Goal: Task Accomplishment & Management: Manage account settings

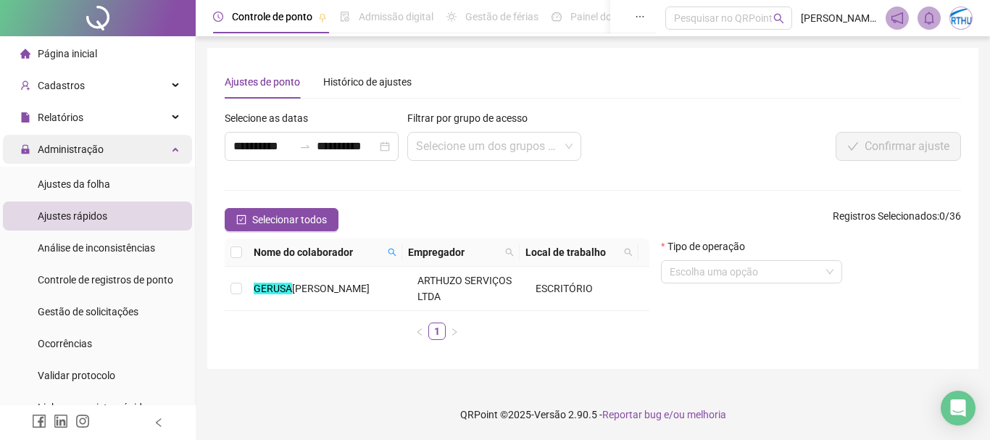
click at [77, 149] on span "Administração" at bounding box center [71, 149] width 66 height 12
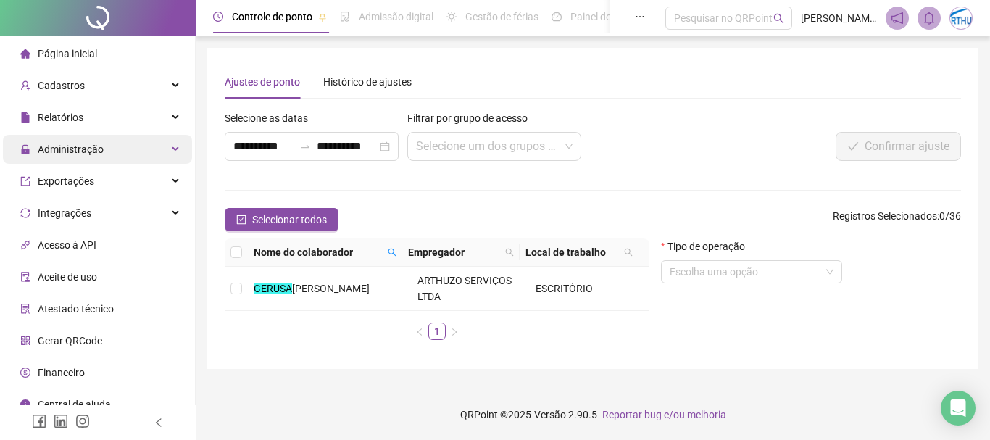
click at [77, 149] on span "Administração" at bounding box center [71, 149] width 66 height 12
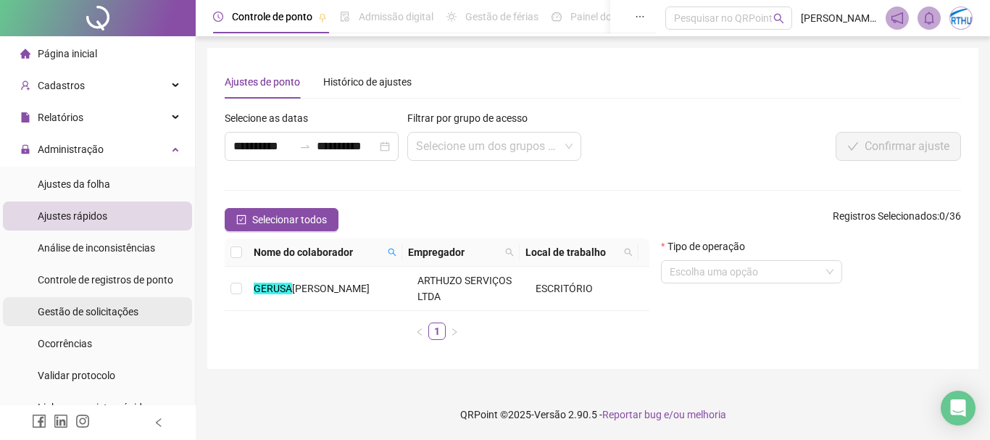
click at [103, 309] on span "Gestão de solicitações" at bounding box center [88, 312] width 101 height 12
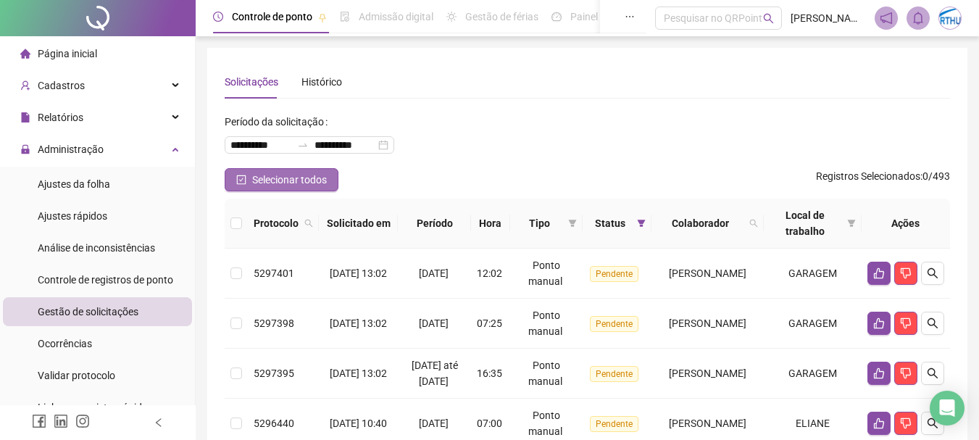
click at [286, 180] on span "Selecionar todos" at bounding box center [289, 180] width 75 height 16
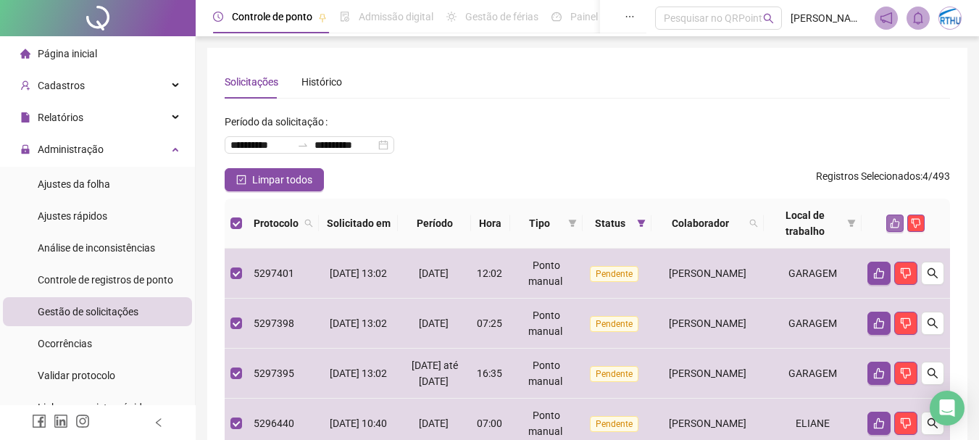
click at [895, 225] on icon "like" at bounding box center [895, 223] width 10 height 10
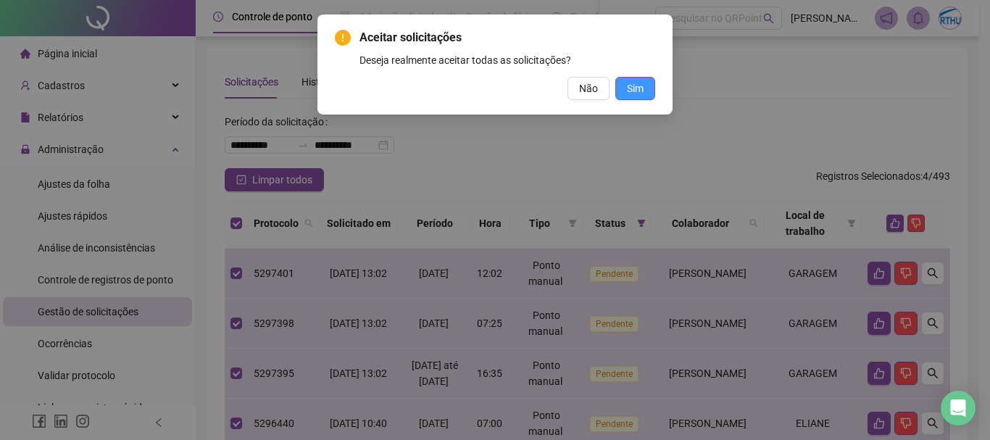
click at [644, 87] on button "Sim" at bounding box center [635, 88] width 40 height 23
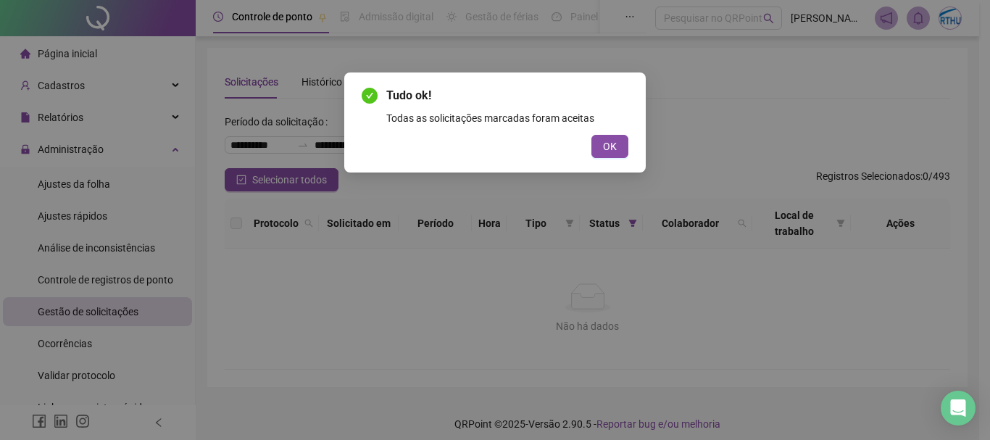
click at [606, 143] on span "OK" at bounding box center [610, 146] width 14 height 16
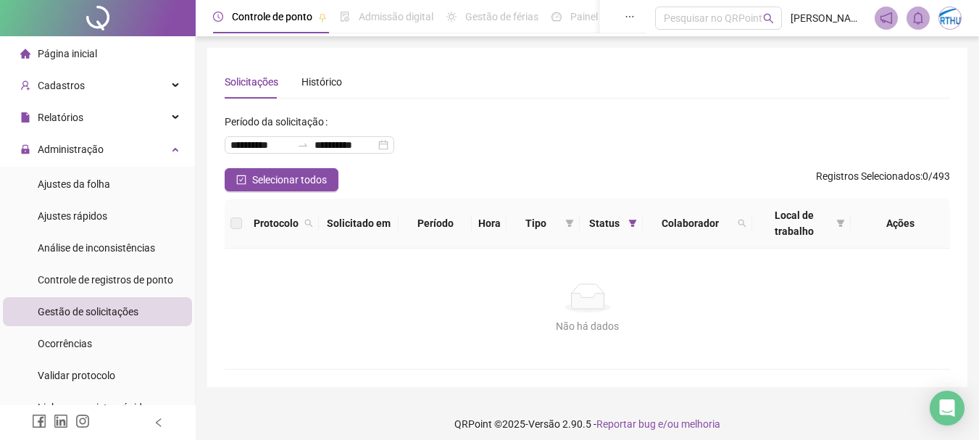
click at [549, 91] on div "Solicitações Histórico" at bounding box center [587, 81] width 725 height 33
click at [64, 181] on span "Ajustes da folha" at bounding box center [74, 184] width 72 height 12
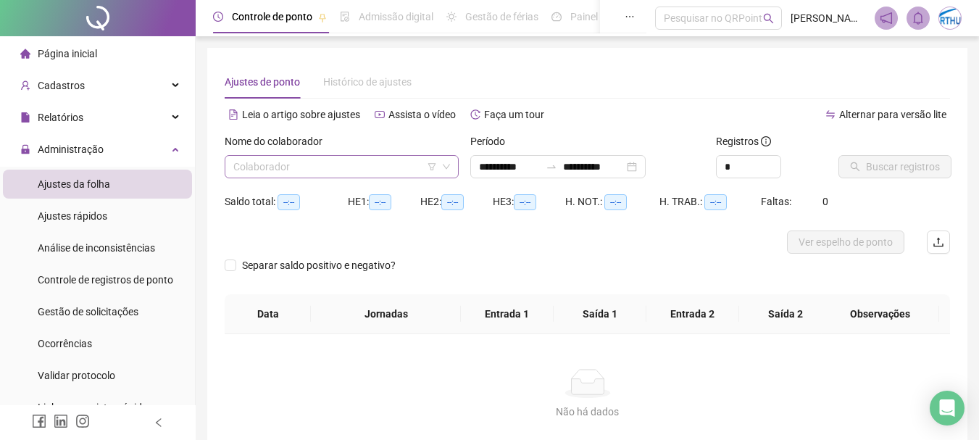
type input "**********"
click at [325, 175] on input "search" at bounding box center [335, 167] width 204 height 22
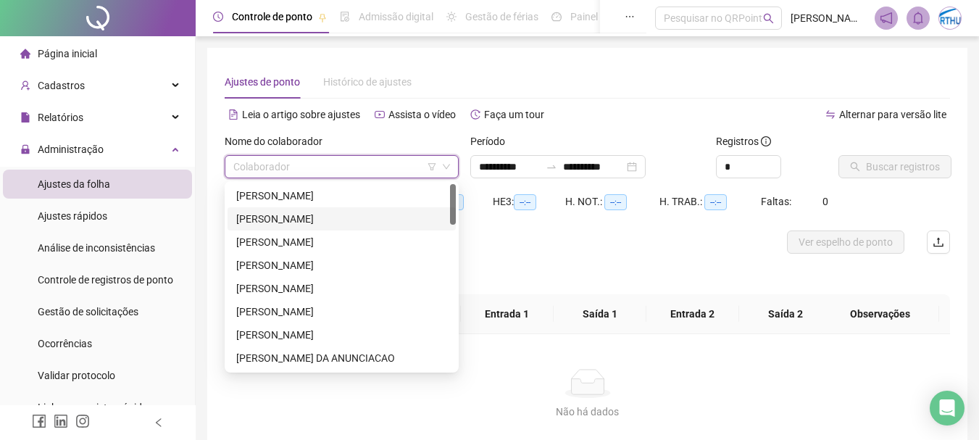
click at [317, 217] on div "[PERSON_NAME]" at bounding box center [341, 219] width 211 height 16
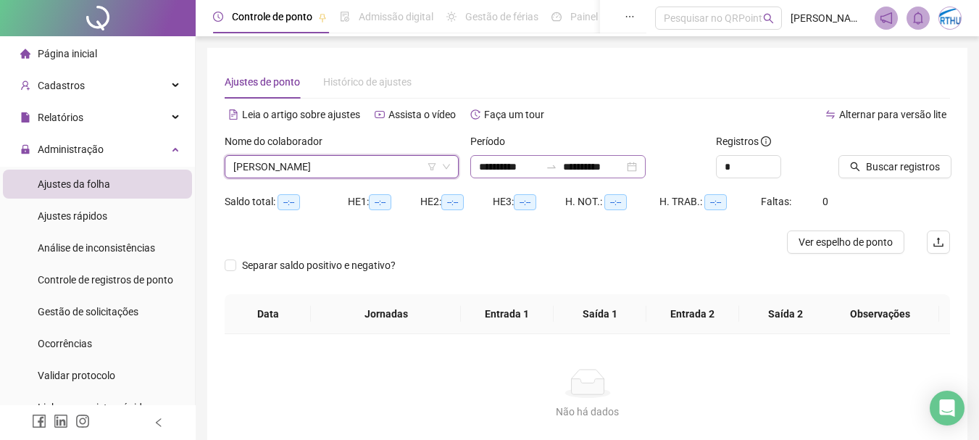
click at [499, 158] on div "**********" at bounding box center [557, 166] width 175 height 23
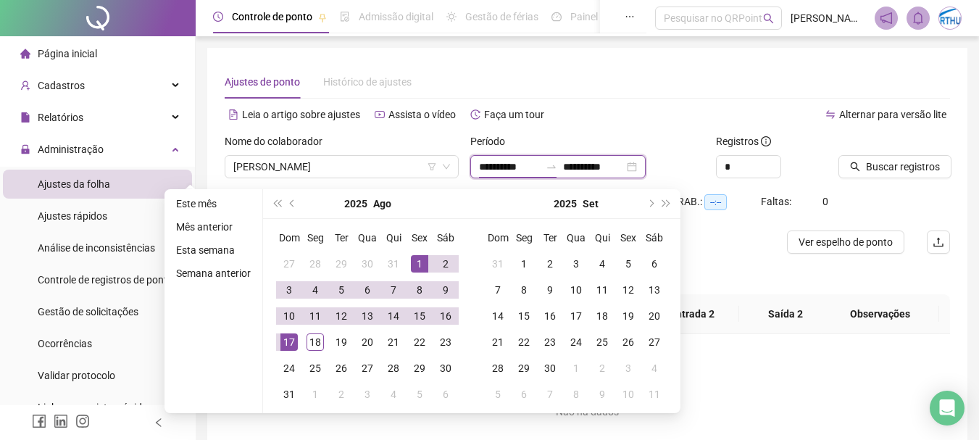
click at [494, 165] on input "**********" at bounding box center [509, 167] width 61 height 16
click at [290, 202] on span "prev-year" at bounding box center [293, 203] width 7 height 7
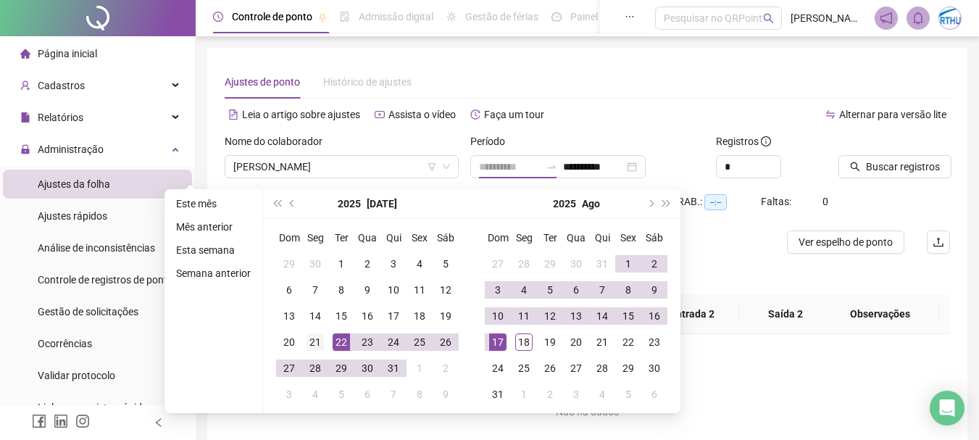
type input "**********"
click at [308, 336] on div "21" at bounding box center [315, 341] width 17 height 17
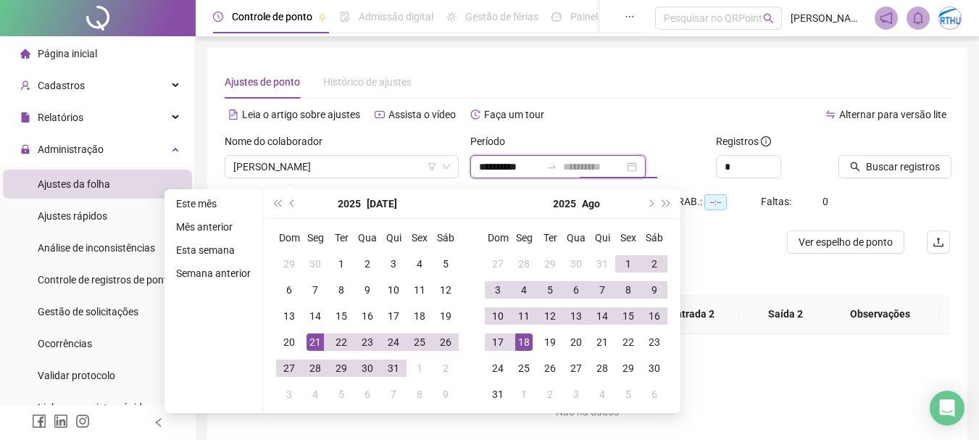
type input "**********"
click at [525, 346] on div "18" at bounding box center [523, 341] width 17 height 17
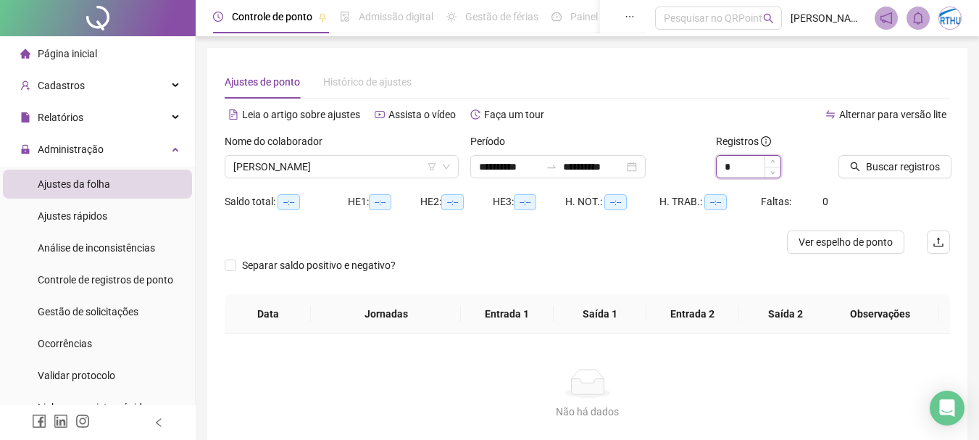
click at [741, 162] on input "*" at bounding box center [749, 167] width 64 height 22
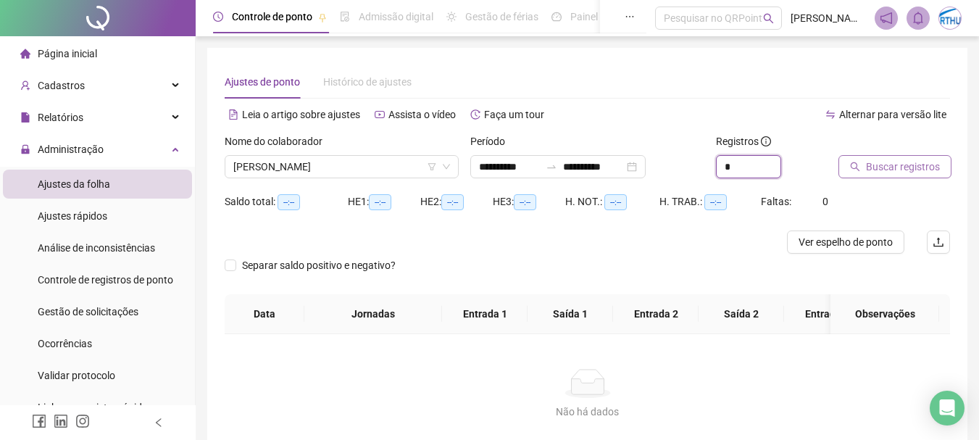
type input "*"
click at [884, 170] on span "Buscar registros" at bounding box center [903, 167] width 74 height 16
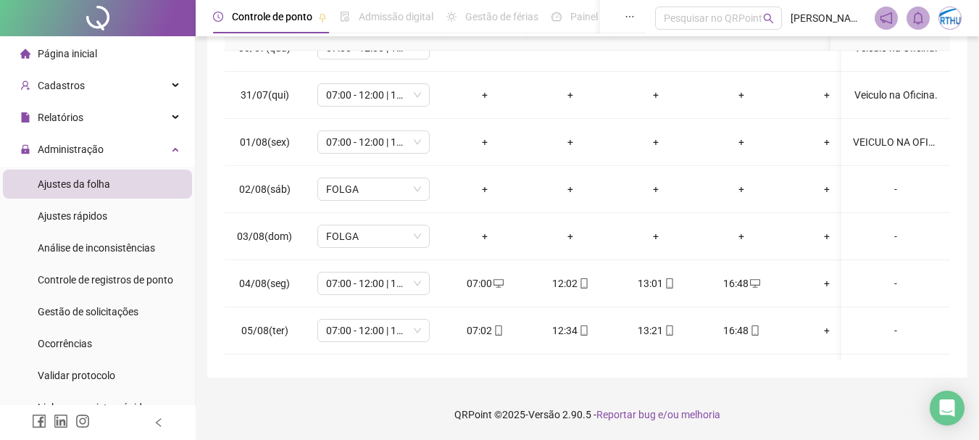
scroll to position [454, 0]
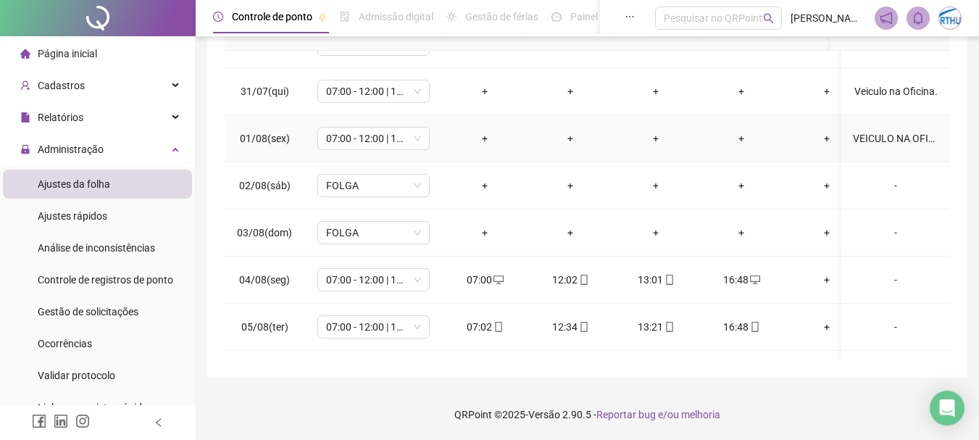
click at [891, 137] on div "VEICULO NA OFICINA" at bounding box center [896, 138] width 86 height 16
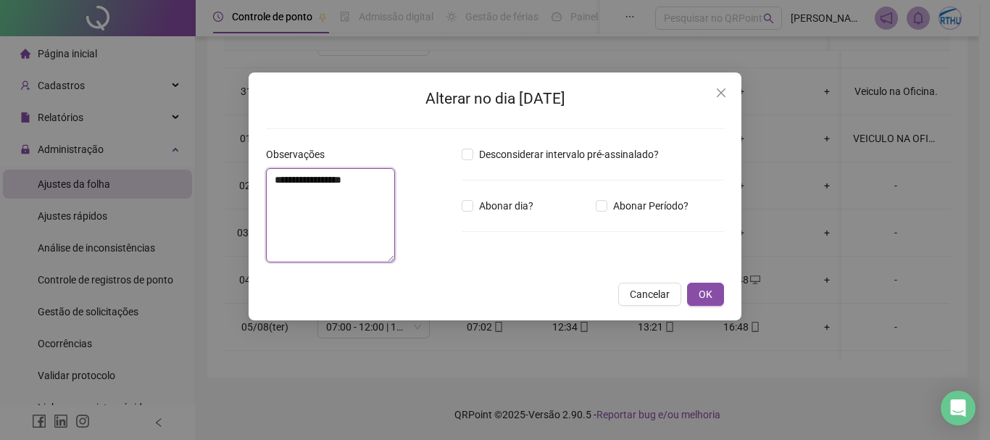
click at [283, 180] on textarea "**********" at bounding box center [330, 215] width 129 height 94
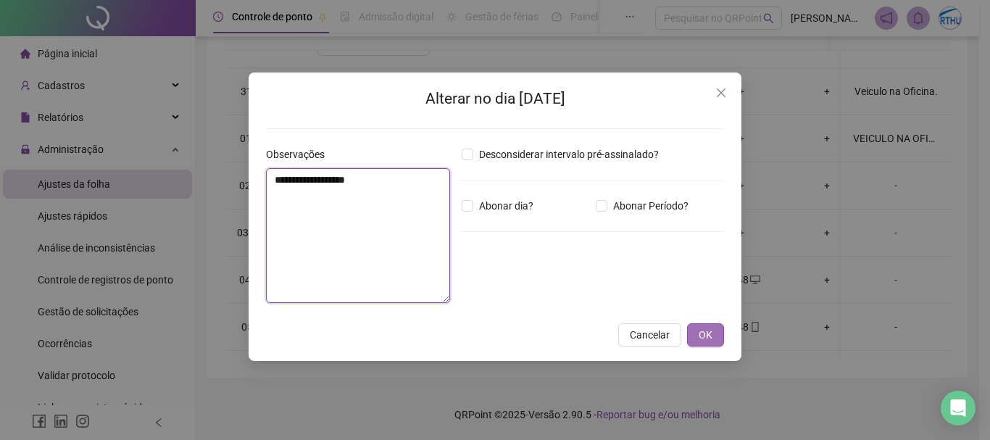
type textarea "**********"
click at [698, 334] on button "OK" at bounding box center [705, 334] width 37 height 23
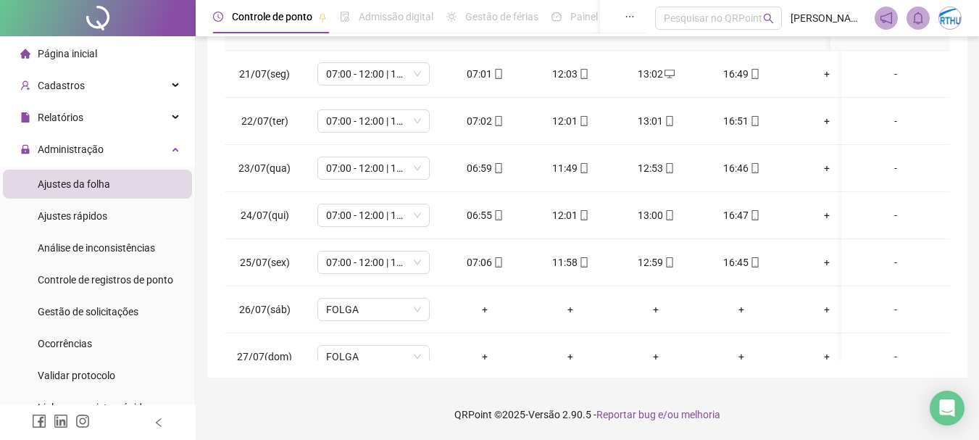
scroll to position [0, 0]
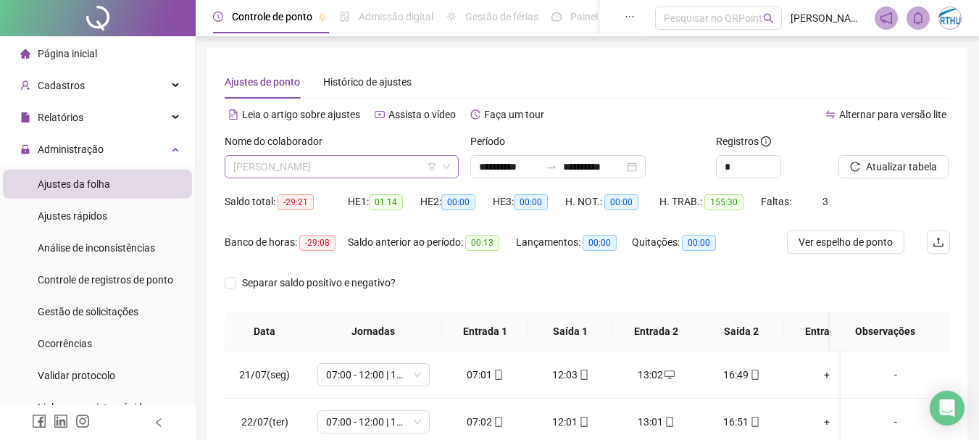
click at [383, 165] on span "[PERSON_NAME]" at bounding box center [341, 167] width 217 height 22
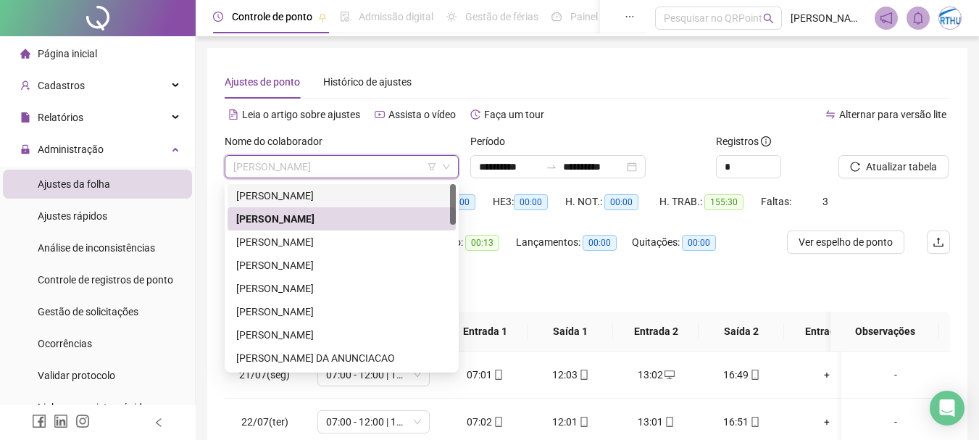
click at [354, 193] on div "[PERSON_NAME]" at bounding box center [341, 196] width 211 height 16
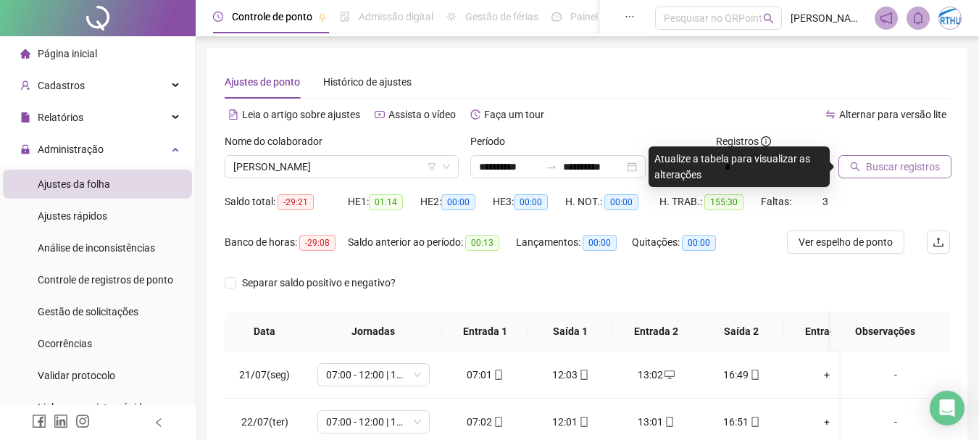
click at [894, 167] on span "Buscar registros" at bounding box center [903, 167] width 74 height 16
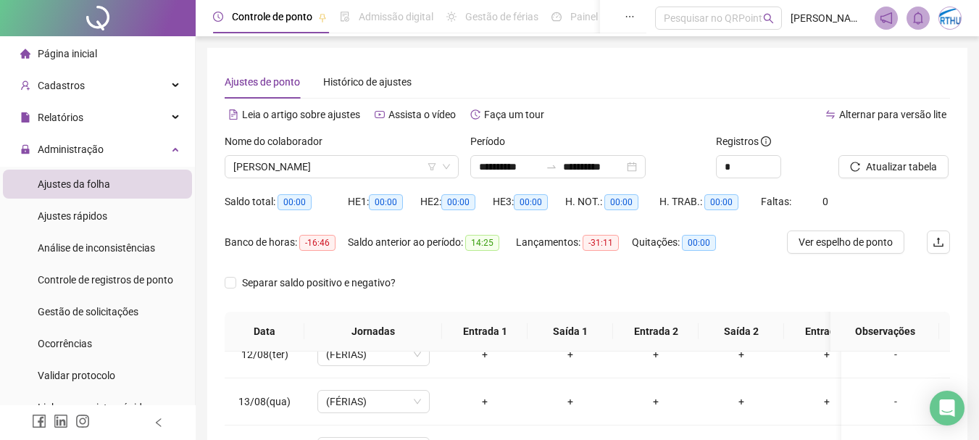
click at [396, 154] on div "Nome do colaborador" at bounding box center [342, 144] width 234 height 22
click at [389, 167] on span "[PERSON_NAME]" at bounding box center [341, 167] width 217 height 22
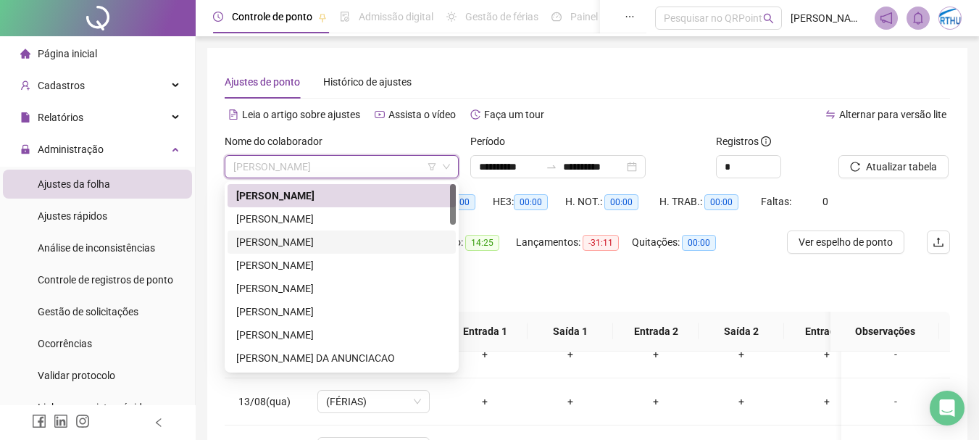
click at [349, 244] on div "[PERSON_NAME]" at bounding box center [341, 242] width 211 height 16
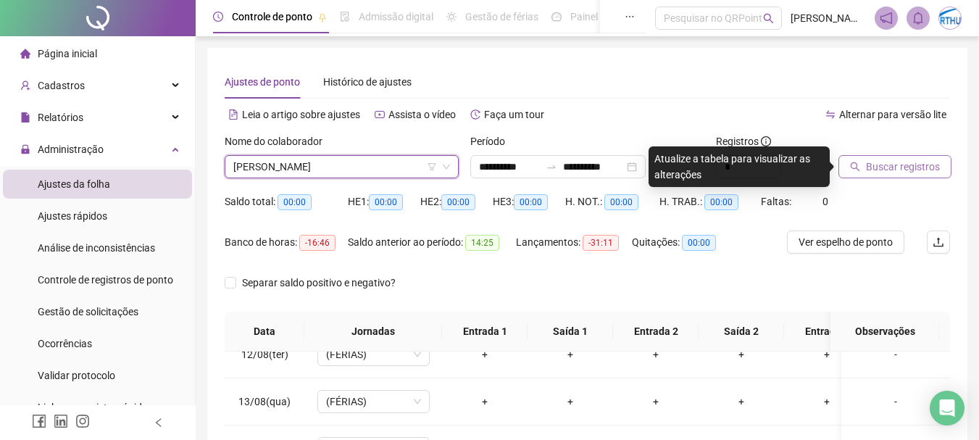
click at [899, 162] on span "Buscar registros" at bounding box center [903, 167] width 74 height 16
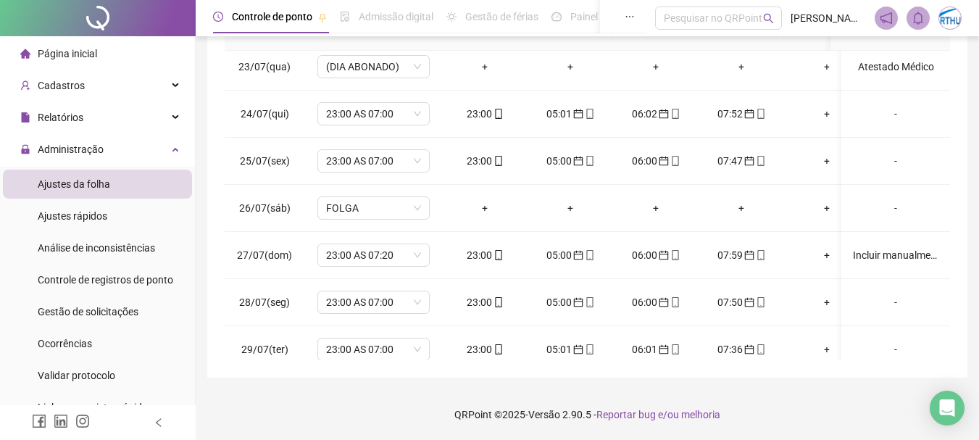
scroll to position [134, 0]
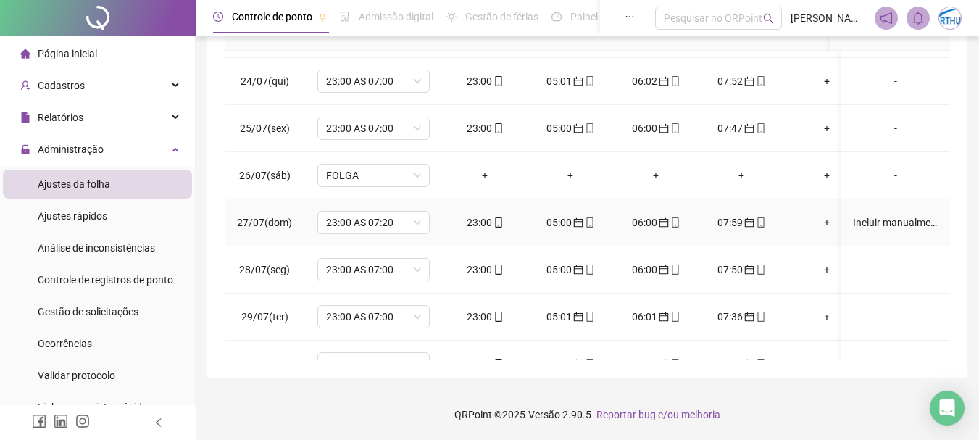
click at [894, 221] on div "Incluir manualmente 1h a 100%¨no banco de horas. Dom das 23:00 as 00:00." at bounding box center [896, 223] width 86 height 16
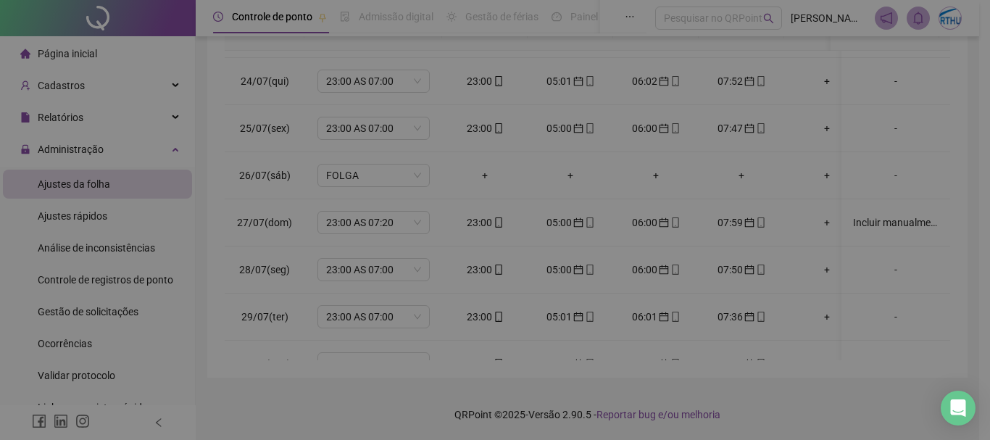
type textarea "**********"
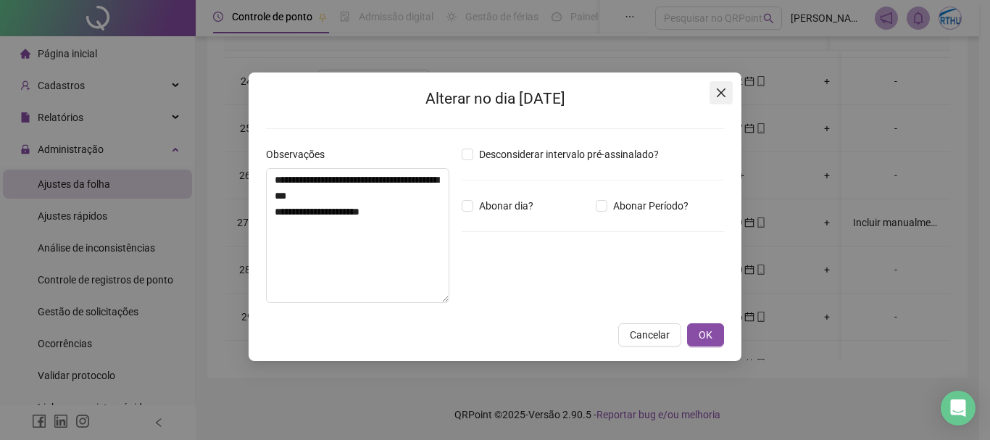
click at [725, 95] on icon "close" at bounding box center [721, 93] width 12 height 12
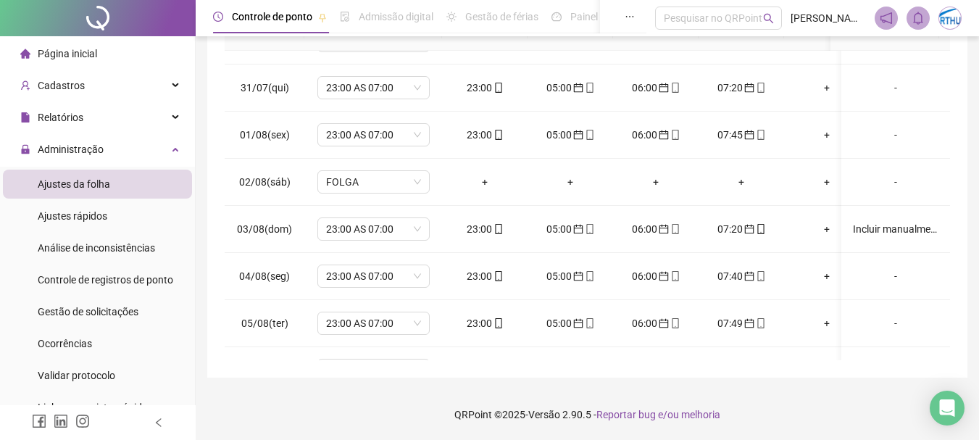
scroll to position [443, 0]
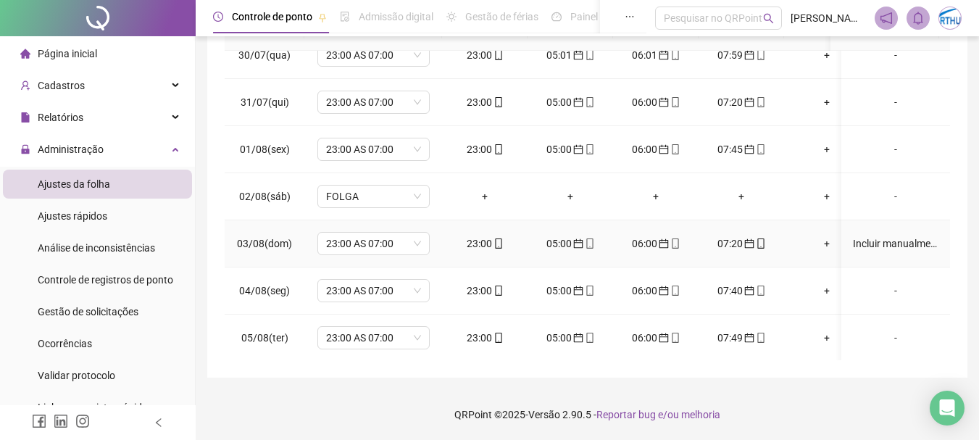
click at [883, 242] on div "Incluir manualmente 1h a 100%¨no banco de horas. Dom das 23:00 as 00:00." at bounding box center [896, 244] width 86 height 16
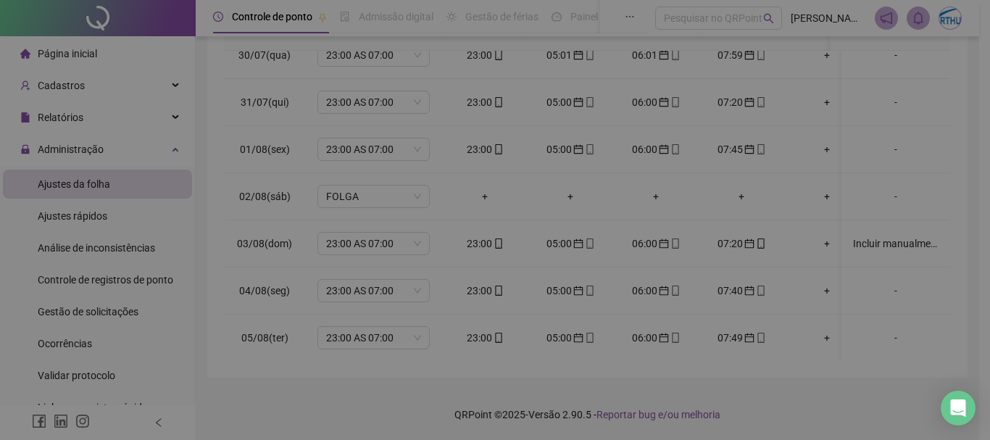
type textarea "**********"
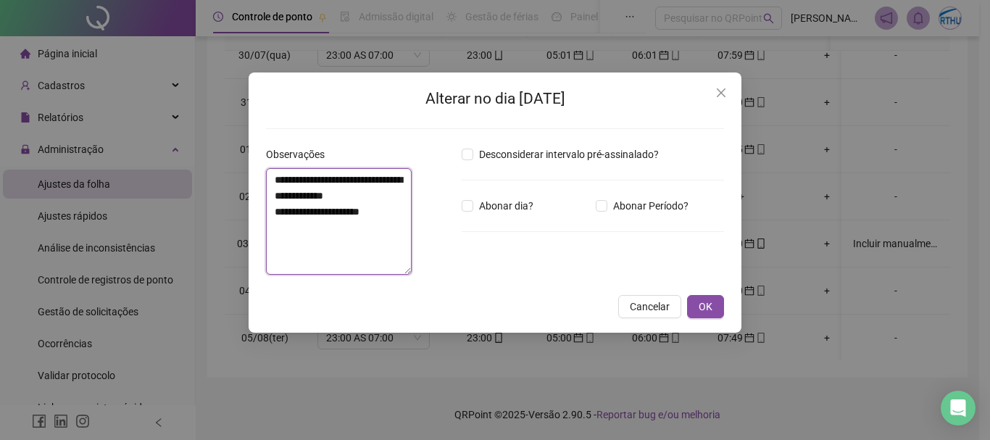
drag, startPoint x: 273, startPoint y: 183, endPoint x: 403, endPoint y: 218, distance: 134.5
click at [403, 218] on textarea "**********" at bounding box center [339, 221] width 146 height 107
click at [720, 94] on icon "close" at bounding box center [721, 92] width 9 height 9
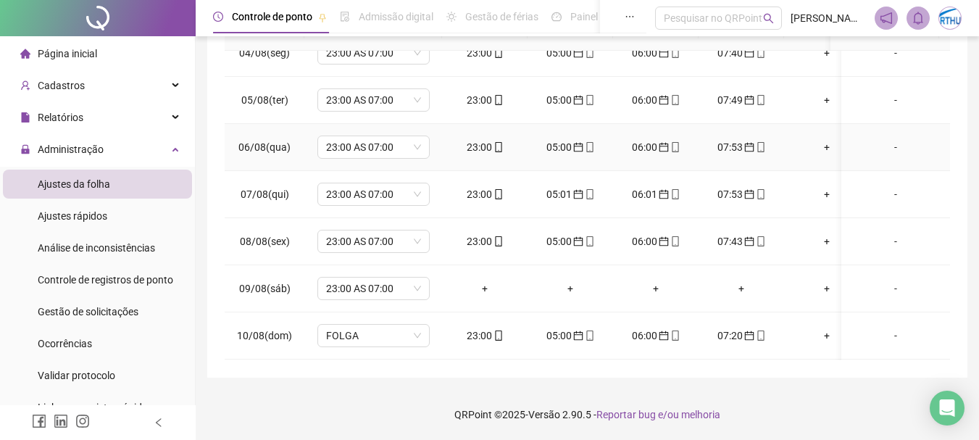
scroll to position [733, 0]
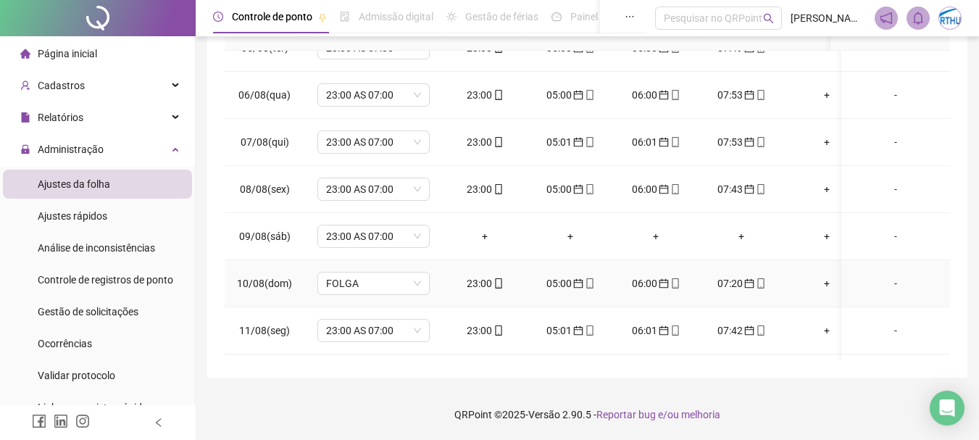
click at [887, 283] on div "-" at bounding box center [896, 283] width 86 height 16
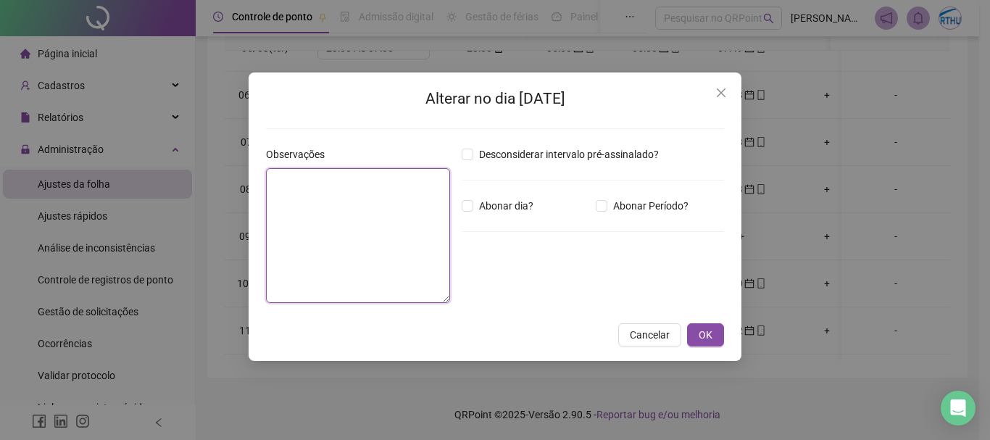
click at [359, 202] on textarea at bounding box center [358, 235] width 184 height 135
paste textarea "**********"
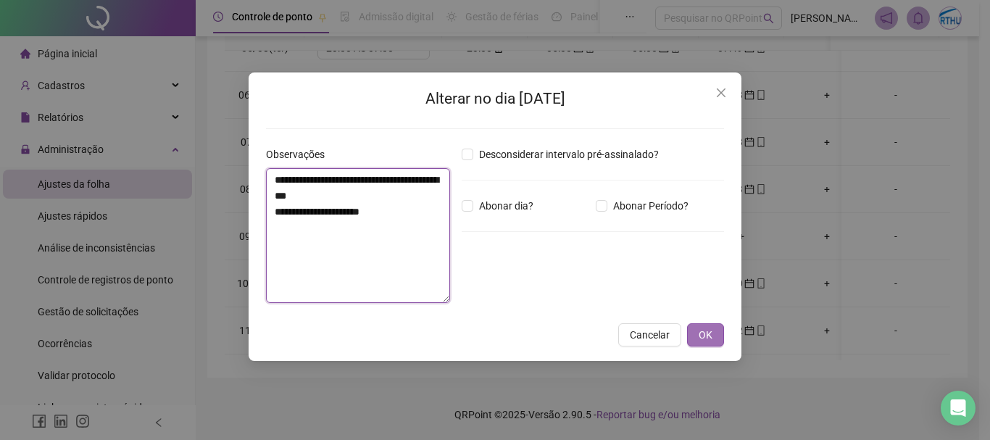
type textarea "**********"
click at [713, 338] on button "OK" at bounding box center [705, 334] width 37 height 23
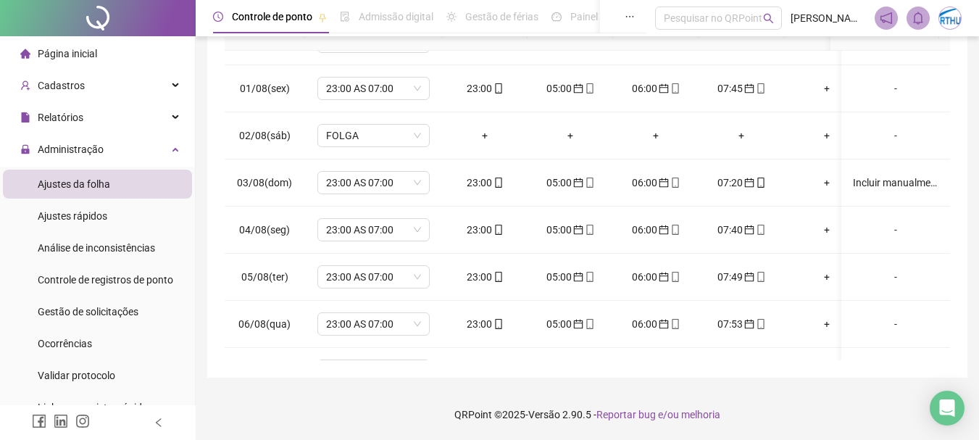
scroll to position [625, 0]
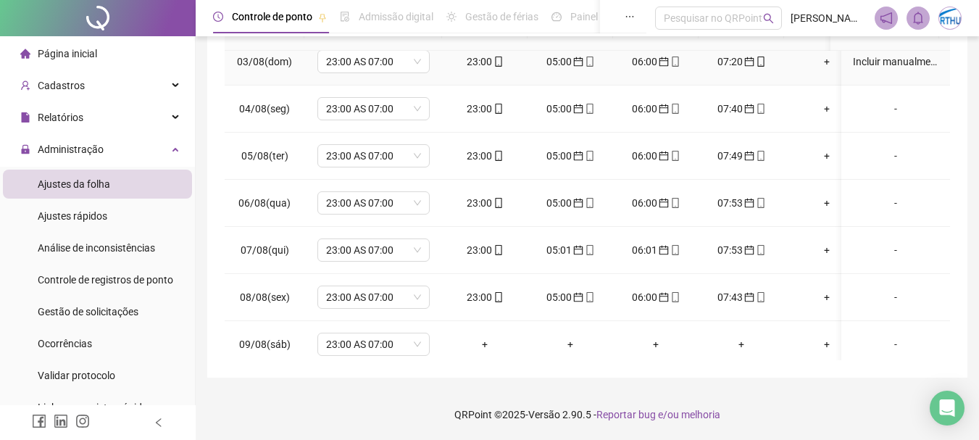
click at [888, 60] on div "Incluir manualmente 1h a 100%¨no banco de horas. Dom das 23:00 as 00:00." at bounding box center [896, 62] width 86 height 16
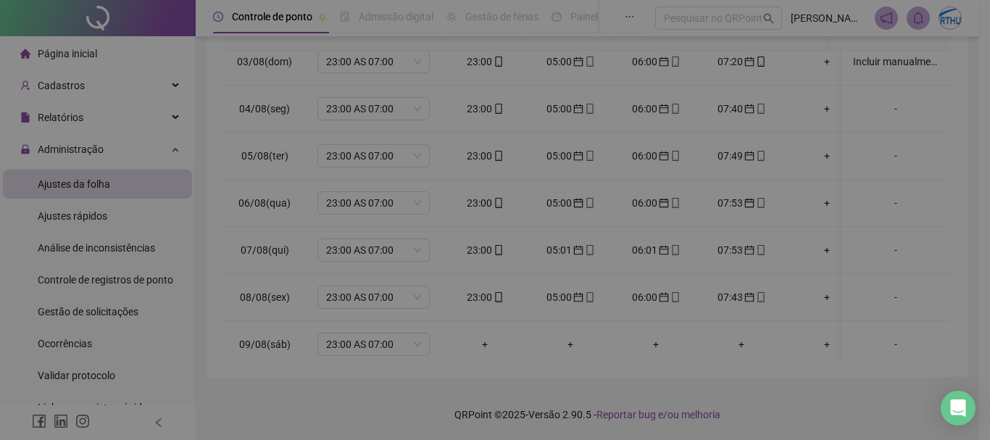
type textarea "**********"
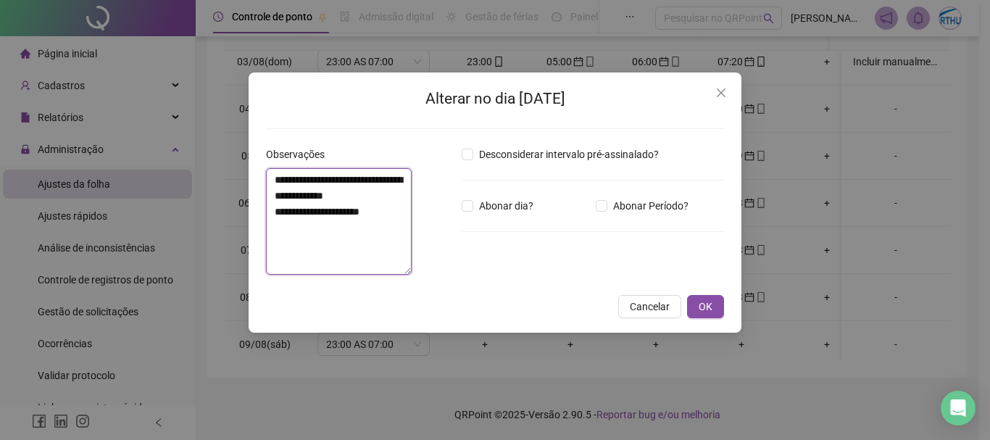
drag, startPoint x: 275, startPoint y: 181, endPoint x: 405, endPoint y: 217, distance: 135.2
click at [405, 217] on textarea "**********" at bounding box center [339, 221] width 146 height 107
click at [720, 88] on icon "close" at bounding box center [721, 93] width 12 height 12
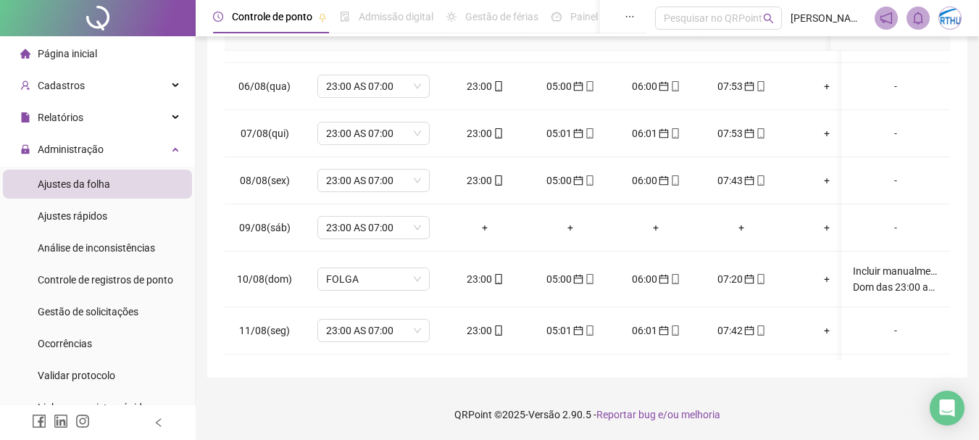
scroll to position [822, 0]
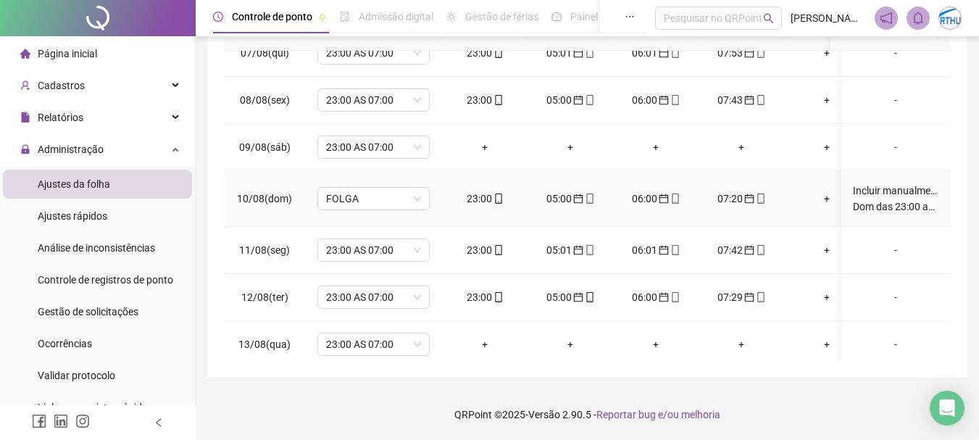
click at [868, 188] on div "Incluir manualmente 1h a 100%¨no banco de horas. Dom das 23:00 as 00:00." at bounding box center [896, 199] width 86 height 32
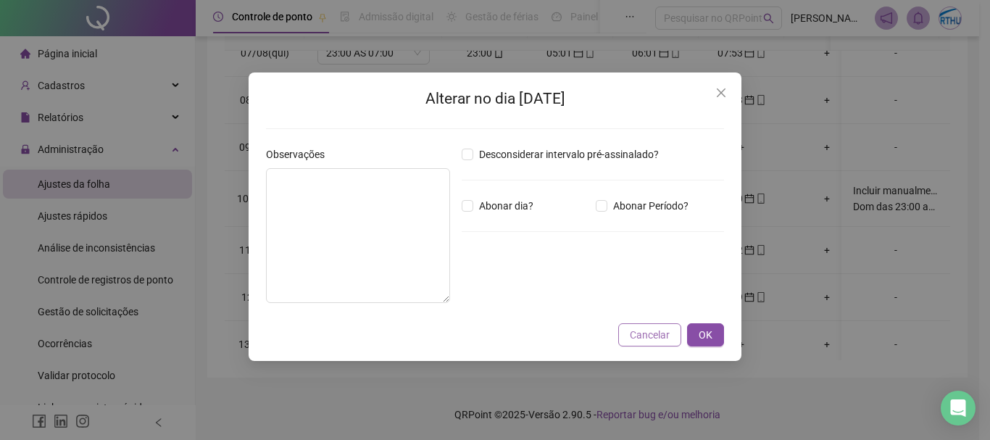
type textarea "**********"
click at [656, 341] on span "Cancelar" at bounding box center [650, 335] width 40 height 16
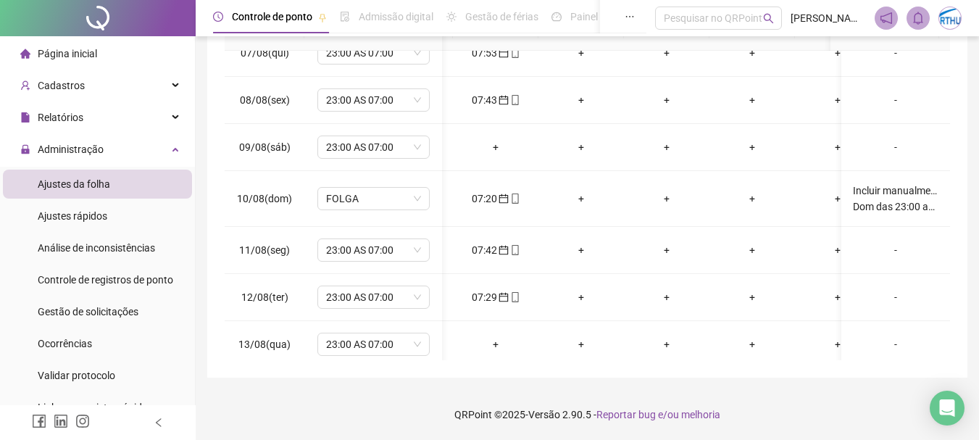
scroll to position [0, 296]
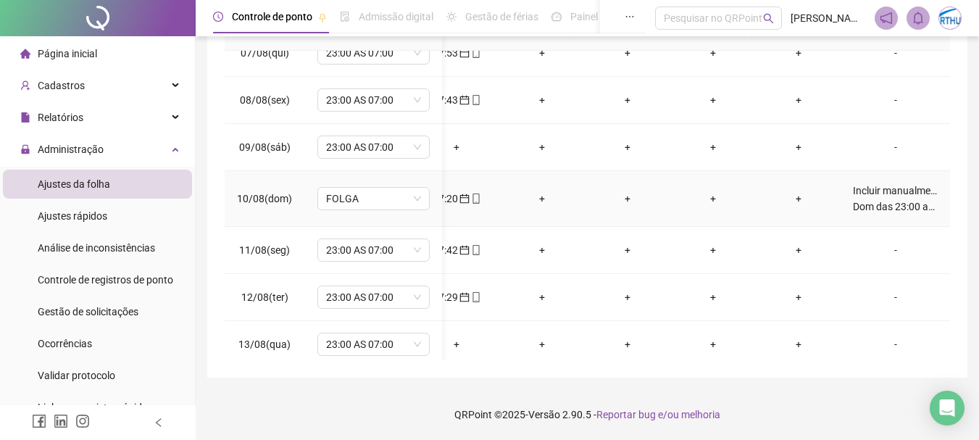
click at [881, 192] on div "Incluir manualmente 1h a 100%¨no banco de horas. Dom das 23:00 as 00:00." at bounding box center [896, 199] width 86 height 32
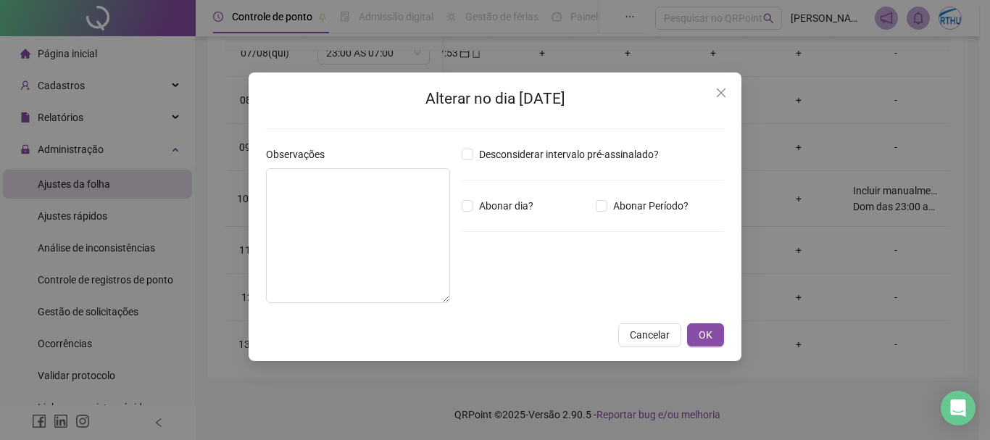
type textarea "**********"
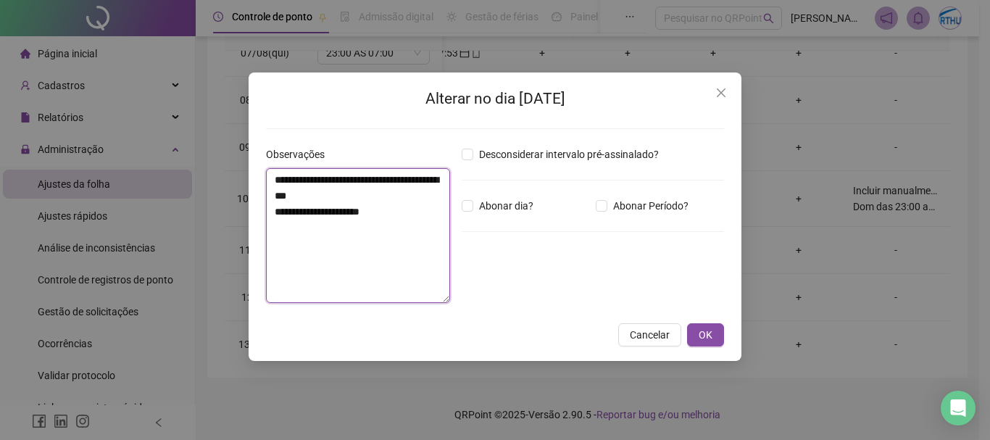
drag, startPoint x: 272, startPoint y: 178, endPoint x: 384, endPoint y: 233, distance: 124.8
click at [384, 233] on textarea "**********" at bounding box center [358, 235] width 184 height 135
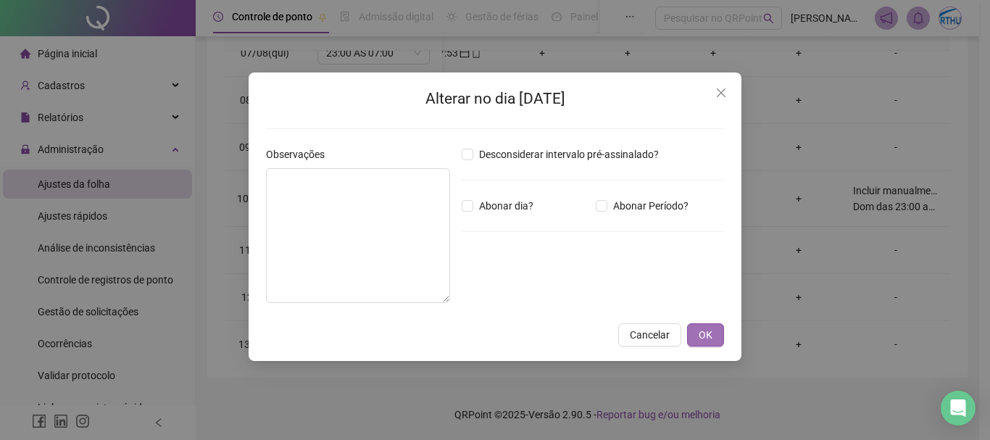
click at [705, 329] on span "OK" at bounding box center [706, 335] width 14 height 16
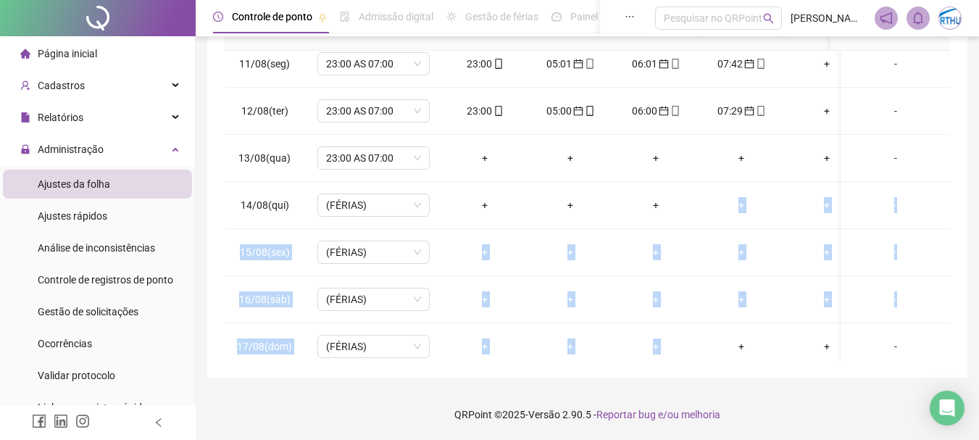
scroll to position [1067, 0]
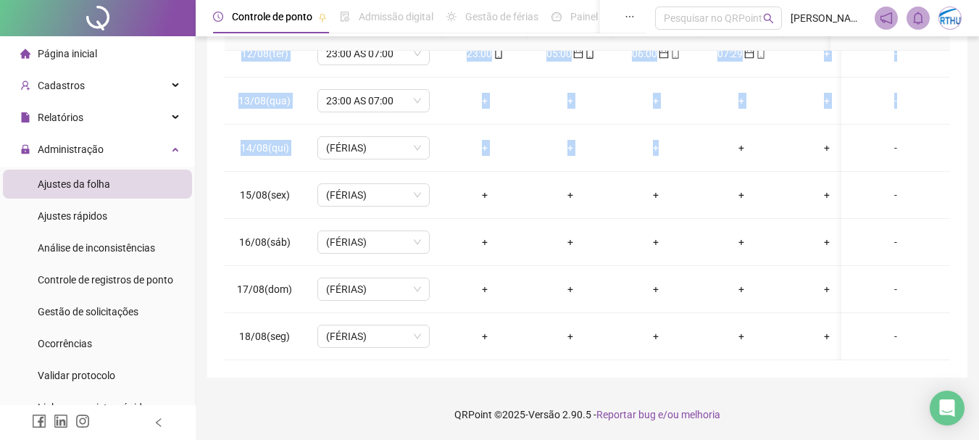
drag, startPoint x: 678, startPoint y: 359, endPoint x: 731, endPoint y: 359, distance: 52.9
click at [731, 359] on div "**********" at bounding box center [587, 62] width 760 height 630
click at [851, 373] on div "**********" at bounding box center [587, 62] width 760 height 630
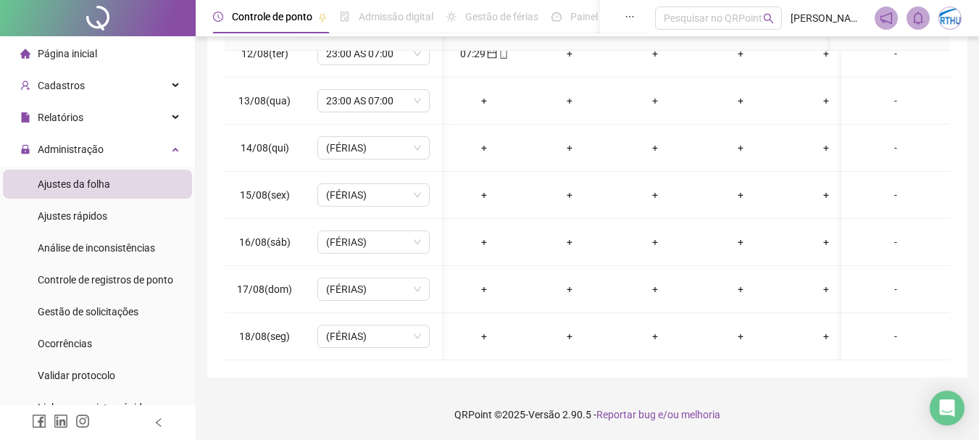
scroll to position [0, 0]
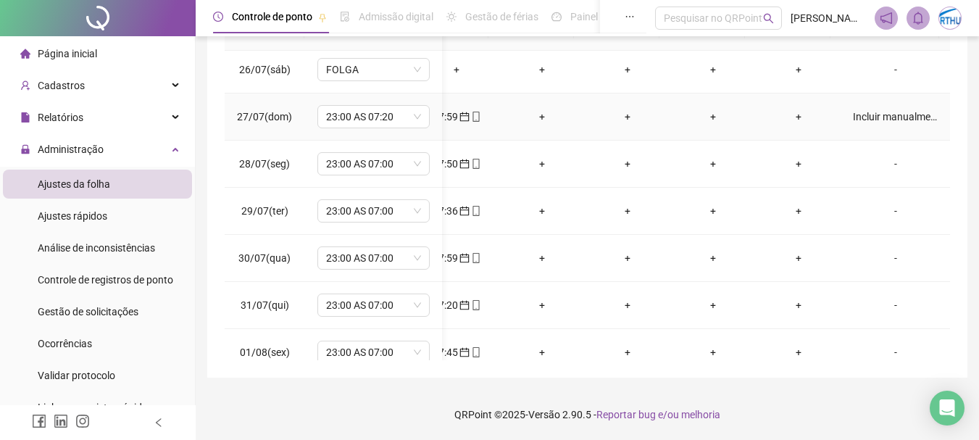
drag, startPoint x: 886, startPoint y: 117, endPoint x: 598, endPoint y: 146, distance: 289.9
click at [886, 117] on div "Incluir manualmente 1h a 100%¨no banco de horas. Dom das 23:00 as 00:00." at bounding box center [896, 117] width 86 height 16
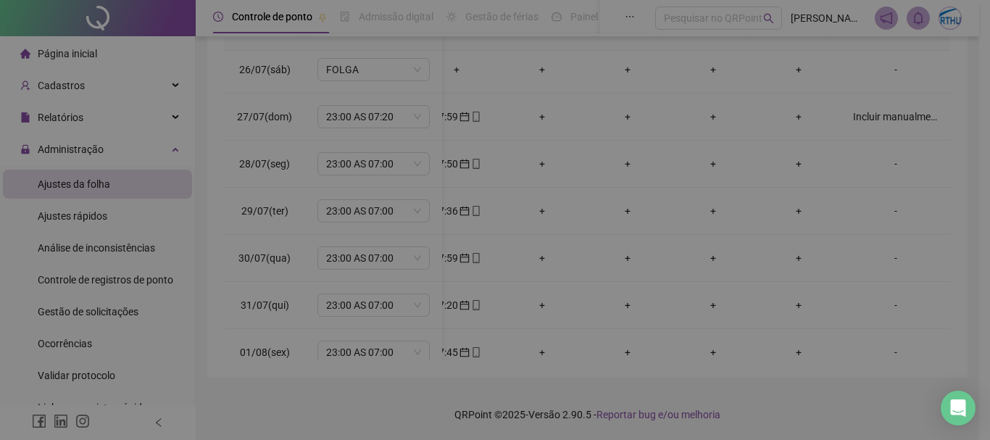
type textarea "**********"
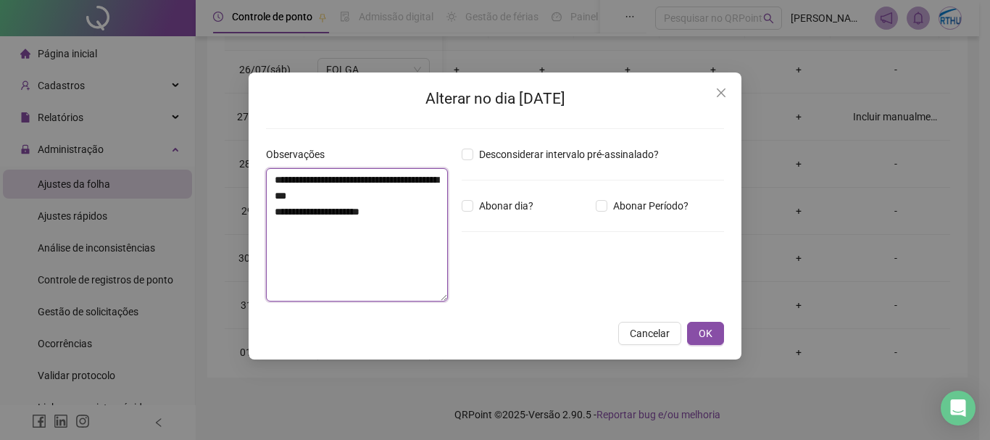
drag, startPoint x: 275, startPoint y: 178, endPoint x: 401, endPoint y: 223, distance: 133.9
click at [401, 223] on textarea "**********" at bounding box center [357, 234] width 182 height 133
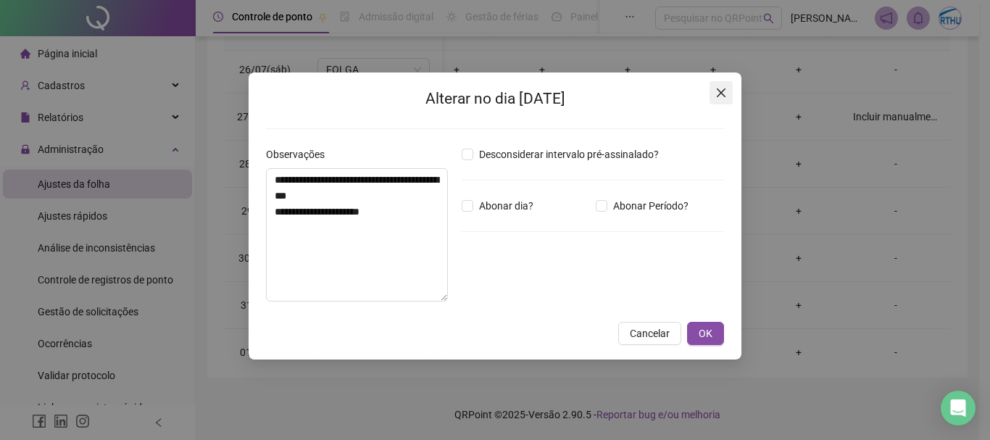
click at [724, 88] on icon "close" at bounding box center [721, 93] width 12 height 12
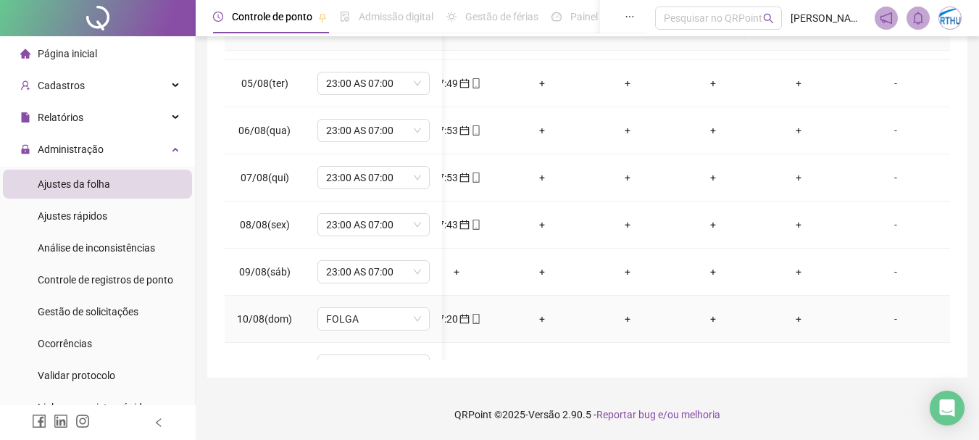
click at [882, 318] on div "-" at bounding box center [896, 319] width 86 height 16
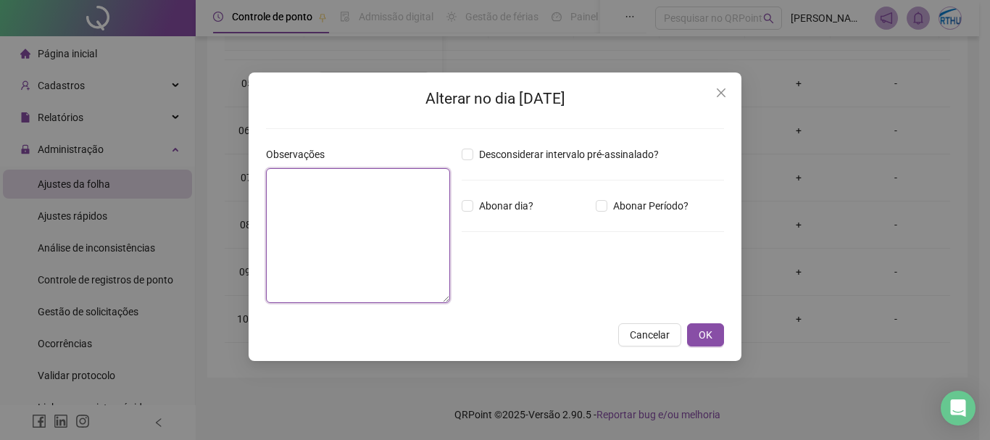
paste textarea "**********"
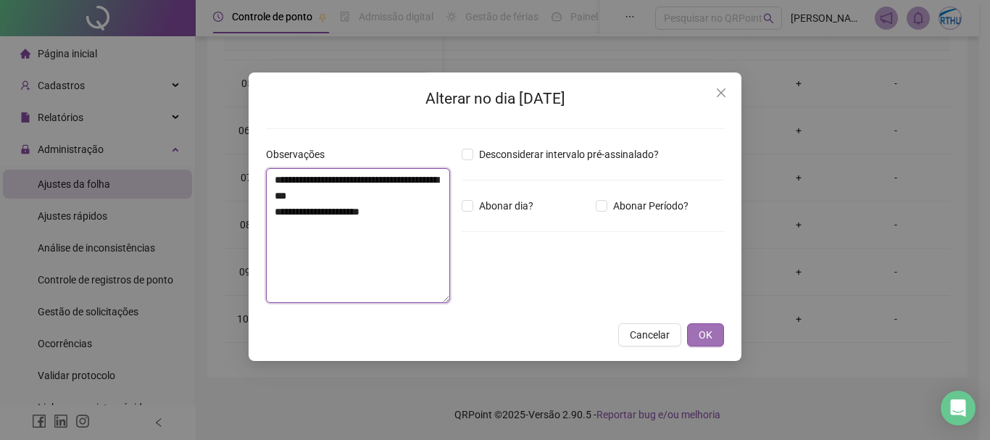
type textarea "**********"
click at [710, 338] on span "OK" at bounding box center [706, 335] width 14 height 16
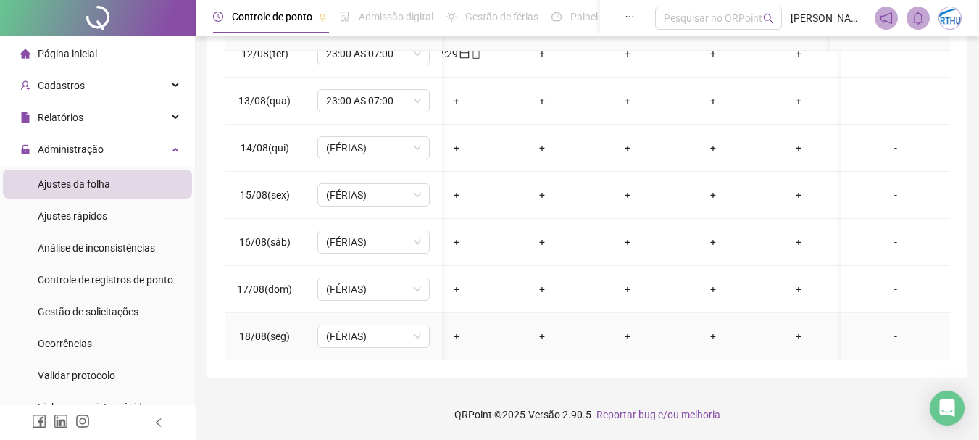
click at [783, 315] on td "+" at bounding box center [799, 336] width 86 height 47
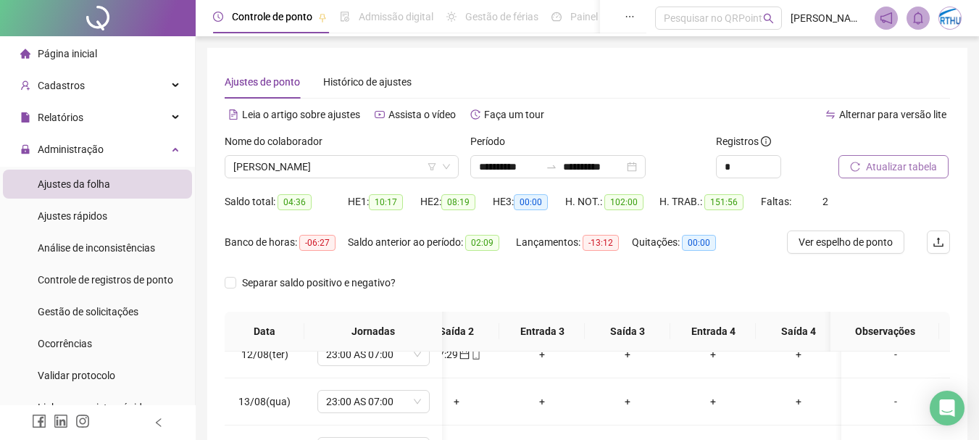
click at [891, 165] on span "Atualizar tabela" at bounding box center [901, 167] width 71 height 16
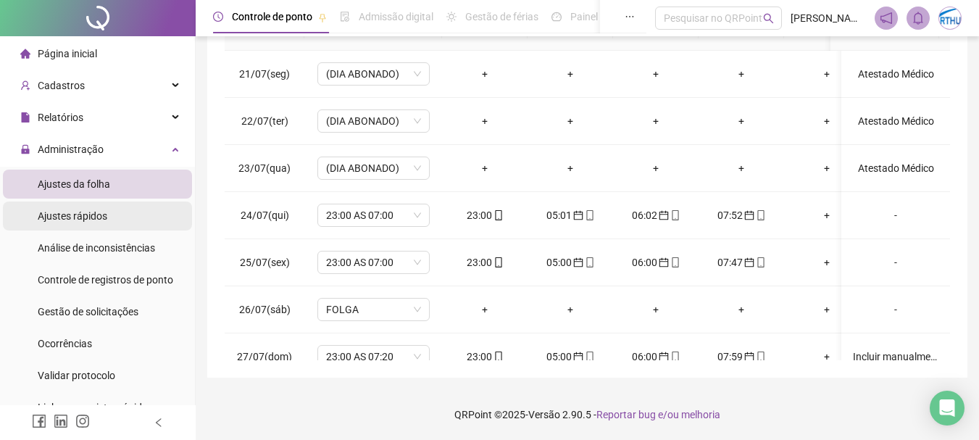
click at [90, 219] on span "Ajustes rápidos" at bounding box center [73, 216] width 70 height 12
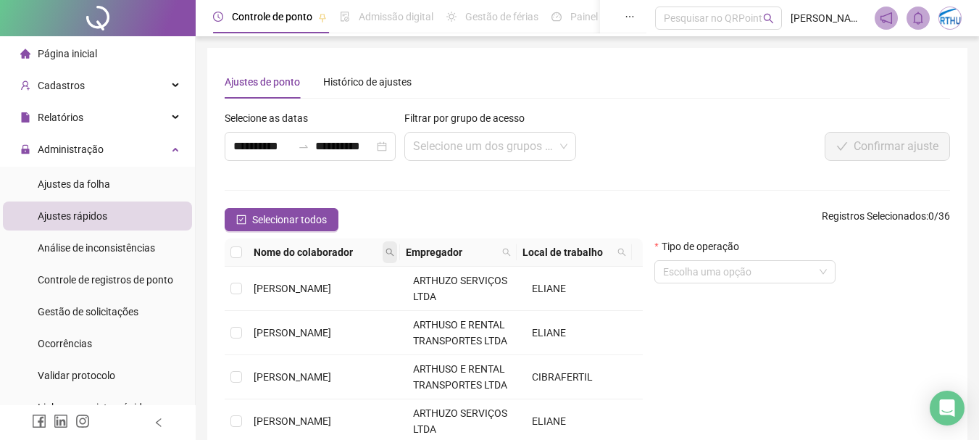
click at [388, 253] on icon "search" at bounding box center [390, 252] width 9 height 9
type input "******"
click at [296, 303] on span "Buscar" at bounding box center [302, 304] width 32 height 16
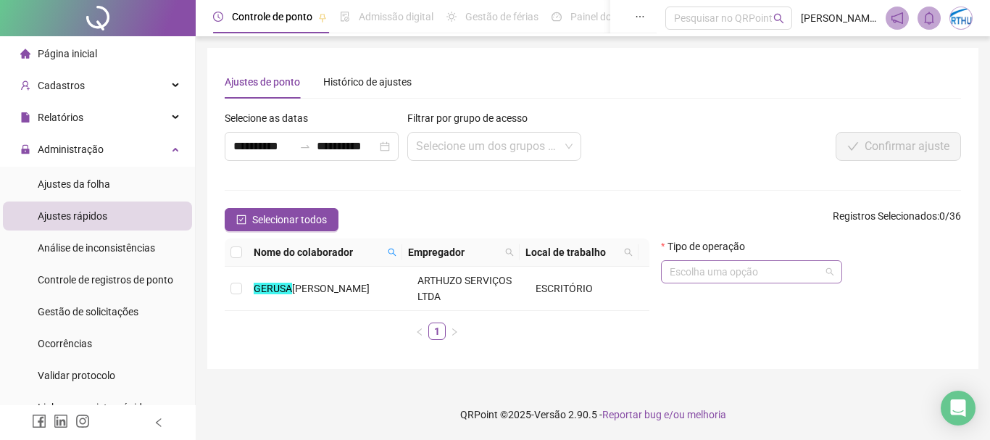
click at [738, 280] on input "search" at bounding box center [745, 272] width 151 height 22
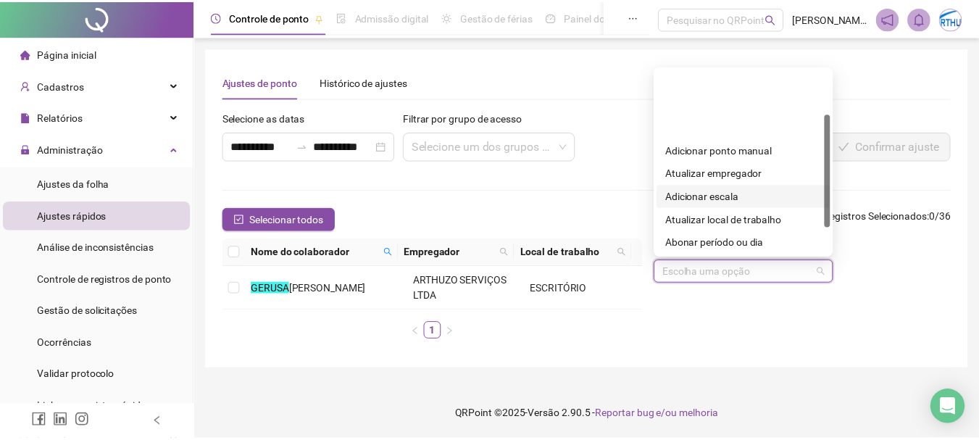
scroll to position [116, 0]
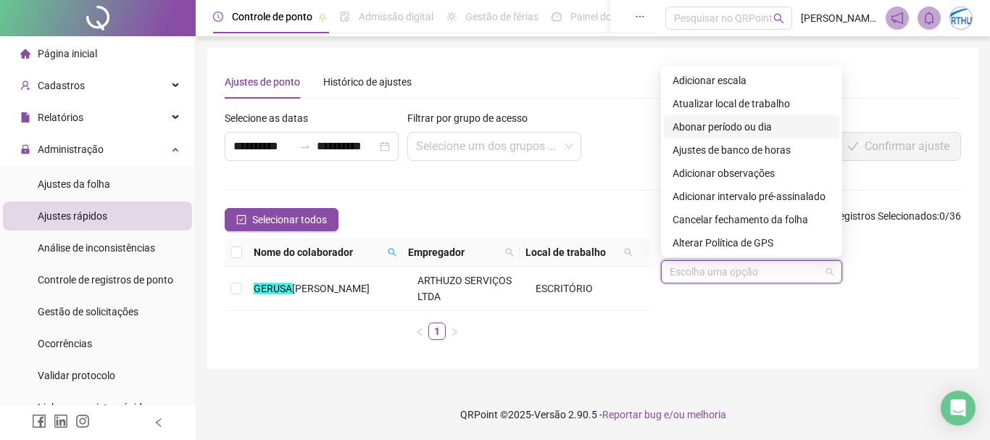
click at [738, 127] on div "Abonar período ou dia" at bounding box center [751, 127] width 158 height 16
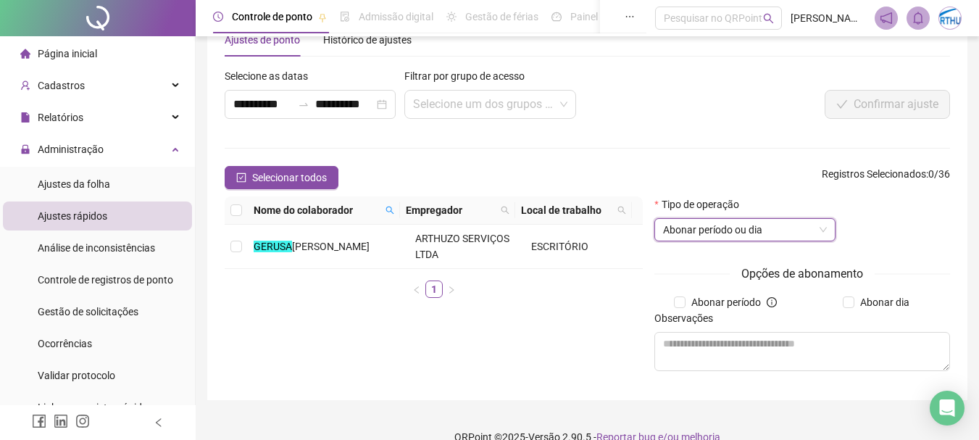
scroll to position [64, 0]
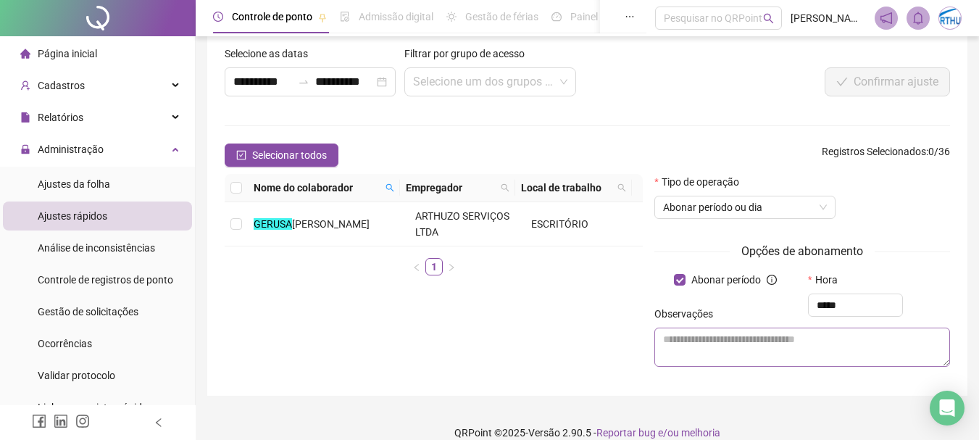
type input "*****"
click at [701, 349] on textarea at bounding box center [802, 347] width 296 height 39
type textarea "*"
type textarea "**********"
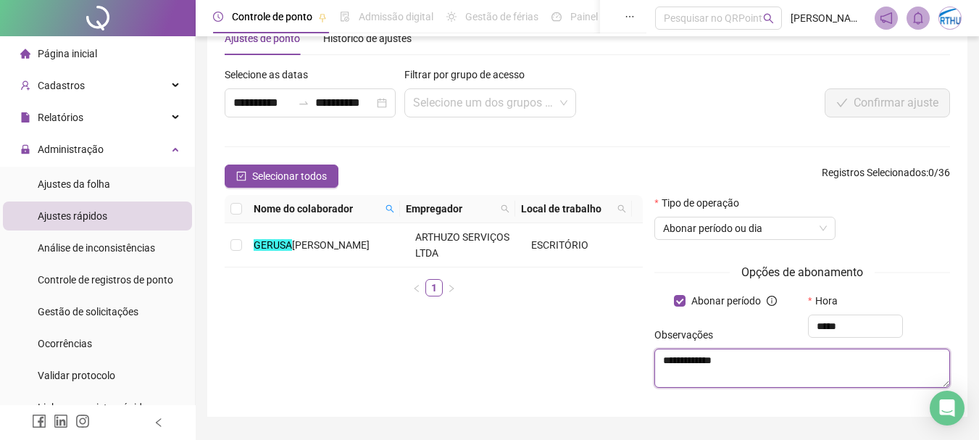
scroll to position [83, 0]
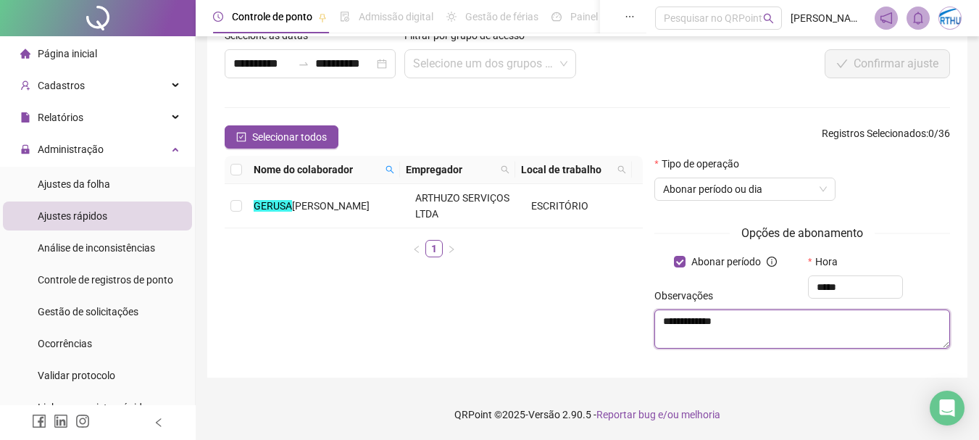
drag, startPoint x: 763, startPoint y: 322, endPoint x: 540, endPoint y: 336, distance: 223.6
click at [540, 336] on div "**********" at bounding box center [587, 258] width 737 height 204
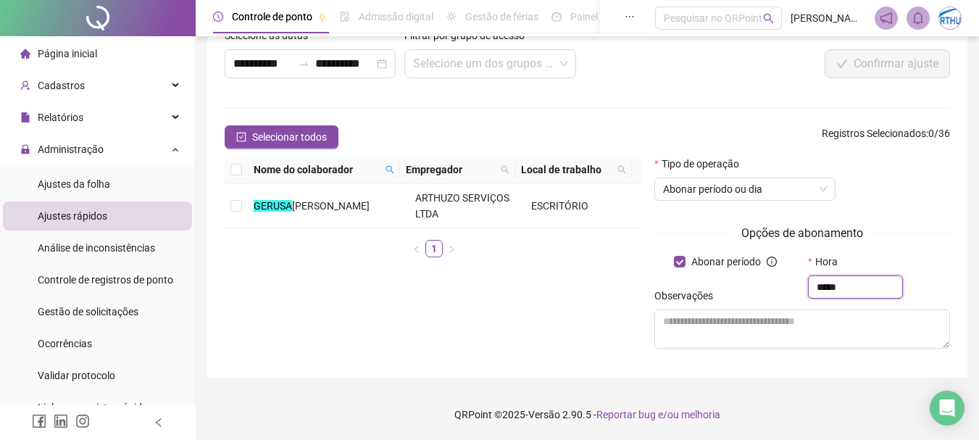
drag, startPoint x: 851, startPoint y: 290, endPoint x: 719, endPoint y: 288, distance: 131.9
click at [719, 288] on div "Opções de abonamento Abonar período Hora ***** Observações" at bounding box center [802, 292] width 296 height 136
click at [744, 264] on span "Abonar período" at bounding box center [726, 262] width 81 height 16
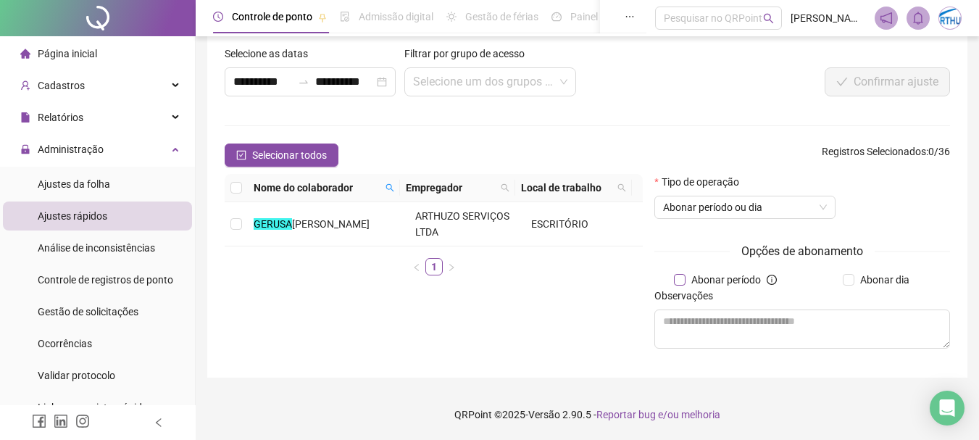
scroll to position [64, 0]
click at [546, 83] on input "search" at bounding box center [483, 82] width 141 height 28
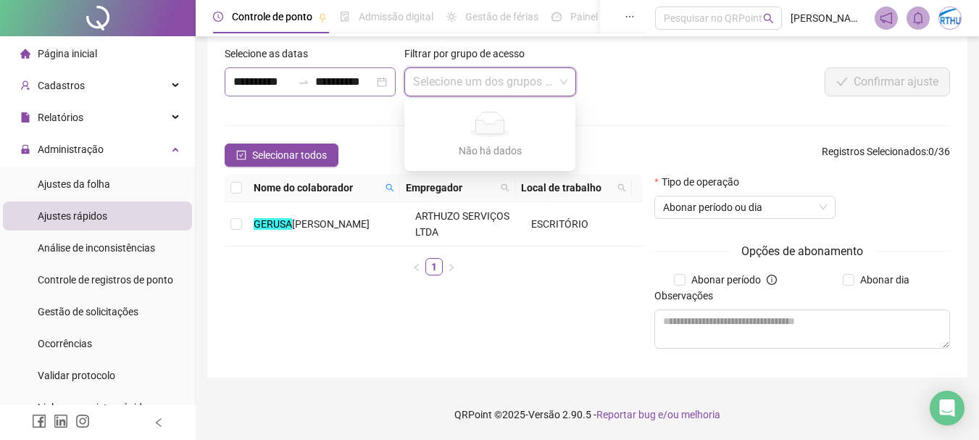
click at [313, 81] on div at bounding box center [303, 82] width 23 height 12
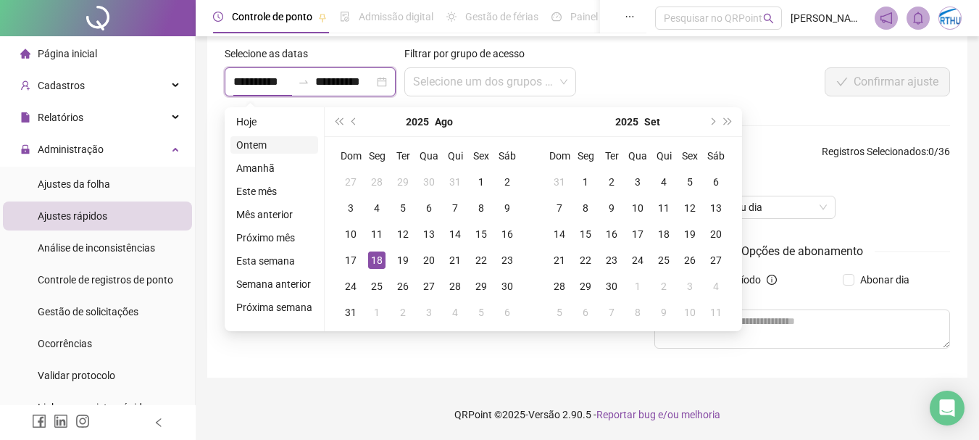
type input "**********"
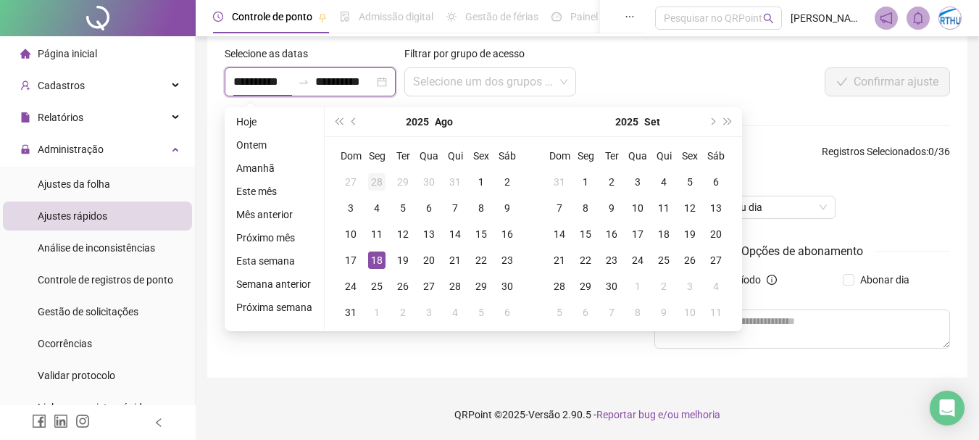
type input "**********"
click at [376, 261] on div "18" at bounding box center [376, 259] width 17 height 17
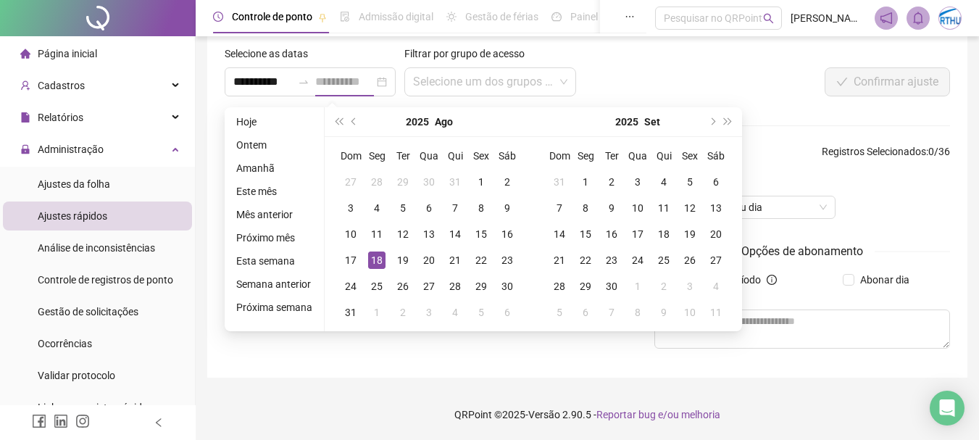
click at [376, 261] on div "18" at bounding box center [376, 259] width 17 height 17
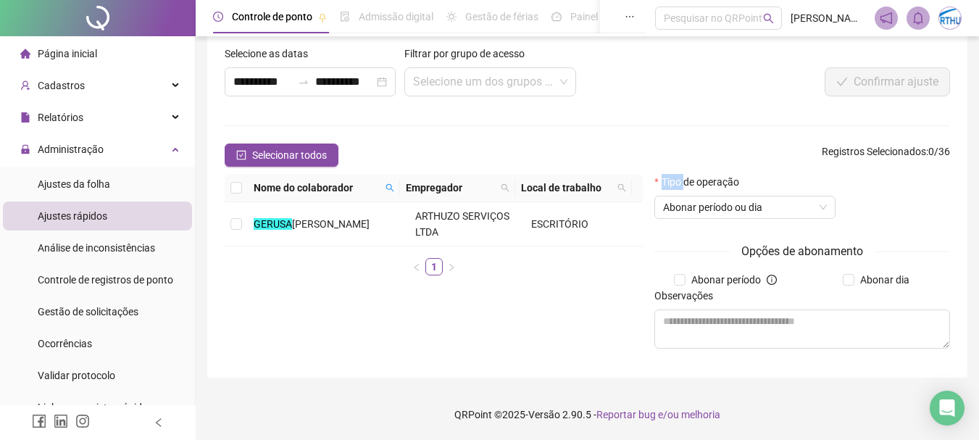
click at [376, 261] on ul "1" at bounding box center [434, 266] width 418 height 17
click at [465, 280] on div "Nome do colaborador Empregador Local de trabalho GERUSA MACEDO SILVA ARTHUZO SE…" at bounding box center [434, 230] width 418 height 113
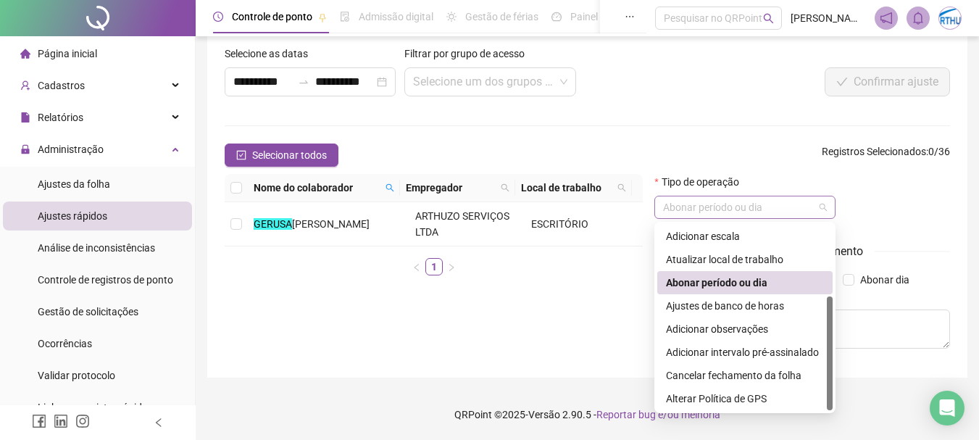
click at [822, 207] on span "Abonar período ou dia" at bounding box center [745, 207] width 164 height 22
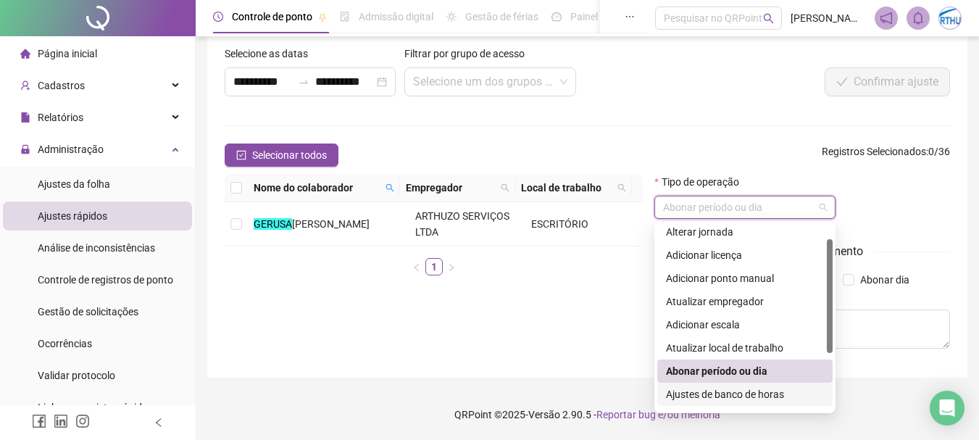
scroll to position [0, 0]
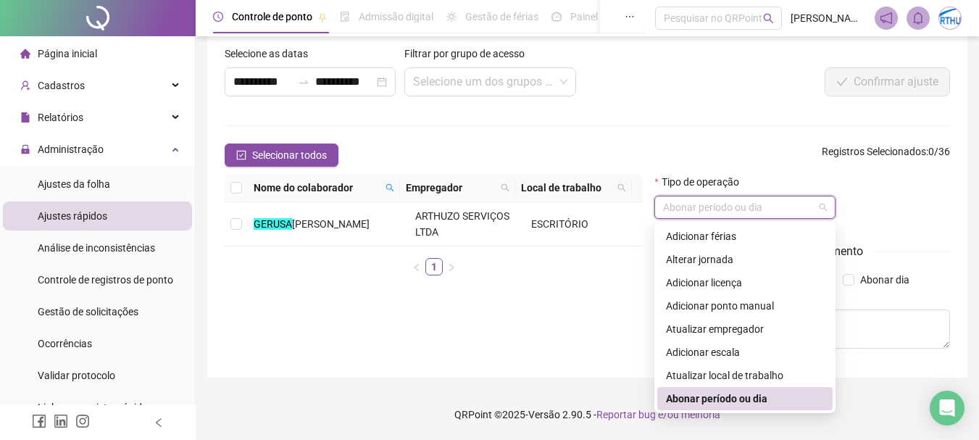
drag, startPoint x: 831, startPoint y: 312, endPoint x: 831, endPoint y: 237, distance: 75.4
click at [831, 237] on div "Adicionar férias Alterar jornada Adicionar licença Adicionar ponto manual Atual…" at bounding box center [744, 318] width 175 height 186
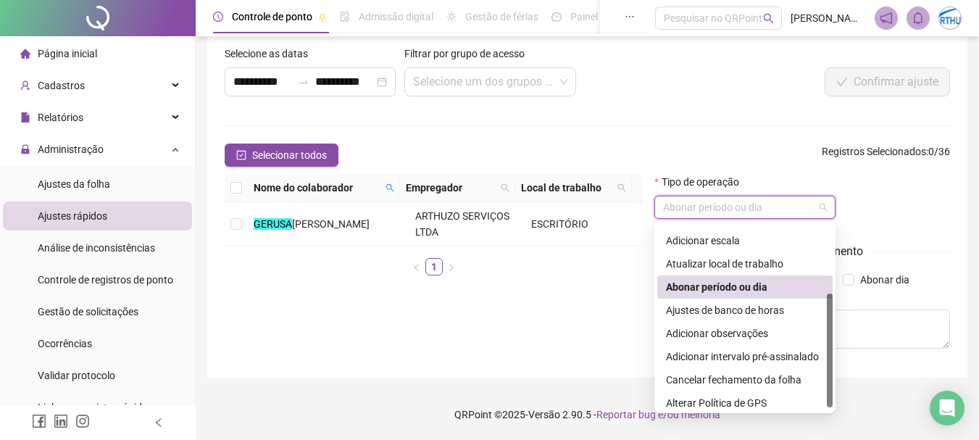
scroll to position [116, 0]
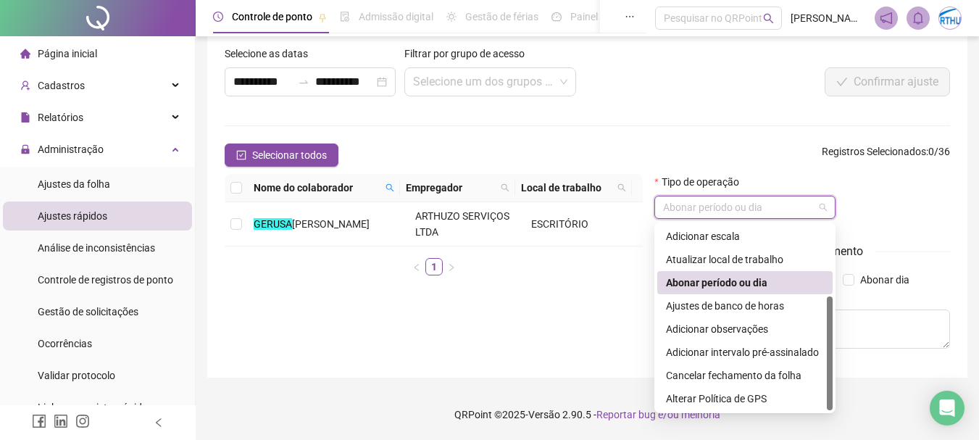
drag, startPoint x: 830, startPoint y: 249, endPoint x: 824, endPoint y: 332, distance: 82.9
click at [824, 332] on div "Atualizar empregador Adicionar escala Atualizar local de trabalho Abonar períod…" at bounding box center [744, 318] width 175 height 186
click at [738, 328] on div "Adicionar observações" at bounding box center [745, 329] width 158 height 16
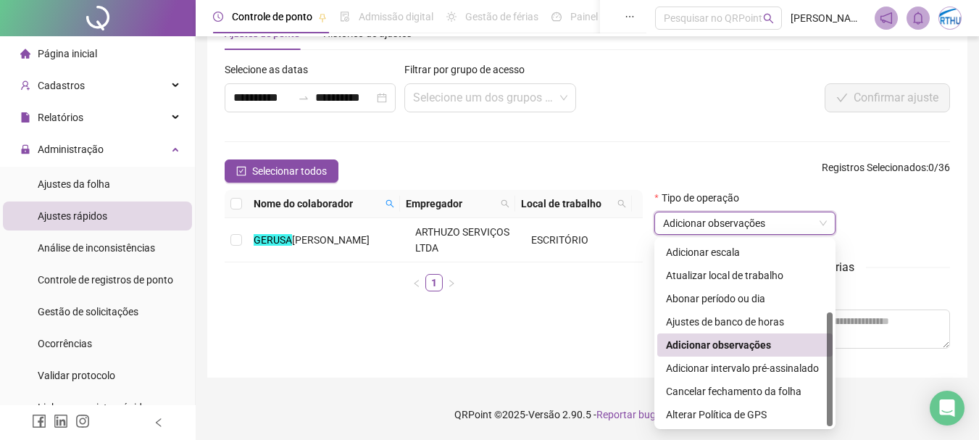
scroll to position [49, 0]
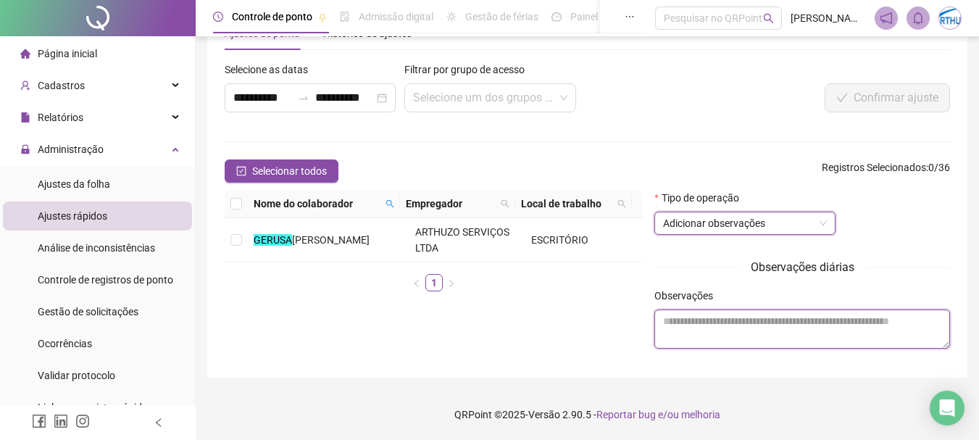
click at [829, 330] on textarea at bounding box center [802, 328] width 296 height 39
click at [825, 222] on span "Adicionar observações" at bounding box center [745, 223] width 164 height 22
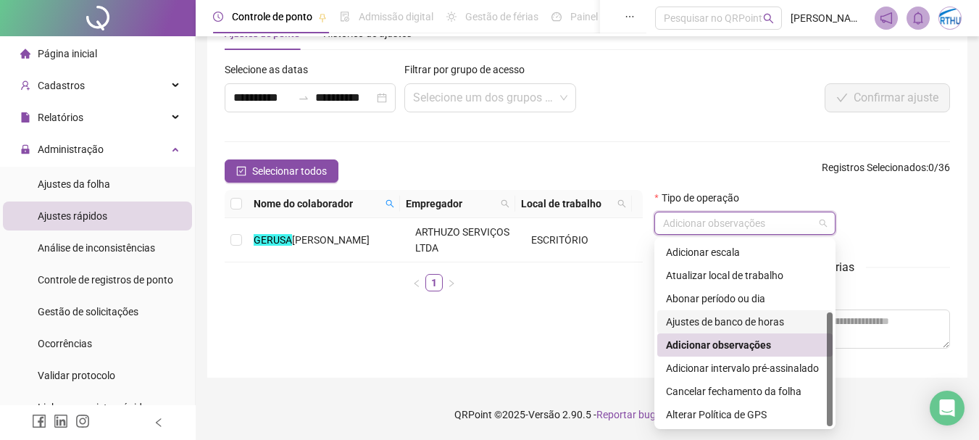
drag, startPoint x: 830, startPoint y: 331, endPoint x: 830, endPoint y: 358, distance: 26.8
click at [830, 358] on div at bounding box center [830, 369] width 6 height 114
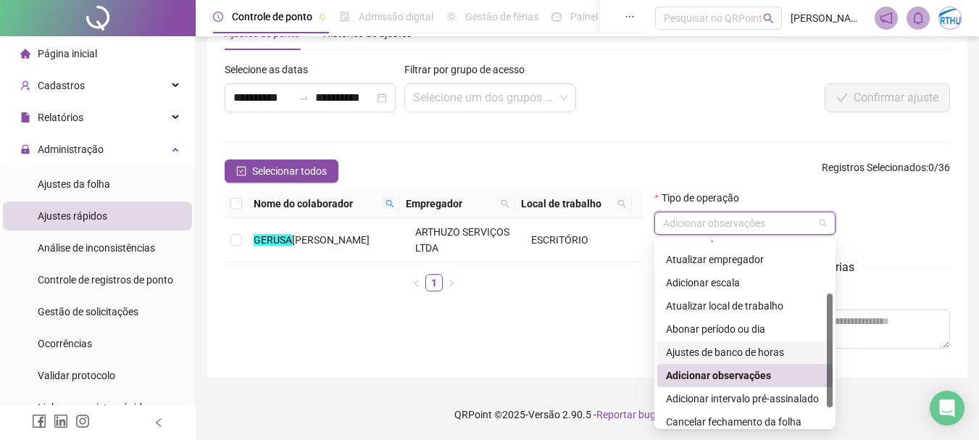
drag, startPoint x: 829, startPoint y: 359, endPoint x: 829, endPoint y: 341, distance: 18.8
click at [829, 341] on div at bounding box center [830, 350] width 6 height 114
click at [725, 329] on div "Abonar período ou dia" at bounding box center [745, 329] width 158 height 16
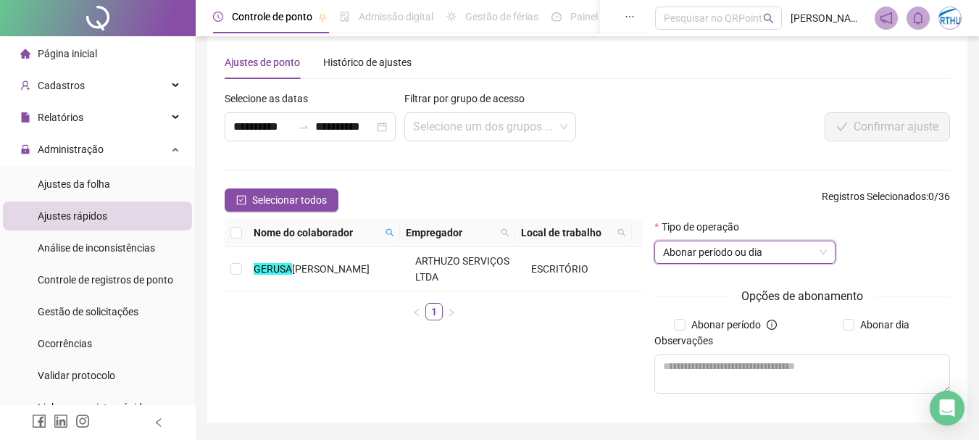
scroll to position [0, 0]
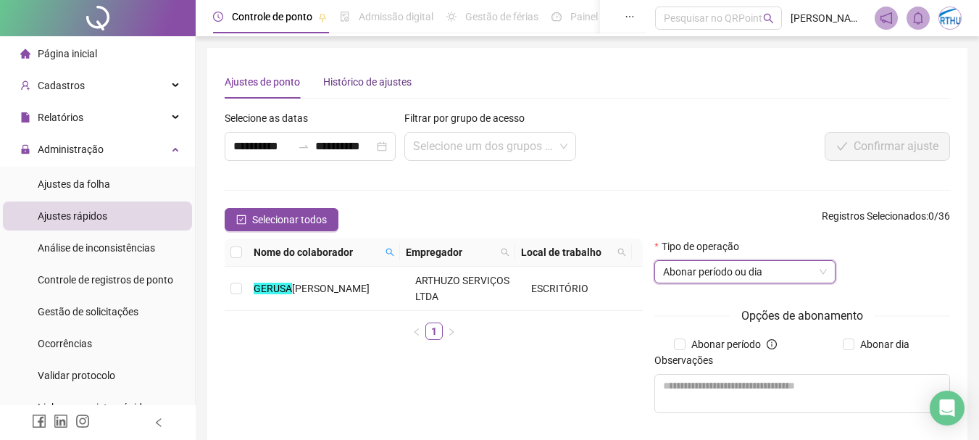
click at [370, 86] on div "Histórico de ajustes" at bounding box center [367, 82] width 88 height 16
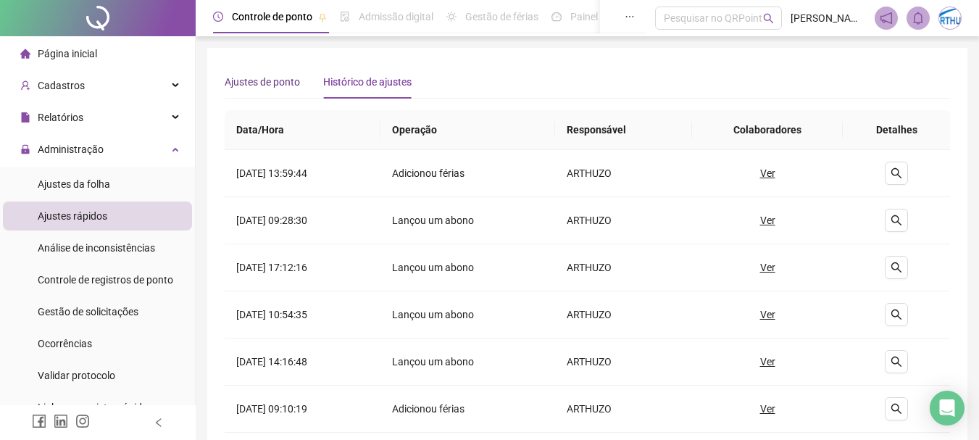
click at [272, 80] on div "Ajustes de ponto" at bounding box center [262, 82] width 75 height 16
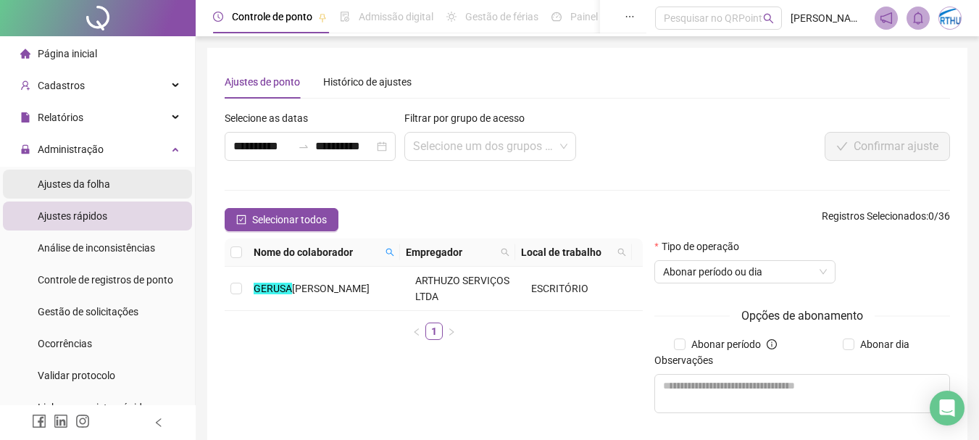
click at [102, 178] on span "Ajustes da folha" at bounding box center [74, 184] width 72 height 12
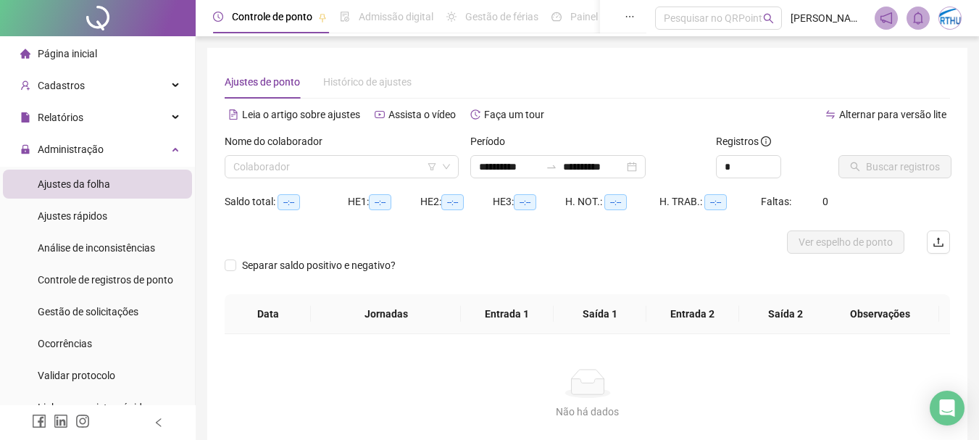
type input "**********"
click at [54, 116] on span "Relatórios" at bounding box center [61, 118] width 46 height 12
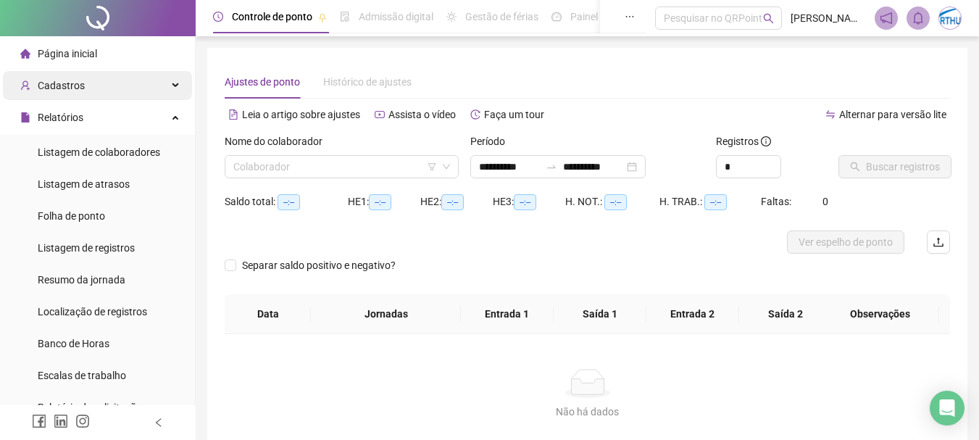
click at [63, 82] on span "Cadastros" at bounding box center [61, 86] width 47 height 12
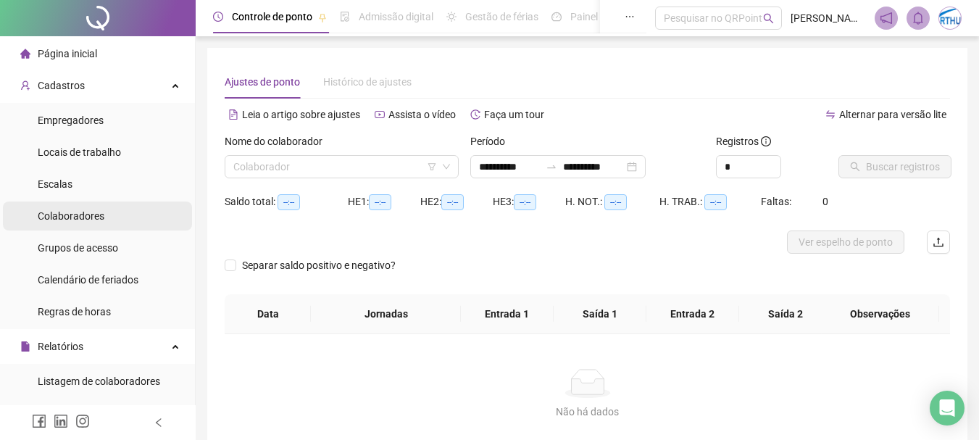
click at [89, 215] on span "Colaboradores" at bounding box center [71, 216] width 67 height 12
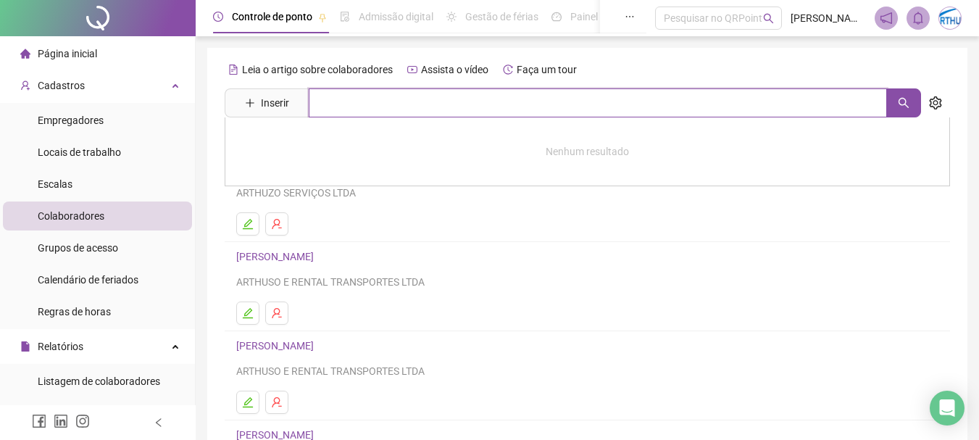
click at [338, 99] on input "text" at bounding box center [598, 102] width 578 height 29
type input "******"
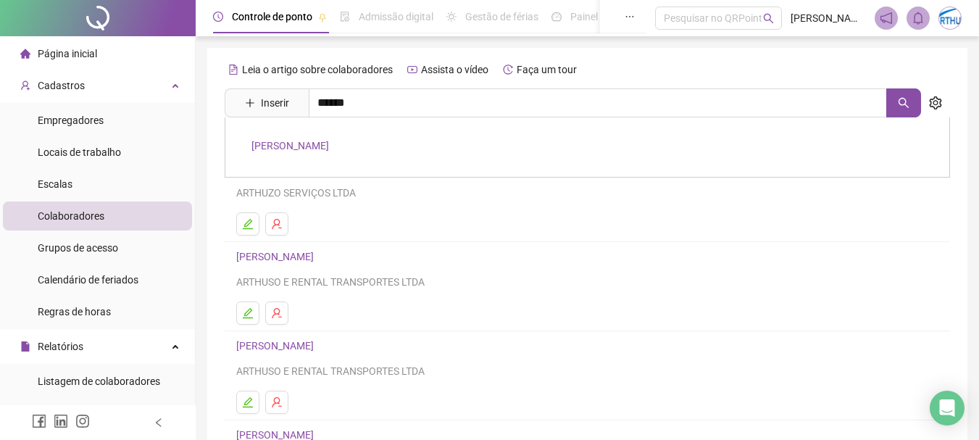
click at [329, 142] on link "[PERSON_NAME]" at bounding box center [290, 146] width 78 height 12
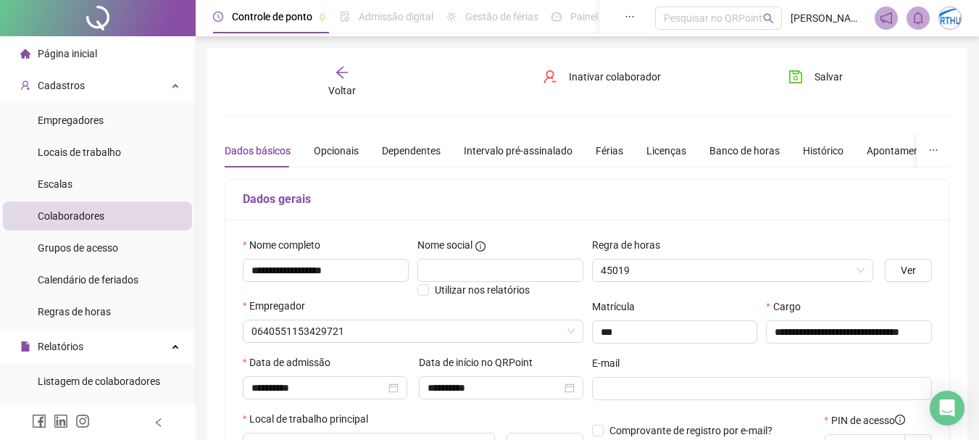
type input "**********"
click at [725, 149] on div "Banco de horas" at bounding box center [744, 151] width 70 height 16
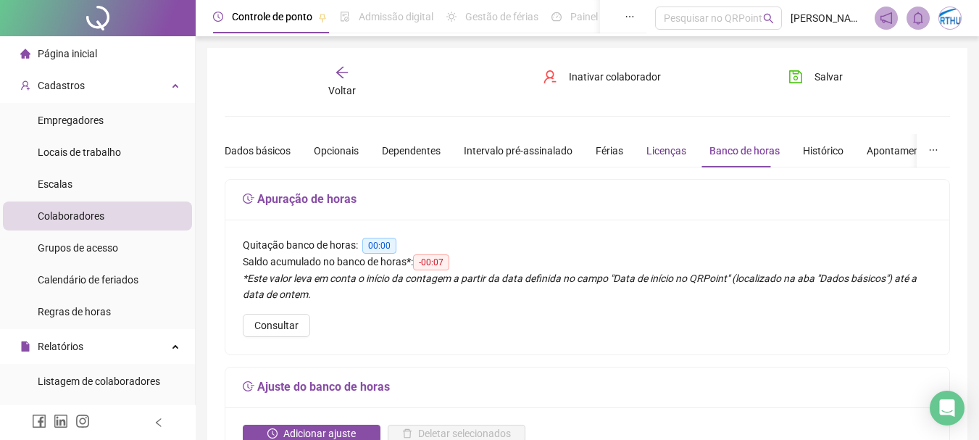
click at [658, 151] on div "Licenças" at bounding box center [666, 151] width 40 height 16
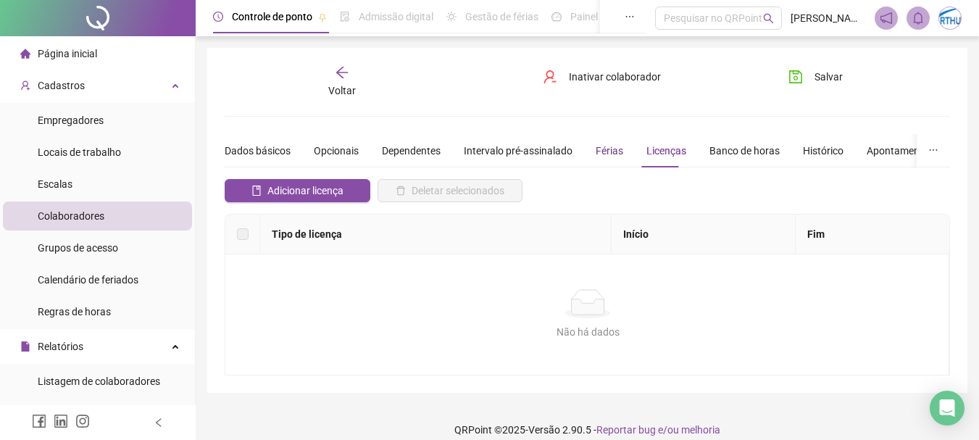
click at [596, 145] on div "Férias" at bounding box center [610, 151] width 28 height 16
drag, startPoint x: 551, startPoint y: 145, endPoint x: 462, endPoint y: 149, distance: 89.2
click at [550, 146] on div "Intervalo pré-assinalado" at bounding box center [518, 151] width 109 height 16
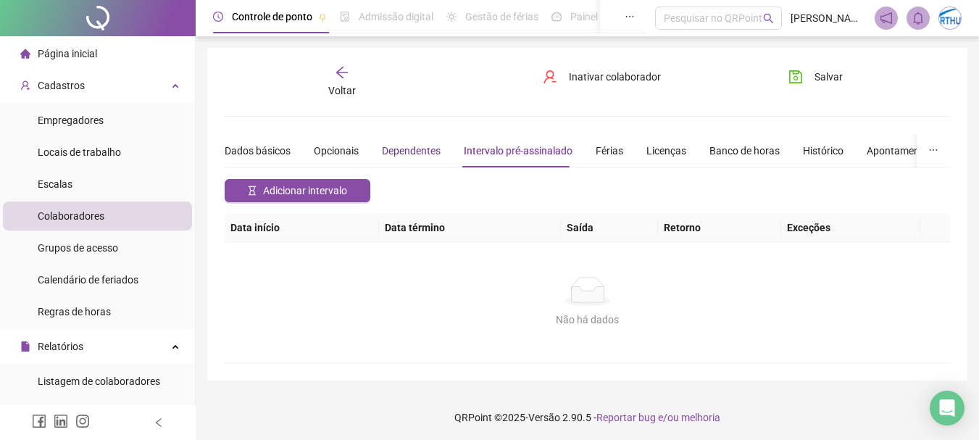
click at [403, 151] on div "Dependentes" at bounding box center [411, 151] width 59 height 16
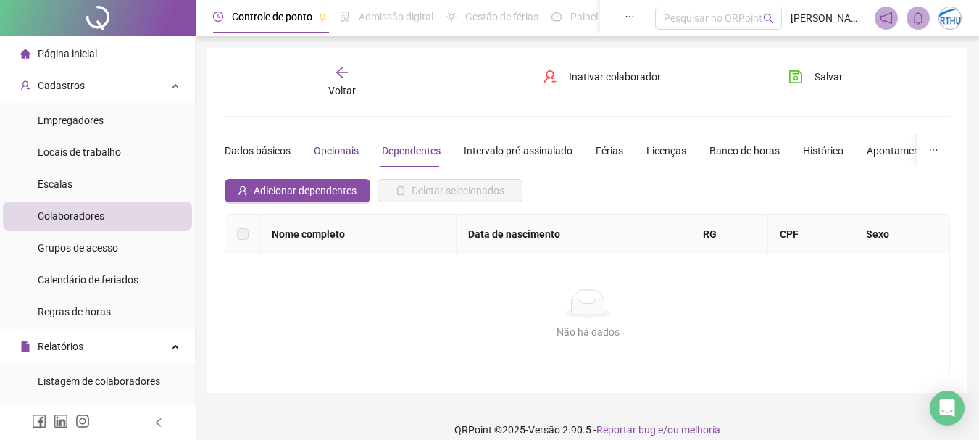
click at [318, 146] on div "Opcionais" at bounding box center [336, 151] width 45 height 16
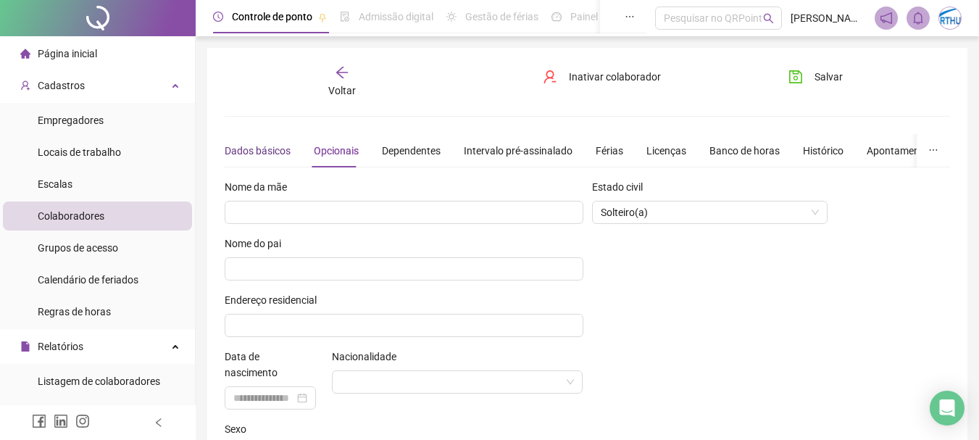
click at [279, 143] on div "Dados básicos" at bounding box center [258, 151] width 66 height 16
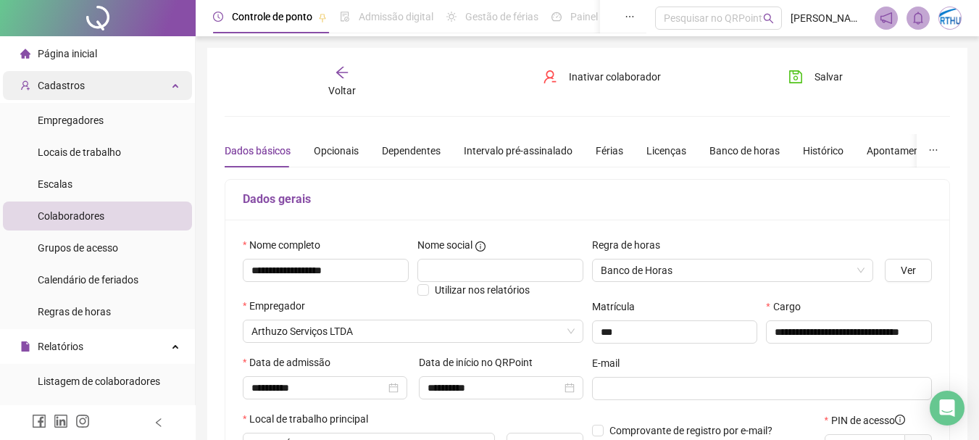
click at [169, 84] on div "Cadastros" at bounding box center [97, 85] width 189 height 29
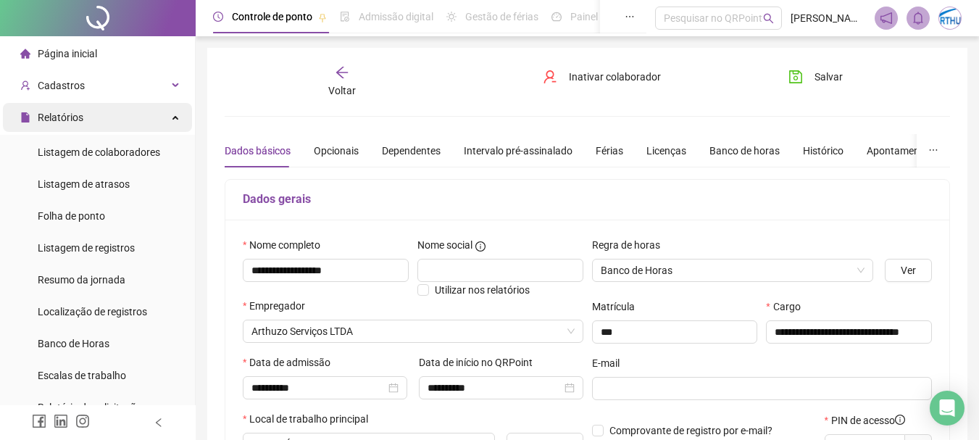
click at [159, 118] on div "Relatórios" at bounding box center [97, 117] width 189 height 29
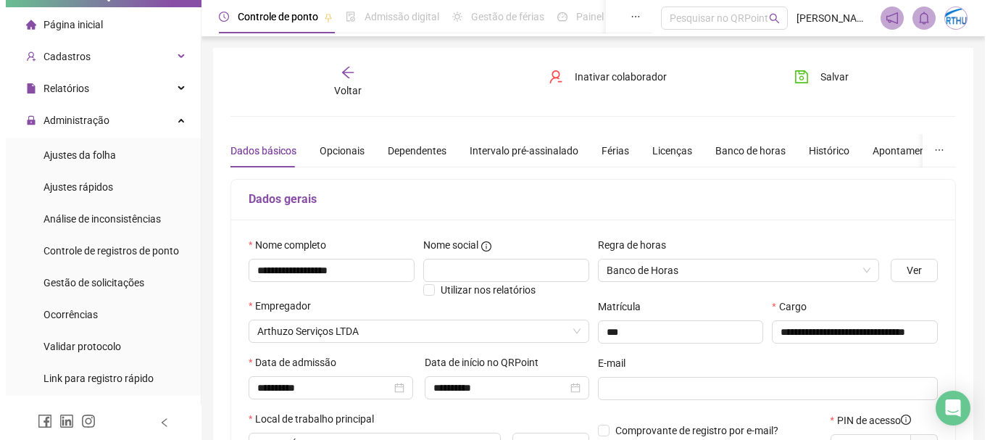
scroll to position [14, 0]
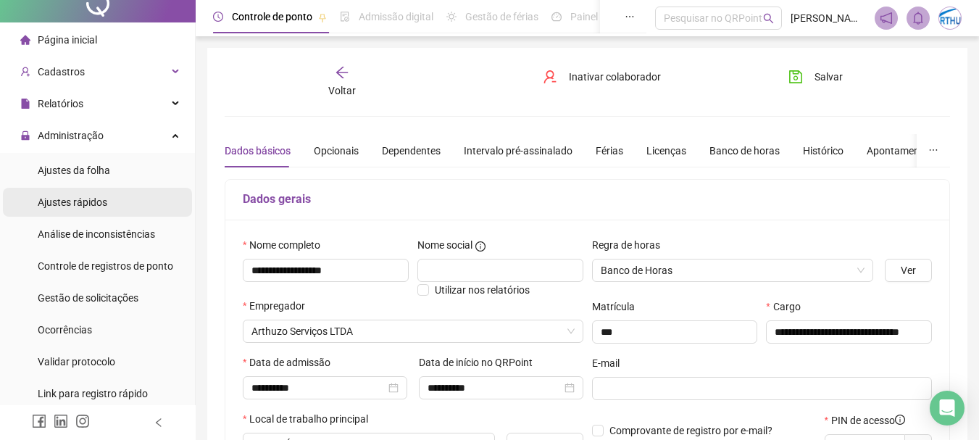
click at [88, 199] on span "Ajustes rápidos" at bounding box center [73, 202] width 70 height 12
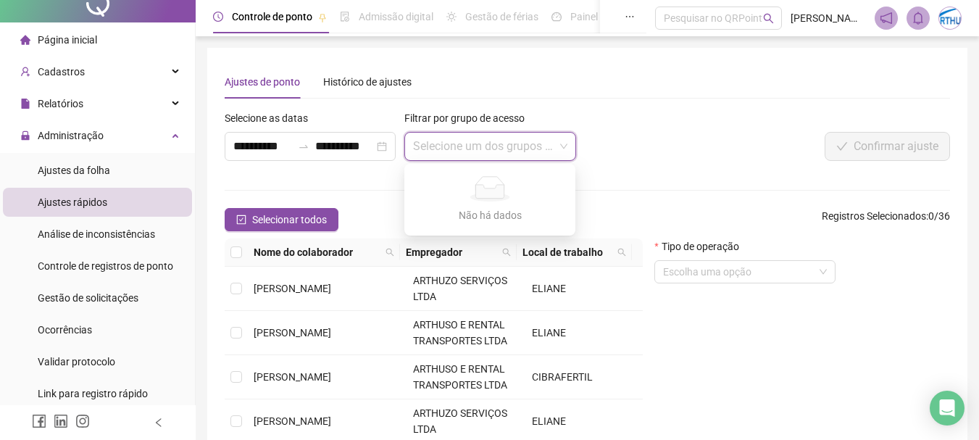
click at [443, 136] on input "search" at bounding box center [483, 147] width 141 height 28
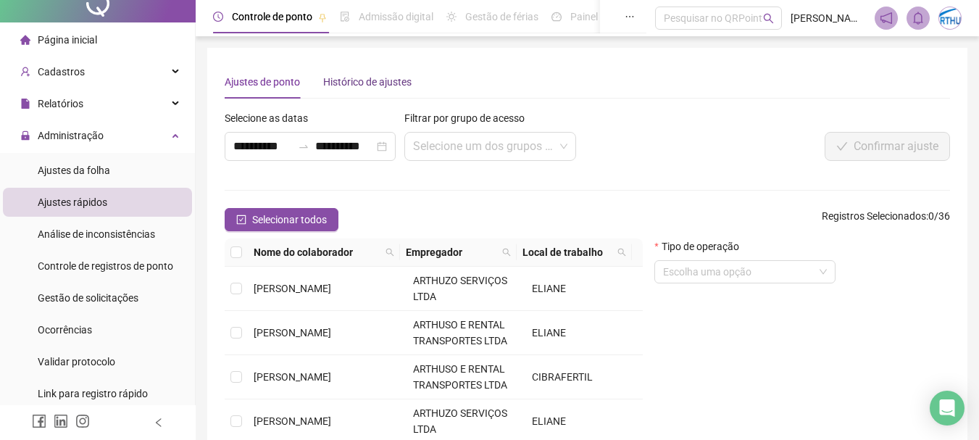
click at [344, 84] on div "Histórico de ajustes" at bounding box center [367, 82] width 88 height 16
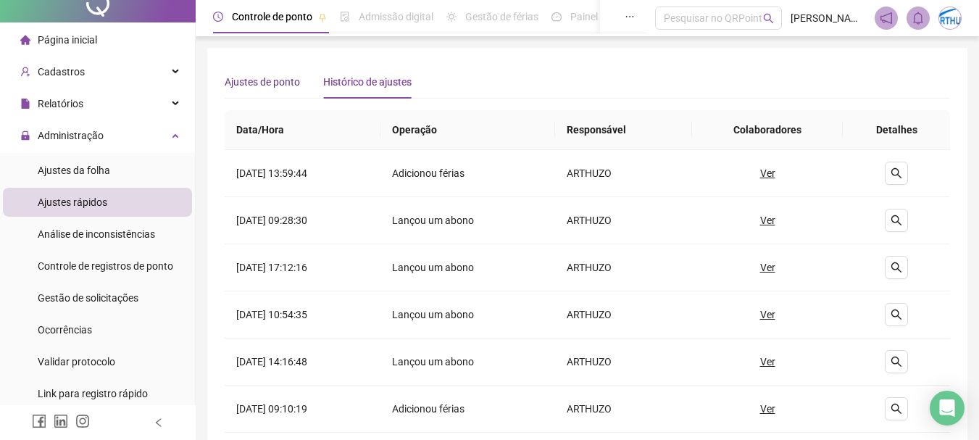
click at [270, 83] on div "Ajustes de ponto" at bounding box center [262, 82] width 75 height 16
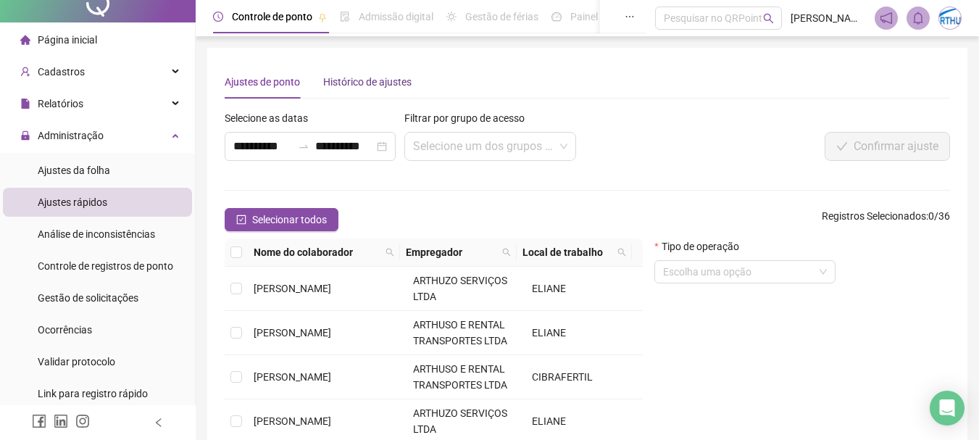
click at [363, 81] on div "Histórico de ajustes" at bounding box center [367, 82] width 88 height 16
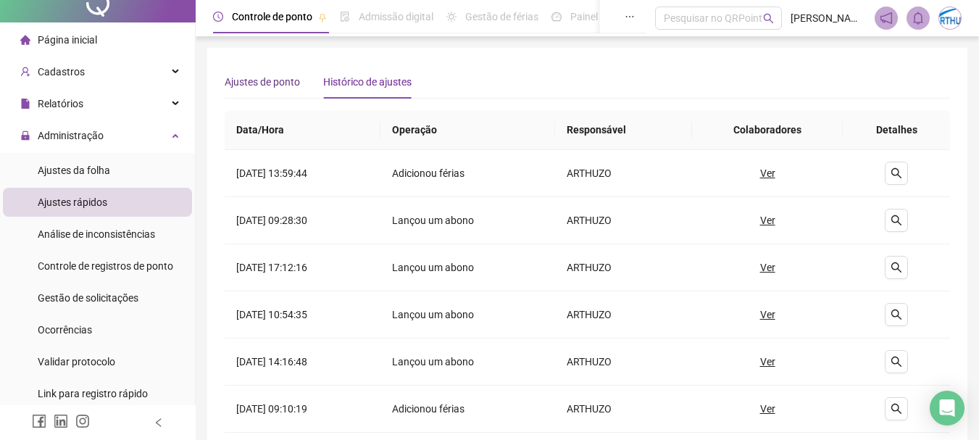
click at [255, 80] on div "Ajustes de ponto" at bounding box center [262, 82] width 75 height 16
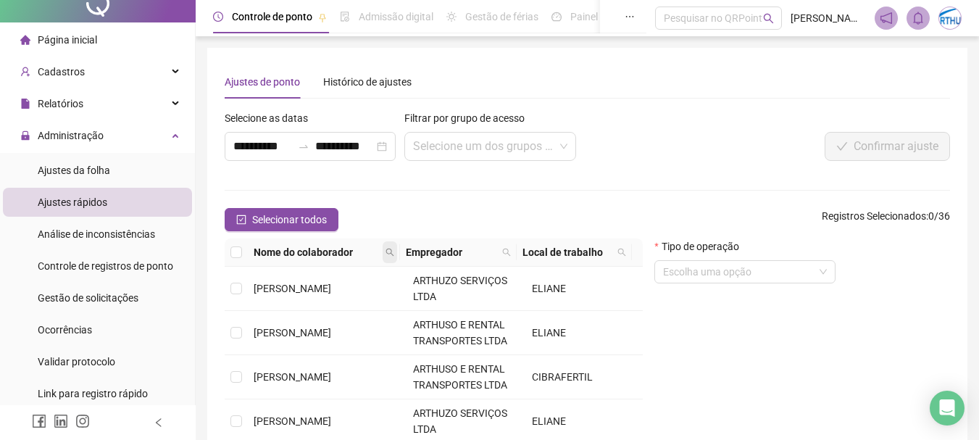
click at [388, 250] on icon "search" at bounding box center [390, 252] width 9 height 9
type input "***"
click at [293, 304] on span "Buscar" at bounding box center [302, 304] width 32 height 16
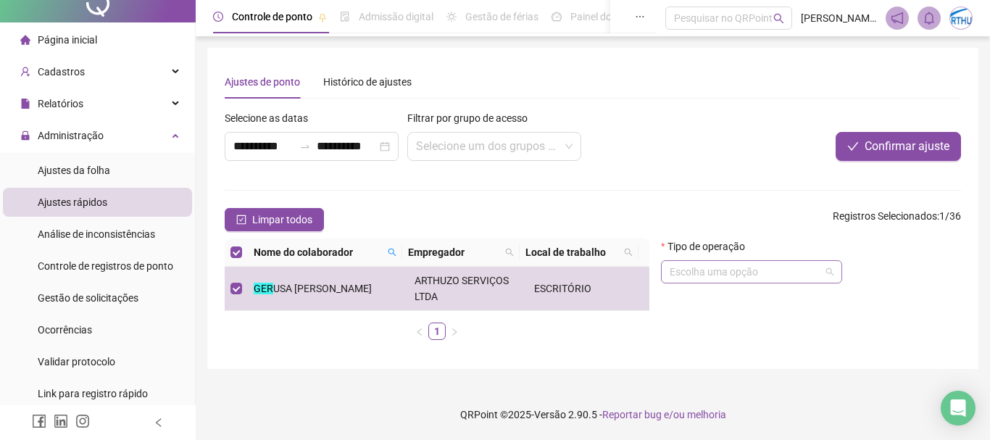
click at [730, 276] on input "search" at bounding box center [745, 272] width 151 height 22
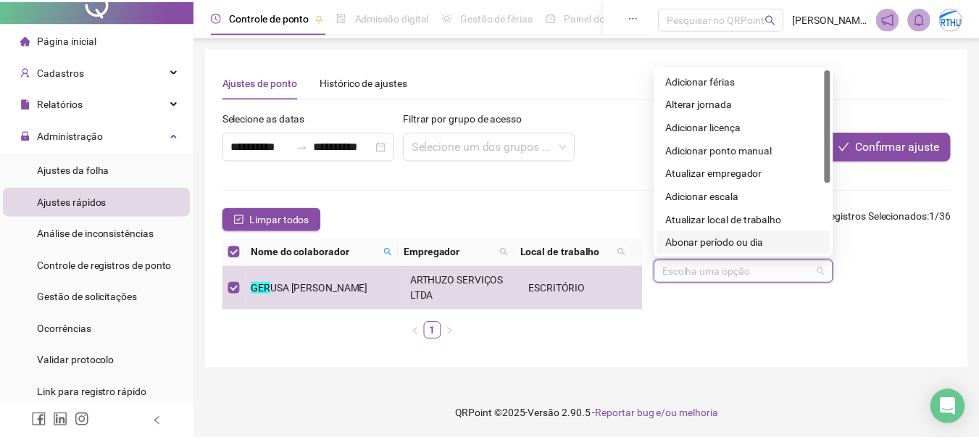
scroll to position [116, 0]
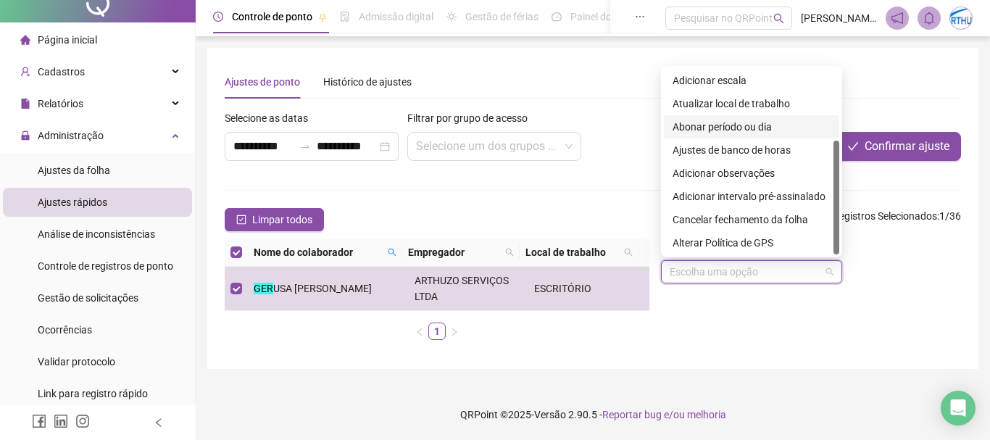
click at [735, 124] on div "Abonar período ou dia" at bounding box center [751, 127] width 158 height 16
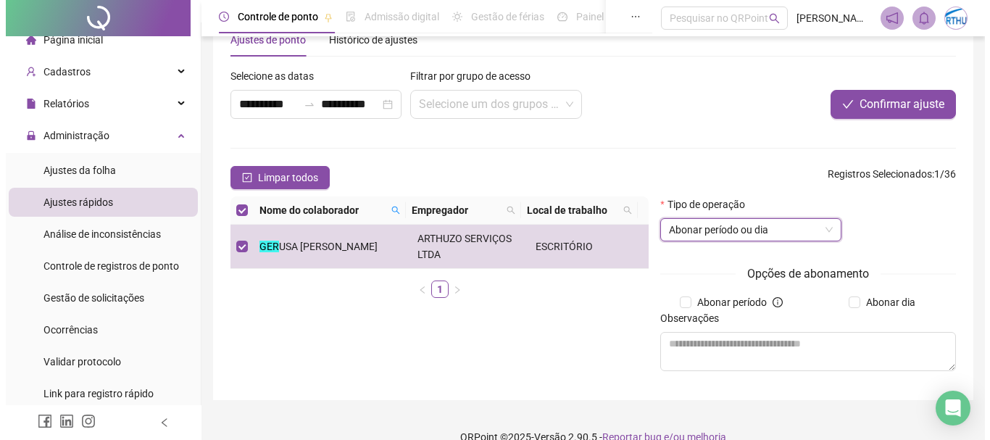
scroll to position [64, 0]
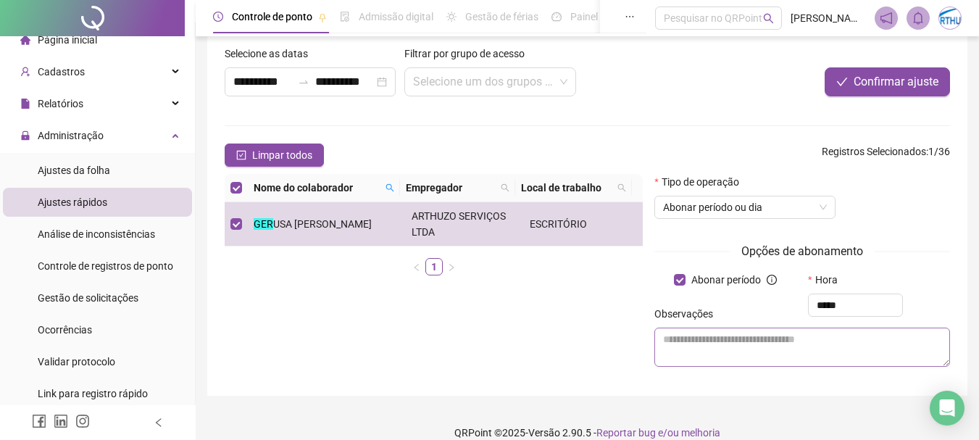
type input "*****"
click at [699, 354] on textarea at bounding box center [802, 347] width 296 height 39
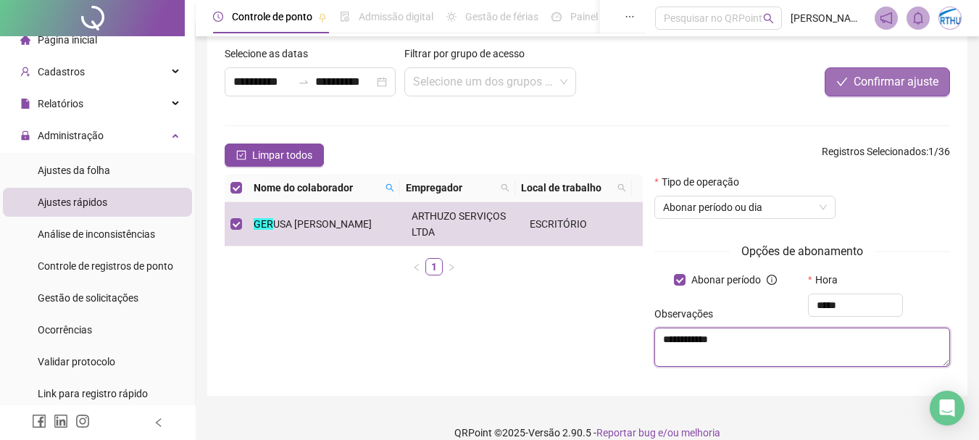
type textarea "**********"
click at [912, 82] on span "Confirmar ajuste" at bounding box center [896, 81] width 85 height 17
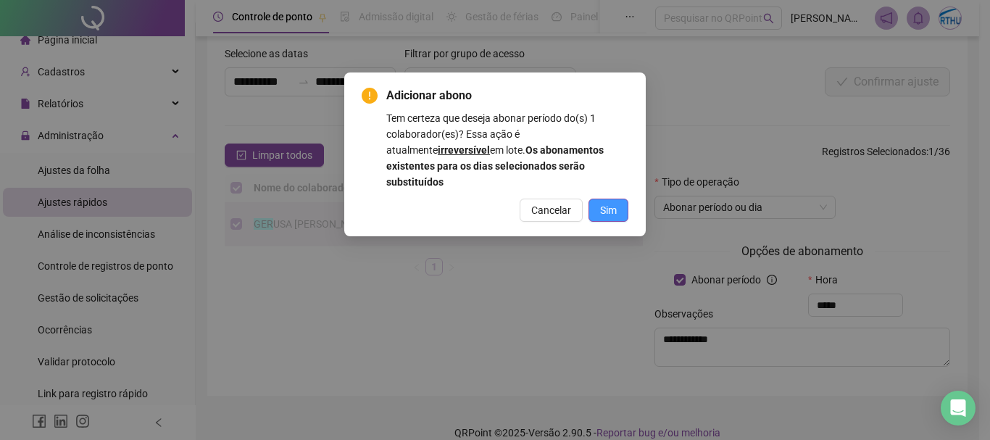
click at [610, 202] on span "Sim" at bounding box center [608, 210] width 17 height 16
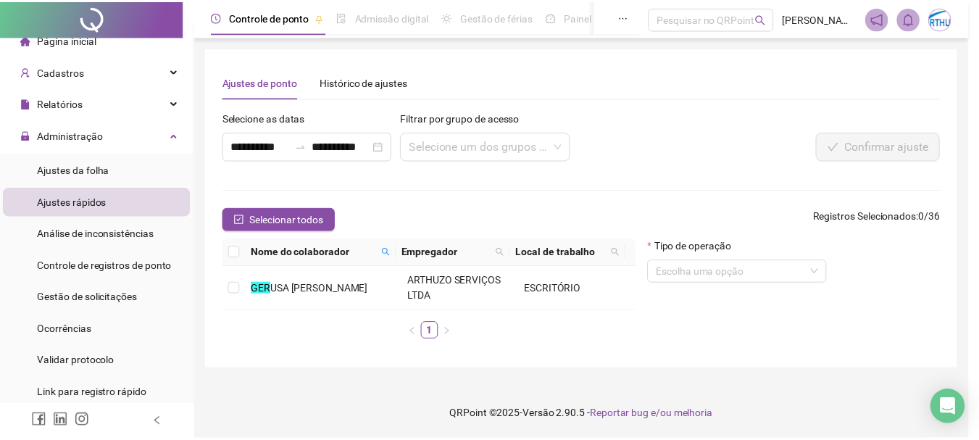
scroll to position [0, 0]
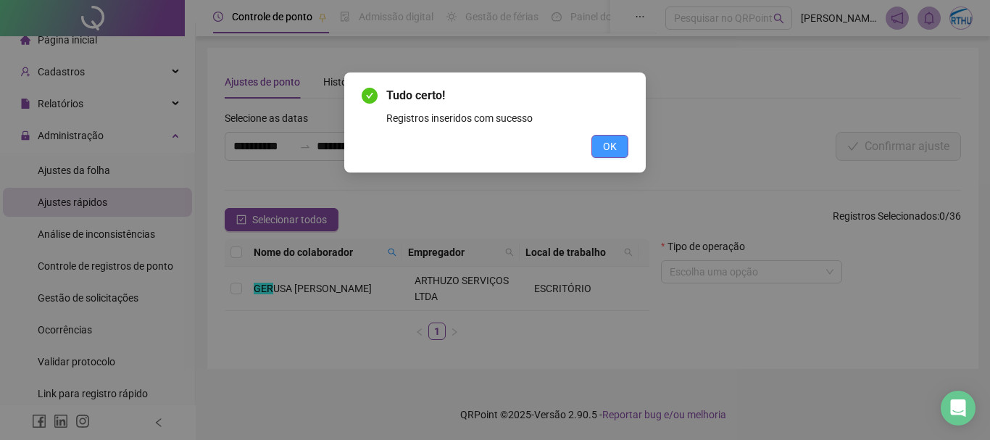
click at [613, 148] on span "OK" at bounding box center [610, 146] width 14 height 16
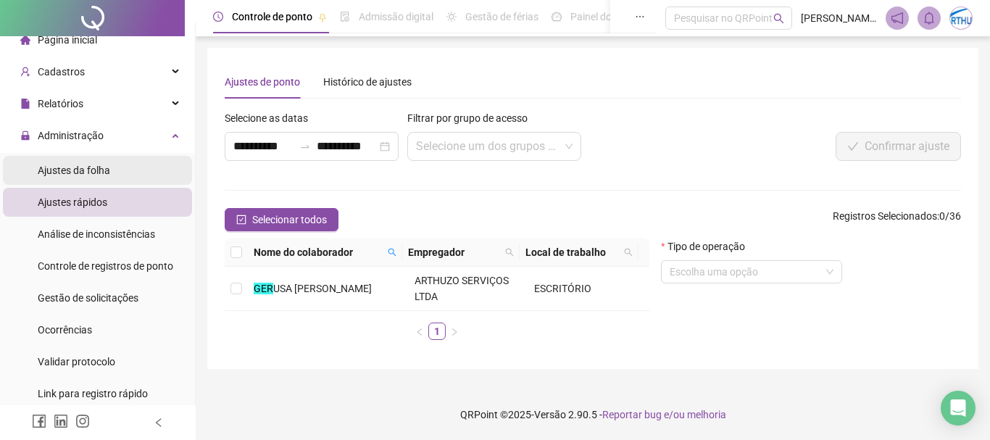
click at [78, 170] on span "Ajustes da folha" at bounding box center [74, 171] width 72 height 12
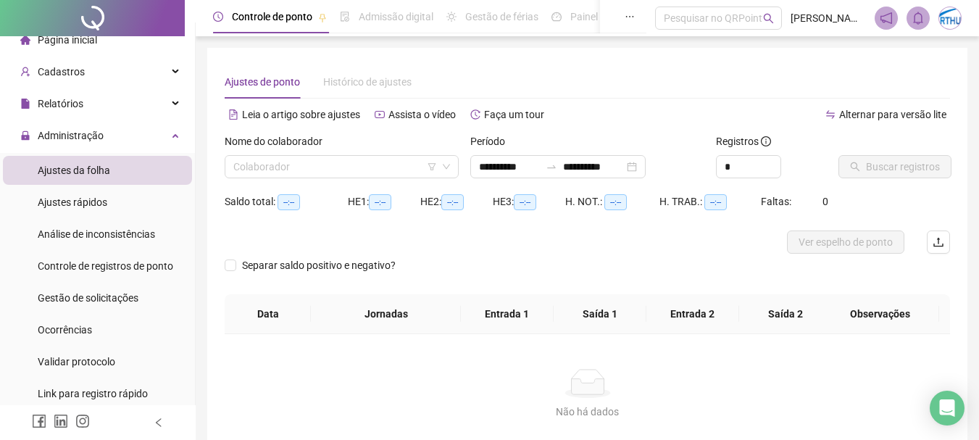
type input "**********"
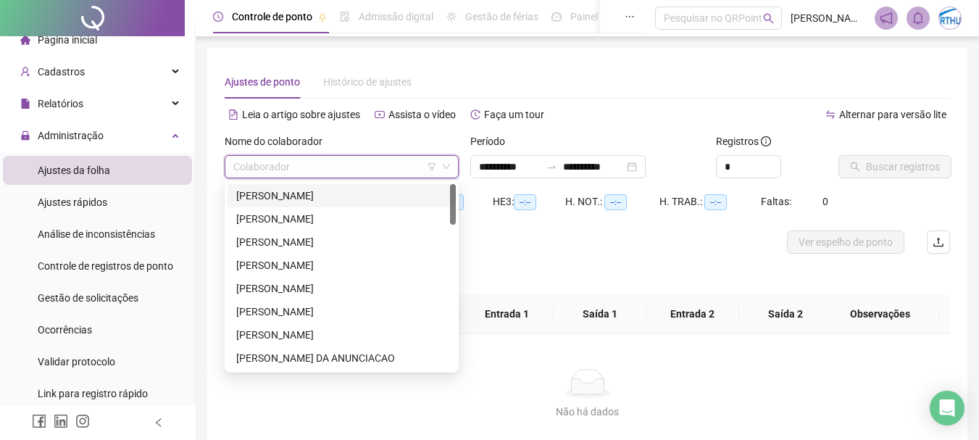
click at [300, 169] on input "search" at bounding box center [335, 167] width 204 height 22
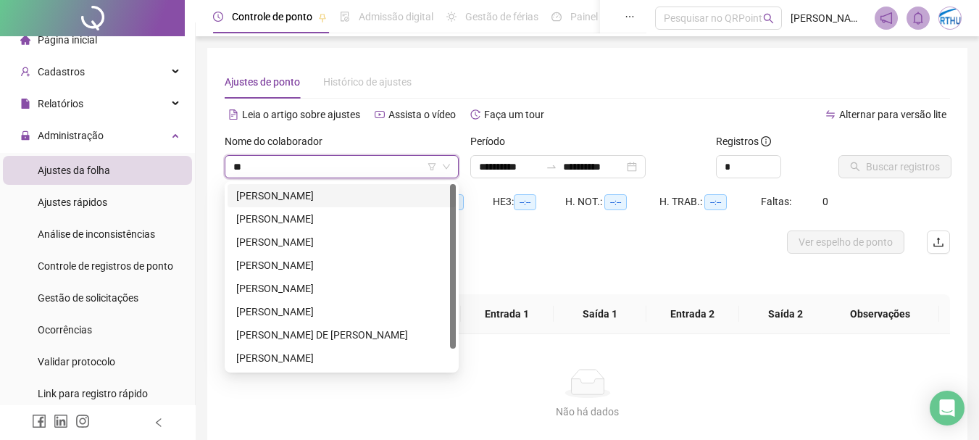
type input "***"
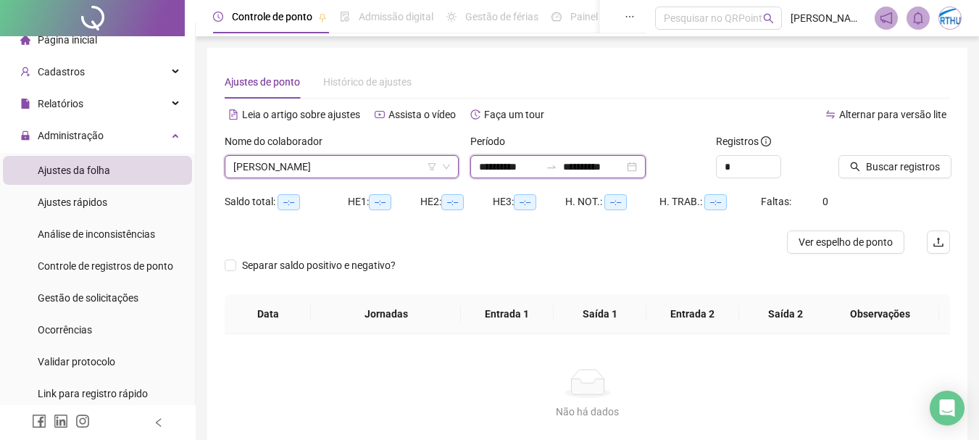
click at [489, 164] on input "**********" at bounding box center [509, 167] width 61 height 16
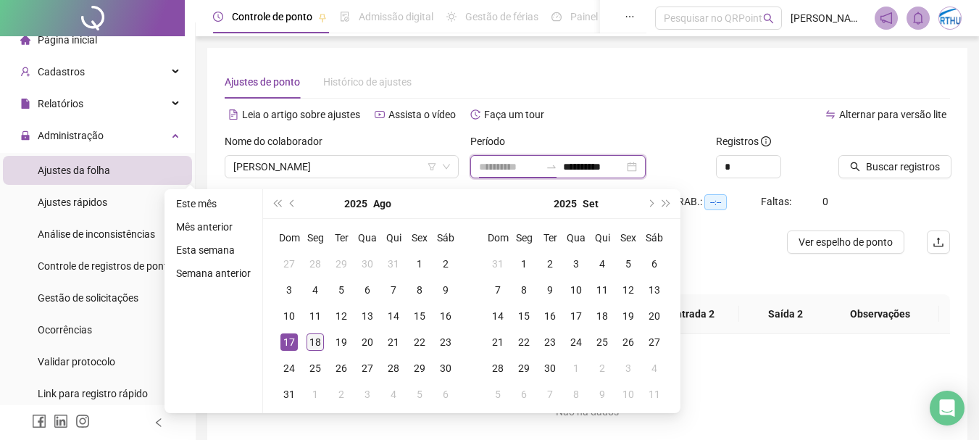
type input "**********"
click at [316, 341] on div "18" at bounding box center [315, 341] width 17 height 17
type input "**********"
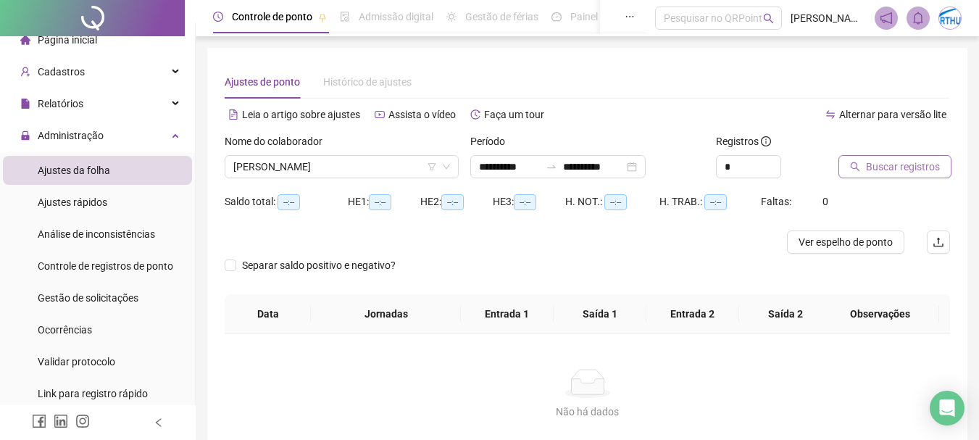
click at [878, 167] on span "Buscar registros" at bounding box center [903, 167] width 74 height 16
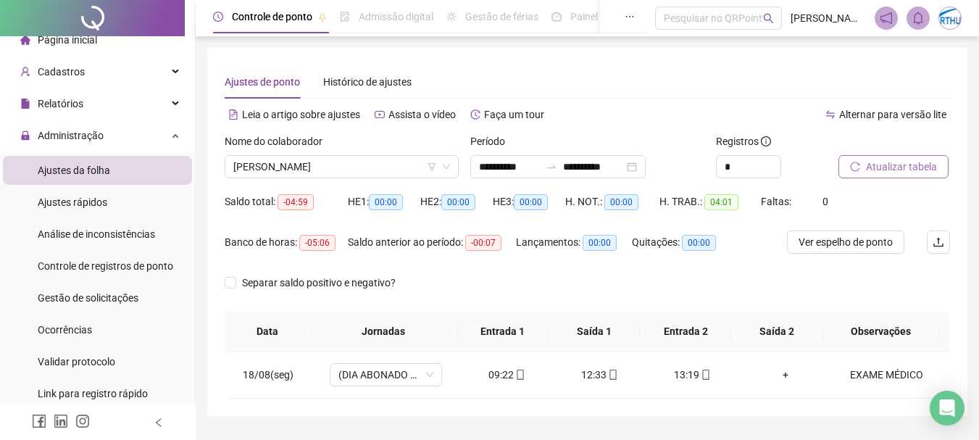
scroll to position [38, 0]
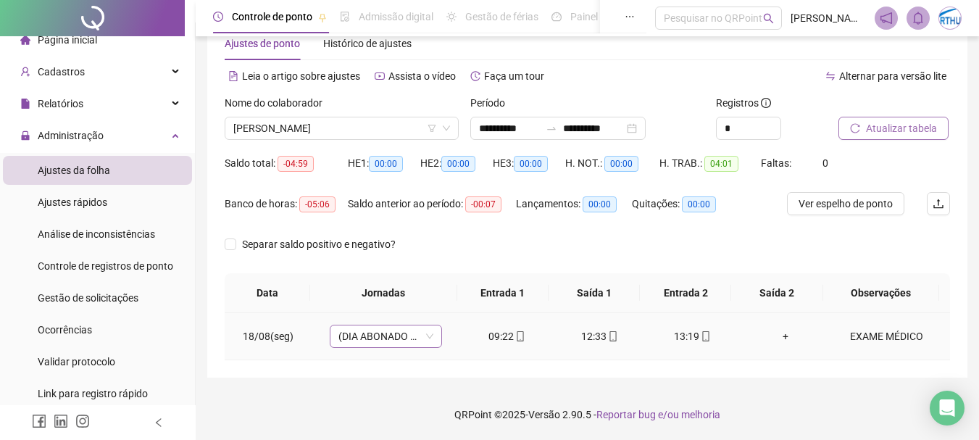
click at [425, 338] on span "(DIA ABONADO PARCIALMENTE)" at bounding box center [385, 336] width 95 height 22
click at [315, 377] on div "**********" at bounding box center [587, 193] width 760 height 368
click at [88, 201] on span "Ajustes rápidos" at bounding box center [73, 202] width 70 height 12
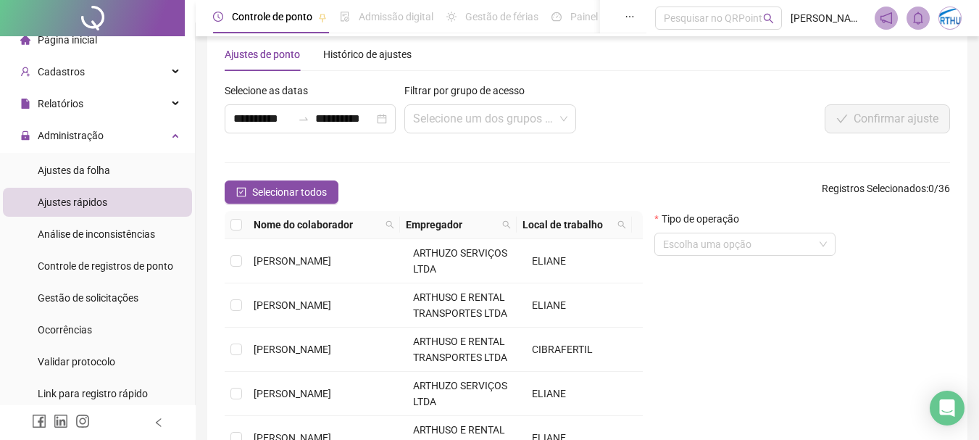
scroll to position [38, 0]
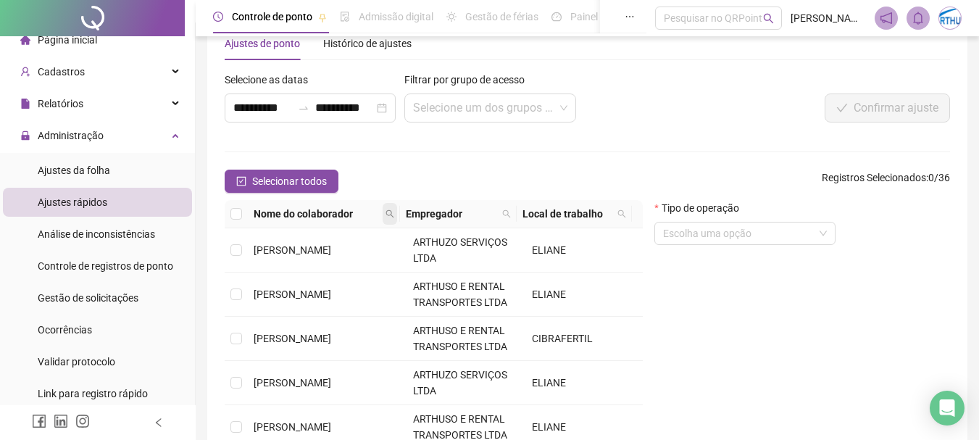
click at [389, 209] on span at bounding box center [390, 214] width 14 height 22
type input "****"
click at [307, 261] on span "Buscar" at bounding box center [302, 265] width 32 height 16
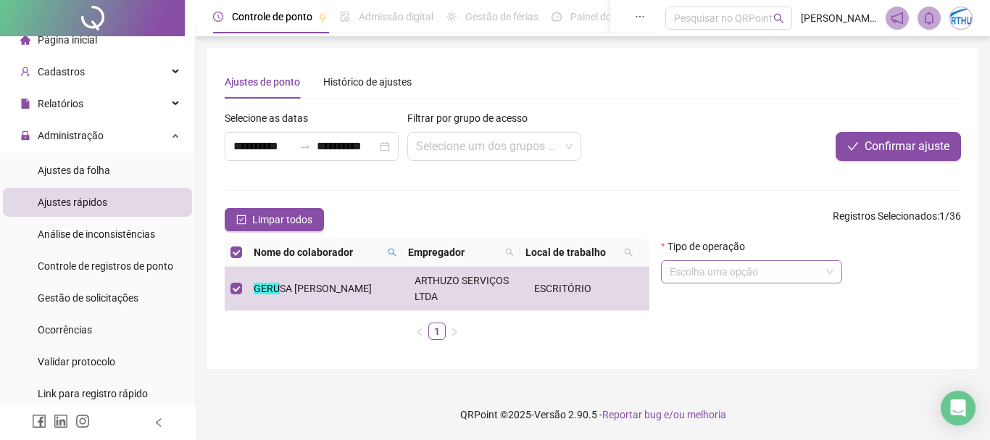
click at [828, 271] on span at bounding box center [752, 272] width 164 height 22
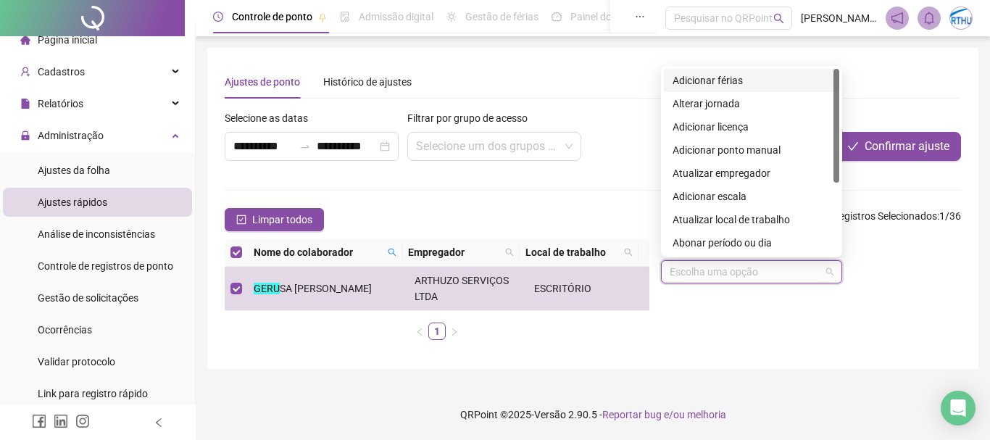
click at [844, 342] on div "Tipo de operação Escolha uma opção" at bounding box center [811, 294] width 312 height 113
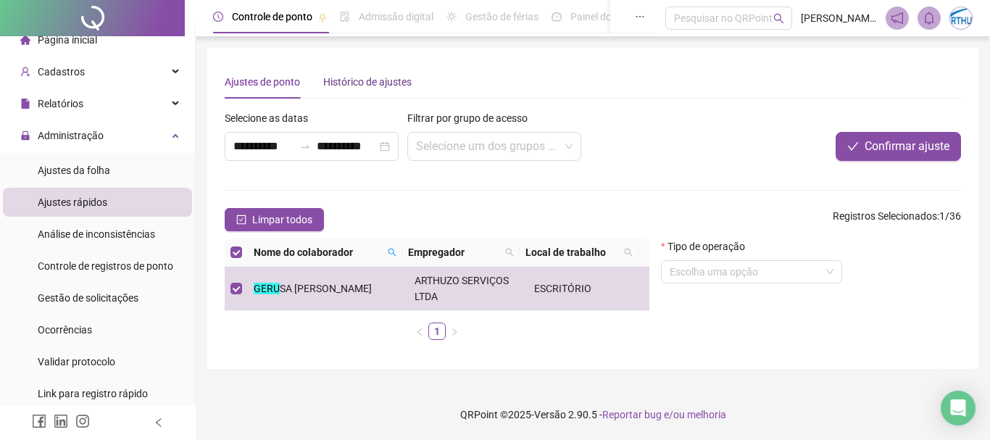
click at [367, 81] on div "Histórico de ajustes" at bounding box center [367, 82] width 88 height 16
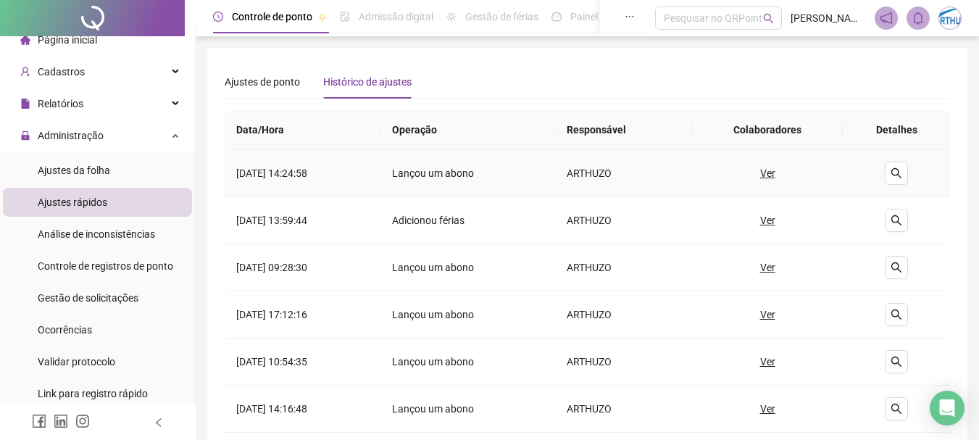
click at [775, 172] on u "Ver" at bounding box center [767, 173] width 15 height 16
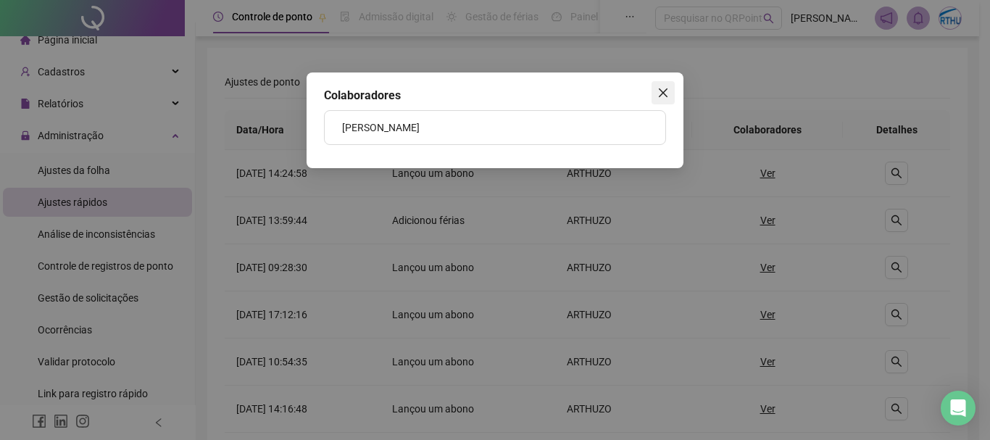
click at [659, 87] on icon "close" at bounding box center [663, 93] width 12 height 12
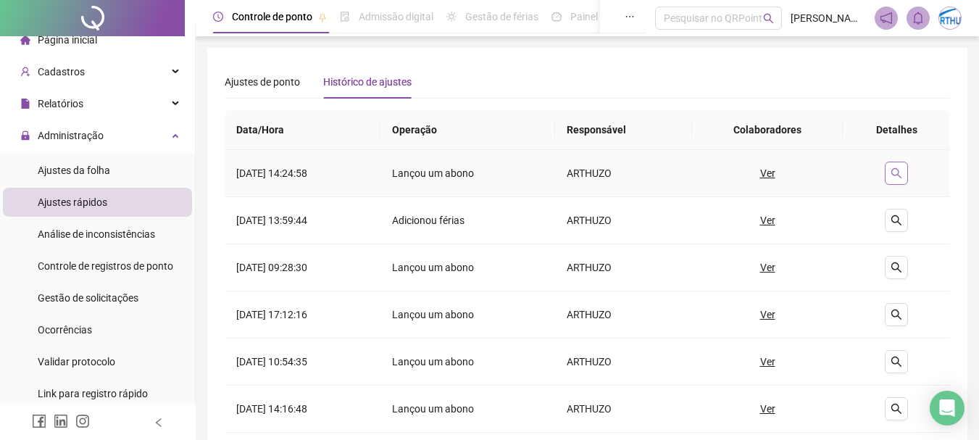
click at [902, 170] on icon "search" at bounding box center [897, 173] width 12 height 12
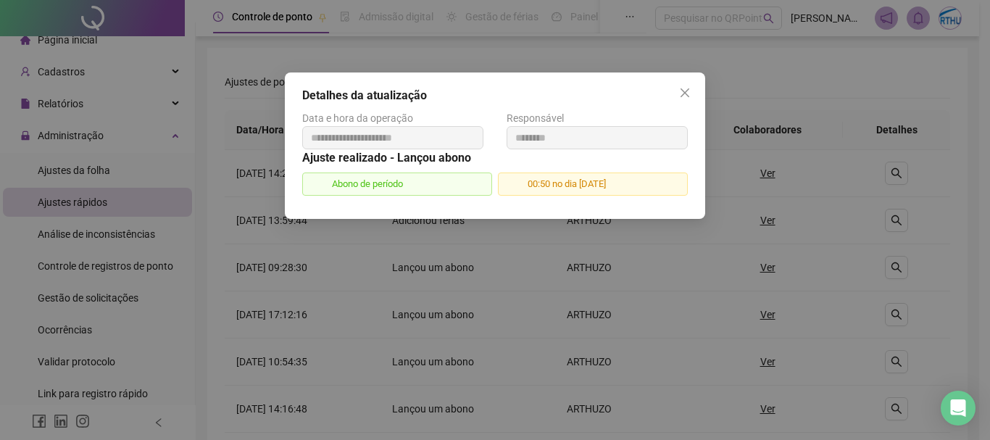
click at [412, 179] on span "Abono de período" at bounding box center [397, 183] width 190 height 23
click at [683, 90] on icon "close" at bounding box center [685, 93] width 12 height 12
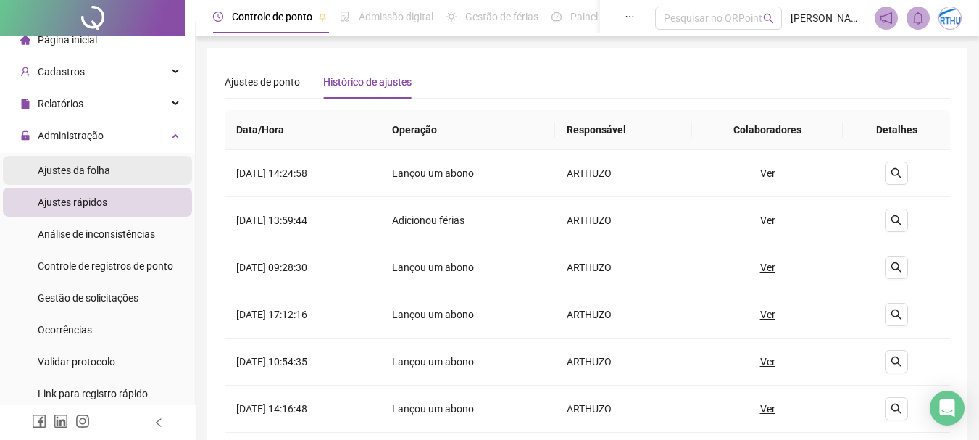
click at [70, 166] on span "Ajustes da folha" at bounding box center [74, 171] width 72 height 12
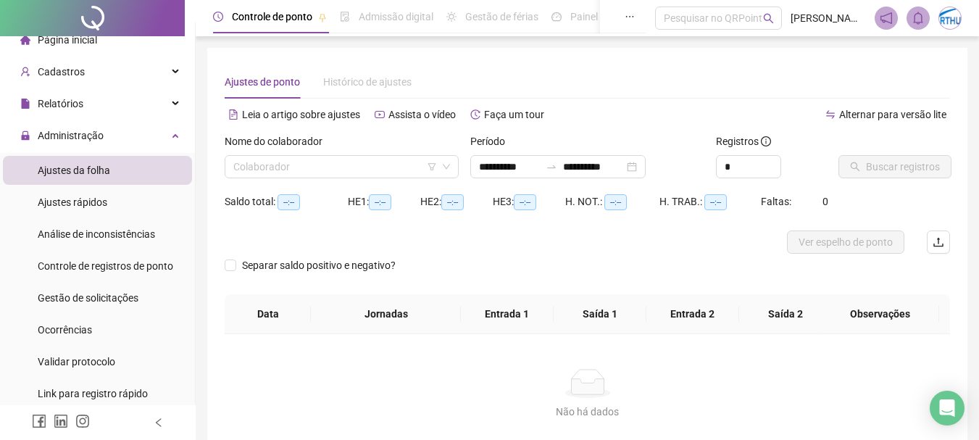
type input "**********"
click at [329, 156] on input "search" at bounding box center [335, 167] width 204 height 22
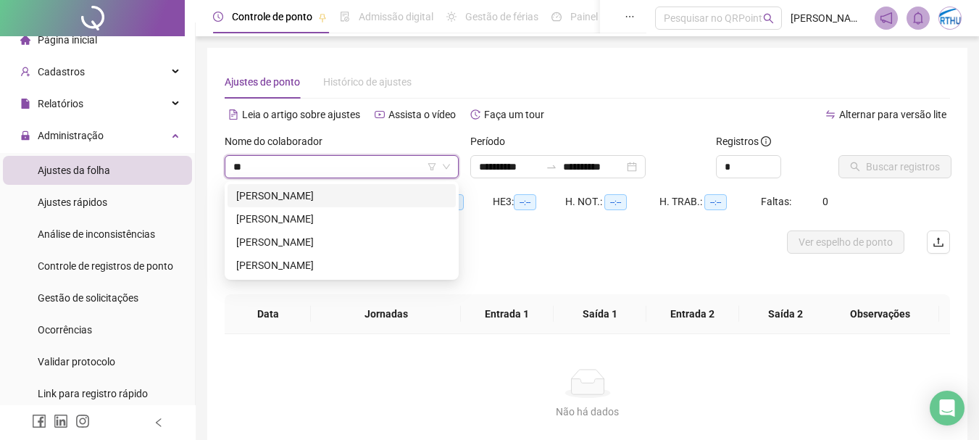
type input "***"
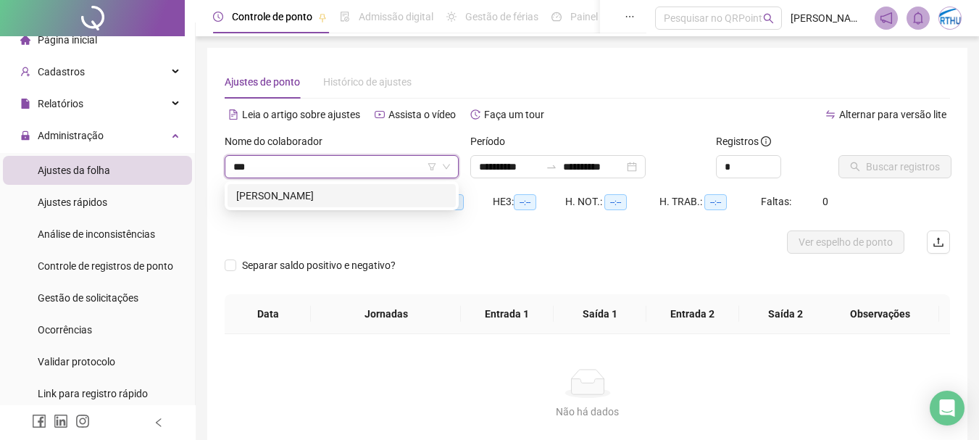
click at [302, 187] on div "[PERSON_NAME]" at bounding box center [342, 195] width 228 height 23
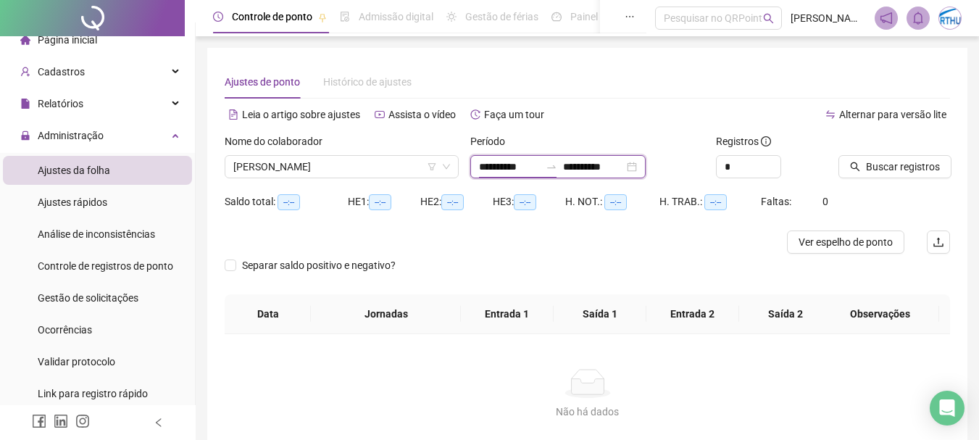
click at [503, 161] on input "**********" at bounding box center [509, 167] width 61 height 16
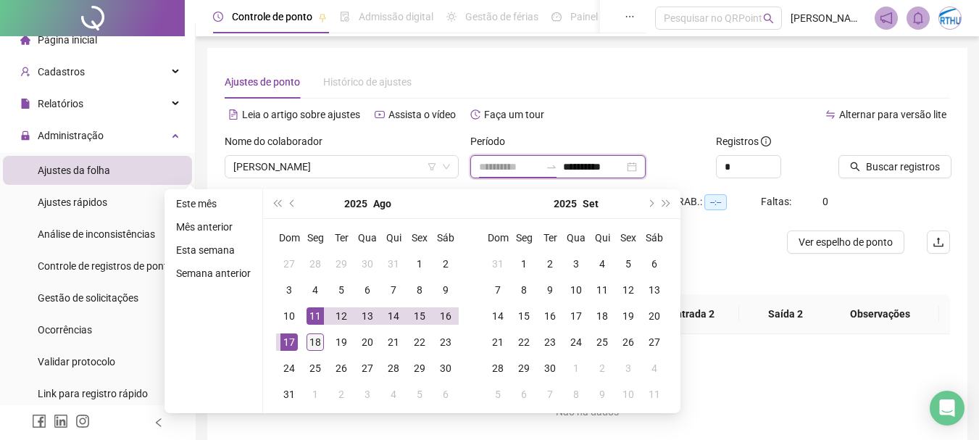
type input "**********"
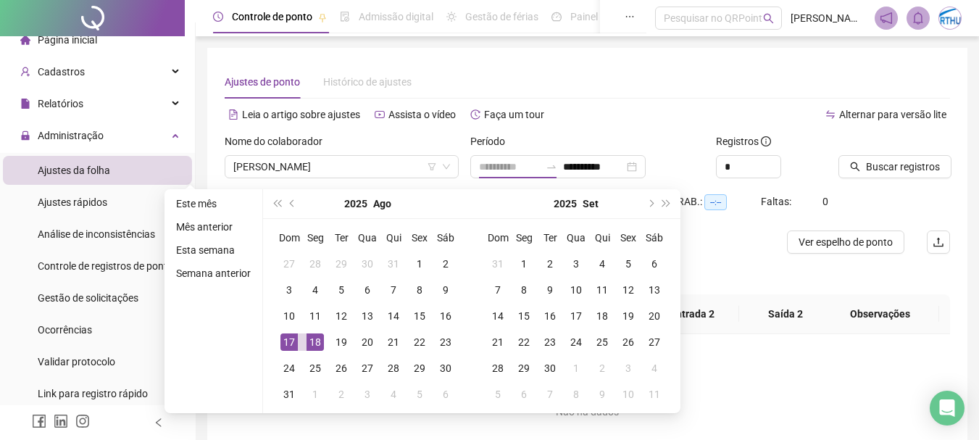
click at [312, 344] on div "18" at bounding box center [315, 341] width 17 height 17
type input "**********"
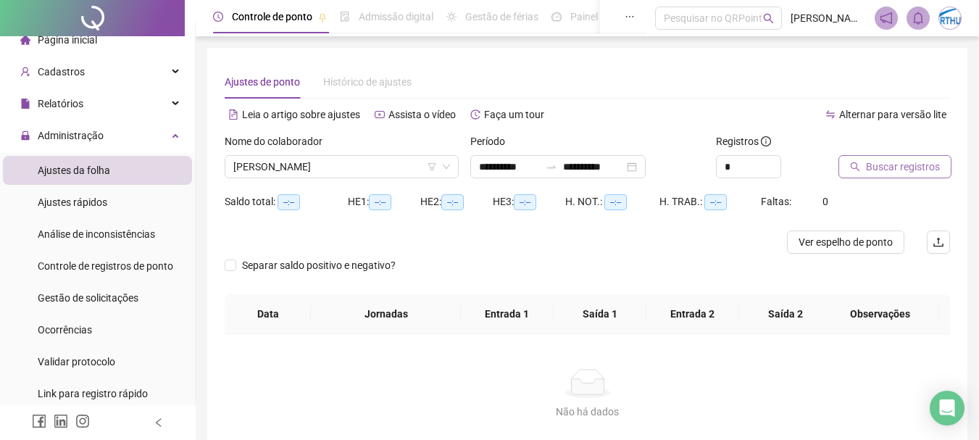
click at [913, 164] on span "Buscar registros" at bounding box center [903, 167] width 74 height 16
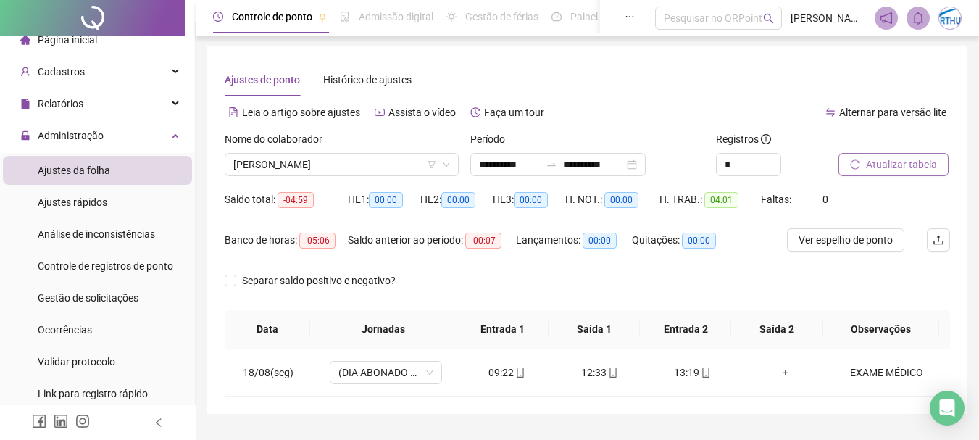
scroll to position [38, 0]
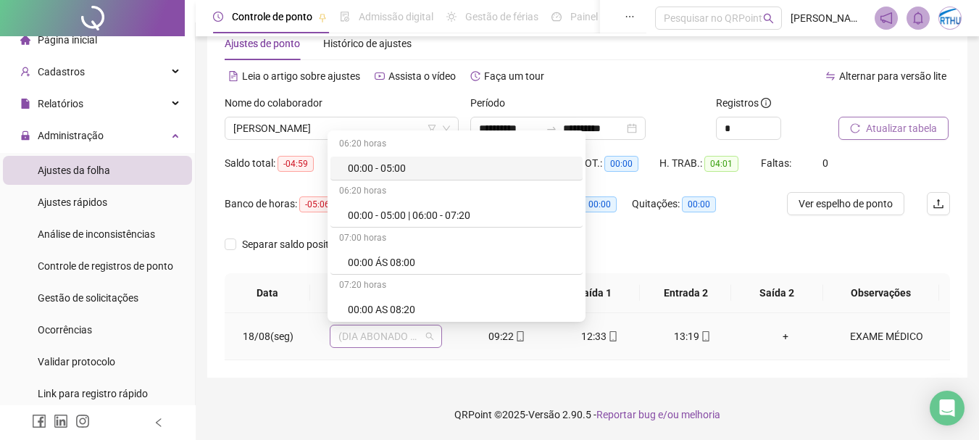
click at [429, 338] on span "(DIA ABONADO PARCIALMENTE)" at bounding box center [385, 336] width 95 height 22
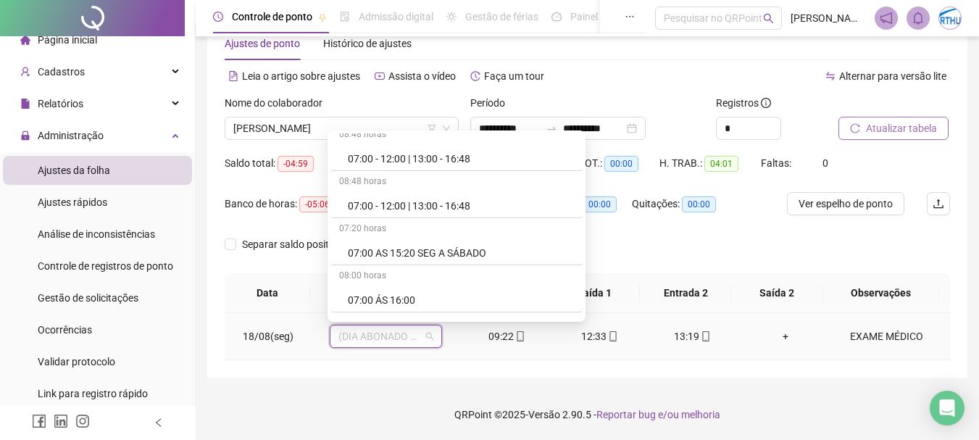
scroll to position [290, 0]
type input "**"
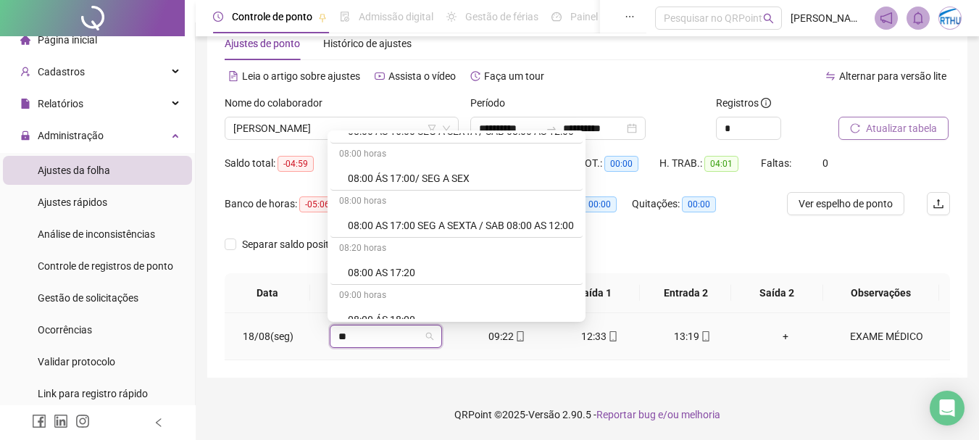
scroll to position [380, 0]
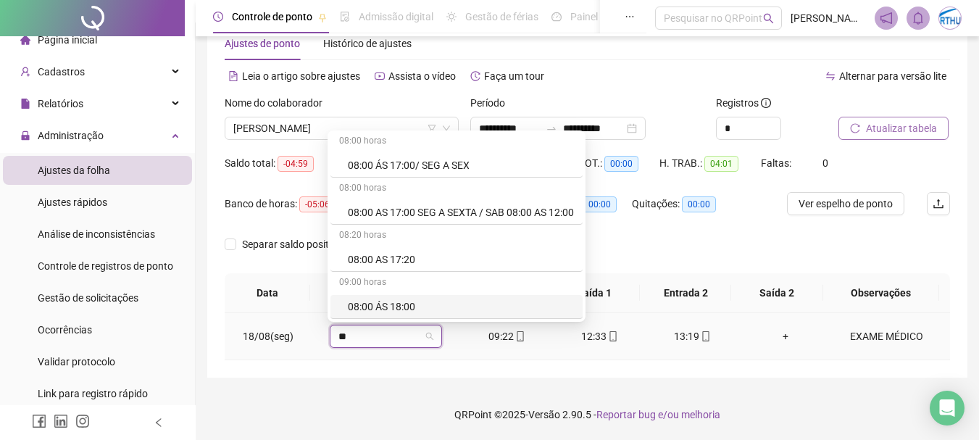
click at [399, 306] on div "08:00 ÁS 18:00" at bounding box center [461, 307] width 226 height 16
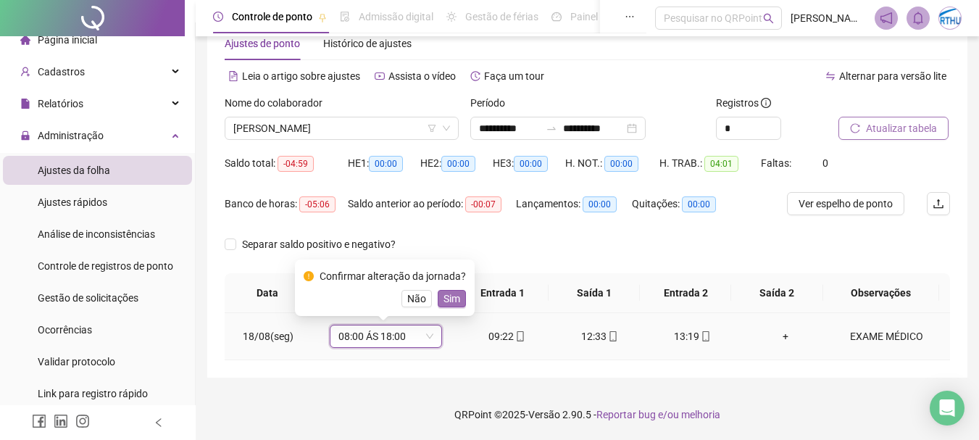
click at [462, 294] on button "Sim" at bounding box center [452, 298] width 28 height 17
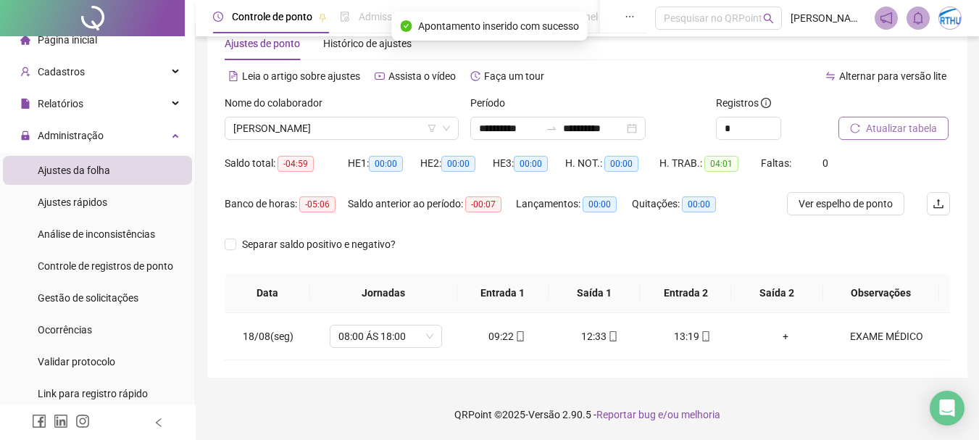
click at [890, 122] on span "Atualizar tabela" at bounding box center [901, 128] width 71 height 16
click at [866, 336] on div "EXAME MÉDICO" at bounding box center [887, 336] width 86 height 16
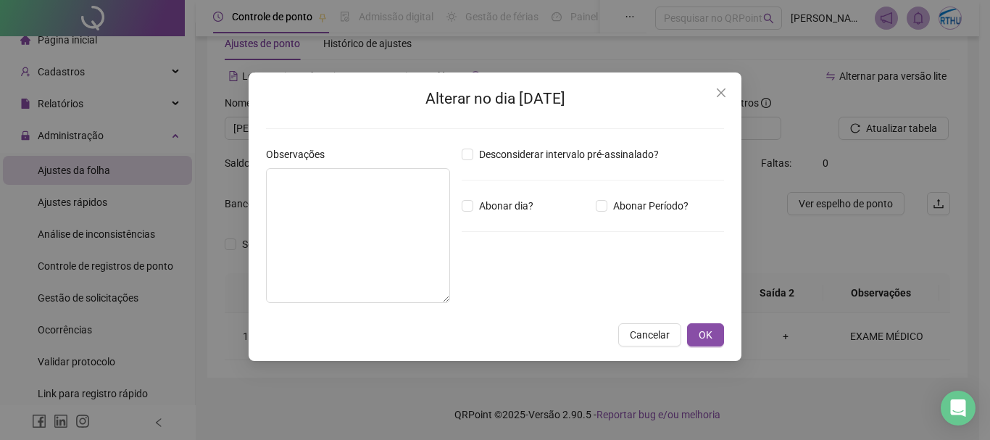
type textarea "**********"
type input "*****"
click at [661, 333] on span "Cancelar" at bounding box center [650, 335] width 40 height 16
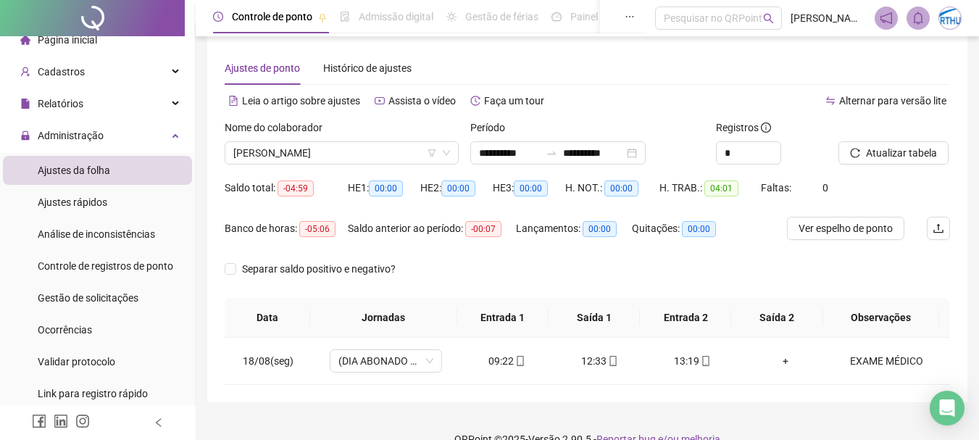
scroll to position [0, 0]
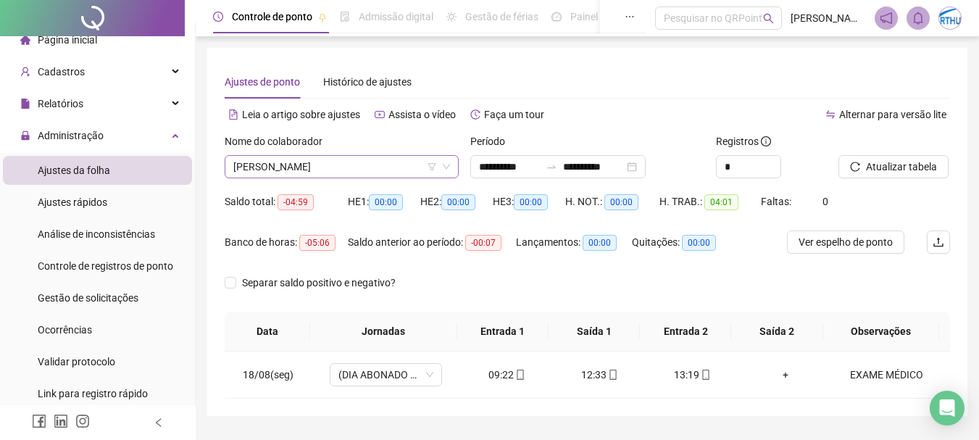
click at [320, 171] on span "[PERSON_NAME]" at bounding box center [341, 167] width 217 height 22
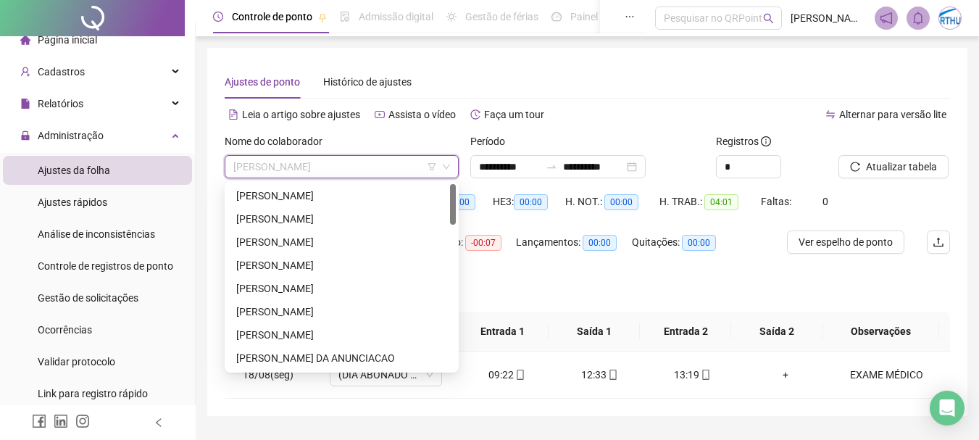
drag, startPoint x: 455, startPoint y: 245, endPoint x: 453, endPoint y: 168, distance: 76.8
click at [453, 168] on body "**********" at bounding box center [489, 220] width 979 height 440
click at [323, 257] on div "[PERSON_NAME]" at bounding box center [341, 265] width 211 height 16
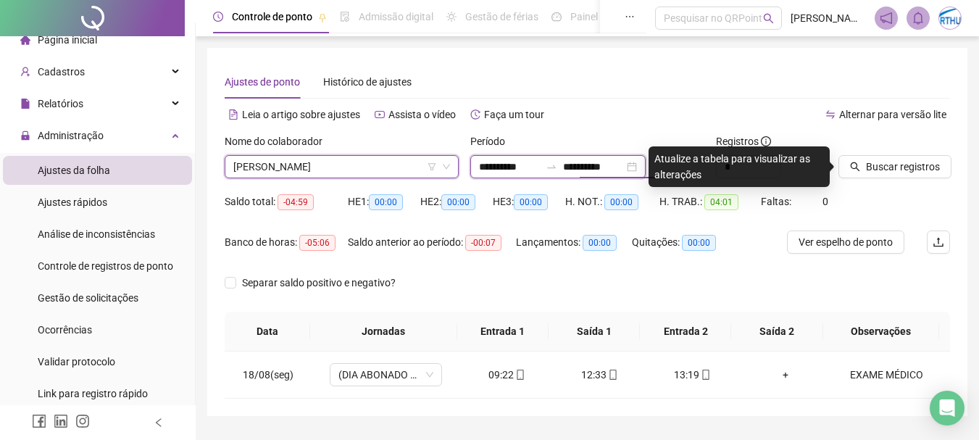
click at [506, 170] on input "**********" at bounding box center [509, 167] width 61 height 16
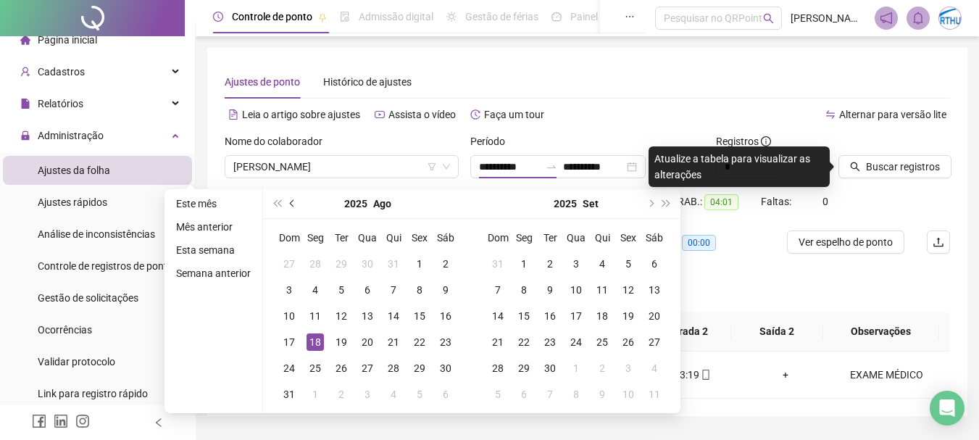
click at [292, 201] on span "prev-year" at bounding box center [293, 203] width 7 height 7
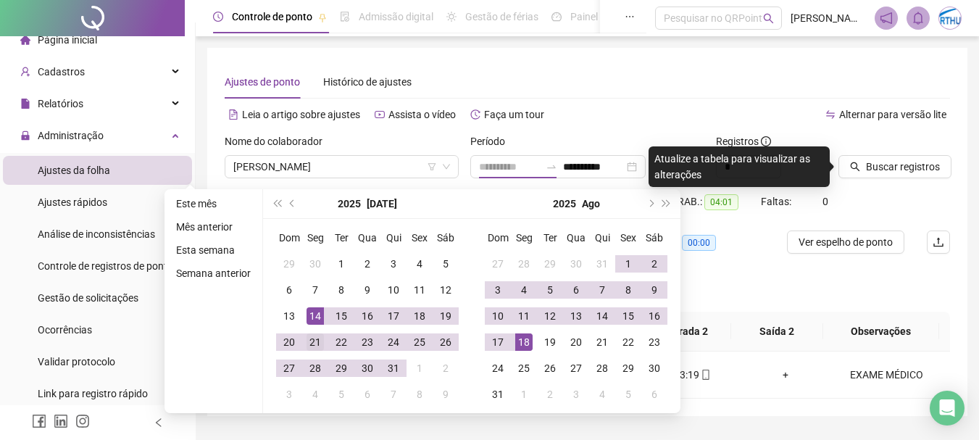
type input "**********"
click at [315, 339] on div "21" at bounding box center [315, 341] width 17 height 17
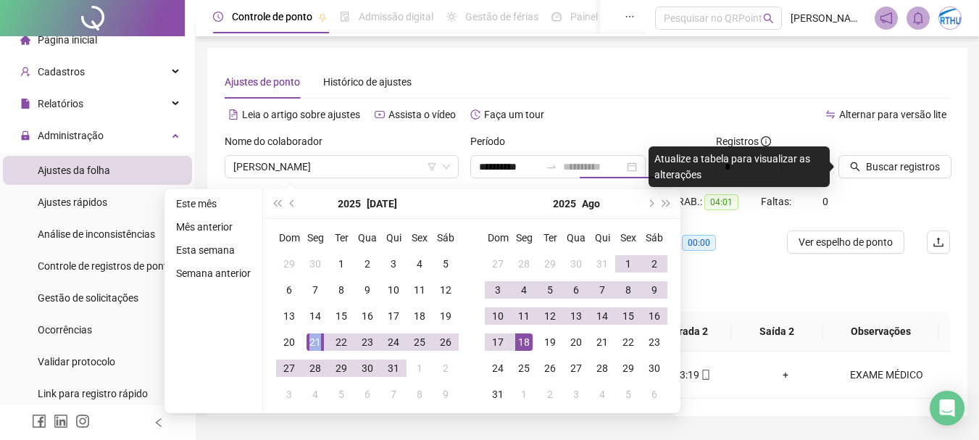
click at [315, 339] on div "21" at bounding box center [315, 341] width 17 height 17
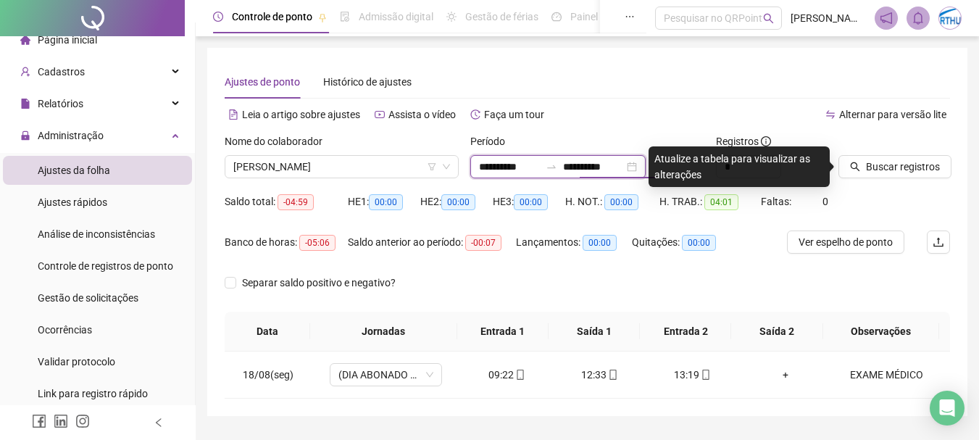
click at [581, 165] on input "**********" at bounding box center [593, 167] width 61 height 16
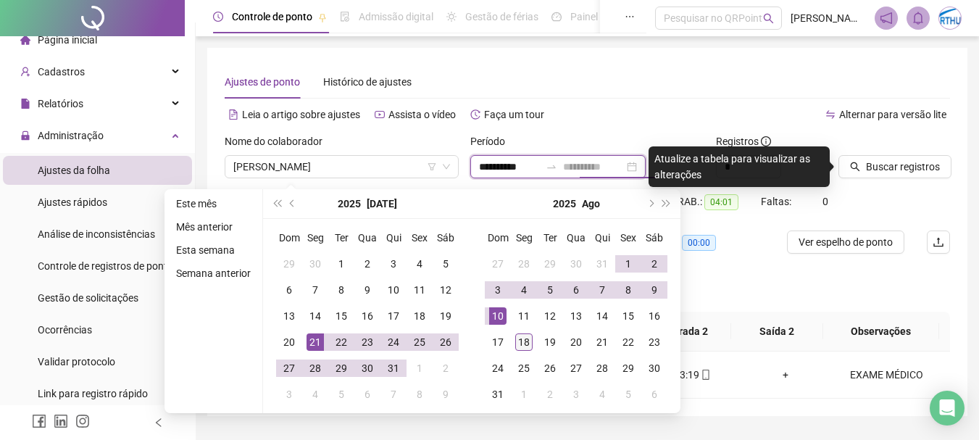
type input "**********"
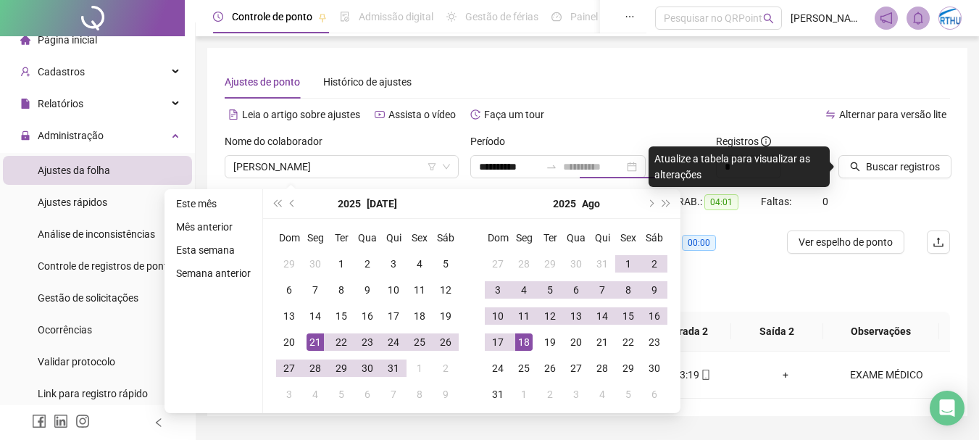
click at [527, 343] on div "18" at bounding box center [523, 341] width 17 height 17
type input "**********"
click at [864, 169] on button "Buscar registros" at bounding box center [894, 166] width 113 height 23
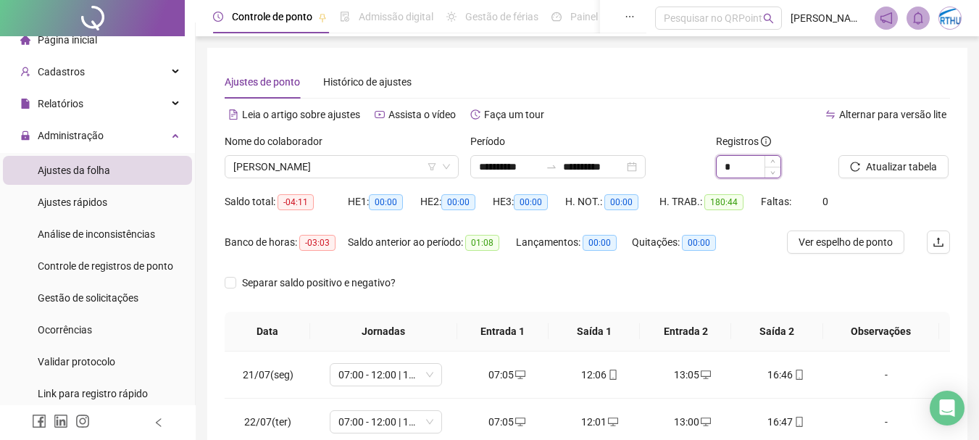
click at [746, 162] on input "*" at bounding box center [749, 167] width 64 height 22
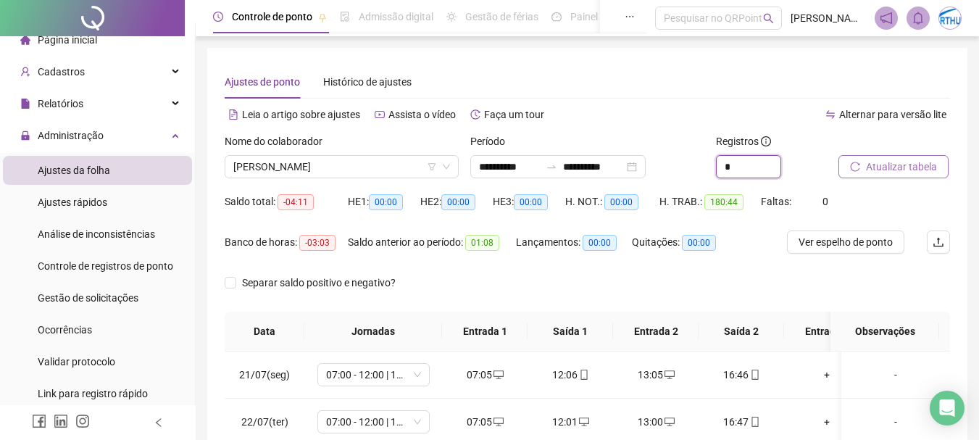
type input "*"
click at [929, 167] on span "Atualizar tabela" at bounding box center [901, 167] width 71 height 16
click at [345, 165] on span "[PERSON_NAME]" at bounding box center [341, 167] width 217 height 22
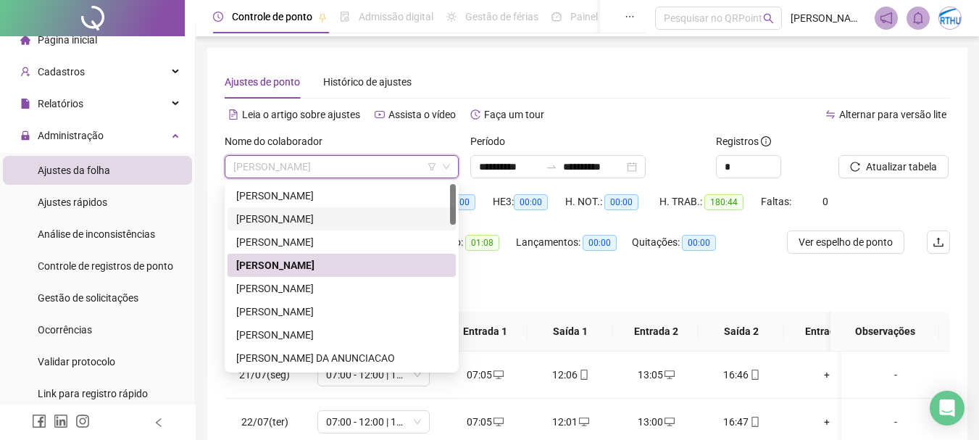
click at [351, 216] on div "[PERSON_NAME]" at bounding box center [341, 219] width 211 height 16
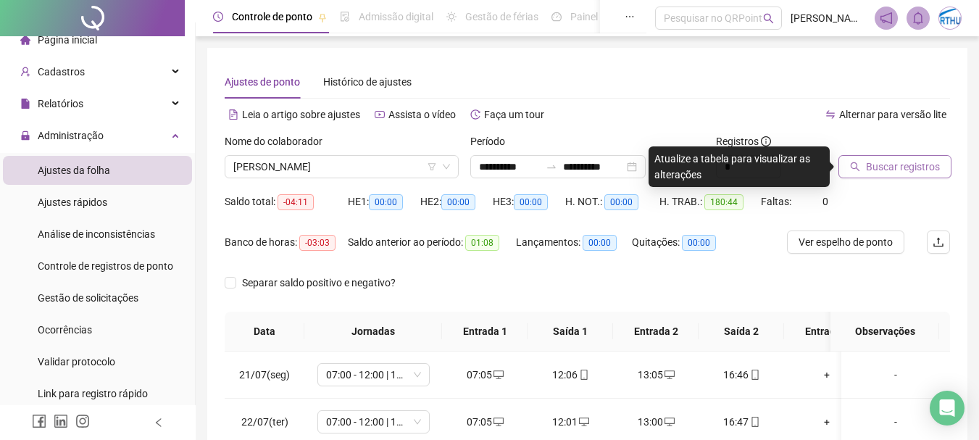
click at [891, 168] on span "Buscar registros" at bounding box center [903, 167] width 74 height 16
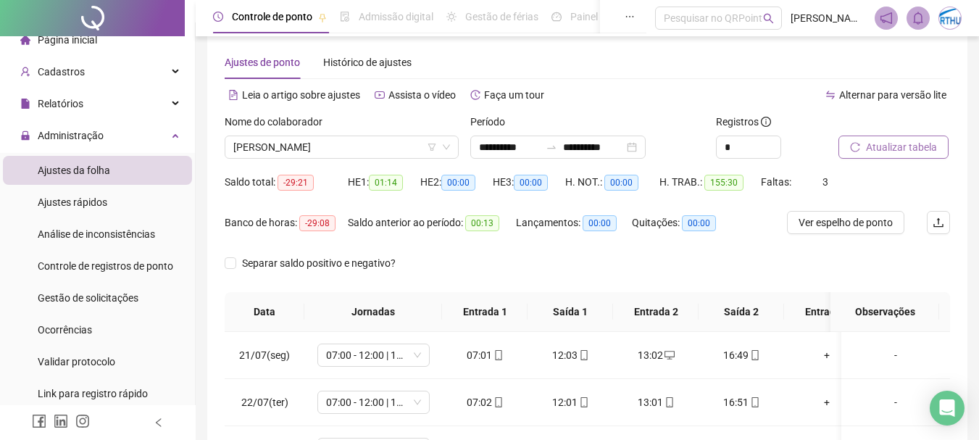
scroll to position [7, 0]
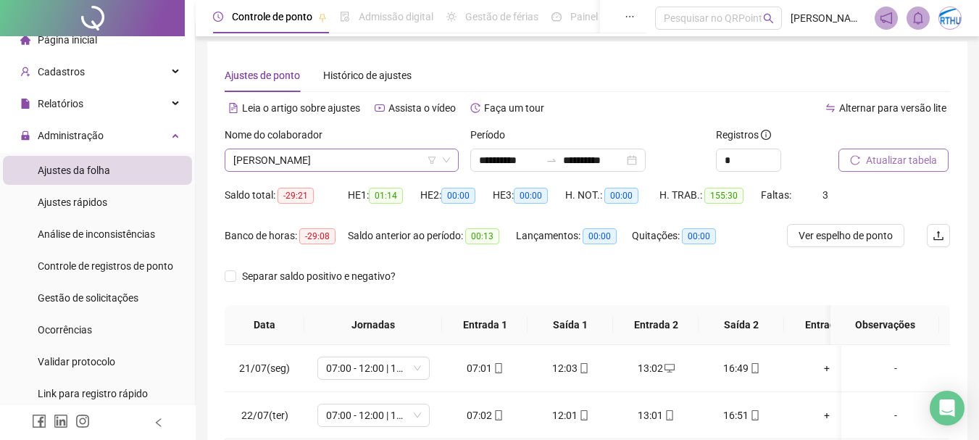
click at [285, 154] on span "[PERSON_NAME]" at bounding box center [341, 160] width 217 height 22
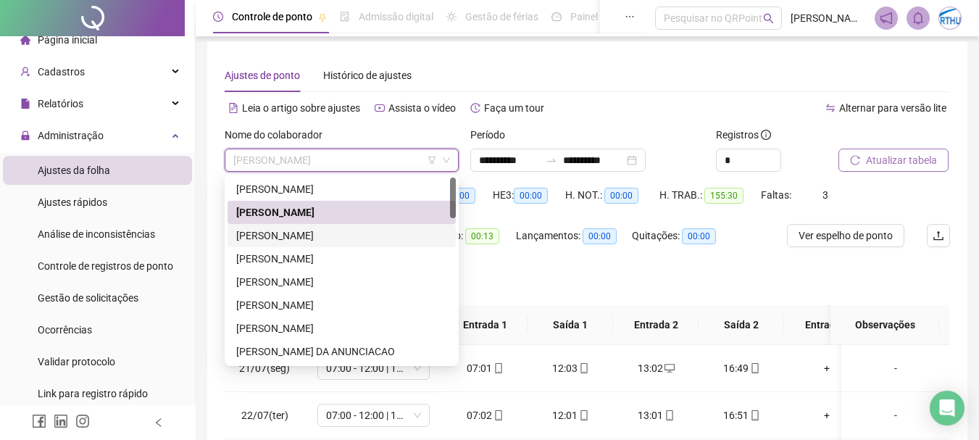
click at [300, 236] on div "[PERSON_NAME]" at bounding box center [341, 236] width 211 height 16
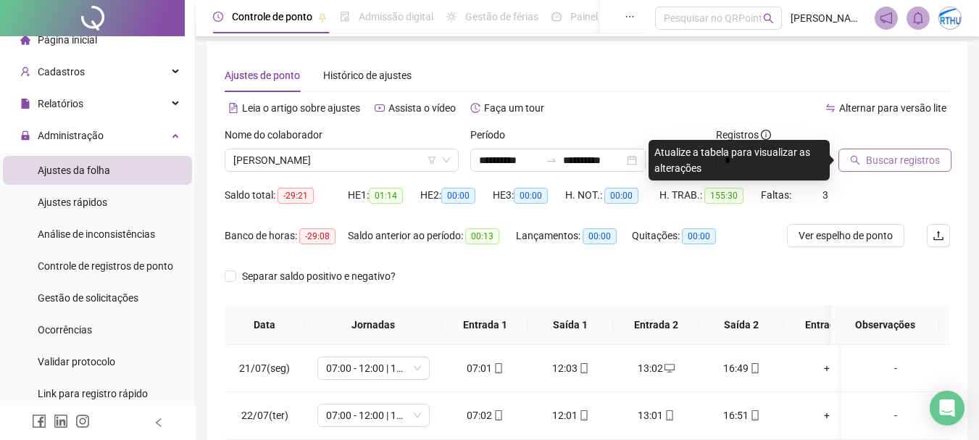
click at [920, 161] on span "Buscar registros" at bounding box center [903, 160] width 74 height 16
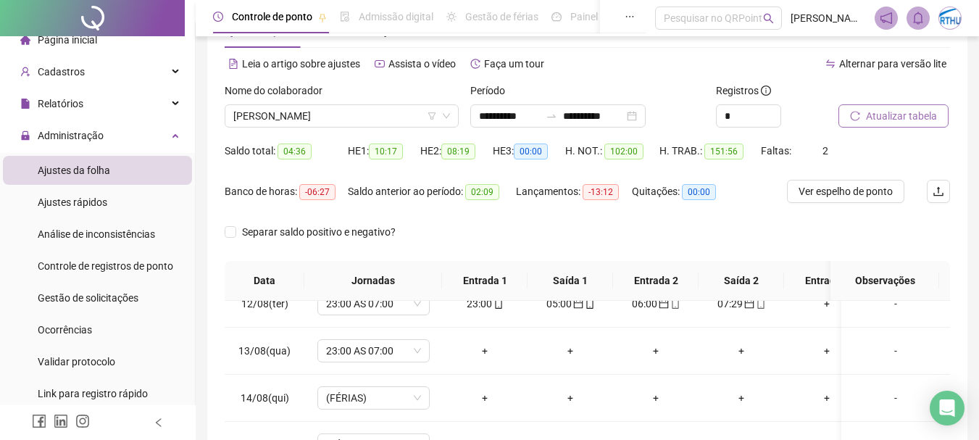
scroll to position [0, 0]
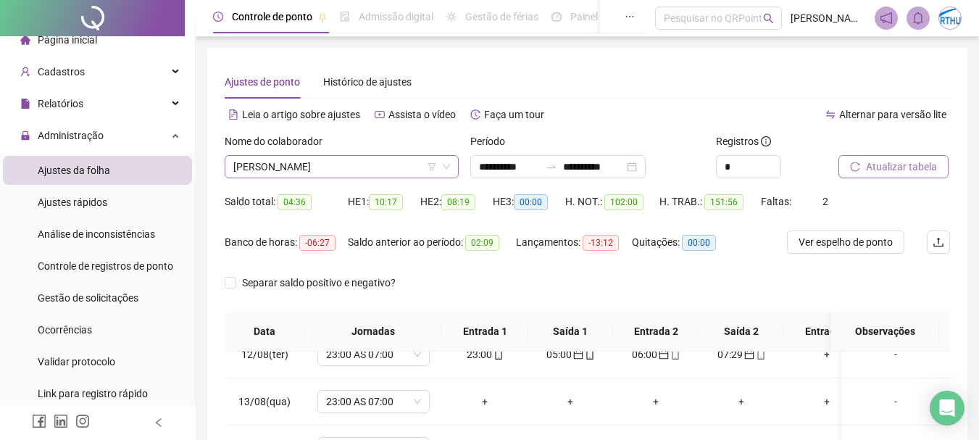
click at [379, 168] on span "[PERSON_NAME]" at bounding box center [341, 167] width 217 height 22
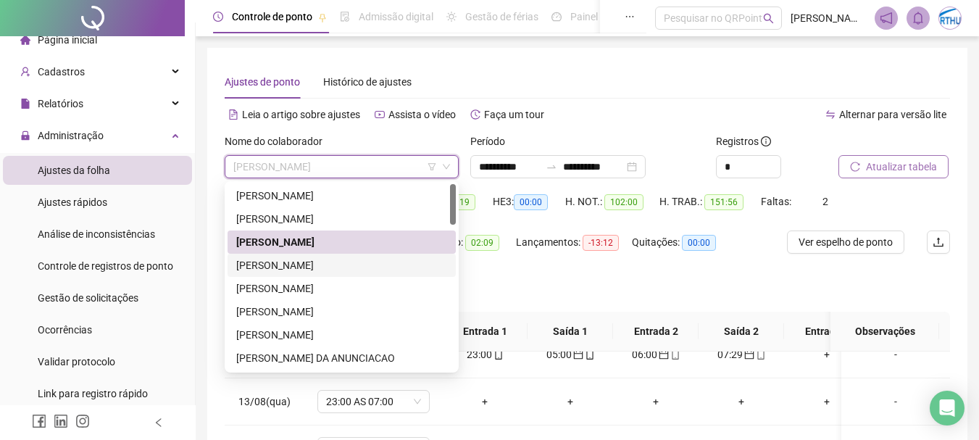
click at [339, 265] on div "[PERSON_NAME]" at bounding box center [341, 265] width 211 height 16
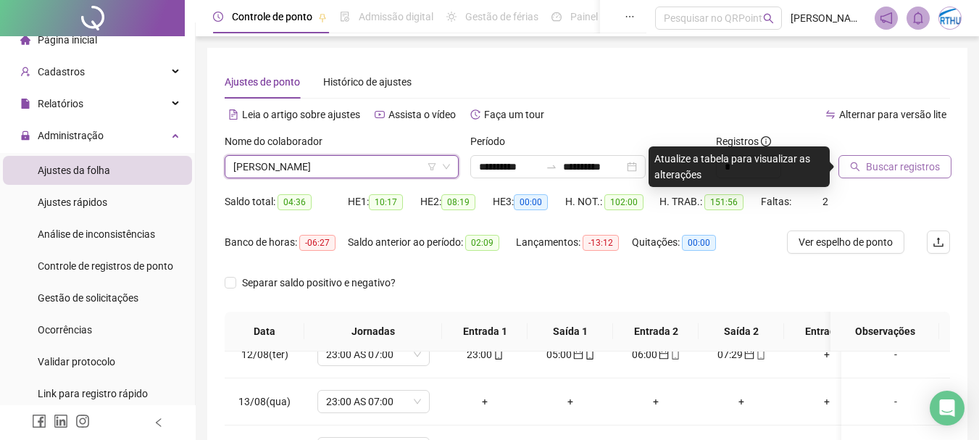
click at [913, 169] on span "Buscar registros" at bounding box center [903, 167] width 74 height 16
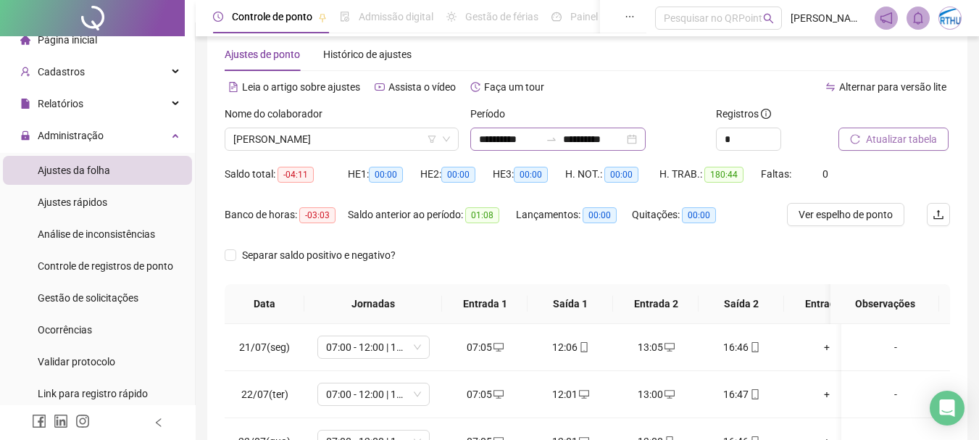
scroll to position [13, 0]
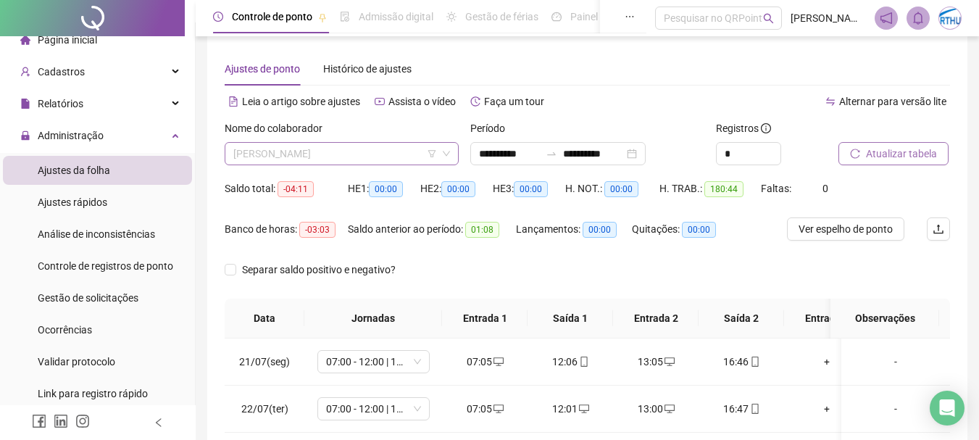
click at [334, 154] on span "[PERSON_NAME]" at bounding box center [341, 154] width 217 height 22
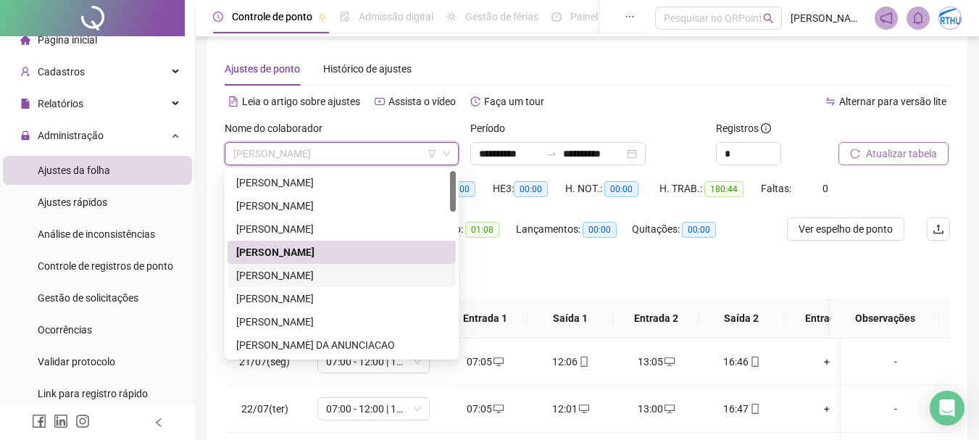
click at [341, 276] on div "[PERSON_NAME]" at bounding box center [341, 275] width 211 height 16
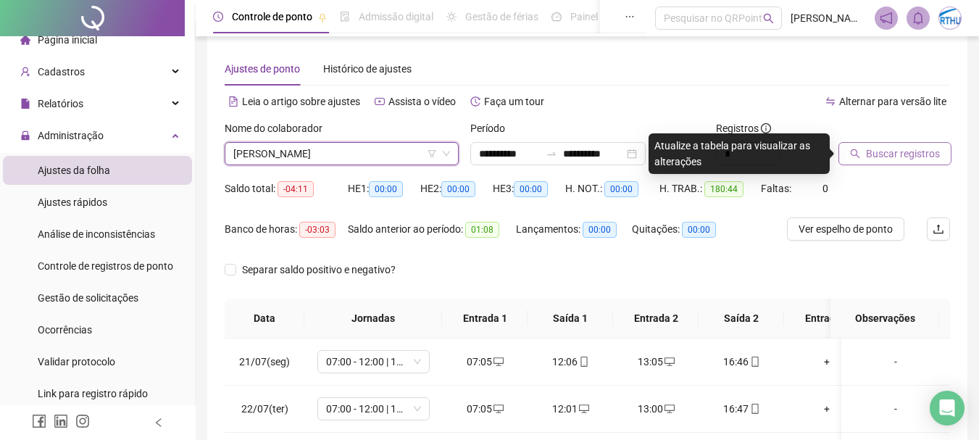
click at [909, 150] on span "Buscar registros" at bounding box center [903, 154] width 74 height 16
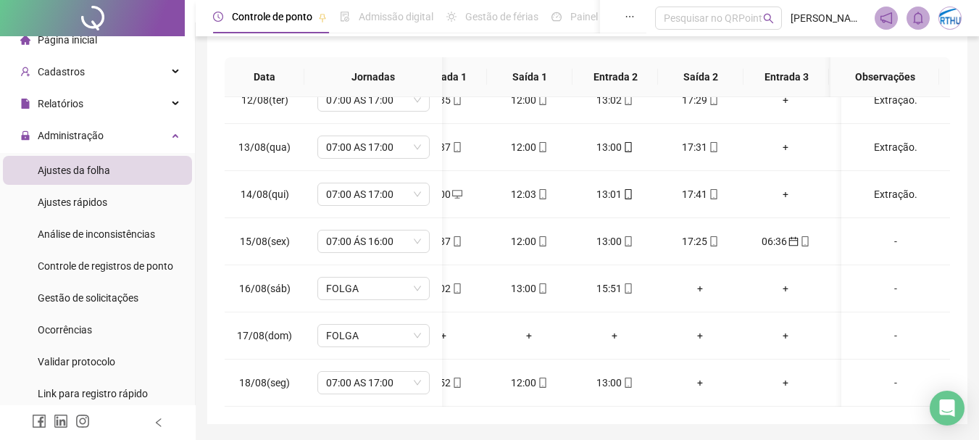
scroll to position [1067, 43]
click at [778, 233] on div "06:36" at bounding box center [783, 241] width 62 height 16
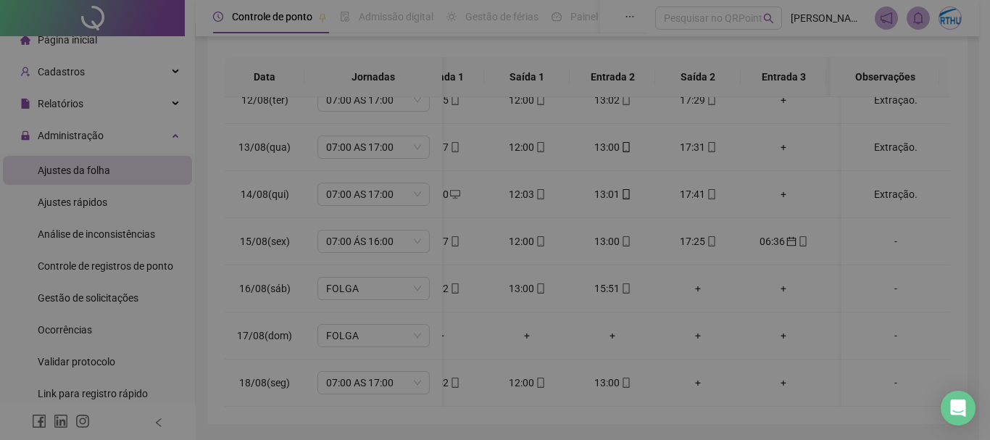
type input "**********"
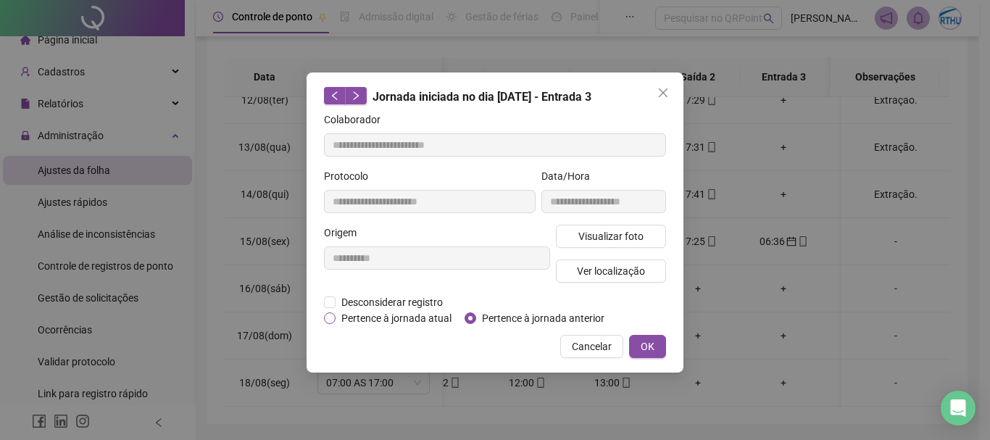
click at [334, 323] on label "Pertence à jornada atual" at bounding box center [391, 318] width 135 height 16
click at [646, 347] on span "OK" at bounding box center [648, 346] width 14 height 16
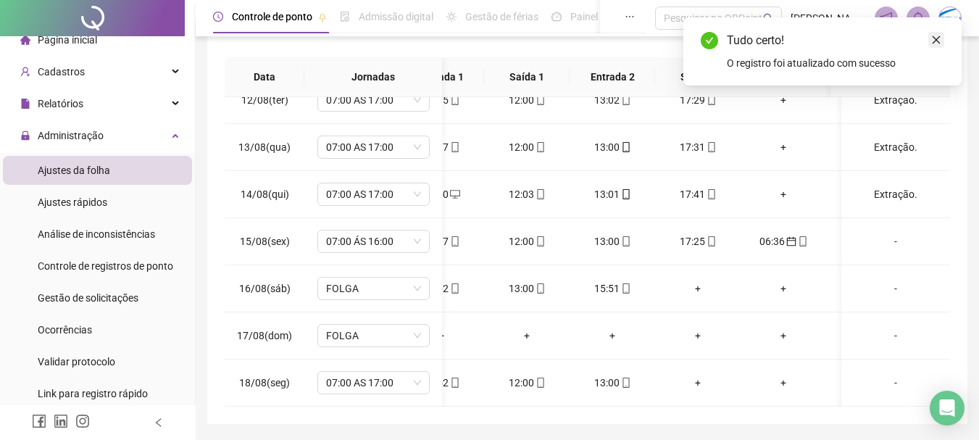
click at [934, 41] on icon "close" at bounding box center [936, 40] width 10 height 10
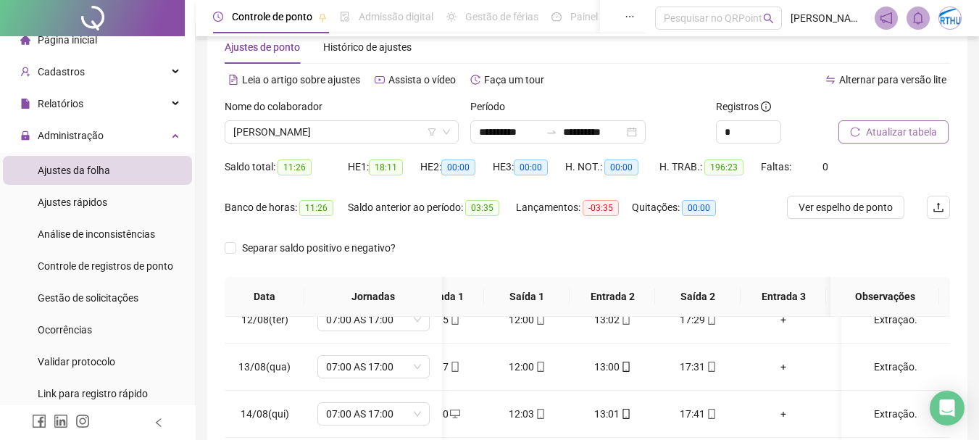
scroll to position [28, 0]
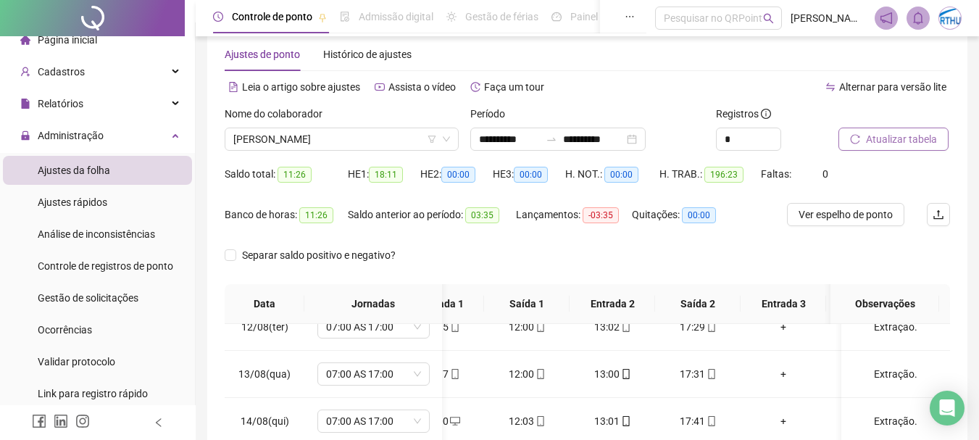
click at [894, 138] on span "Atualizar tabela" at bounding box center [901, 139] width 71 height 16
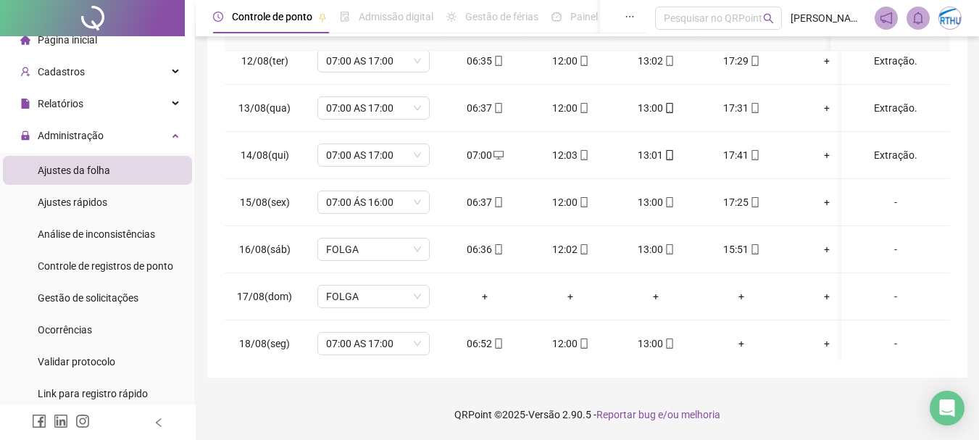
scroll to position [1067, 0]
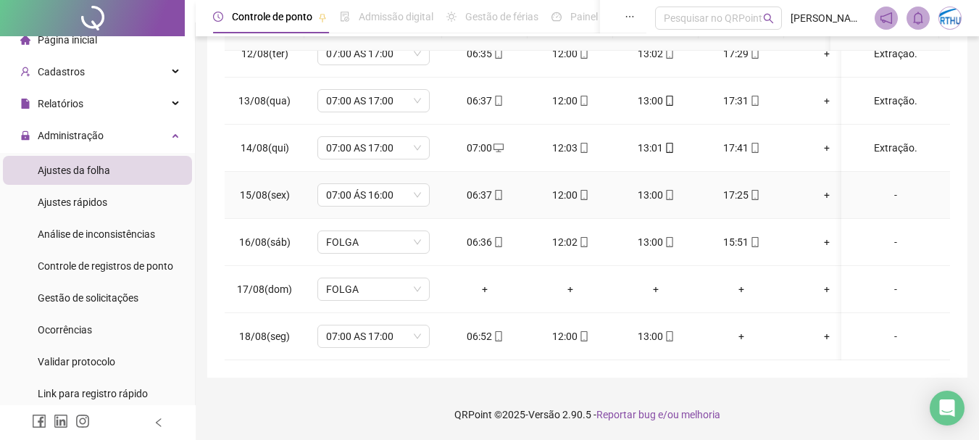
click at [880, 187] on div "-" at bounding box center [896, 195] width 86 height 16
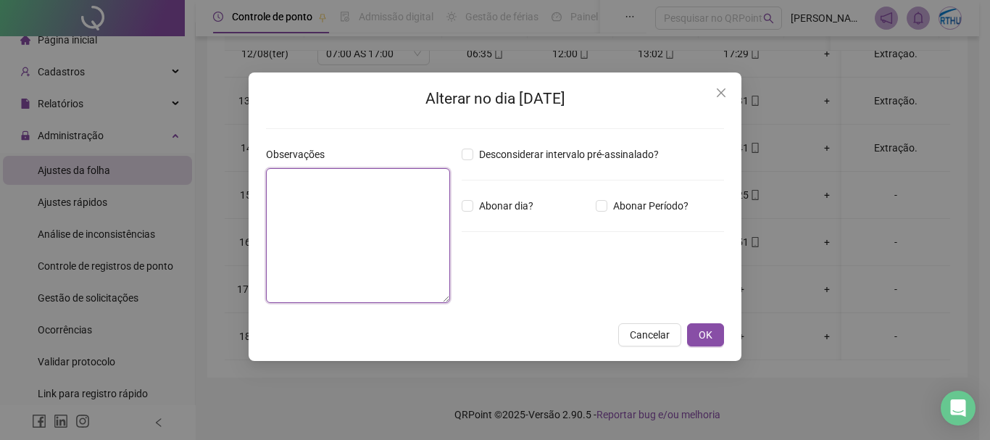
click at [310, 193] on textarea at bounding box center [358, 235] width 184 height 135
type textarea "*"
type textarea "*********"
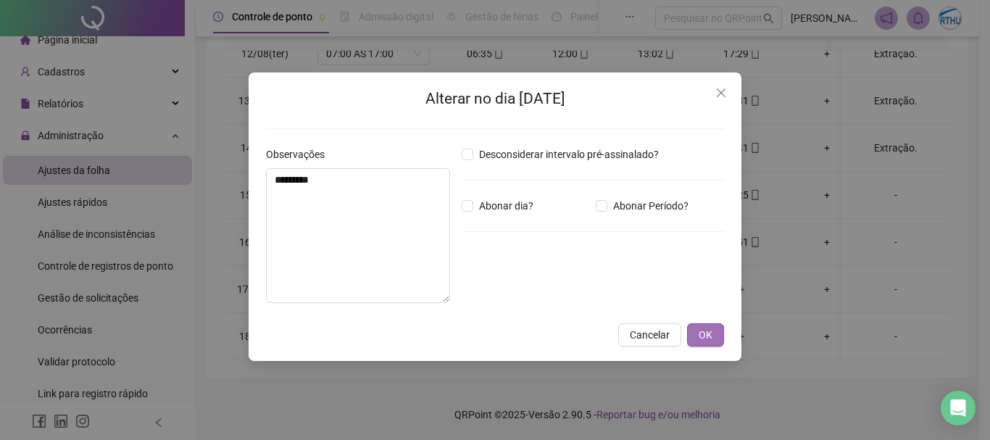
click at [699, 336] on span "OK" at bounding box center [706, 335] width 14 height 16
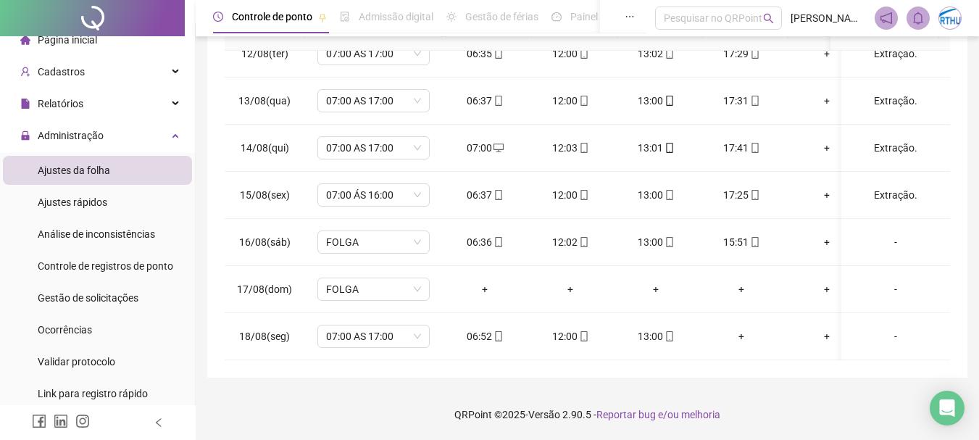
scroll to position [0, 0]
click at [888, 234] on div "-" at bounding box center [896, 242] width 86 height 16
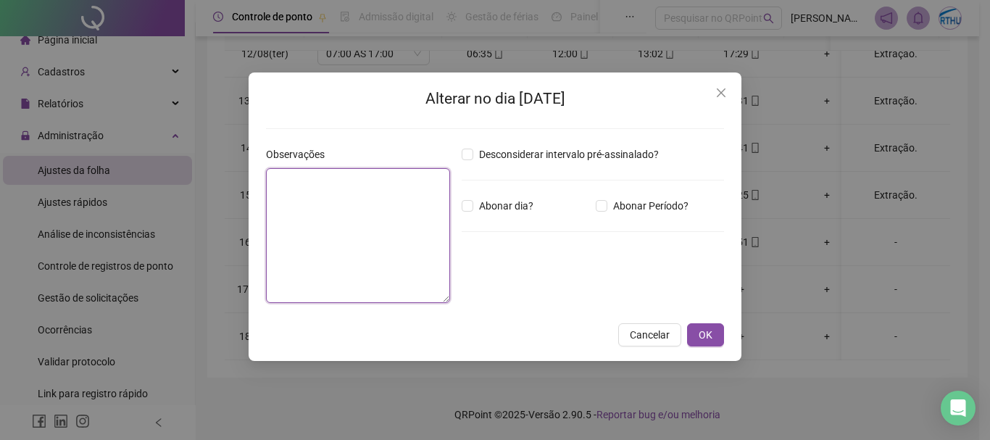
click at [405, 197] on textarea at bounding box center [358, 235] width 184 height 135
type textarea "*********"
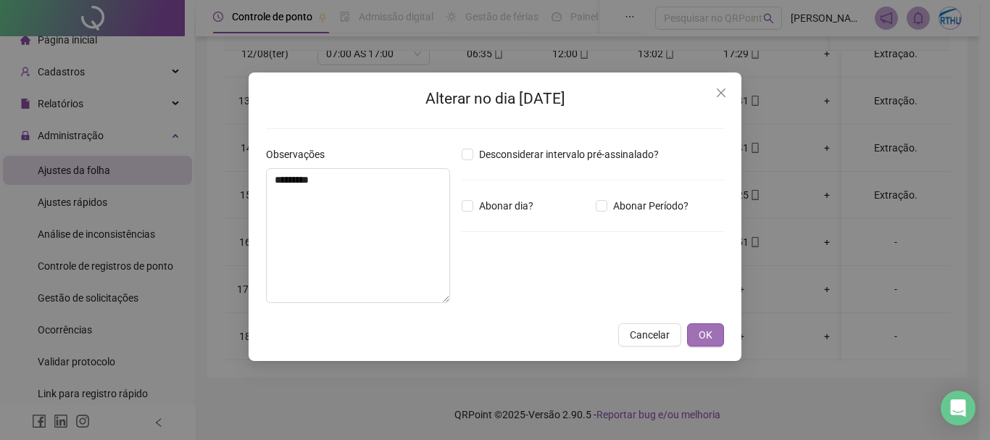
click at [703, 332] on span "OK" at bounding box center [706, 335] width 14 height 16
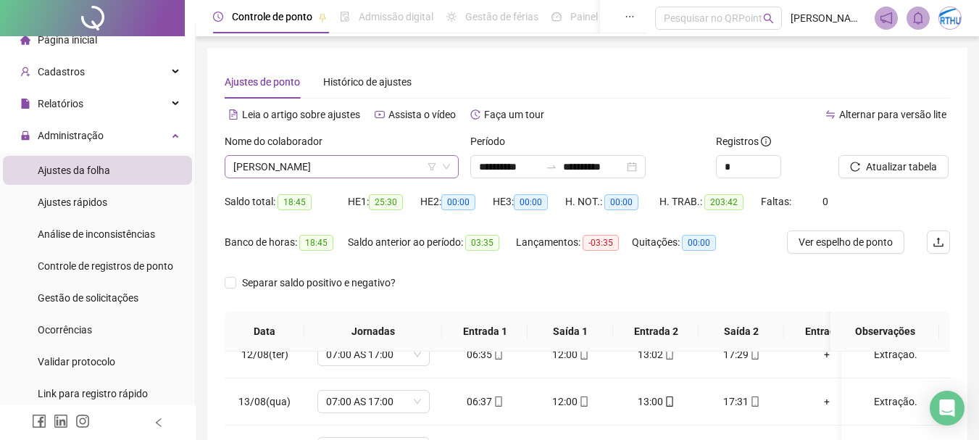
click at [370, 167] on span "[PERSON_NAME]" at bounding box center [341, 167] width 217 height 22
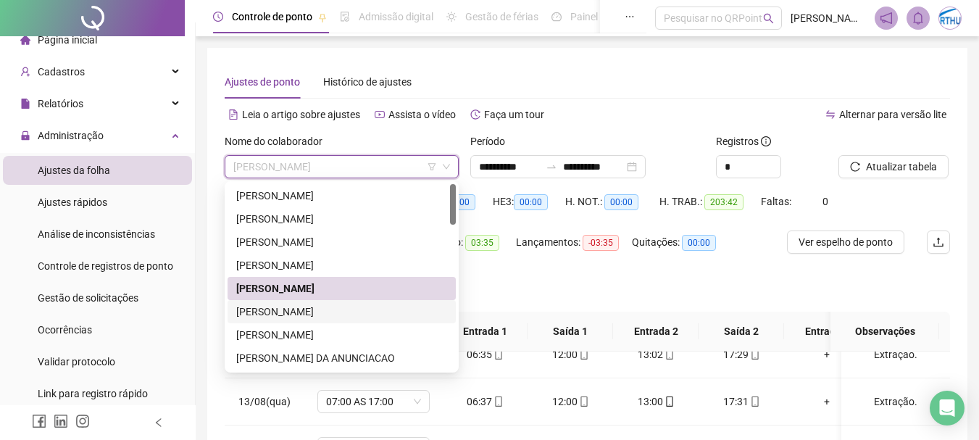
click at [375, 310] on div "[PERSON_NAME]" at bounding box center [341, 312] width 211 height 16
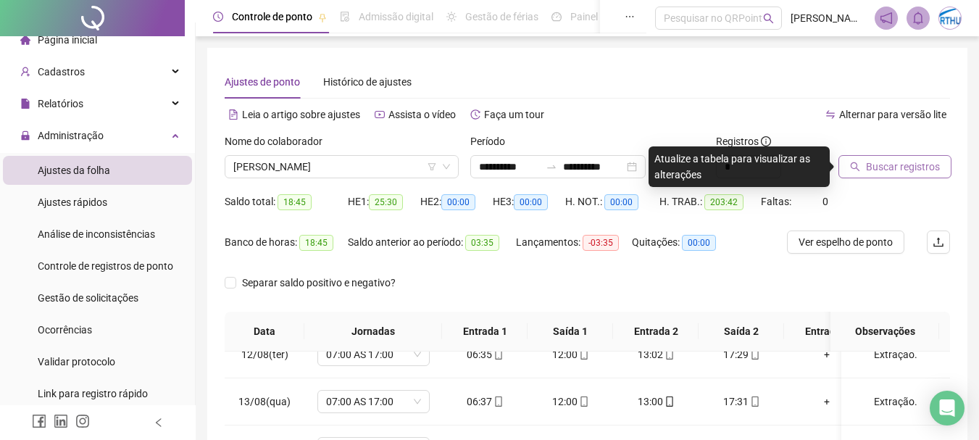
click at [894, 167] on span "Buscar registros" at bounding box center [903, 167] width 74 height 16
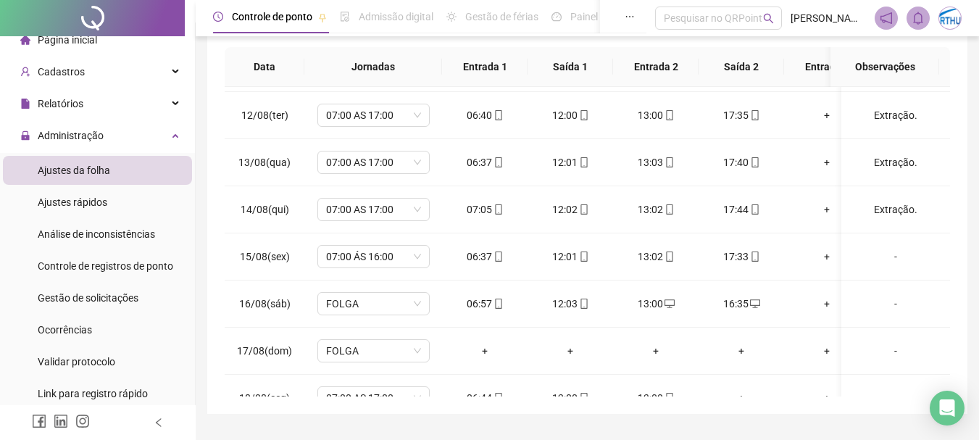
scroll to position [1035, 0]
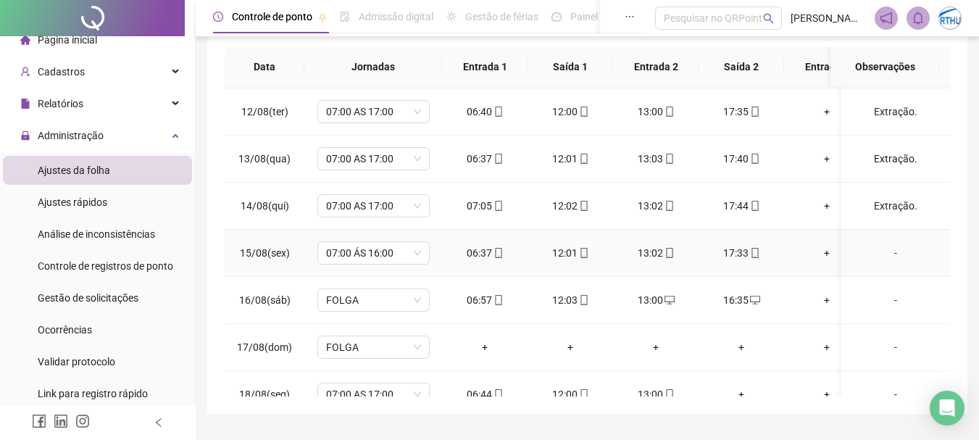
click at [885, 252] on div "-" at bounding box center [896, 253] width 86 height 16
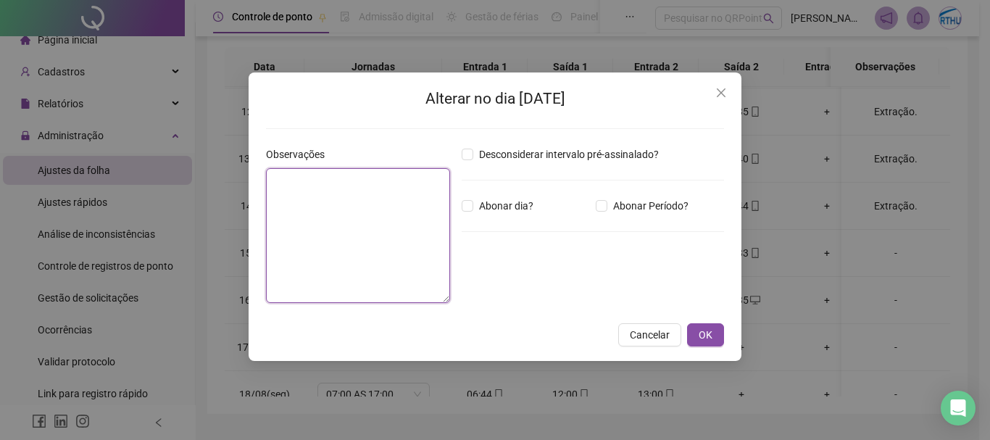
click at [405, 204] on textarea at bounding box center [358, 235] width 184 height 135
type textarea "*********"
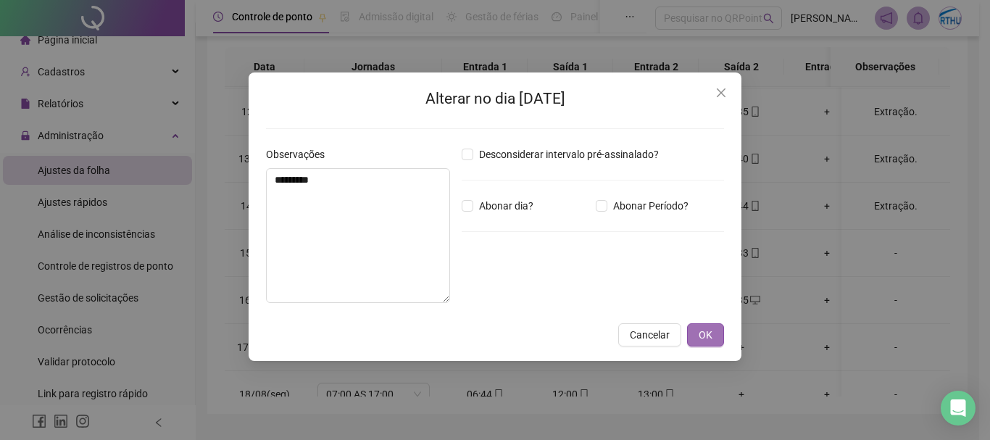
click at [707, 339] on span "OK" at bounding box center [706, 335] width 14 height 16
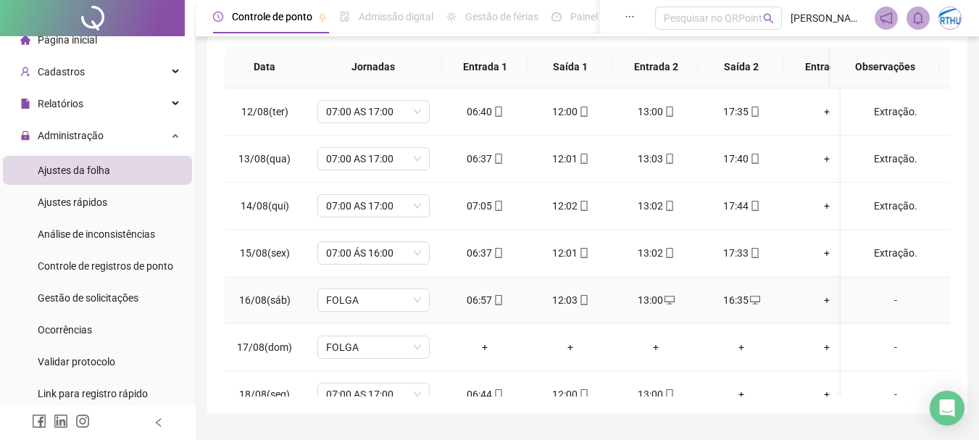
click at [883, 297] on div "-" at bounding box center [896, 300] width 86 height 16
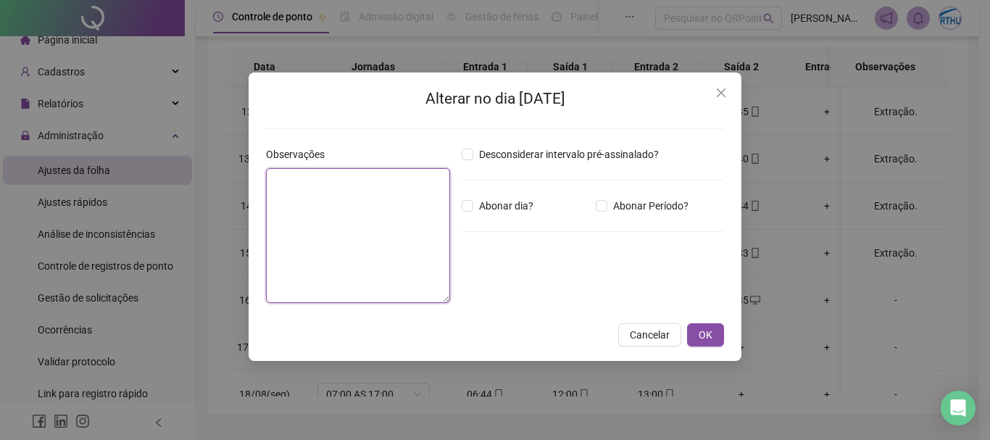
click at [417, 215] on textarea at bounding box center [358, 235] width 184 height 135
type textarea "******"
type textarea "*"
type textarea "*********"
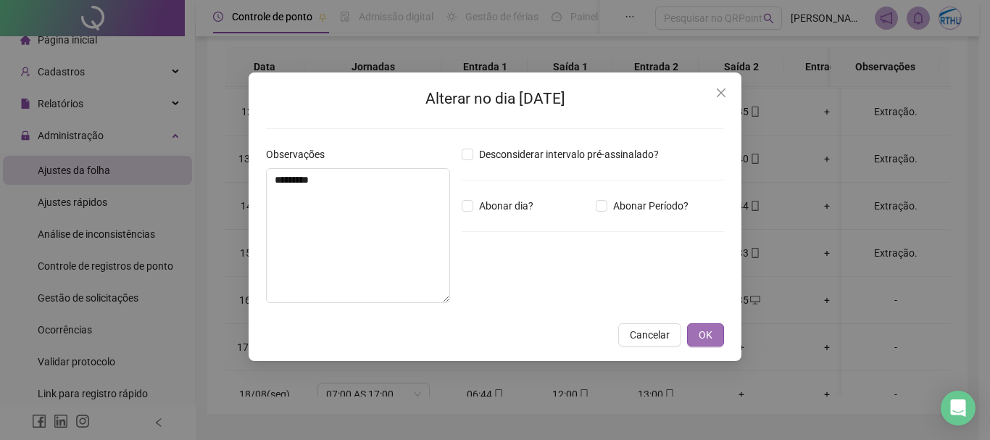
click at [704, 342] on span "OK" at bounding box center [706, 335] width 14 height 16
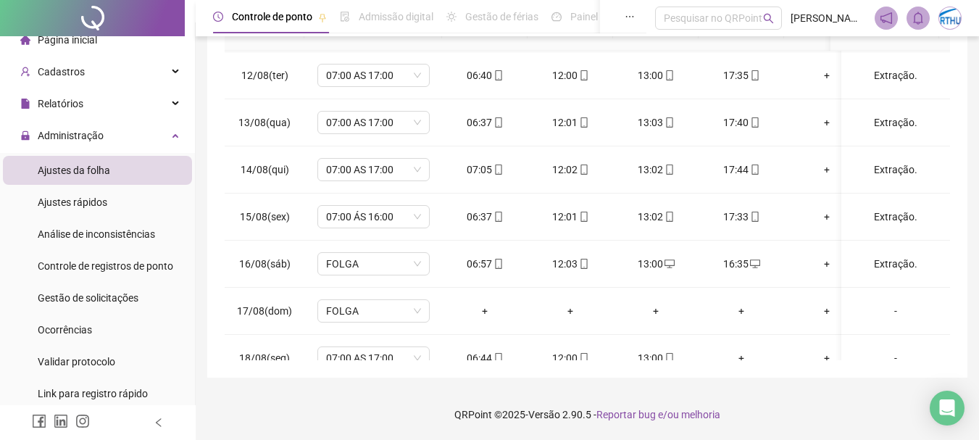
scroll to position [1067, 0]
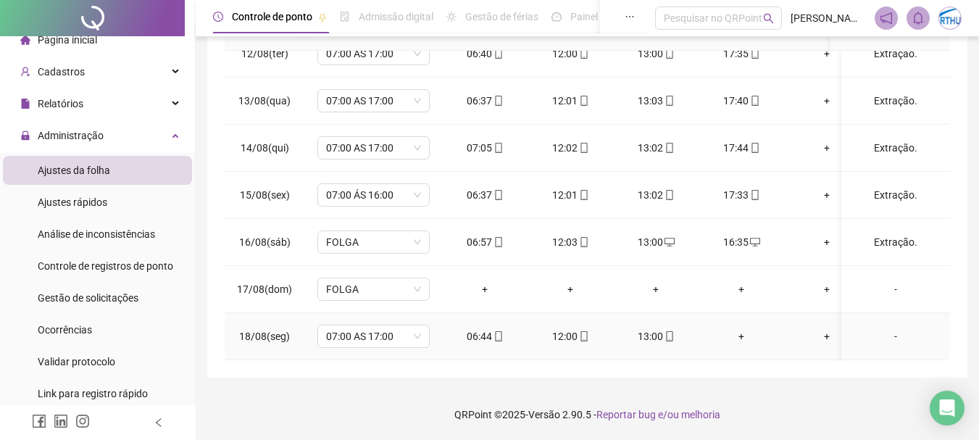
click at [886, 328] on div "-" at bounding box center [896, 336] width 86 height 16
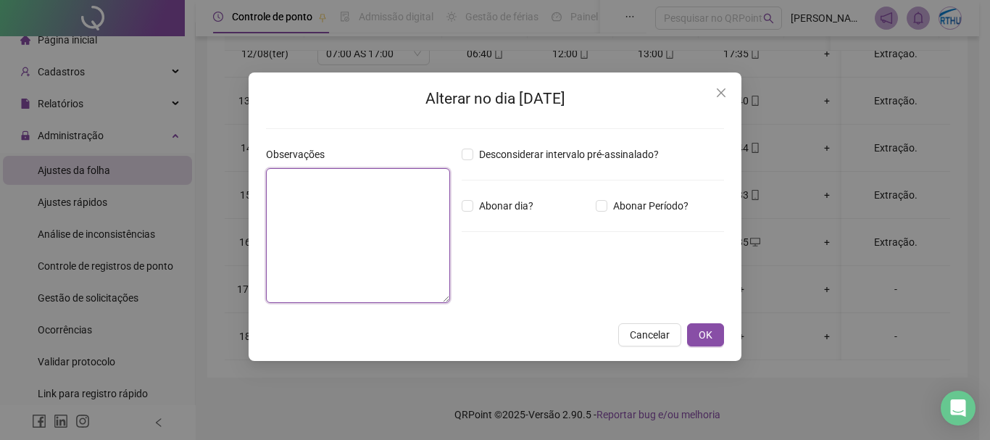
click at [272, 202] on textarea at bounding box center [358, 235] width 184 height 135
type textarea "*********"
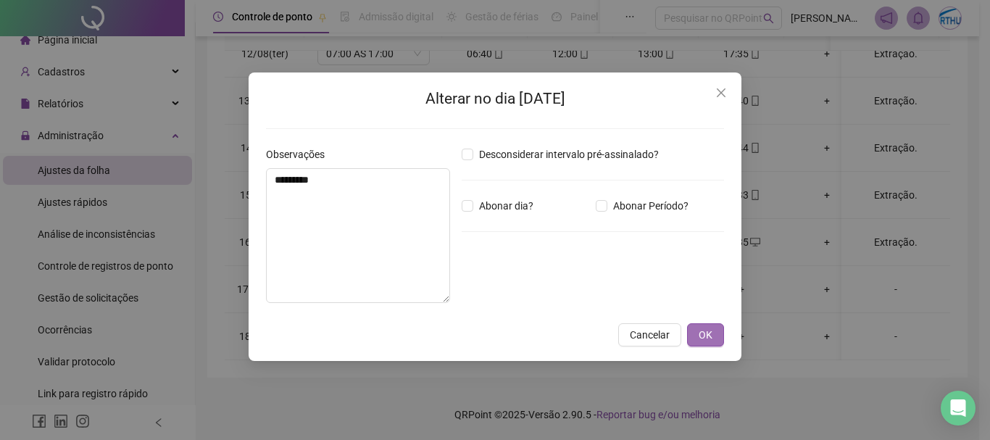
click at [708, 330] on span "OK" at bounding box center [706, 335] width 14 height 16
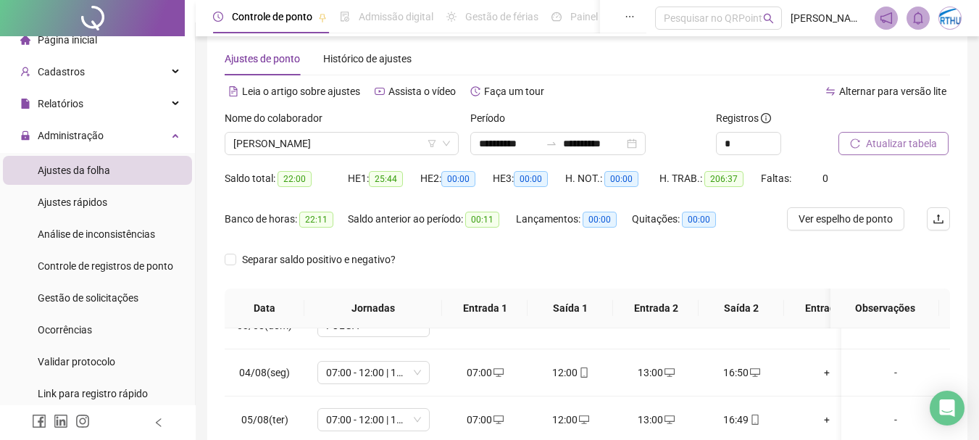
scroll to position [7, 0]
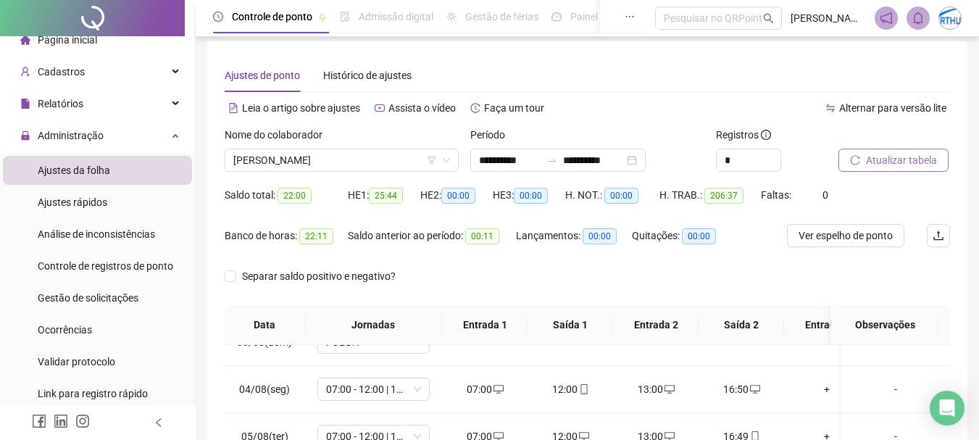
click at [900, 162] on span "Atualizar tabela" at bounding box center [901, 160] width 71 height 16
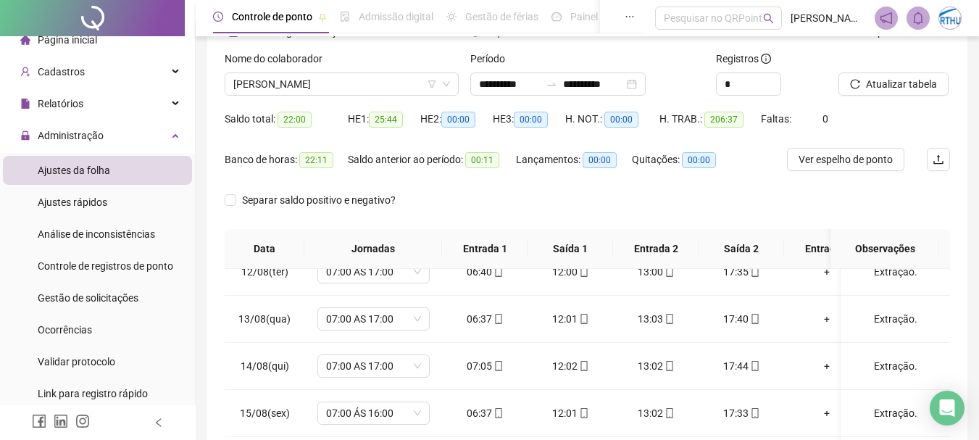
scroll to position [0, 0]
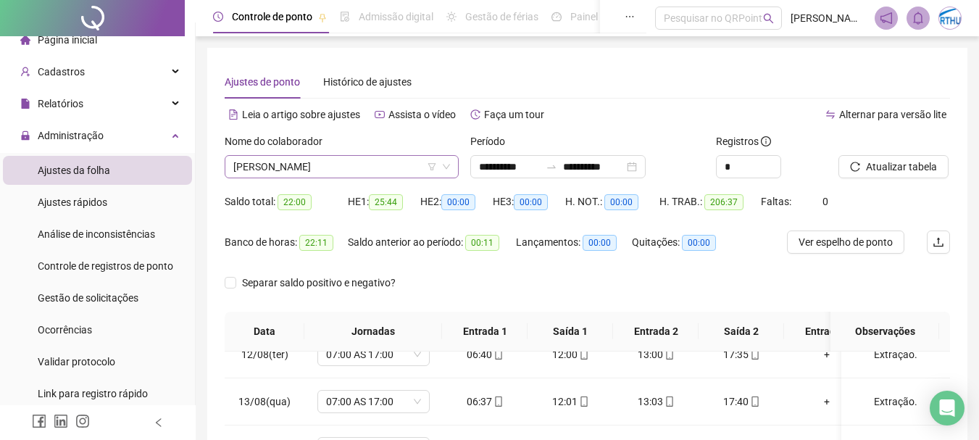
click at [376, 164] on span "[PERSON_NAME]" at bounding box center [341, 167] width 217 height 22
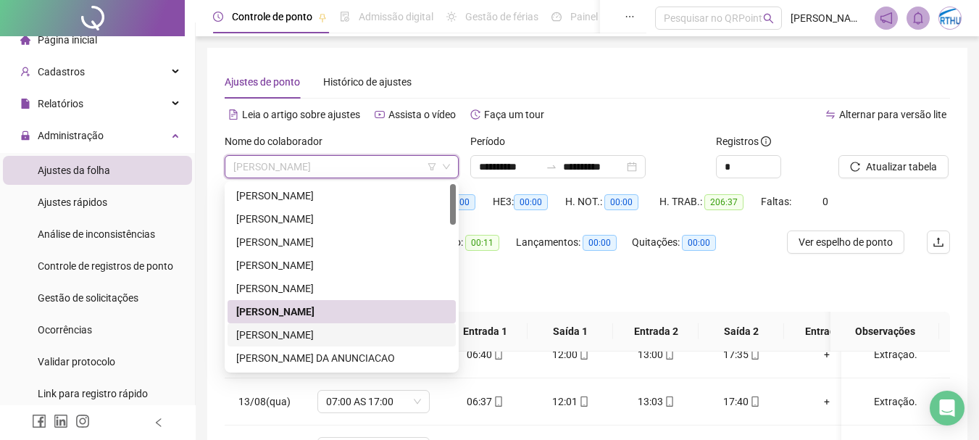
click at [333, 333] on div "[PERSON_NAME]" at bounding box center [341, 335] width 211 height 16
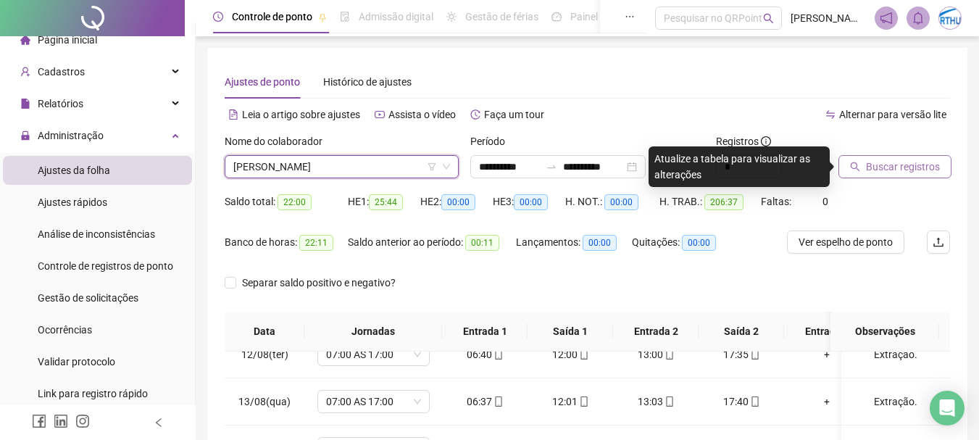
click at [904, 165] on span "Buscar registros" at bounding box center [903, 167] width 74 height 16
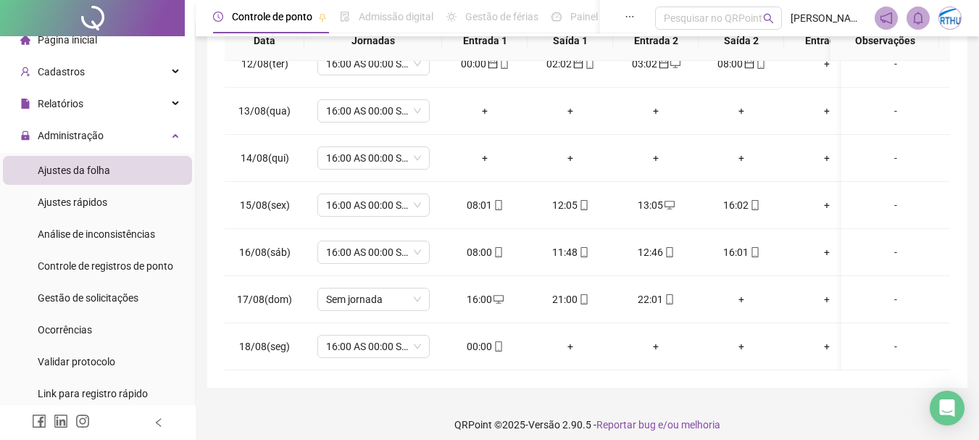
scroll to position [301, 0]
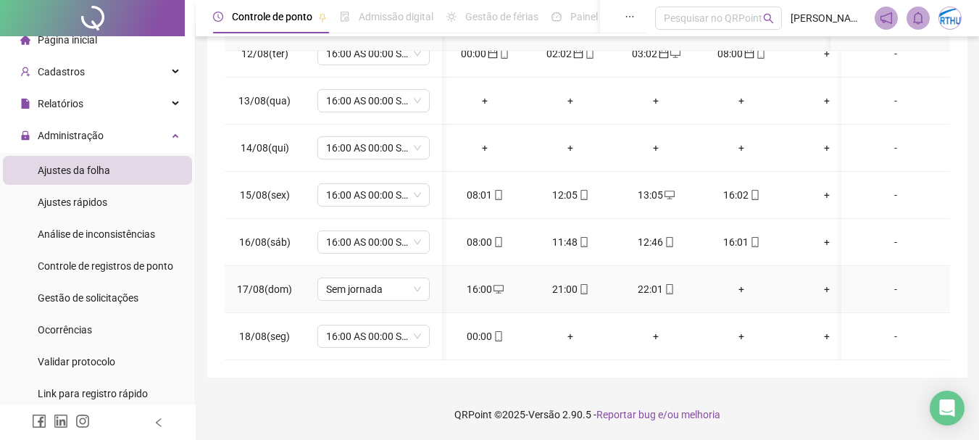
drag, startPoint x: 933, startPoint y: 322, endPoint x: 940, endPoint y: 290, distance: 33.3
click at [939, 290] on div "21/07(seg) FOLGA + + + + + + + + - 22/07(ter) 08:00 ÁS 16:00 07:59 12:16 13:16 …" at bounding box center [587, 205] width 725 height 309
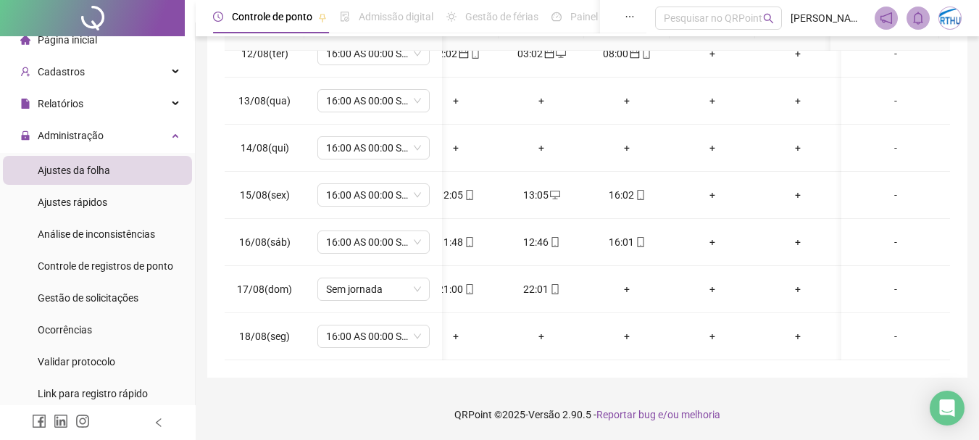
click at [860, 370] on div "**********" at bounding box center [587, 62] width 760 height 630
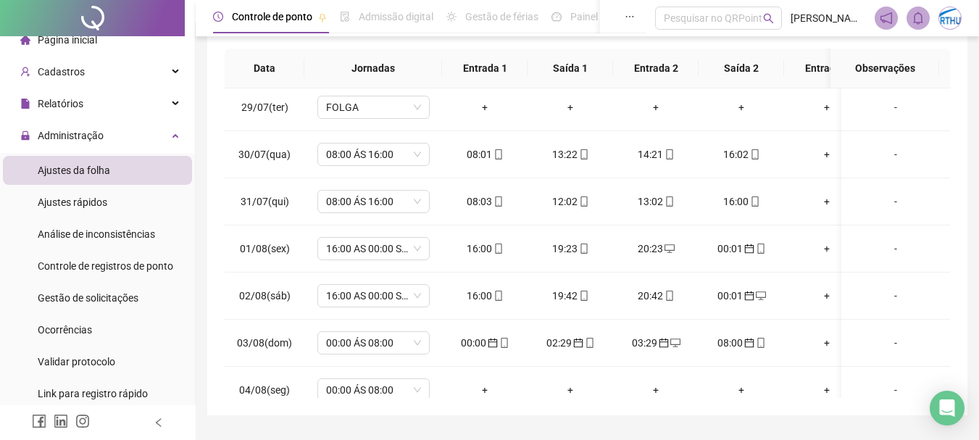
scroll to position [267, 0]
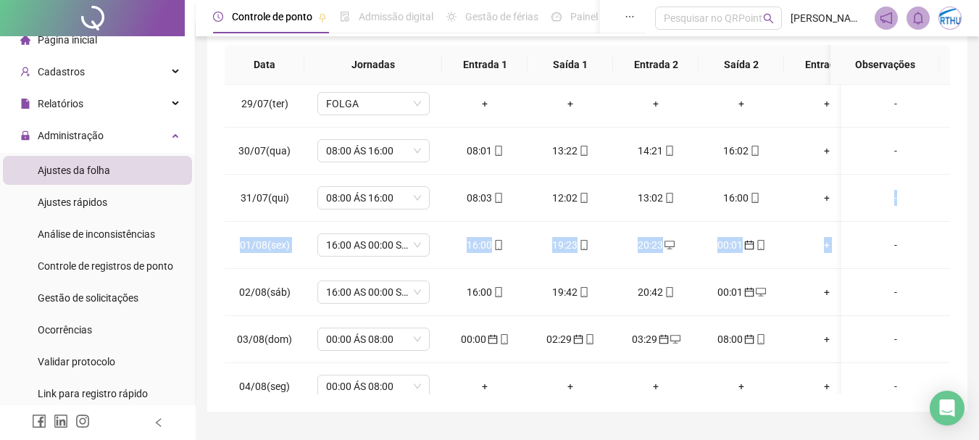
drag, startPoint x: 951, startPoint y: 209, endPoint x: 951, endPoint y: 234, distance: 24.6
click at [951, 234] on div "**********" at bounding box center [587, 96] width 760 height 630
click at [894, 324] on td "-" at bounding box center [895, 339] width 109 height 47
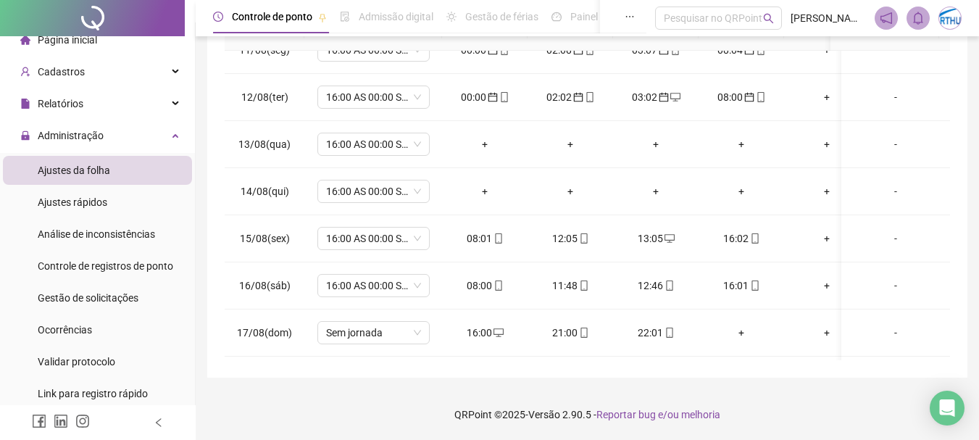
scroll to position [1067, 0]
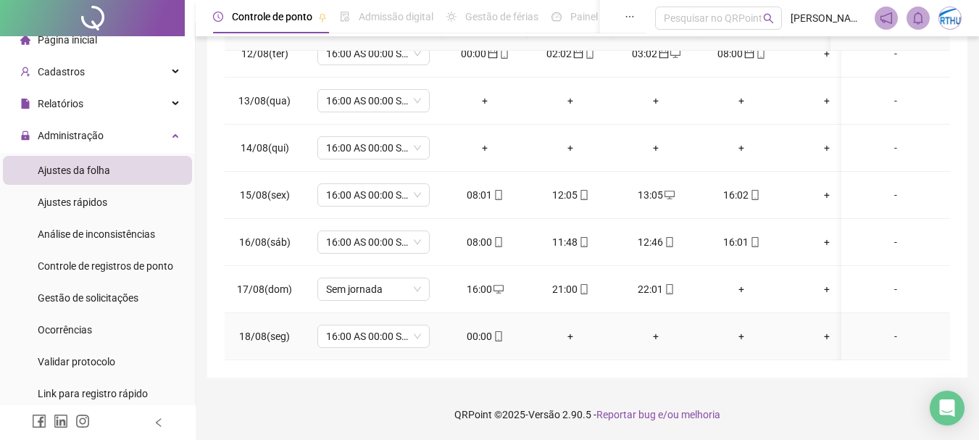
click at [490, 328] on div "00:00" at bounding box center [485, 336] width 62 height 16
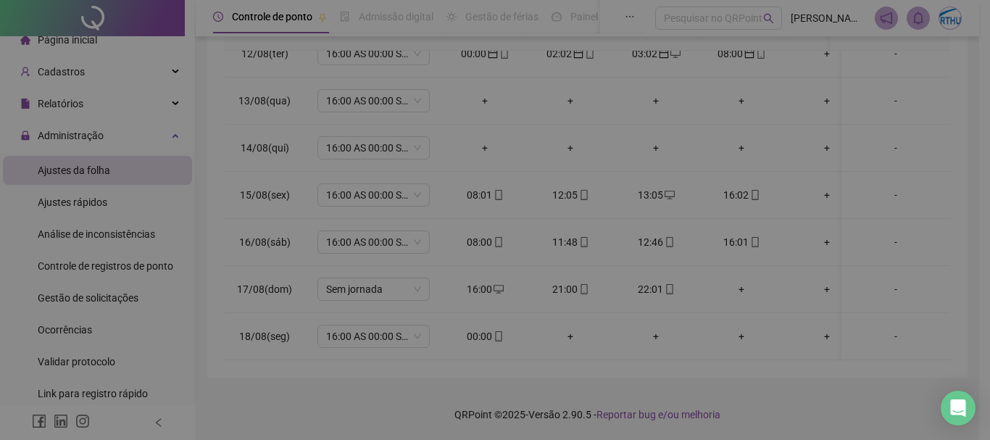
type input "**********"
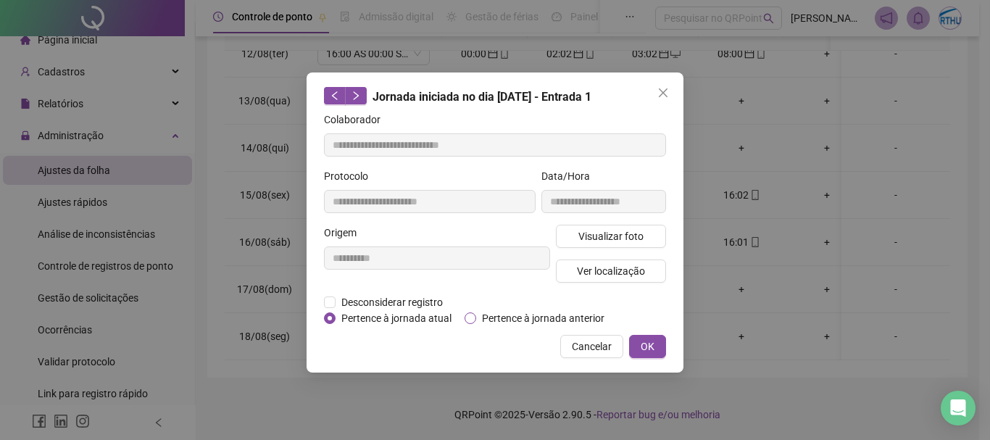
click at [476, 320] on span "Pertence à jornada anterior" at bounding box center [543, 318] width 134 height 16
click at [650, 341] on span "OK" at bounding box center [648, 346] width 14 height 16
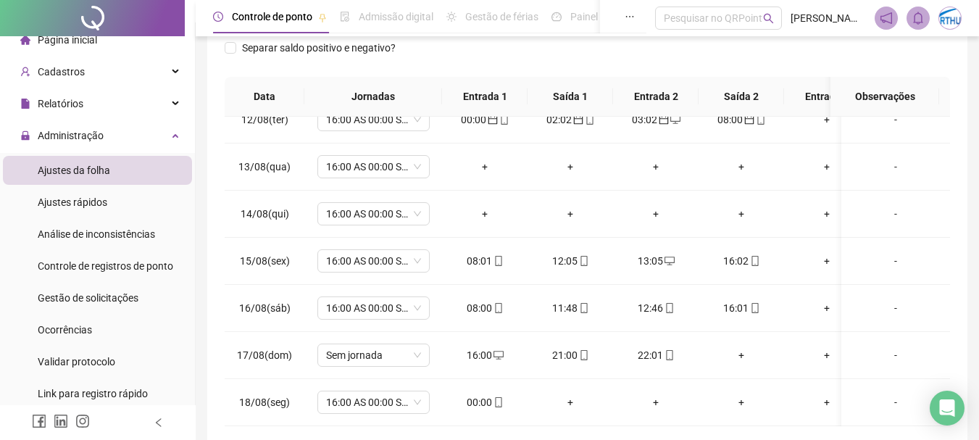
scroll to position [0, 0]
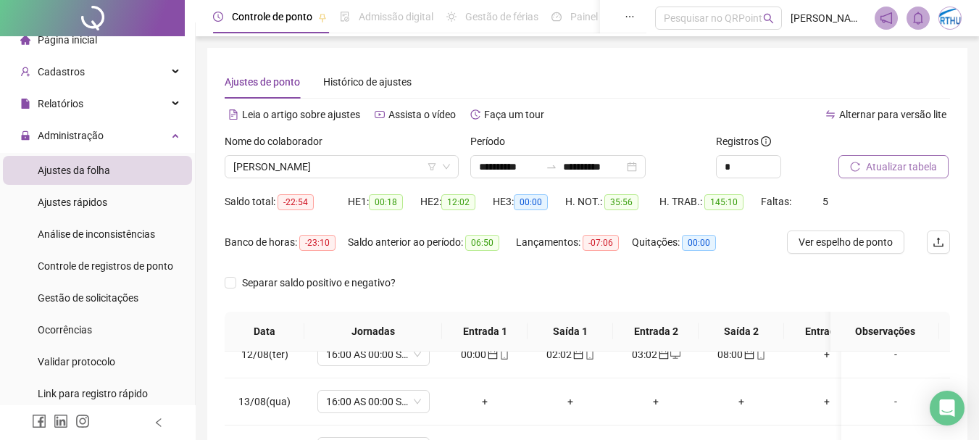
click at [880, 161] on span "Atualizar tabela" at bounding box center [901, 167] width 71 height 16
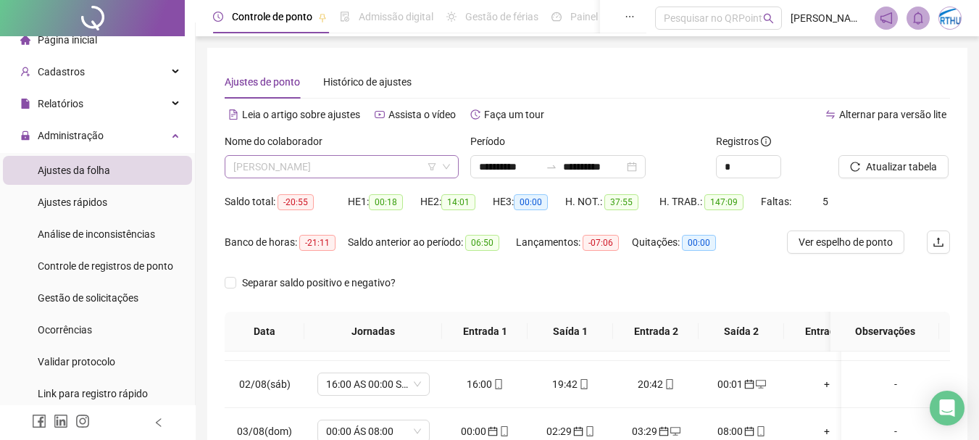
click at [354, 159] on span "[PERSON_NAME]" at bounding box center [341, 167] width 217 height 22
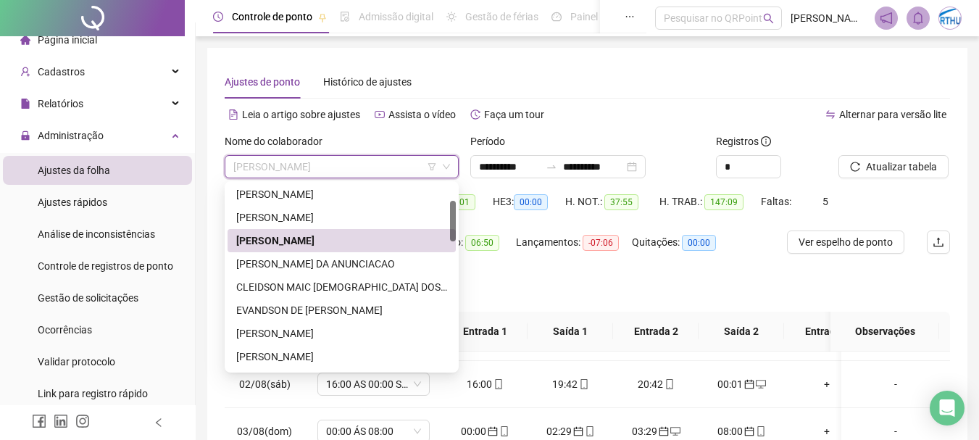
drag, startPoint x: 454, startPoint y: 201, endPoint x: 454, endPoint y: 223, distance: 22.5
click at [454, 223] on div at bounding box center [453, 221] width 6 height 41
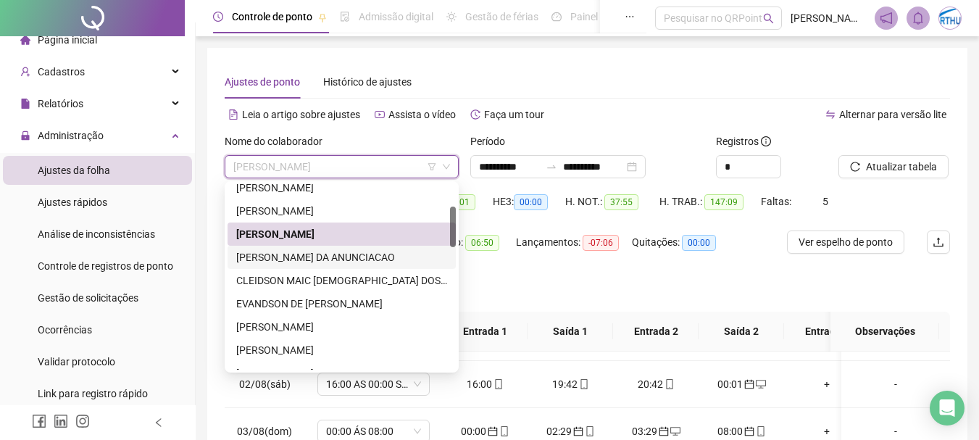
click at [411, 255] on div "[PERSON_NAME] DA ANUNCIACAO" at bounding box center [341, 257] width 211 height 16
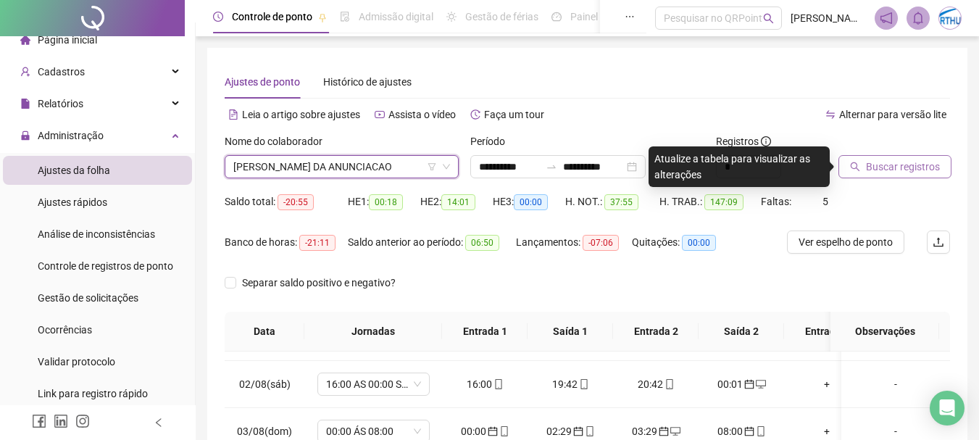
click at [903, 163] on span "Buscar registros" at bounding box center [903, 167] width 74 height 16
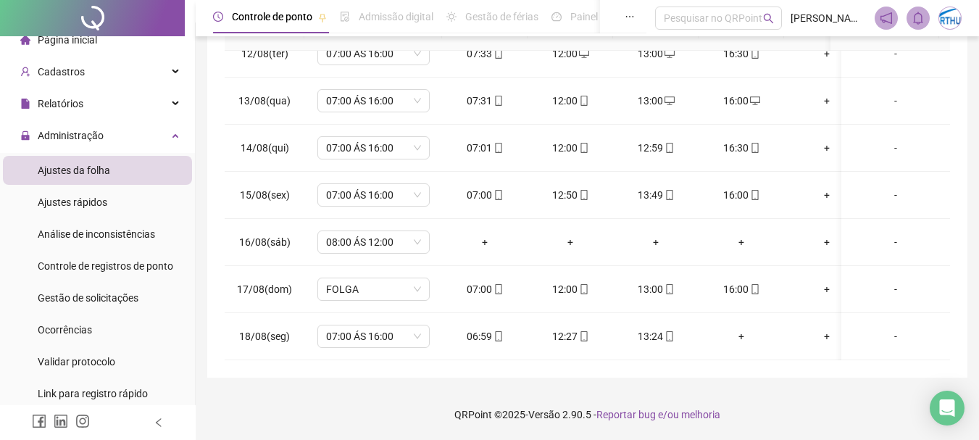
scroll to position [0, 0]
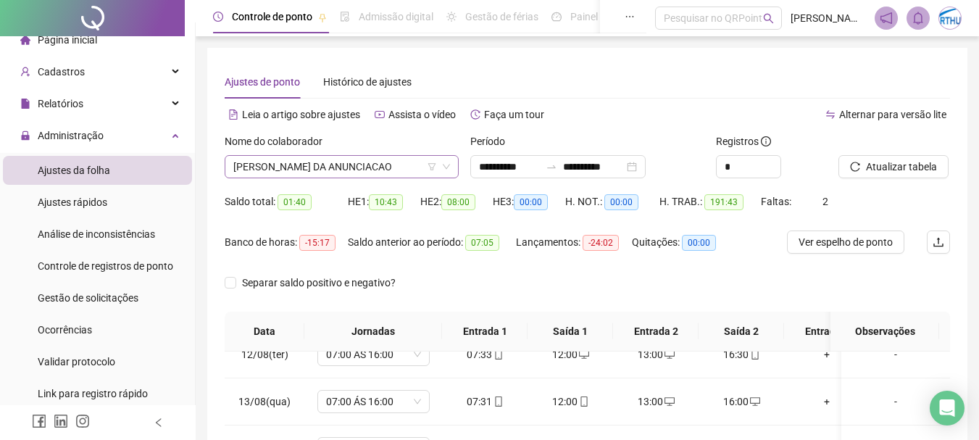
click at [332, 164] on span "[PERSON_NAME] DA ANUNCIACAO" at bounding box center [341, 167] width 217 height 22
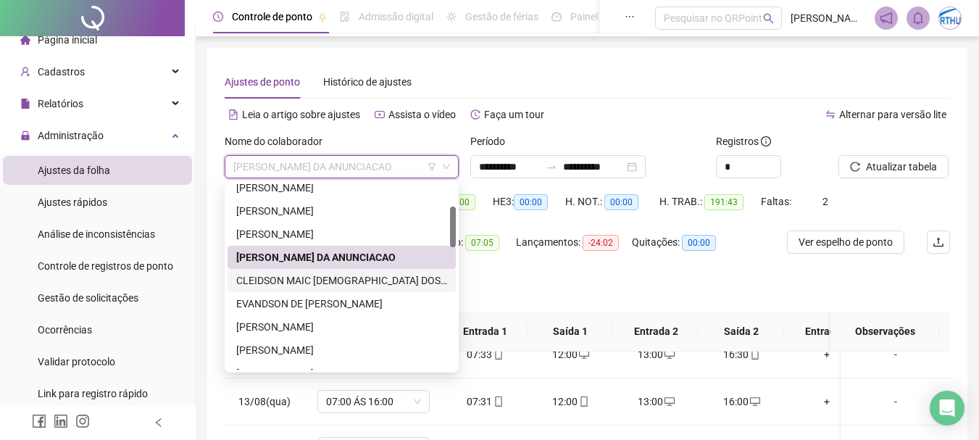
click at [303, 283] on div "CLEIDSON MAIC [DEMOGRAPHIC_DATA] DOS SANTOS" at bounding box center [341, 280] width 211 height 16
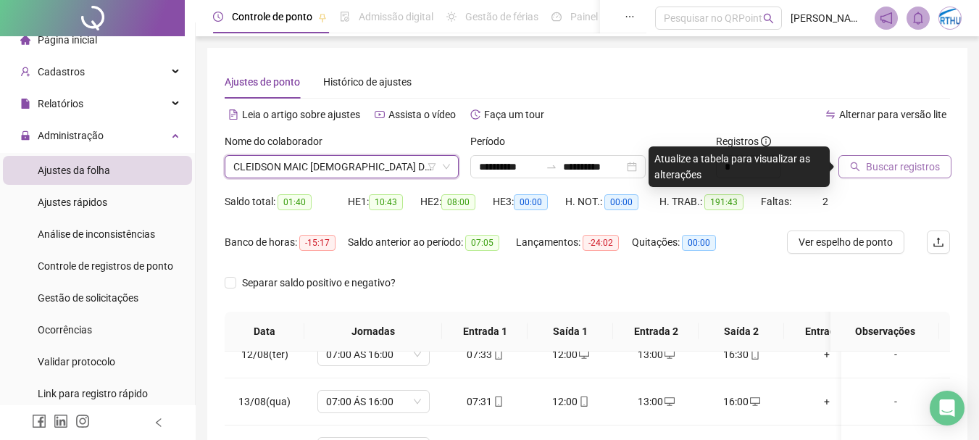
click at [885, 169] on span "Buscar registros" at bounding box center [903, 167] width 74 height 16
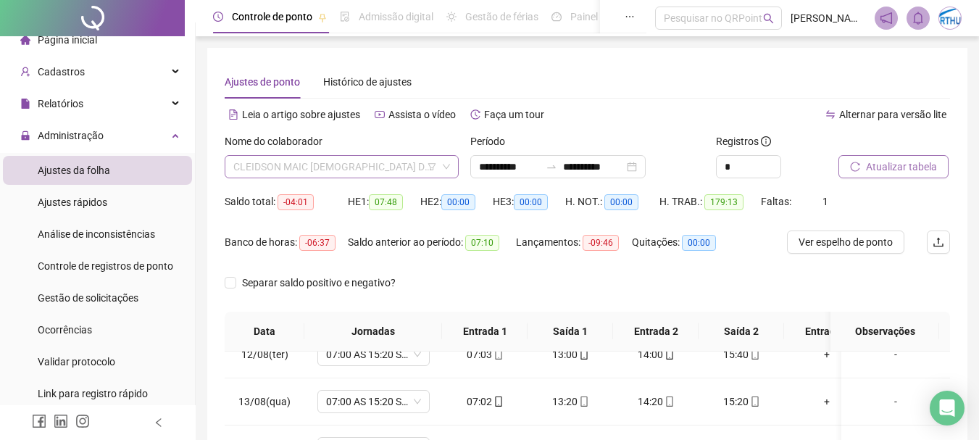
click at [315, 162] on span "CLEIDSON MAIC [DEMOGRAPHIC_DATA] DOS SANTOS" at bounding box center [341, 167] width 217 height 22
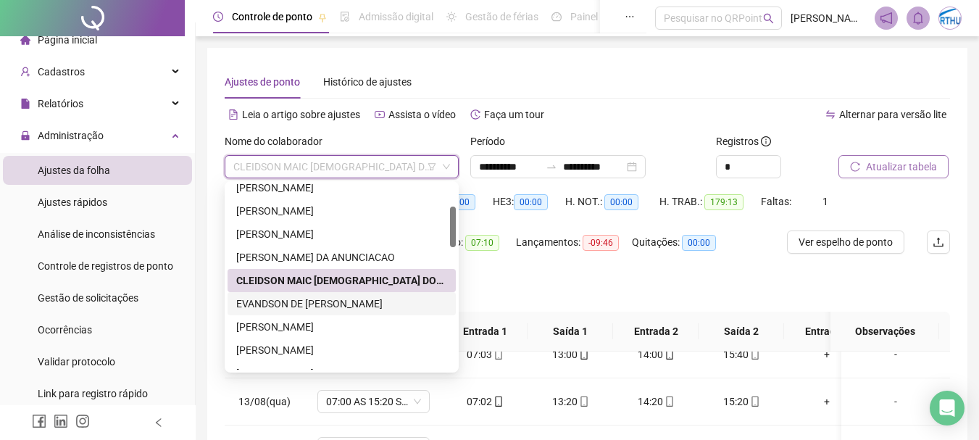
click at [306, 304] on div "EVANDSON DE [PERSON_NAME]" at bounding box center [341, 304] width 211 height 16
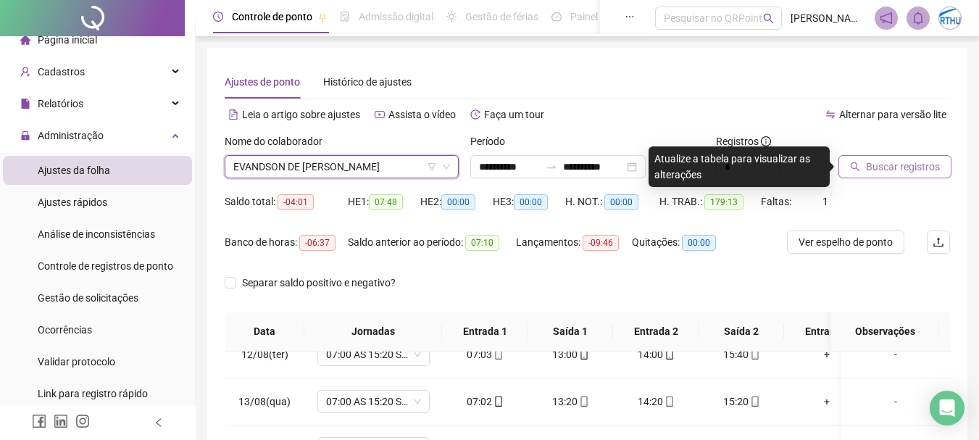
click at [913, 160] on span "Buscar registros" at bounding box center [903, 167] width 74 height 16
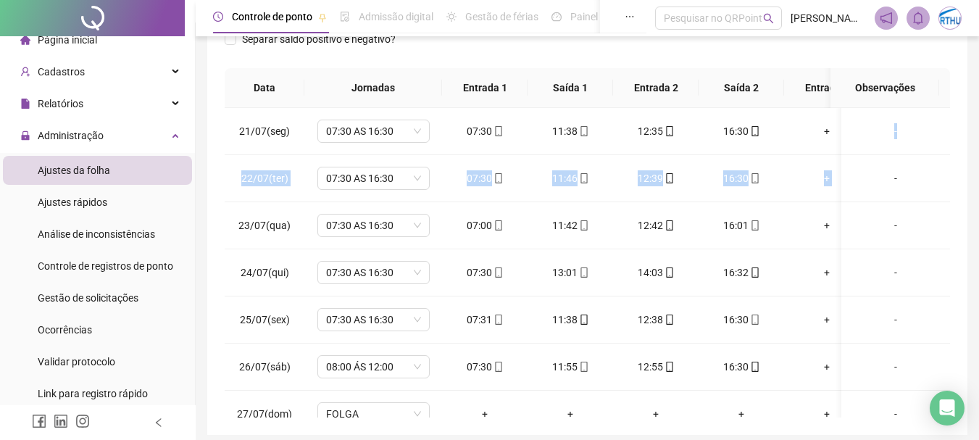
drag, startPoint x: 956, startPoint y: 133, endPoint x: 954, endPoint y: 163, distance: 29.7
click at [954, 163] on div "**********" at bounding box center [587, 119] width 760 height 630
click at [933, 238] on td "-" at bounding box center [895, 225] width 109 height 47
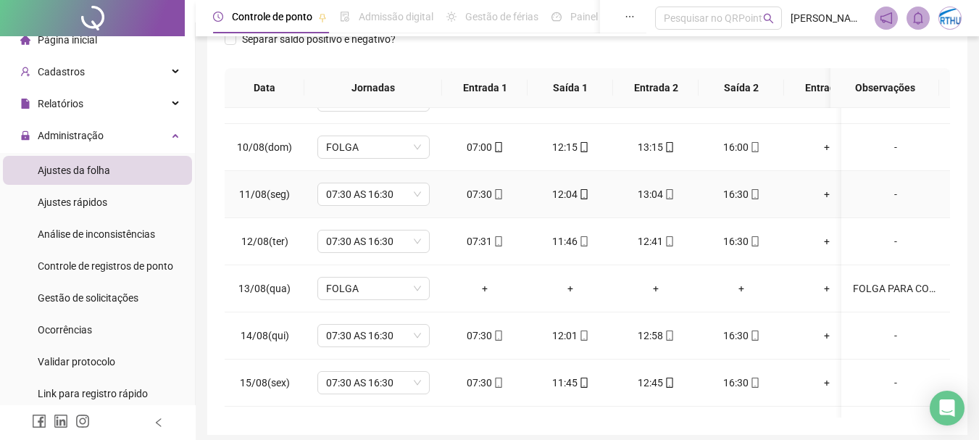
scroll to position [936, 0]
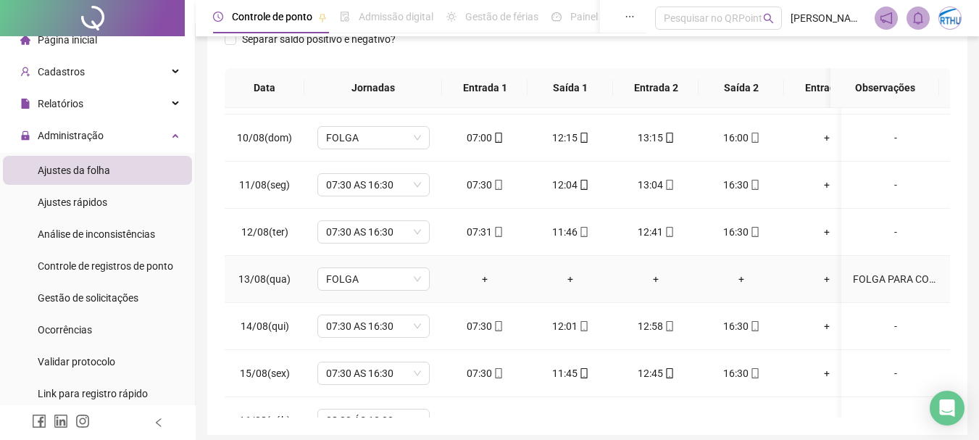
click at [867, 274] on div "FOLGA PARA COBRIR O DIA DE FALECIMENTO DA AVÓ." at bounding box center [896, 279] width 86 height 16
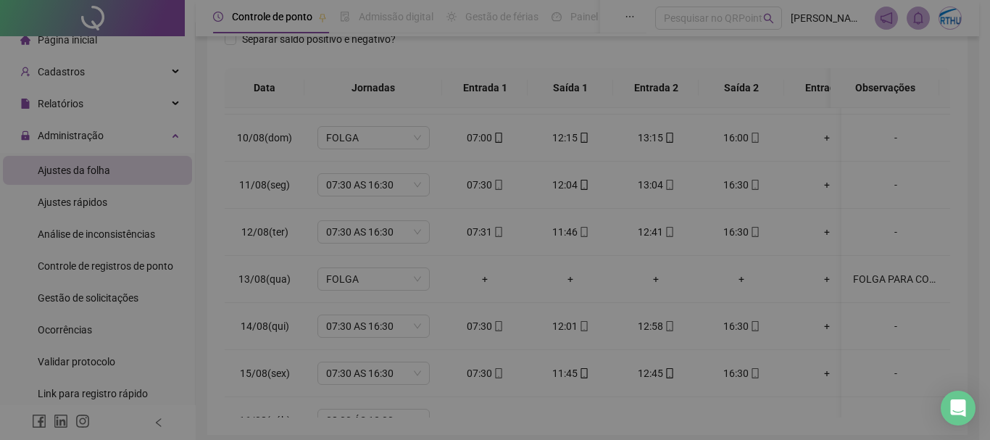
type textarea "**********"
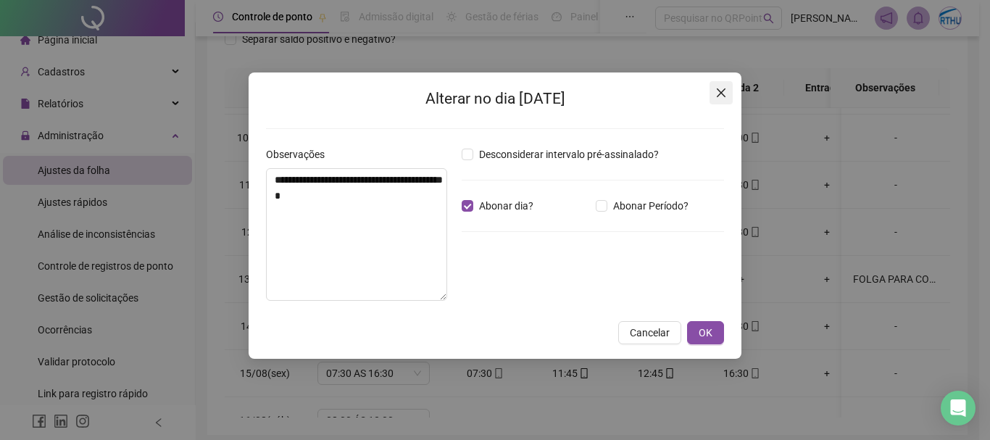
click at [720, 91] on icon "close" at bounding box center [721, 92] width 9 height 9
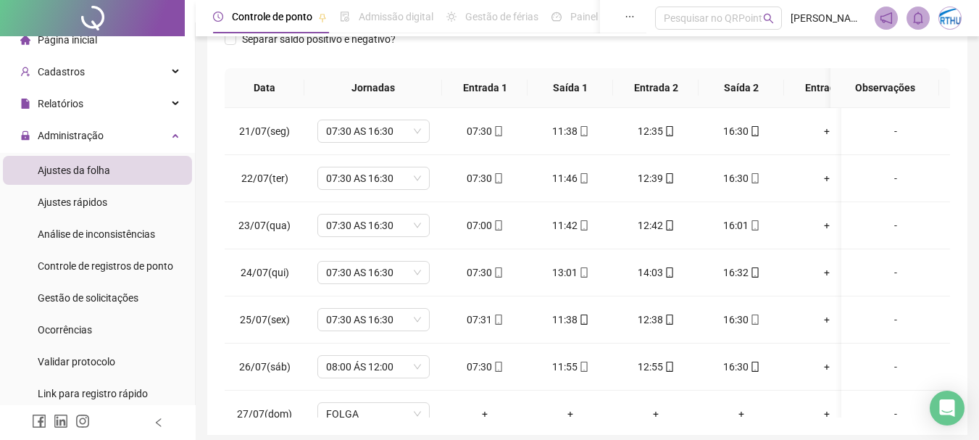
scroll to position [0, 0]
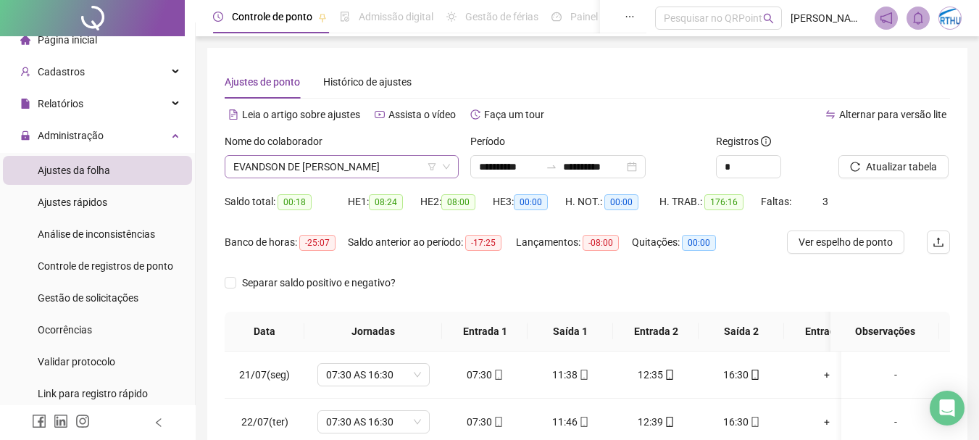
click at [297, 161] on span "EVANDSON DE [PERSON_NAME]" at bounding box center [341, 167] width 217 height 22
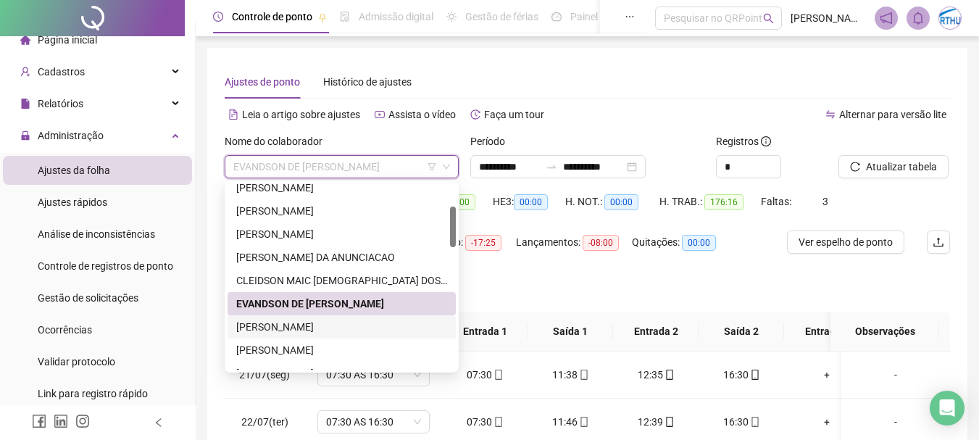
click at [315, 325] on div "[PERSON_NAME]" at bounding box center [341, 327] width 211 height 16
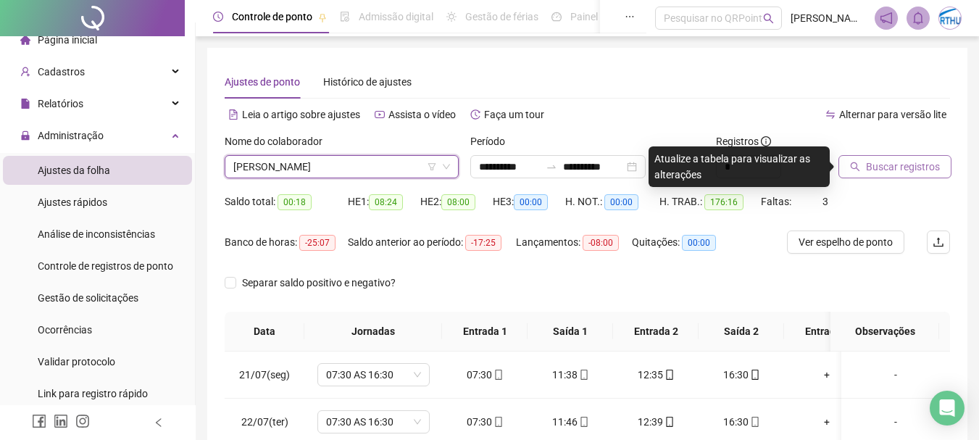
click at [867, 162] on span "Buscar registros" at bounding box center [903, 167] width 74 height 16
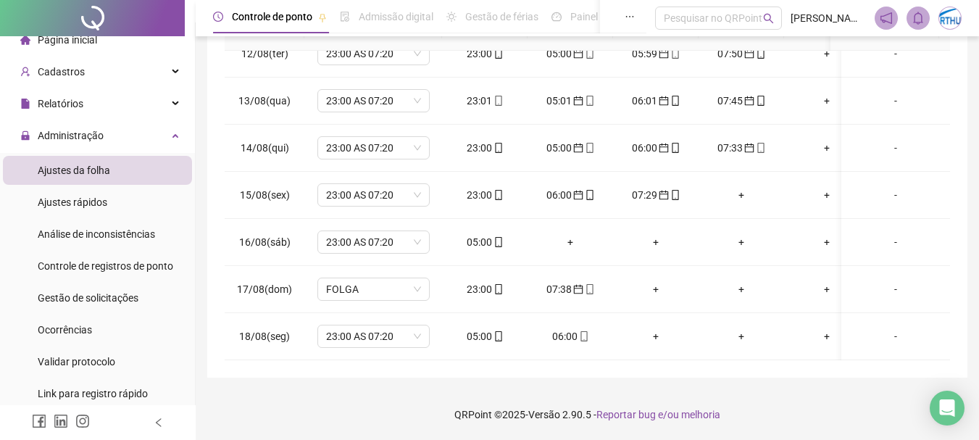
scroll to position [1067, 0]
click at [492, 237] on span "mobile" at bounding box center [498, 242] width 12 height 10
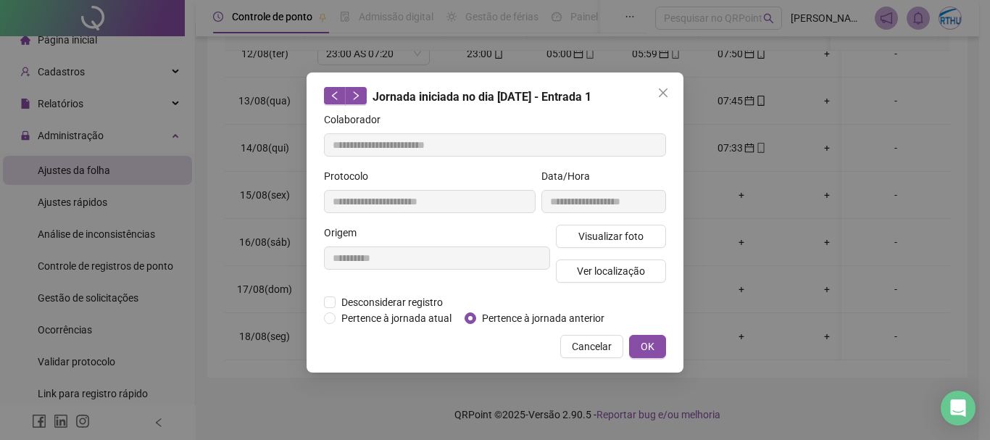
type input "**********"
click at [501, 314] on span "Pertence à jornada anterior" at bounding box center [543, 318] width 134 height 16
click at [645, 345] on span "OK" at bounding box center [648, 346] width 14 height 16
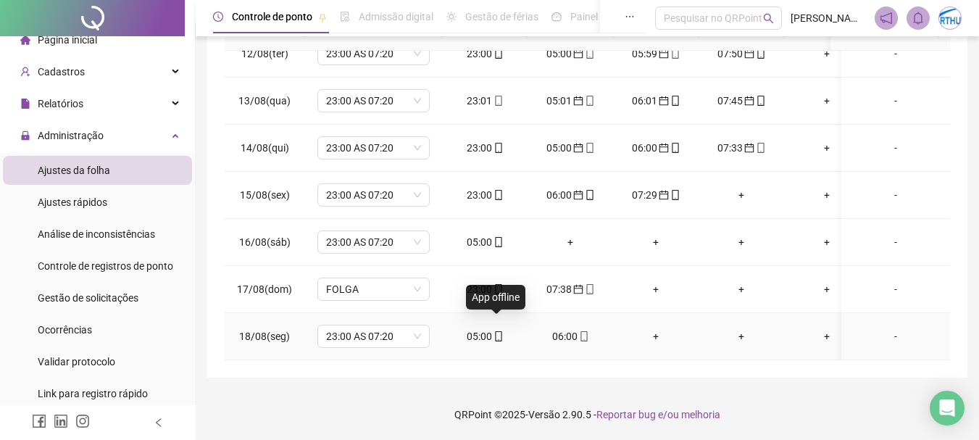
click at [497, 331] on icon "mobile" at bounding box center [499, 336] width 10 height 10
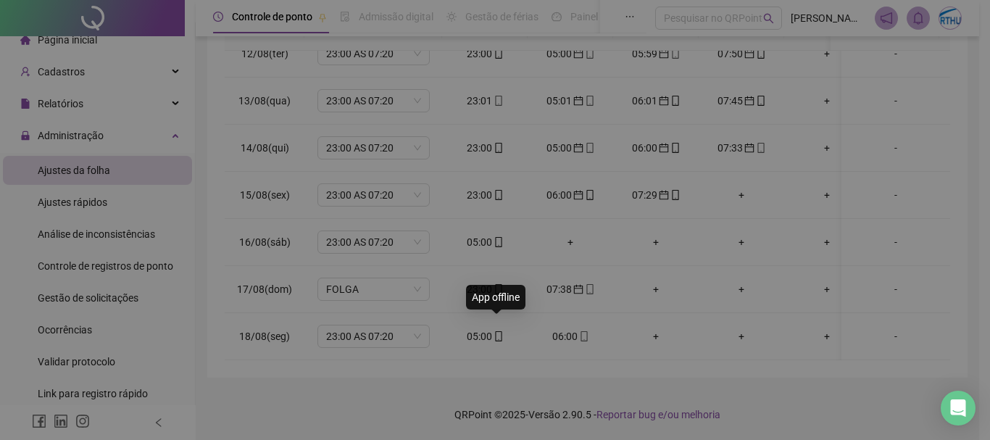
type input "**********"
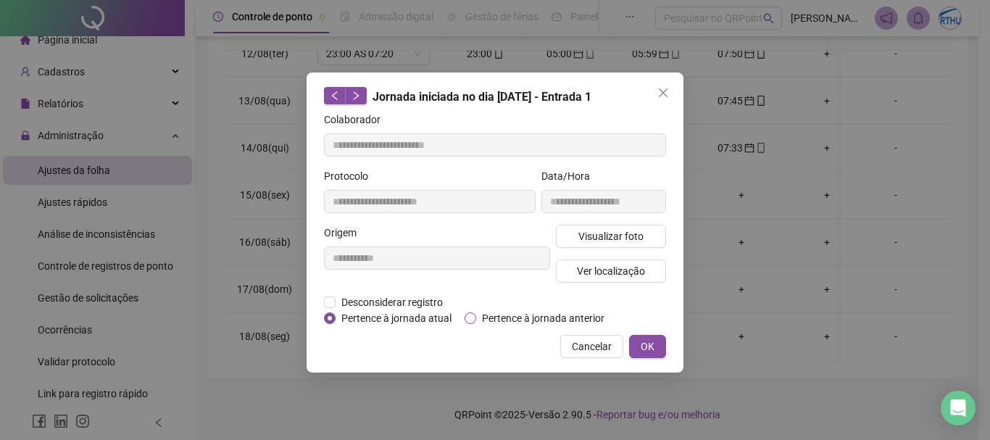
click at [497, 312] on span "Pertence à jornada anterior" at bounding box center [543, 318] width 134 height 16
click at [656, 349] on button "OK" at bounding box center [647, 346] width 37 height 23
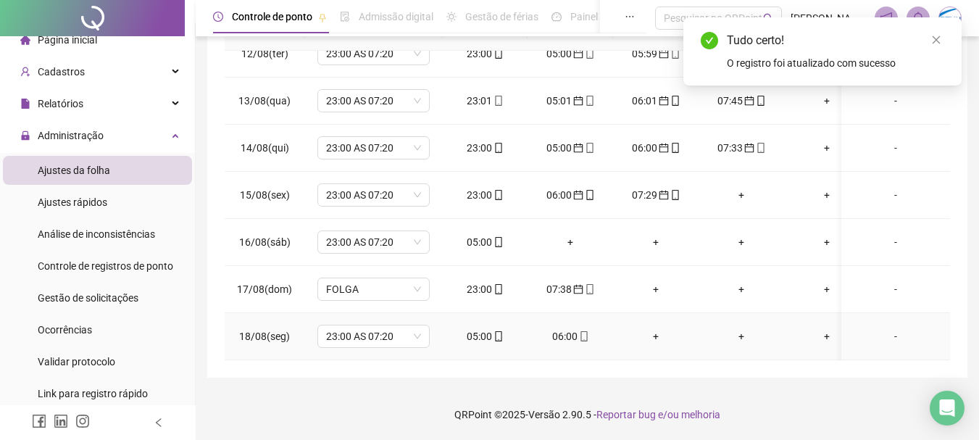
click at [569, 328] on div "06:00" at bounding box center [570, 336] width 62 height 16
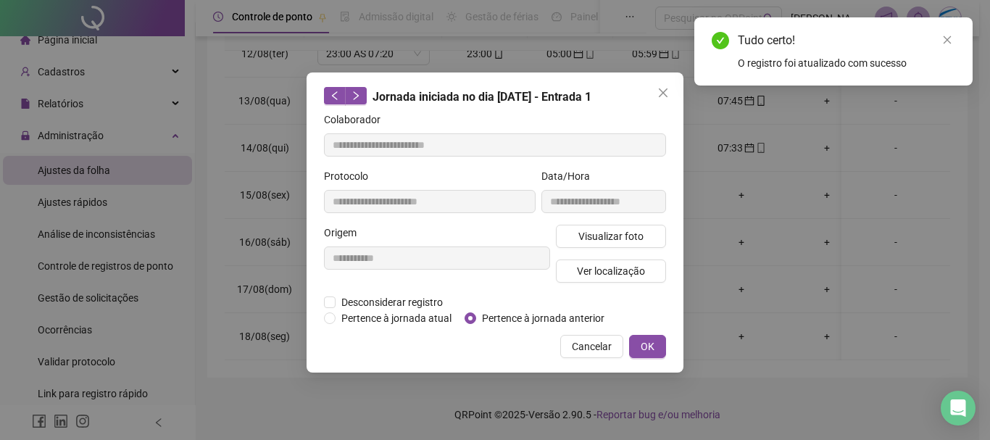
type input "**********"
click at [505, 315] on span "Pertence à jornada anterior" at bounding box center [543, 318] width 134 height 16
click at [643, 342] on span "OK" at bounding box center [648, 346] width 14 height 16
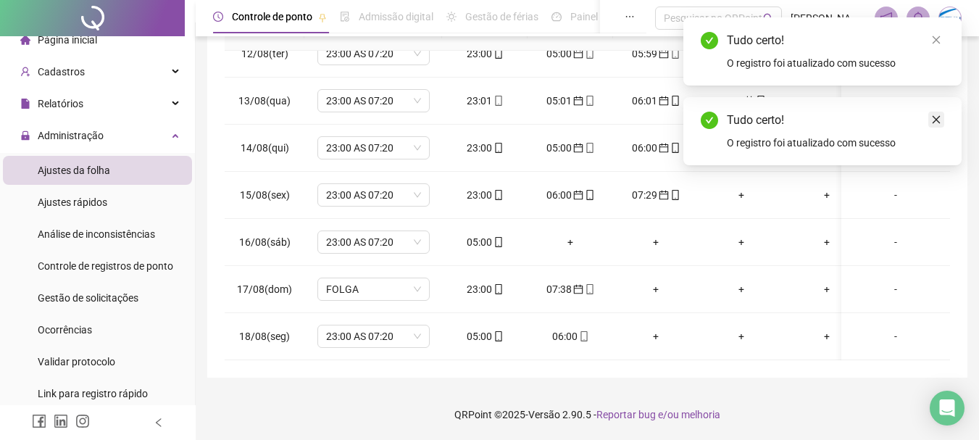
click at [940, 118] on icon "close" at bounding box center [936, 119] width 10 height 10
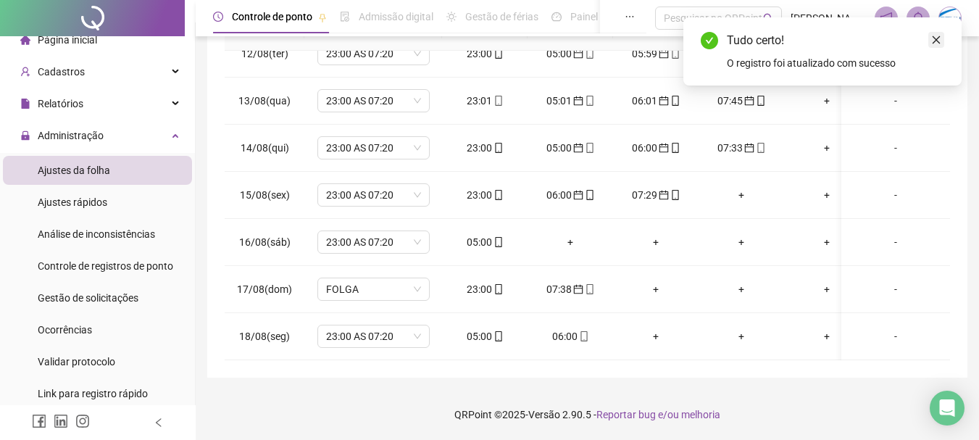
click at [939, 36] on icon "close" at bounding box center [936, 40] width 10 height 10
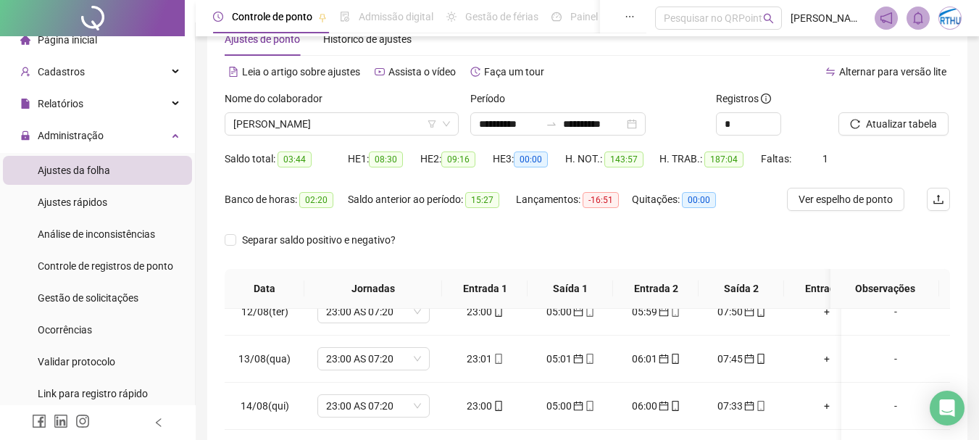
scroll to position [5, 0]
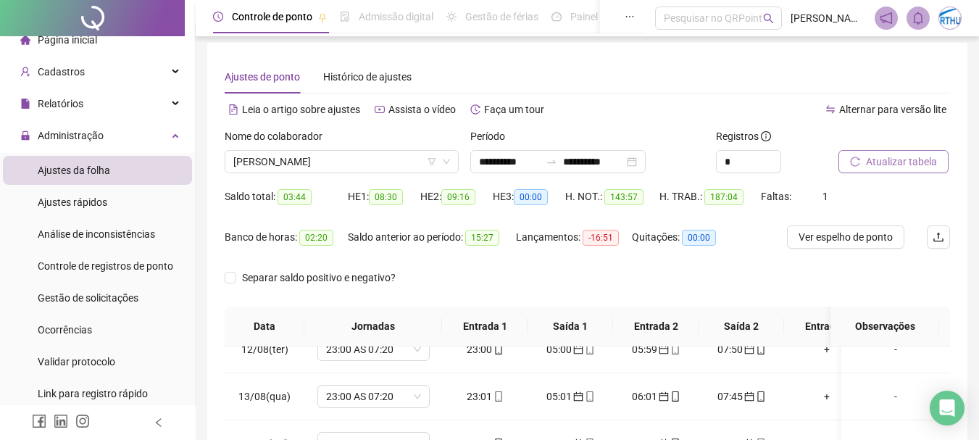
click at [932, 165] on span "Atualizar tabela" at bounding box center [901, 162] width 71 height 16
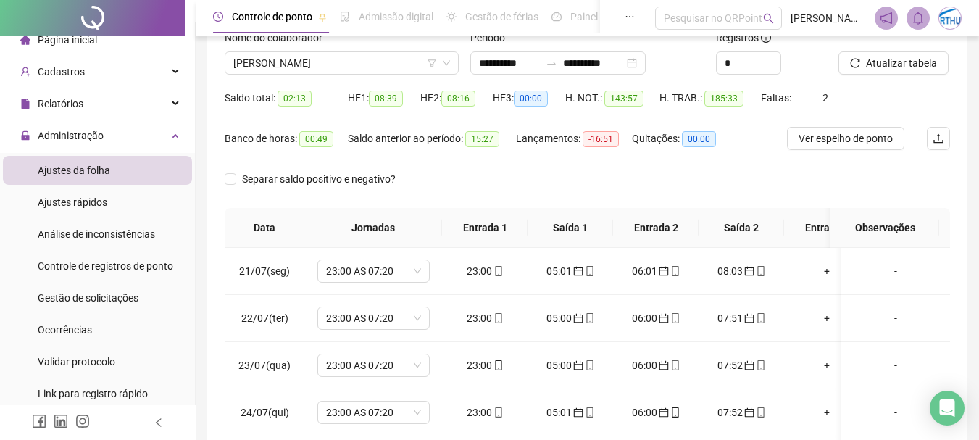
scroll to position [0, 0]
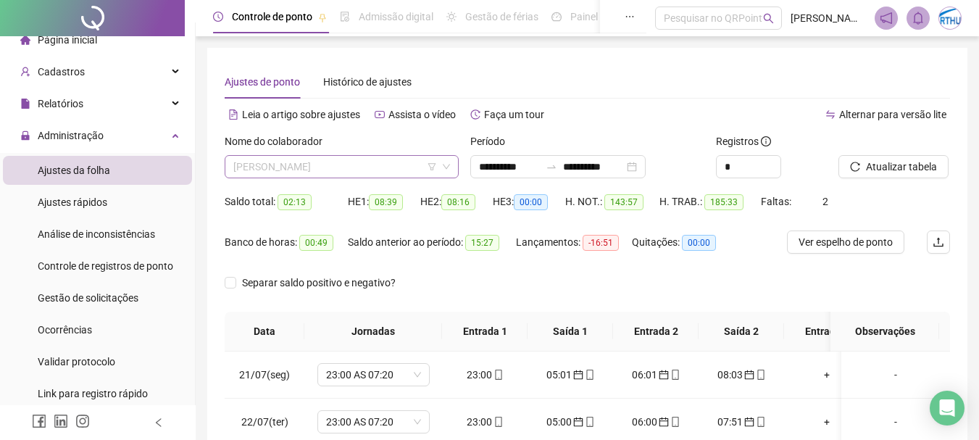
click at [354, 164] on span "[PERSON_NAME]" at bounding box center [341, 167] width 217 height 22
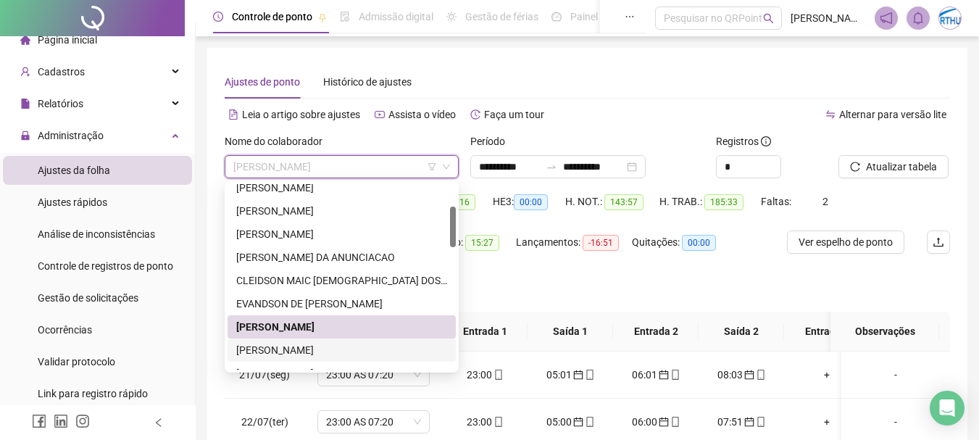
click at [332, 347] on div "[PERSON_NAME]" at bounding box center [341, 350] width 211 height 16
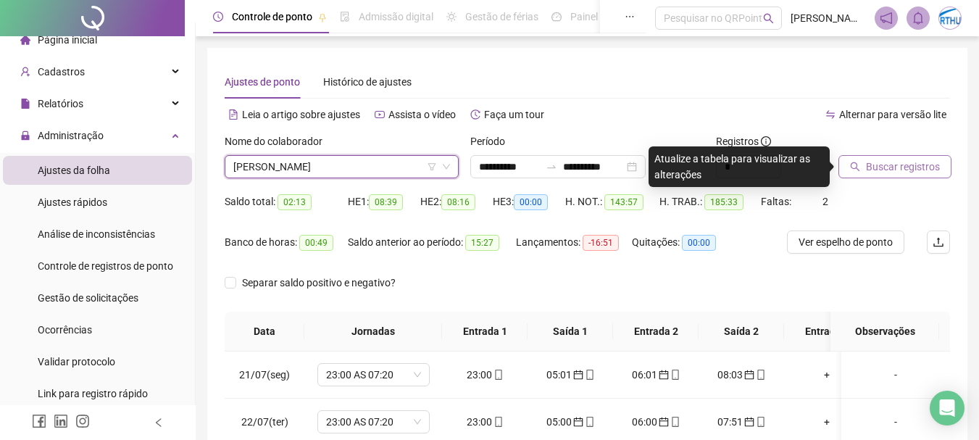
click at [883, 161] on span "Buscar registros" at bounding box center [903, 167] width 74 height 16
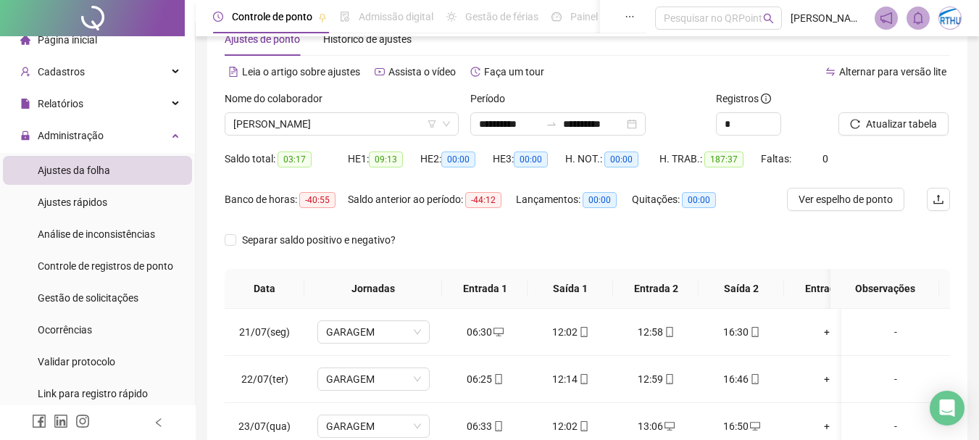
scroll to position [7, 0]
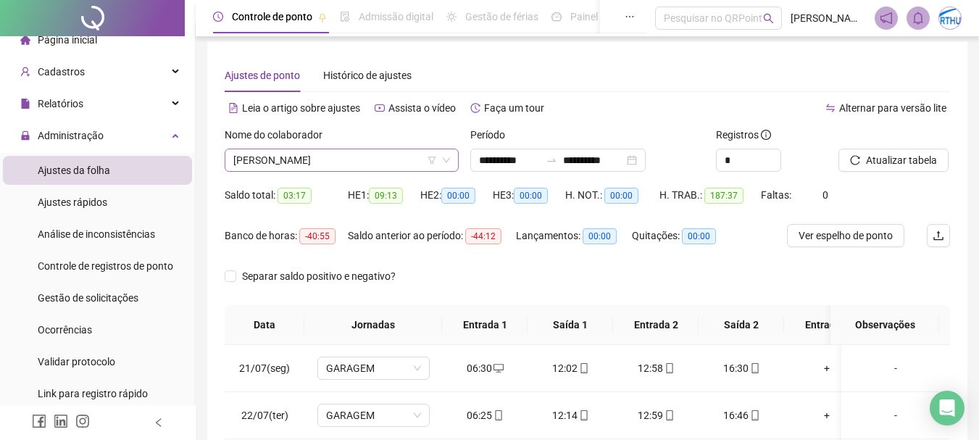
click at [359, 155] on span "[PERSON_NAME]" at bounding box center [341, 160] width 217 height 22
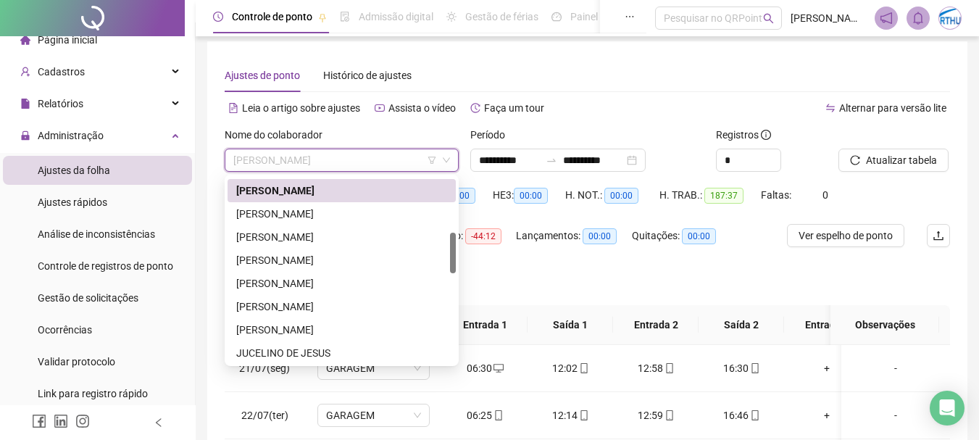
scroll to position [254, 0]
drag, startPoint x: 454, startPoint y: 229, endPoint x: 452, endPoint y: 263, distance: 34.1
click at [452, 263] on div at bounding box center [453, 254] width 6 height 41
click at [378, 215] on div "[PERSON_NAME]" at bounding box center [341, 214] width 211 height 16
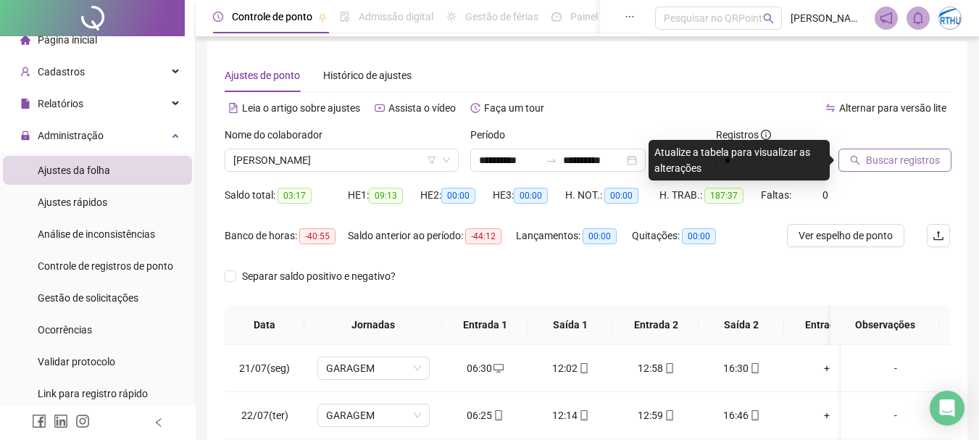
click at [875, 158] on span "Buscar registros" at bounding box center [903, 160] width 74 height 16
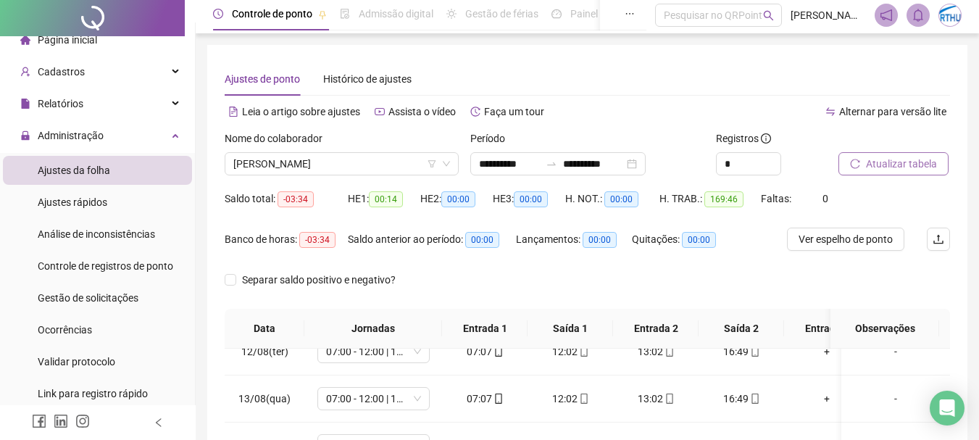
scroll to position [0, 0]
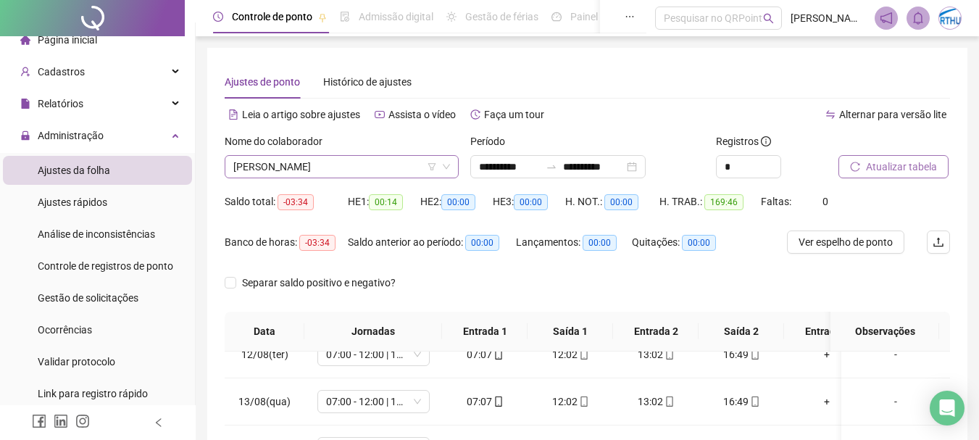
drag, startPoint x: 297, startPoint y: 154, endPoint x: 307, endPoint y: 156, distance: 10.4
click at [301, 155] on div "Nome do colaborador GENIVALDO DE OLIVEIRA DOS SANTOS" at bounding box center [342, 155] width 234 height 45
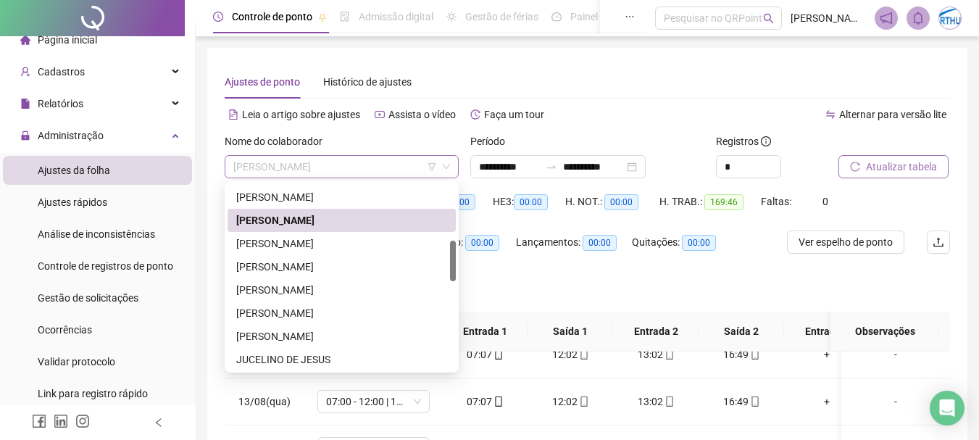
click at [333, 165] on span "[PERSON_NAME]" at bounding box center [341, 167] width 217 height 22
click at [317, 236] on div "[PERSON_NAME]" at bounding box center [341, 244] width 211 height 16
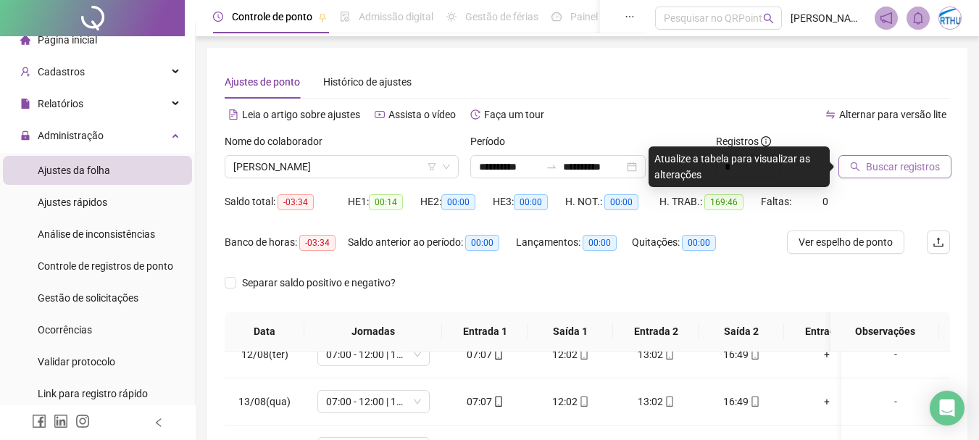
click at [888, 167] on span "Buscar registros" at bounding box center [903, 167] width 74 height 16
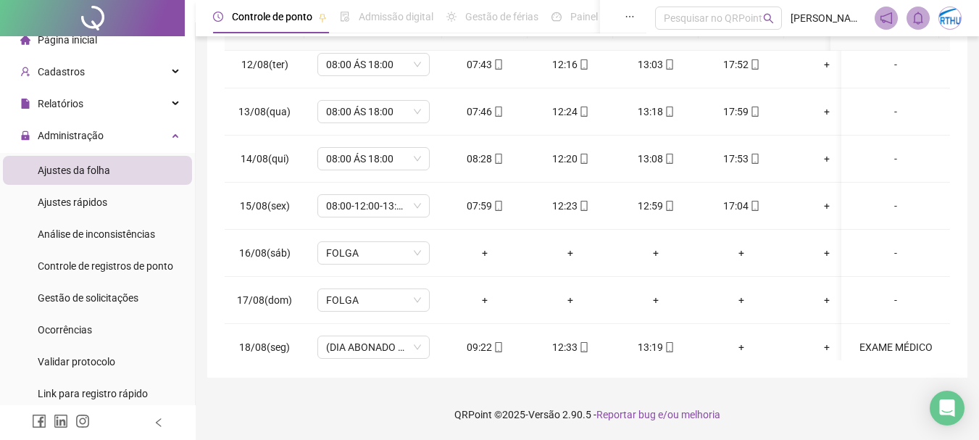
scroll to position [1067, 0]
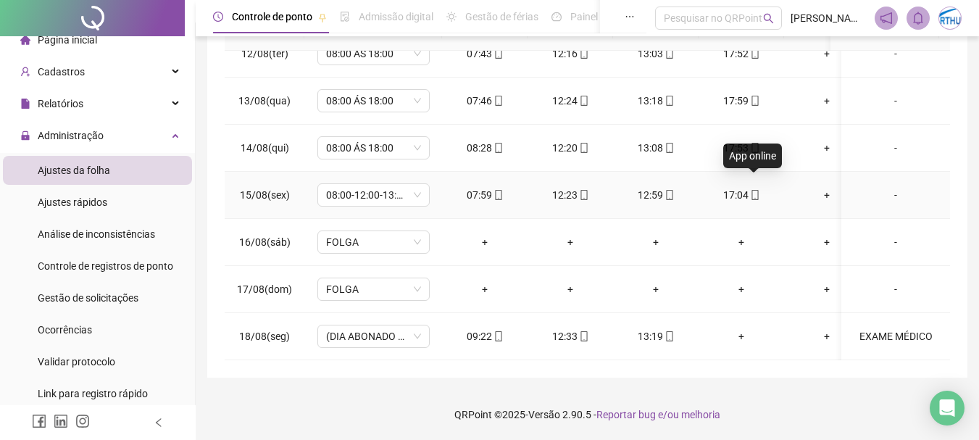
click at [757, 190] on icon "mobile" at bounding box center [755, 195] width 10 height 10
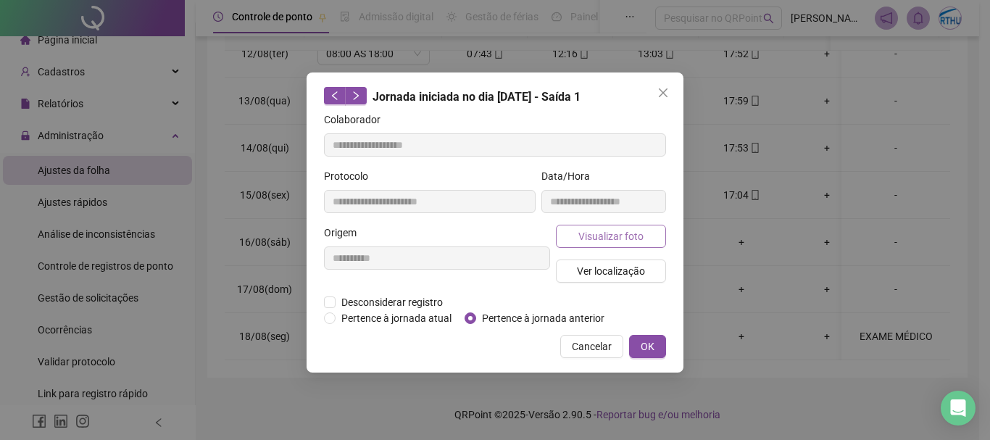
type input "**********"
click at [647, 233] on button "Visualizar foto" at bounding box center [611, 236] width 110 height 23
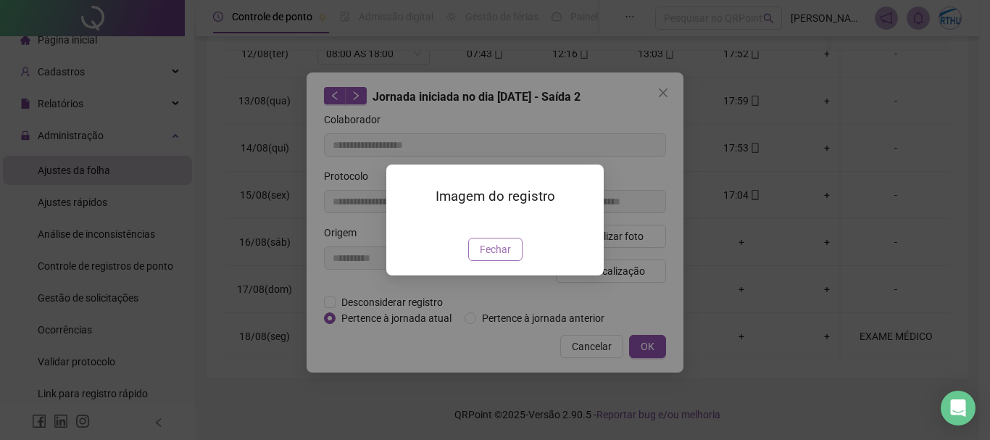
click at [500, 257] on span "Fechar" at bounding box center [495, 249] width 31 height 16
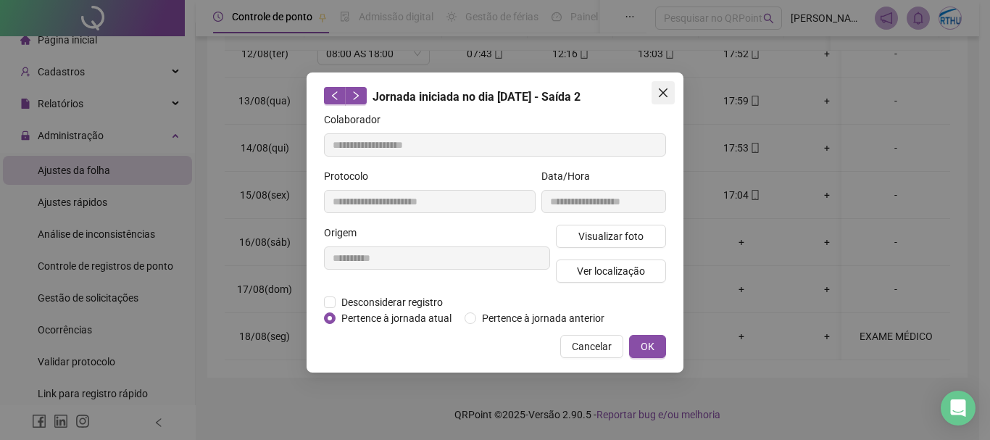
click at [667, 96] on icon "close" at bounding box center [663, 92] width 9 height 9
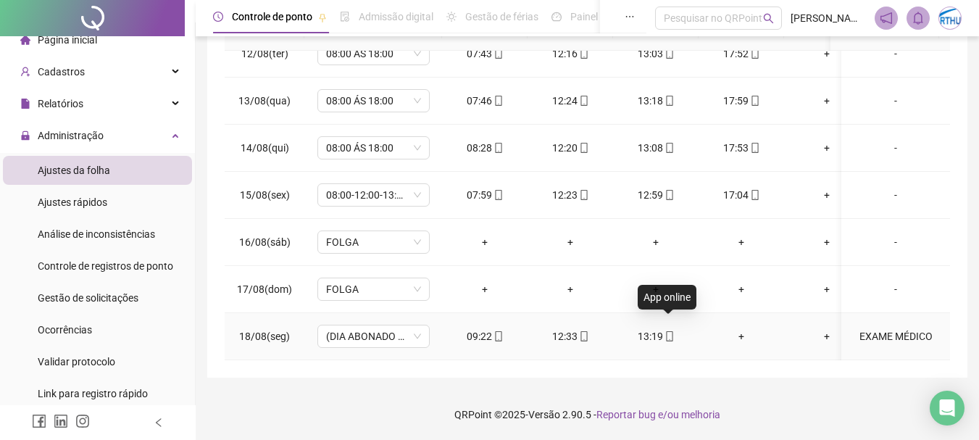
click at [670, 330] on span at bounding box center [669, 336] width 12 height 12
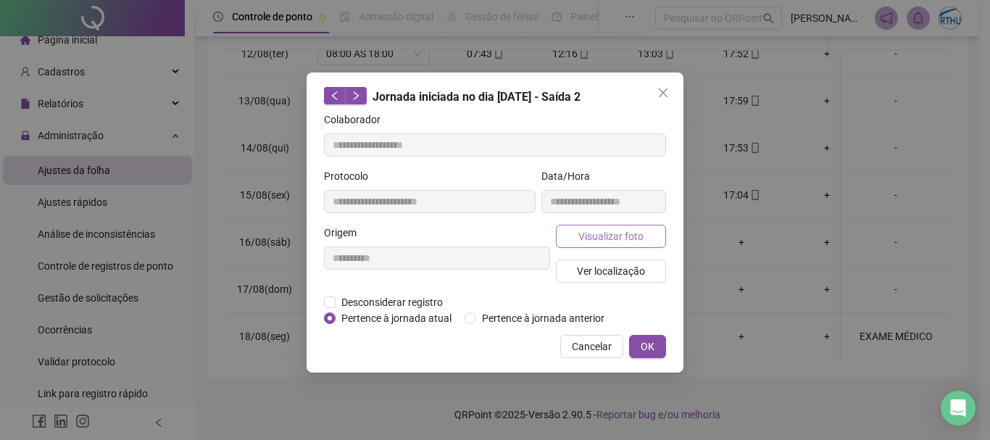
click at [613, 235] on span "Visualizar foto" at bounding box center [610, 236] width 65 height 16
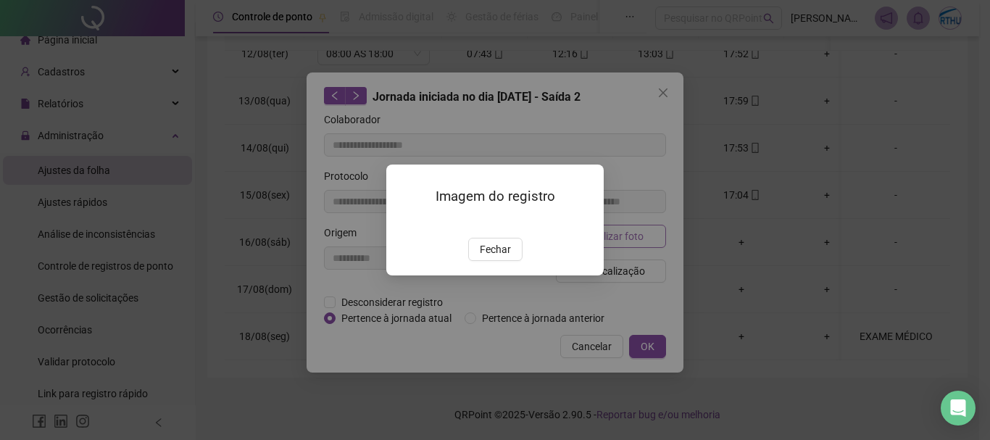
type input "**********"
click at [509, 257] on span "Fechar" at bounding box center [495, 249] width 31 height 16
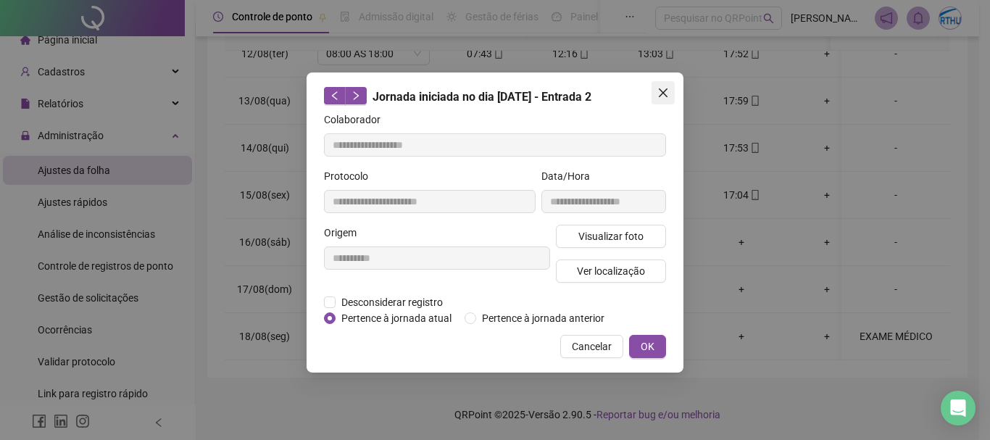
click at [665, 92] on icon "close" at bounding box center [663, 93] width 12 height 12
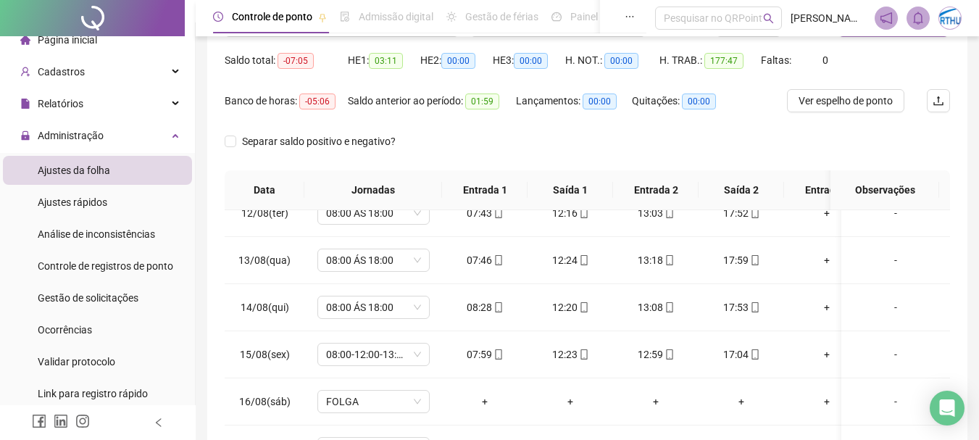
scroll to position [0, 0]
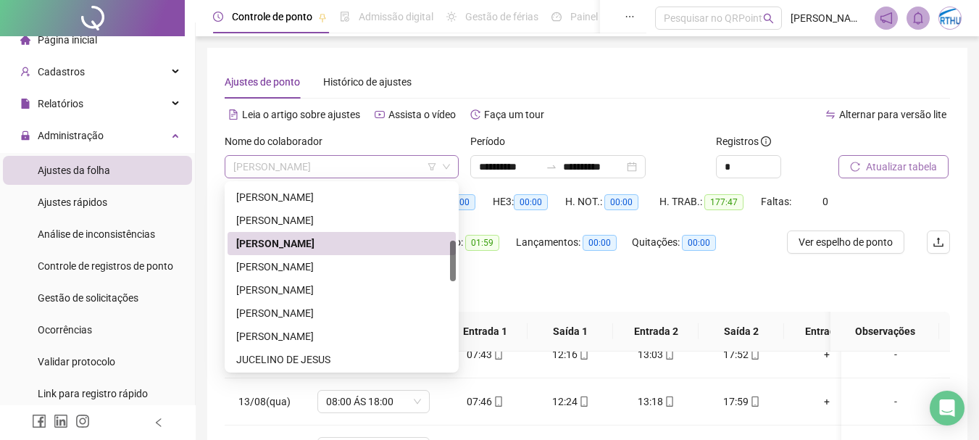
click at [323, 161] on span "[PERSON_NAME]" at bounding box center [341, 167] width 217 height 22
click at [337, 256] on div "[PERSON_NAME]" at bounding box center [342, 266] width 228 height 23
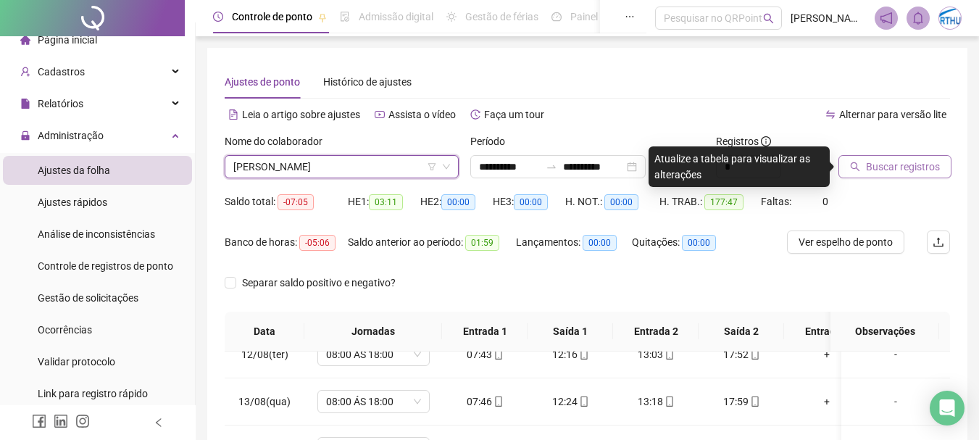
click at [873, 169] on span "Buscar registros" at bounding box center [903, 167] width 74 height 16
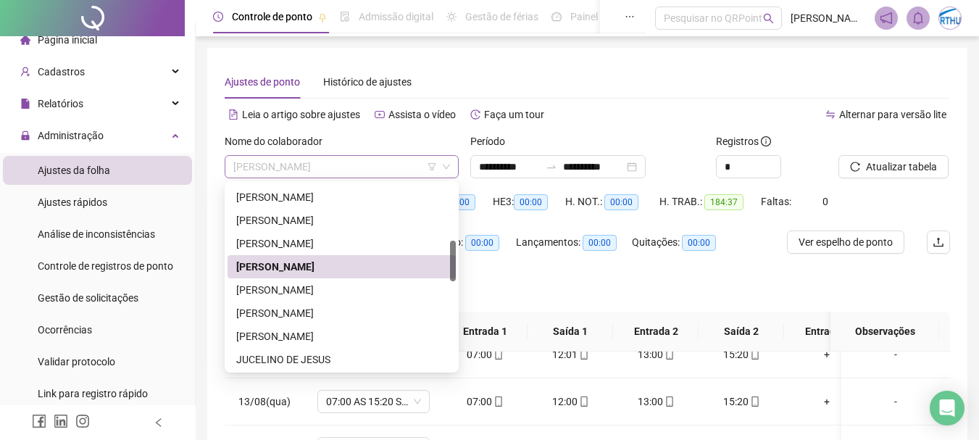
click at [307, 162] on span "[PERSON_NAME]" at bounding box center [341, 167] width 217 height 22
click at [340, 290] on div "[PERSON_NAME]" at bounding box center [341, 290] width 211 height 16
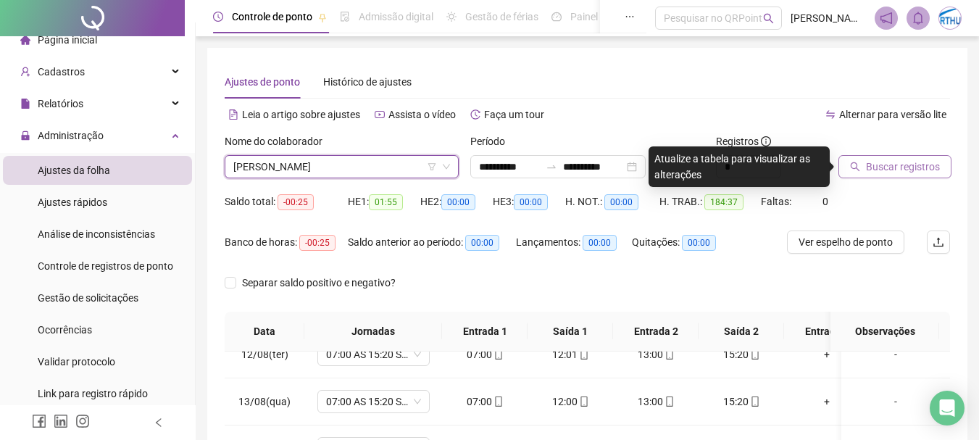
click at [872, 158] on button "Buscar registros" at bounding box center [894, 166] width 113 height 23
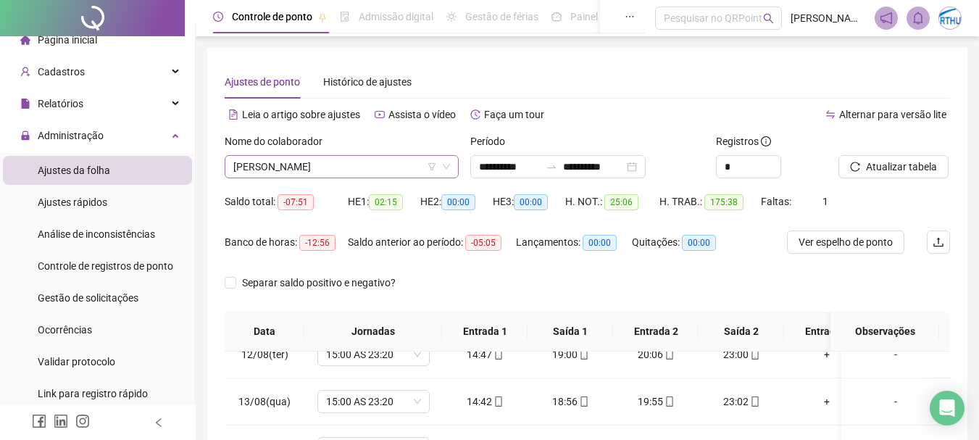
click at [330, 160] on span "[PERSON_NAME]" at bounding box center [341, 167] width 217 height 22
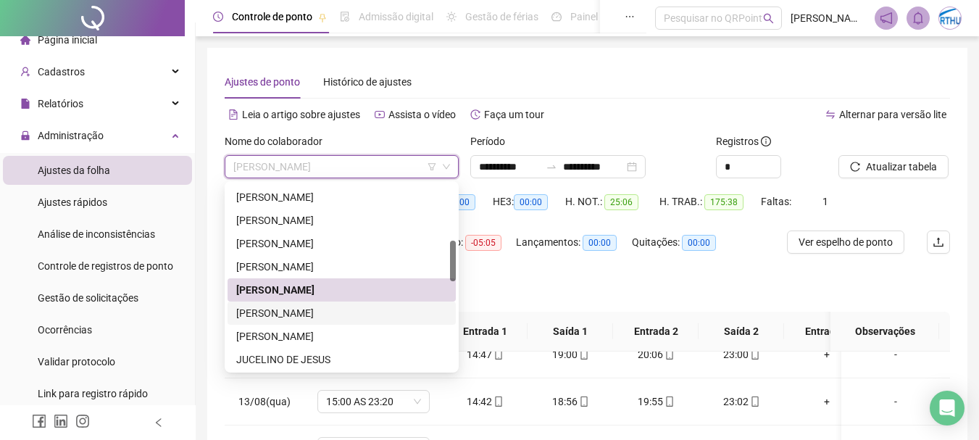
click at [350, 310] on div "[PERSON_NAME]" at bounding box center [341, 313] width 211 height 16
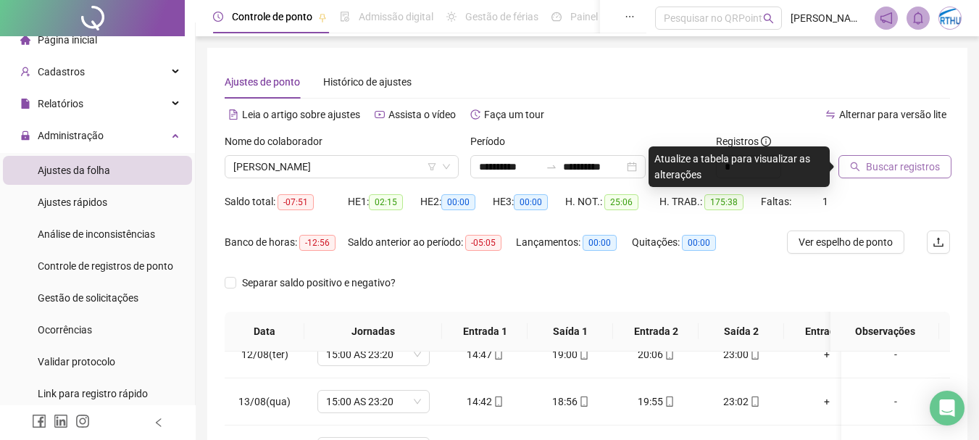
click at [927, 165] on span "Buscar registros" at bounding box center [903, 167] width 74 height 16
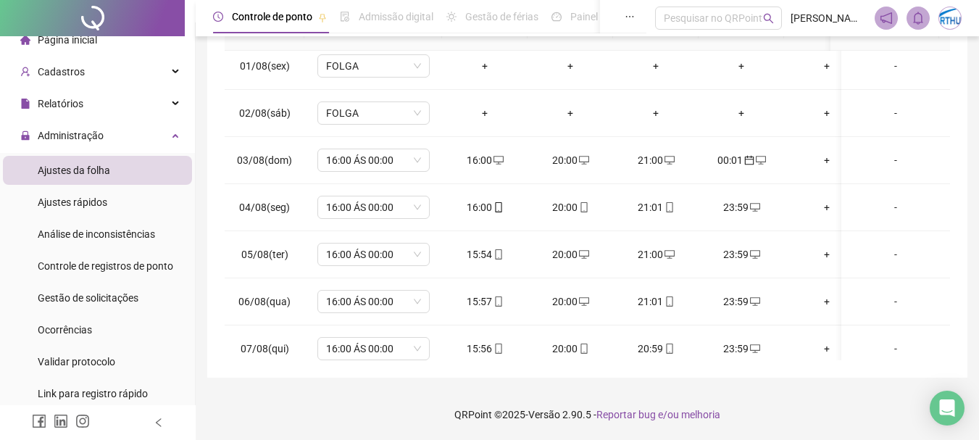
scroll to position [592, 0]
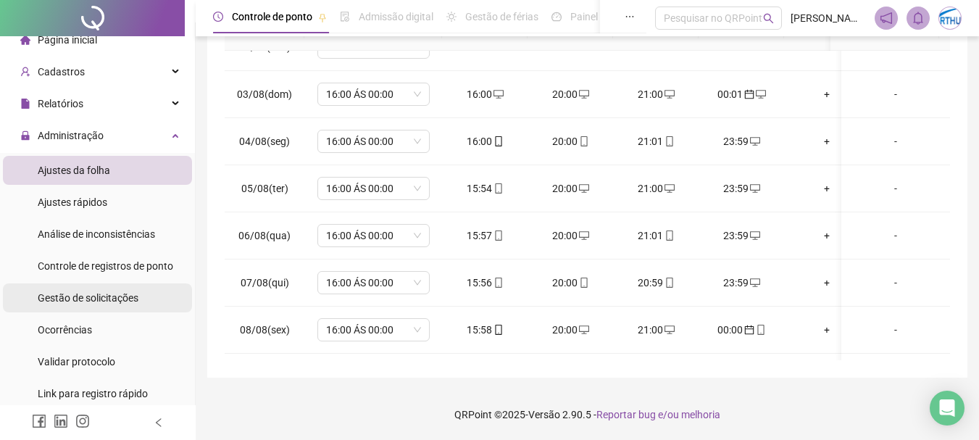
click at [117, 293] on span "Gestão de solicitações" at bounding box center [88, 298] width 101 height 12
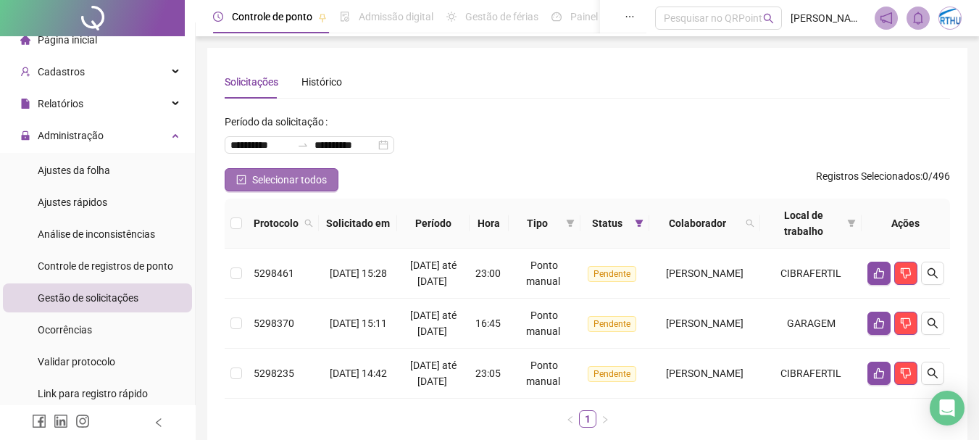
click at [293, 183] on span "Selecionar todos" at bounding box center [289, 180] width 75 height 16
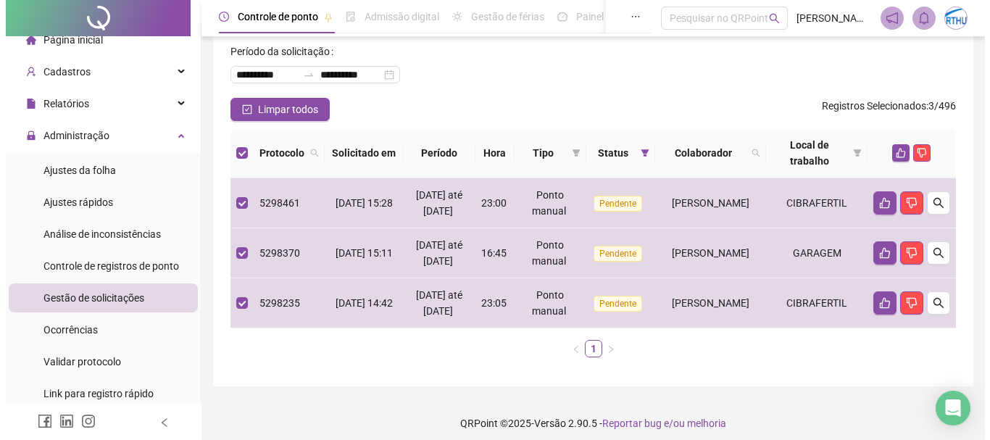
scroll to position [56, 0]
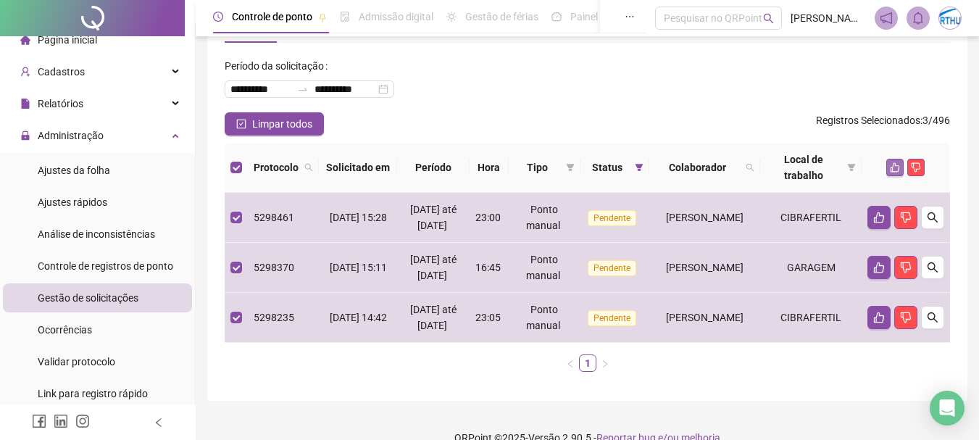
click at [896, 166] on icon "like" at bounding box center [895, 167] width 9 height 9
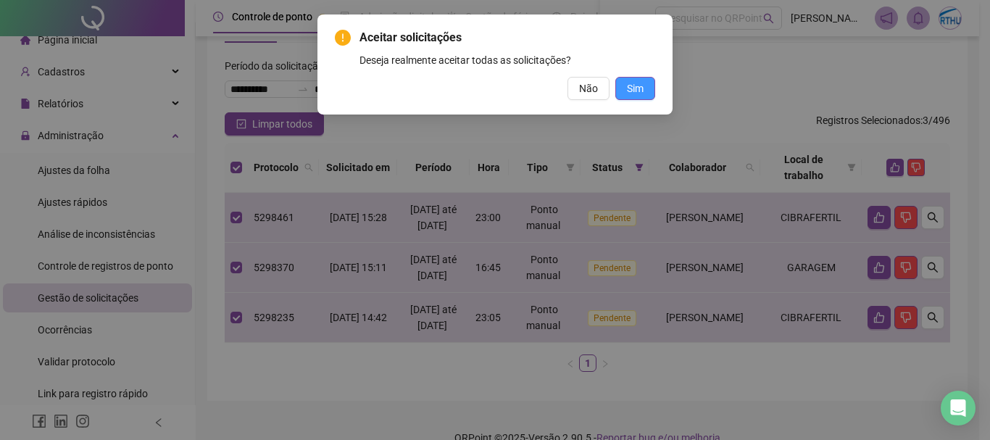
click at [639, 79] on button "Sim" at bounding box center [635, 88] width 40 height 23
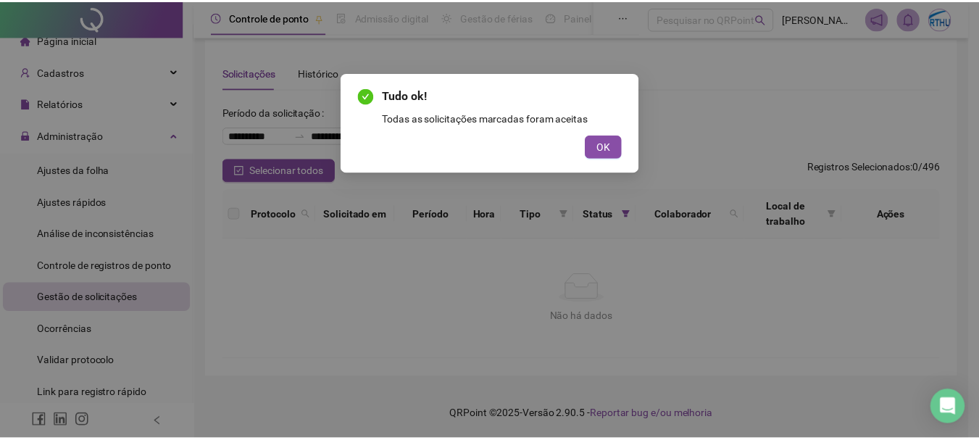
scroll to position [9, 0]
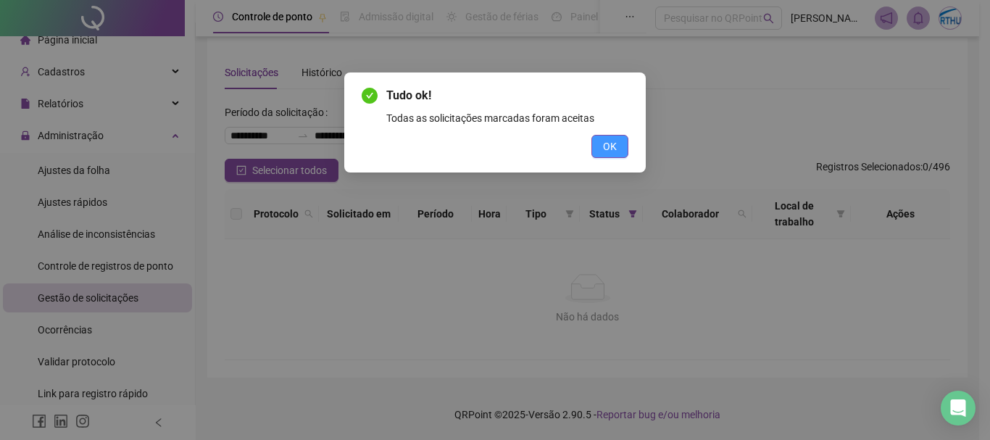
click at [618, 151] on button "OK" at bounding box center [609, 146] width 37 height 23
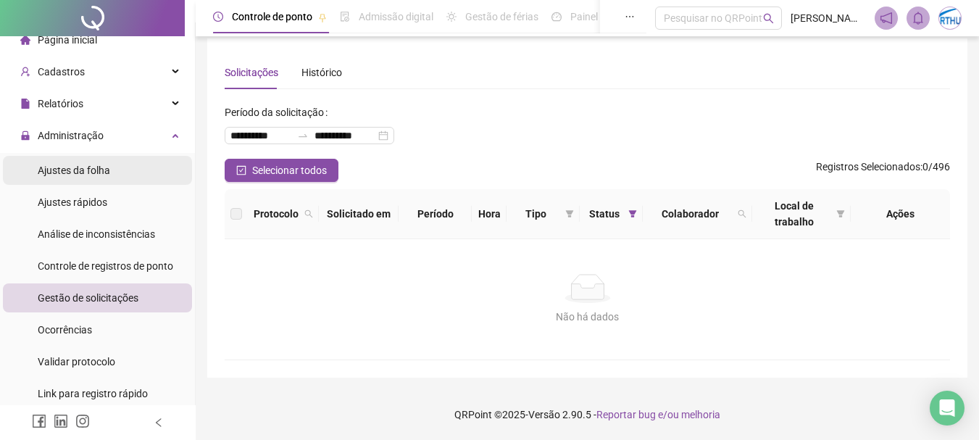
click at [95, 170] on span "Ajustes da folha" at bounding box center [74, 171] width 72 height 12
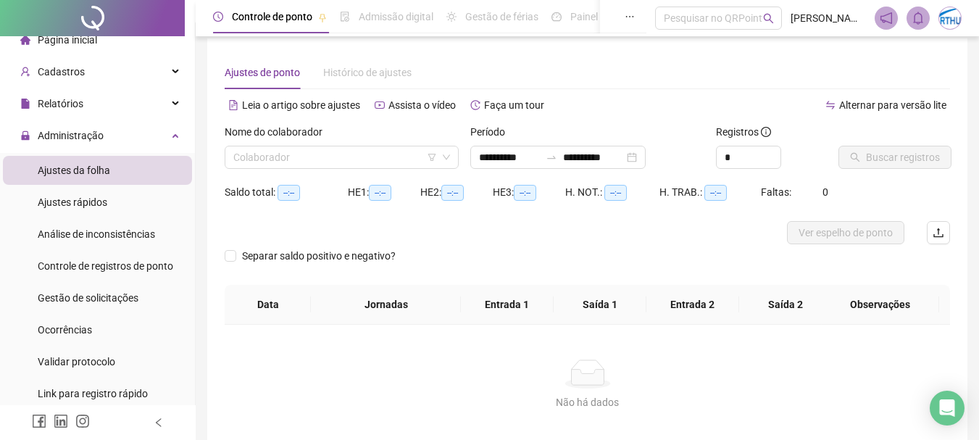
type input "**********"
click at [317, 157] on input "search" at bounding box center [335, 157] width 204 height 22
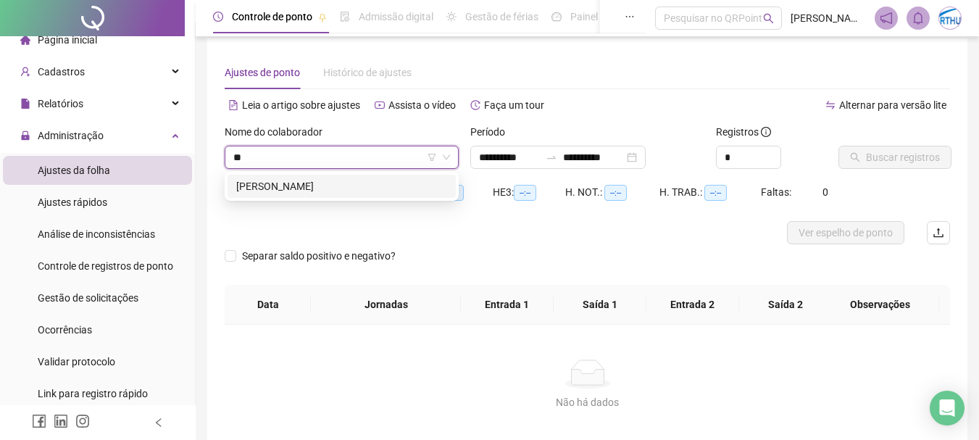
type input "*"
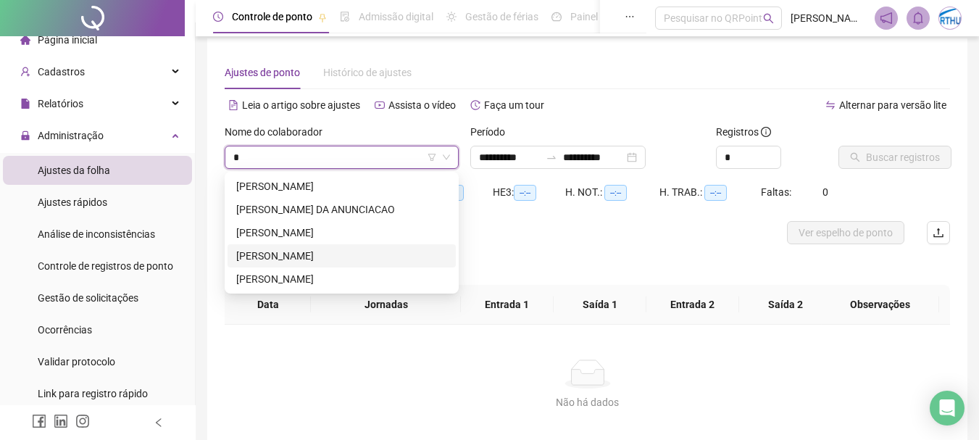
click at [330, 250] on div "[PERSON_NAME]" at bounding box center [341, 256] width 211 height 16
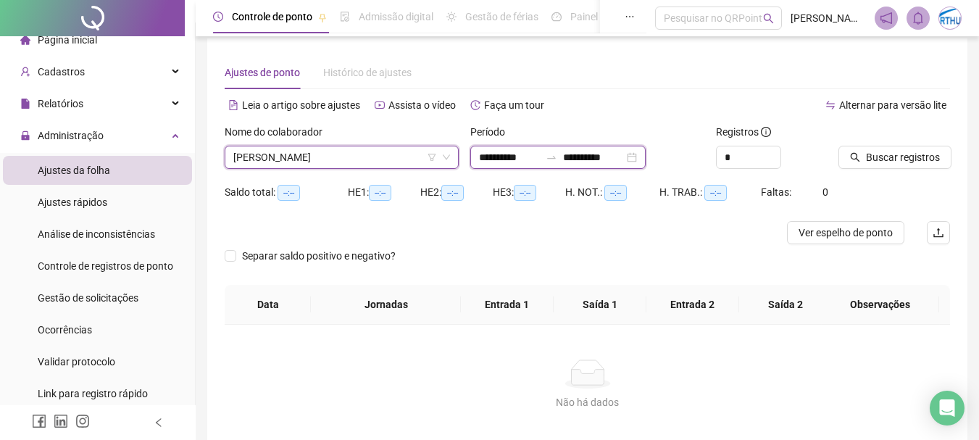
click at [504, 158] on input "**********" at bounding box center [509, 157] width 61 height 16
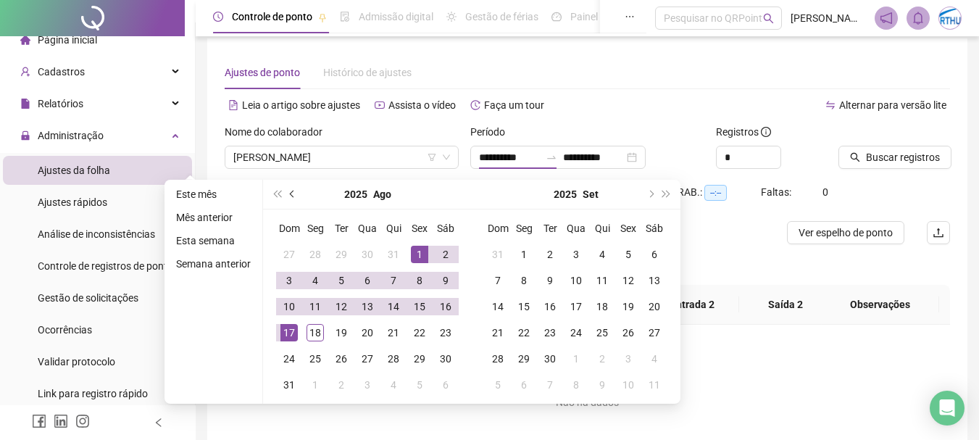
click at [292, 191] on span "prev-year" at bounding box center [293, 194] width 7 height 7
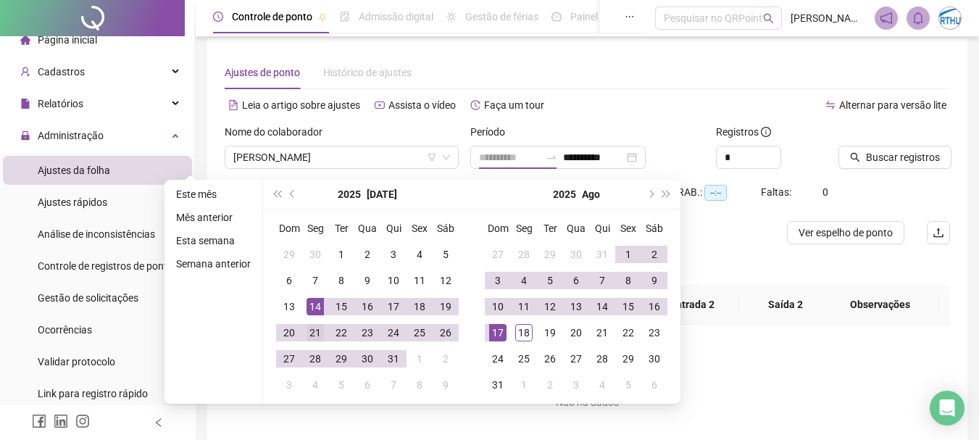
type input "**********"
click at [315, 331] on div "21" at bounding box center [315, 332] width 17 height 17
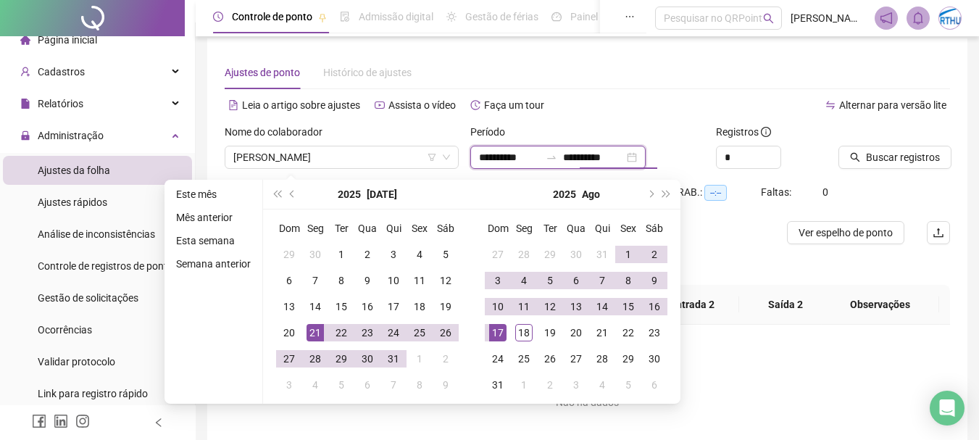
click at [596, 156] on input "**********" at bounding box center [593, 157] width 61 height 16
type input "**********"
click at [519, 327] on div "18" at bounding box center [523, 332] width 17 height 17
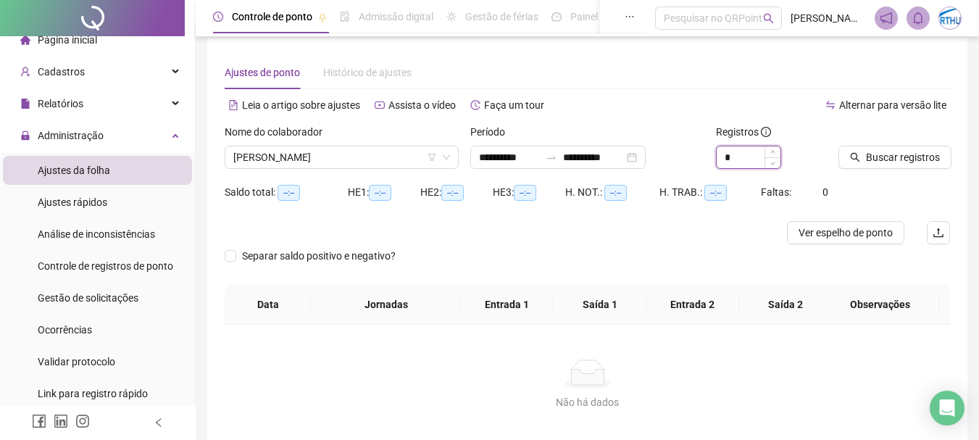
click at [746, 154] on input "*" at bounding box center [749, 157] width 64 height 22
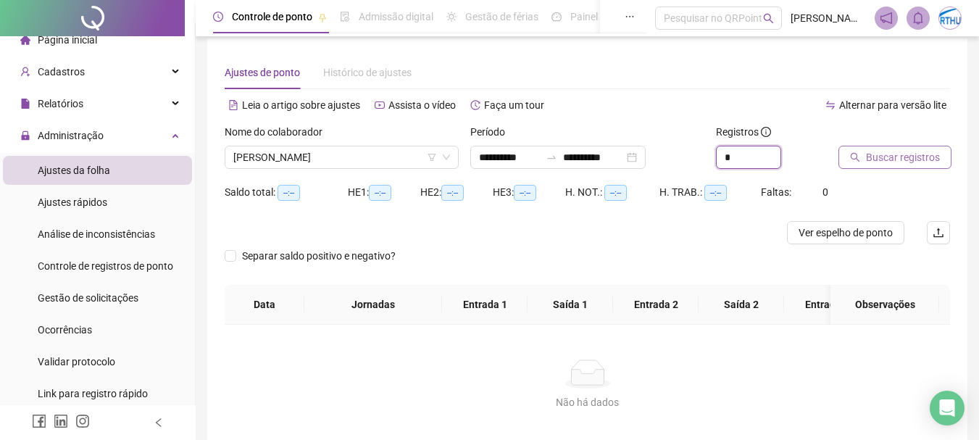
type input "*"
click at [909, 156] on span "Buscar registros" at bounding box center [903, 157] width 74 height 16
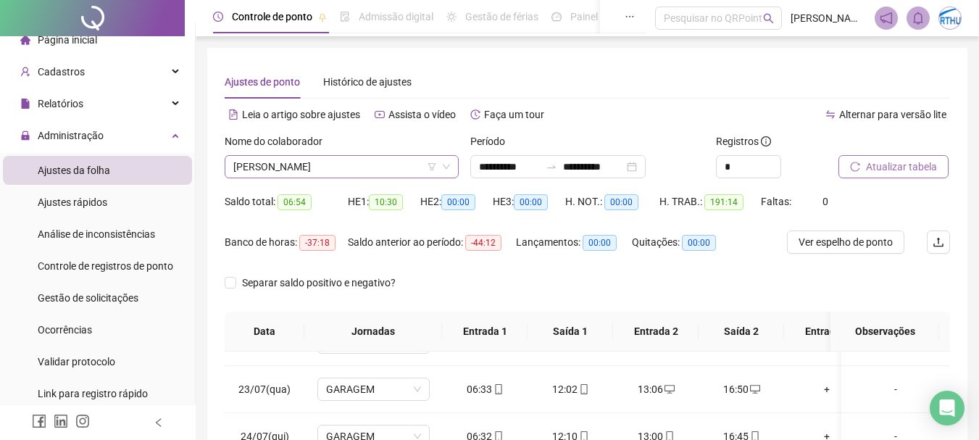
click at [309, 159] on span "[PERSON_NAME]" at bounding box center [341, 167] width 217 height 22
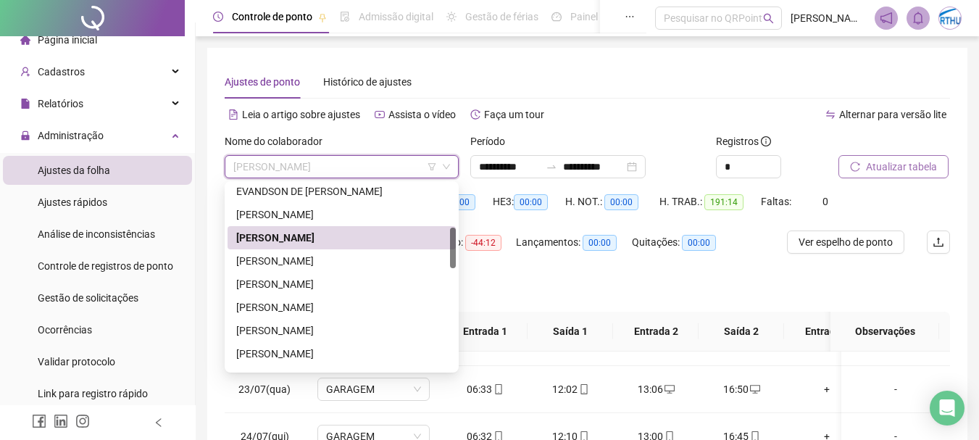
drag, startPoint x: 454, startPoint y: 220, endPoint x: 454, endPoint y: 249, distance: 29.0
click at [456, 247] on div "163180 251328 241887 CLEIDSON MAIC BISPO DOS SANTOS EVANDSON DE ARAUJO ROSADO F…" at bounding box center [342, 276] width 234 height 191
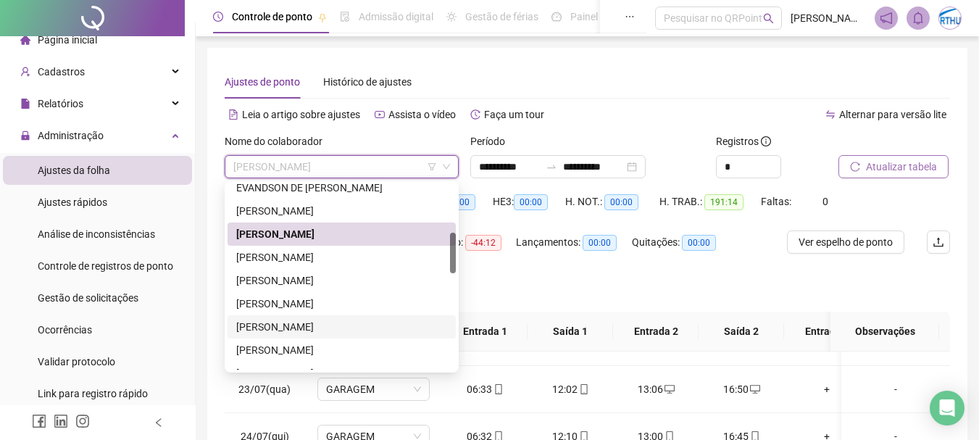
click at [281, 330] on div "[PERSON_NAME]" at bounding box center [341, 327] width 211 height 16
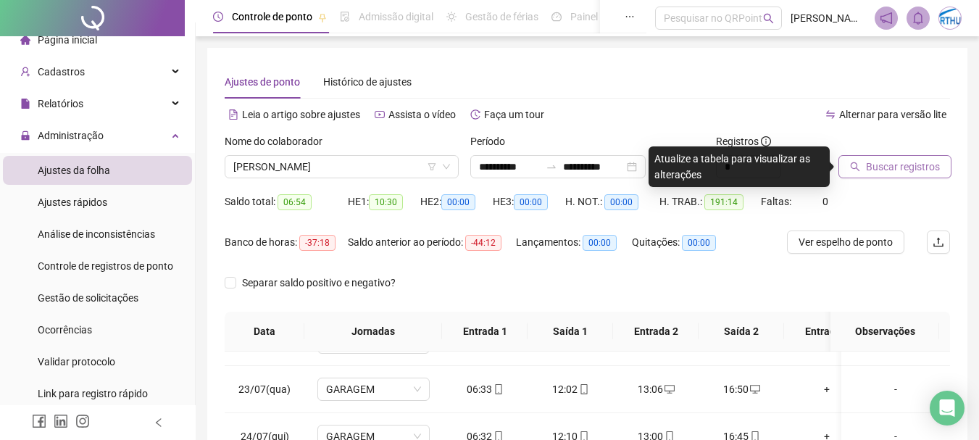
click at [908, 170] on span "Buscar registros" at bounding box center [903, 167] width 74 height 16
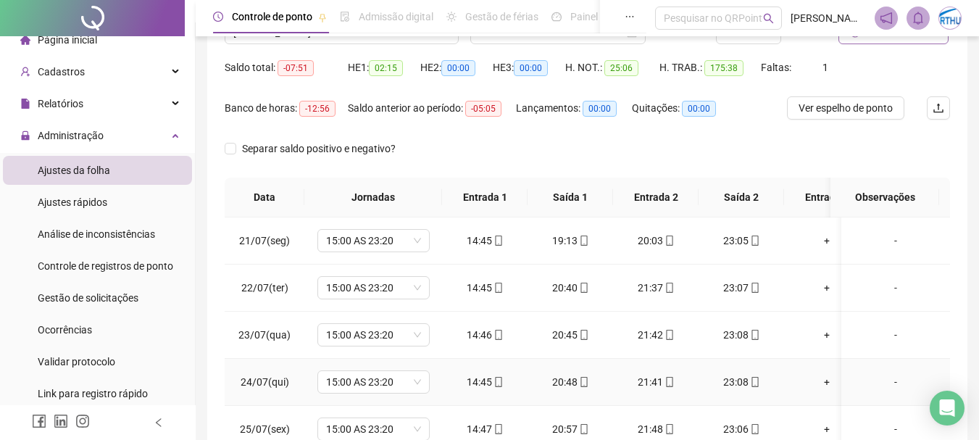
scroll to position [0, 0]
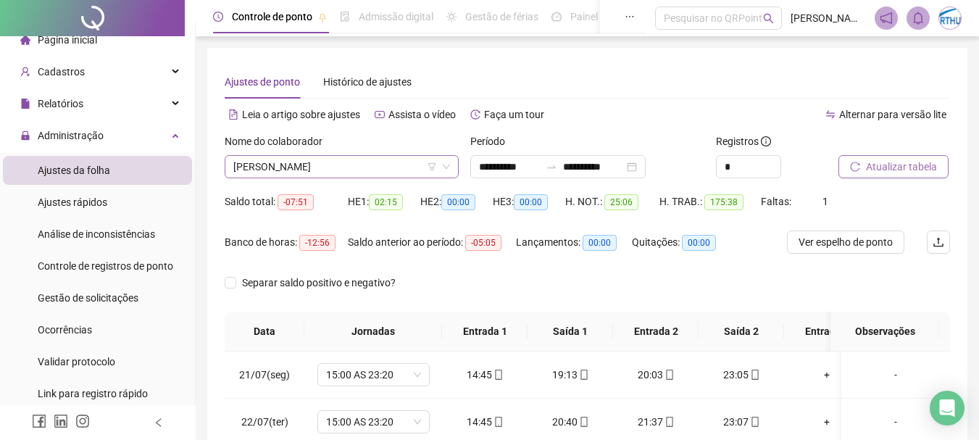
click at [341, 168] on span "[PERSON_NAME]" at bounding box center [341, 167] width 217 height 22
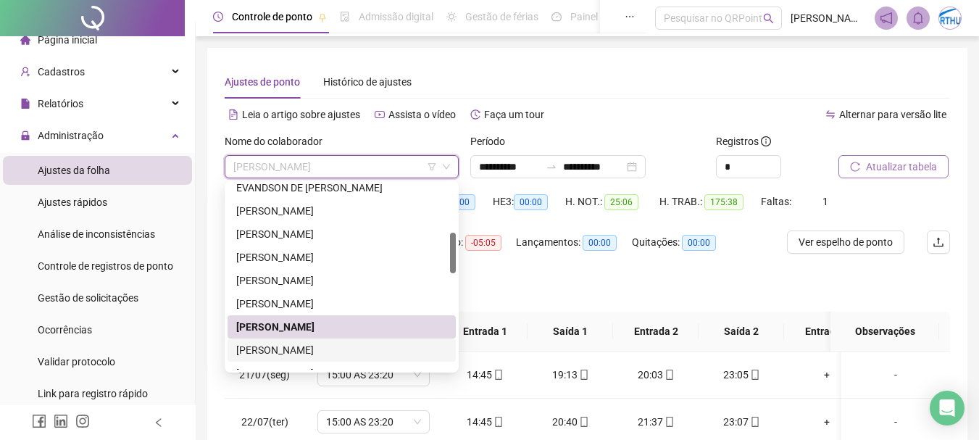
click at [333, 349] on div "[PERSON_NAME]" at bounding box center [341, 350] width 211 height 16
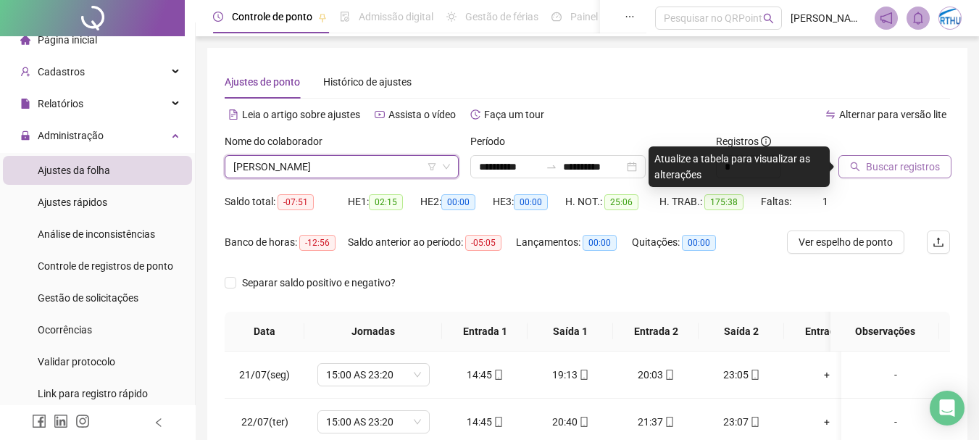
click at [915, 170] on span "Buscar registros" at bounding box center [903, 167] width 74 height 16
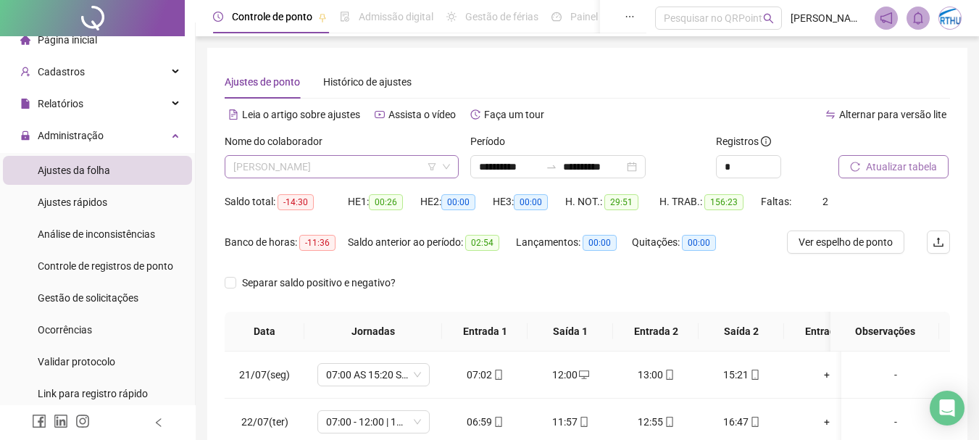
click at [325, 170] on span "[PERSON_NAME]" at bounding box center [341, 167] width 217 height 22
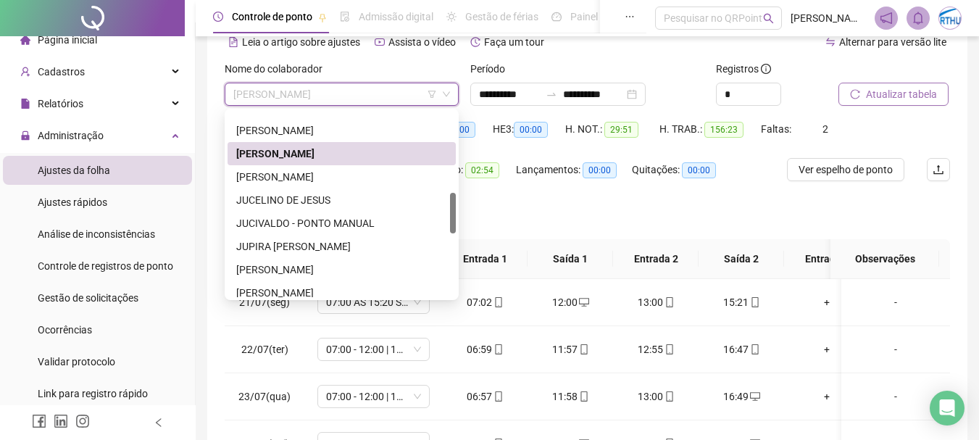
scroll to position [383, 0]
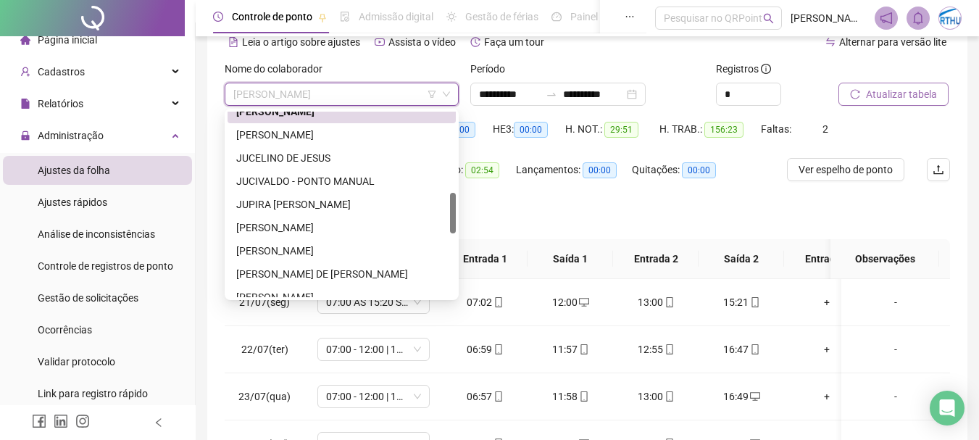
drag, startPoint x: 451, startPoint y: 180, endPoint x: 450, endPoint y: 217, distance: 37.7
click at [450, 217] on div at bounding box center [453, 213] width 6 height 41
click at [349, 137] on div "[PERSON_NAME]" at bounding box center [341, 135] width 211 height 16
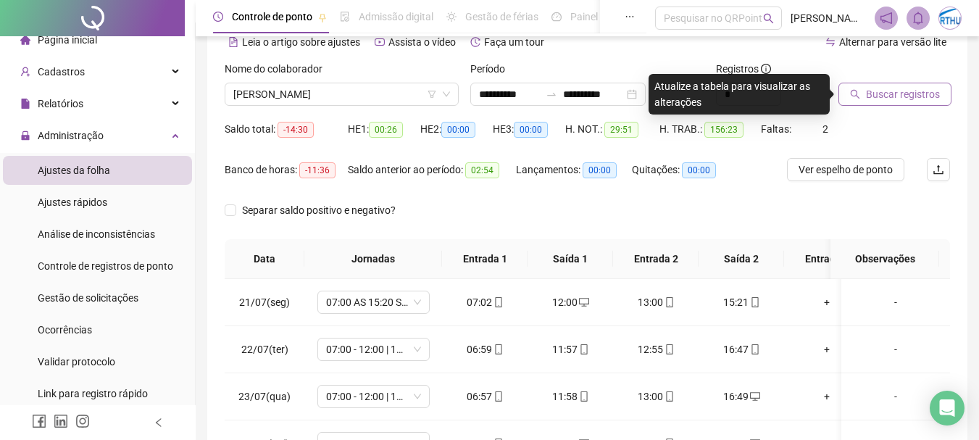
click at [899, 95] on span "Buscar registros" at bounding box center [903, 94] width 74 height 16
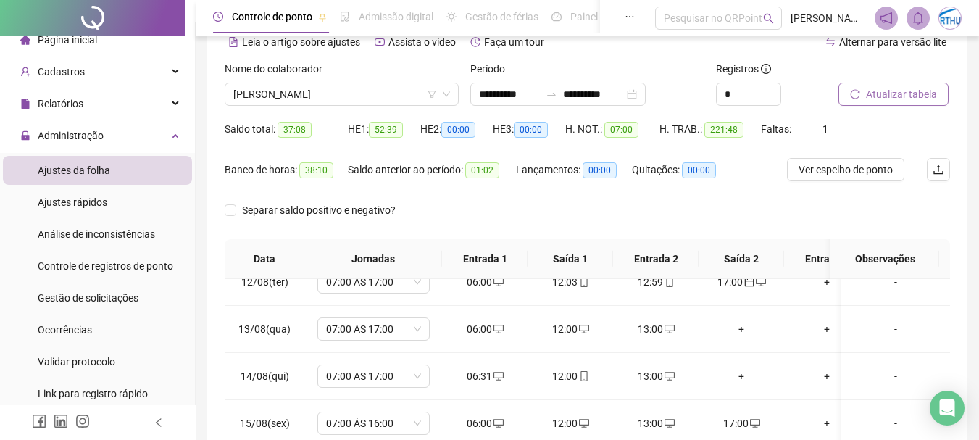
scroll to position [0, 0]
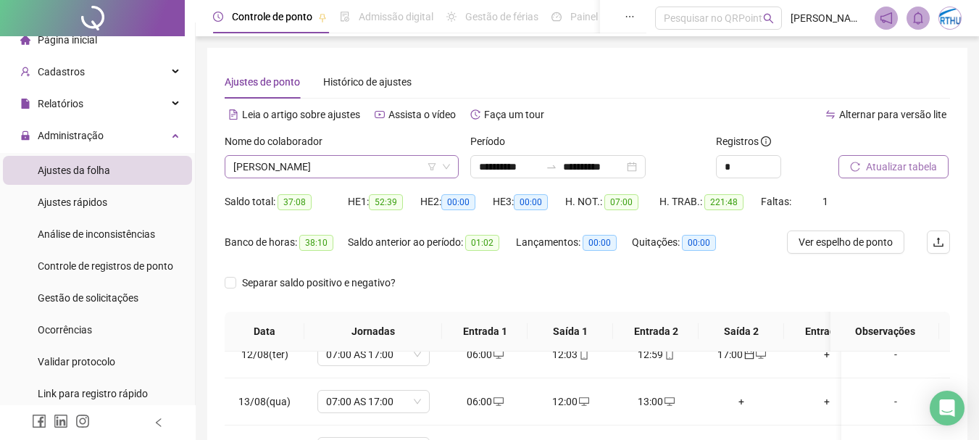
click at [333, 172] on span "[PERSON_NAME]" at bounding box center [341, 167] width 217 height 22
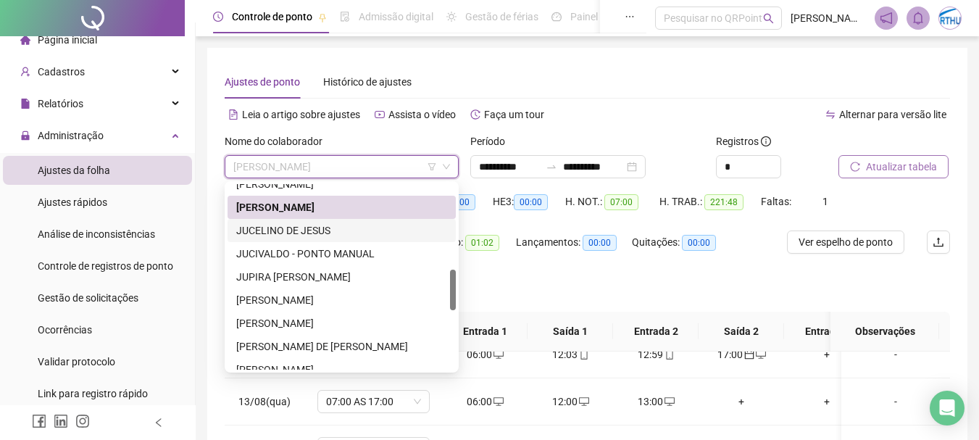
click at [304, 232] on div "JUCELINO DE JESUS" at bounding box center [341, 230] width 211 height 16
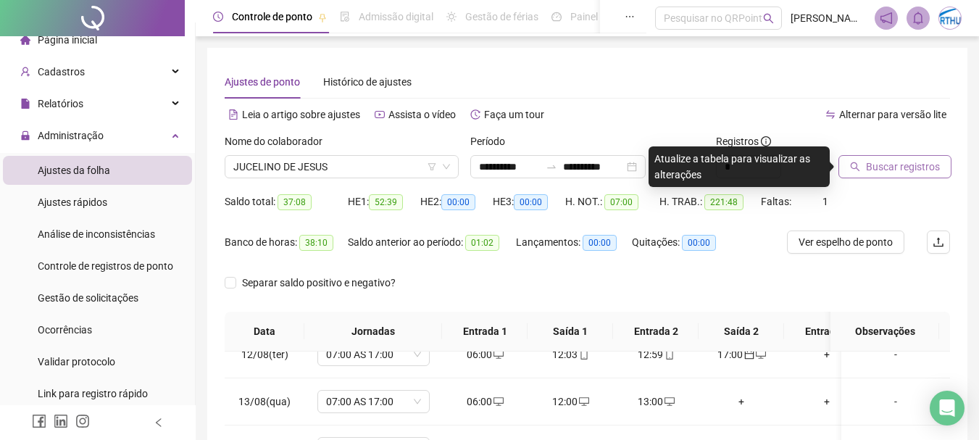
click at [903, 167] on span "Buscar registros" at bounding box center [903, 167] width 74 height 16
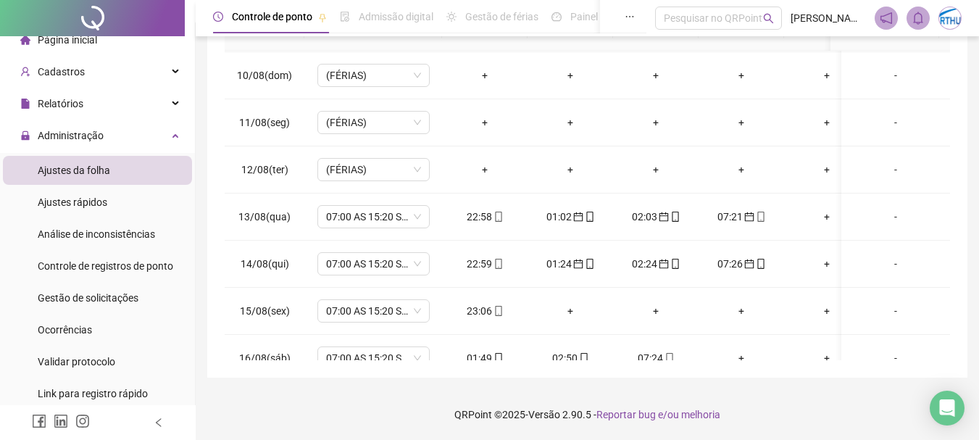
scroll to position [1067, 0]
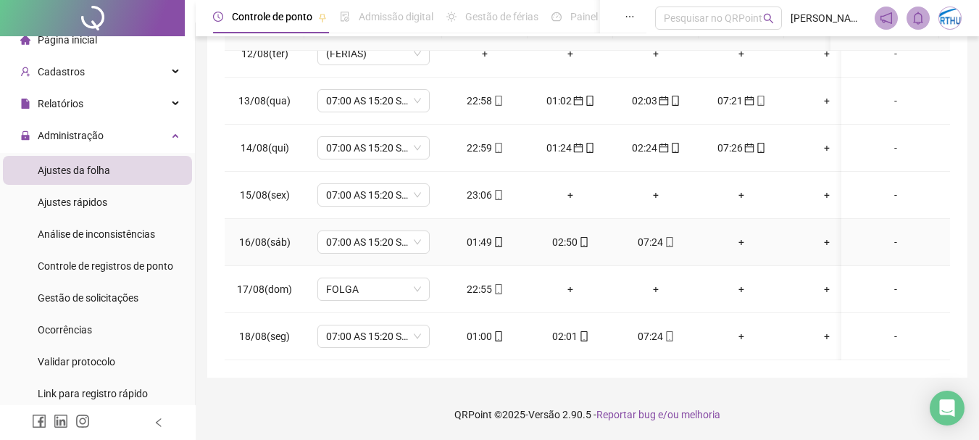
click at [490, 234] on div "01:49" at bounding box center [485, 242] width 62 height 16
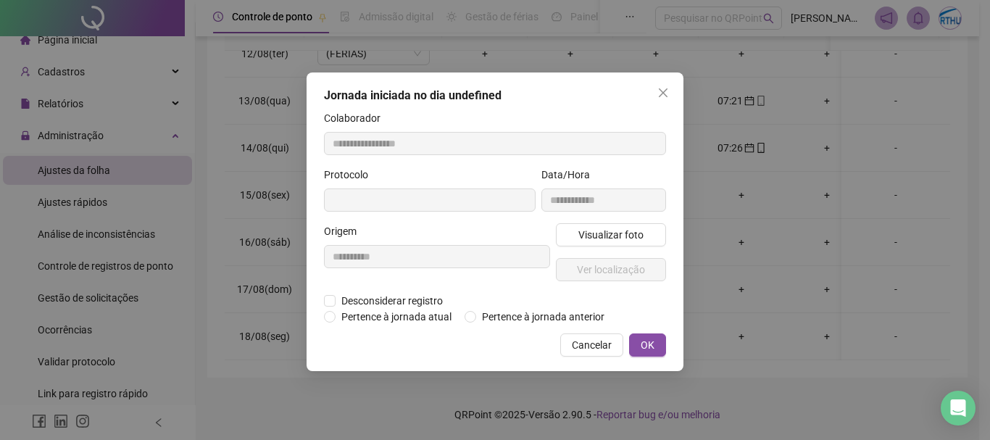
type input "**********"
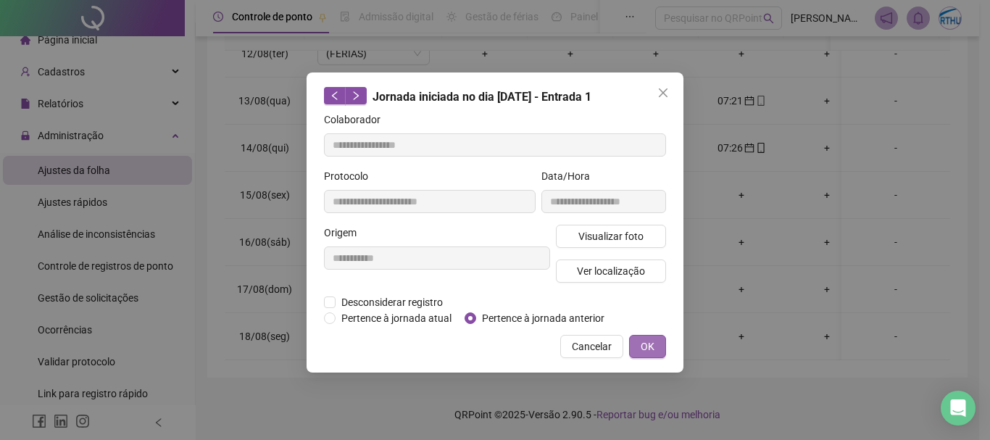
click at [657, 345] on button "OK" at bounding box center [647, 346] width 37 height 23
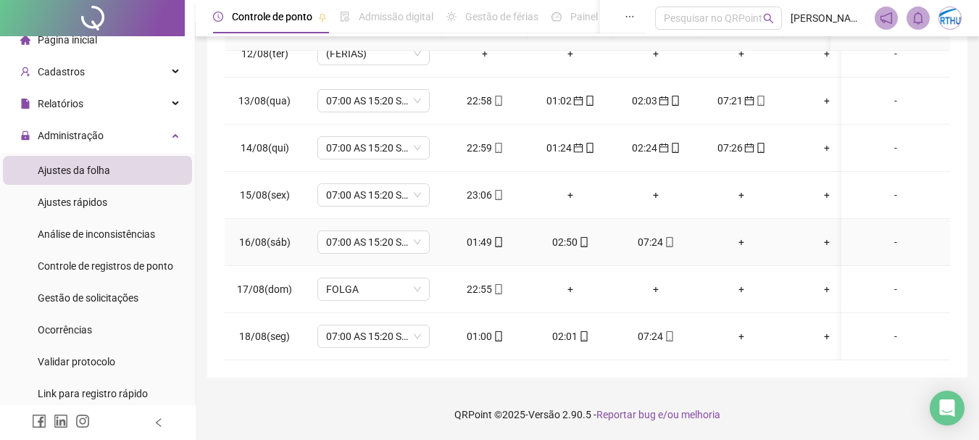
click at [570, 234] on div "02:50" at bounding box center [570, 242] width 62 height 16
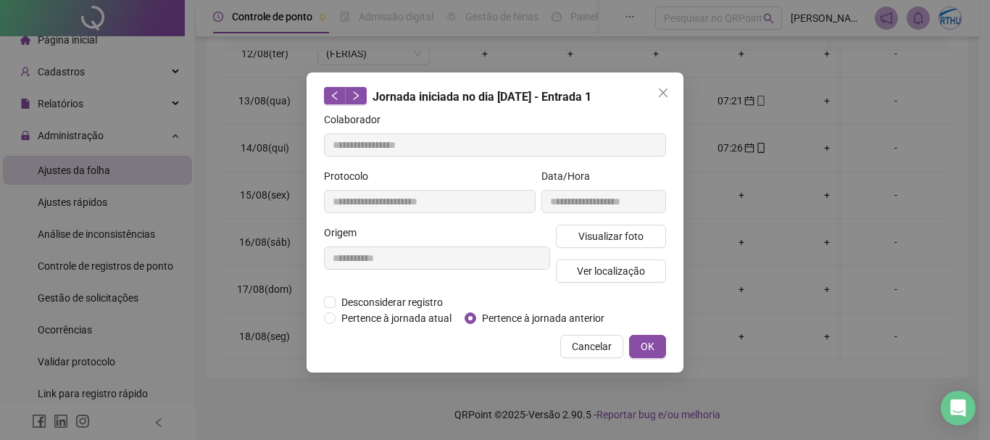
type input "**********"
click at [534, 312] on span "Pertence à jornada anterior" at bounding box center [543, 318] width 134 height 16
click at [643, 338] on button "OK" at bounding box center [647, 346] width 37 height 23
click at [649, 345] on span "OK" at bounding box center [648, 346] width 14 height 16
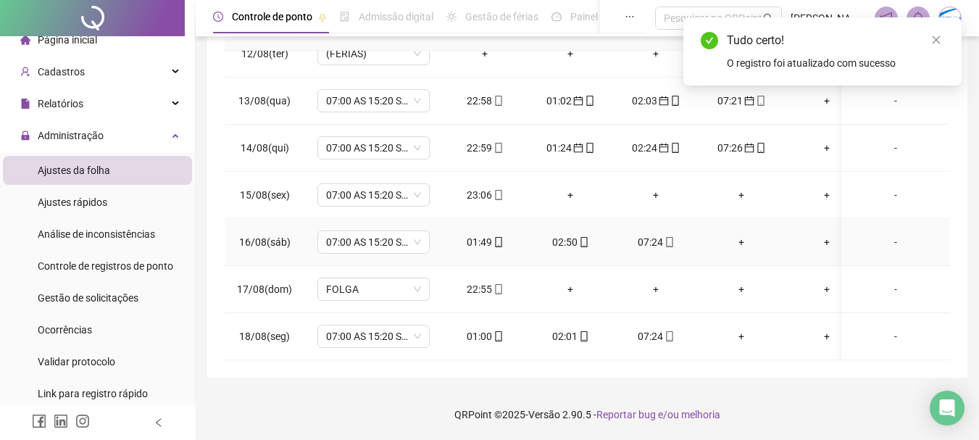
click at [653, 234] on div "07:24" at bounding box center [656, 242] width 62 height 16
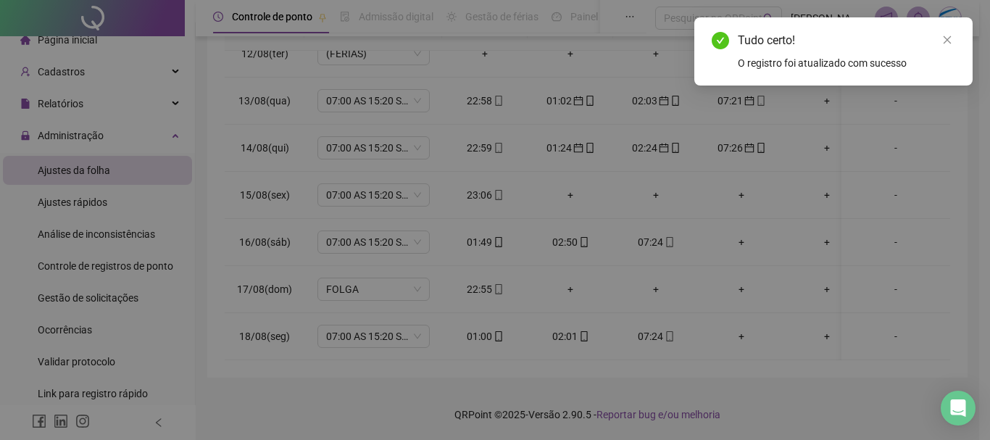
type input "**********"
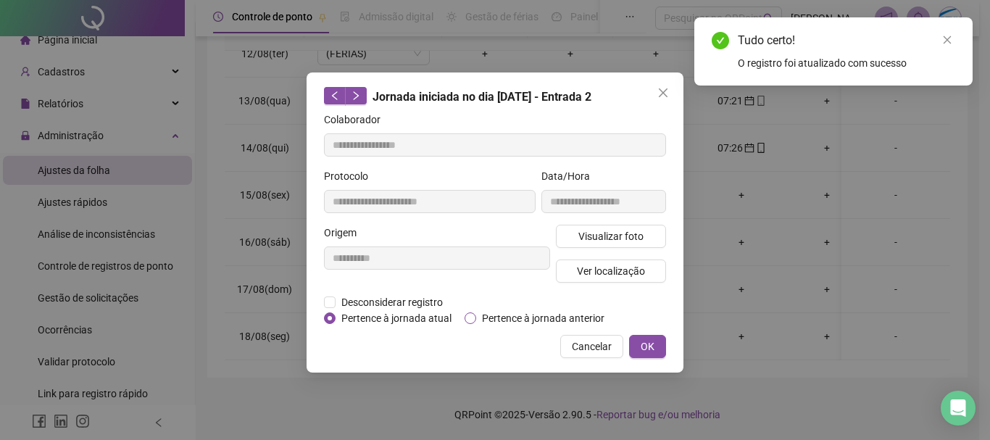
drag, startPoint x: 517, startPoint y: 314, endPoint x: 528, endPoint y: 317, distance: 11.5
click at [518, 314] on span "Pertence à jornada anterior" at bounding box center [543, 318] width 134 height 16
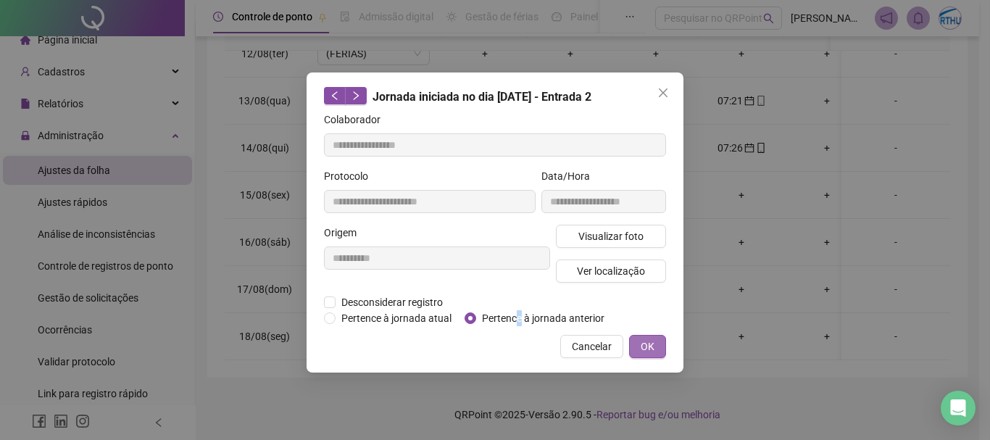
click at [649, 346] on span "OK" at bounding box center [648, 346] width 14 height 16
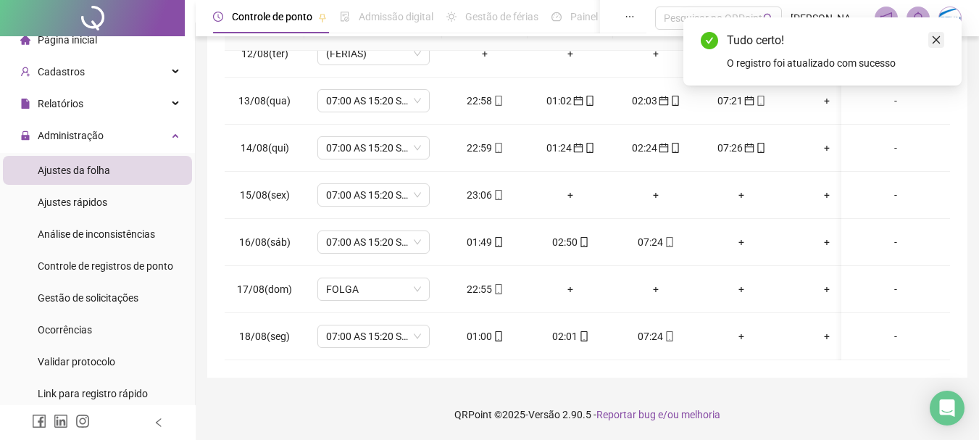
click at [936, 39] on icon "close" at bounding box center [937, 40] width 8 height 8
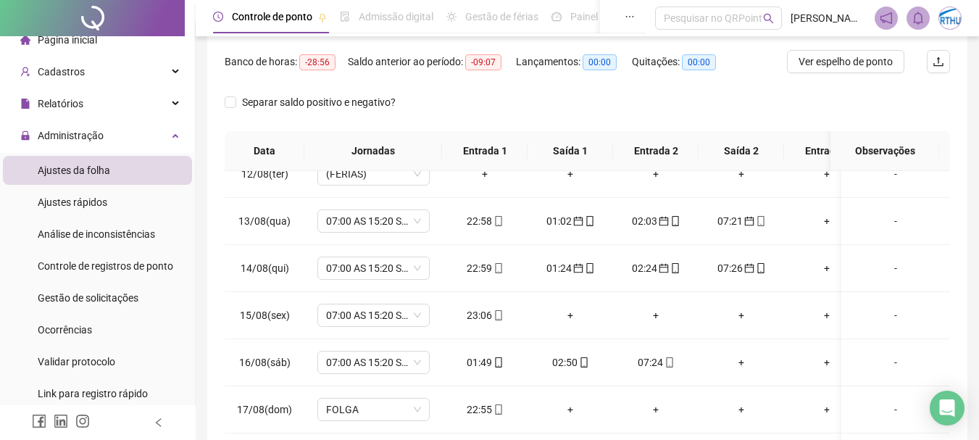
scroll to position [0, 0]
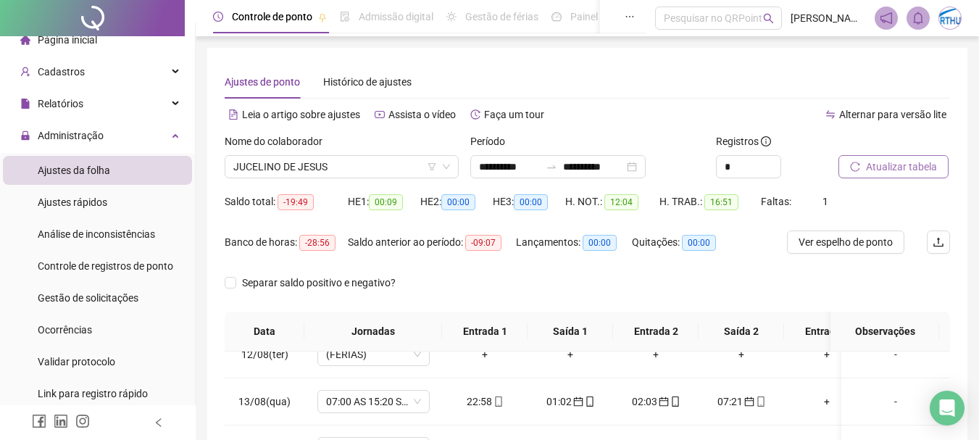
click at [897, 166] on span "Atualizar tabela" at bounding box center [901, 167] width 71 height 16
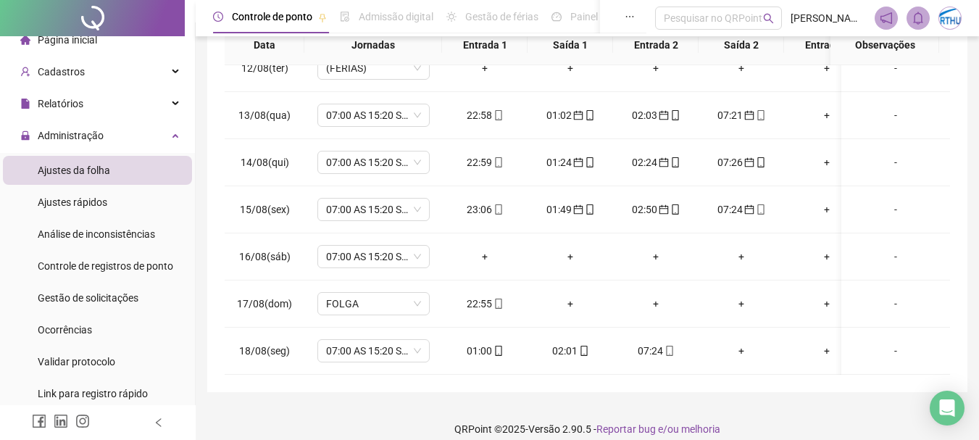
scroll to position [301, 0]
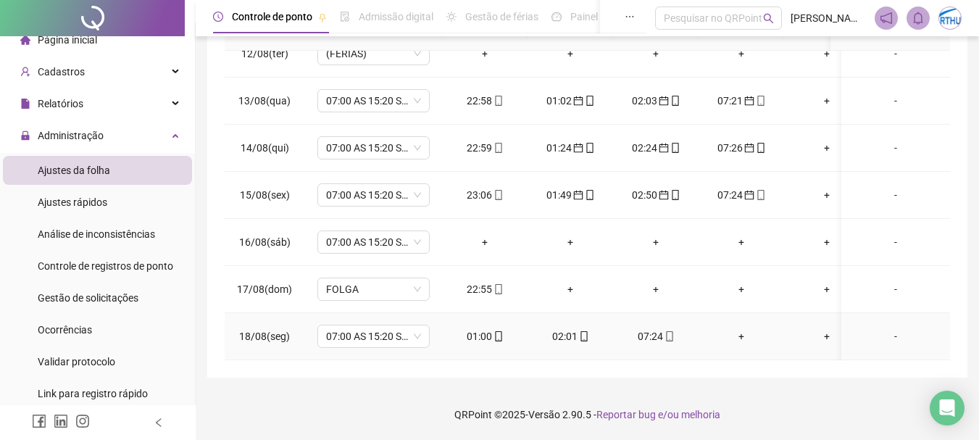
click at [488, 328] on div "01:00" at bounding box center [485, 336] width 62 height 16
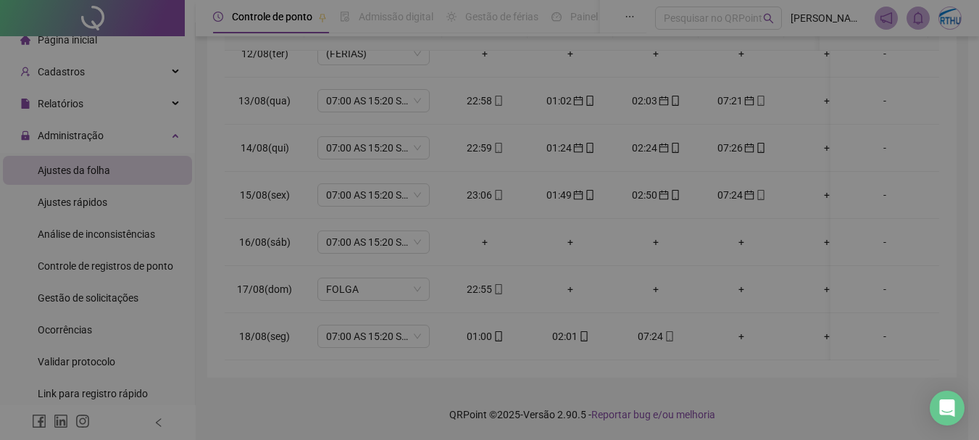
type input "**********"
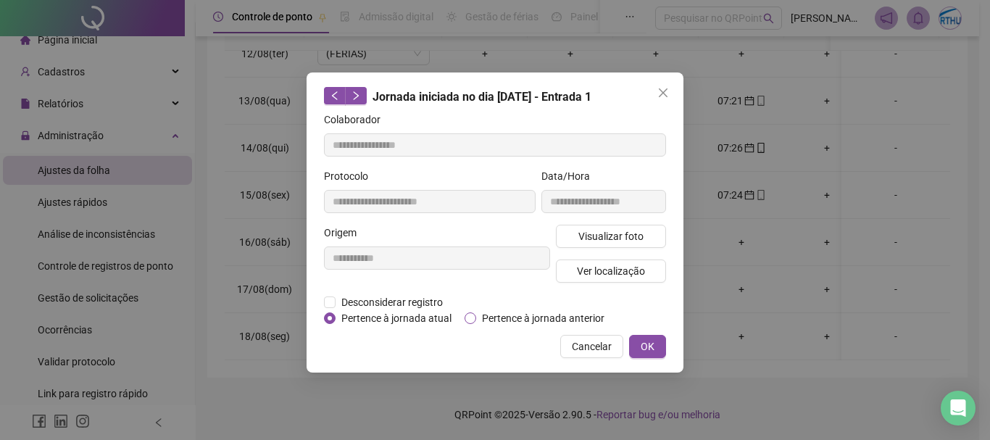
click at [495, 316] on span "Pertence à jornada anterior" at bounding box center [543, 318] width 134 height 16
click at [645, 346] on span "OK" at bounding box center [648, 346] width 14 height 16
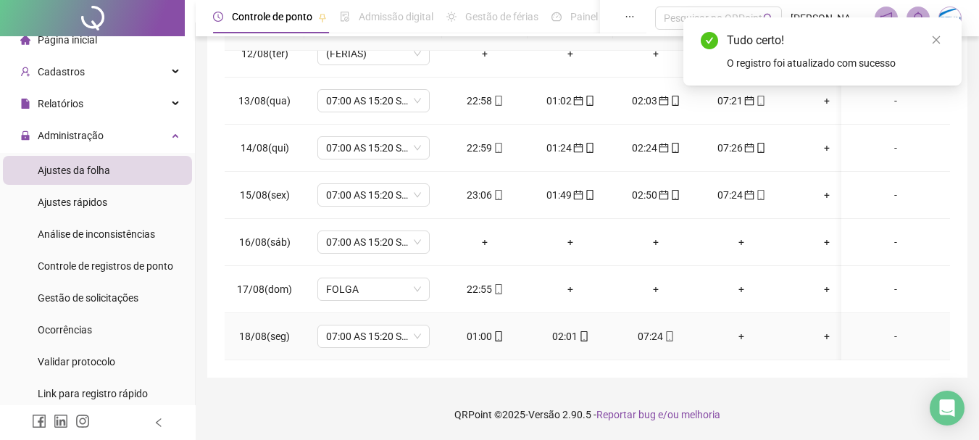
click at [562, 328] on div "02:01" at bounding box center [570, 336] width 62 height 16
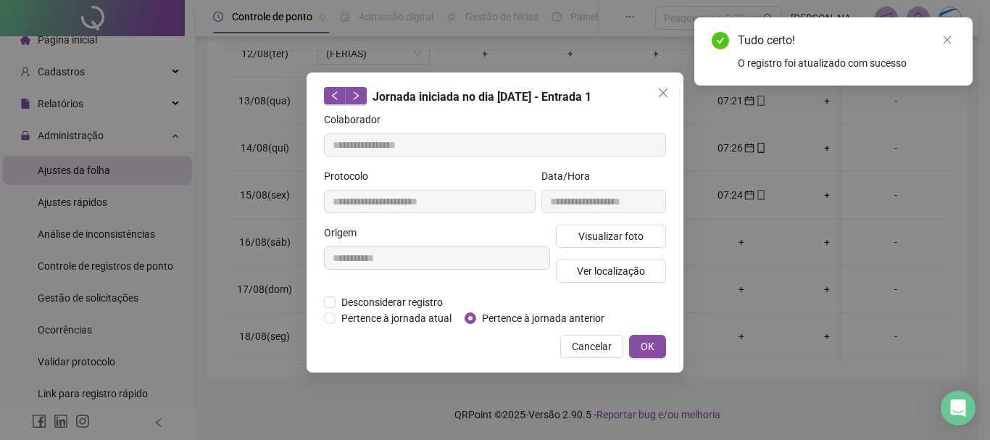
type input "**********"
click at [572, 320] on span "Pertence à jornada anterior" at bounding box center [543, 318] width 134 height 16
click at [651, 354] on button "OK" at bounding box center [647, 346] width 37 height 23
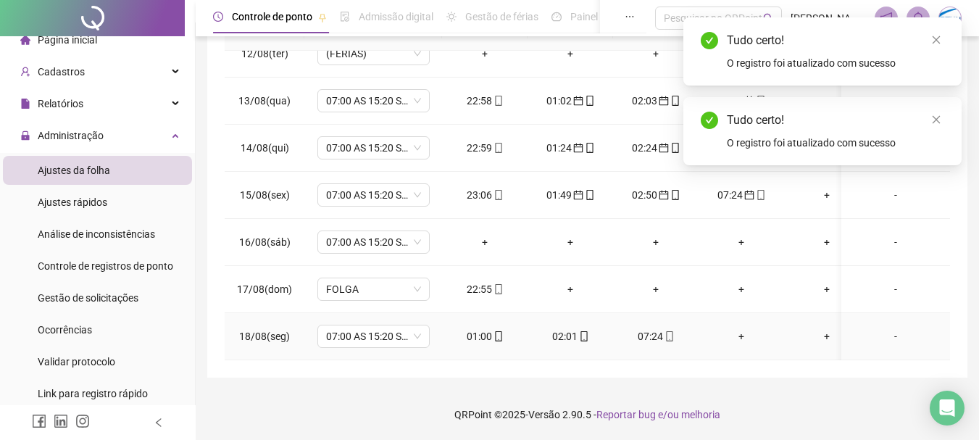
click at [661, 328] on div "07:24" at bounding box center [656, 336] width 62 height 16
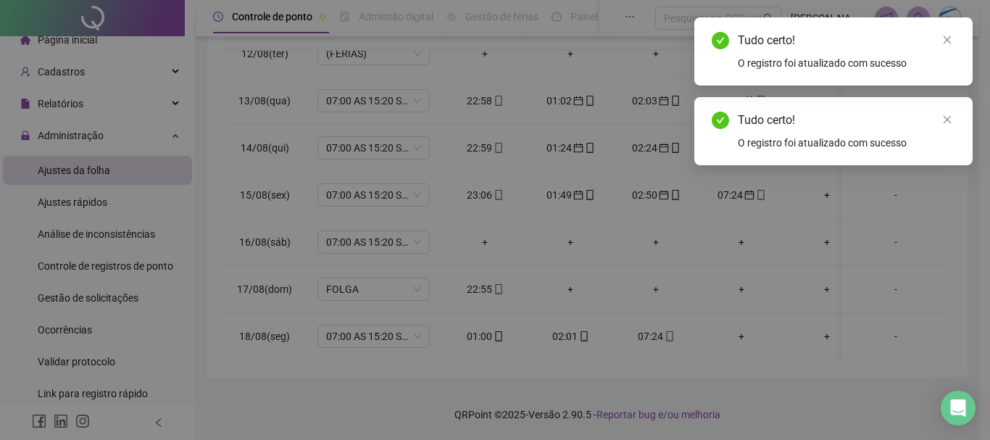
type input "**********"
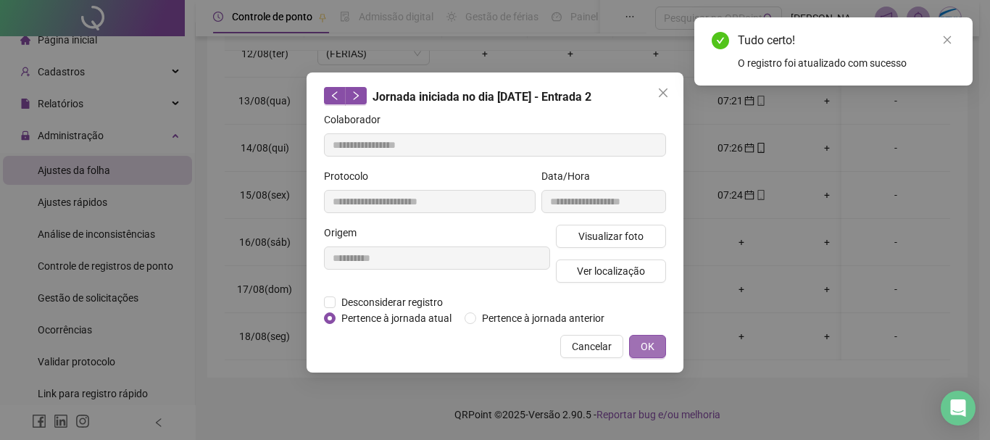
click at [656, 343] on button "OK" at bounding box center [647, 346] width 37 height 23
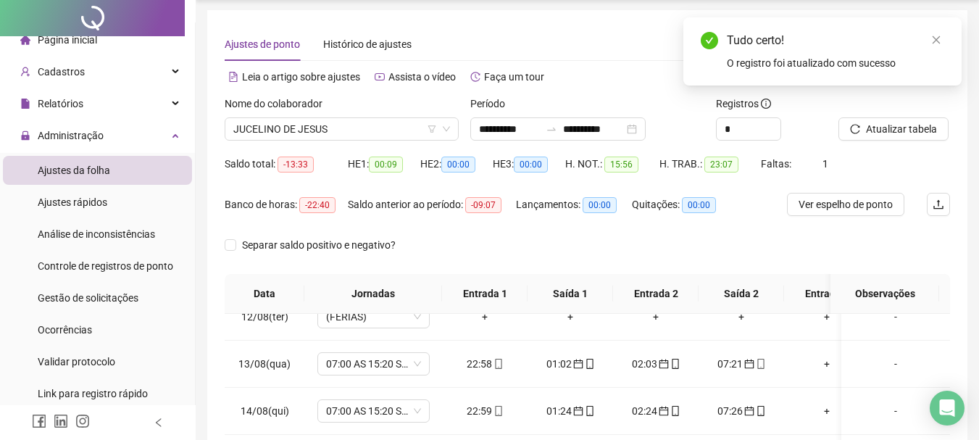
scroll to position [0, 0]
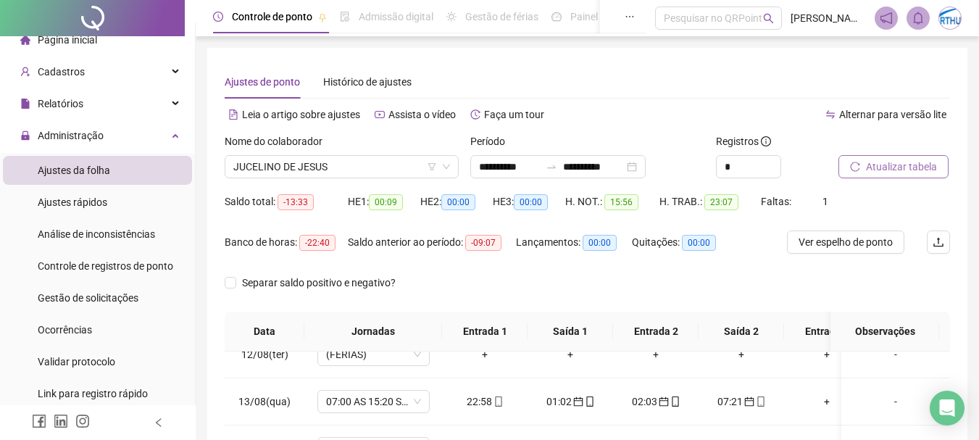
click at [889, 174] on span "Atualizar tabela" at bounding box center [901, 167] width 71 height 16
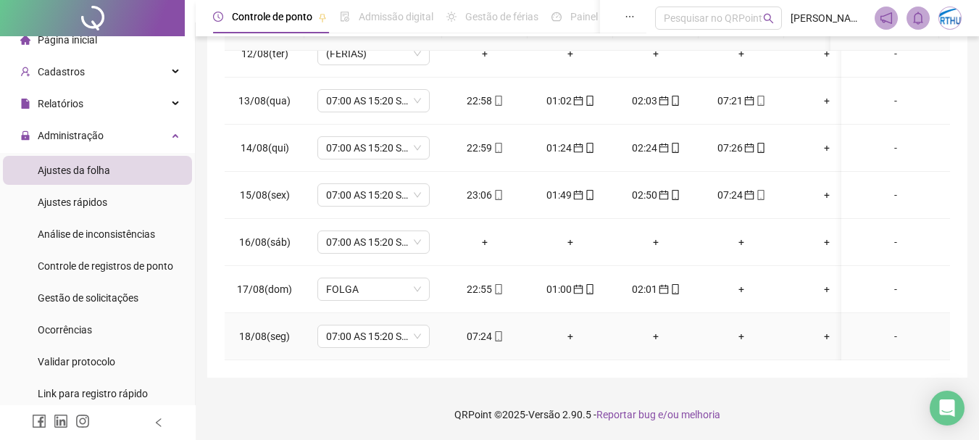
click at [487, 328] on div "07:24" at bounding box center [485, 336] width 62 height 16
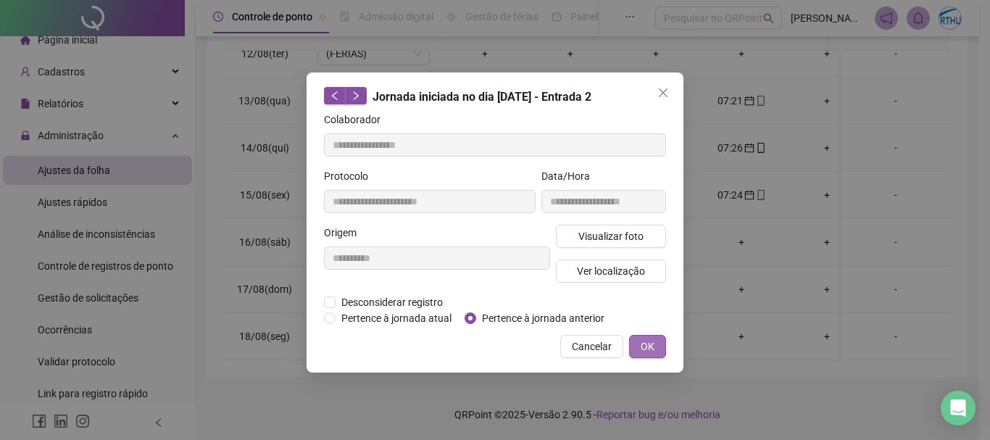
click at [651, 343] on span "OK" at bounding box center [648, 346] width 14 height 16
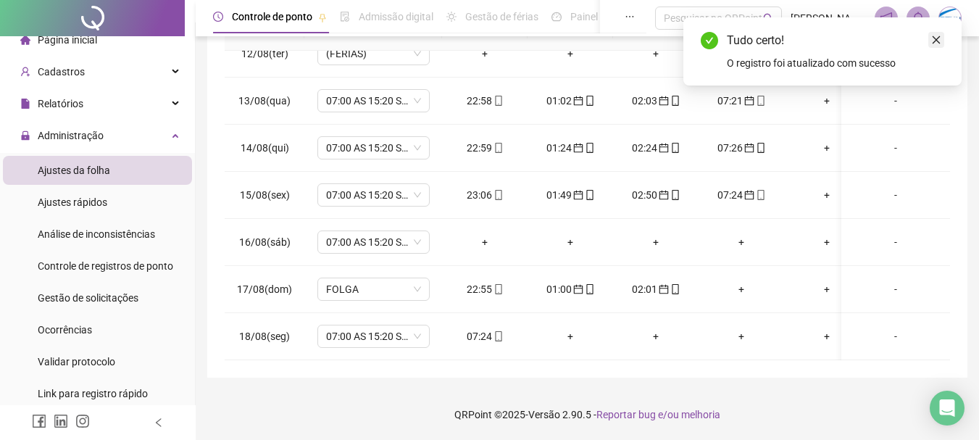
click at [936, 41] on icon "close" at bounding box center [936, 40] width 10 height 10
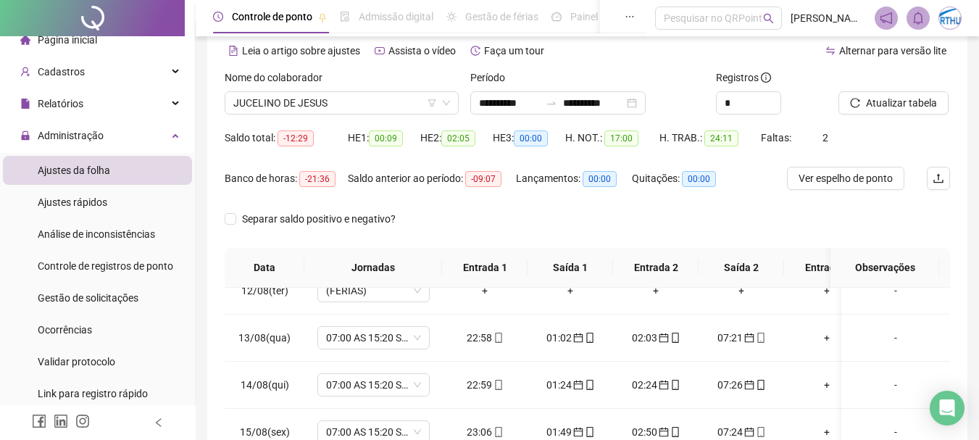
scroll to position [21, 0]
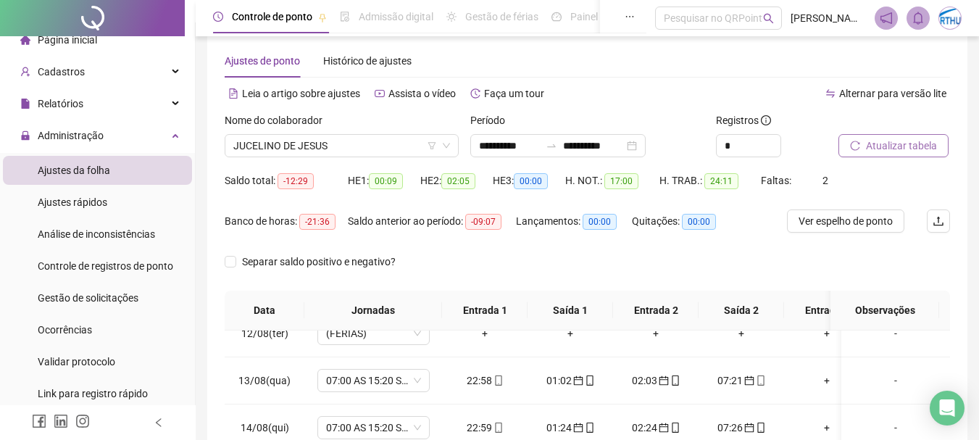
click at [871, 145] on span "Atualizar tabela" at bounding box center [901, 146] width 71 height 16
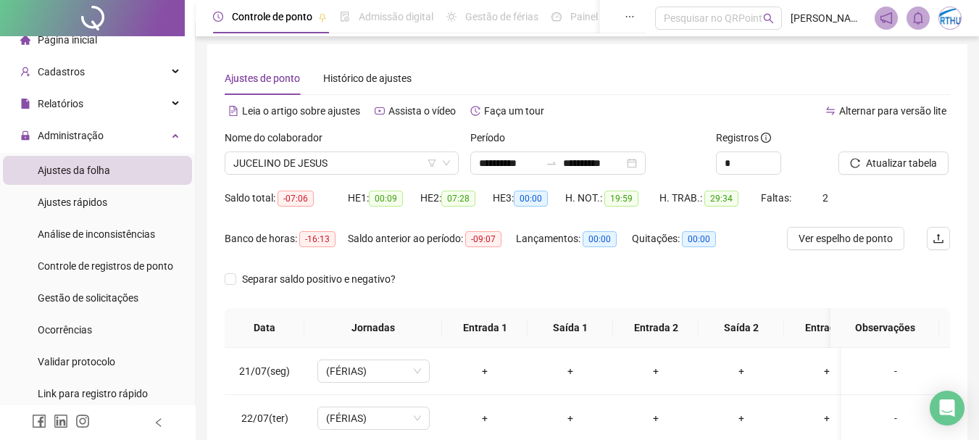
scroll to position [0, 0]
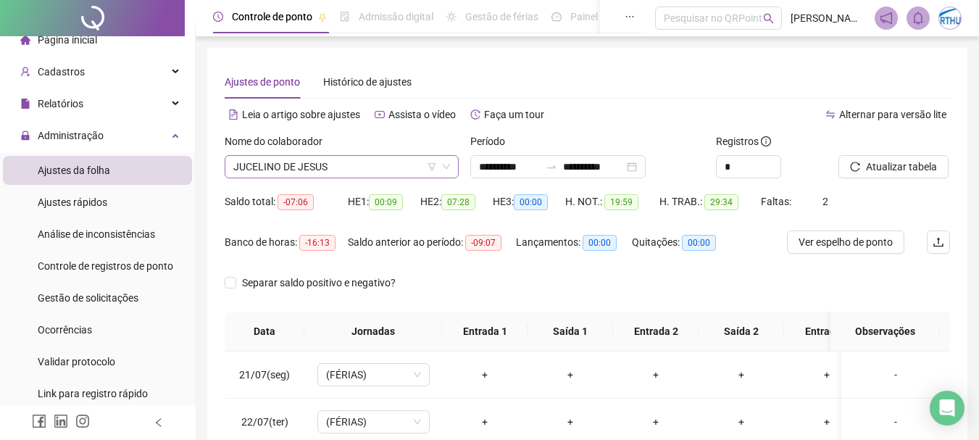
click at [267, 165] on span "JUCELINO DE JESUS" at bounding box center [341, 167] width 217 height 22
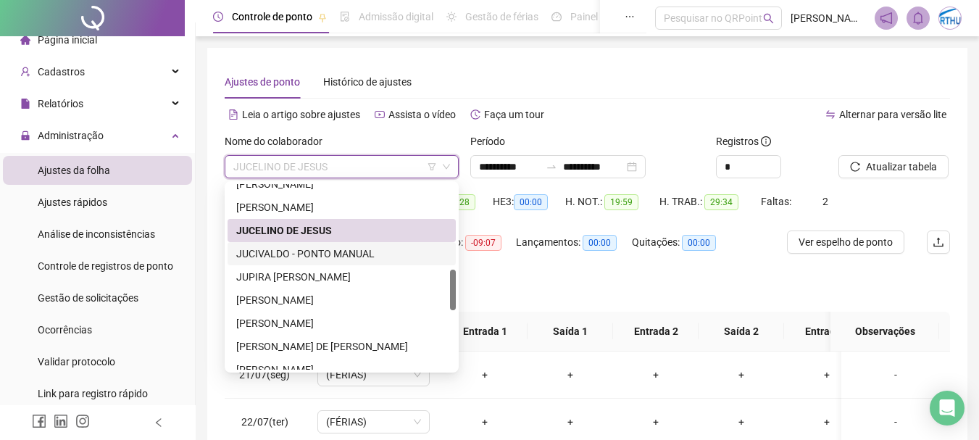
click at [341, 253] on div "JUCIVALDO - PONTO MANUAL" at bounding box center [341, 254] width 211 height 16
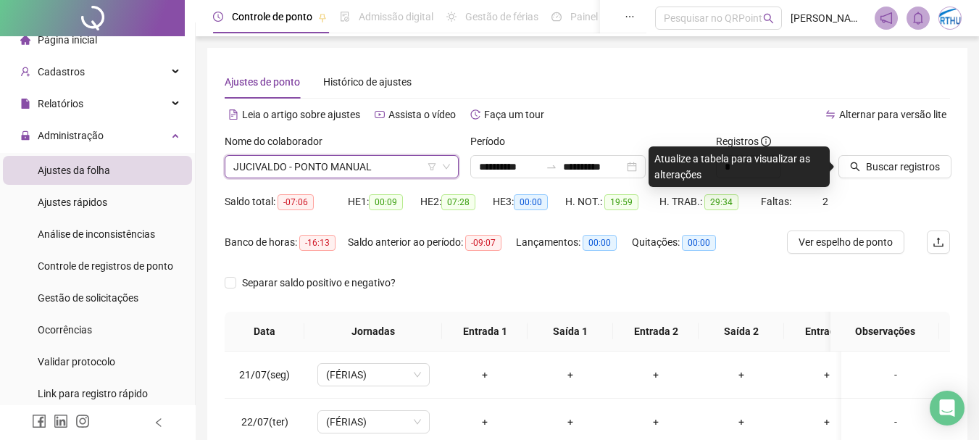
click at [265, 167] on span "JUCIVALDO - PONTO MANUAL" at bounding box center [341, 167] width 217 height 22
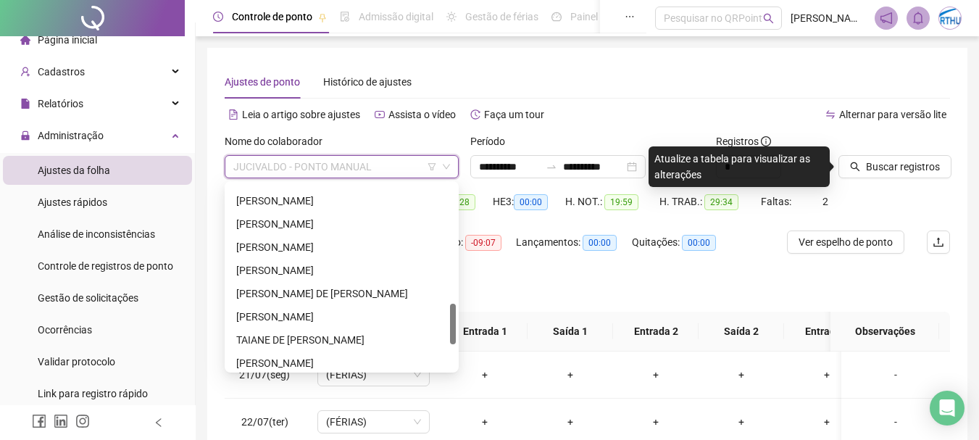
scroll to position [649, 0]
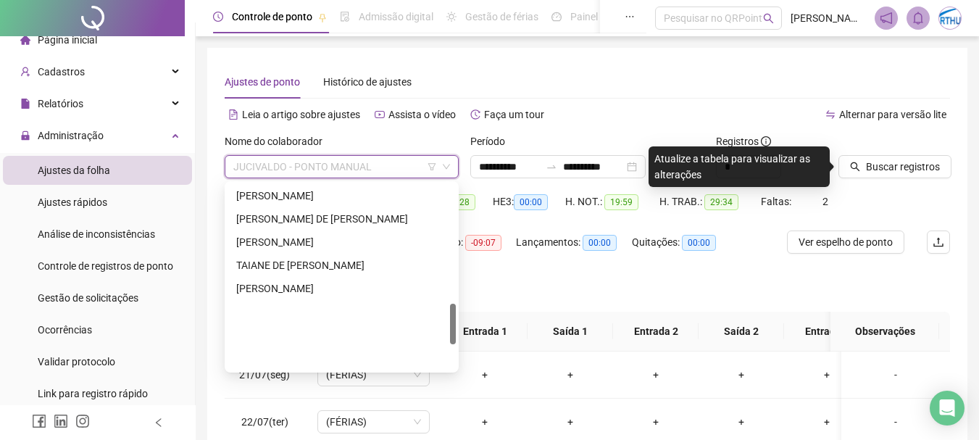
drag, startPoint x: 453, startPoint y: 294, endPoint x: 453, endPoint y: 349, distance: 55.1
click at [453, 344] on div at bounding box center [453, 324] width 6 height 41
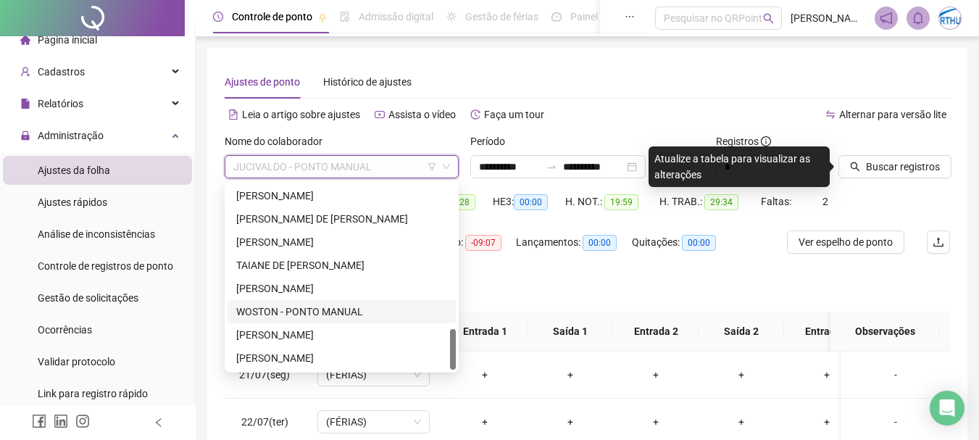
click at [325, 308] on div "WOSTON - PONTO MANUAL" at bounding box center [341, 312] width 211 height 16
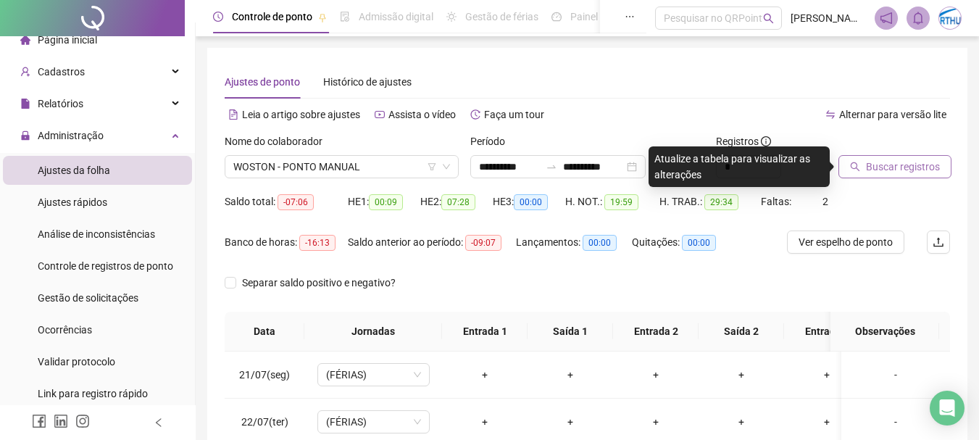
click at [888, 161] on span "Buscar registros" at bounding box center [903, 167] width 74 height 16
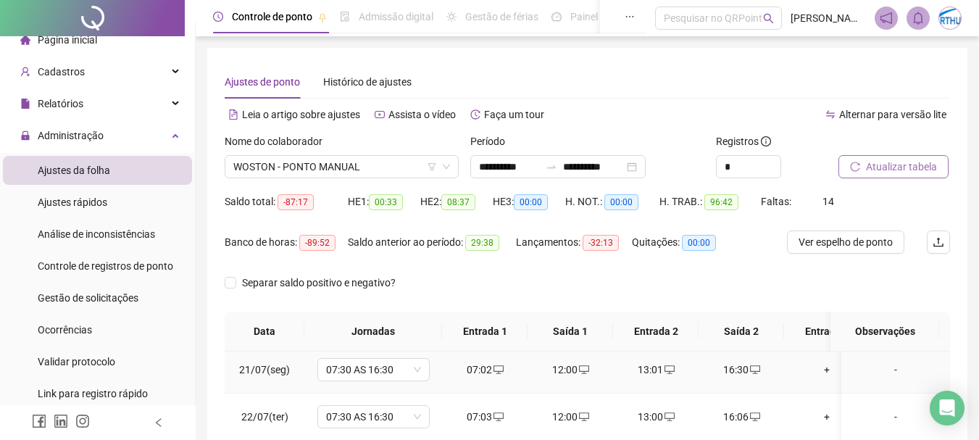
scroll to position [0, 0]
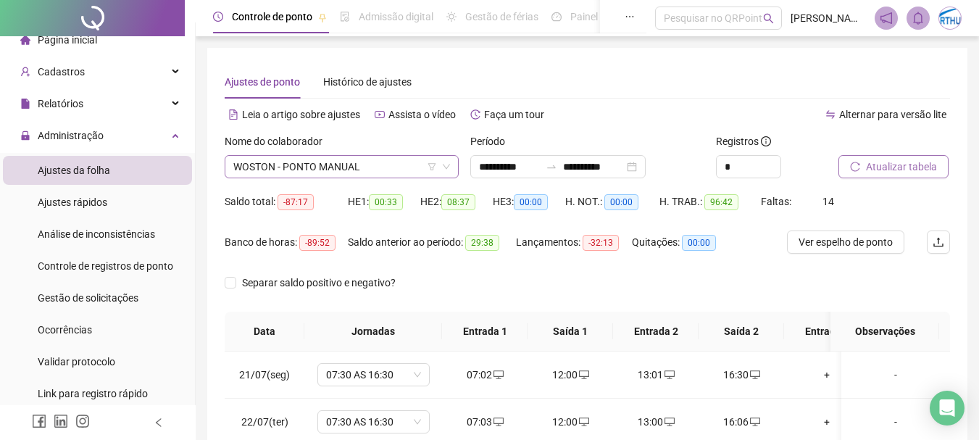
click at [349, 167] on span "WOSTON - PONTO MANUAL" at bounding box center [341, 167] width 217 height 22
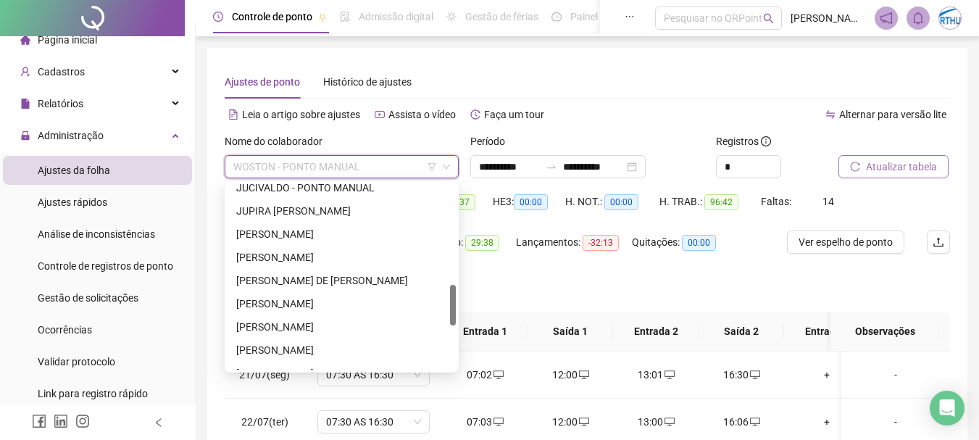
scroll to position [425, 0]
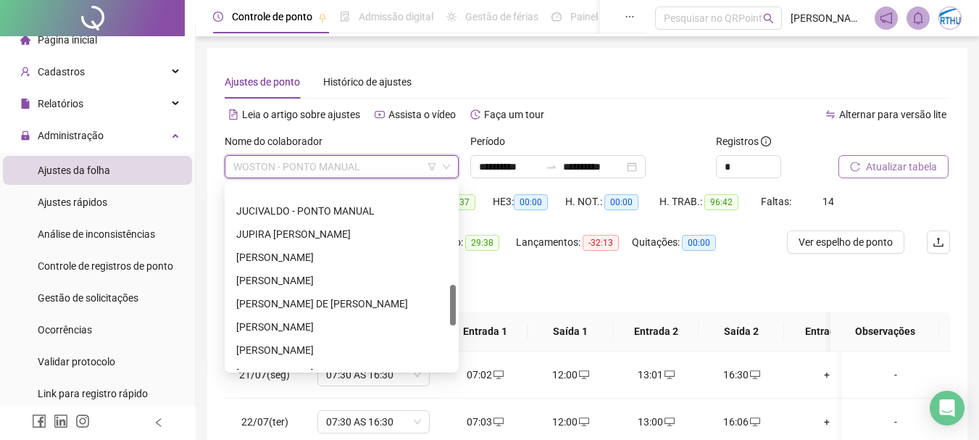
drag, startPoint x: 454, startPoint y: 337, endPoint x: 456, endPoint y: 294, distance: 42.8
click at [456, 294] on div "232398 105560 296449 JUCIVALDO - PONTO MANUAL JUPIRA PONCIANO MARTINS PEREIRA L…" at bounding box center [342, 276] width 234 height 191
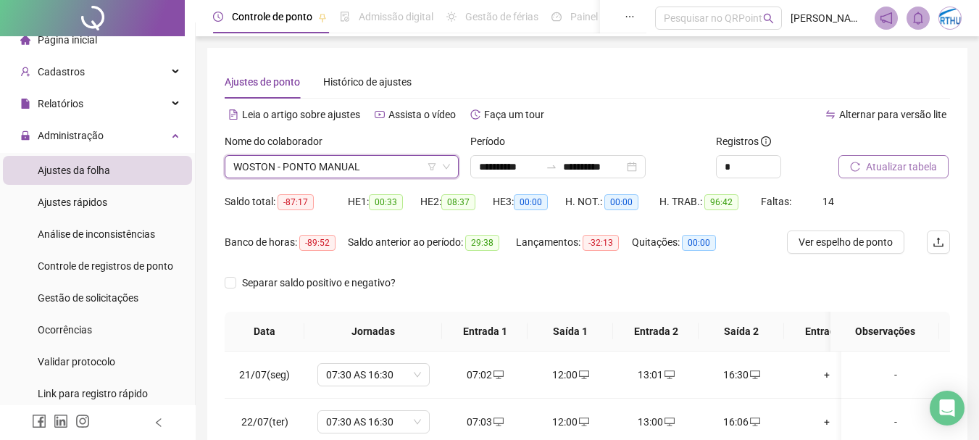
click at [390, 172] on span "WOSTON - PONTO MANUAL" at bounding box center [341, 167] width 217 height 22
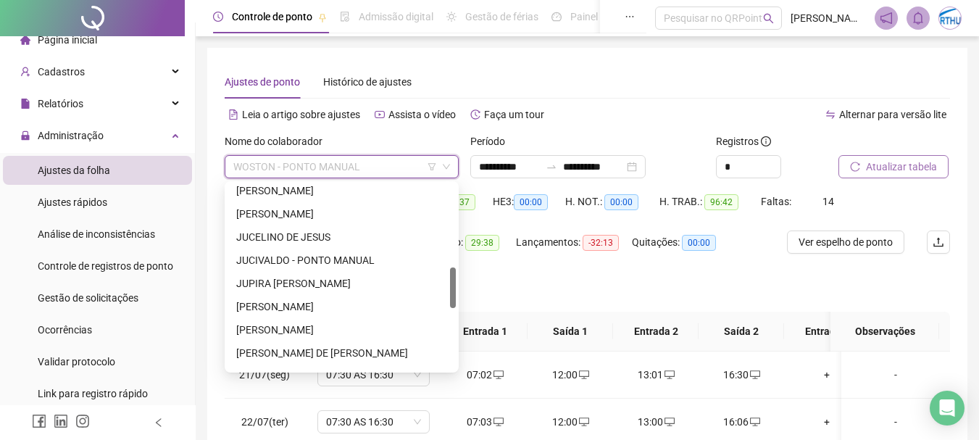
scroll to position [372, 0]
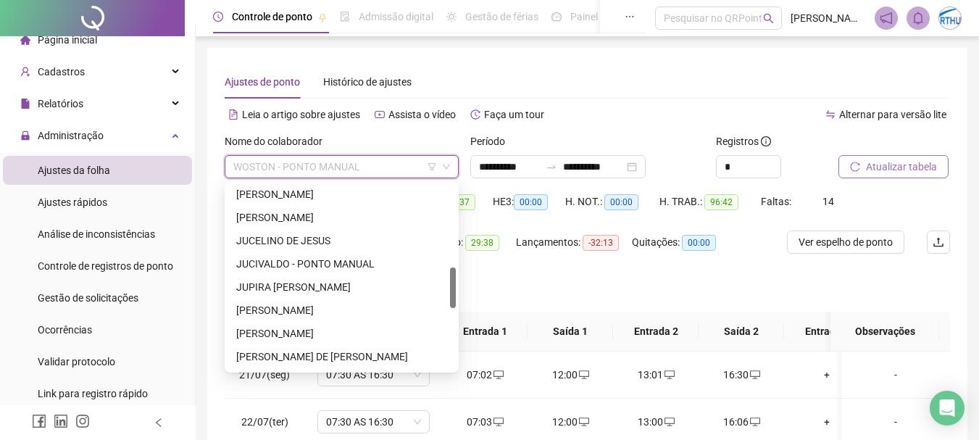
drag, startPoint x: 452, startPoint y: 336, endPoint x: 456, endPoint y: 285, distance: 51.6
click at [456, 285] on div "220473 153099 232398 JOÃO PEDRO DA SILVA JUNIOR JOSE IRINEU PAIM DE OLIVEIRA JU…" at bounding box center [342, 276] width 234 height 191
click at [324, 214] on div "[PERSON_NAME]" at bounding box center [341, 217] width 211 height 16
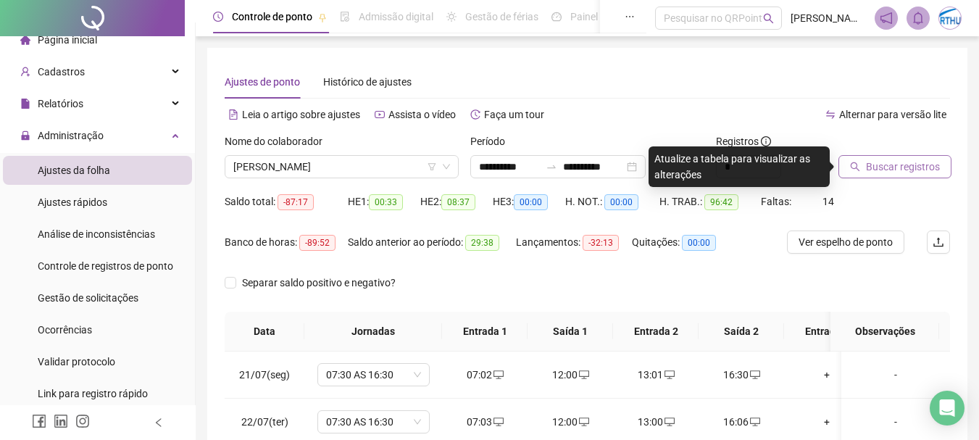
click at [893, 167] on span "Buscar registros" at bounding box center [903, 167] width 74 height 16
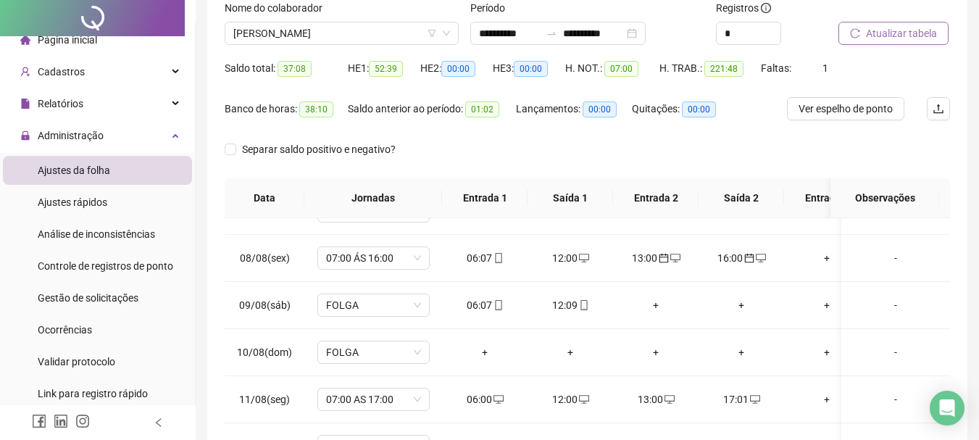
scroll to position [0, 0]
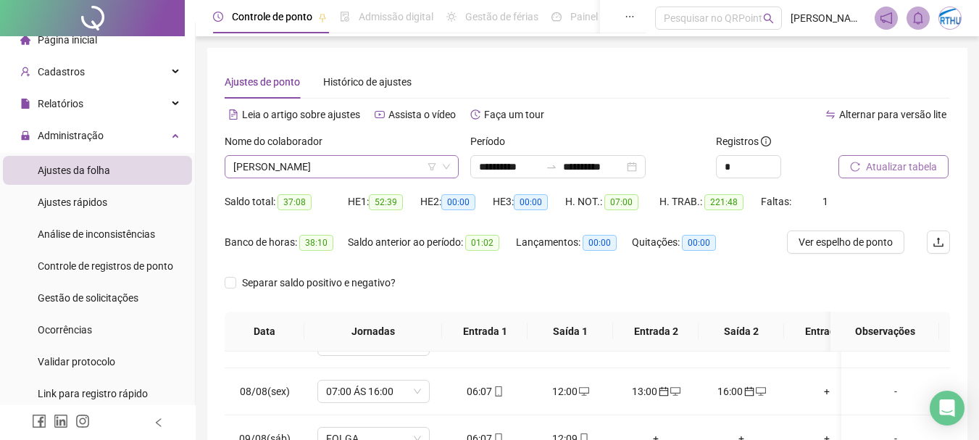
click at [317, 170] on span "[PERSON_NAME]" at bounding box center [341, 167] width 217 height 22
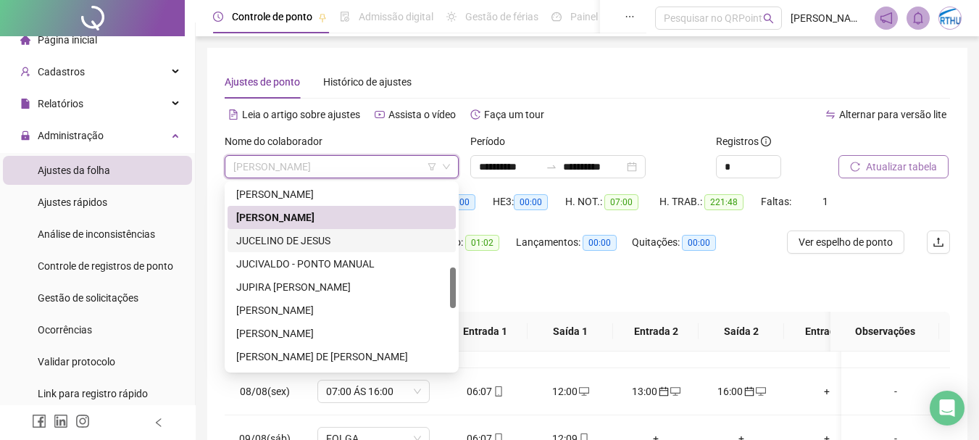
click at [309, 242] on div "JUCELINO DE JESUS" at bounding box center [341, 241] width 211 height 16
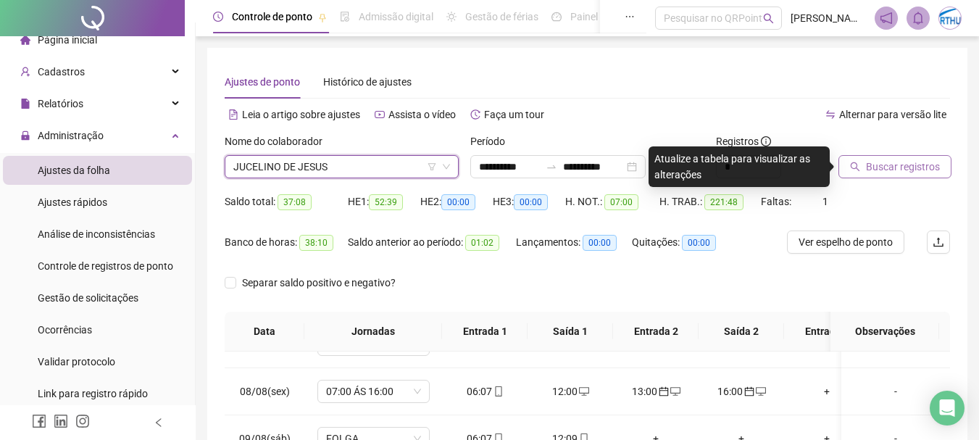
click at [902, 167] on span "Buscar registros" at bounding box center [903, 167] width 74 height 16
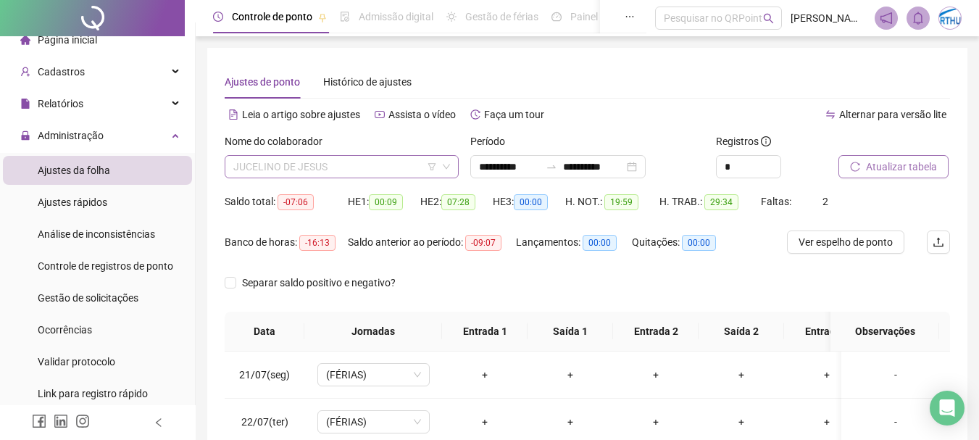
click at [317, 164] on span "JUCELINO DE JESUS" at bounding box center [341, 167] width 217 height 22
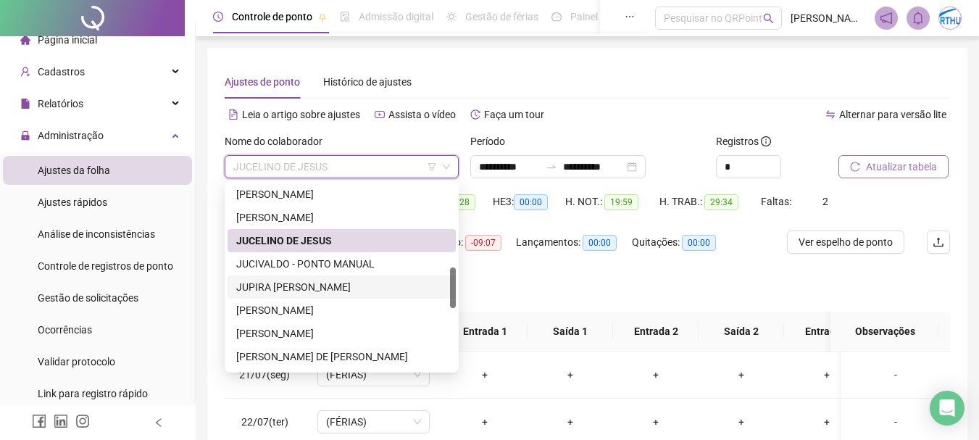
click at [363, 284] on div "JUPIRA [PERSON_NAME]" at bounding box center [341, 287] width 211 height 16
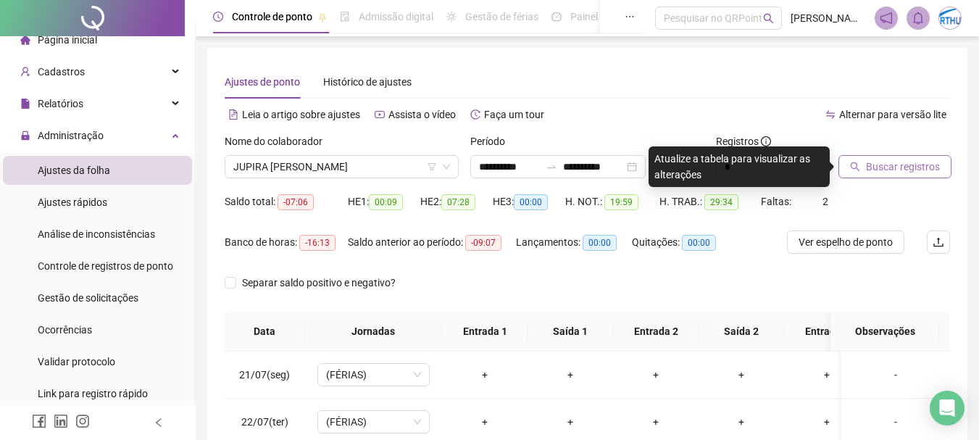
click at [906, 164] on span "Buscar registros" at bounding box center [903, 167] width 74 height 16
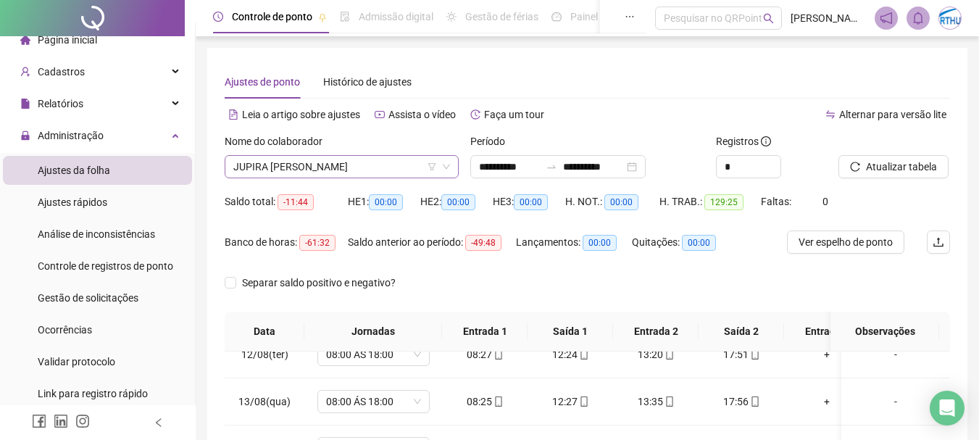
click at [290, 165] on span "JUPIRA [PERSON_NAME]" at bounding box center [341, 167] width 217 height 22
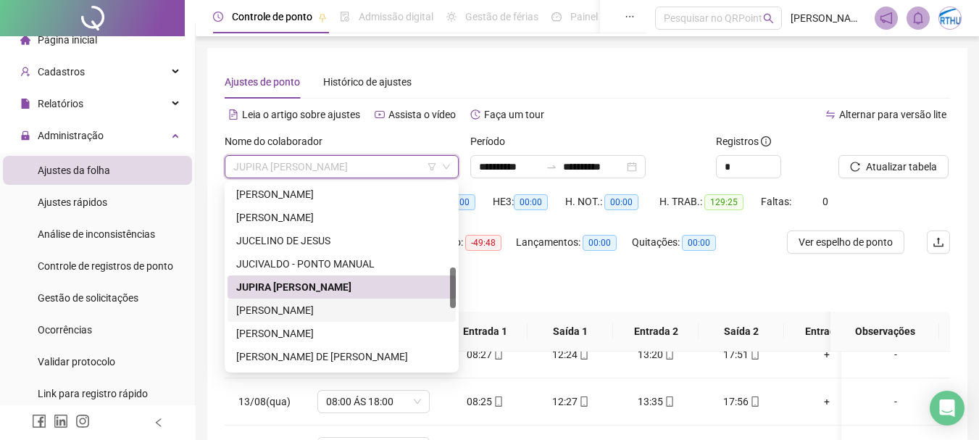
click at [298, 304] on div "[PERSON_NAME]" at bounding box center [341, 310] width 211 height 16
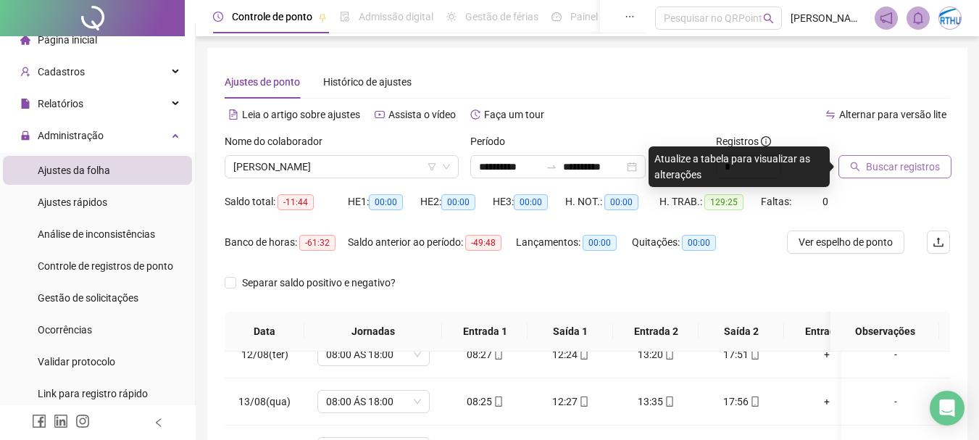
click at [875, 166] on span "Buscar registros" at bounding box center [903, 167] width 74 height 16
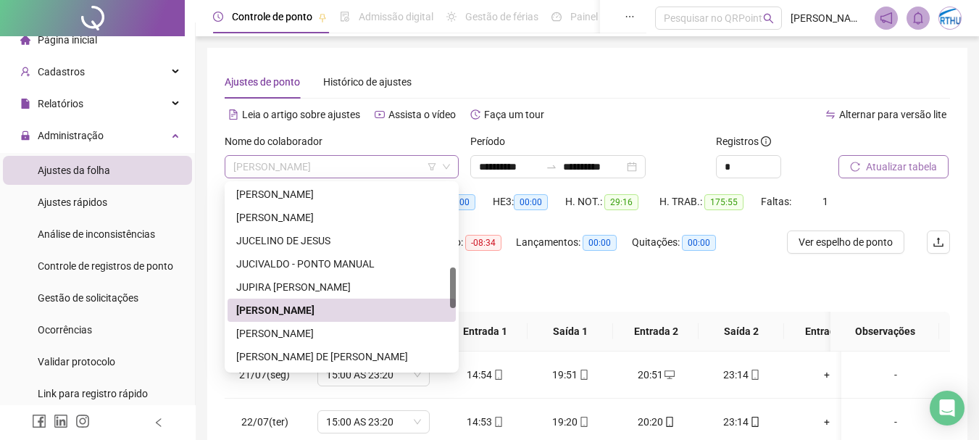
click at [348, 158] on span "[PERSON_NAME]" at bounding box center [341, 167] width 217 height 22
click at [393, 334] on div "[PERSON_NAME]" at bounding box center [341, 333] width 211 height 16
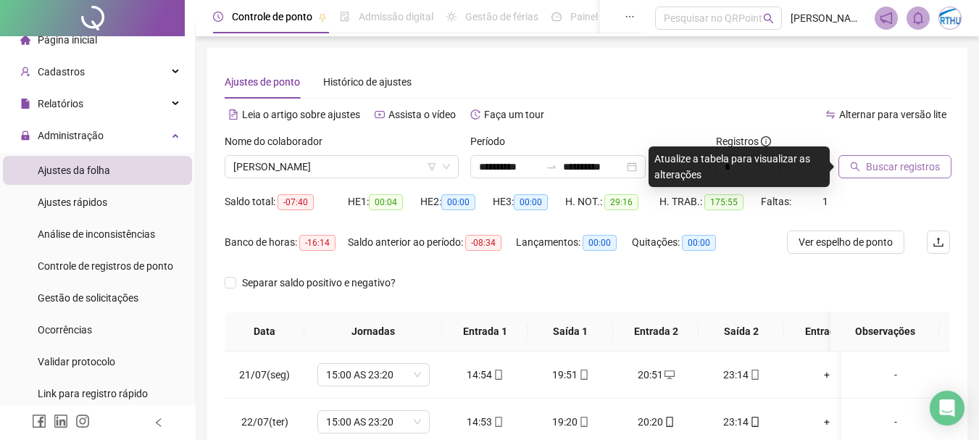
click at [919, 163] on span "Buscar registros" at bounding box center [903, 167] width 74 height 16
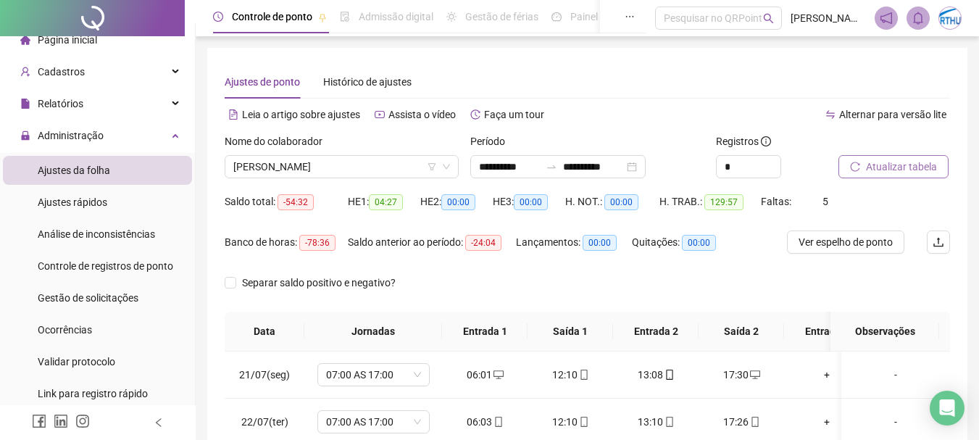
click at [957, 231] on div "**********" at bounding box center [587, 363] width 760 height 630
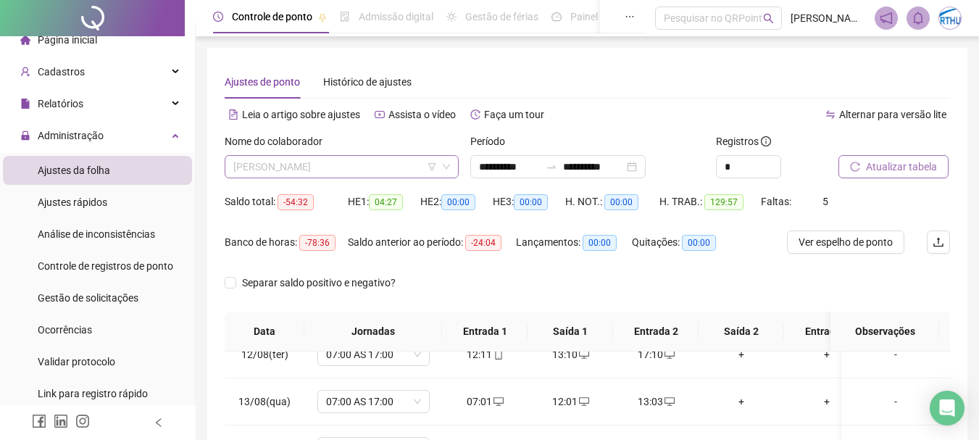
click at [343, 168] on span "[PERSON_NAME]" at bounding box center [341, 167] width 217 height 22
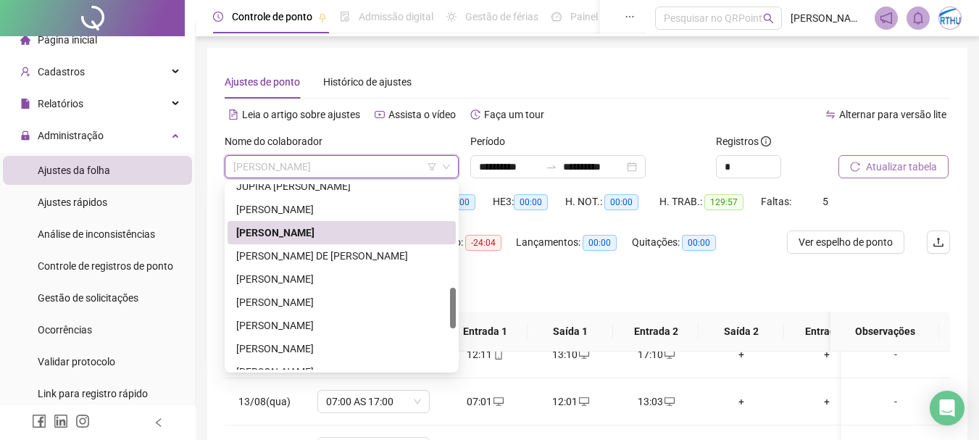
scroll to position [493, 0]
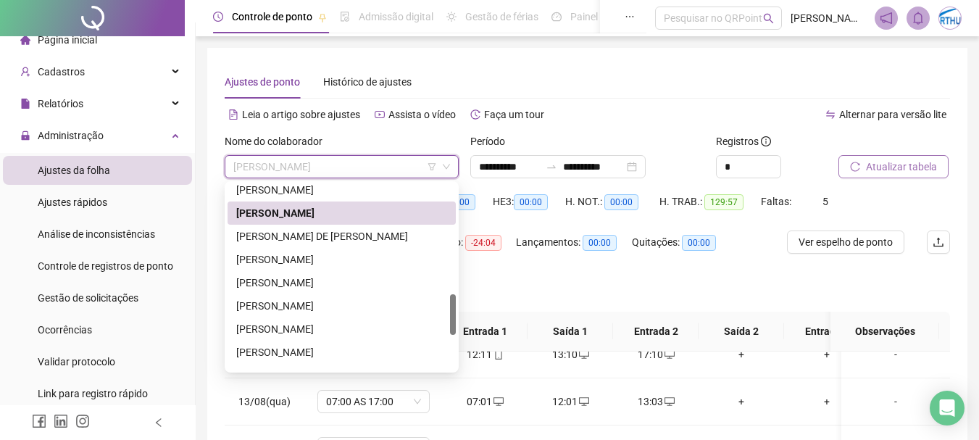
drag, startPoint x: 452, startPoint y: 295, endPoint x: 450, endPoint y: 322, distance: 26.9
click at [450, 322] on div at bounding box center [453, 314] width 6 height 41
click at [379, 233] on div "[PERSON_NAME] DE [PERSON_NAME]" at bounding box center [341, 236] width 211 height 16
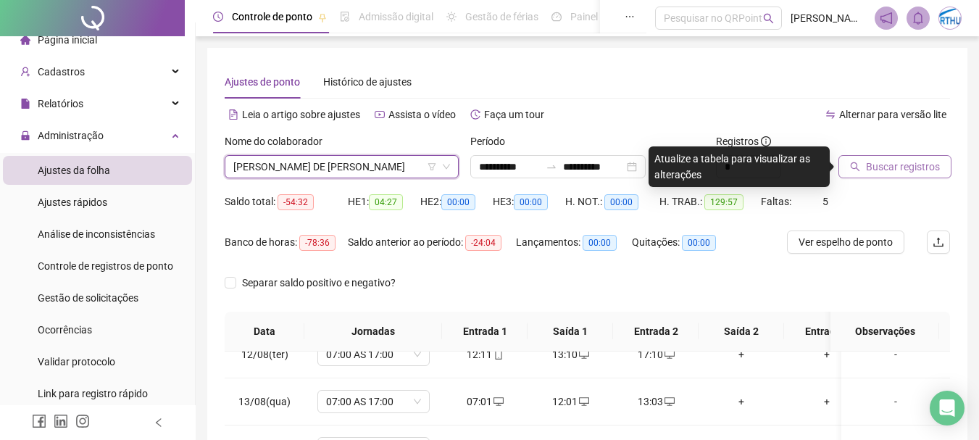
click at [885, 164] on span "Buscar registros" at bounding box center [903, 167] width 74 height 16
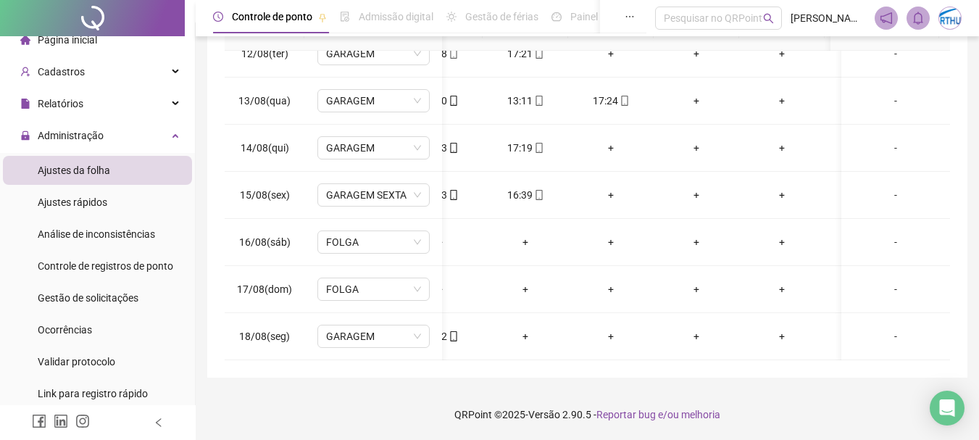
scroll to position [0, 159]
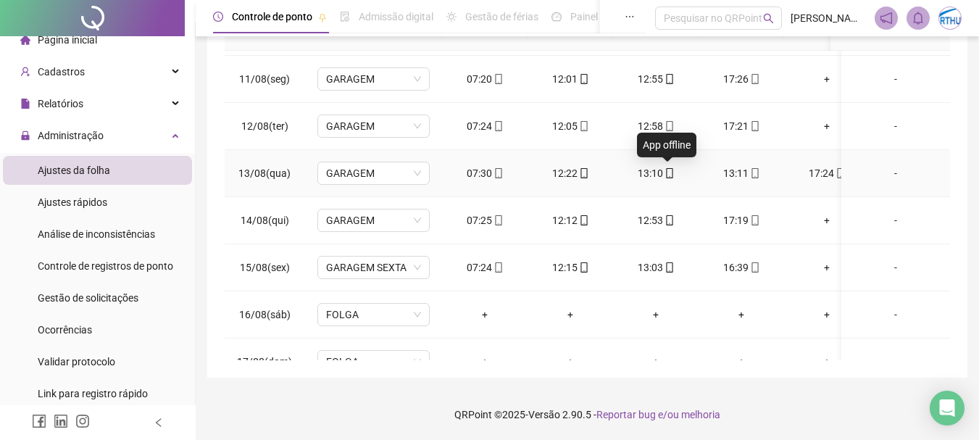
click at [670, 175] on icon "mobile" at bounding box center [670, 173] width 10 height 10
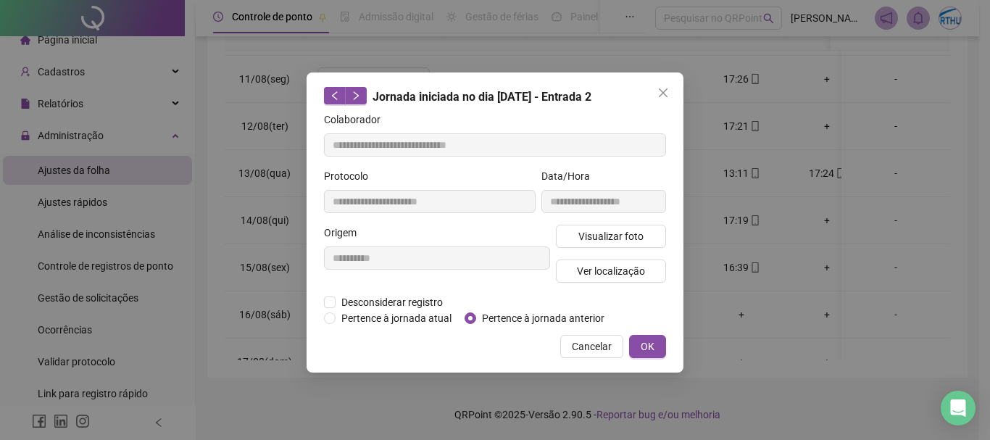
type input "**********"
click at [382, 300] on span "Desconsiderar registro" at bounding box center [392, 302] width 113 height 16
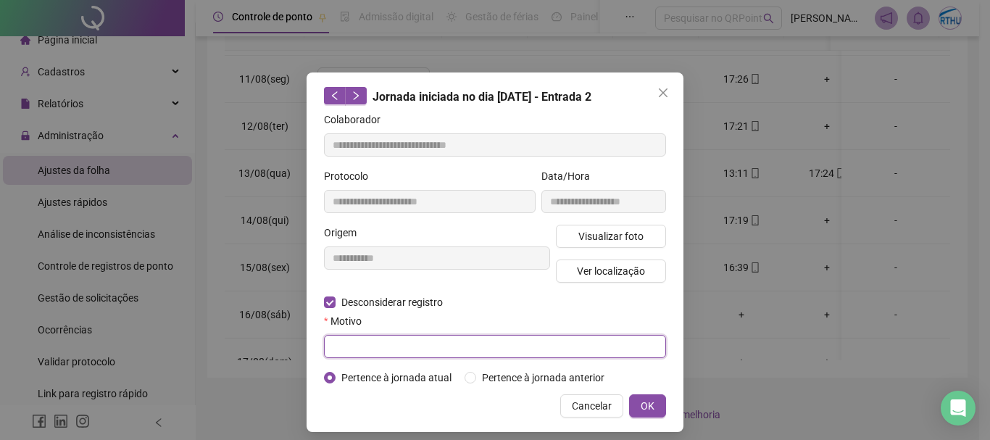
click at [362, 347] on input "text" at bounding box center [495, 346] width 342 height 23
type input "**********"
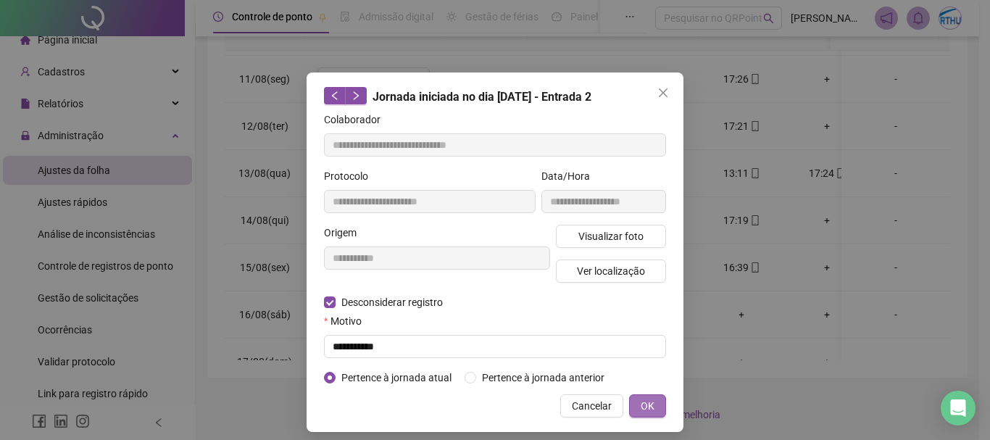
click at [645, 405] on span "OK" at bounding box center [648, 406] width 14 height 16
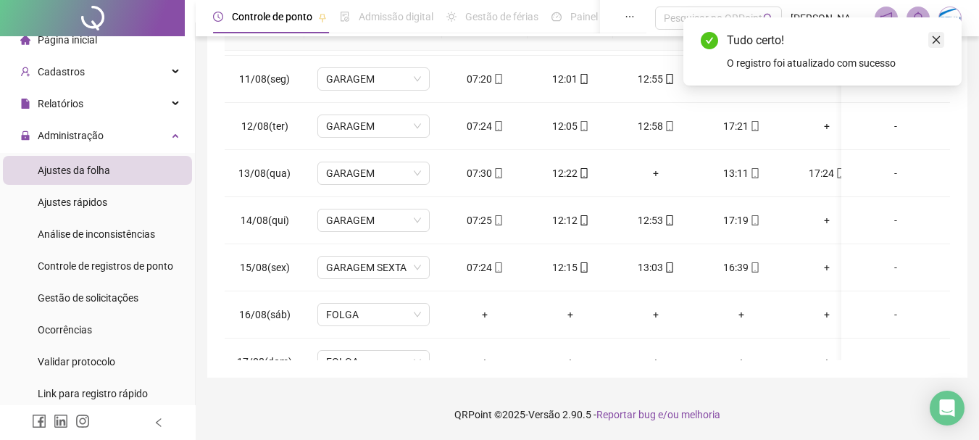
click at [935, 39] on icon "close" at bounding box center [936, 40] width 10 height 10
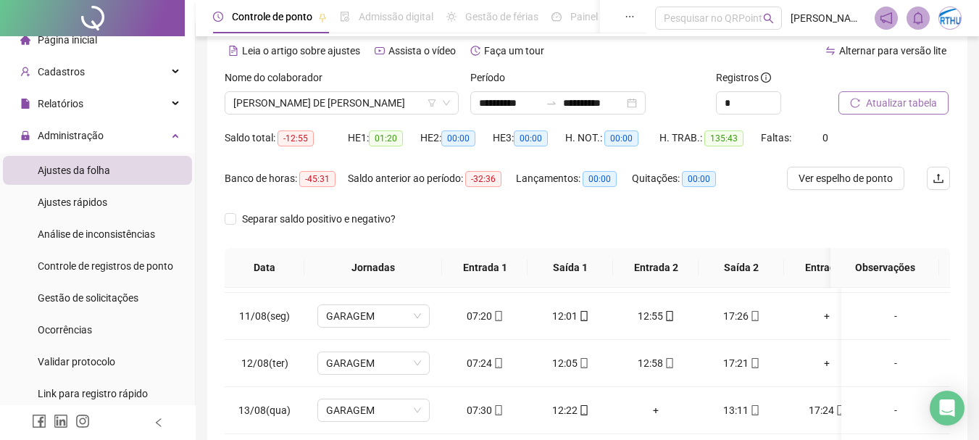
click at [907, 107] on span "Atualizar tabela" at bounding box center [901, 103] width 71 height 16
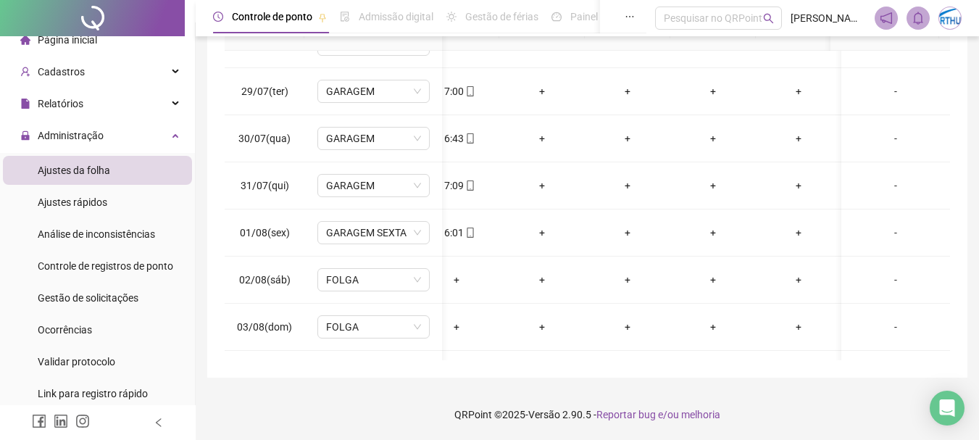
scroll to position [359, 289]
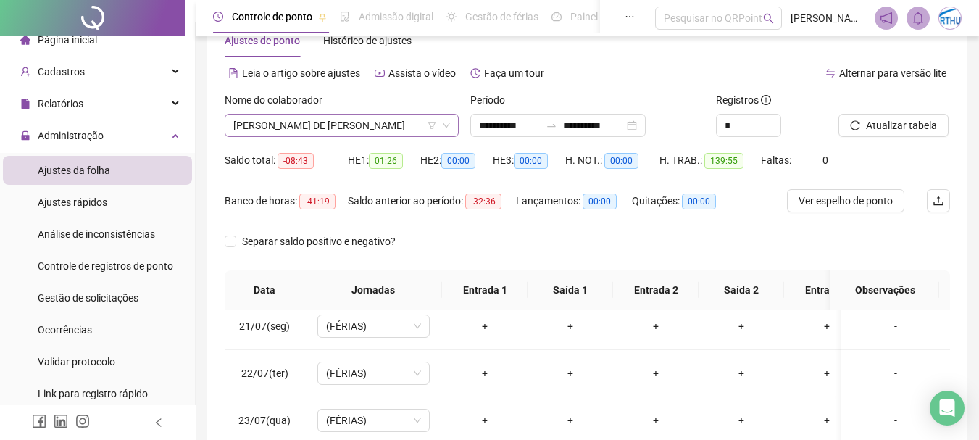
click at [323, 121] on span "[PERSON_NAME] DE [PERSON_NAME]" at bounding box center [341, 125] width 217 height 22
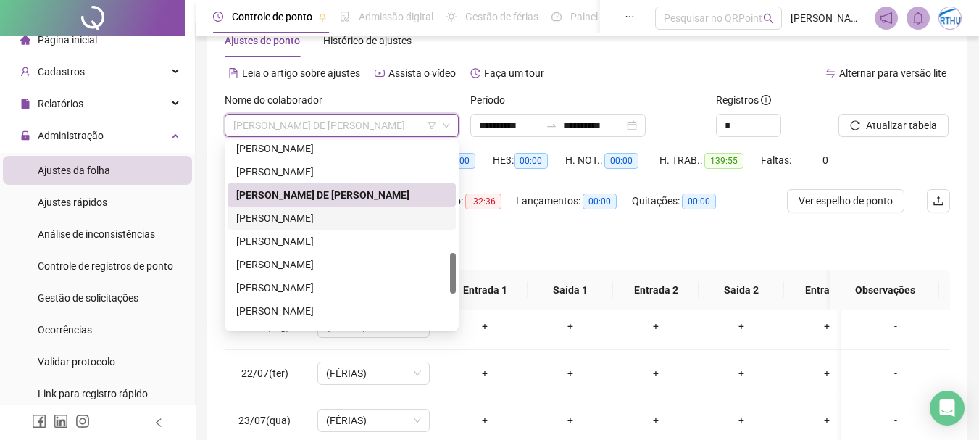
click at [328, 218] on div "[PERSON_NAME]" at bounding box center [341, 218] width 211 height 16
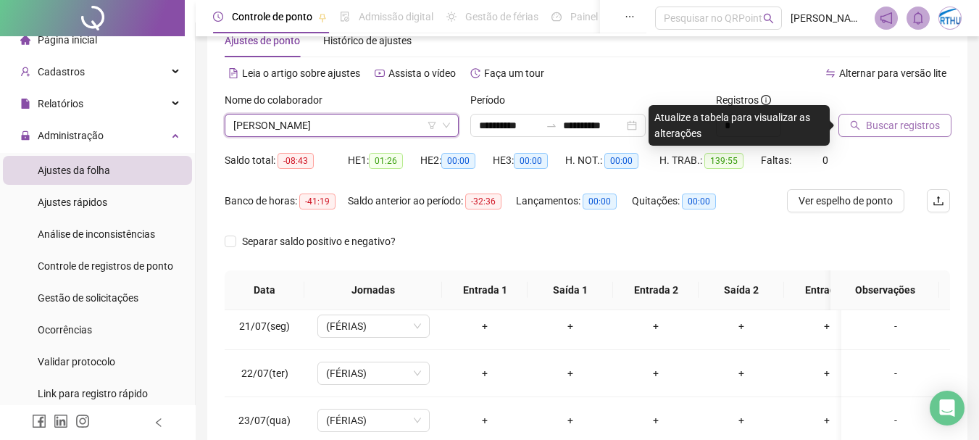
click at [904, 121] on span "Buscar registros" at bounding box center [903, 125] width 74 height 16
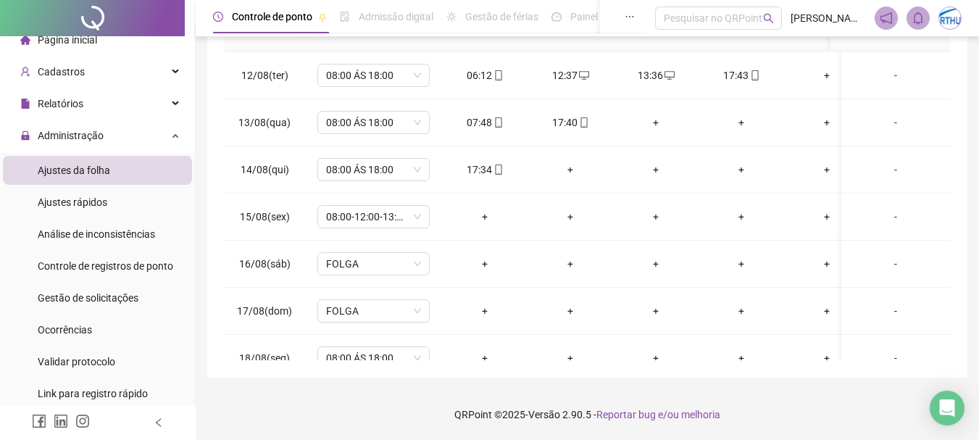
scroll to position [1046, 0]
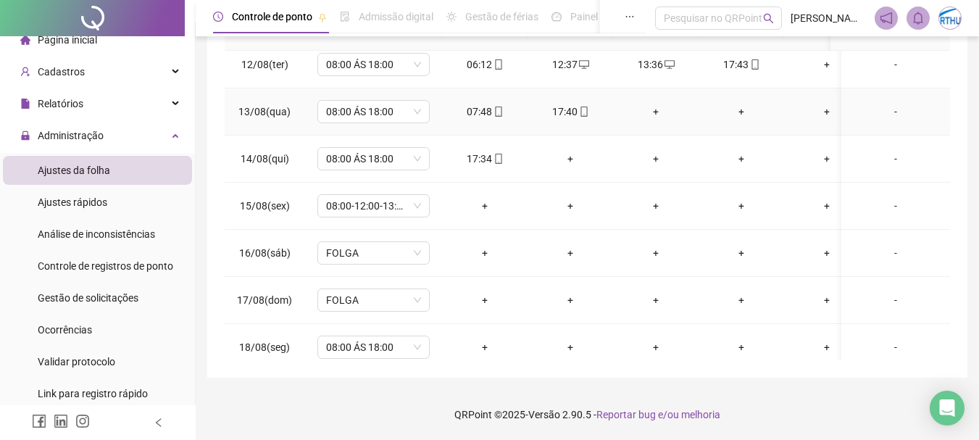
click at [656, 108] on div "+" at bounding box center [656, 112] width 62 height 16
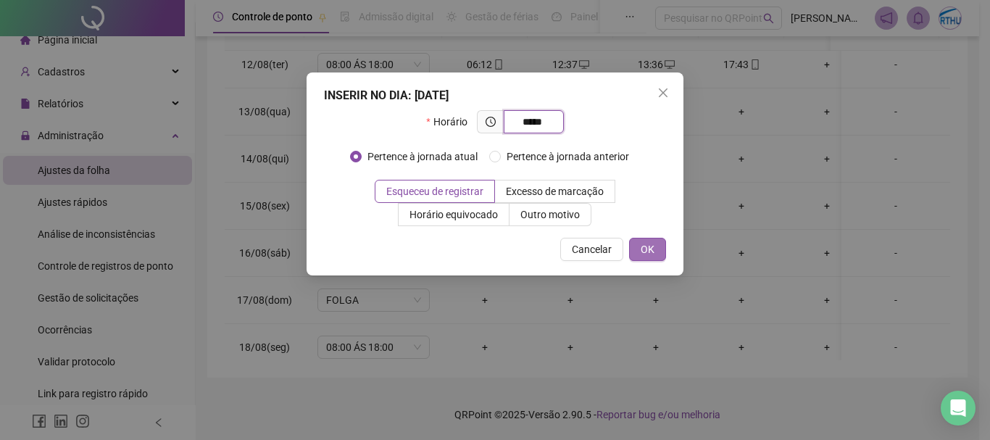
type input "*****"
click at [653, 244] on span "OK" at bounding box center [648, 249] width 14 height 16
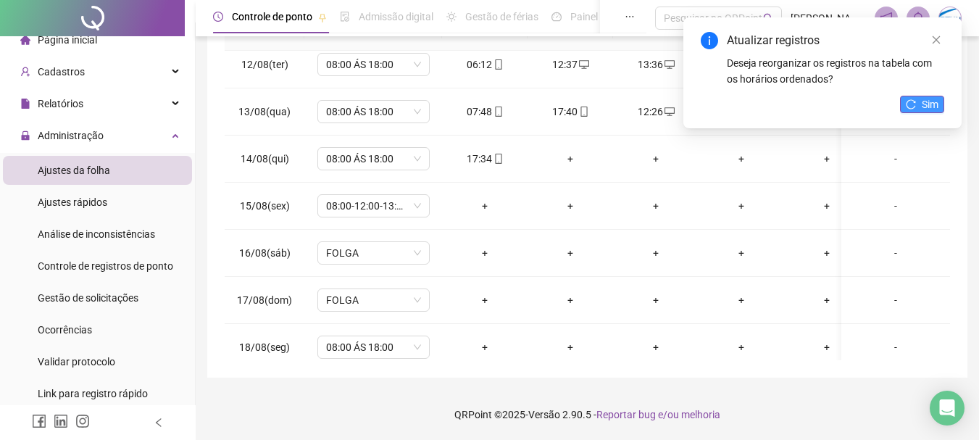
click at [928, 105] on span "Sim" at bounding box center [930, 104] width 17 height 16
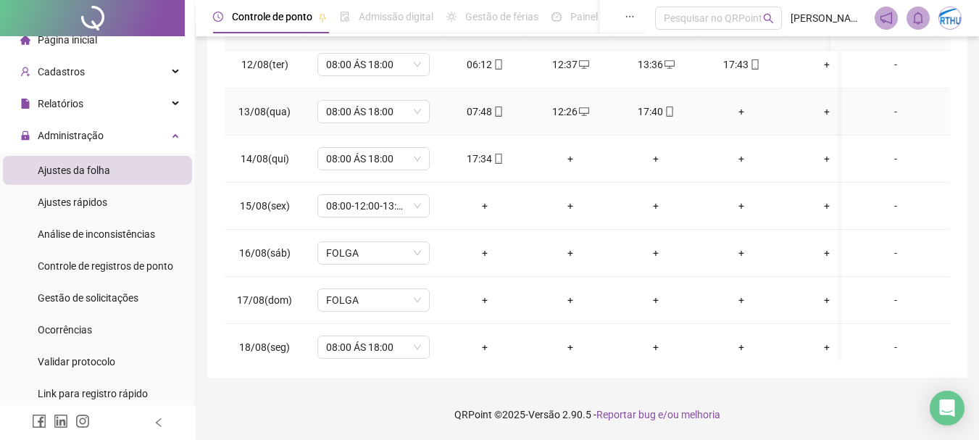
click at [741, 112] on div "+" at bounding box center [741, 112] width 62 height 16
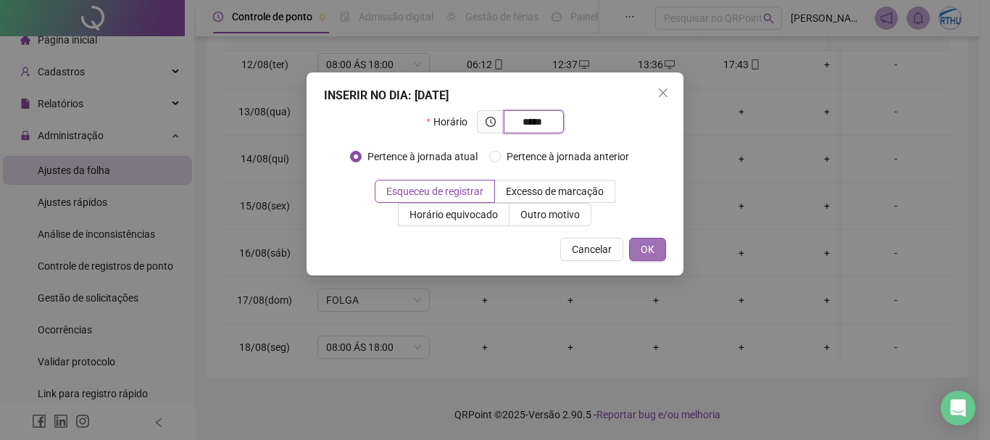
type input "*****"
click at [647, 250] on span "OK" at bounding box center [648, 249] width 14 height 16
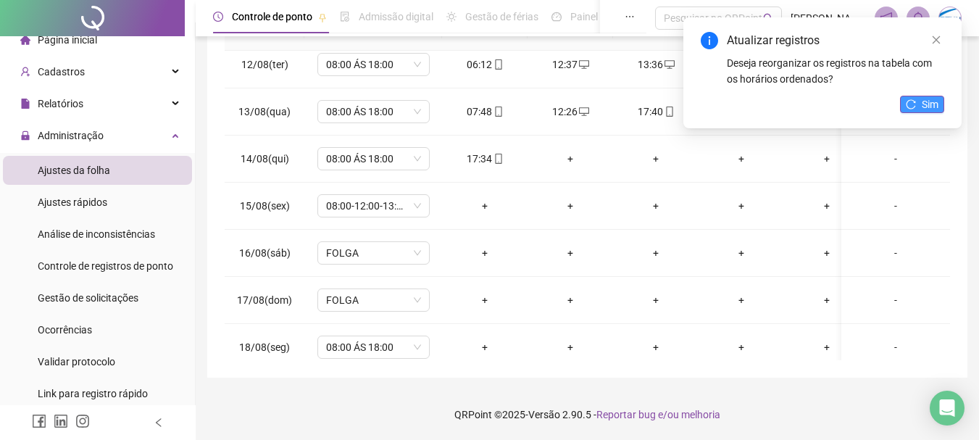
click at [922, 104] on span "Sim" at bounding box center [930, 104] width 17 height 16
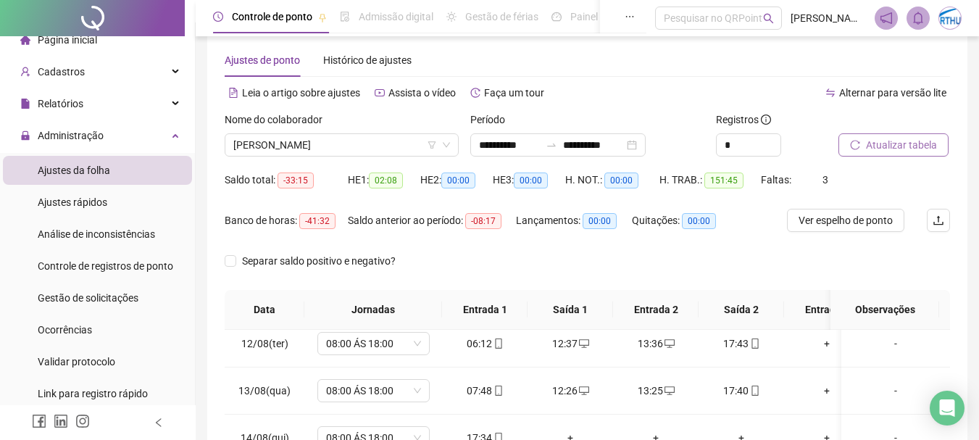
scroll to position [0, 0]
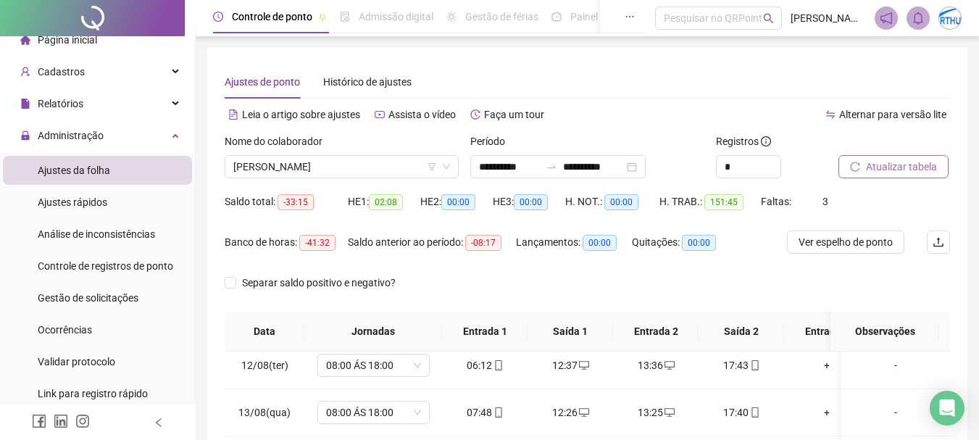
click at [906, 165] on span "Atualizar tabela" at bounding box center [901, 167] width 71 height 16
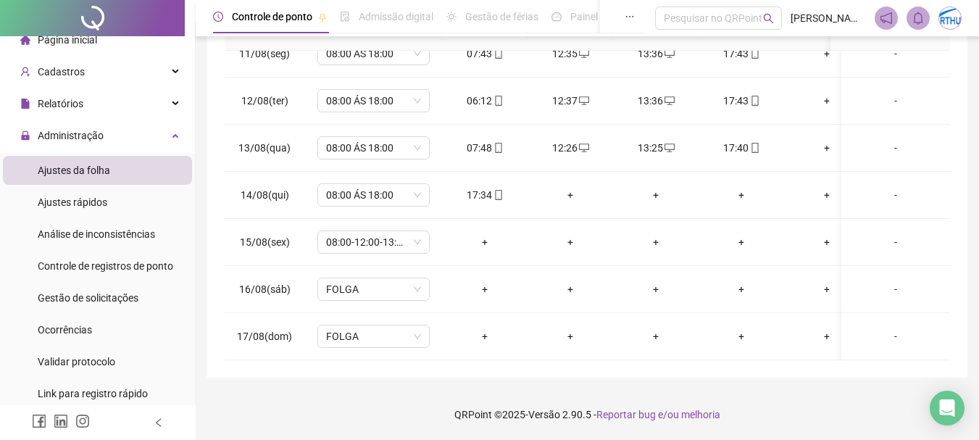
scroll to position [1067, 0]
click at [571, 140] on div "+" at bounding box center [570, 148] width 62 height 16
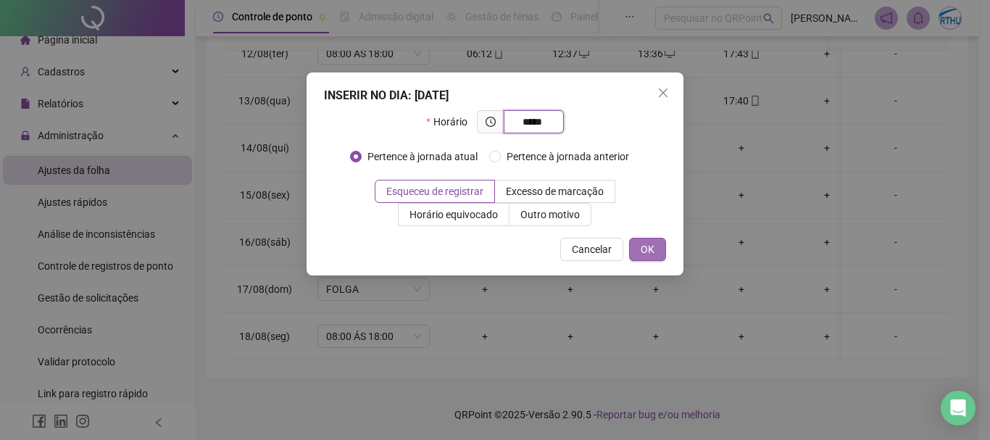
type input "*****"
click at [649, 239] on button "OK" at bounding box center [647, 249] width 37 height 23
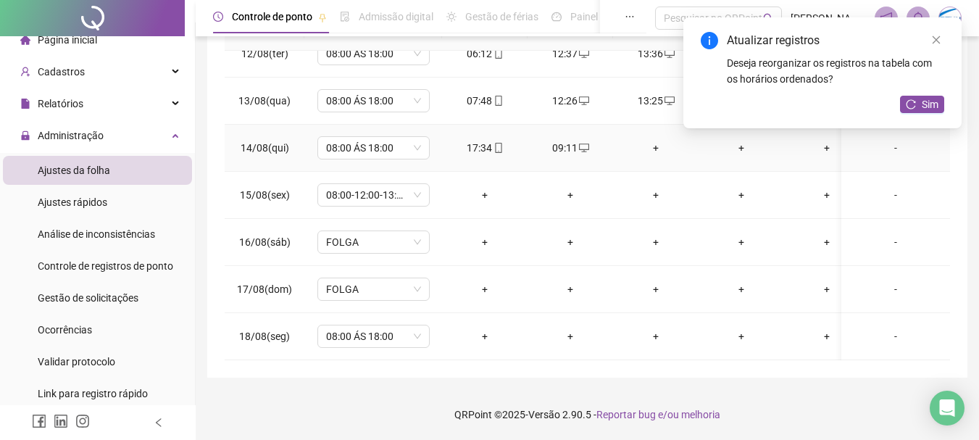
click at [657, 140] on div "+" at bounding box center [656, 148] width 62 height 16
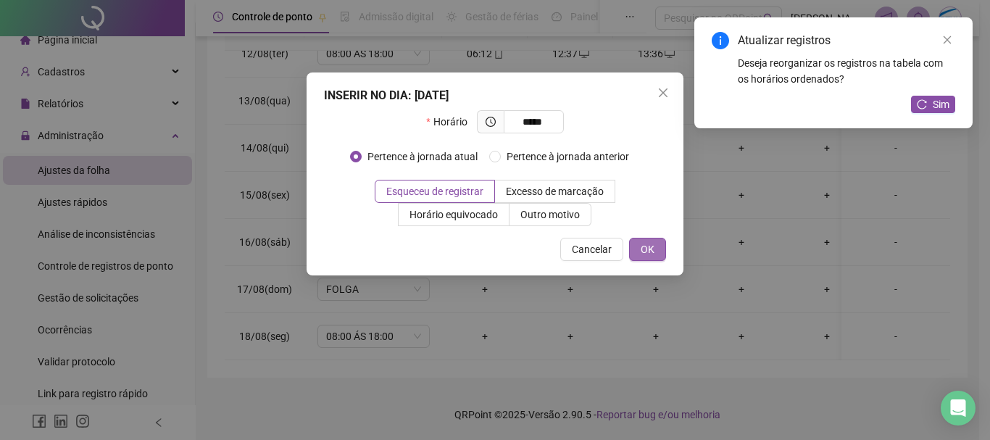
type input "*****"
click at [645, 243] on span "OK" at bounding box center [648, 249] width 14 height 16
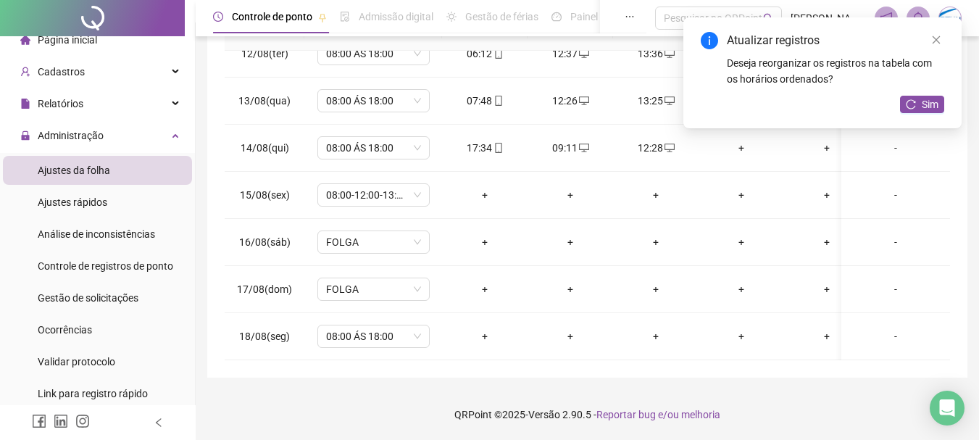
click at [740, 128] on div "Atualizar registros Deseja reorganizar os registros na tabela com os horários o…" at bounding box center [822, 72] width 278 height 111
click at [926, 103] on span "Sim" at bounding box center [930, 104] width 17 height 16
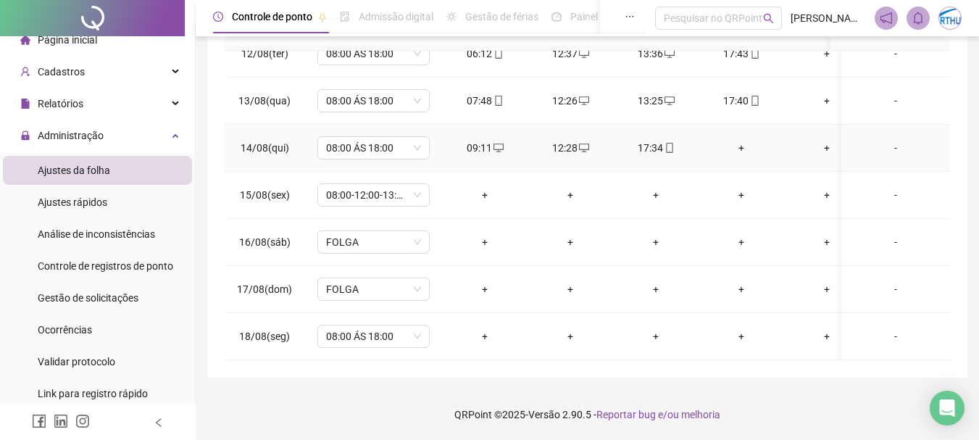
click at [741, 140] on div "+" at bounding box center [741, 148] width 62 height 16
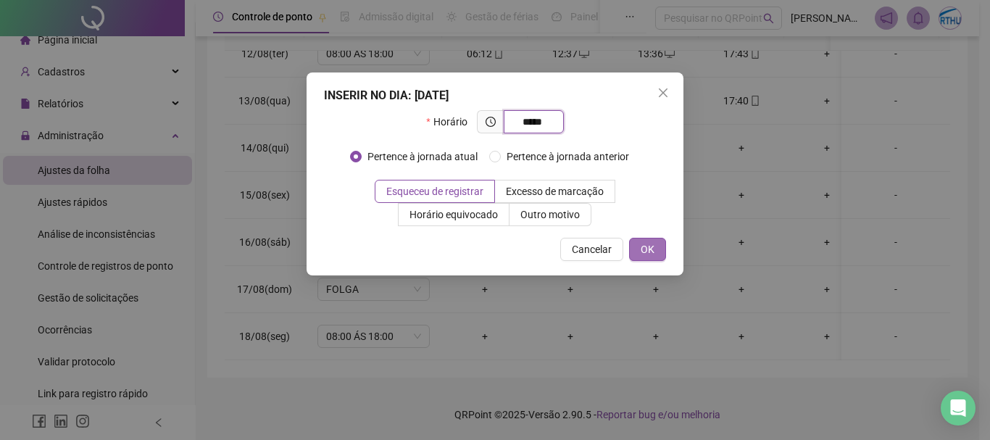
type input "*****"
click at [658, 241] on button "OK" at bounding box center [647, 249] width 37 height 23
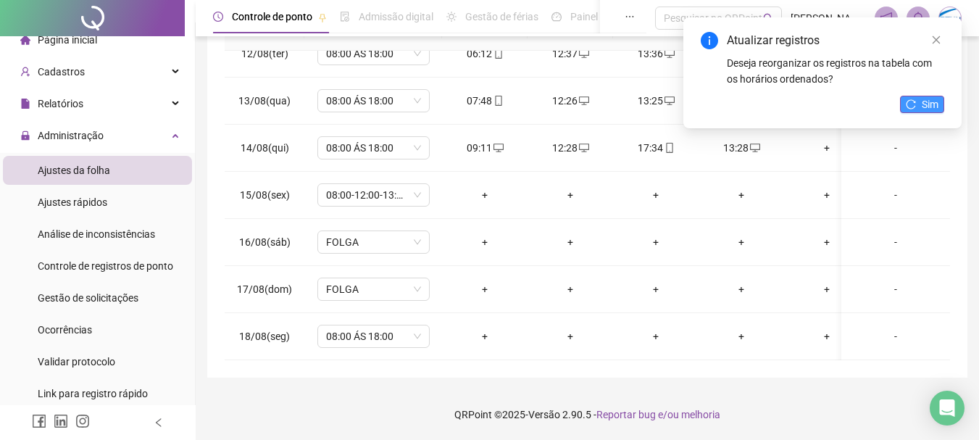
click at [924, 106] on span "Sim" at bounding box center [930, 104] width 17 height 16
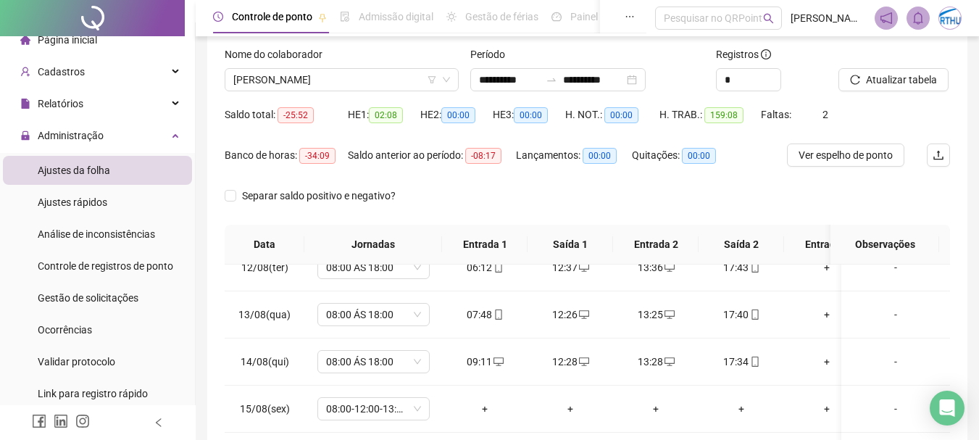
scroll to position [0, 0]
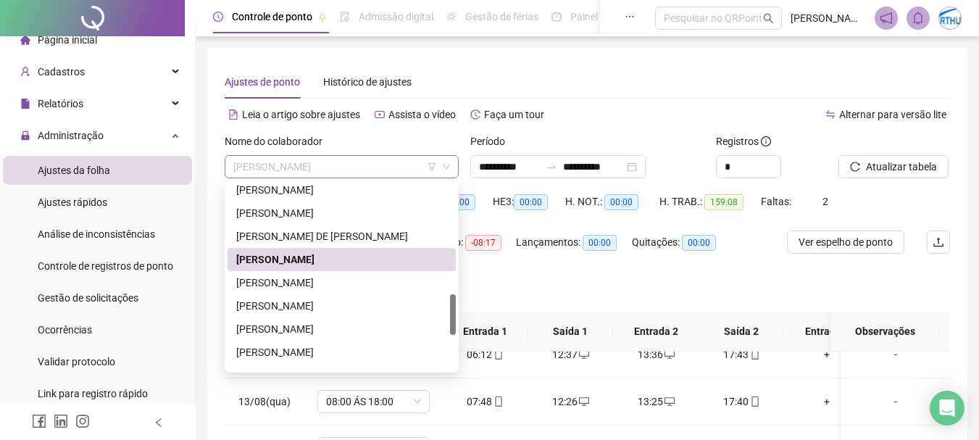
click at [282, 169] on span "[PERSON_NAME]" at bounding box center [341, 167] width 217 height 22
click at [329, 279] on div "[PERSON_NAME]" at bounding box center [341, 283] width 211 height 16
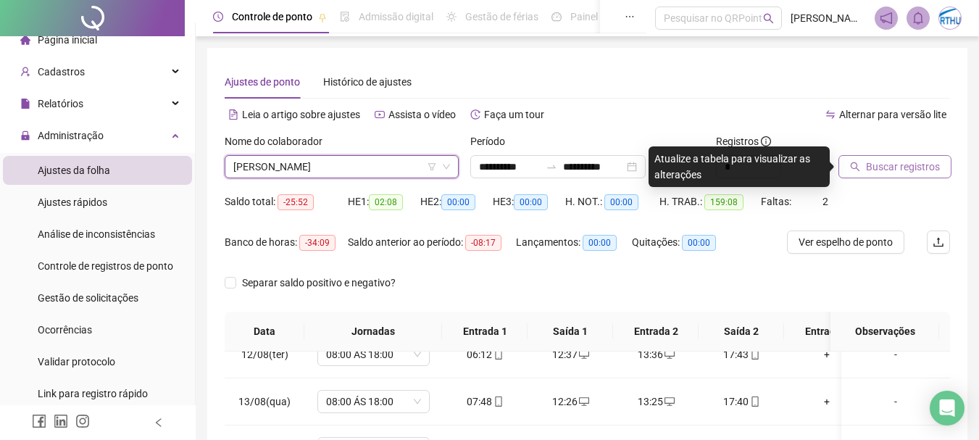
click at [886, 168] on span "Buscar registros" at bounding box center [903, 167] width 74 height 16
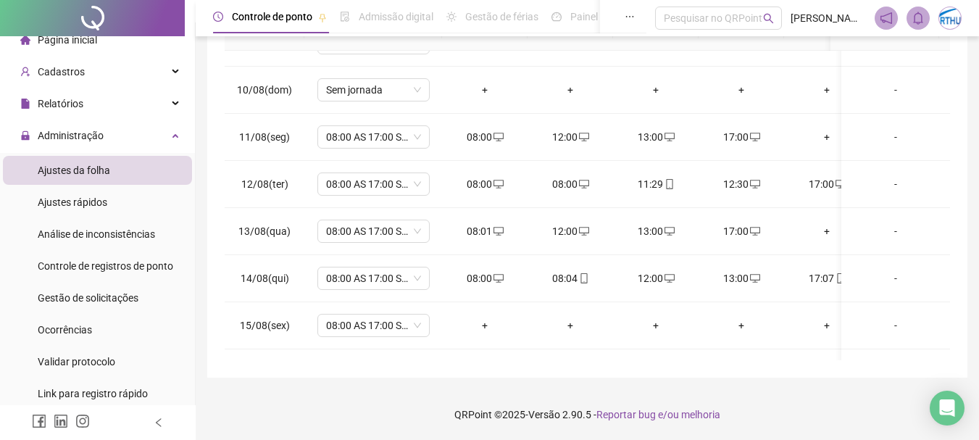
scroll to position [973, 0]
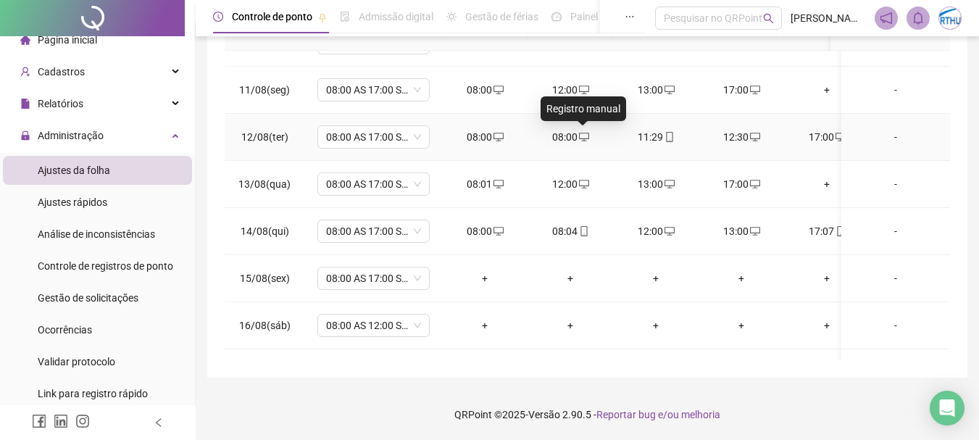
click at [578, 133] on span "desktop" at bounding box center [584, 137] width 12 height 10
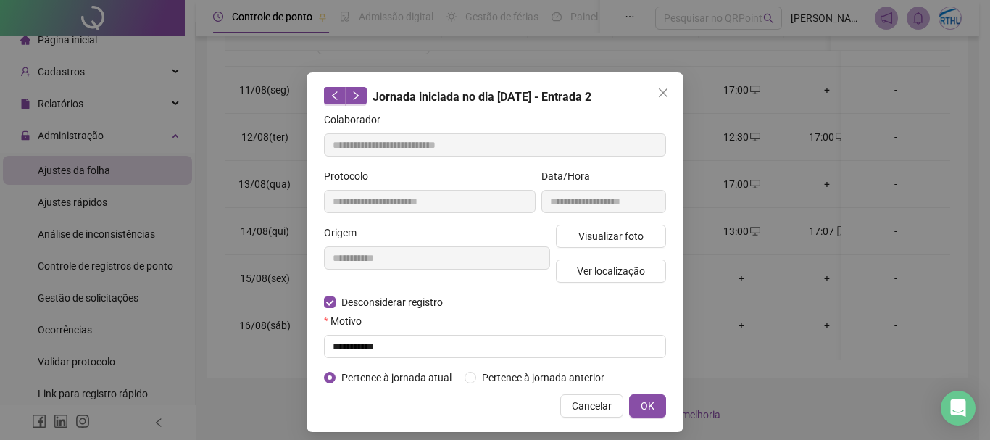
type input "**********"
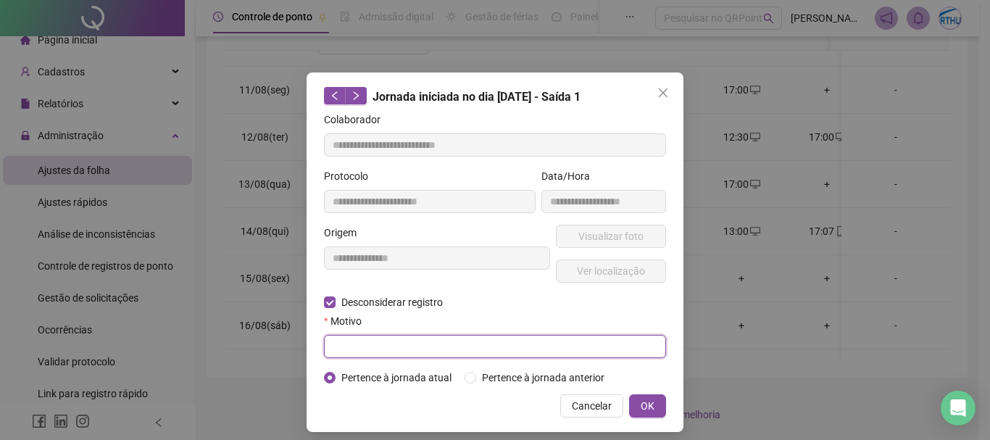
click at [357, 340] on input "text" at bounding box center [495, 346] width 342 height 23
type input "**********"
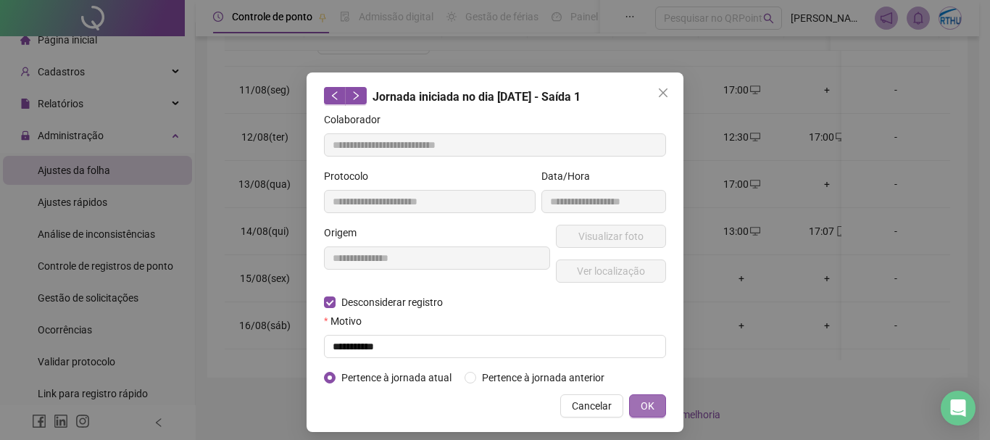
click at [641, 405] on span "OK" at bounding box center [648, 406] width 14 height 16
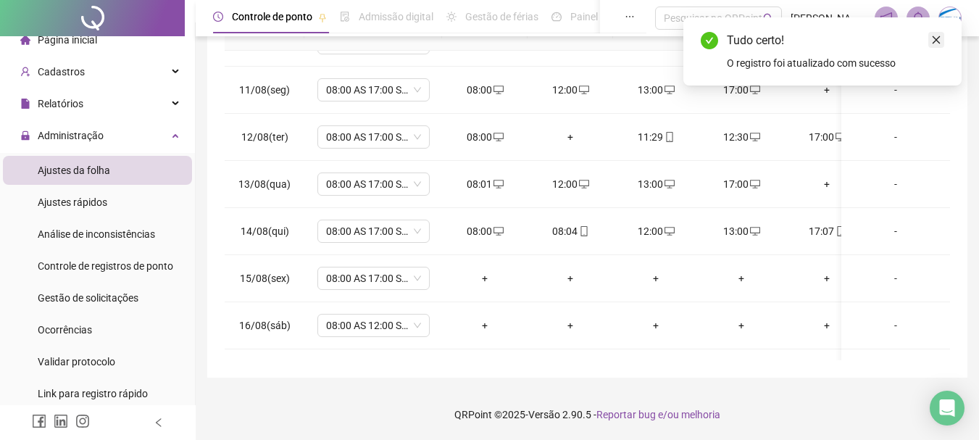
click at [939, 38] on icon "close" at bounding box center [936, 40] width 10 height 10
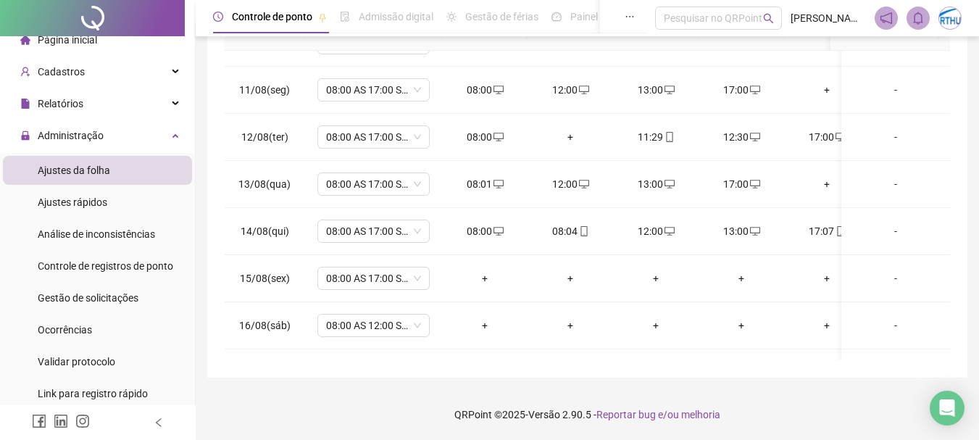
scroll to position [0, 0]
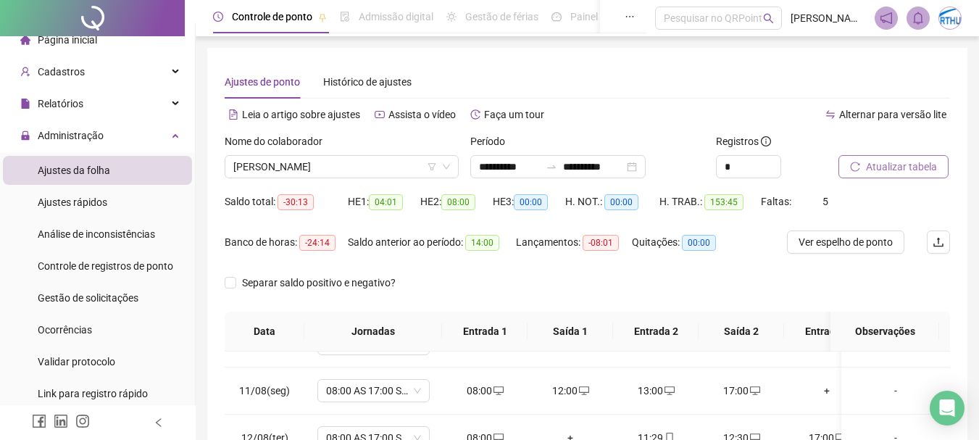
click at [912, 170] on span "Atualizar tabela" at bounding box center [901, 167] width 71 height 16
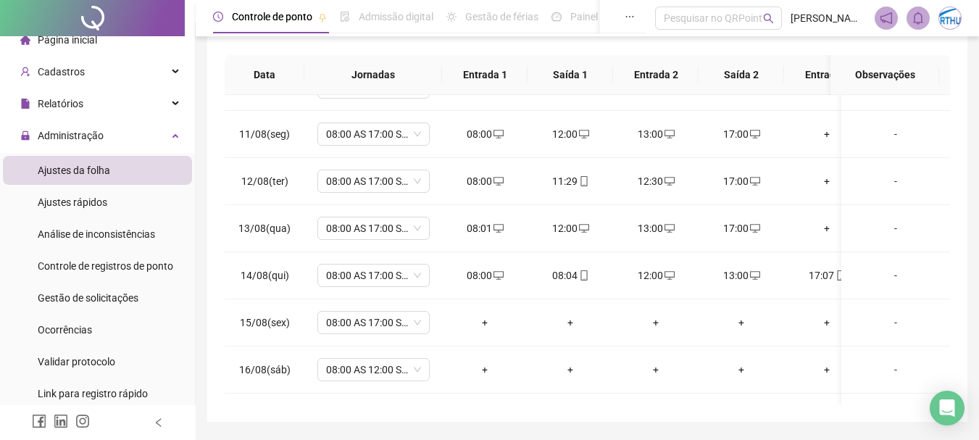
scroll to position [301, 0]
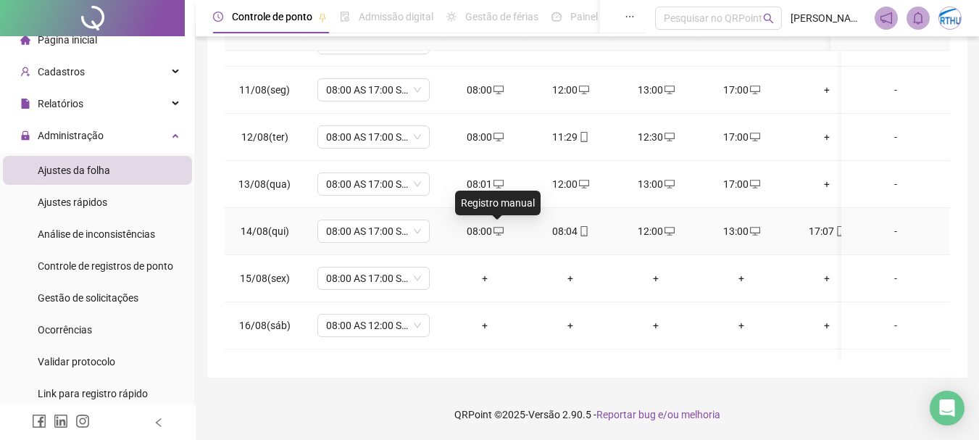
click at [494, 231] on icon "desktop" at bounding box center [499, 231] width 10 height 10
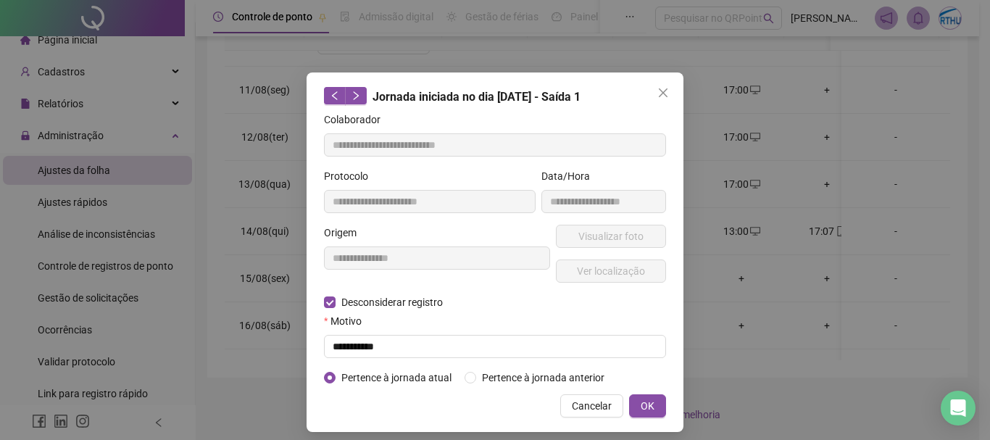
type input "**********"
click at [388, 331] on div "Motivo" at bounding box center [495, 324] width 342 height 22
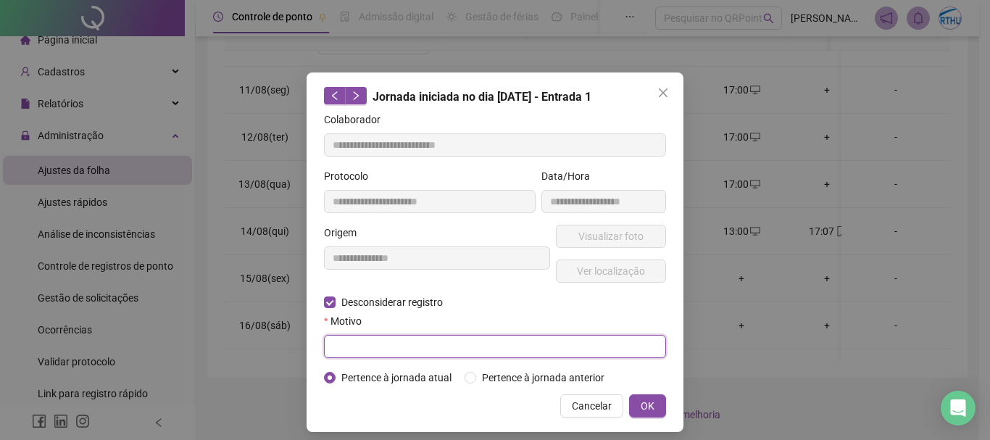
click at [386, 337] on input "text" at bounding box center [495, 346] width 342 height 23
type input "**********"
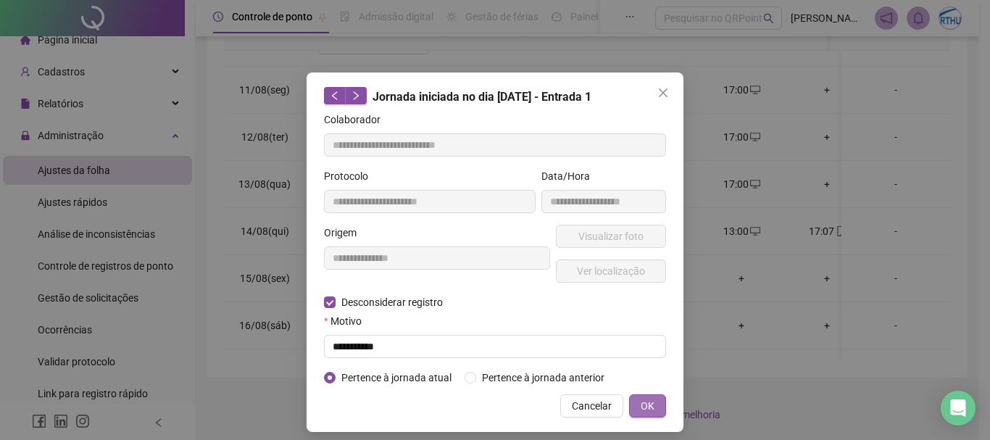
click at [641, 404] on span "OK" at bounding box center [648, 406] width 14 height 16
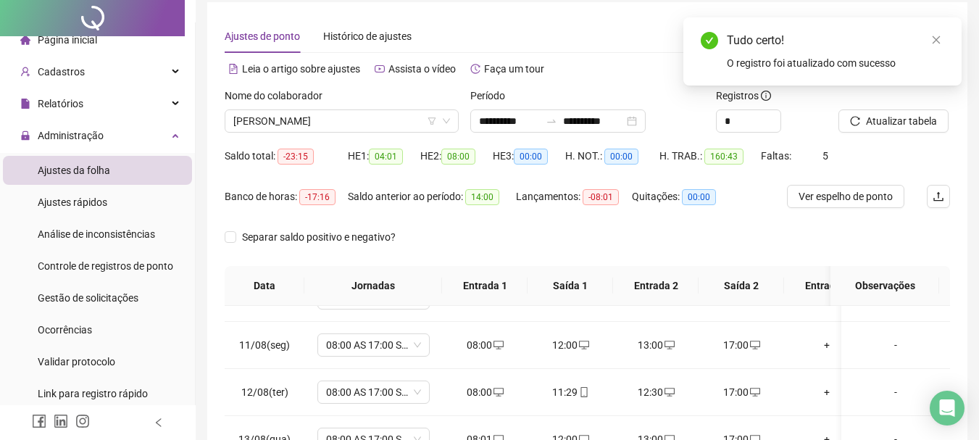
scroll to position [0, 0]
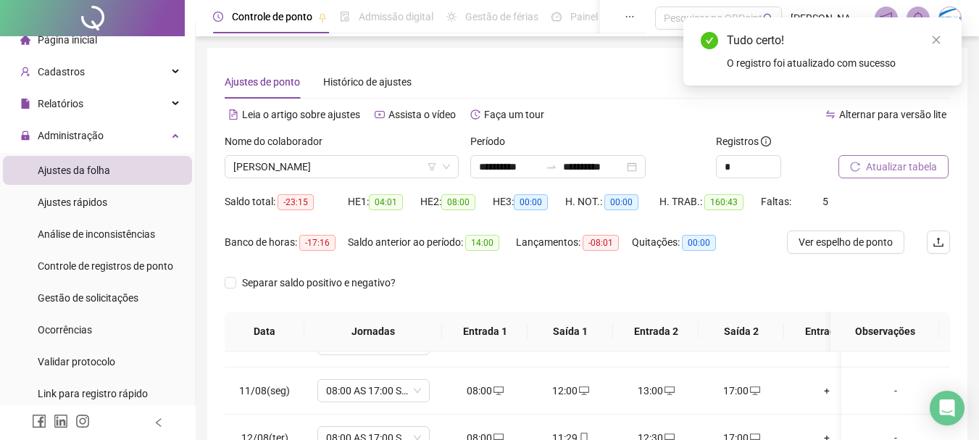
click at [904, 161] on span "Atualizar tabela" at bounding box center [901, 167] width 71 height 16
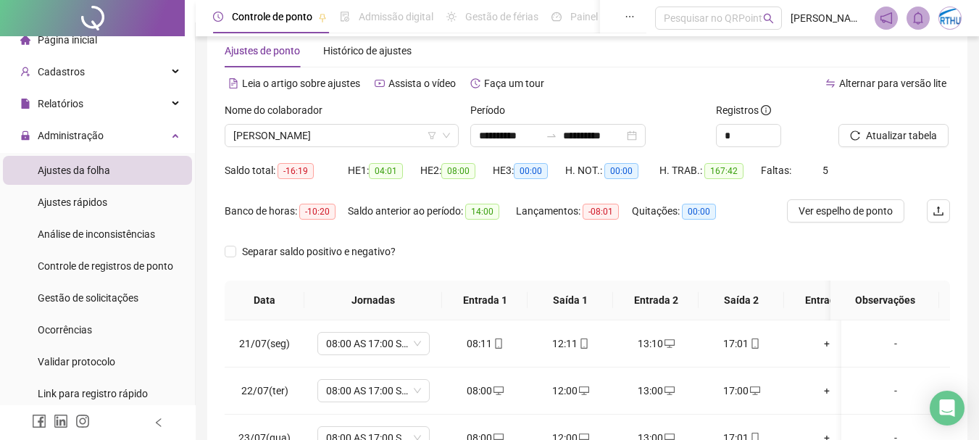
scroll to position [10, 0]
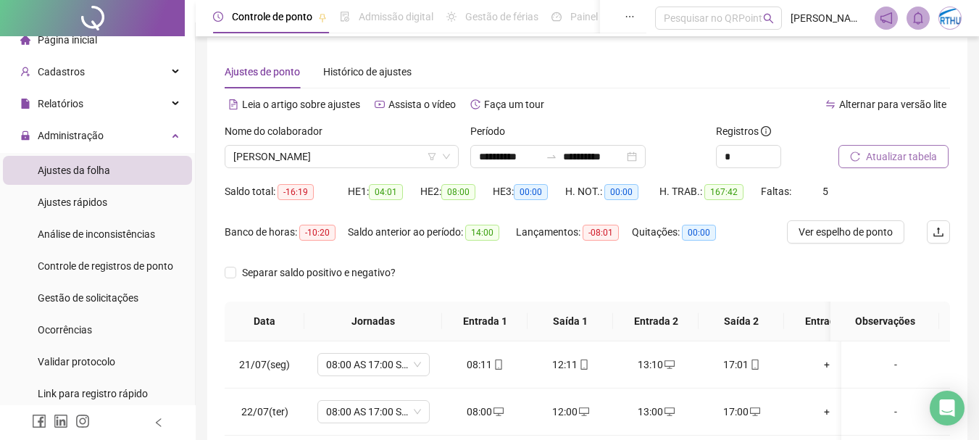
click at [899, 157] on span "Atualizar tabela" at bounding box center [901, 157] width 71 height 16
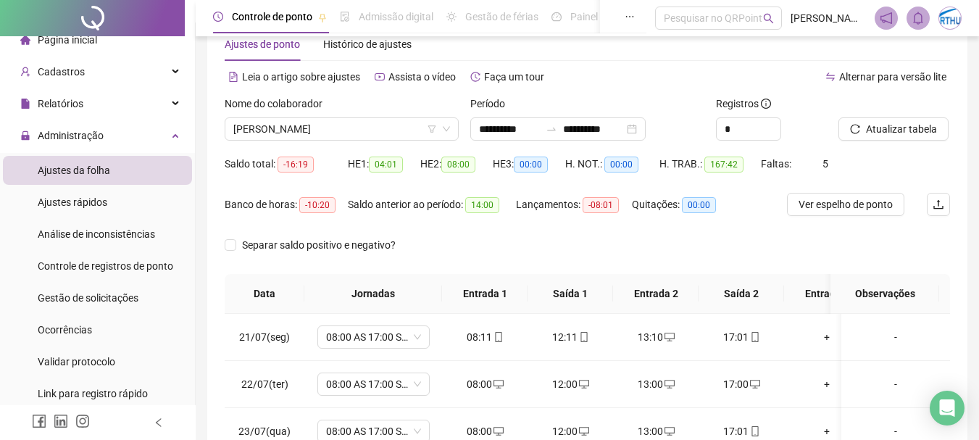
scroll to position [0, 0]
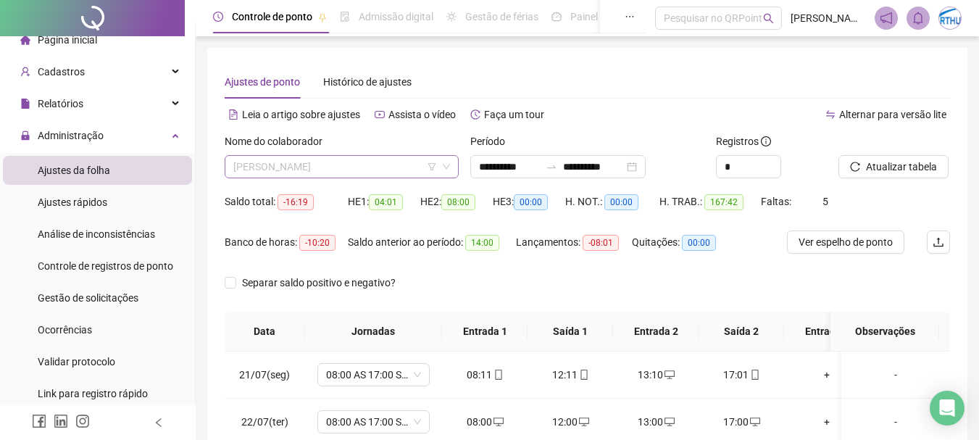
click at [343, 159] on span "[PERSON_NAME]" at bounding box center [341, 167] width 217 height 22
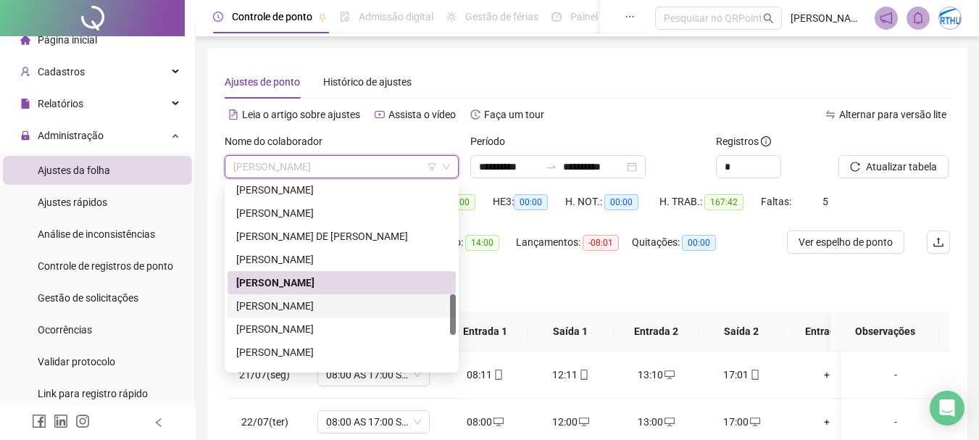
click at [308, 306] on div "PAULO CESAR SANTANA DOS SANTOS" at bounding box center [341, 306] width 211 height 16
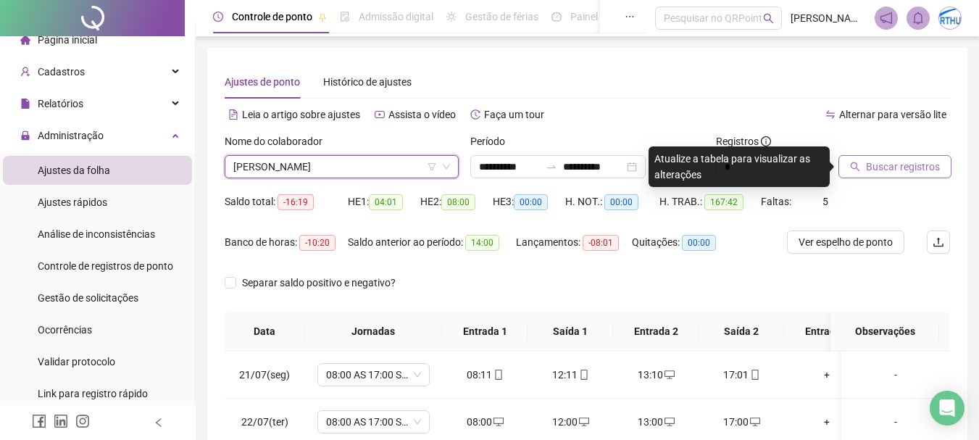
click at [888, 167] on span "Buscar registros" at bounding box center [903, 167] width 74 height 16
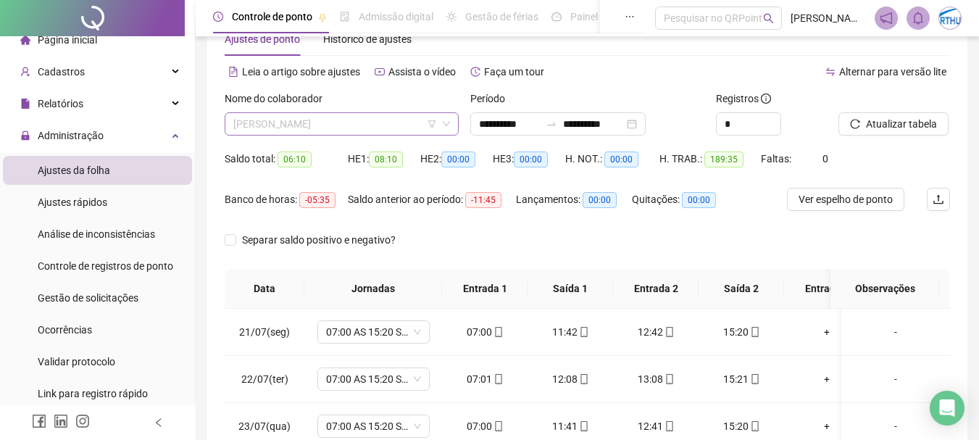
click at [291, 128] on span "PAULO CESAR SANTANA DOS SANTOS" at bounding box center [341, 124] width 217 height 22
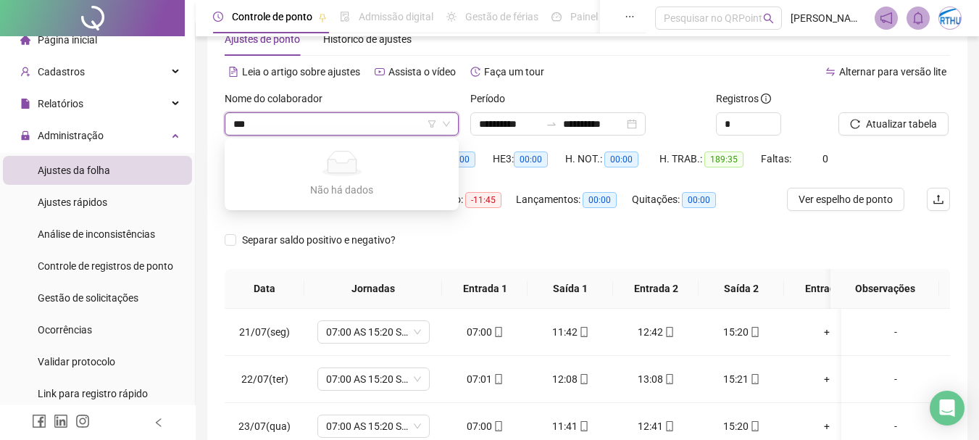
type input "**"
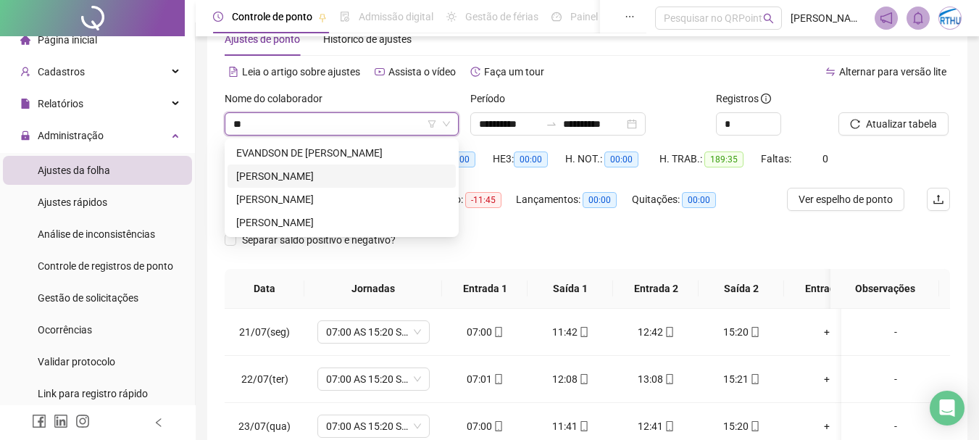
click at [349, 174] on div "[PERSON_NAME]" at bounding box center [341, 176] width 211 height 16
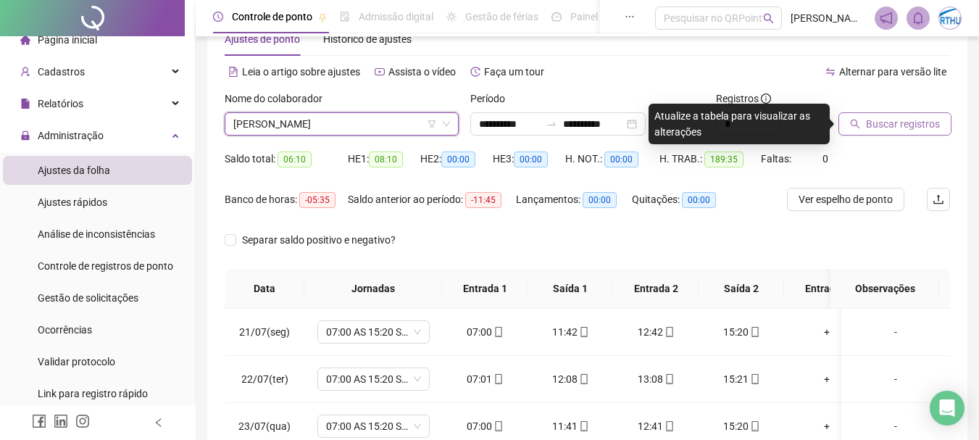
click at [893, 122] on span "Buscar registros" at bounding box center [903, 124] width 74 height 16
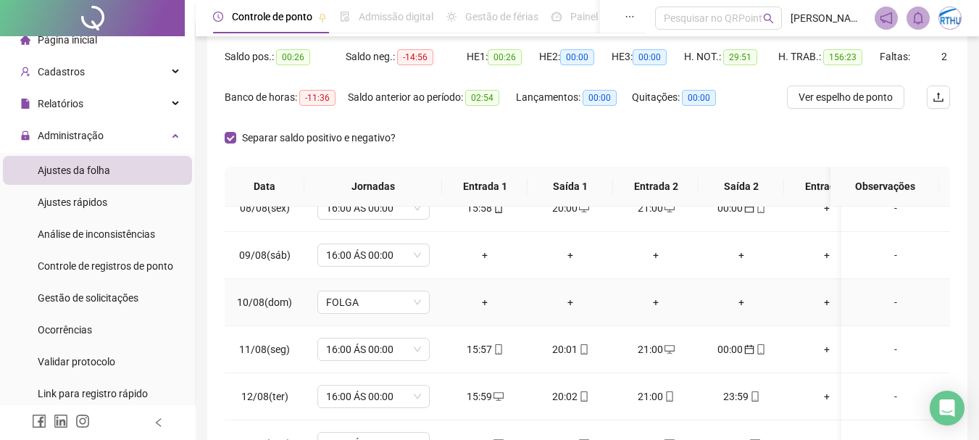
scroll to position [797, 0]
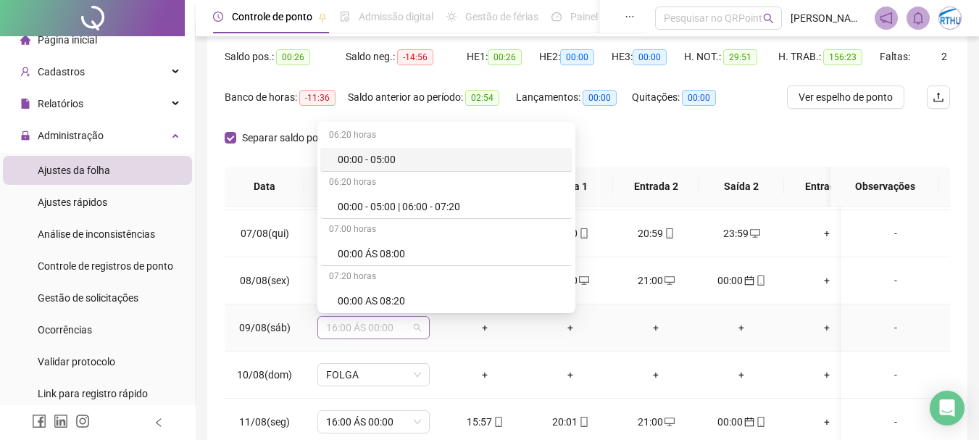
click at [378, 328] on span "16:00 ÁS 00:00" at bounding box center [373, 328] width 95 height 22
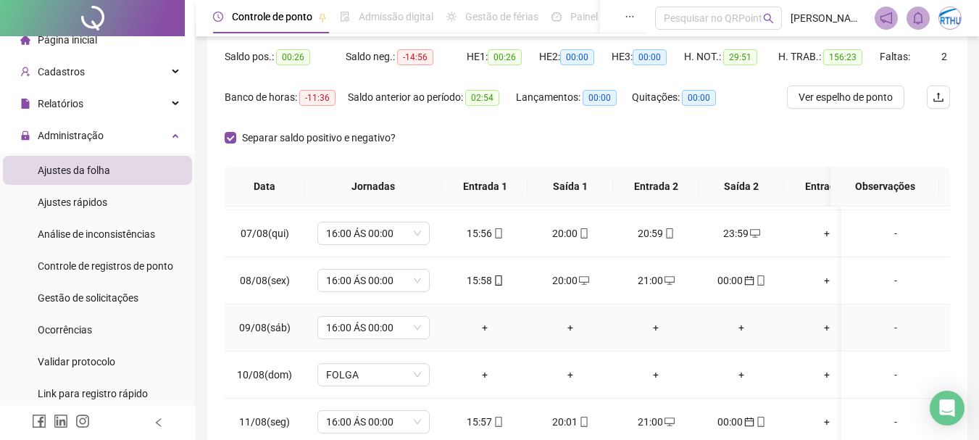
click at [627, 349] on td "+" at bounding box center [656, 327] width 86 height 47
click at [364, 336] on span "16:00 ÁS 00:00" at bounding box center [373, 328] width 95 height 22
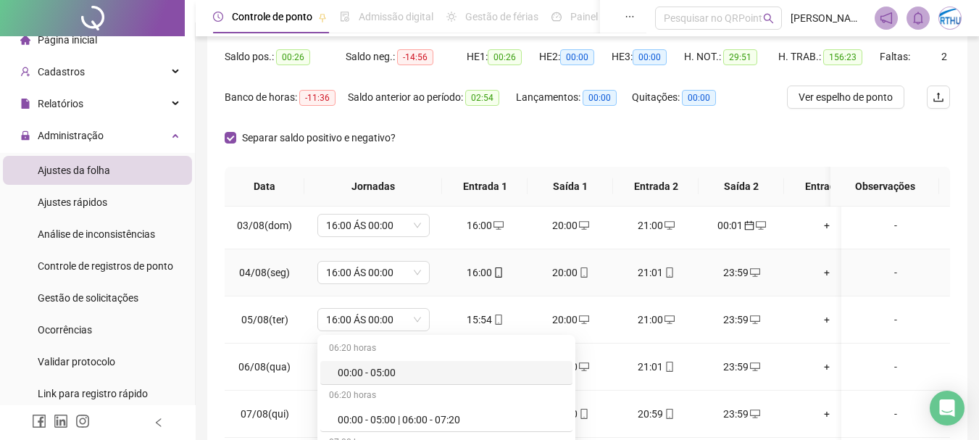
scroll to position [652, 0]
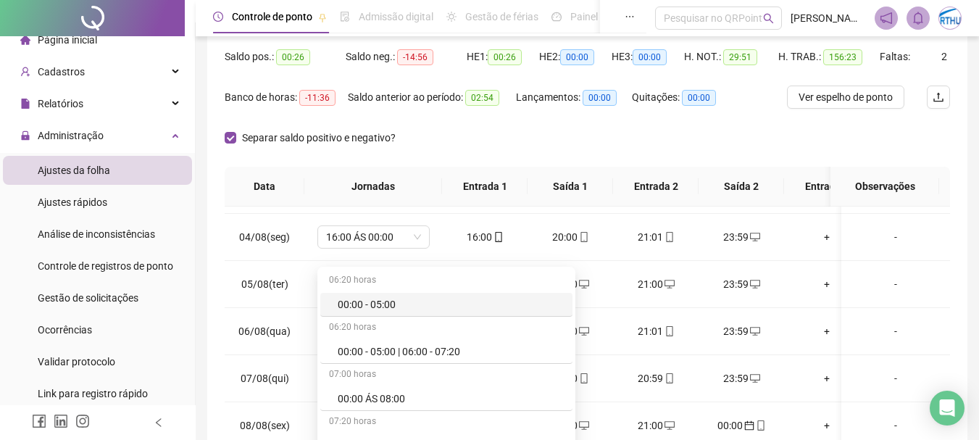
click at [971, 306] on div "**********" at bounding box center [587, 225] width 783 height 741
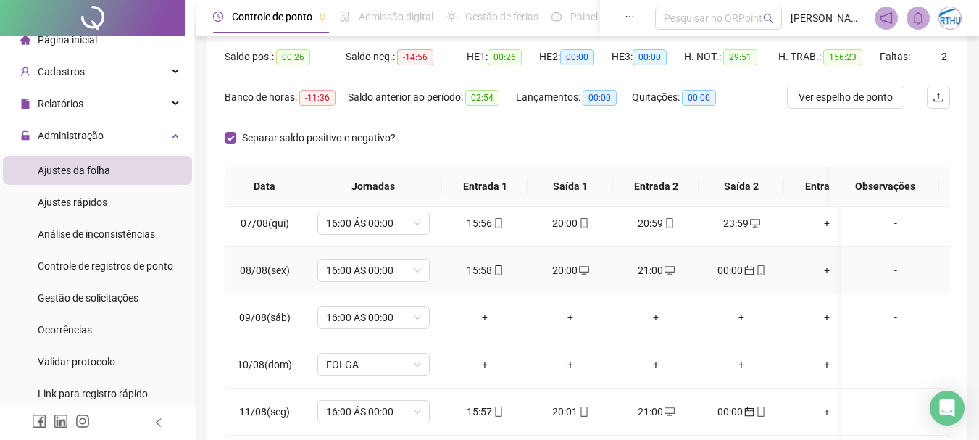
scroll to position [870, 0]
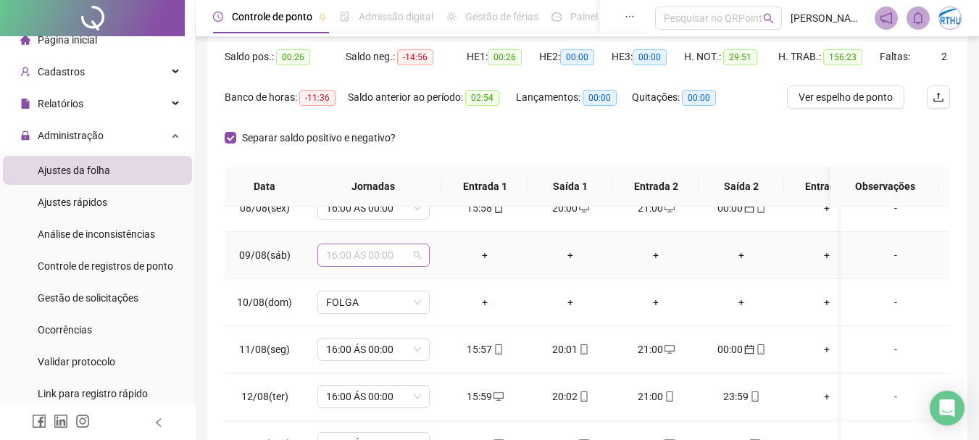
click at [407, 254] on span "16:00 ÁS 00:00" at bounding box center [373, 255] width 95 height 22
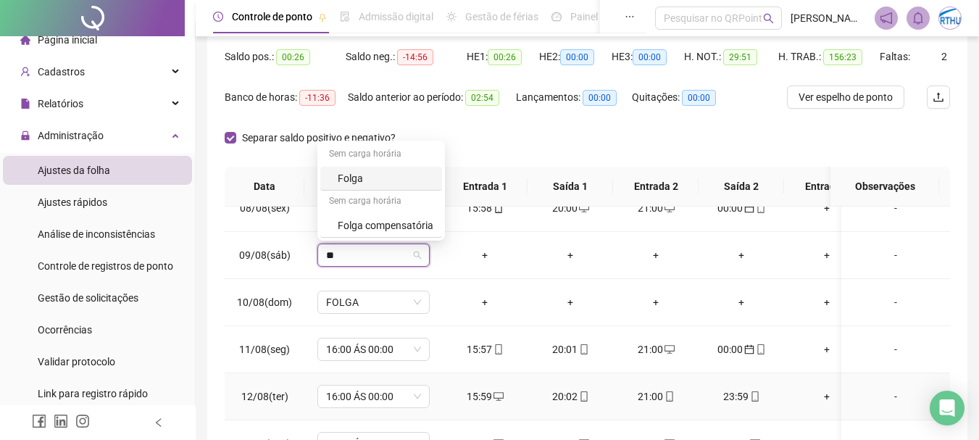
type input "***"
click at [370, 176] on div "Folga" at bounding box center [386, 178] width 96 height 16
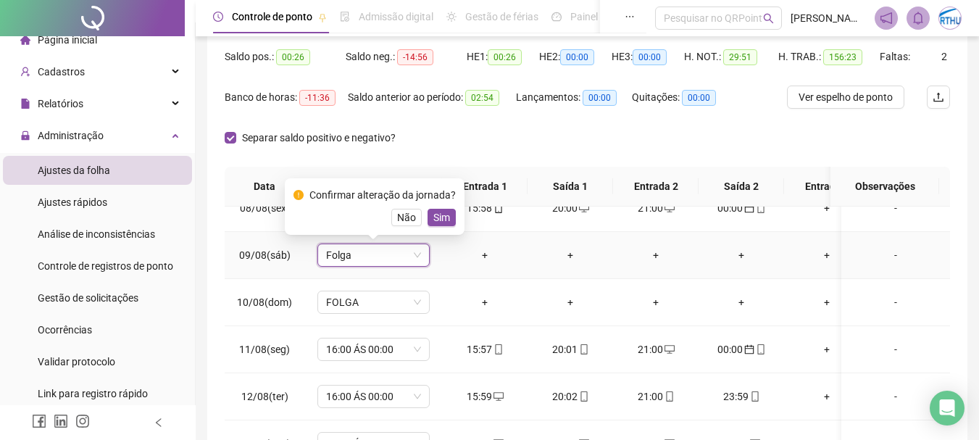
click at [439, 230] on div "Confirmar alteração da jornada? Não Sim" at bounding box center [375, 206] width 180 height 57
click at [453, 219] on div "Confirmar alteração da jornada? Não Sim" at bounding box center [375, 206] width 180 height 57
click at [440, 219] on span "Sim" at bounding box center [441, 217] width 17 height 16
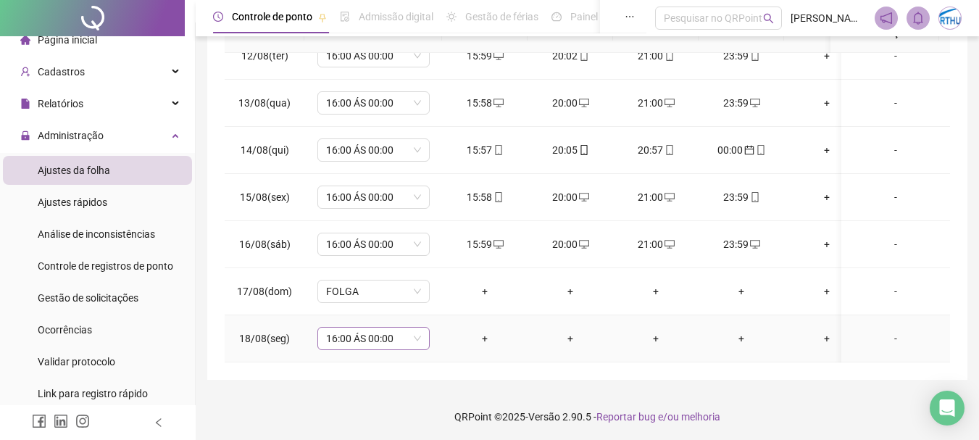
scroll to position [301, 0]
click at [386, 325] on span "16:00 ÁS 00:00" at bounding box center [373, 336] width 95 height 22
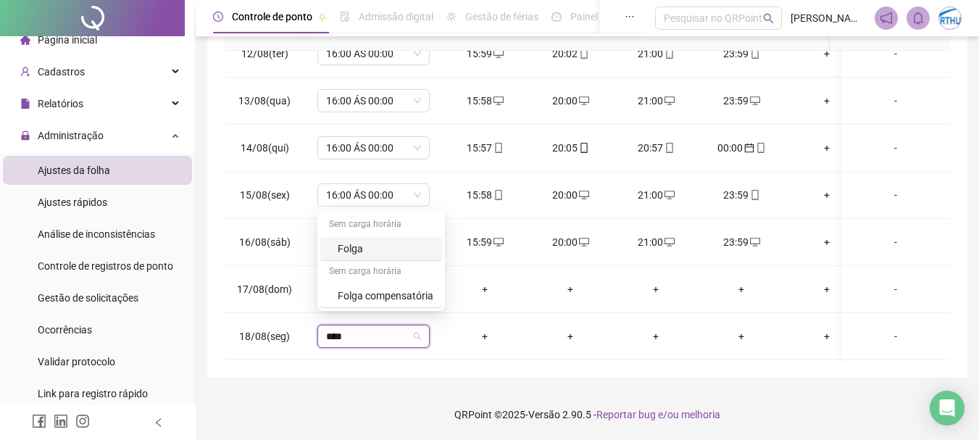
type input "*****"
click at [352, 244] on div "Folga" at bounding box center [386, 249] width 96 height 16
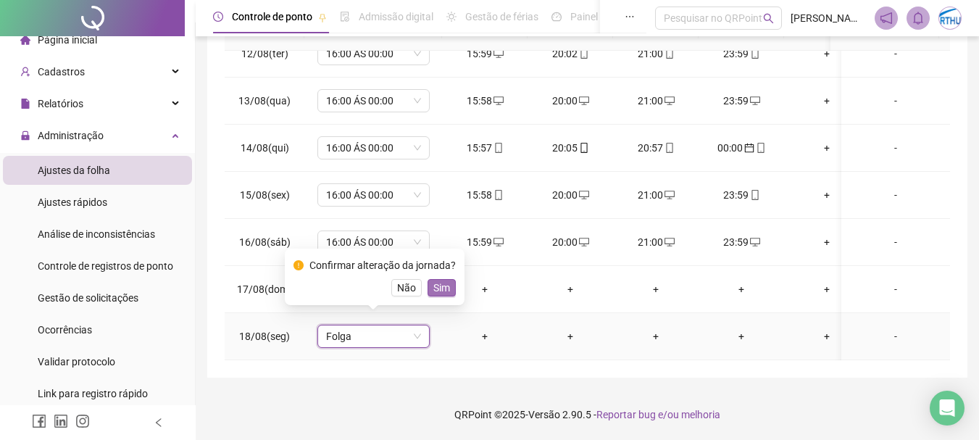
click at [451, 288] on button "Sim" at bounding box center [442, 287] width 28 height 17
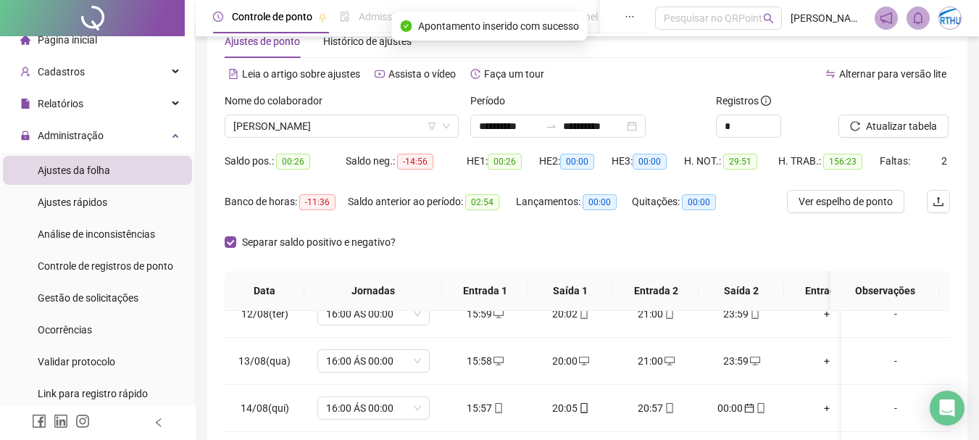
scroll to position [0, 0]
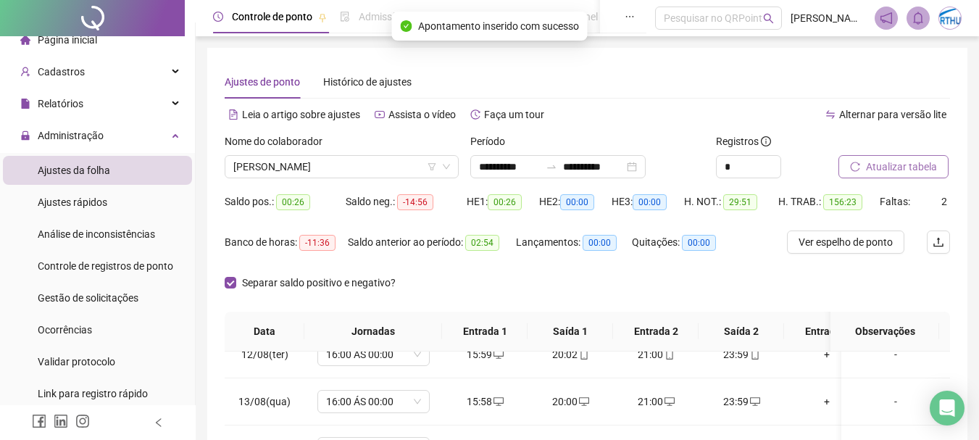
click at [888, 165] on span "Atualizar tabela" at bounding box center [901, 167] width 71 height 16
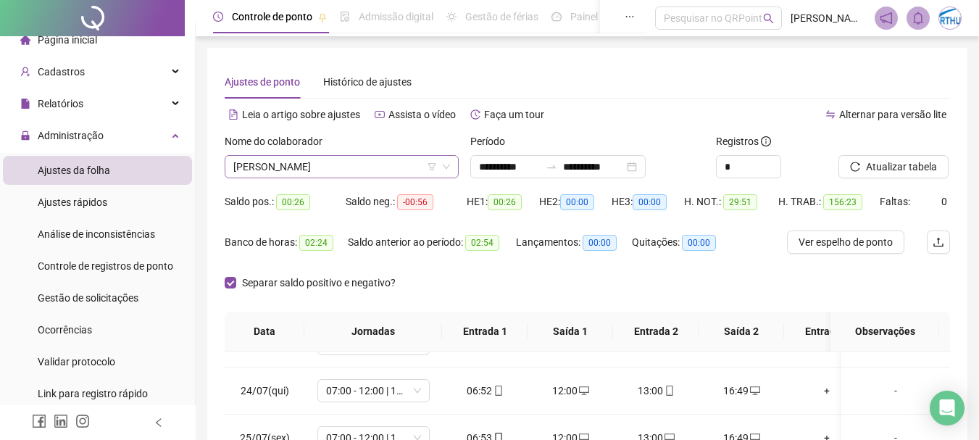
click at [366, 171] on span "[PERSON_NAME]" at bounding box center [341, 167] width 217 height 22
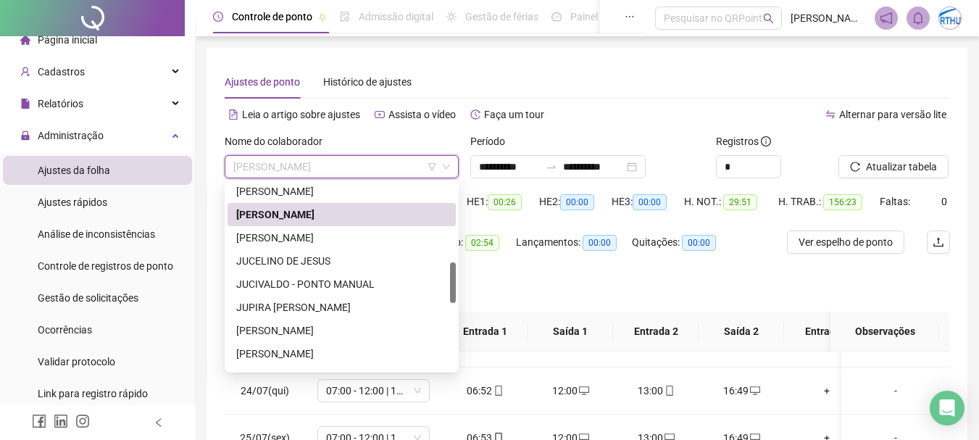
scroll to position [375, 0]
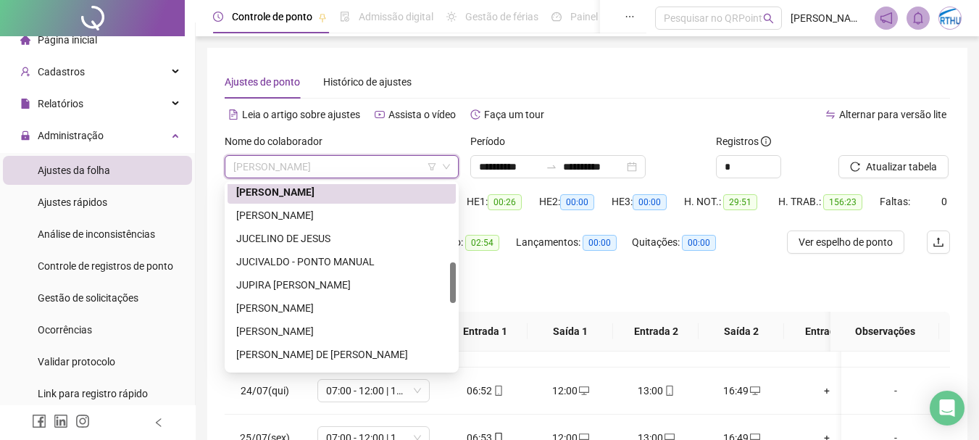
drag, startPoint x: 451, startPoint y: 243, endPoint x: 451, endPoint y: 280, distance: 37.0
click at [451, 280] on div at bounding box center [453, 282] width 6 height 41
click at [343, 214] on div "[PERSON_NAME]" at bounding box center [341, 215] width 211 height 16
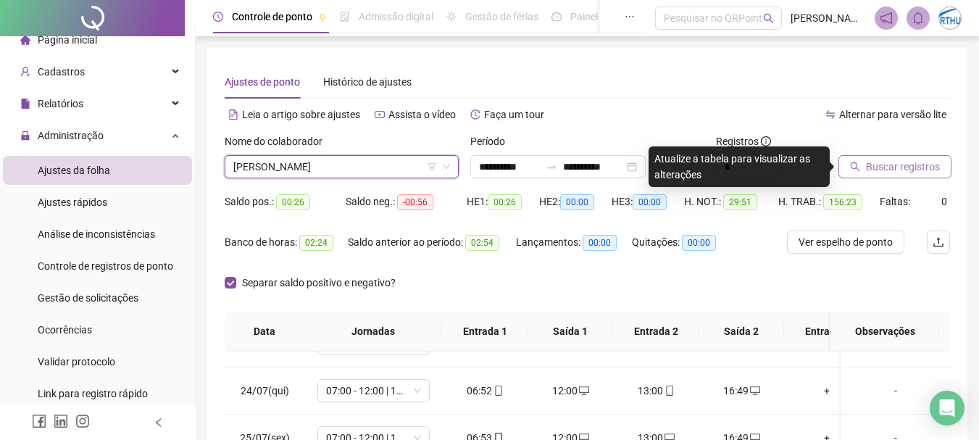
click at [920, 165] on span "Buscar registros" at bounding box center [903, 167] width 74 height 16
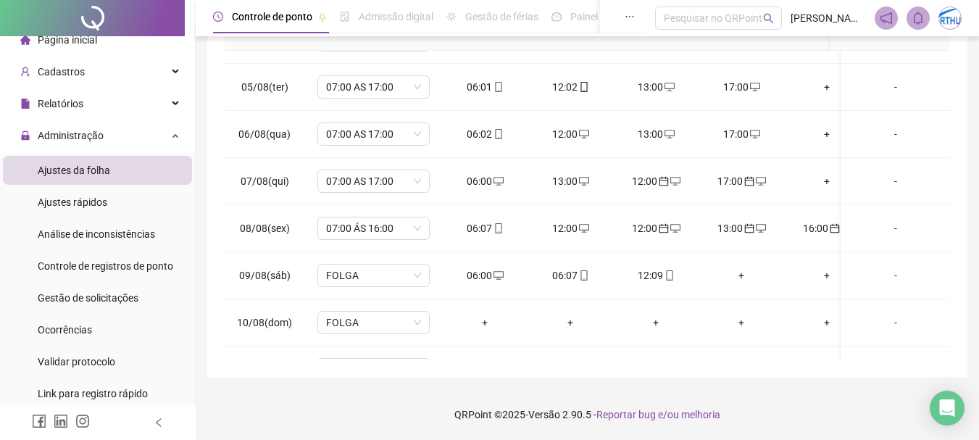
scroll to position [755, 0]
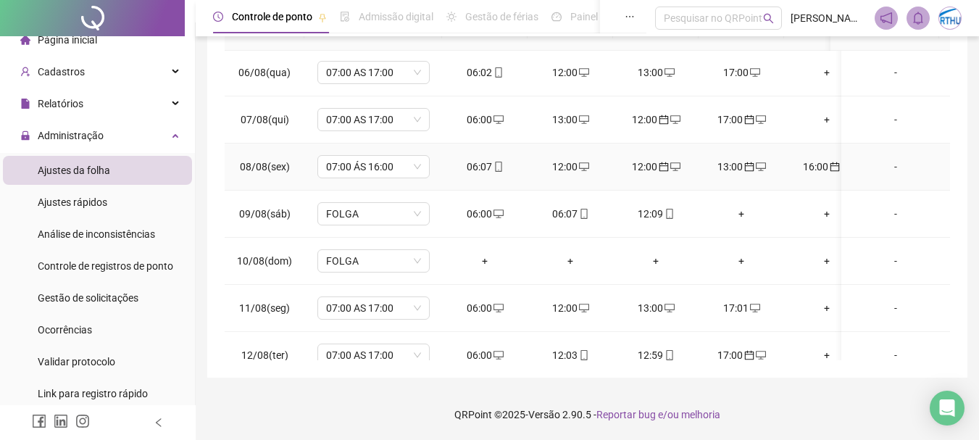
click at [575, 163] on div "12:00" at bounding box center [570, 167] width 62 height 16
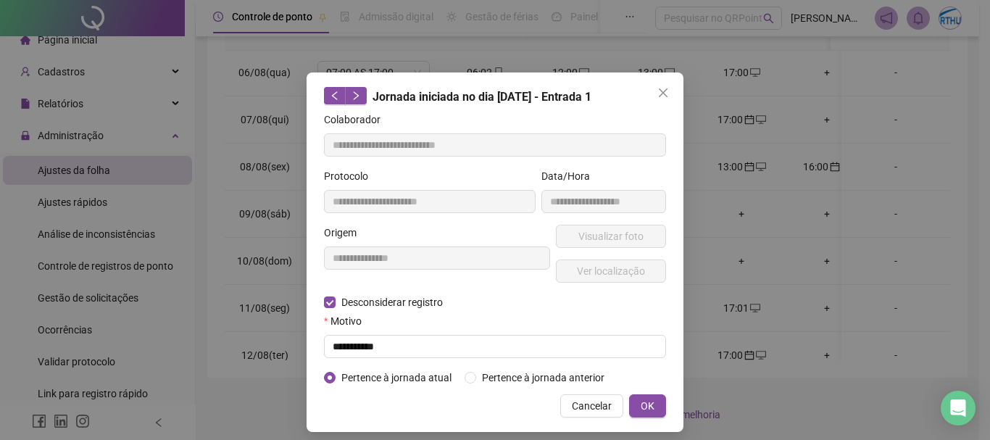
type input "**********"
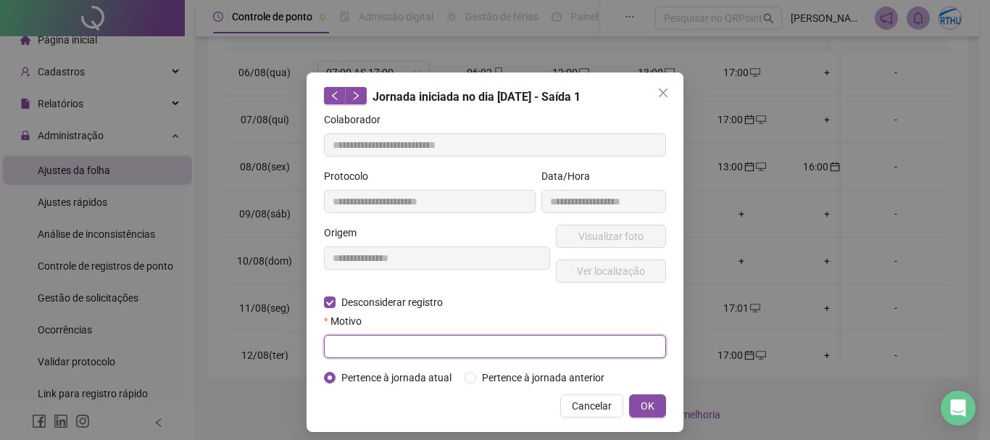
click at [336, 349] on input "text" at bounding box center [495, 346] width 342 height 23
type input "**********"
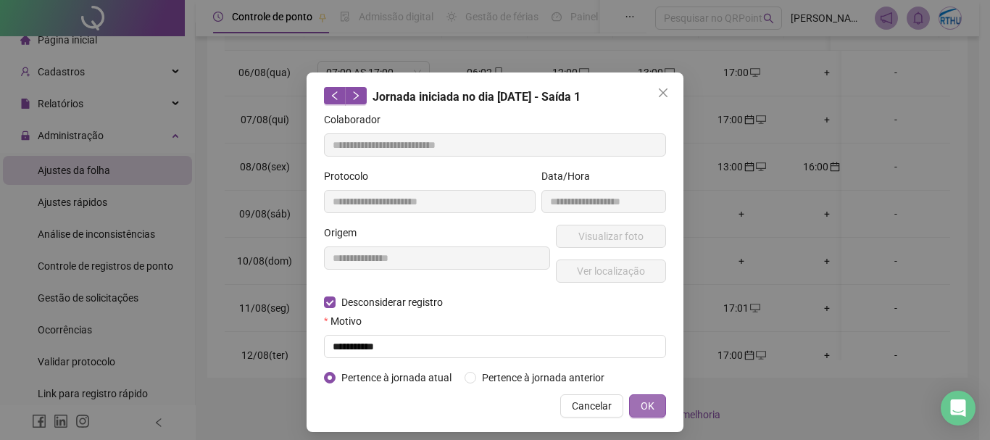
click at [641, 398] on span "OK" at bounding box center [648, 406] width 14 height 16
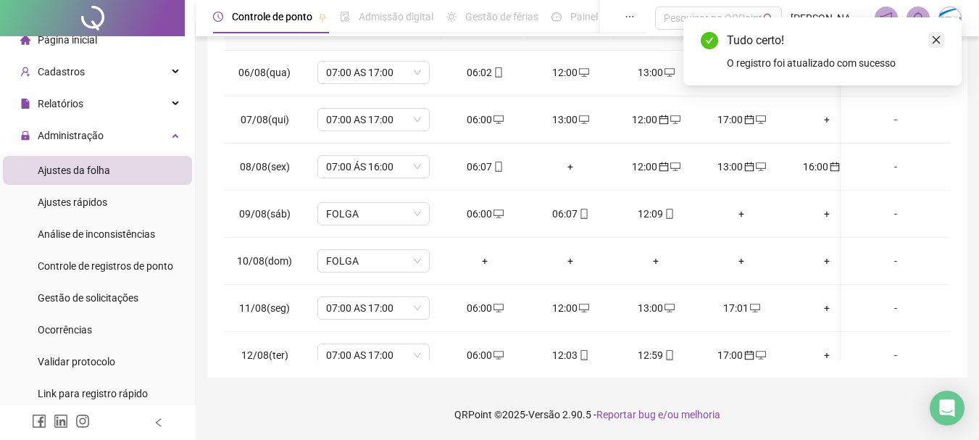
click at [934, 36] on icon "close" at bounding box center [936, 40] width 10 height 10
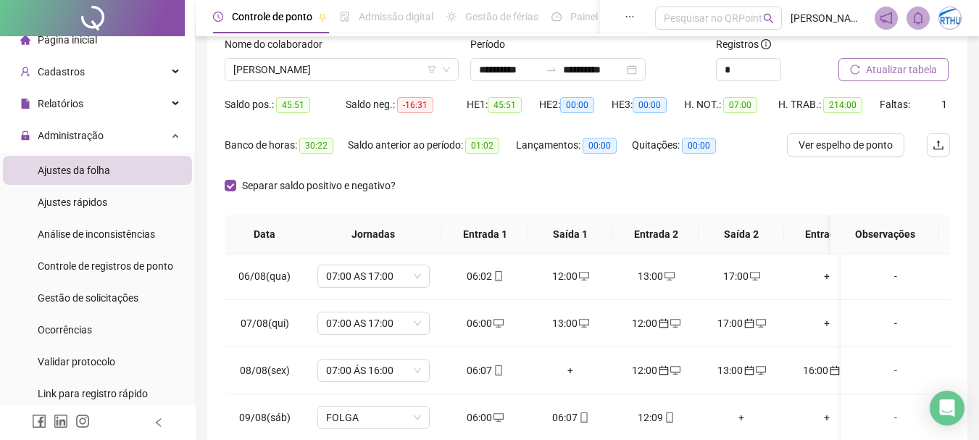
scroll to position [0, 0]
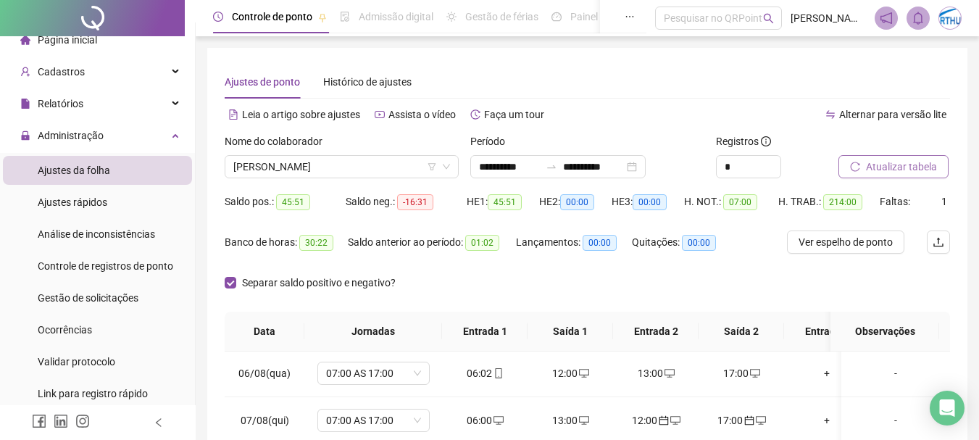
click at [896, 169] on span "Atualizar tabela" at bounding box center [901, 167] width 71 height 16
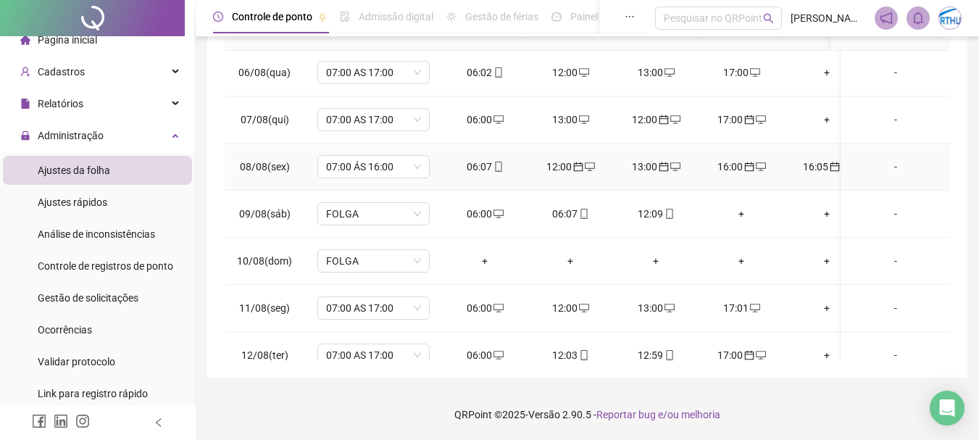
click at [820, 166] on div "16:05" at bounding box center [827, 167] width 62 height 16
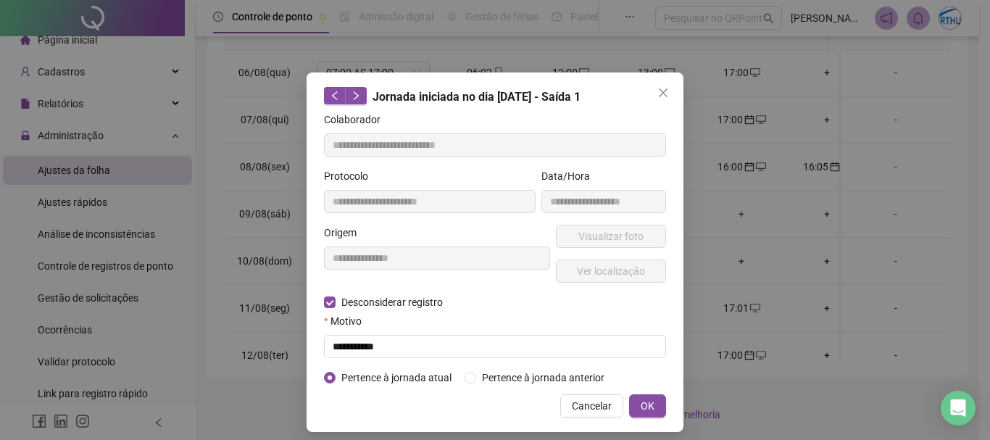
type input "**********"
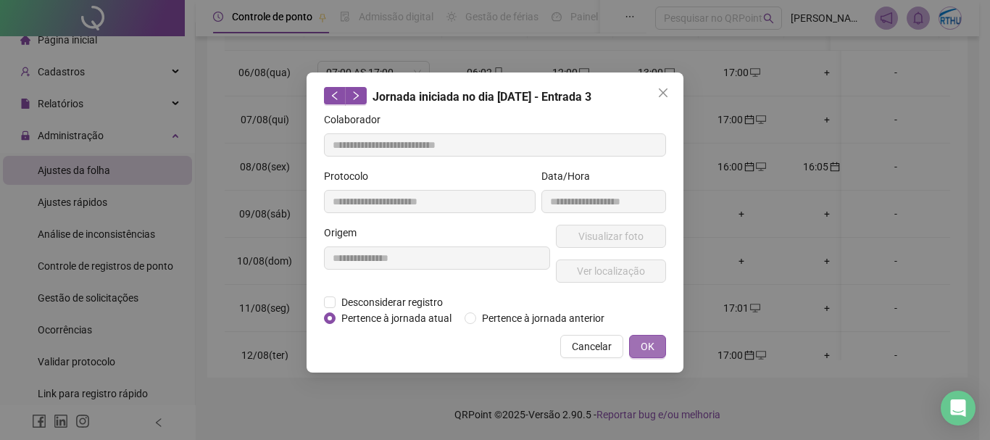
click at [662, 349] on button "OK" at bounding box center [647, 346] width 37 height 23
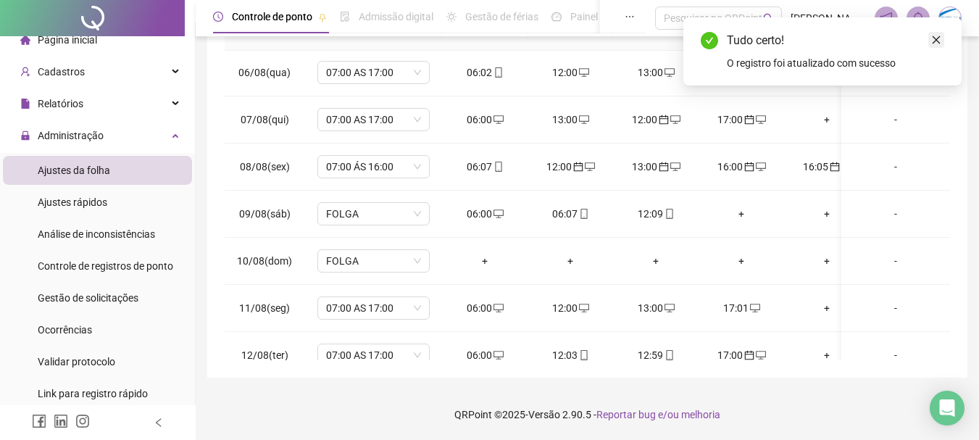
click at [933, 39] on icon "close" at bounding box center [936, 40] width 10 height 10
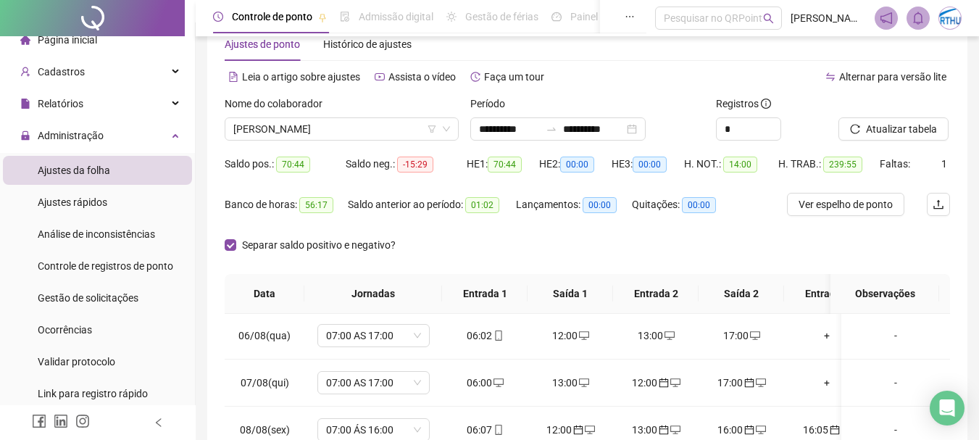
scroll to position [20, 0]
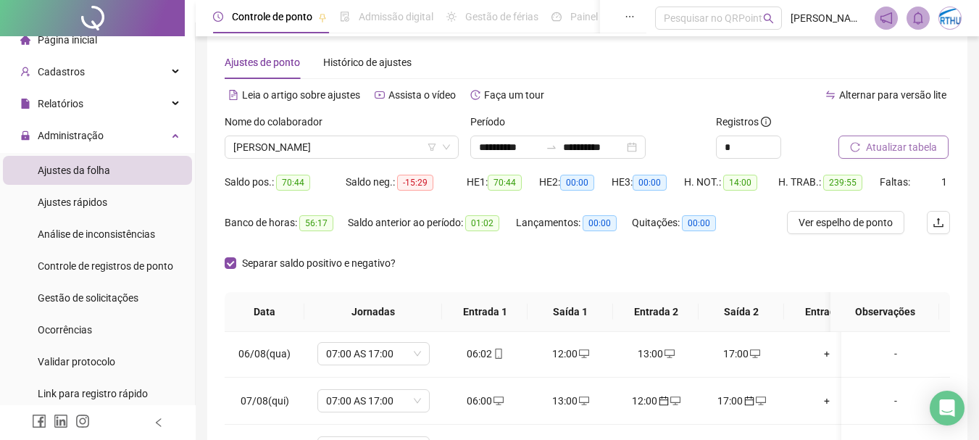
click at [903, 145] on span "Atualizar tabela" at bounding box center [901, 147] width 71 height 16
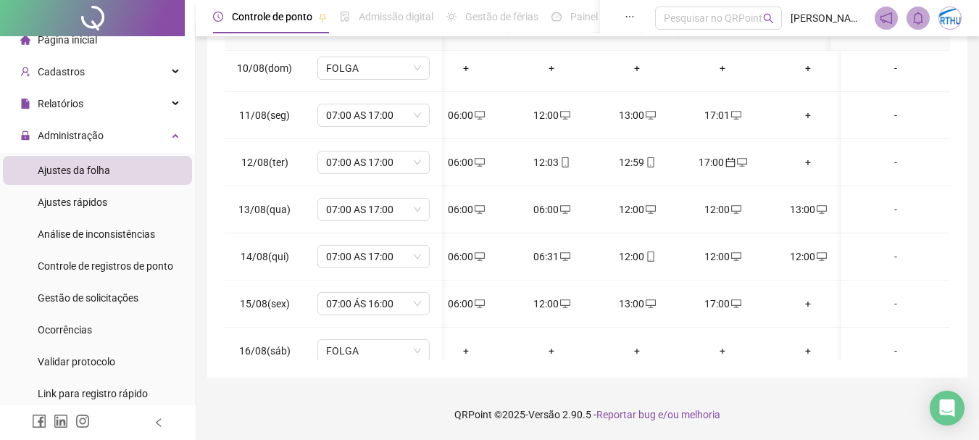
scroll to position [0, 23]
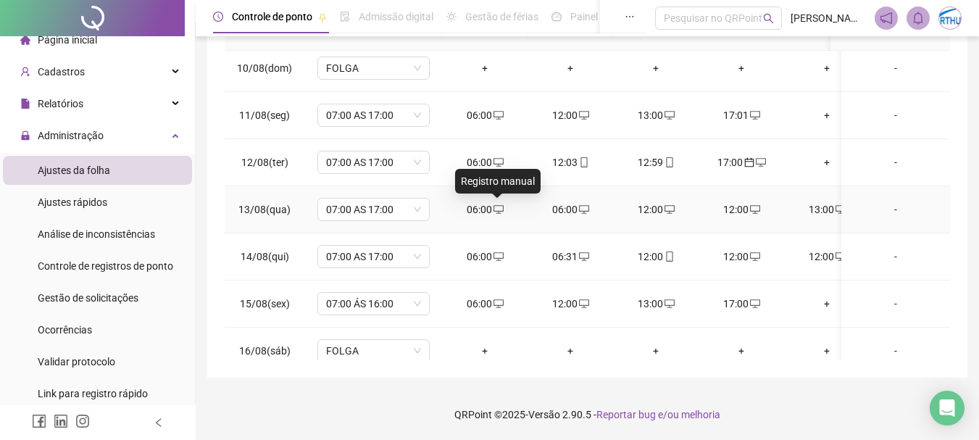
click at [497, 208] on icon "desktop" at bounding box center [499, 209] width 10 height 10
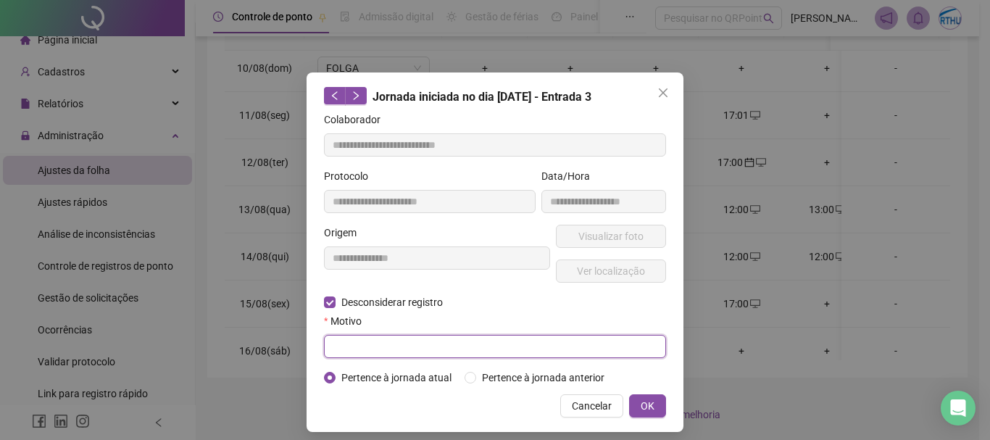
click at [393, 343] on input "text" at bounding box center [495, 346] width 342 height 23
type input "**********"
click at [364, 352] on input "text" at bounding box center [495, 346] width 342 height 23
type input "**********"
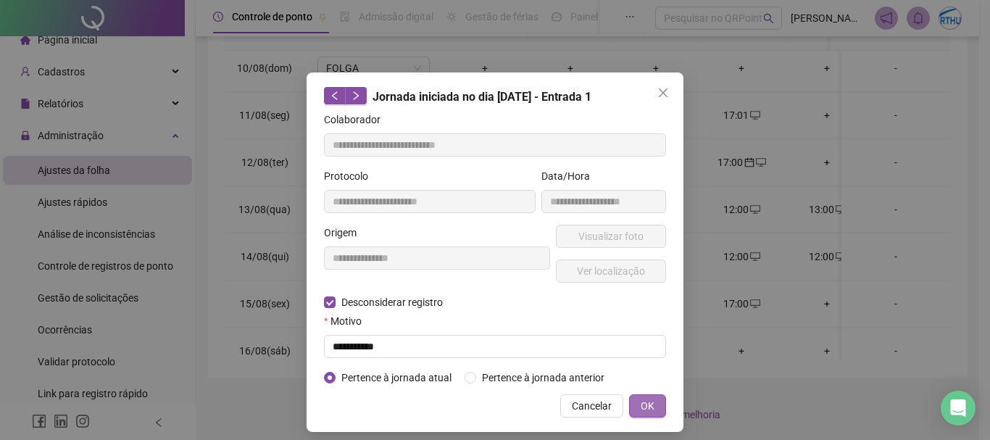
click at [644, 406] on span "OK" at bounding box center [648, 406] width 14 height 16
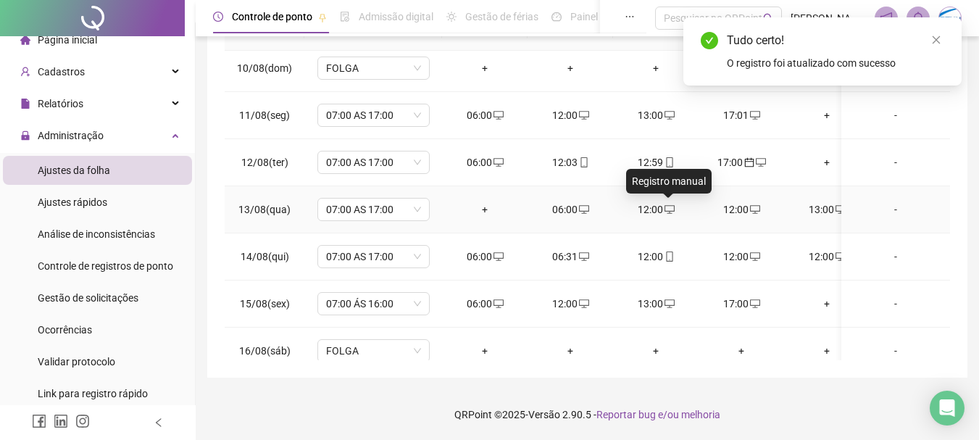
click at [669, 204] on span at bounding box center [669, 210] width 12 height 12
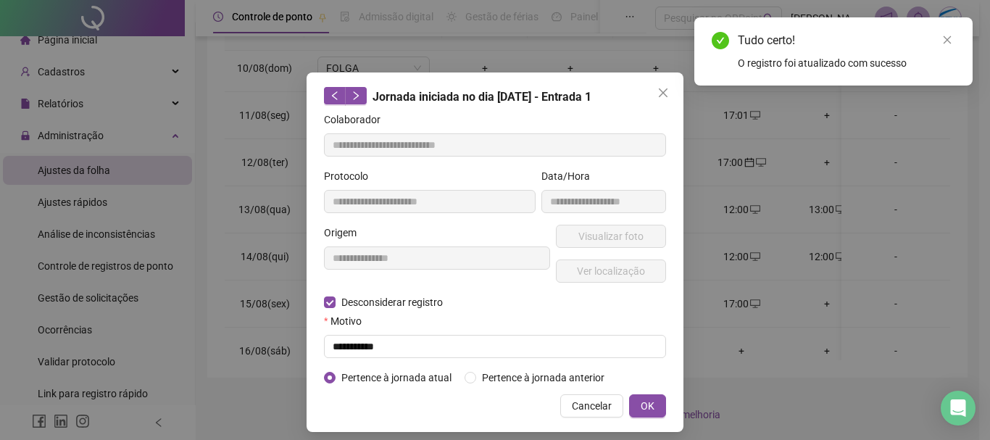
type input "**********"
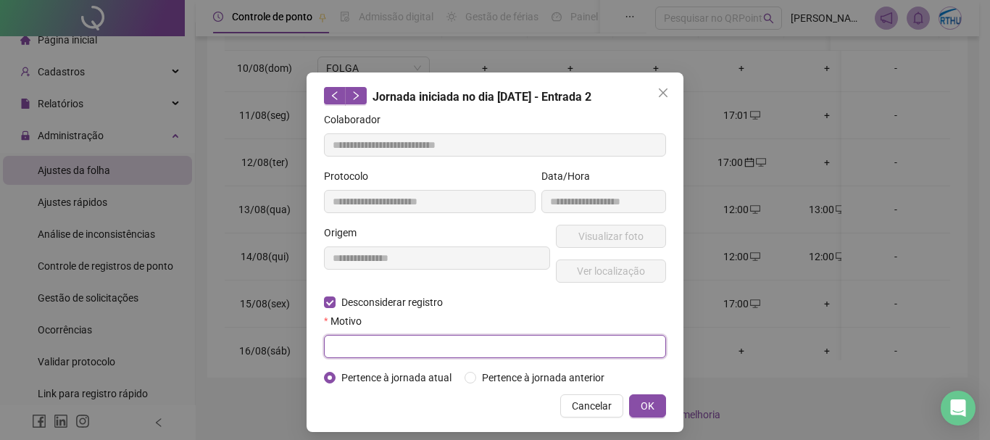
click at [373, 345] on input "text" at bounding box center [495, 346] width 342 height 23
type input "**********"
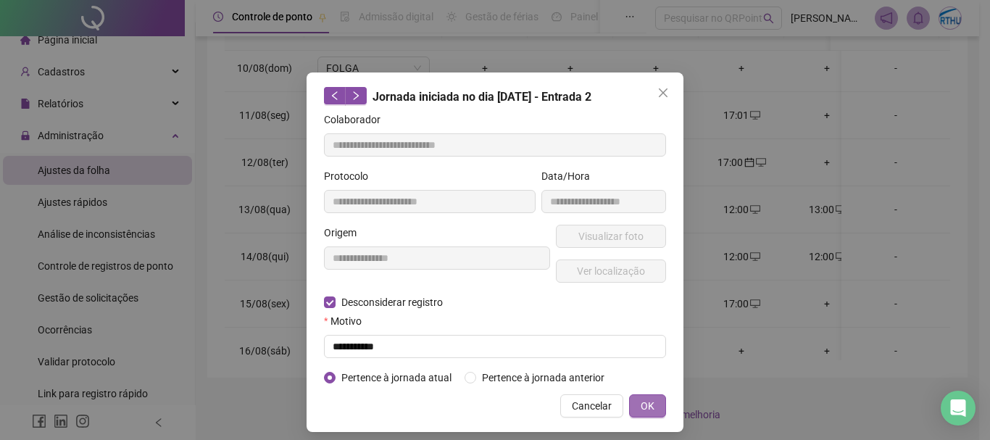
click at [646, 399] on span "OK" at bounding box center [648, 406] width 14 height 16
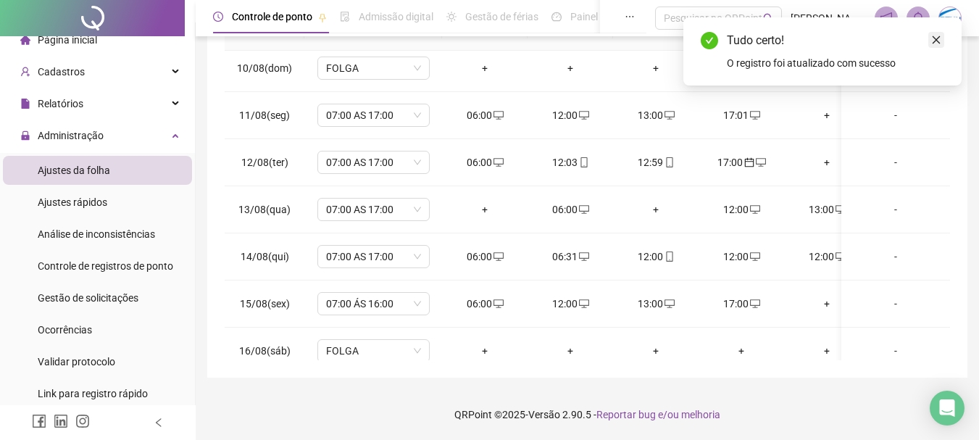
click at [935, 41] on icon "close" at bounding box center [937, 40] width 8 height 8
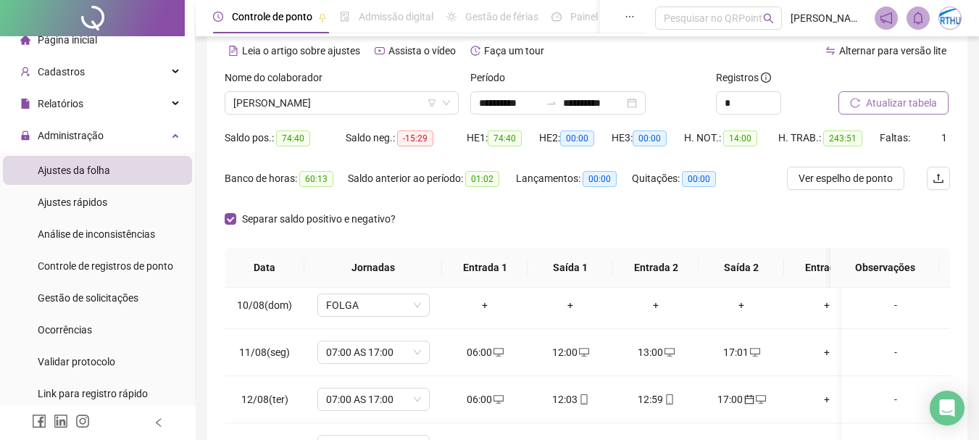
click at [935, 98] on span "Atualizar tabela" at bounding box center [901, 103] width 71 height 16
drag, startPoint x: 978, startPoint y: 94, endPoint x: 980, endPoint y: 105, distance: 11.1
click at [979, 105] on html "**********" at bounding box center [489, 156] width 979 height 440
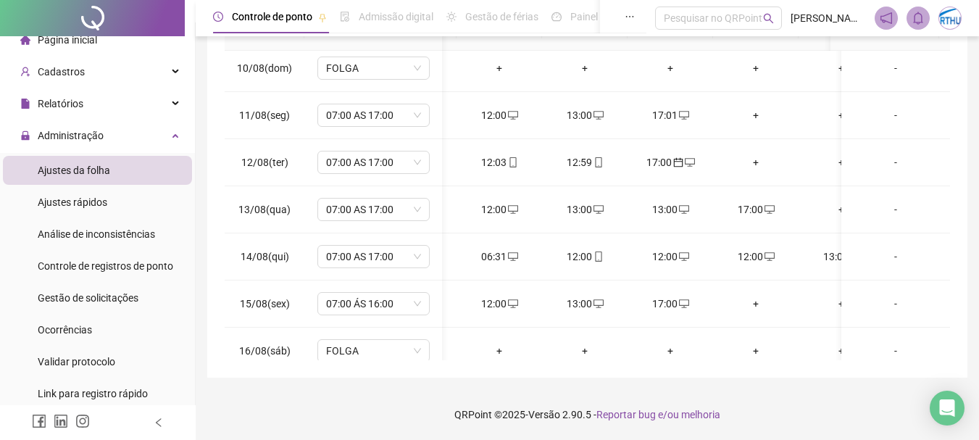
scroll to position [0, 4]
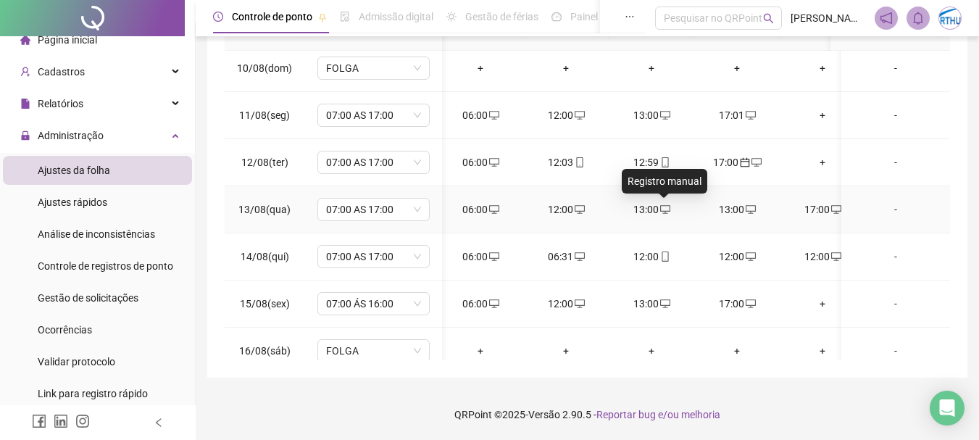
click at [661, 208] on icon "desktop" at bounding box center [665, 209] width 10 height 10
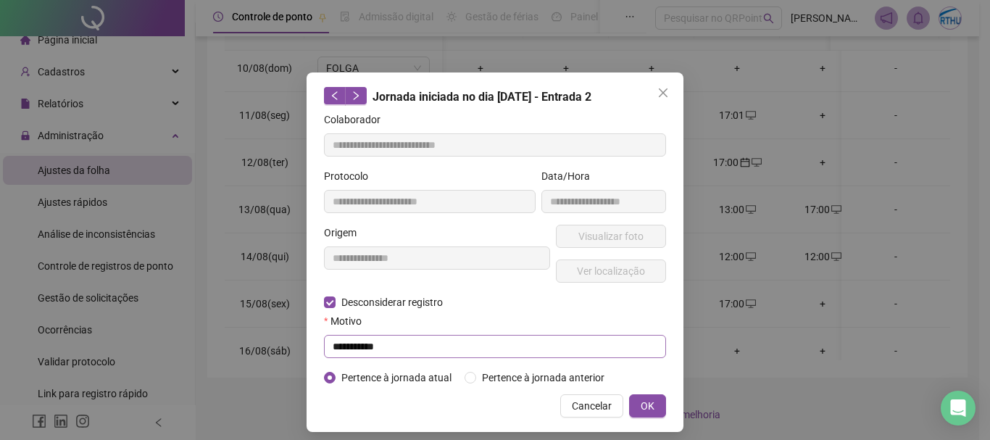
type input "**********"
click at [359, 343] on input "text" at bounding box center [495, 346] width 342 height 23
type input "**********"
click at [646, 402] on span "OK" at bounding box center [648, 406] width 14 height 16
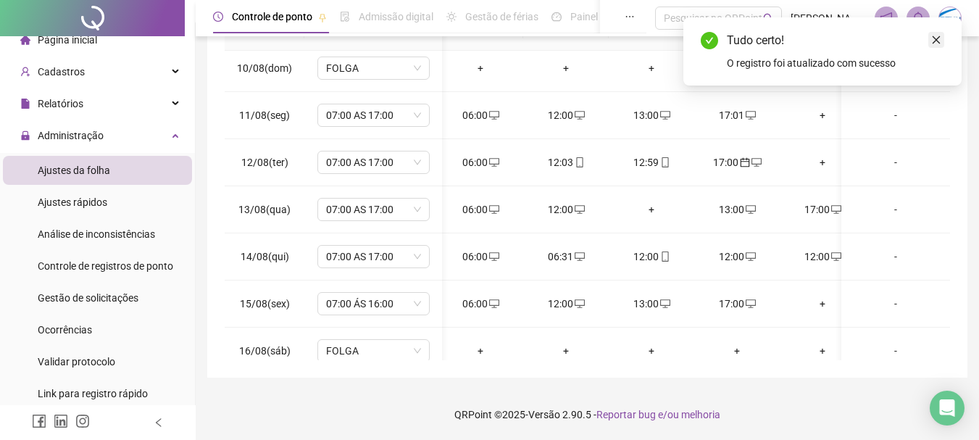
click at [933, 38] on icon "close" at bounding box center [936, 40] width 10 height 10
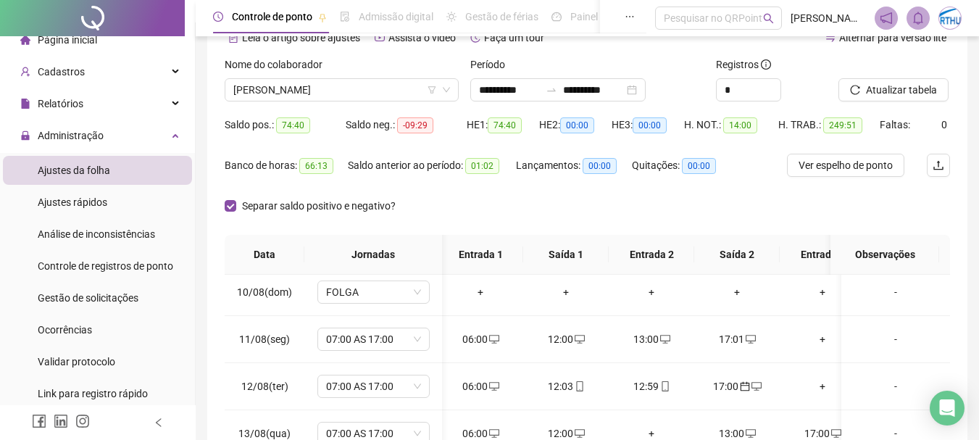
scroll to position [0, 0]
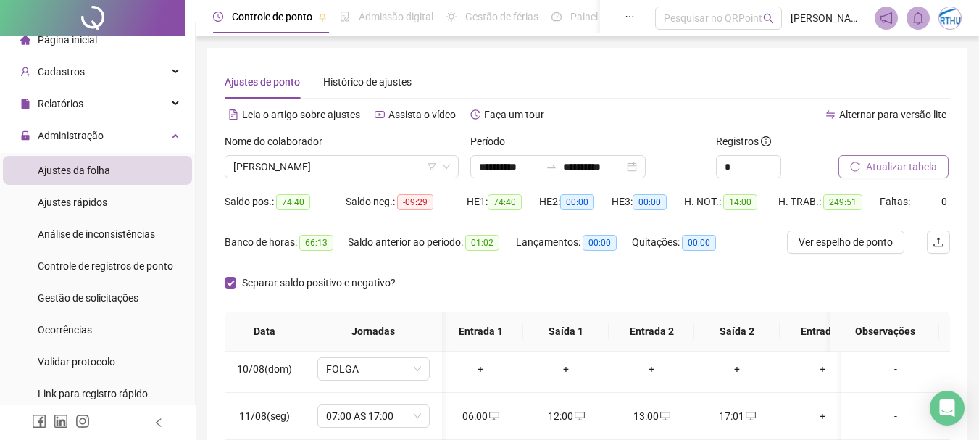
click at [915, 170] on span "Atualizar tabela" at bounding box center [901, 167] width 71 height 16
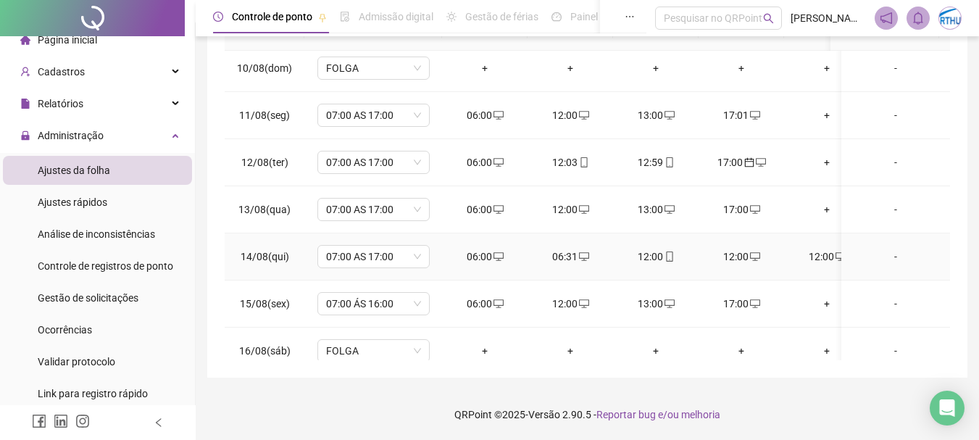
click at [655, 254] on div "12:00" at bounding box center [656, 257] width 62 height 16
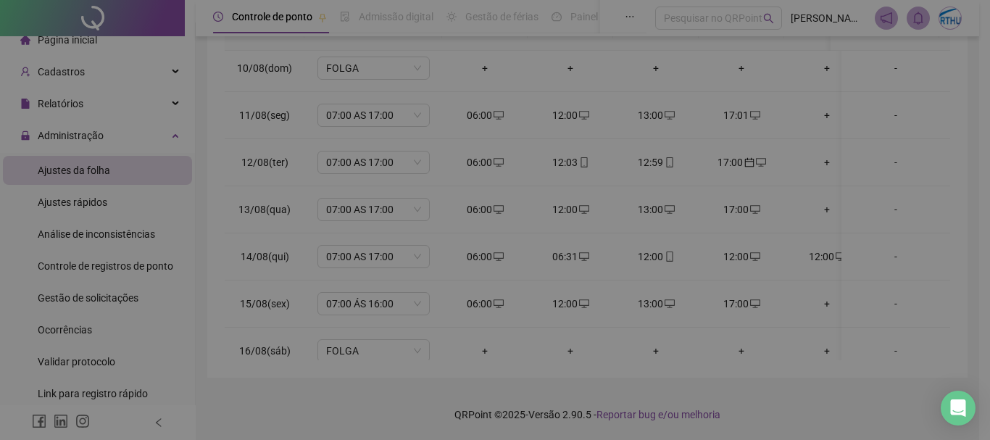
type input "**********"
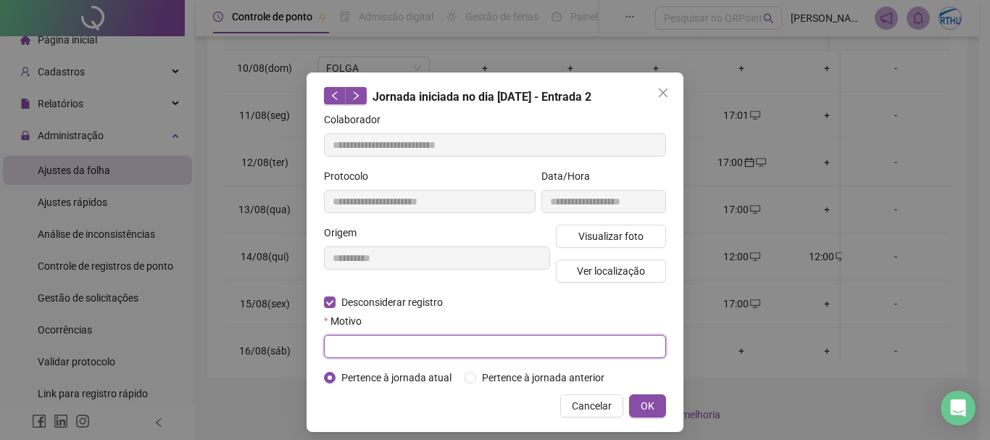
click at [394, 341] on input "text" at bounding box center [495, 346] width 342 height 23
type input "**********"
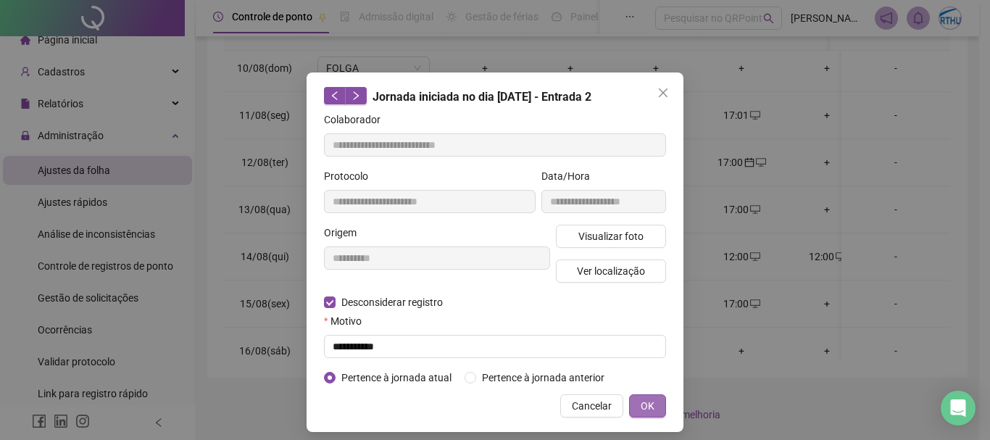
click at [650, 407] on button "OK" at bounding box center [647, 405] width 37 height 23
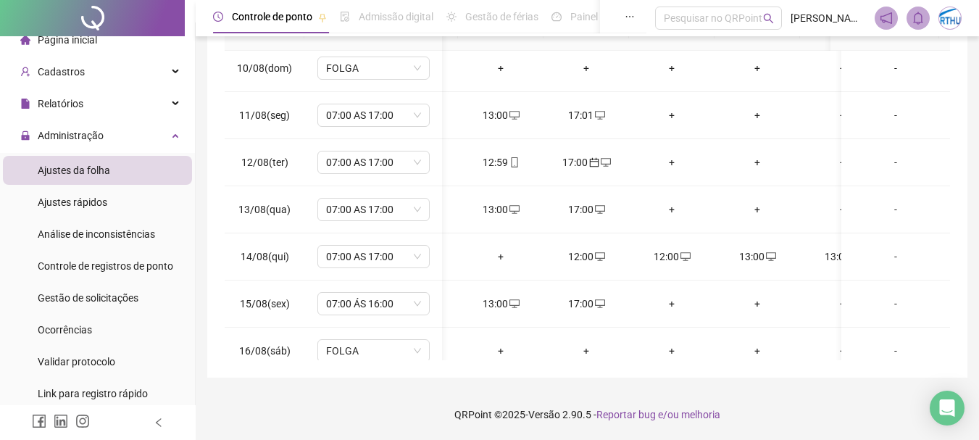
scroll to position [0, 209]
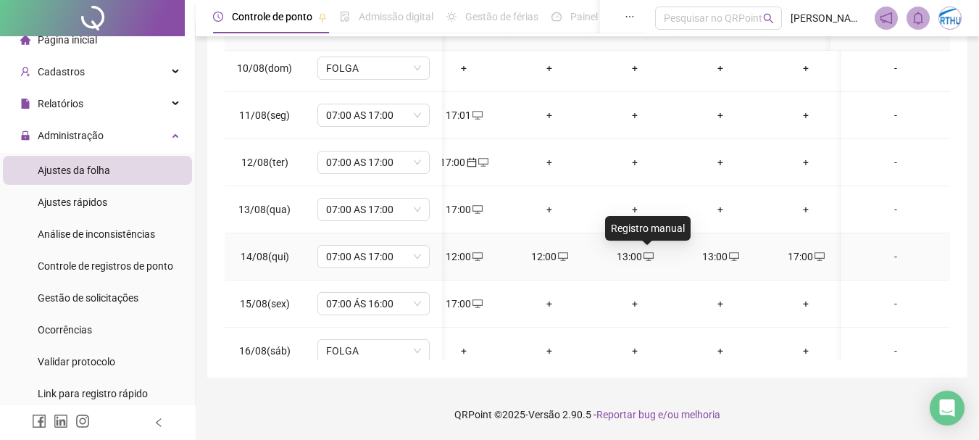
click at [646, 254] on icon "desktop" at bounding box center [649, 256] width 10 height 10
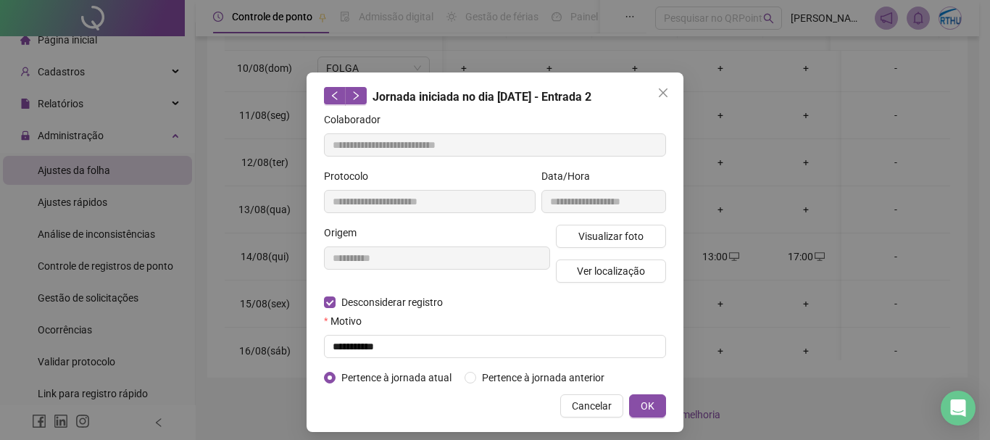
type input "**********"
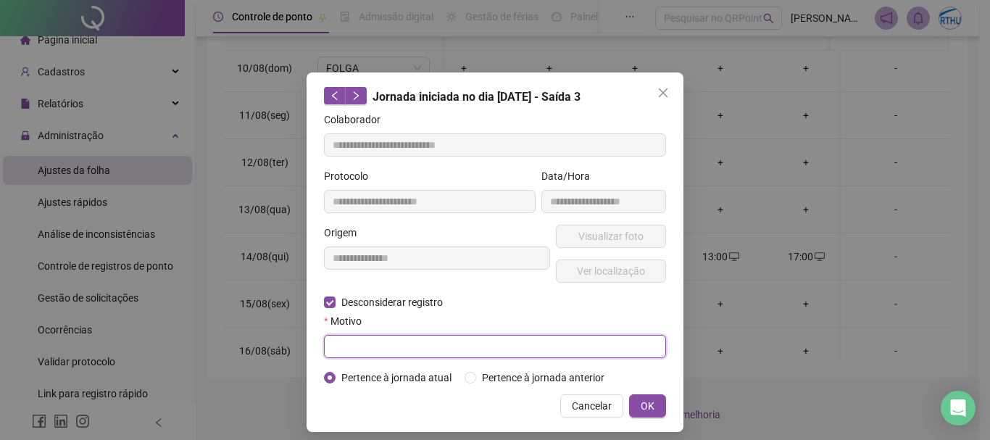
click at [360, 341] on input "text" at bounding box center [495, 346] width 342 height 23
type input "**********"
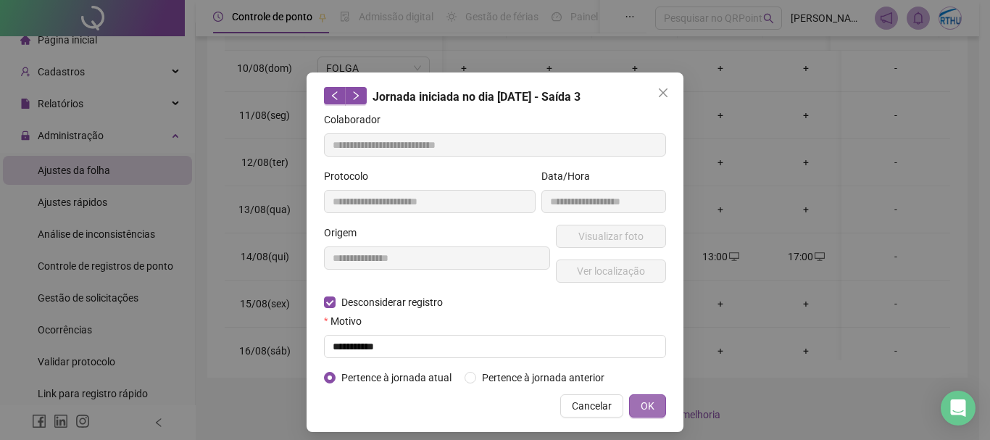
click at [648, 402] on span "OK" at bounding box center [648, 406] width 14 height 16
click at [648, 404] on div "**********" at bounding box center [495, 220] width 990 height 440
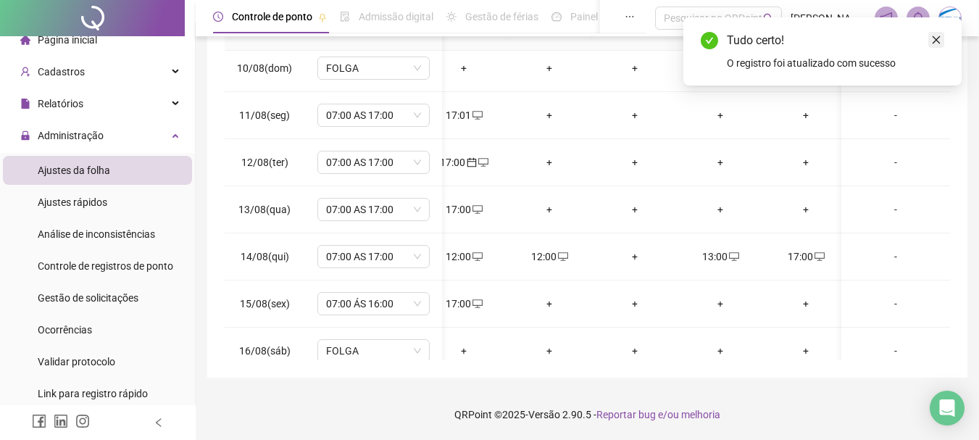
click at [937, 36] on icon "close" at bounding box center [936, 40] width 10 height 10
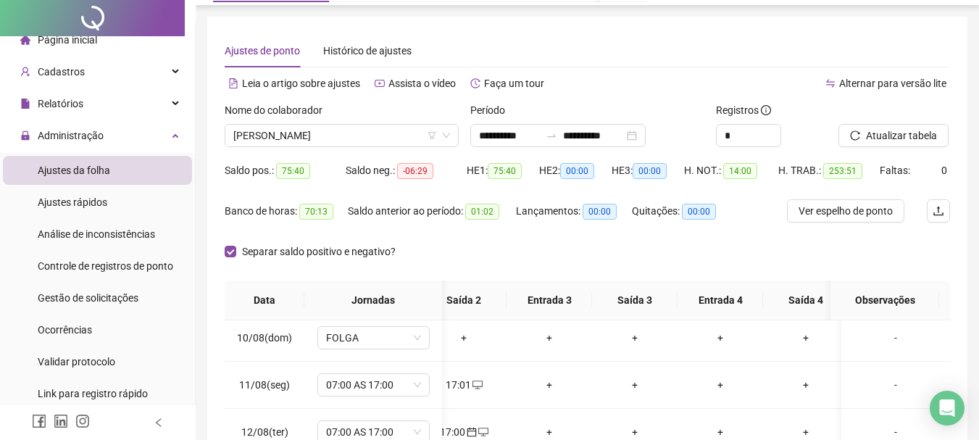
scroll to position [0, 0]
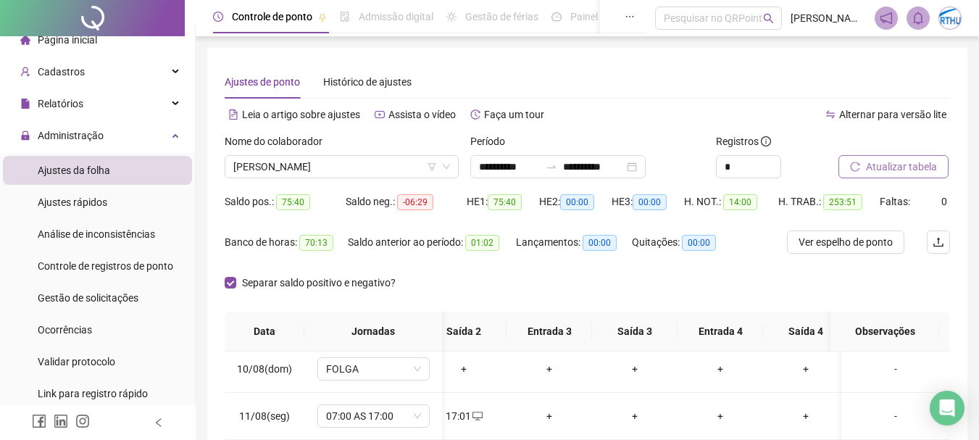
click at [882, 165] on span "Atualizar tabela" at bounding box center [901, 167] width 71 height 16
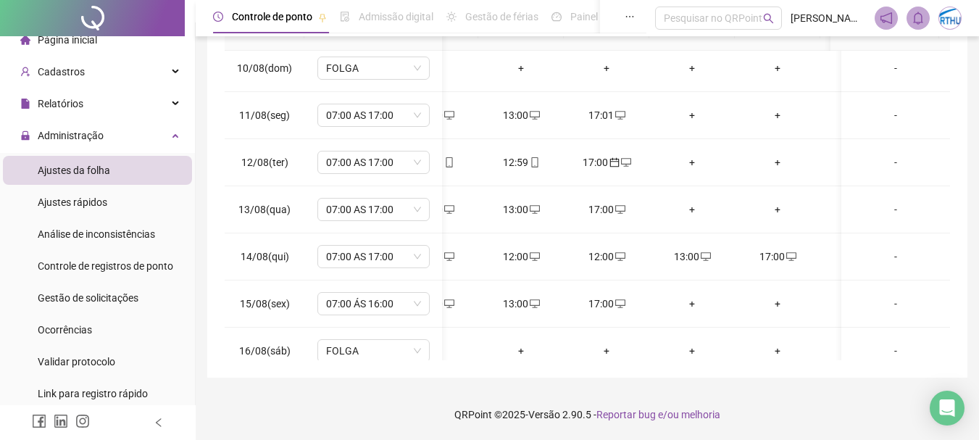
scroll to position [948, 186]
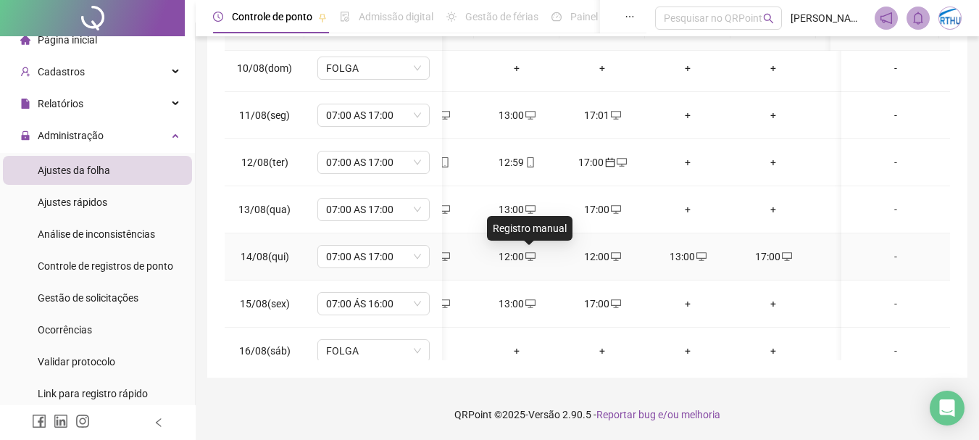
click at [522, 254] on div "12:00" at bounding box center [517, 257] width 62 height 16
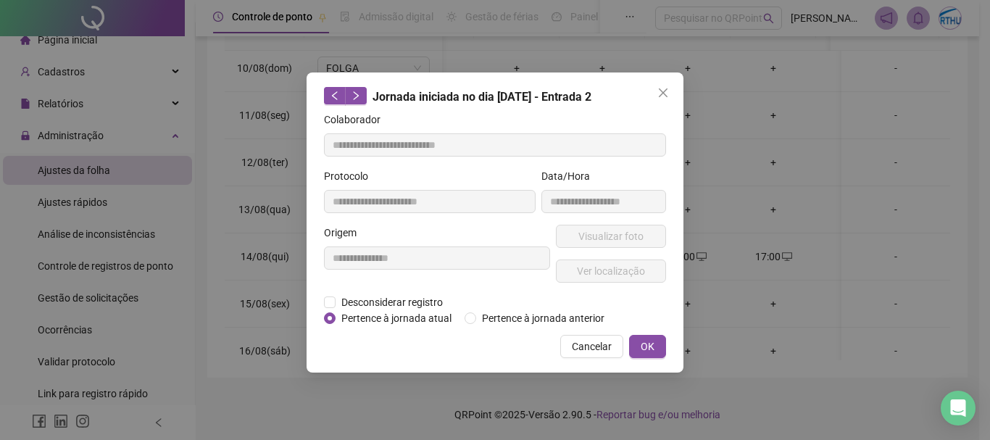
type input "**********"
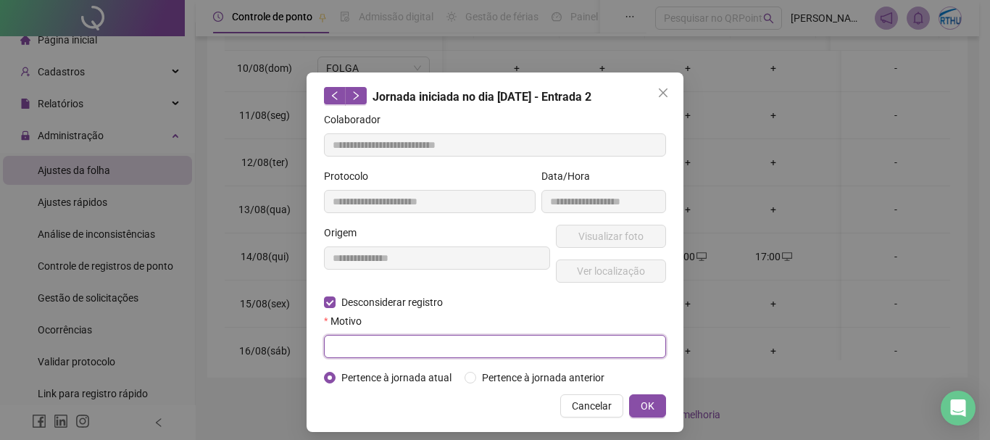
click at [362, 349] on input "text" at bounding box center [495, 346] width 342 height 23
type input "**********"
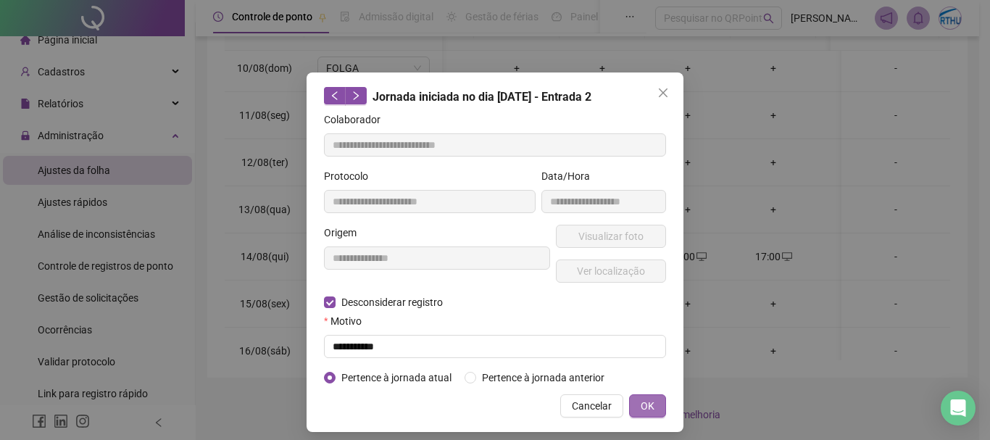
click at [649, 400] on span "OK" at bounding box center [648, 406] width 14 height 16
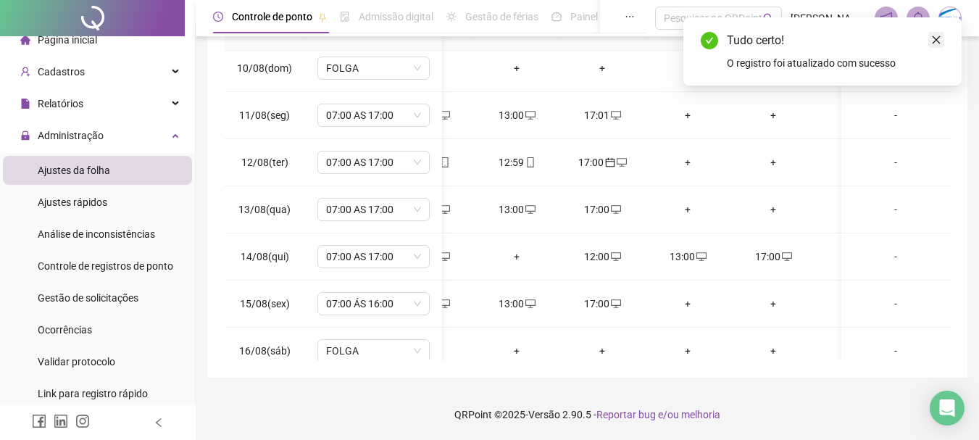
click at [939, 40] on icon "close" at bounding box center [936, 40] width 10 height 10
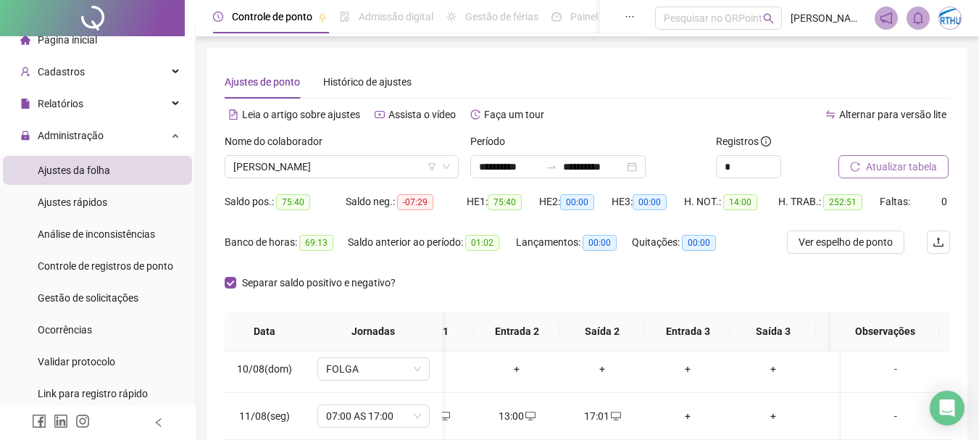
click at [873, 170] on span "Atualizar tabela" at bounding box center [901, 167] width 71 height 16
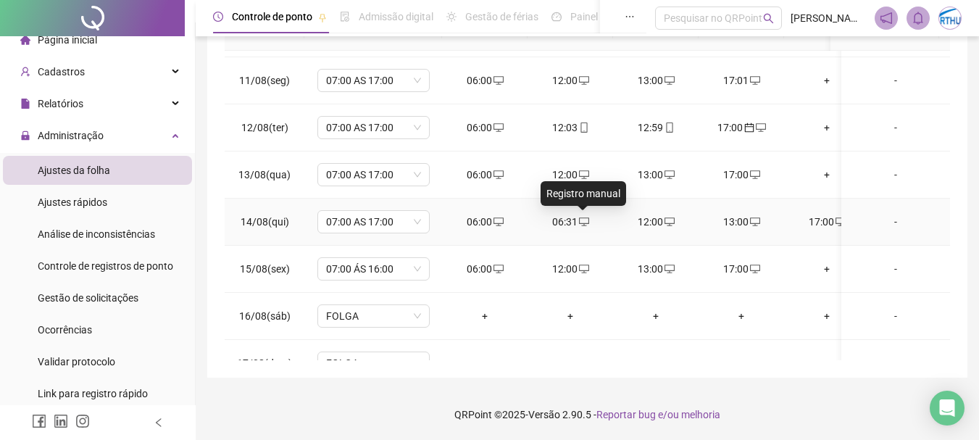
click at [580, 220] on icon "desktop" at bounding box center [584, 222] width 10 height 10
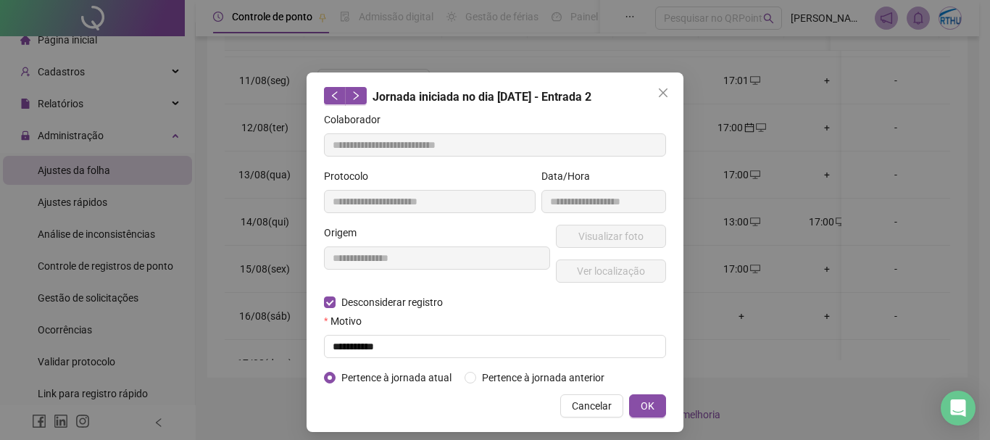
type input "**********"
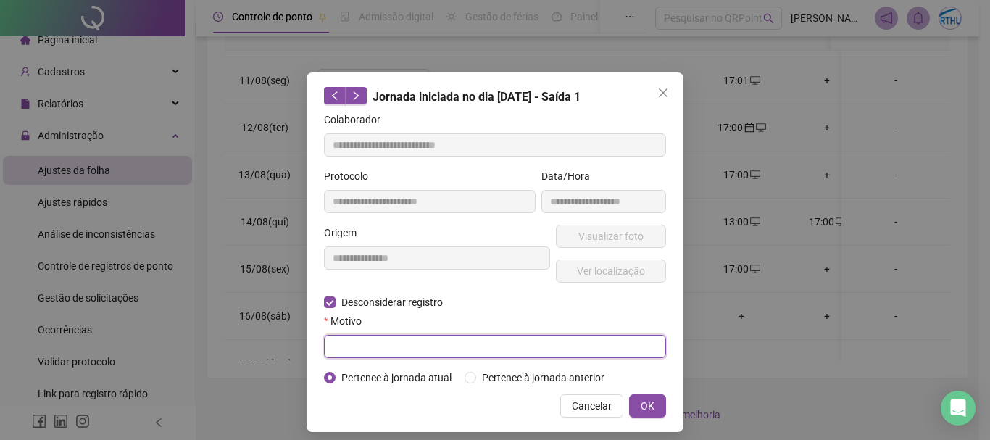
click at [382, 343] on input "text" at bounding box center [495, 346] width 342 height 23
type input "*********"
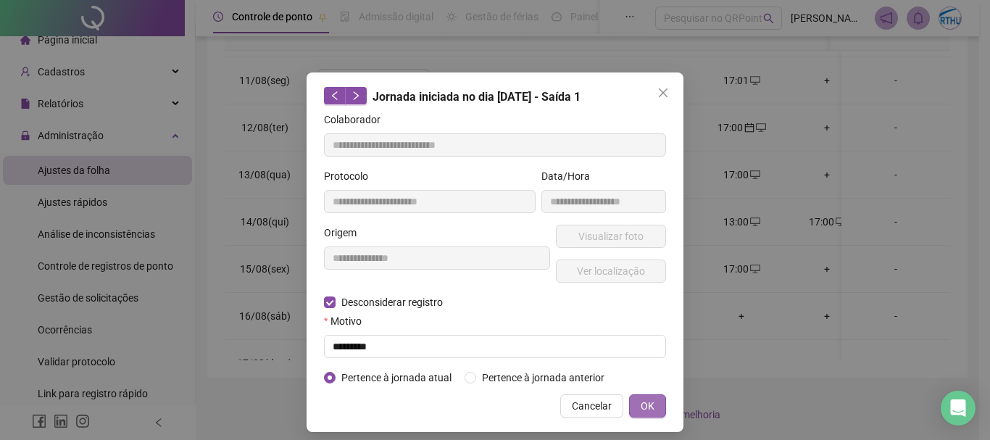
click at [629, 406] on button "OK" at bounding box center [647, 405] width 37 height 23
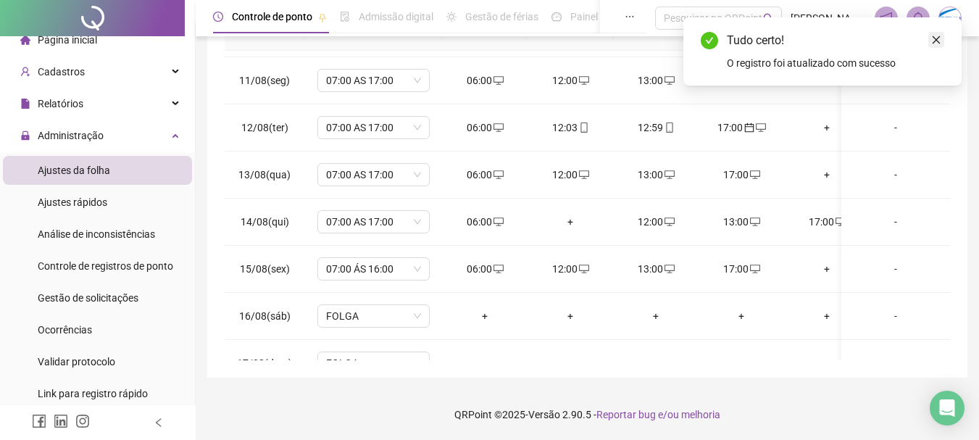
click at [935, 38] on icon "close" at bounding box center [936, 40] width 10 height 10
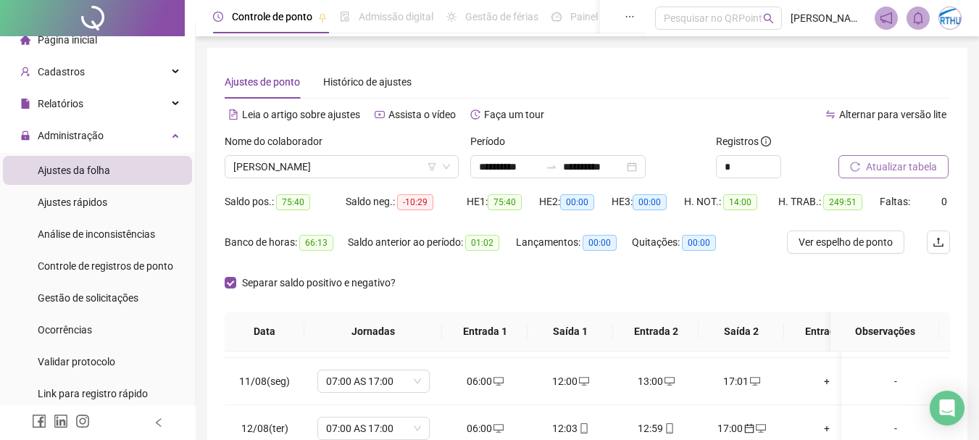
click at [923, 161] on span "Atualizar tabela" at bounding box center [901, 167] width 71 height 16
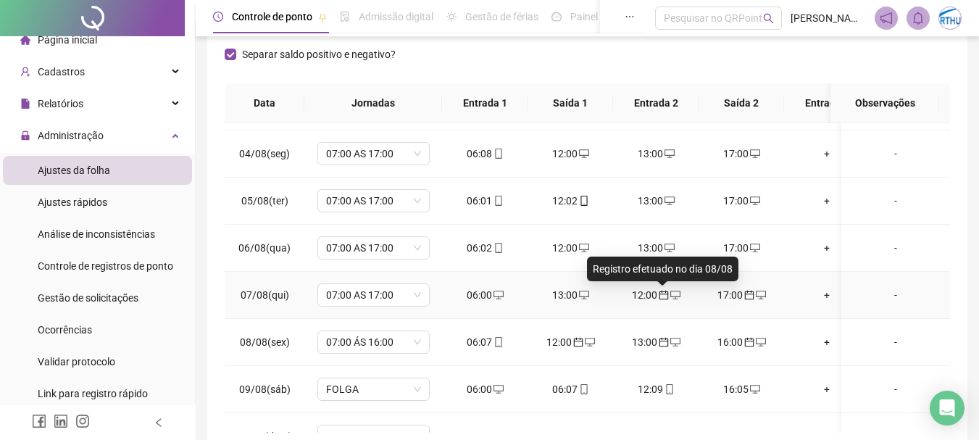
click at [665, 296] on icon "calendar" at bounding box center [664, 295] width 10 height 10
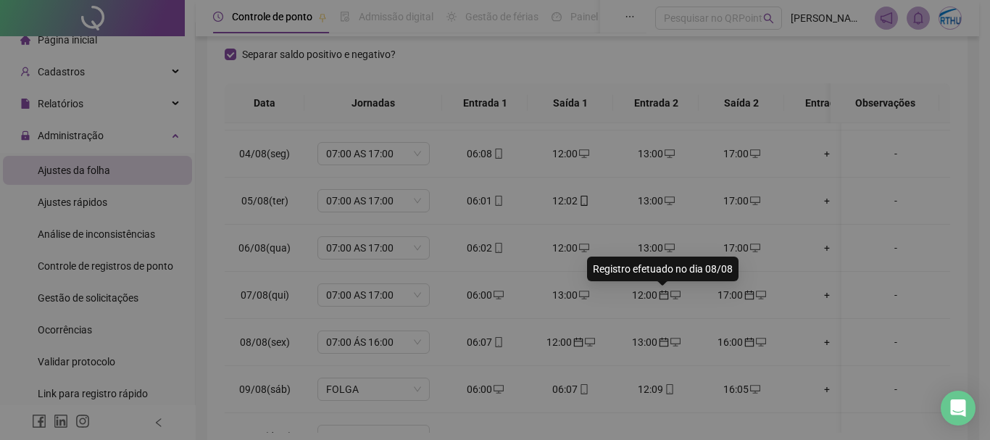
type input "**********"
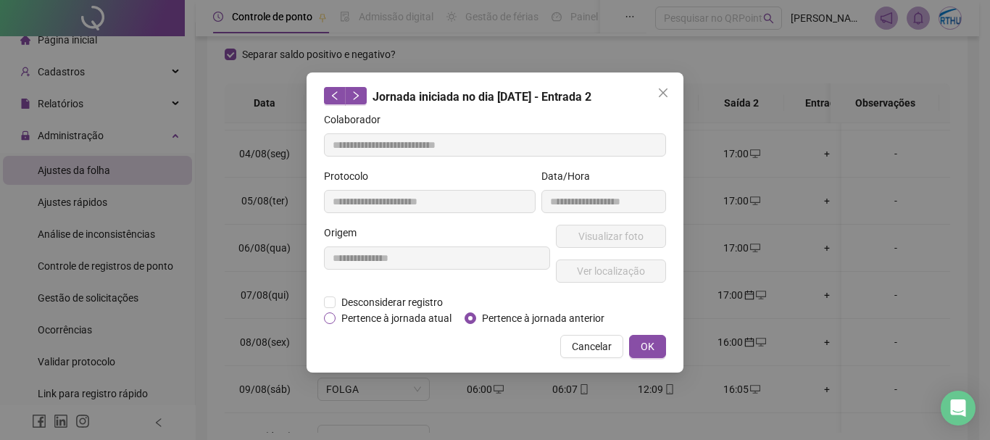
click at [393, 322] on span "Pertence à jornada atual" at bounding box center [397, 318] width 122 height 16
click at [657, 352] on button "OK" at bounding box center [647, 346] width 37 height 23
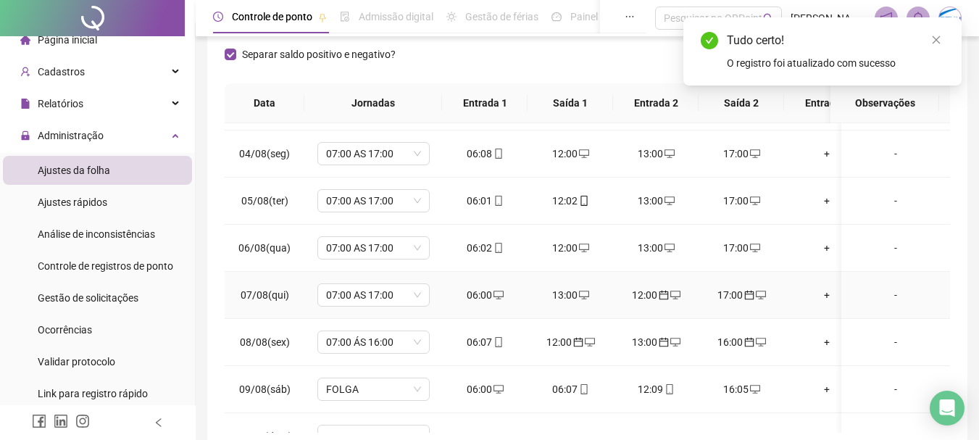
click at [749, 296] on icon "calendar" at bounding box center [749, 295] width 10 height 10
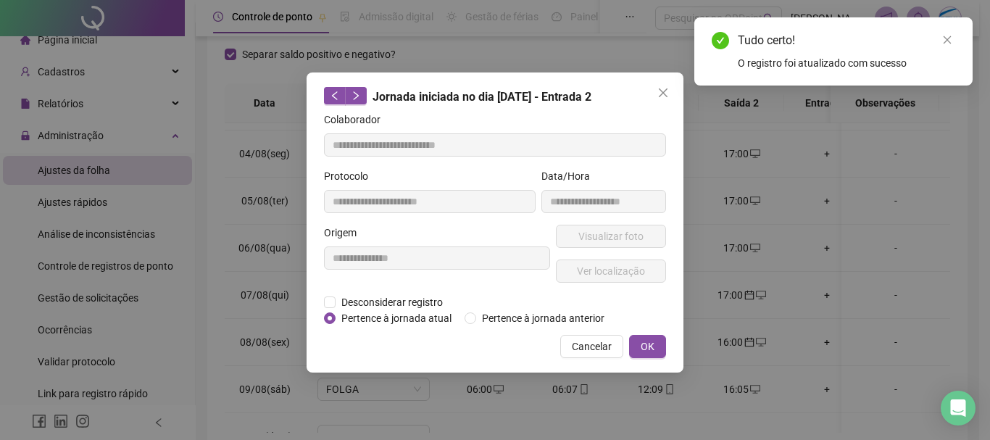
type input "**********"
click at [379, 318] on span "Pertence à jornada atual" at bounding box center [397, 318] width 122 height 16
click at [650, 344] on span "OK" at bounding box center [648, 346] width 14 height 16
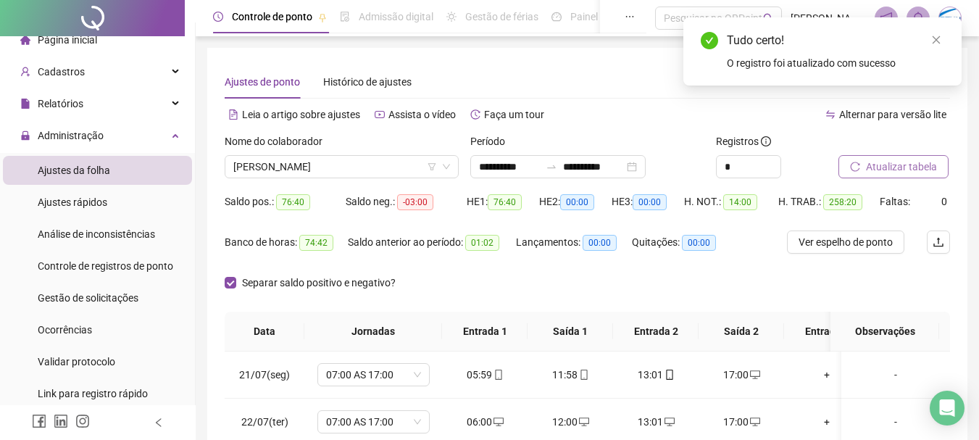
click at [912, 162] on span "Atualizar tabela" at bounding box center [901, 167] width 71 height 16
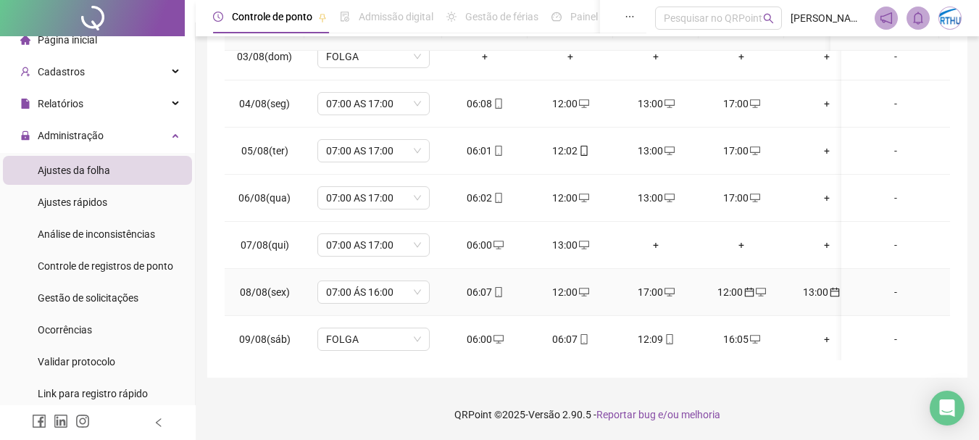
scroll to position [652, 0]
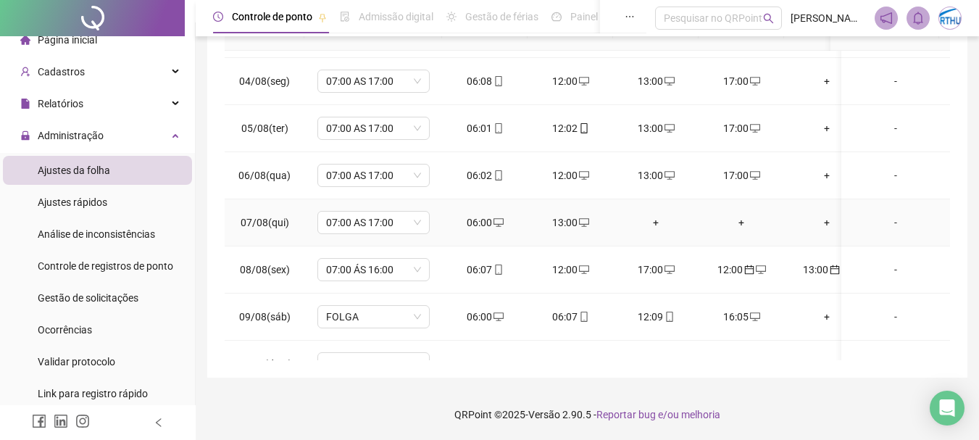
click at [662, 225] on div "+" at bounding box center [656, 223] width 62 height 16
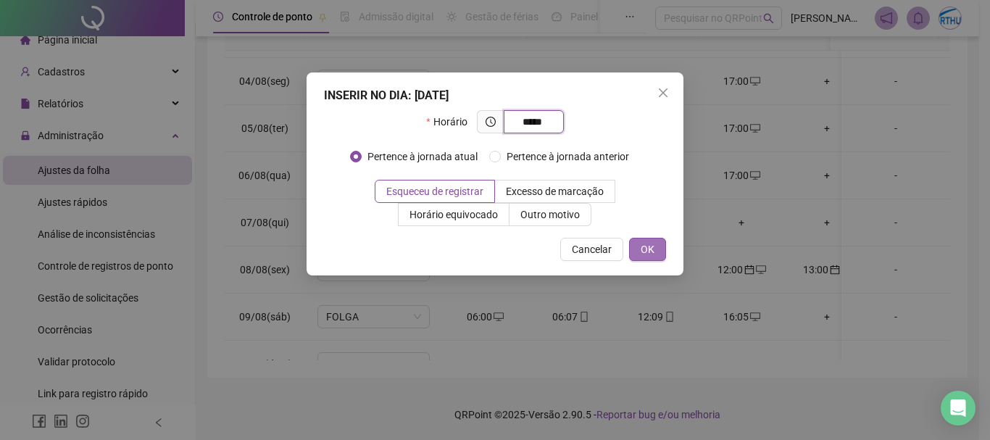
type input "*****"
click at [646, 254] on span "OK" at bounding box center [648, 249] width 14 height 16
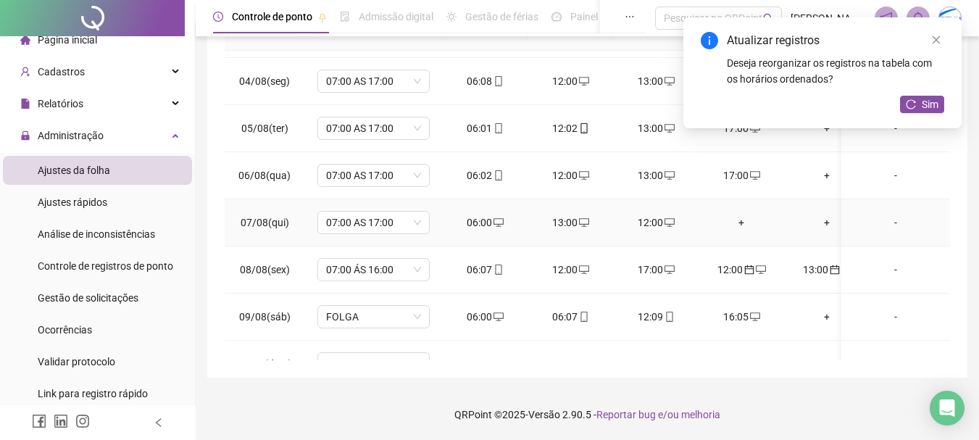
click at [742, 217] on div "+" at bounding box center [741, 223] width 62 height 16
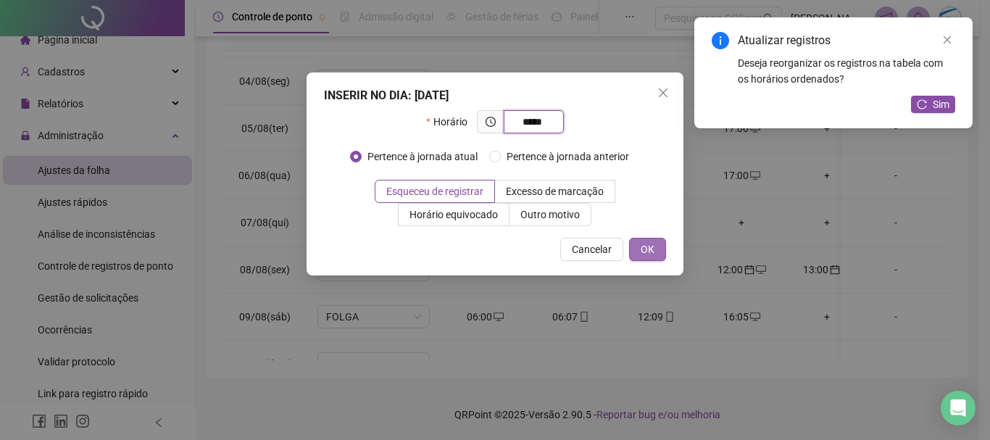
type input "*****"
click at [662, 241] on button "OK" at bounding box center [647, 249] width 37 height 23
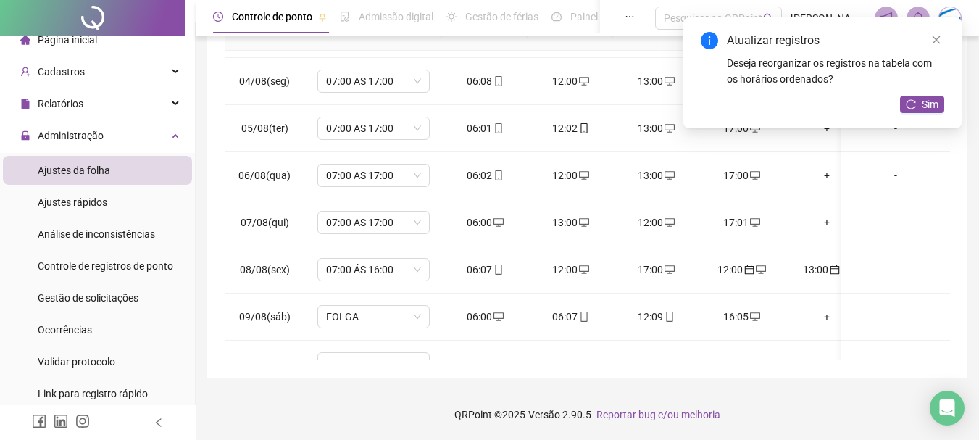
click at [924, 114] on div "Atualizar registros Deseja reorganizar os registros na tabela com os horários o…" at bounding box center [822, 72] width 278 height 111
click at [925, 107] on span "Sim" at bounding box center [930, 104] width 17 height 16
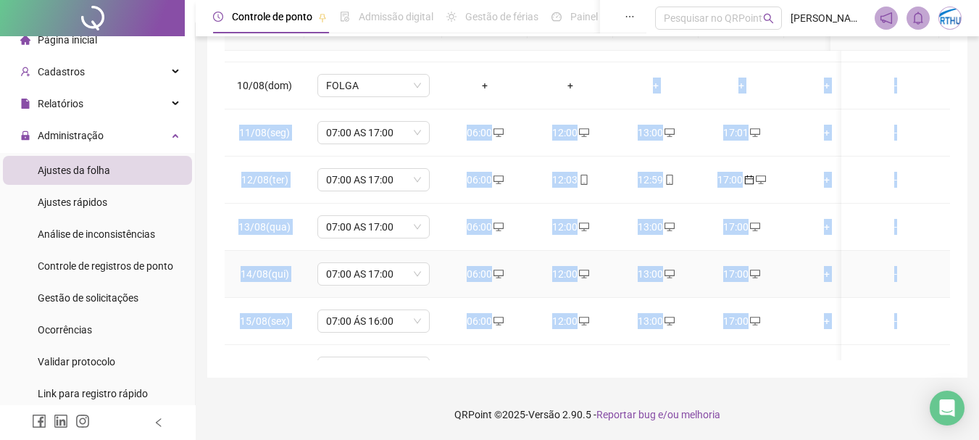
drag, startPoint x: 655, startPoint y: 347, endPoint x: 688, endPoint y: 329, distance: 37.9
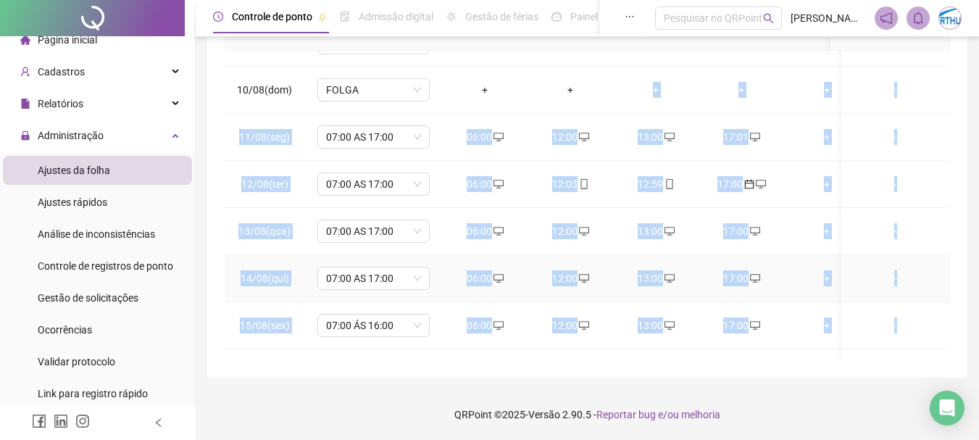
scroll to position [846, 0]
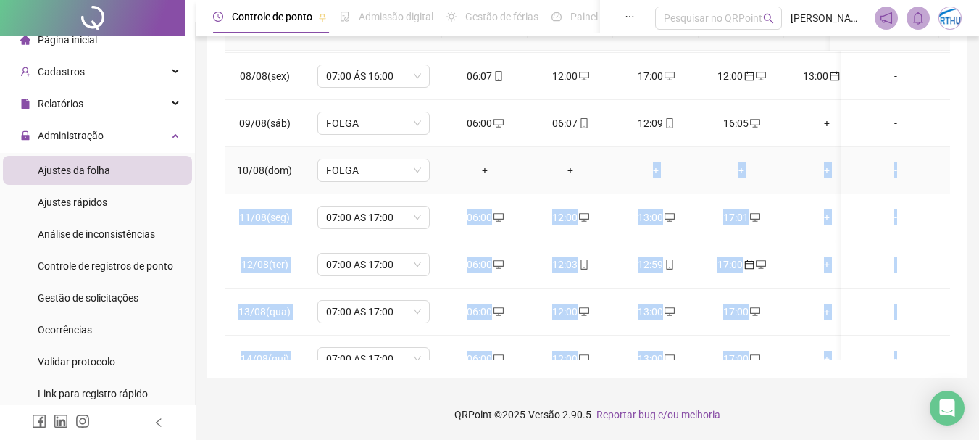
click at [865, 151] on td "-" at bounding box center [895, 170] width 109 height 47
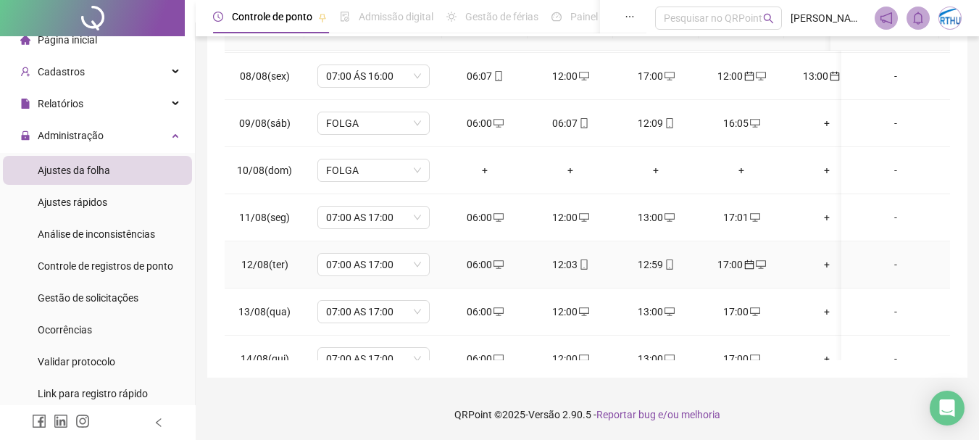
scroll to position [918, 0]
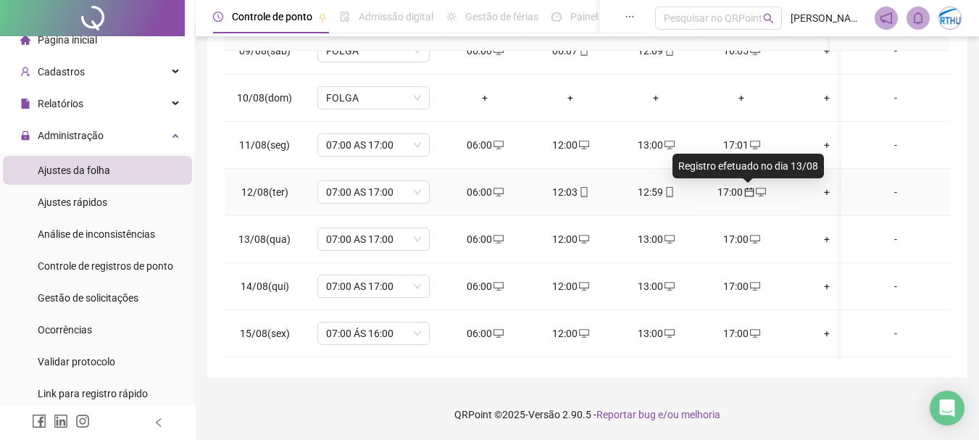
click at [749, 194] on icon "calendar" at bounding box center [749, 192] width 10 height 10
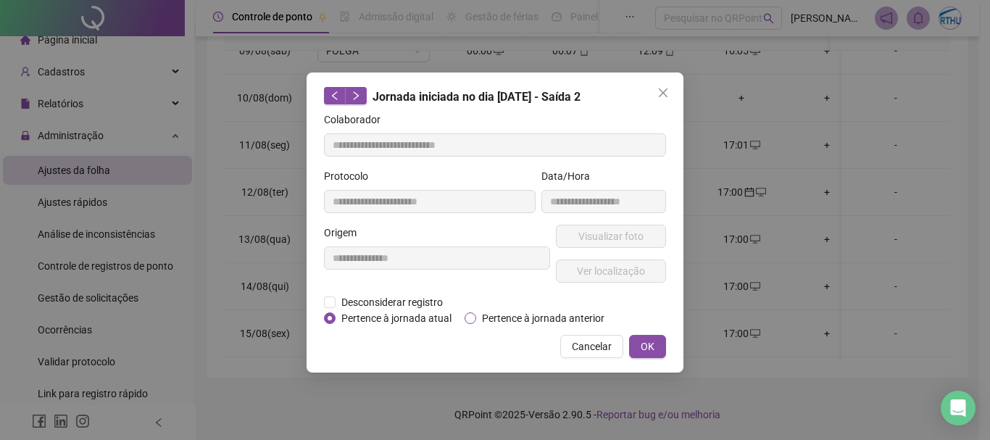
type input "**********"
drag, startPoint x: 419, startPoint y: 312, endPoint x: 426, endPoint y: 312, distance: 7.3
click at [422, 312] on span "Pertence à jornada atual" at bounding box center [397, 318] width 122 height 16
drag, startPoint x: 420, startPoint y: 316, endPoint x: 430, endPoint y: 314, distance: 10.4
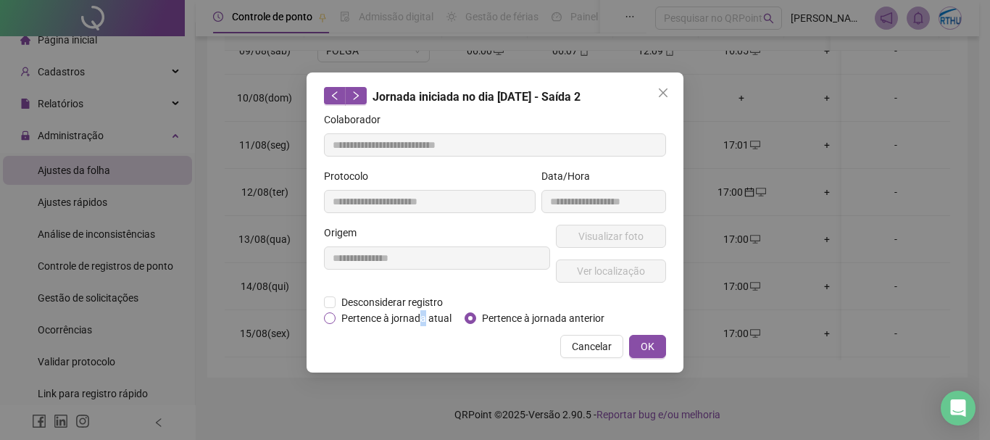
click at [420, 316] on span "Pertence à jornada atual" at bounding box center [397, 318] width 122 height 16
click at [654, 349] on button "OK" at bounding box center [647, 346] width 37 height 23
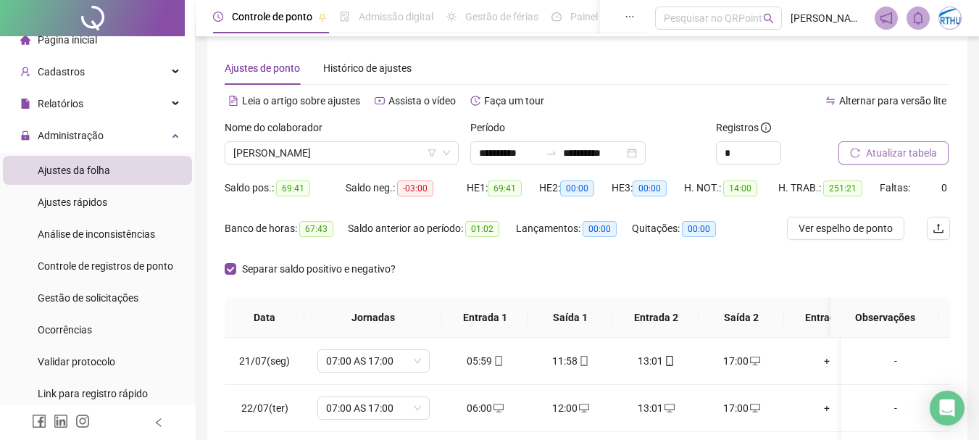
scroll to position [0, 0]
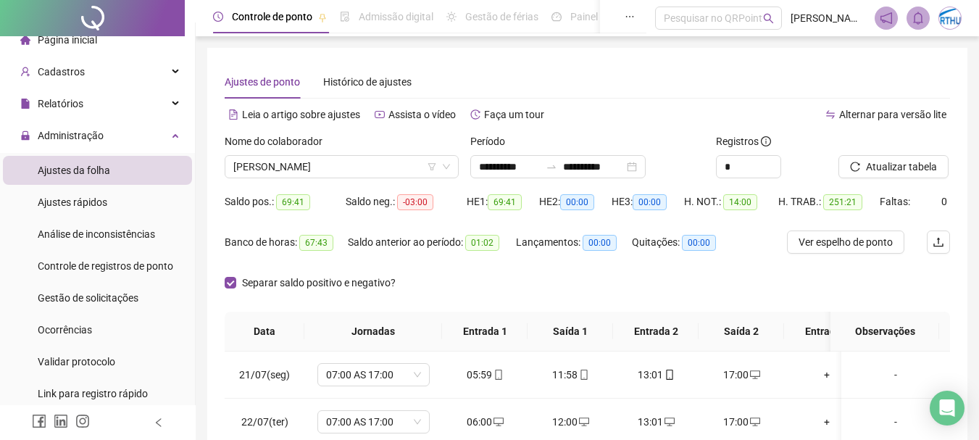
click at [917, 154] on div "Atualizar tabela" at bounding box center [894, 155] width 112 height 45
click at [917, 159] on span "Atualizar tabela" at bounding box center [901, 167] width 71 height 16
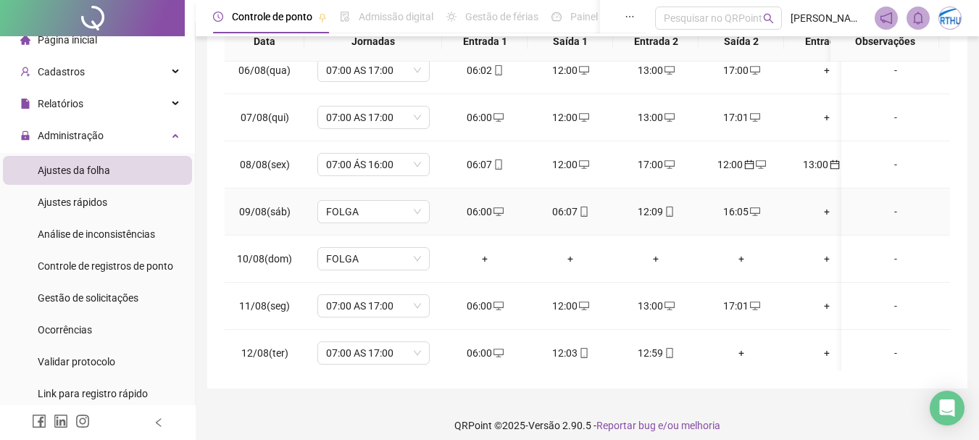
scroll to position [797, 0]
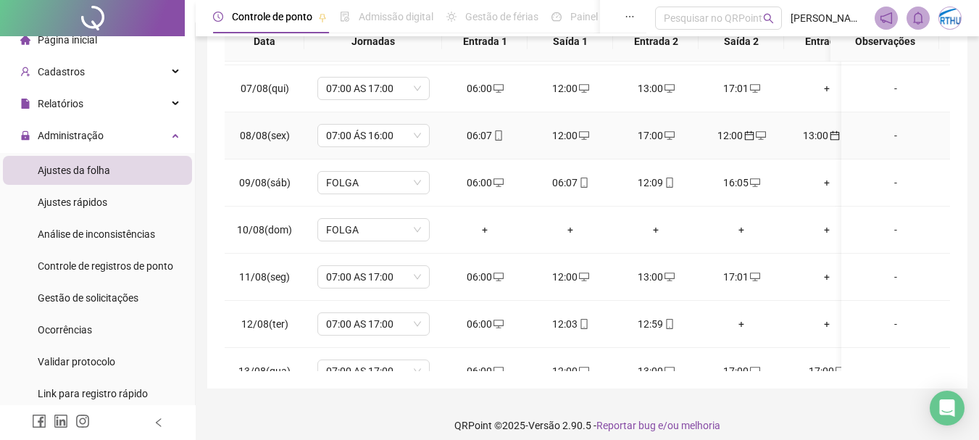
click at [736, 138] on div "12:00" at bounding box center [741, 136] width 62 height 16
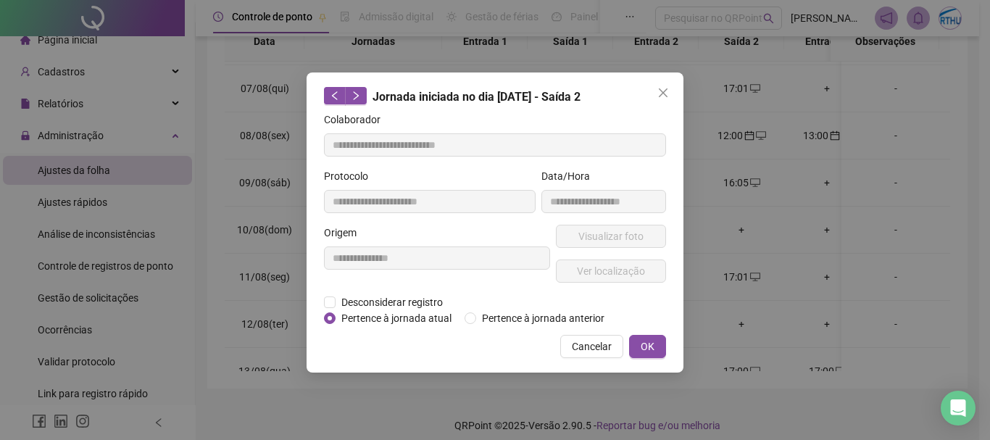
type input "**********"
click at [386, 315] on span "Pertence à jornada atual" at bounding box center [397, 318] width 122 height 16
click at [512, 314] on span "Pertence à jornada anterior" at bounding box center [543, 318] width 134 height 16
drag, startPoint x: 413, startPoint y: 312, endPoint x: 509, endPoint y: 322, distance: 96.3
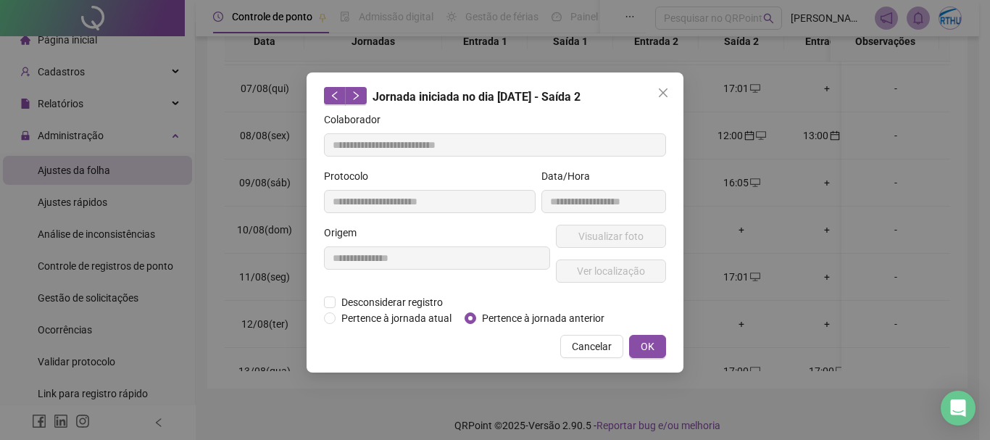
click at [418, 312] on span "Pertence à jornada atual" at bounding box center [397, 318] width 122 height 16
drag, startPoint x: 419, startPoint y: 314, endPoint x: 502, endPoint y: 320, distance: 83.5
click at [420, 314] on span "Pertence à jornada atual" at bounding box center [397, 318] width 122 height 16
click at [646, 342] on span "OK" at bounding box center [648, 346] width 14 height 16
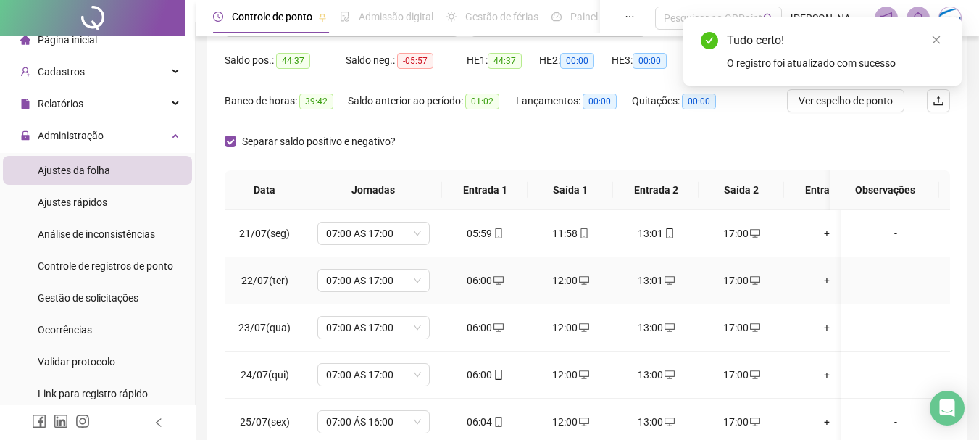
scroll to position [0, 0]
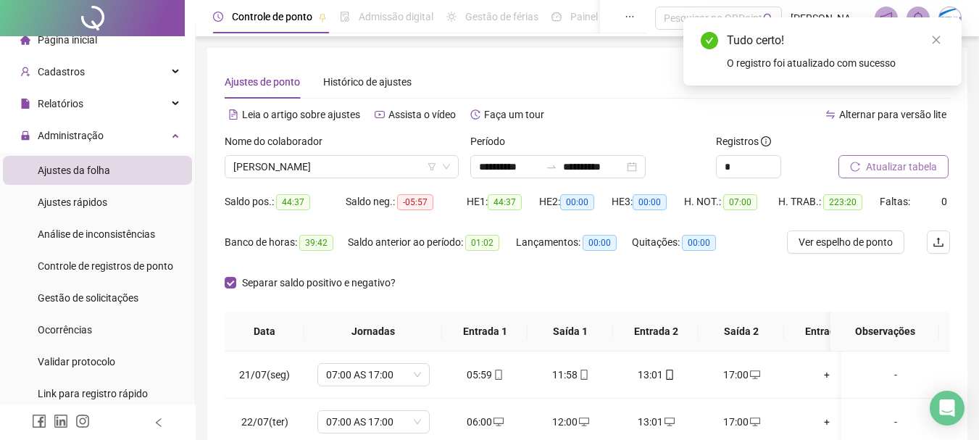
click at [919, 163] on span "Atualizar tabela" at bounding box center [901, 167] width 71 height 16
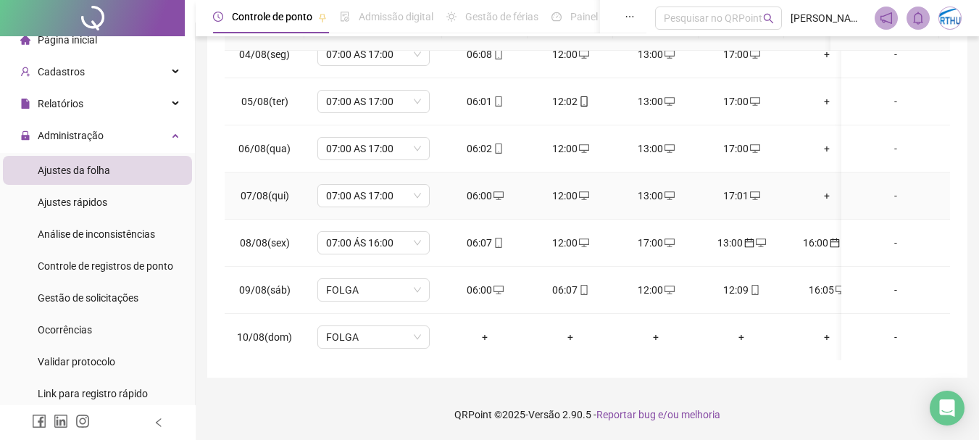
scroll to position [725, 0]
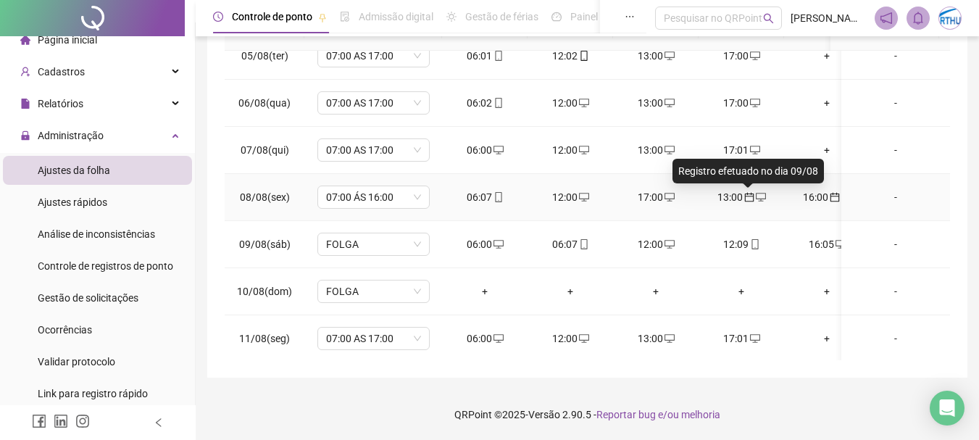
click at [747, 201] on icon "calendar" at bounding box center [748, 197] width 9 height 9
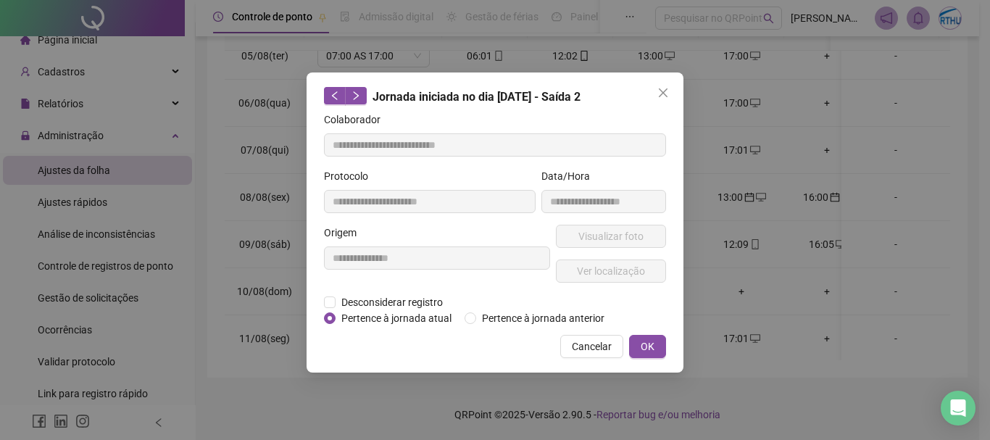
type input "**********"
drag, startPoint x: 388, startPoint y: 317, endPoint x: 415, endPoint y: 319, distance: 27.6
click at [388, 317] on span "Pertence à jornada atual" at bounding box center [397, 318] width 122 height 16
click at [677, 347] on div "**********" at bounding box center [495, 222] width 377 height 300
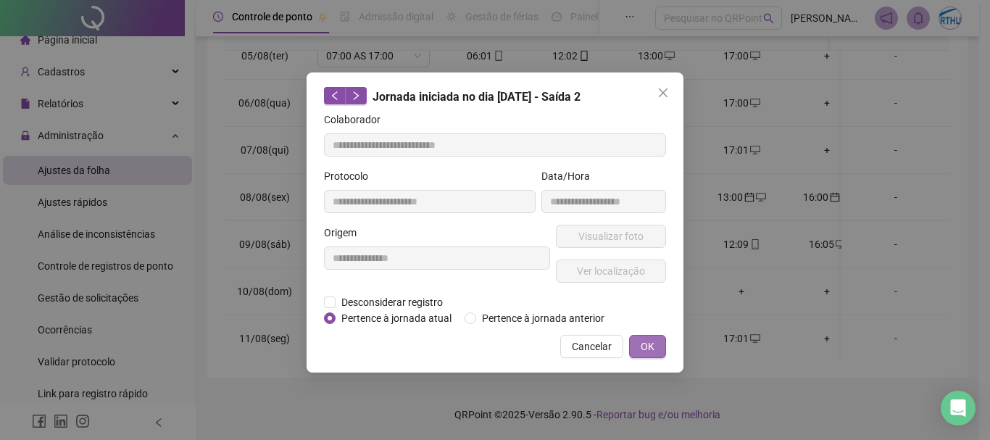
click at [657, 343] on button "OK" at bounding box center [647, 346] width 37 height 23
click at [651, 340] on span "OK" at bounding box center [648, 346] width 14 height 16
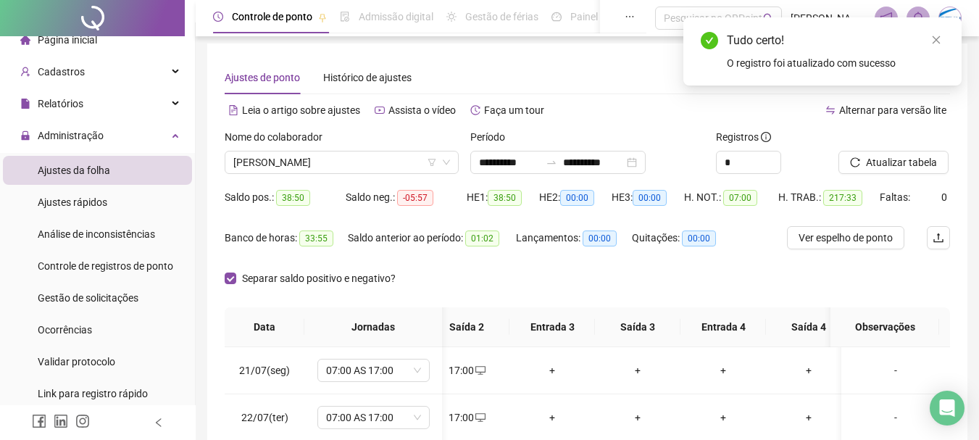
scroll to position [0, 0]
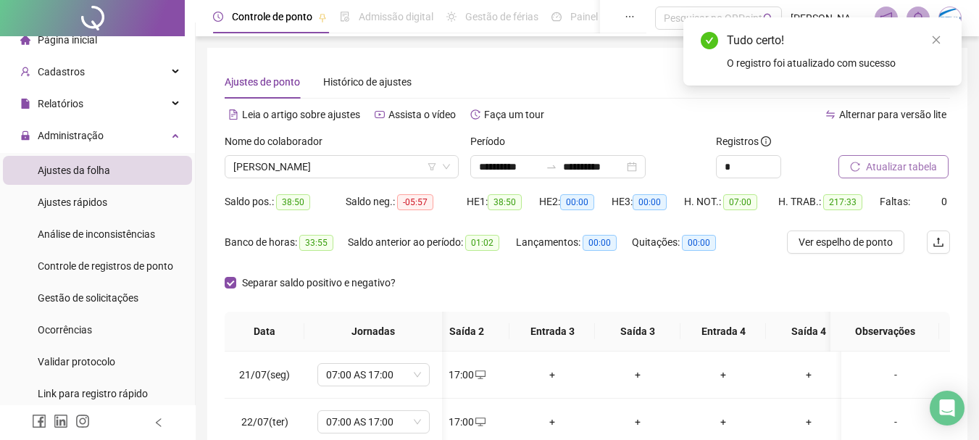
click at [902, 165] on span "Atualizar tabela" at bounding box center [901, 167] width 71 height 16
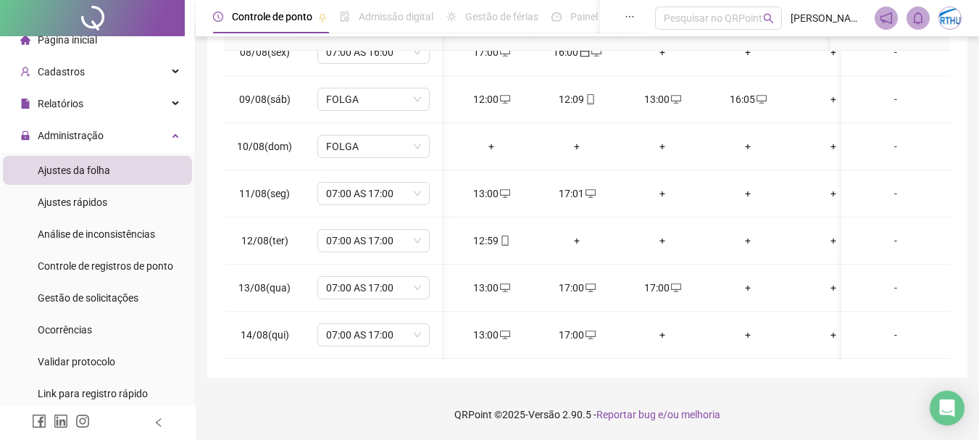
scroll to position [870, 93]
click at [484, 101] on div "12:00" at bounding box center [493, 99] width 62 height 16
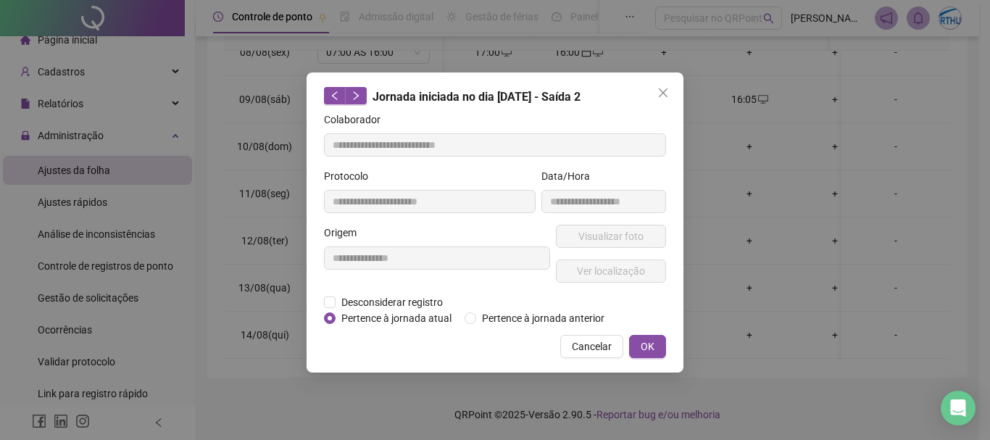
type input "**********"
click at [397, 304] on span "Desconsiderar registro" at bounding box center [392, 302] width 113 height 16
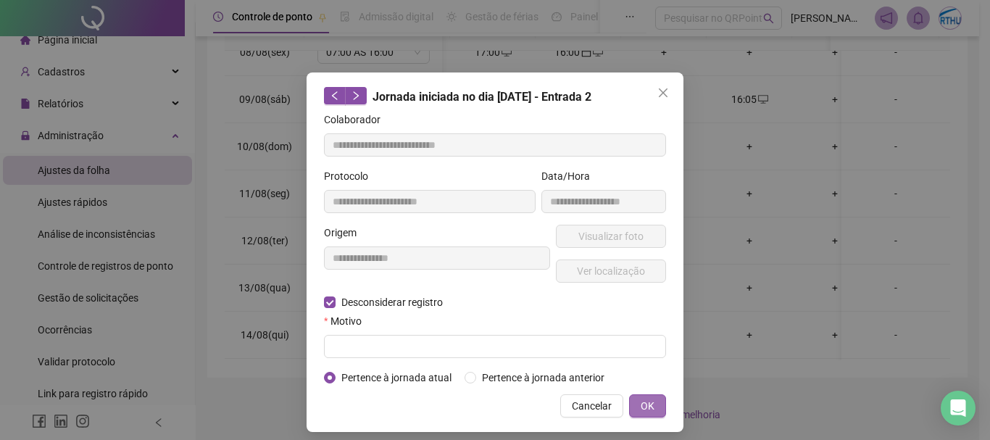
click at [641, 398] on span "OK" at bounding box center [648, 406] width 14 height 16
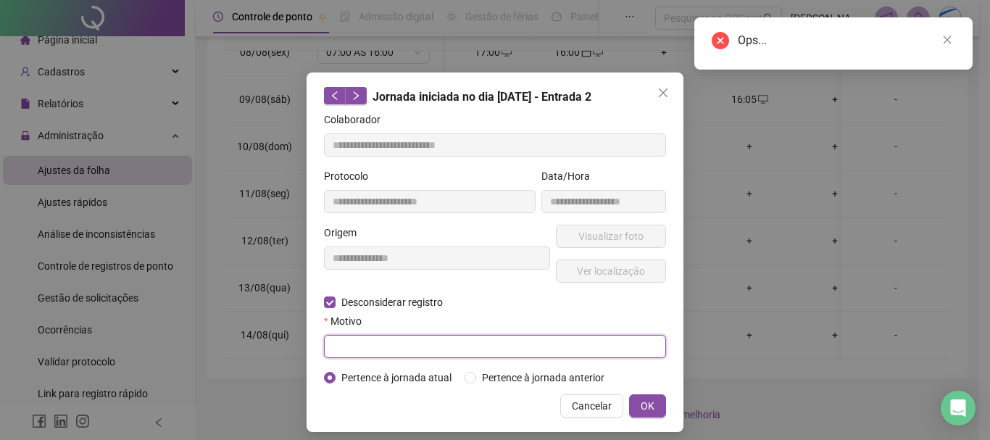
click at [536, 346] on input "text" at bounding box center [495, 346] width 342 height 23
type input "*"
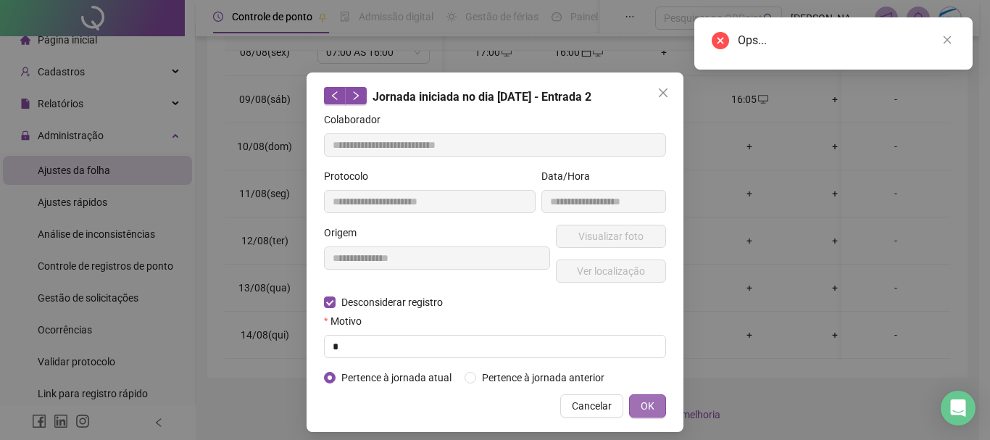
click at [641, 399] on span "OK" at bounding box center [648, 406] width 14 height 16
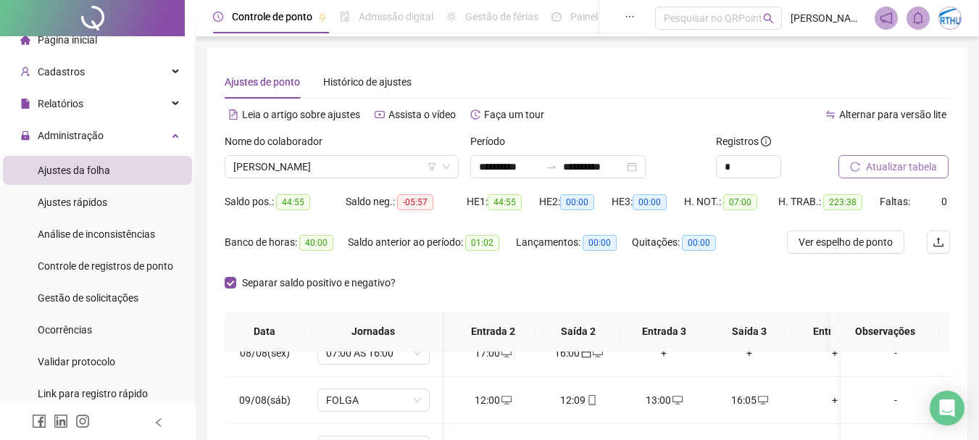
click at [927, 162] on span "Atualizar tabela" at bounding box center [901, 167] width 71 height 16
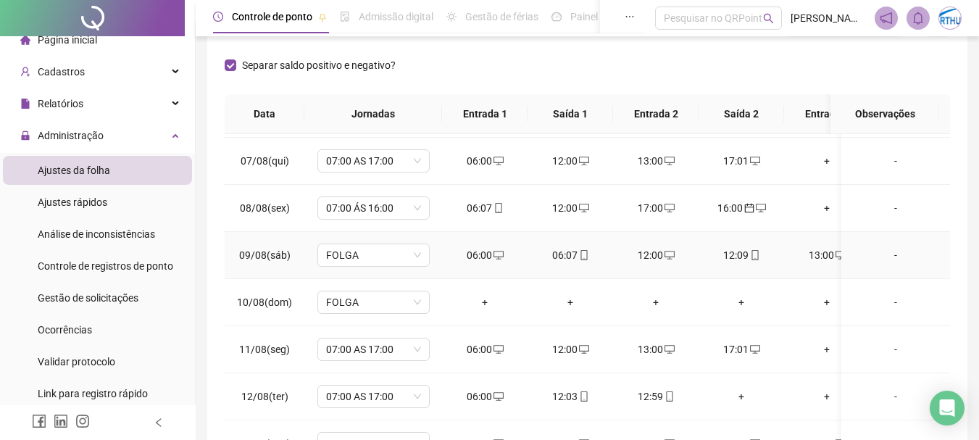
drag, startPoint x: 490, startPoint y: 257, endPoint x: 509, endPoint y: 253, distance: 19.9
click at [492, 255] on div "06:00" at bounding box center [485, 255] width 62 height 16
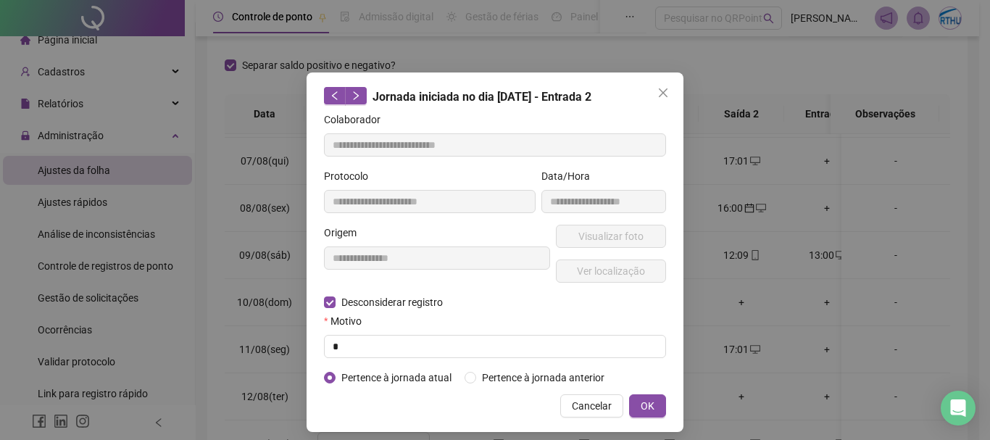
type input "**********"
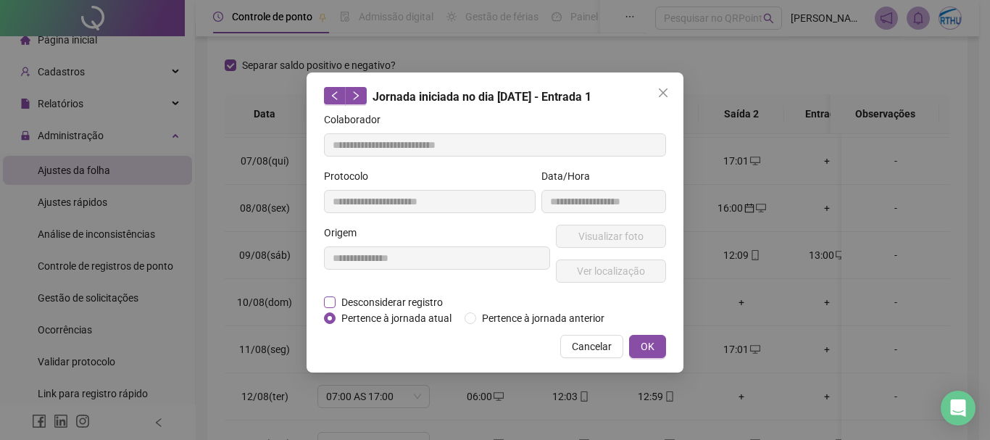
click at [372, 301] on span "Desconsiderar registro" at bounding box center [392, 302] width 113 height 16
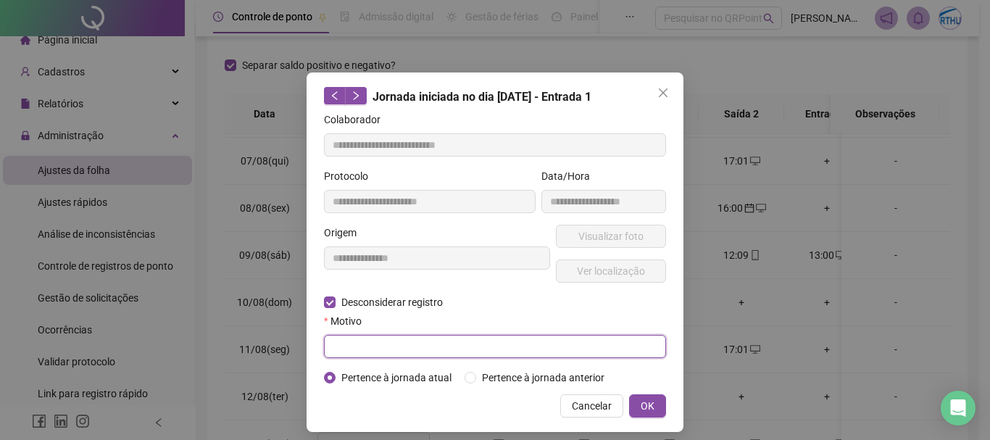
click at [378, 352] on input "text" at bounding box center [495, 346] width 342 height 23
type input "*"
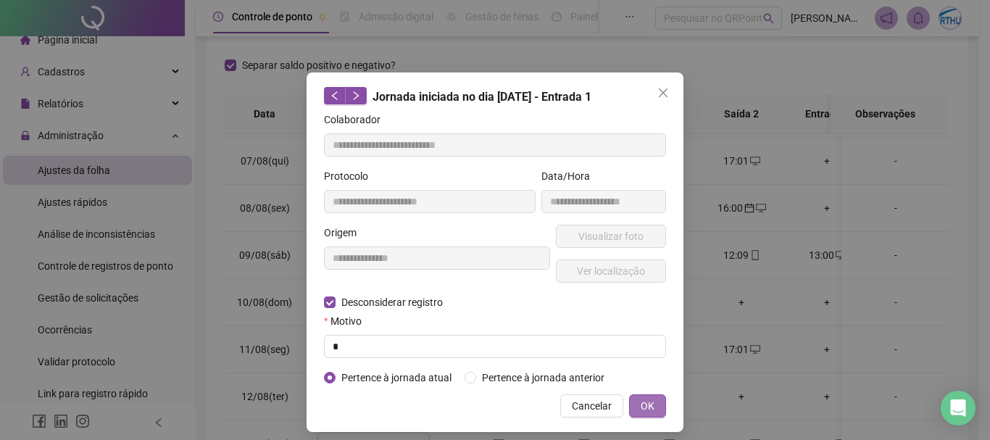
click at [630, 399] on button "OK" at bounding box center [647, 405] width 37 height 23
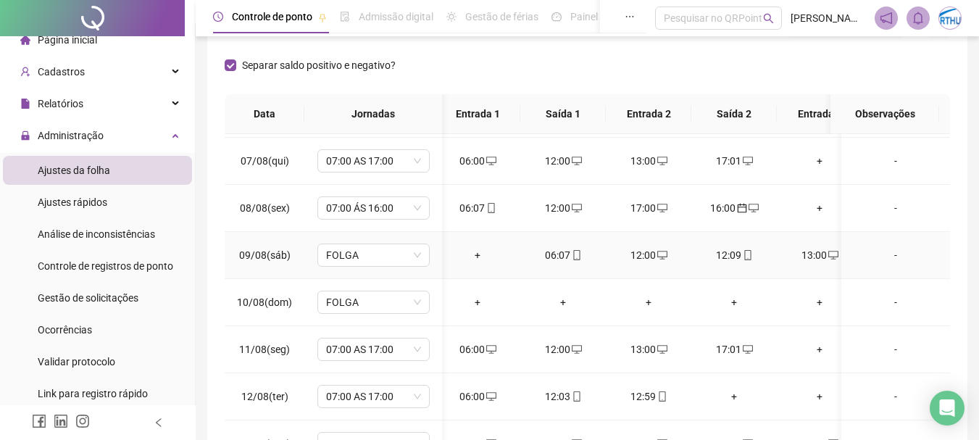
click at [649, 255] on div "12:00" at bounding box center [648, 255] width 62 height 16
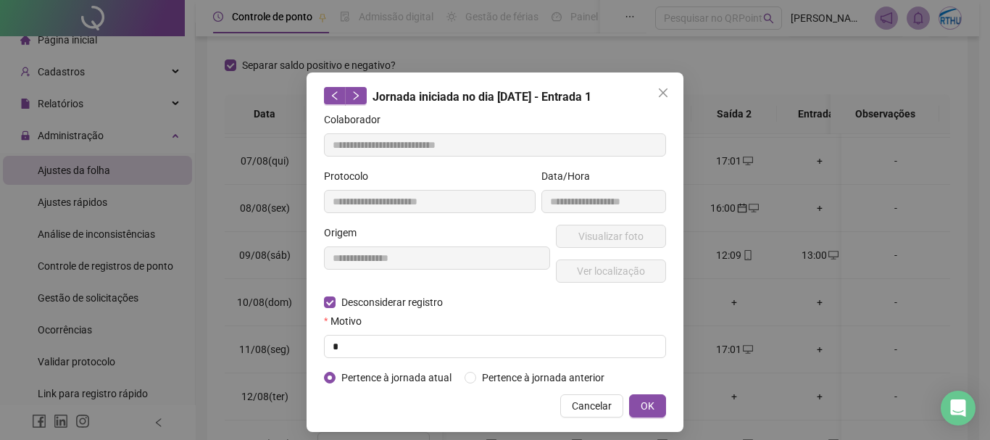
type input "**********"
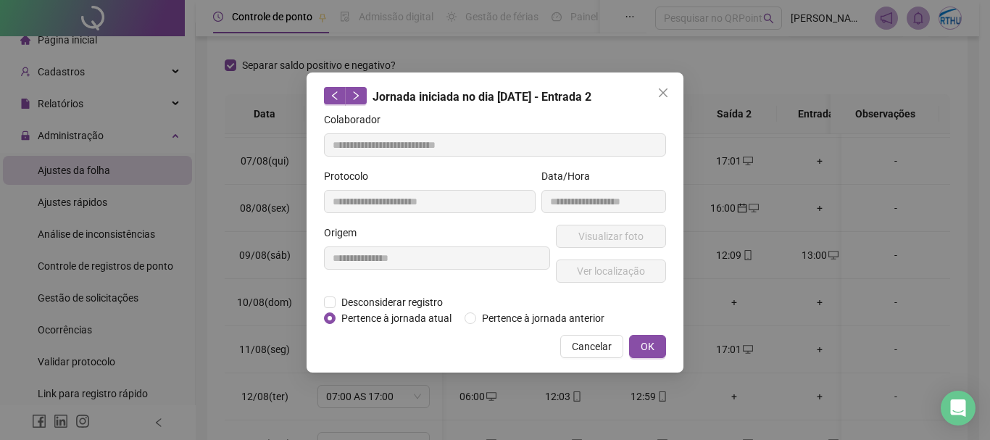
click at [435, 343] on div "Cancelar OK" at bounding box center [495, 346] width 342 height 23
click at [420, 291] on div "**********" at bounding box center [437, 260] width 232 height 70
drag, startPoint x: 426, startPoint y: 310, endPoint x: 430, endPoint y: 301, distance: 9.4
click at [427, 310] on span "Pertence à jornada atual" at bounding box center [397, 318] width 122 height 16
click at [430, 301] on span "Desconsiderar registro" at bounding box center [392, 302] width 113 height 16
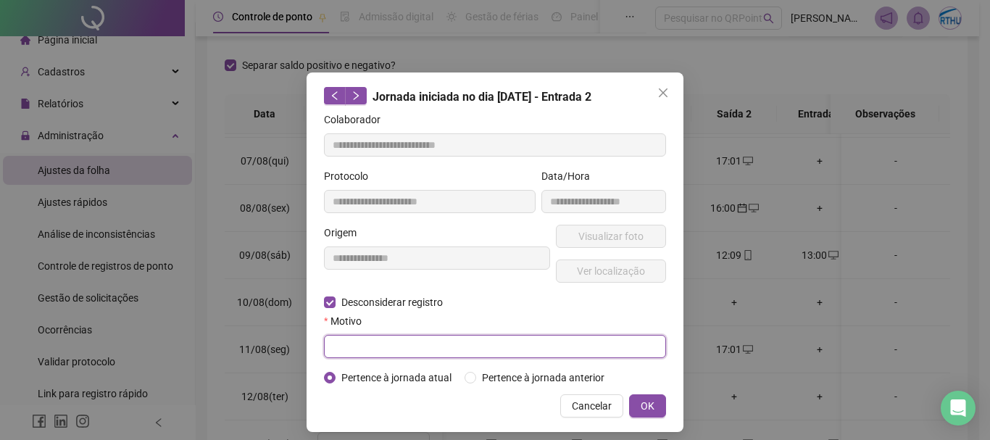
click at [446, 349] on input "text" at bounding box center [495, 346] width 342 height 23
type input "*"
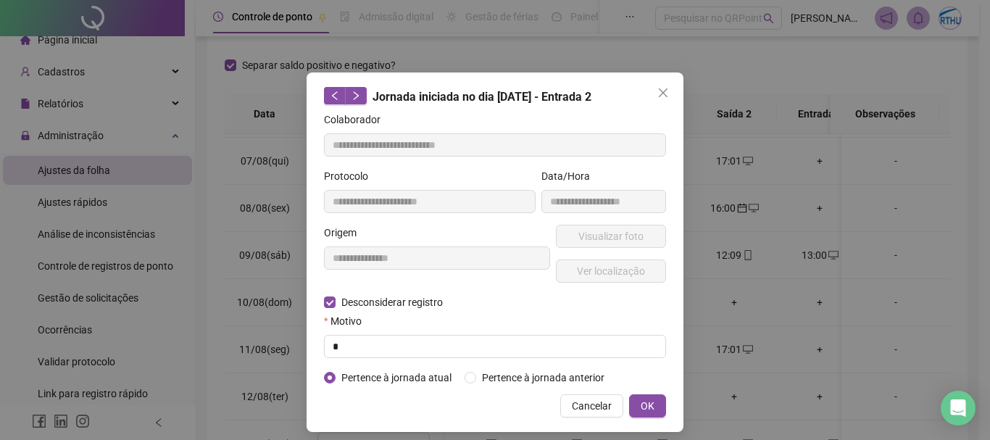
drag, startPoint x: 639, startPoint y: 406, endPoint x: 654, endPoint y: 383, distance: 26.7
click at [641, 404] on span "OK" at bounding box center [648, 406] width 14 height 16
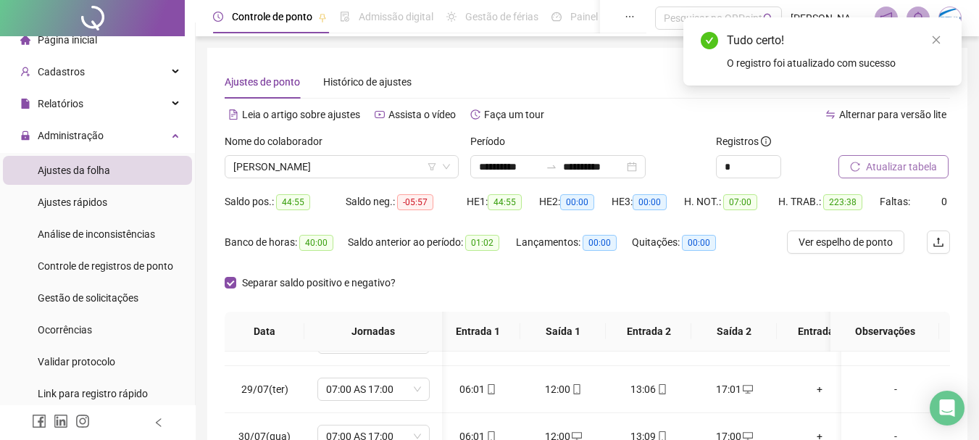
click at [907, 156] on button "Atualizar tabela" at bounding box center [893, 166] width 110 height 23
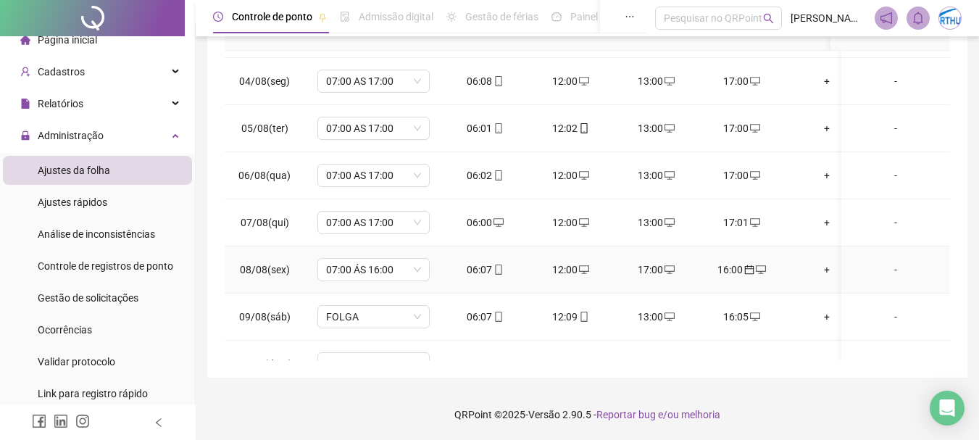
click at [740, 272] on div "16:00" at bounding box center [741, 270] width 62 height 16
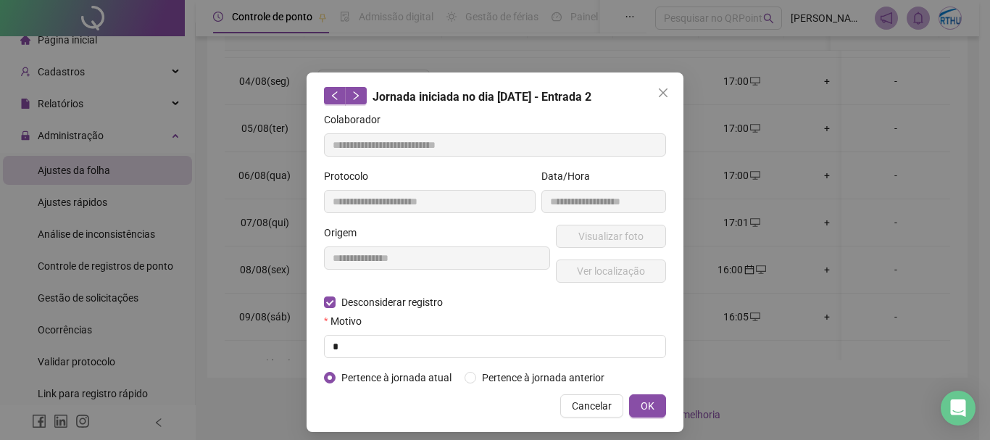
type input "**********"
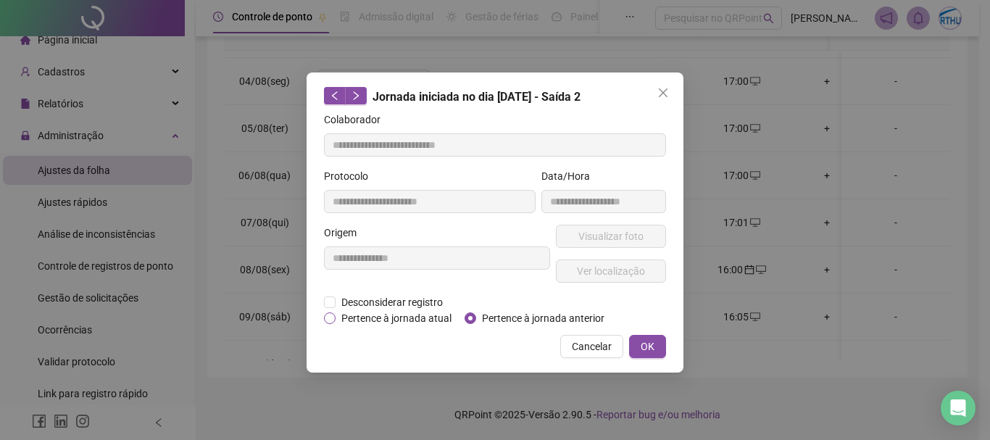
click at [393, 318] on span "Pertence à jornada atual" at bounding box center [397, 318] width 122 height 16
click at [641, 344] on span "OK" at bounding box center [648, 346] width 14 height 16
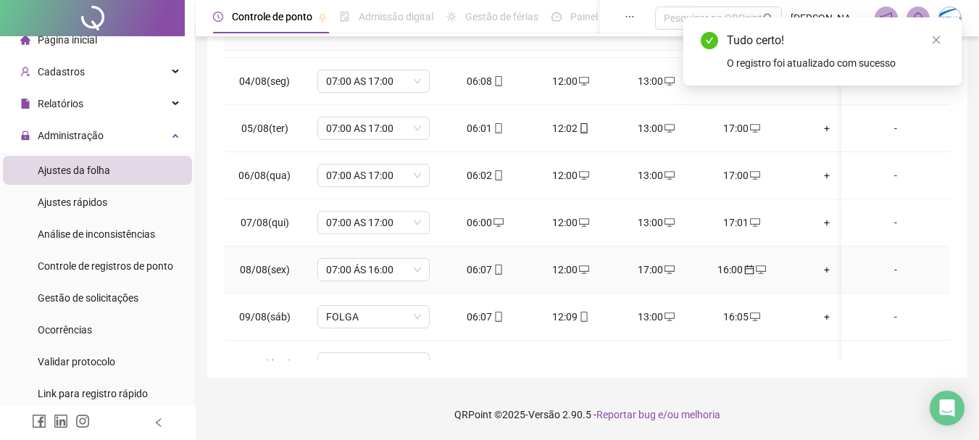
click at [826, 268] on div "+" at bounding box center [827, 270] width 62 height 16
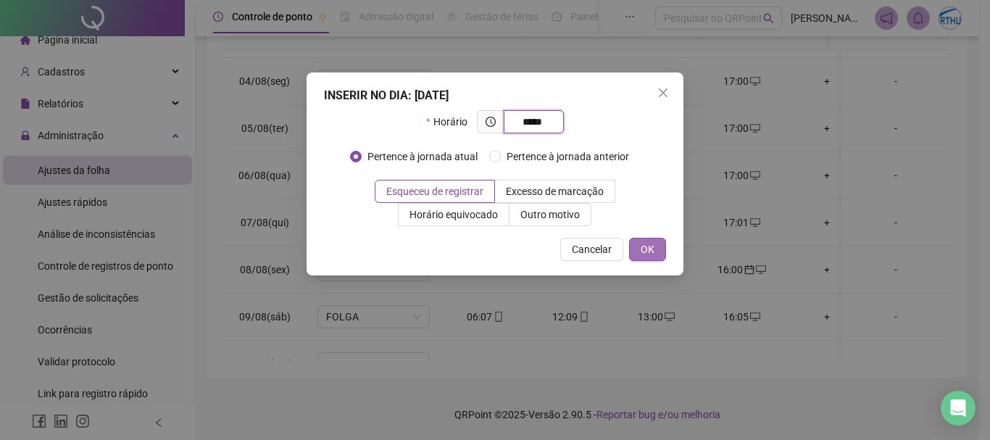
type input "*****"
click at [652, 246] on span "OK" at bounding box center [648, 249] width 14 height 16
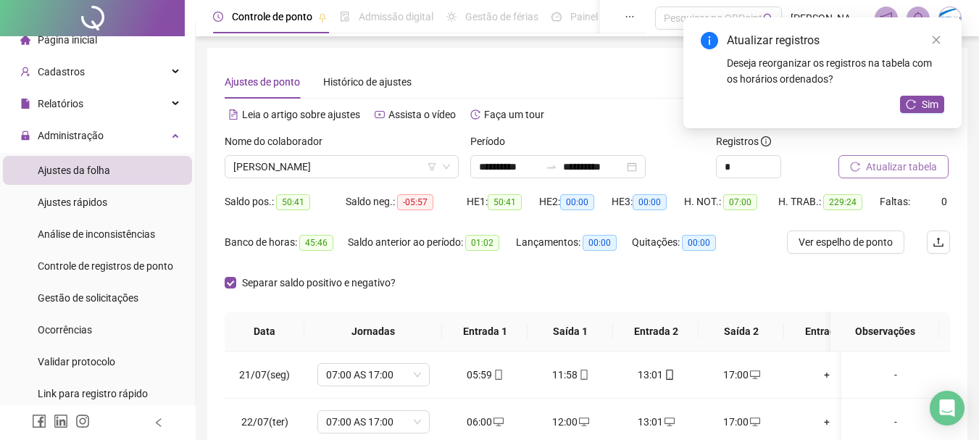
click at [909, 170] on span "Atualizar tabela" at bounding box center [901, 167] width 71 height 16
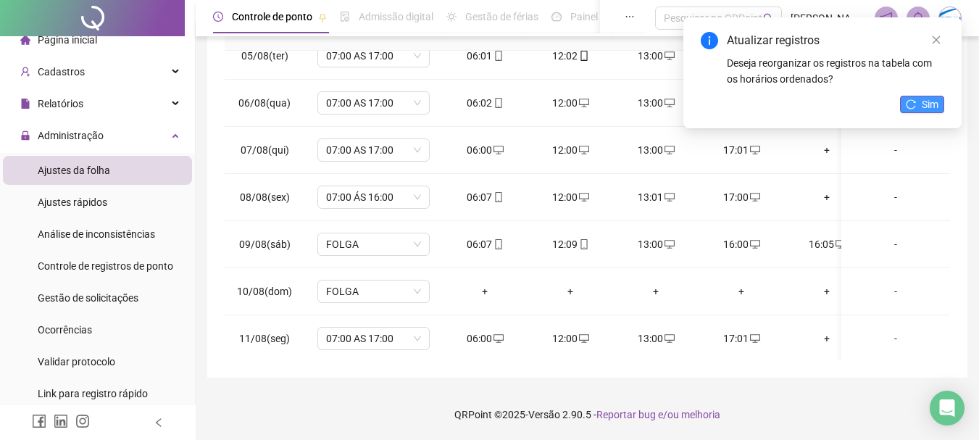
click at [929, 99] on span "Sim" at bounding box center [930, 104] width 17 height 16
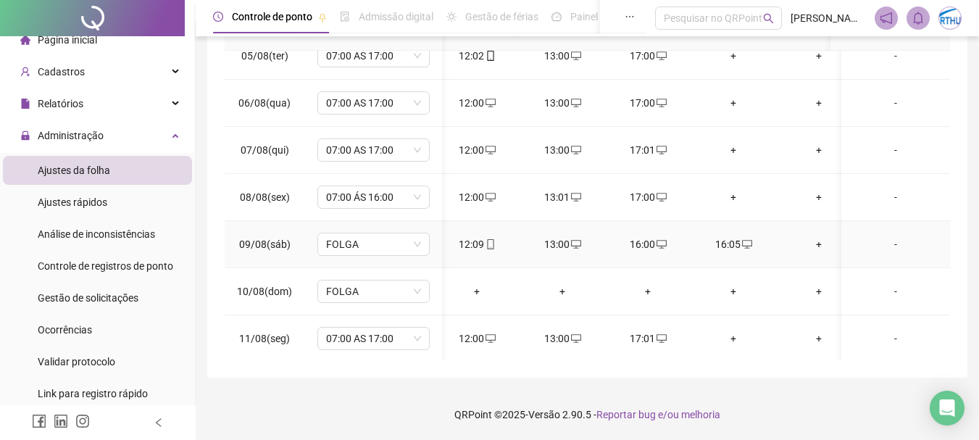
click at [734, 244] on div "16:05" at bounding box center [733, 244] width 62 height 16
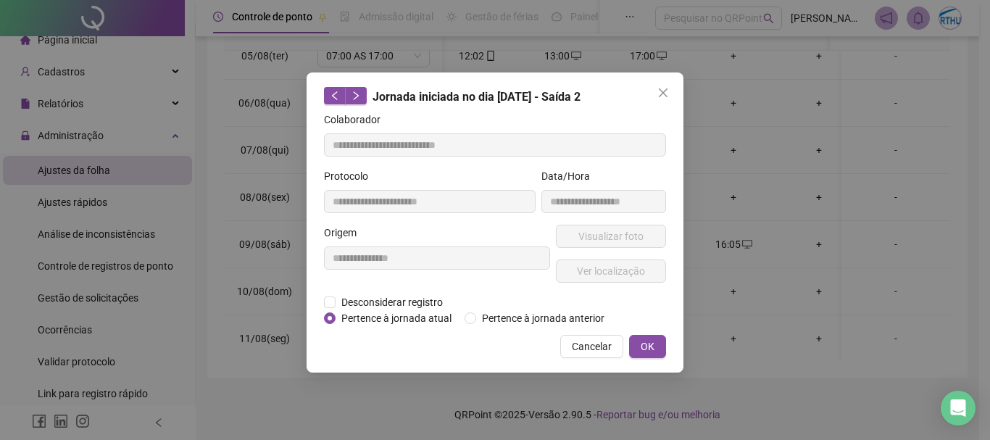
type input "**********"
drag, startPoint x: 588, startPoint y: 341, endPoint x: 654, endPoint y: 291, distance: 82.8
click at [588, 340] on span "Cancelar" at bounding box center [592, 346] width 40 height 16
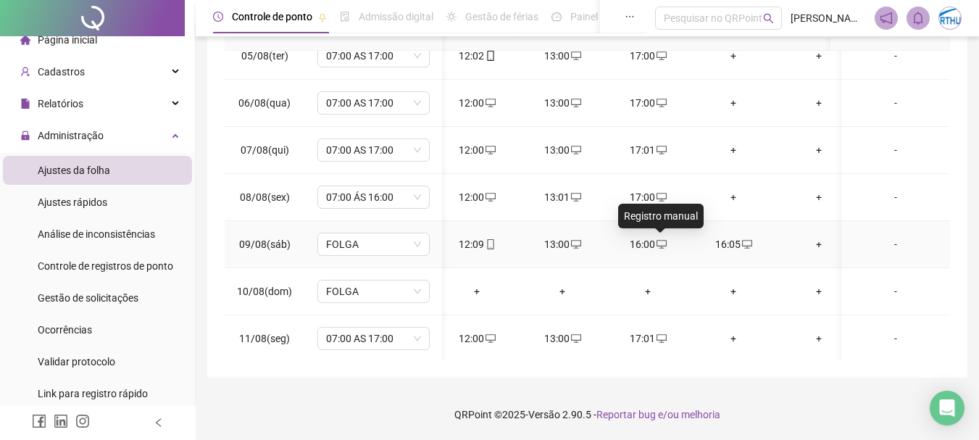
click at [658, 246] on icon "desktop" at bounding box center [662, 244] width 10 height 9
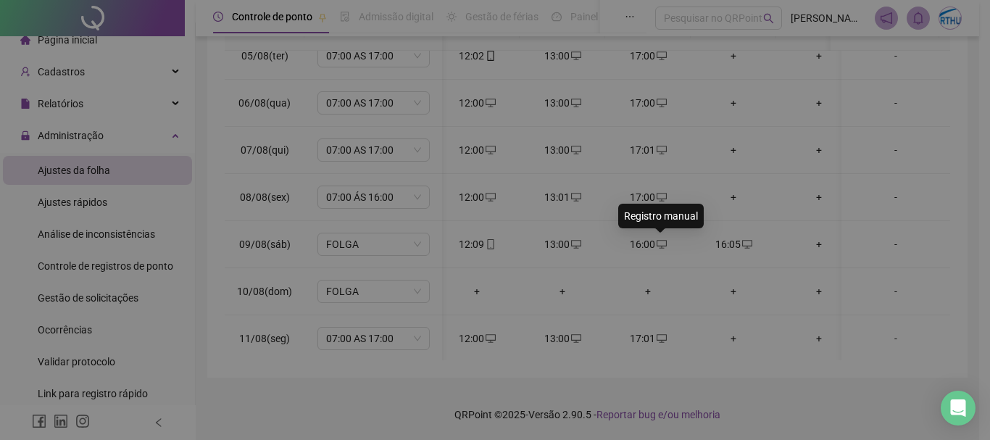
type input "**********"
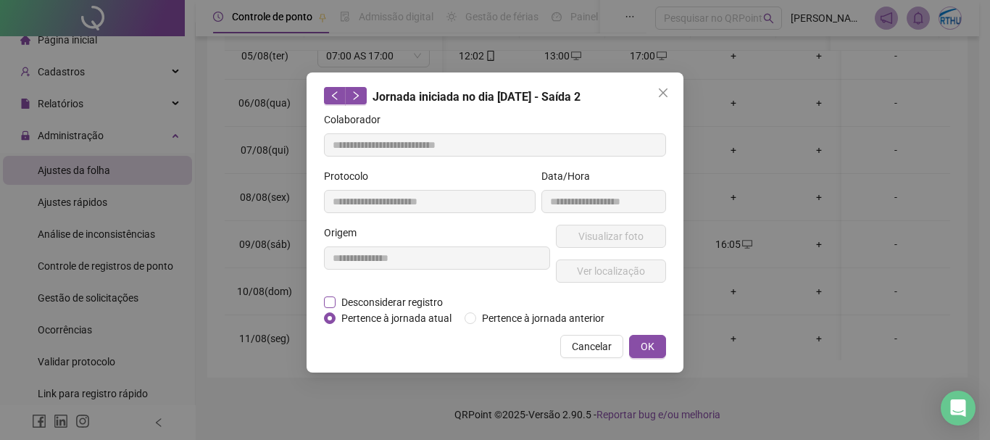
click at [421, 296] on span "Desconsiderar registro" at bounding box center [392, 302] width 113 height 16
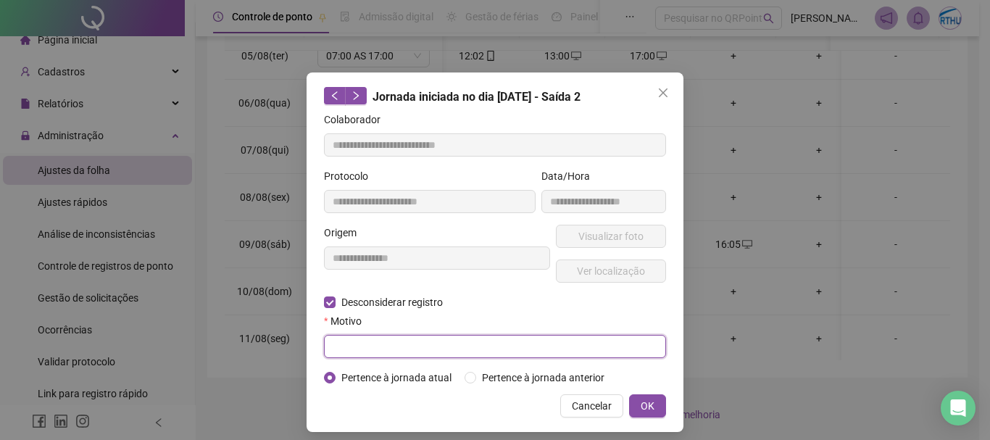
click at [425, 352] on input "text" at bounding box center [495, 346] width 342 height 23
type input "*"
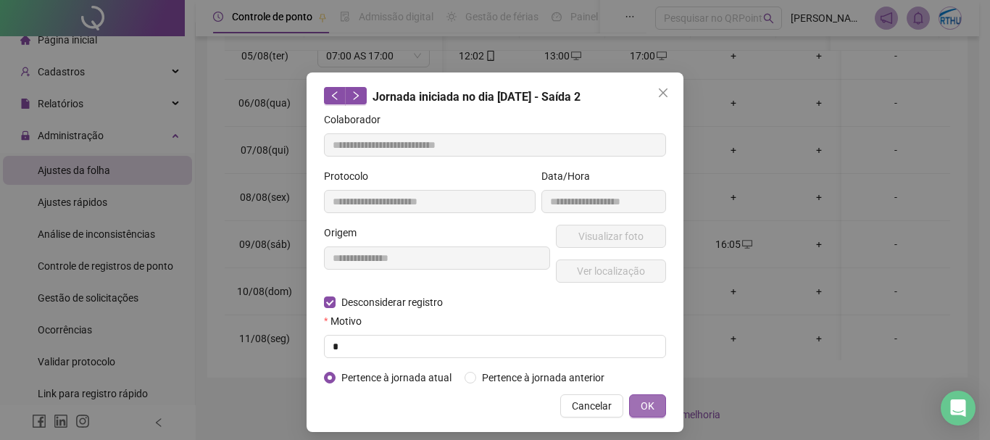
click at [656, 405] on button "OK" at bounding box center [647, 405] width 37 height 23
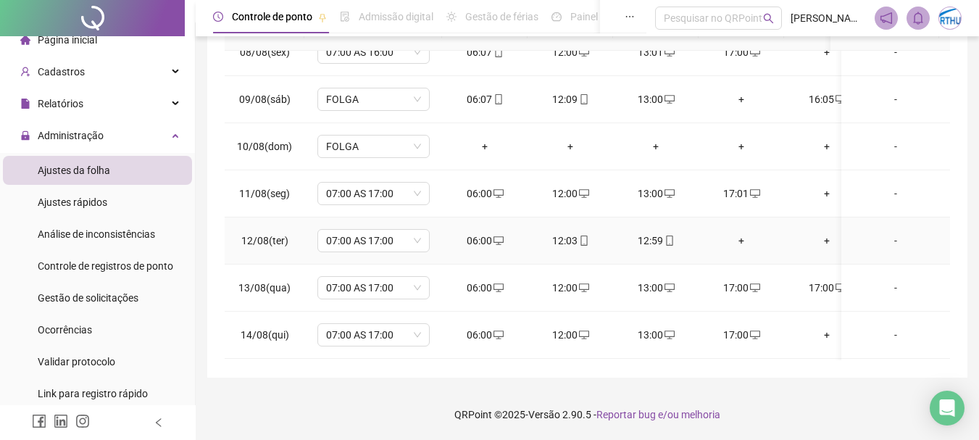
click at [740, 242] on div "+" at bounding box center [741, 241] width 62 height 16
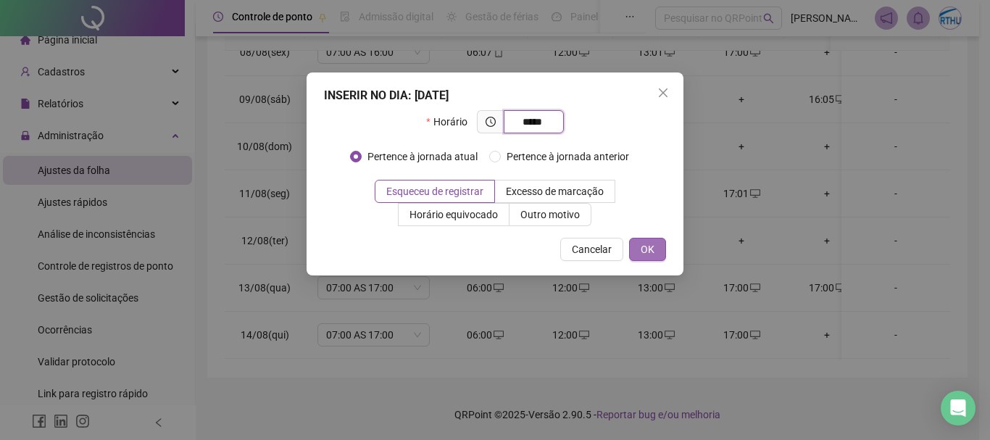
type input "*****"
click at [655, 239] on button "OK" at bounding box center [647, 249] width 37 height 23
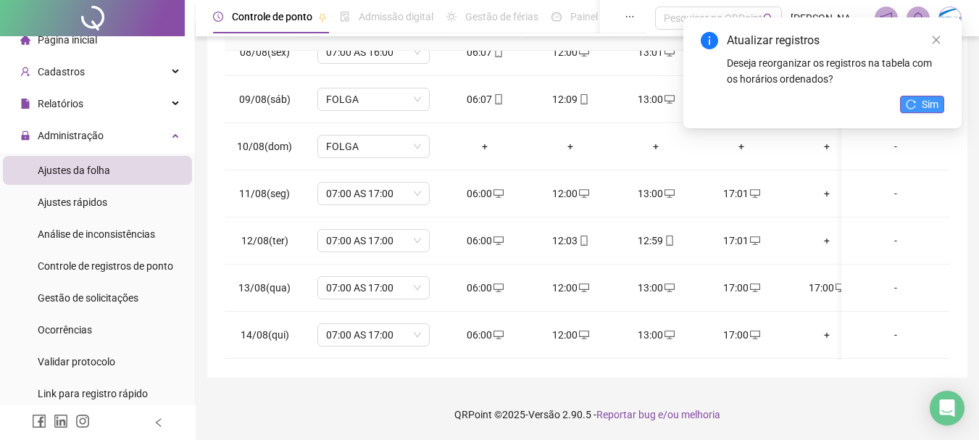
click at [925, 107] on span "Sim" at bounding box center [930, 104] width 17 height 16
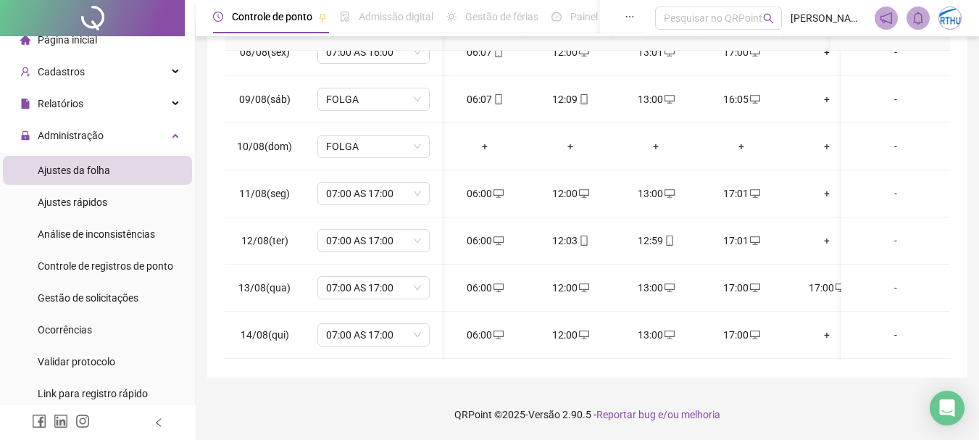
scroll to position [0, 91]
click at [736, 287] on div "17:00" at bounding box center [736, 288] width 62 height 16
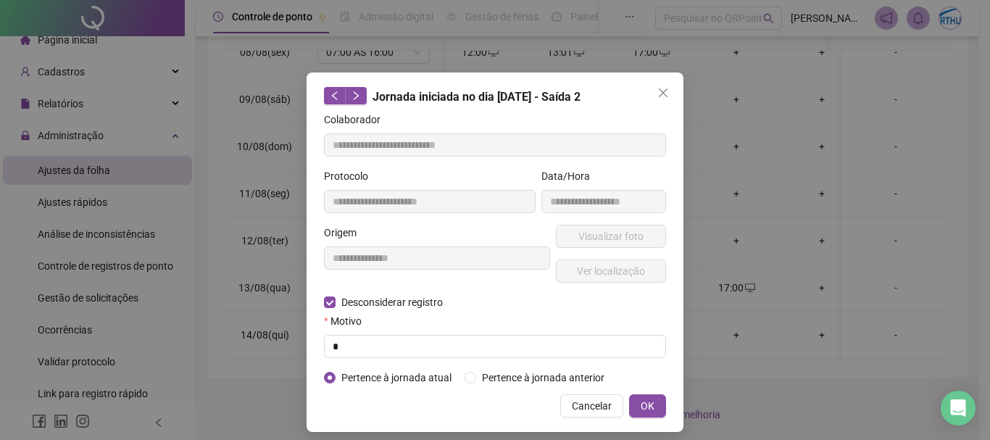
type input "**********"
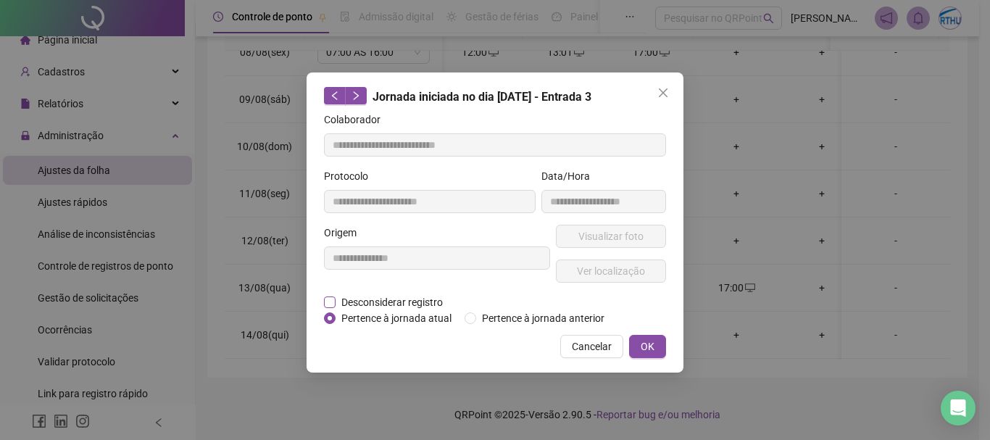
click at [409, 299] on span "Desconsiderar registro" at bounding box center [392, 302] width 113 height 16
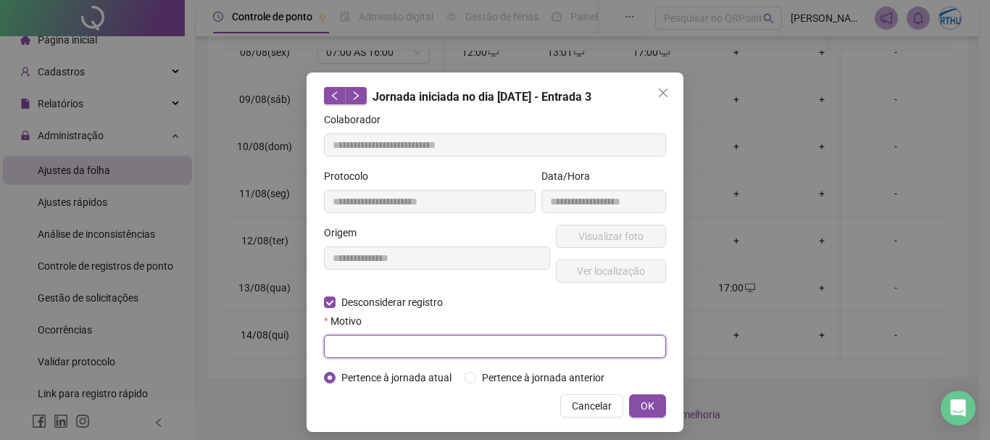
drag, startPoint x: 445, startPoint y: 348, endPoint x: 483, endPoint y: 349, distance: 37.7
click at [446, 348] on input "text" at bounding box center [495, 346] width 342 height 23
type input "*"
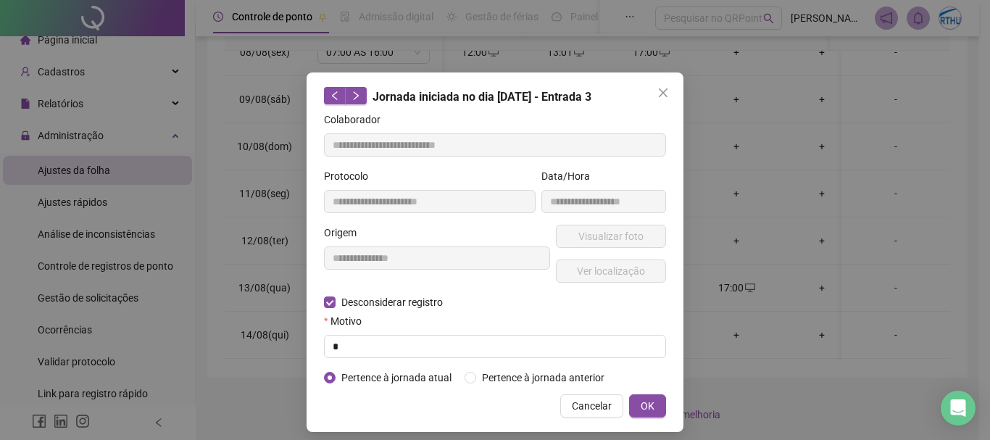
drag, startPoint x: 632, startPoint y: 396, endPoint x: 644, endPoint y: 388, distance: 14.7
click at [630, 396] on button "OK" at bounding box center [647, 405] width 37 height 23
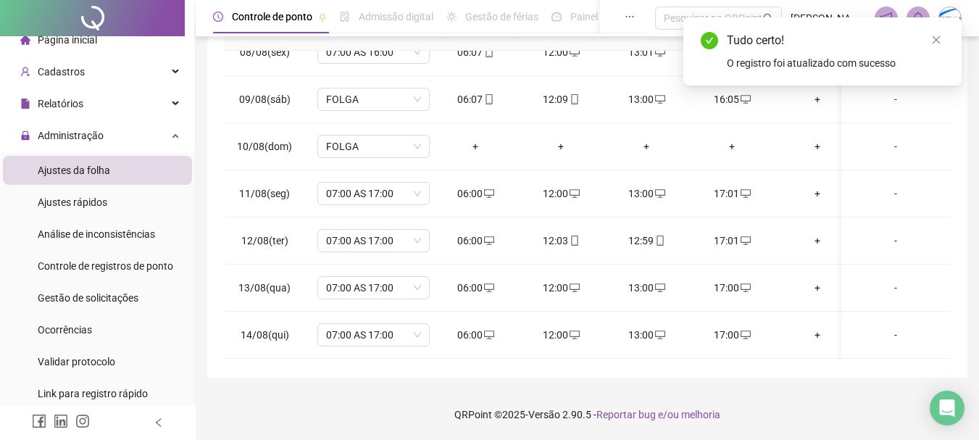
scroll to position [0, 0]
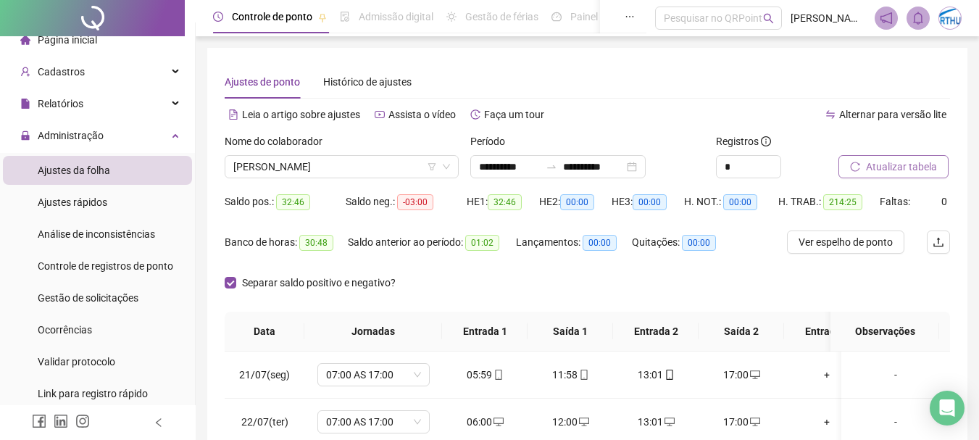
click at [915, 161] on span "Atualizar tabela" at bounding box center [901, 167] width 71 height 16
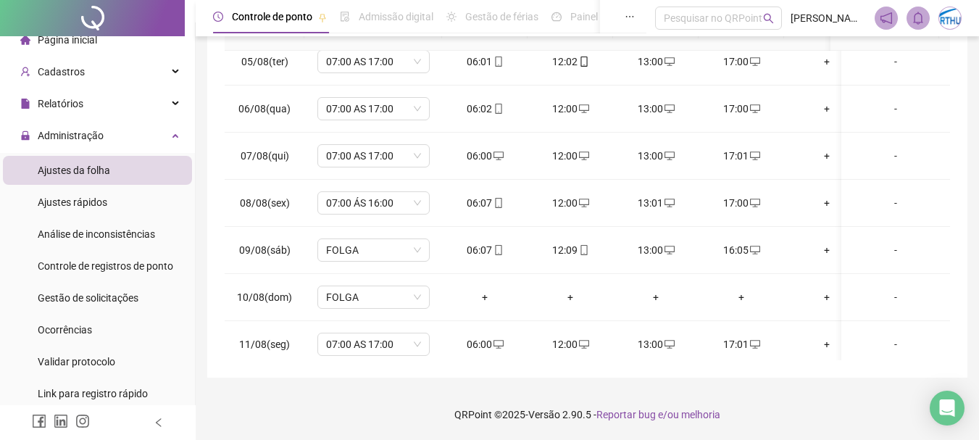
scroll to position [725, 0]
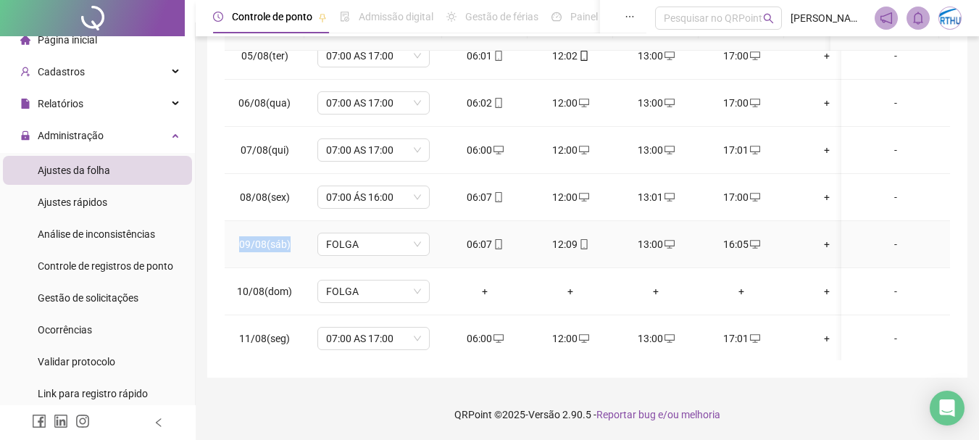
drag, startPoint x: 231, startPoint y: 240, endPoint x: 307, endPoint y: 242, distance: 76.1
click at [307, 242] on tr "09/08(sáb) FOLGA 06:07 12:09 13:00 16:05 + + + + -" at bounding box center [730, 244] width 1010 height 47
copy span "09/08(sáb)"
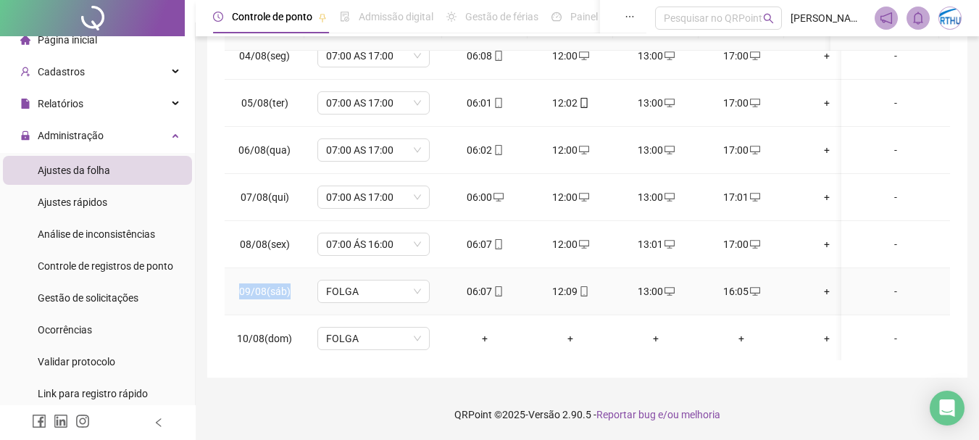
scroll to position [652, 0]
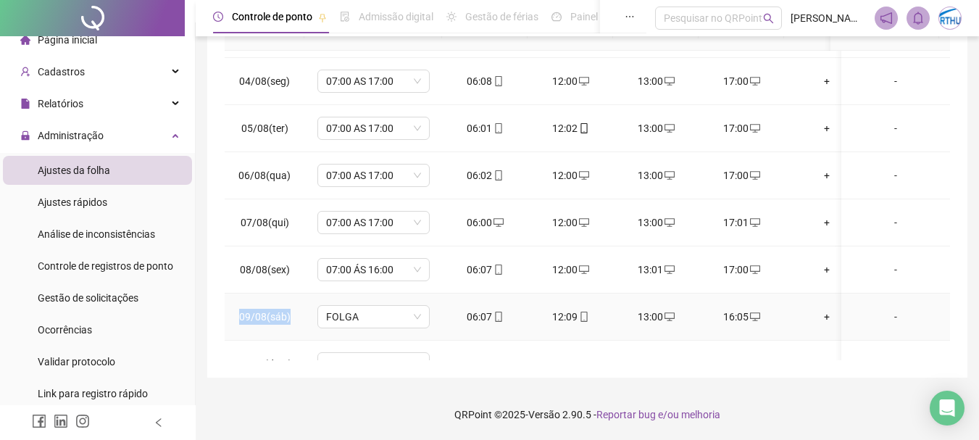
drag, startPoint x: 266, startPoint y: 237, endPoint x: 253, endPoint y: 313, distance: 77.2
copy span "09/08(sáb)"
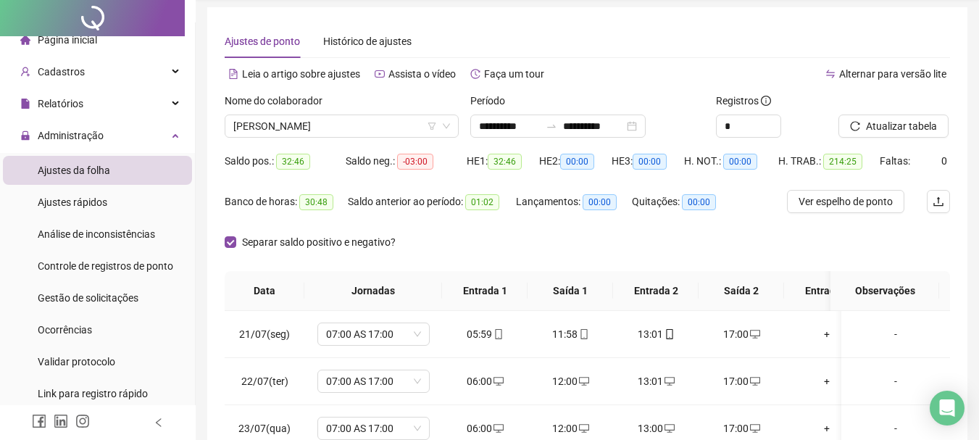
scroll to position [0, 0]
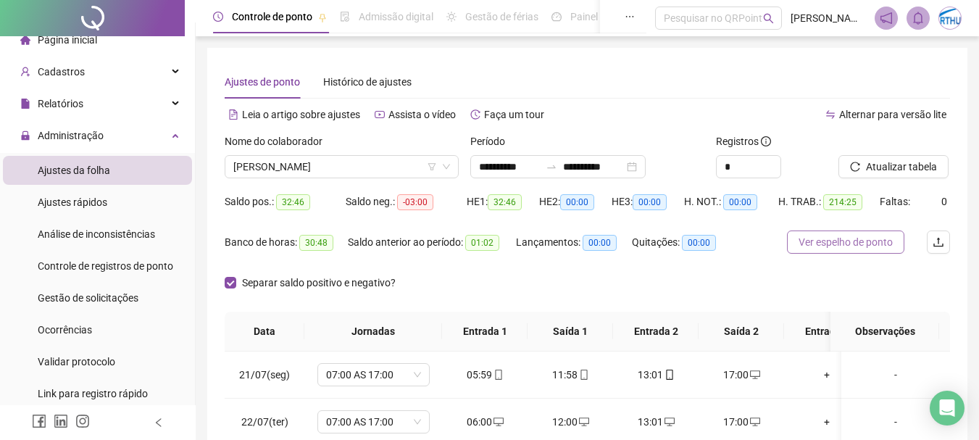
click at [869, 243] on span "Ver espelho de ponto" at bounding box center [846, 242] width 94 height 16
click at [488, 166] on input "**********" at bounding box center [509, 167] width 61 height 16
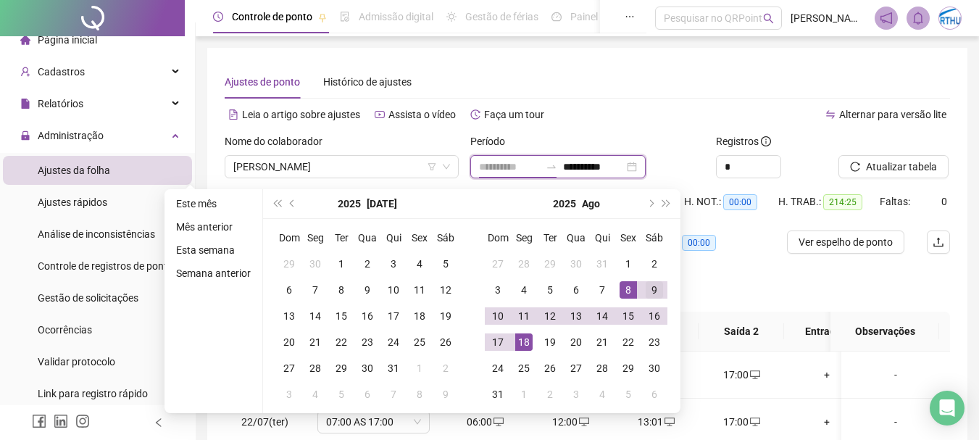
type input "**********"
click at [657, 289] on div "9" at bounding box center [654, 289] width 17 height 17
type input "**********"
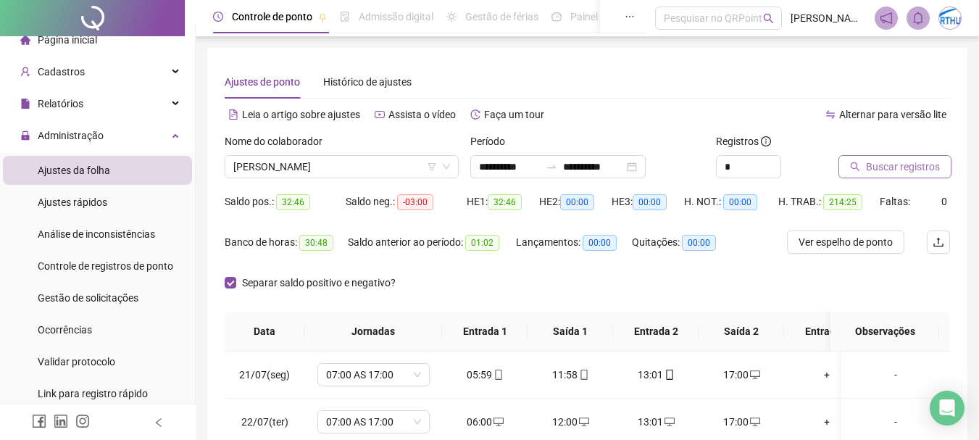
click at [868, 165] on span "Buscar registros" at bounding box center [903, 167] width 74 height 16
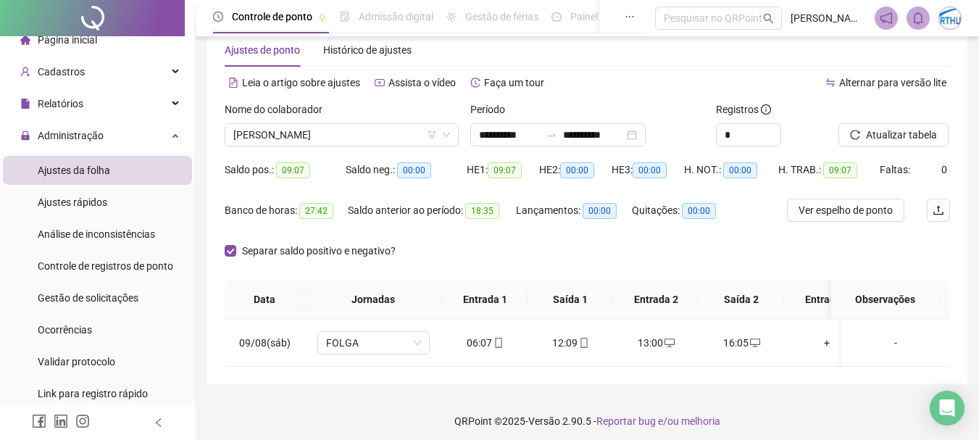
scroll to position [49, 0]
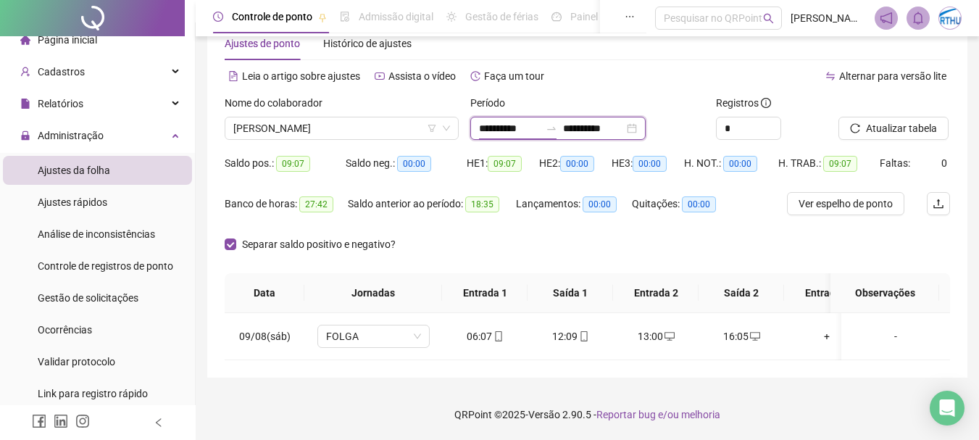
click at [507, 122] on input "**********" at bounding box center [509, 128] width 61 height 16
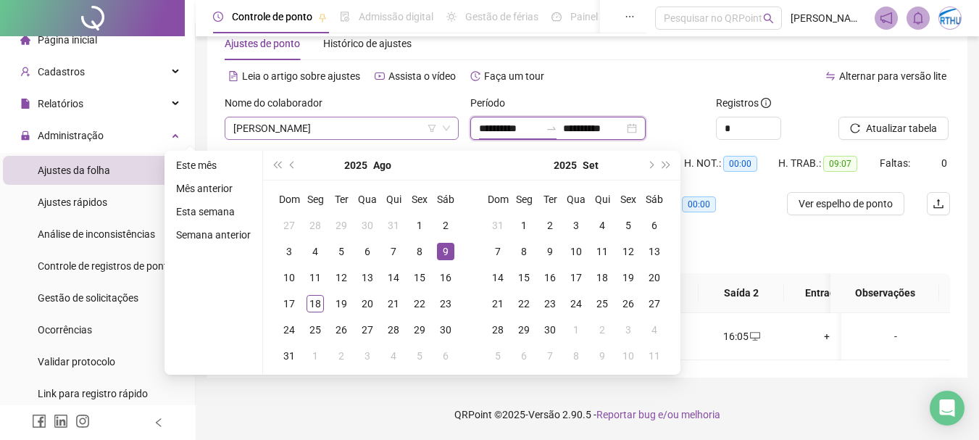
click at [371, 117] on span "[PERSON_NAME]" at bounding box center [341, 128] width 217 height 22
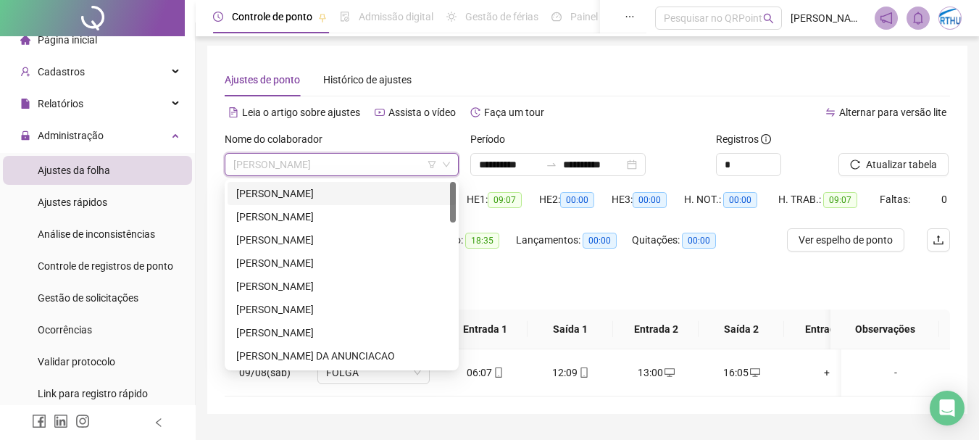
scroll to position [0, 0]
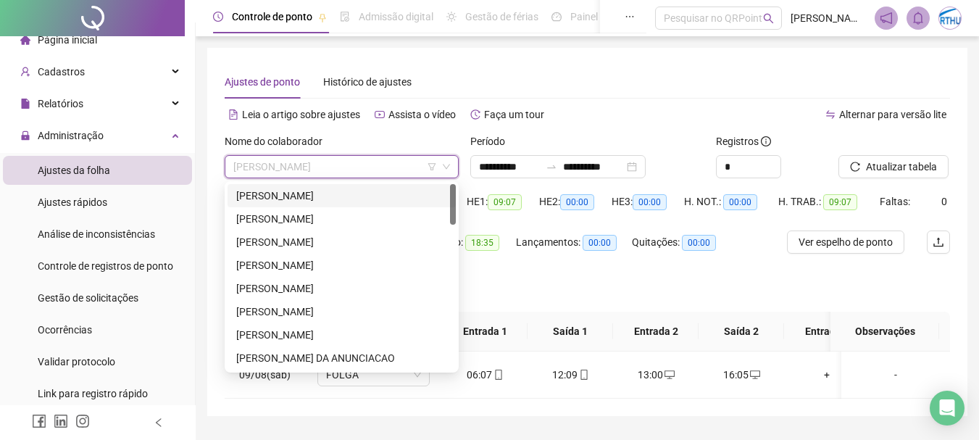
click at [354, 205] on div "[PERSON_NAME]" at bounding box center [342, 195] width 228 height 23
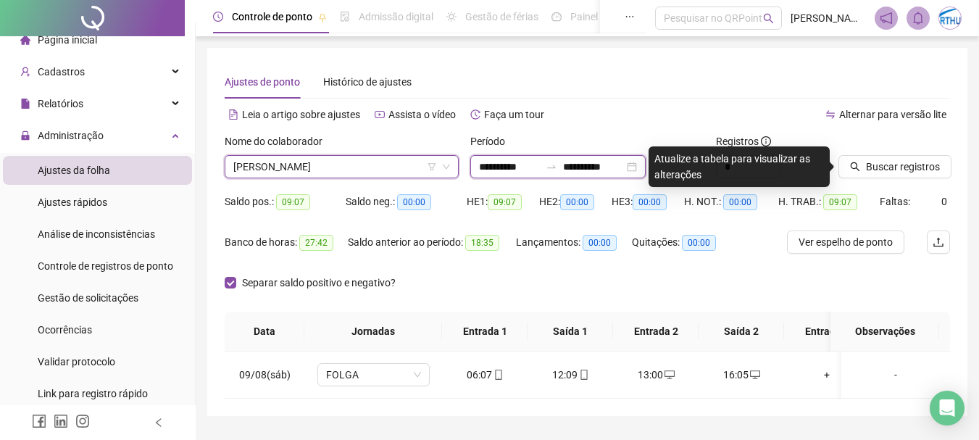
click at [509, 172] on input "**********" at bounding box center [509, 167] width 61 height 16
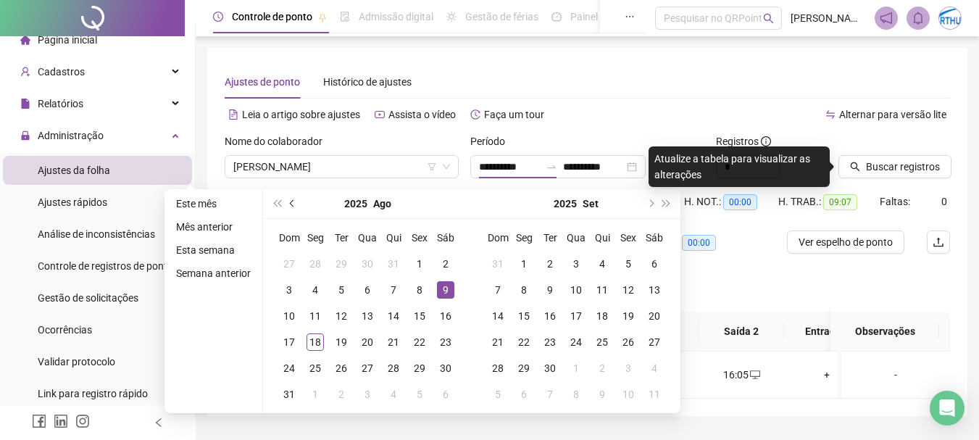
click at [291, 196] on button "prev-year" at bounding box center [293, 203] width 16 height 29
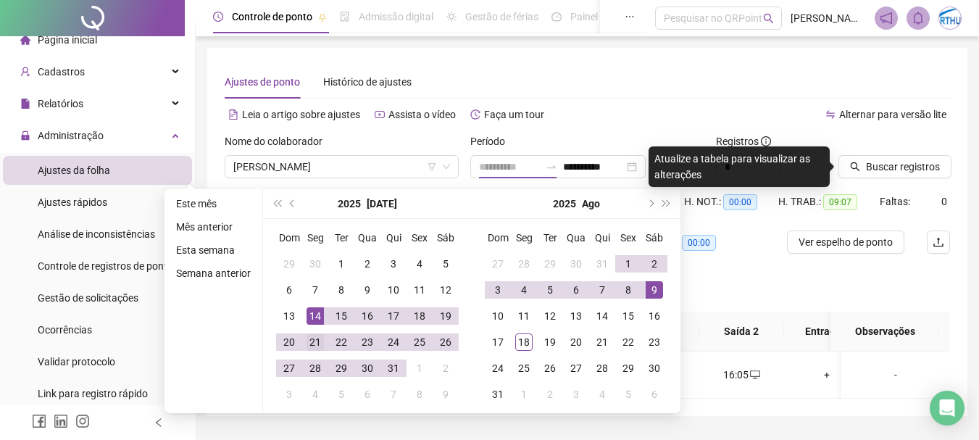
type input "**********"
drag, startPoint x: 318, startPoint y: 336, endPoint x: 348, endPoint y: 331, distance: 30.1
click at [319, 336] on div "21" at bounding box center [315, 341] width 17 height 17
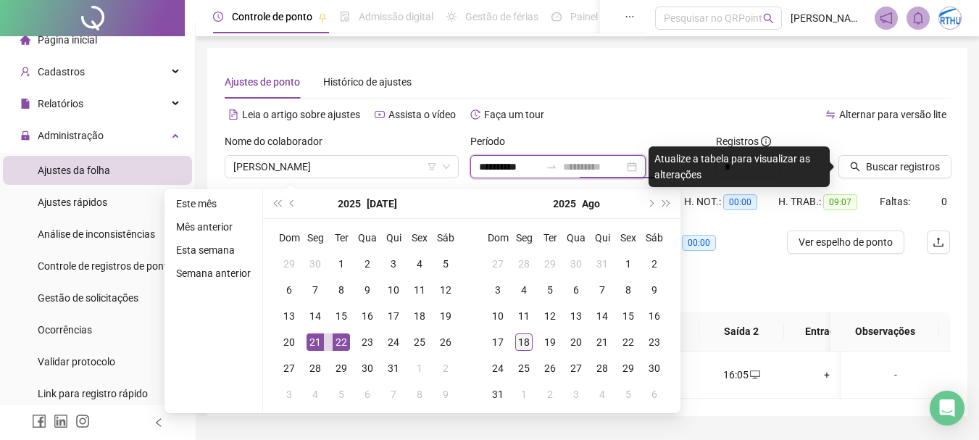
type input "**********"
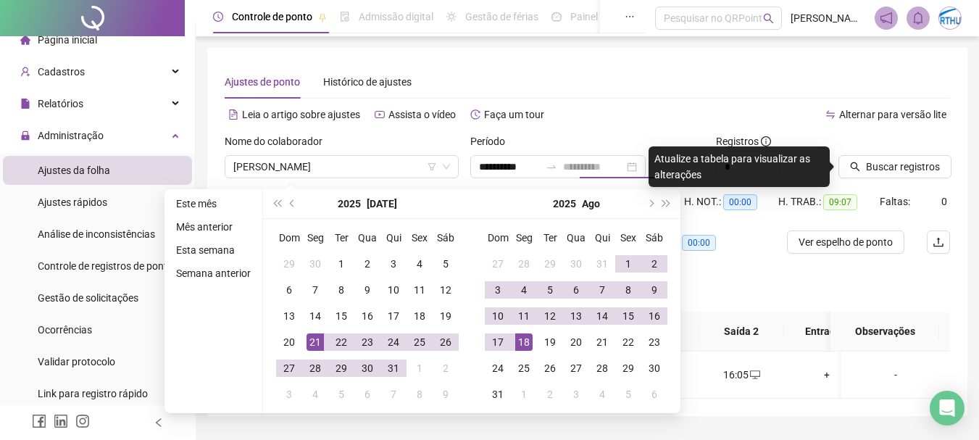
click at [527, 341] on div "18" at bounding box center [523, 341] width 17 height 17
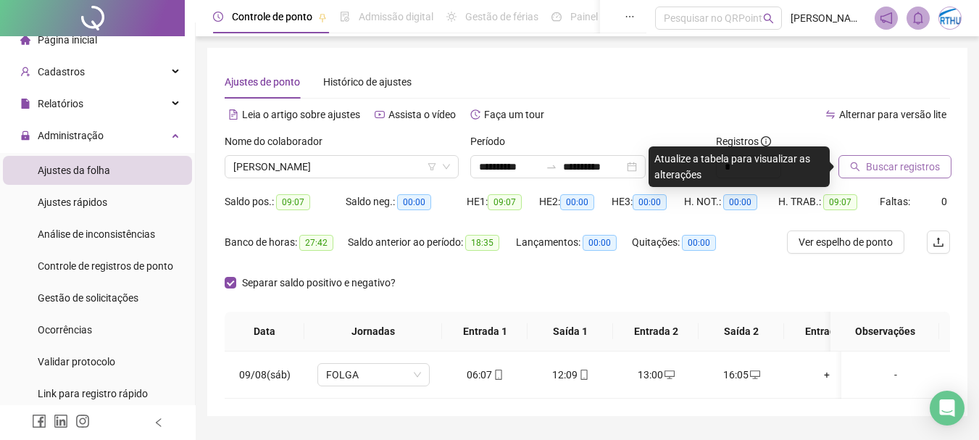
click at [908, 165] on span "Buscar registros" at bounding box center [903, 167] width 74 height 16
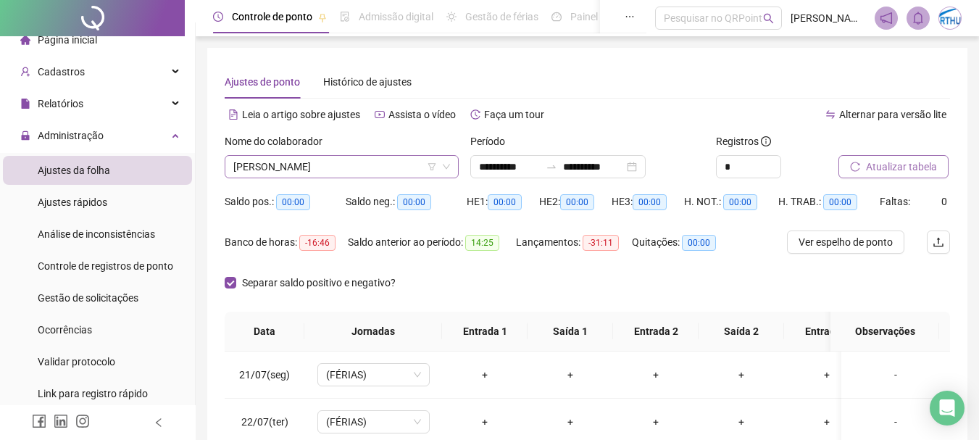
click at [336, 168] on span "[PERSON_NAME]" at bounding box center [341, 167] width 217 height 22
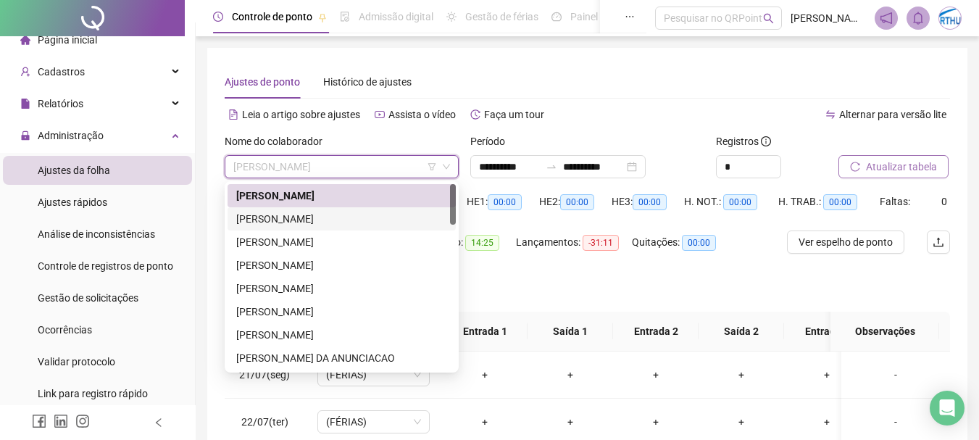
click at [357, 213] on div "[PERSON_NAME]" at bounding box center [341, 219] width 211 height 16
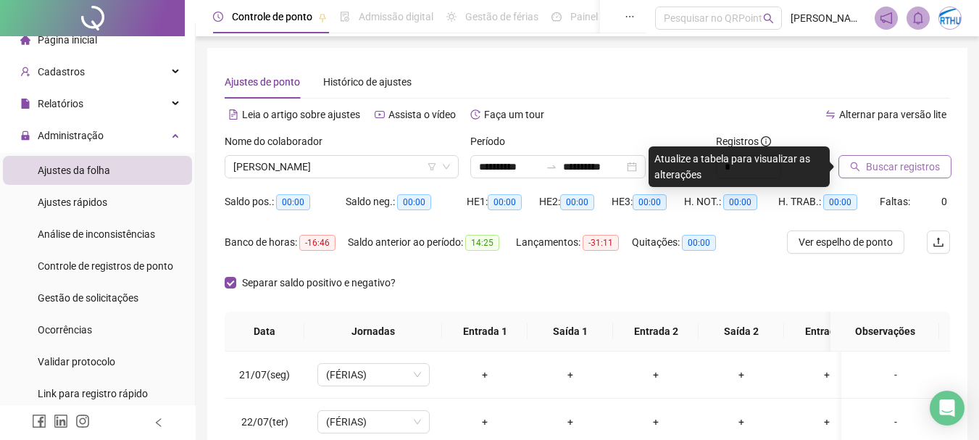
click at [912, 169] on span "Buscar registros" at bounding box center [903, 167] width 74 height 16
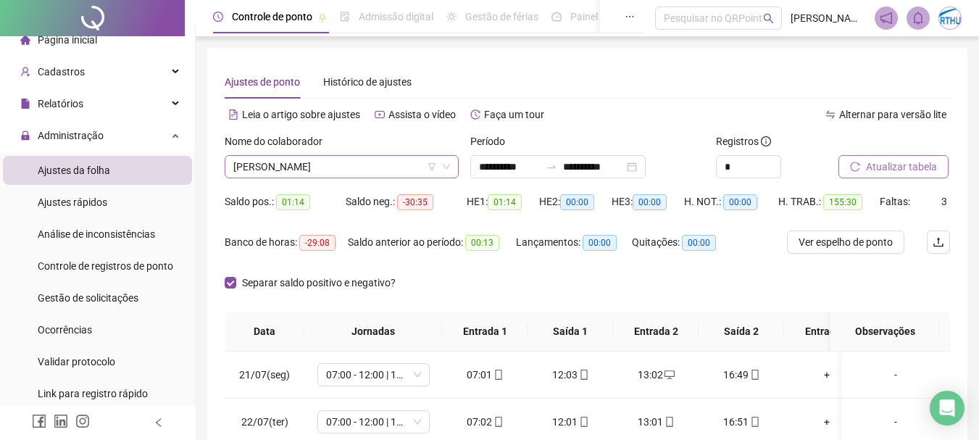
click at [375, 165] on span "[PERSON_NAME]" at bounding box center [341, 167] width 217 height 22
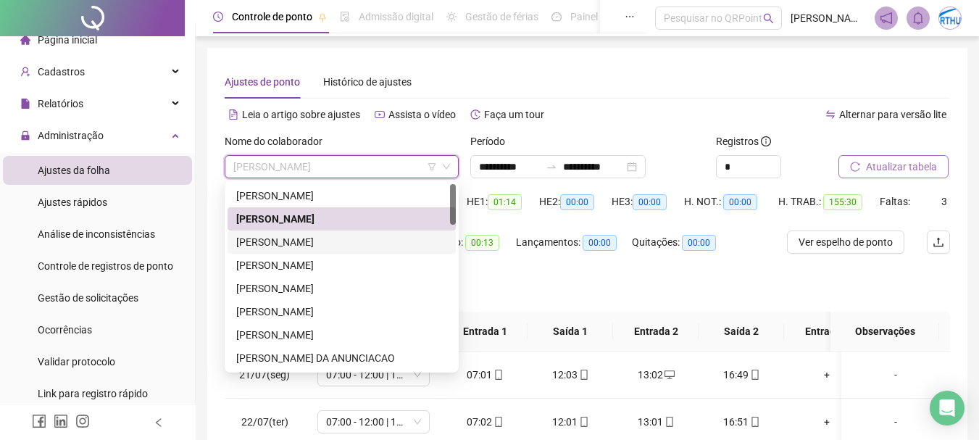
click at [307, 237] on div "[PERSON_NAME]" at bounding box center [341, 242] width 211 height 16
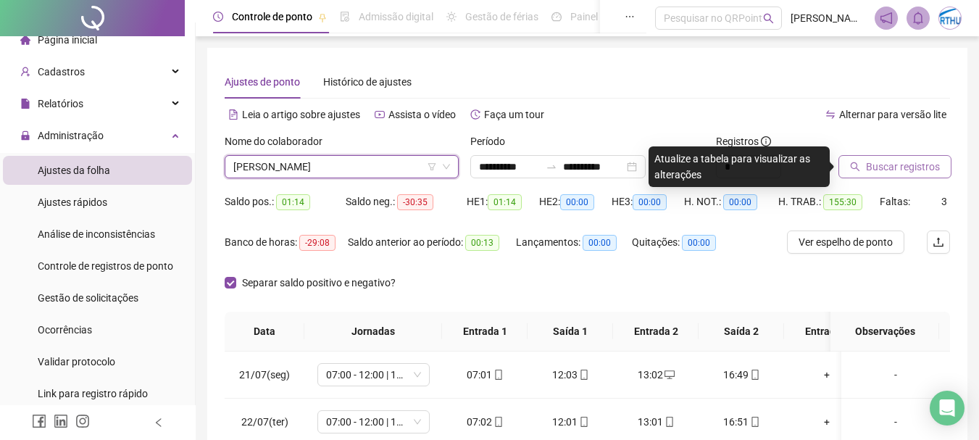
click at [910, 172] on span "Buscar registros" at bounding box center [903, 167] width 74 height 16
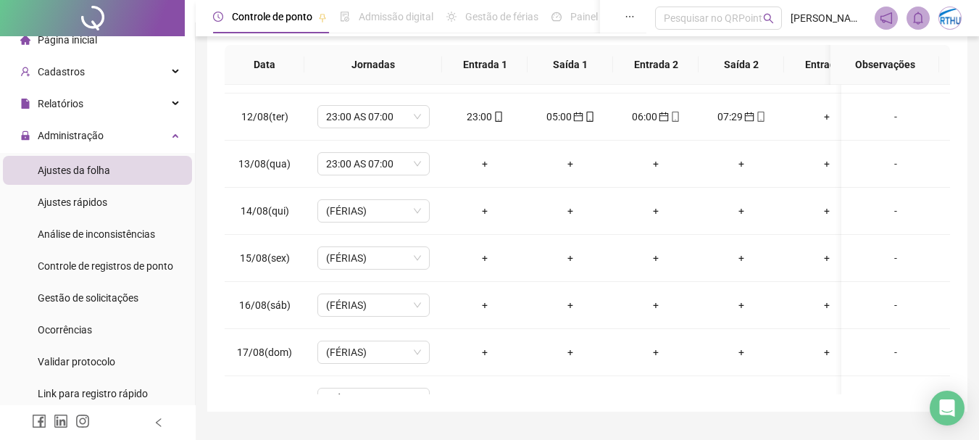
scroll to position [1031, 0]
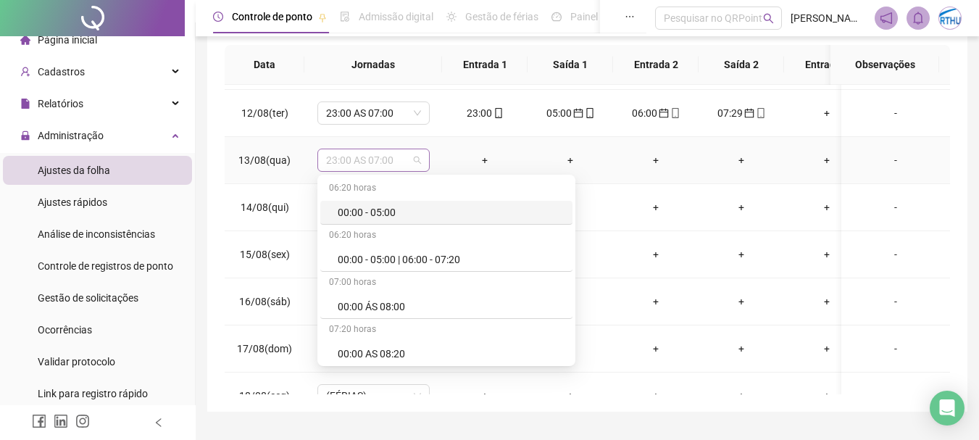
click at [416, 163] on span "23:00 AS 07:00" at bounding box center [373, 160] width 95 height 22
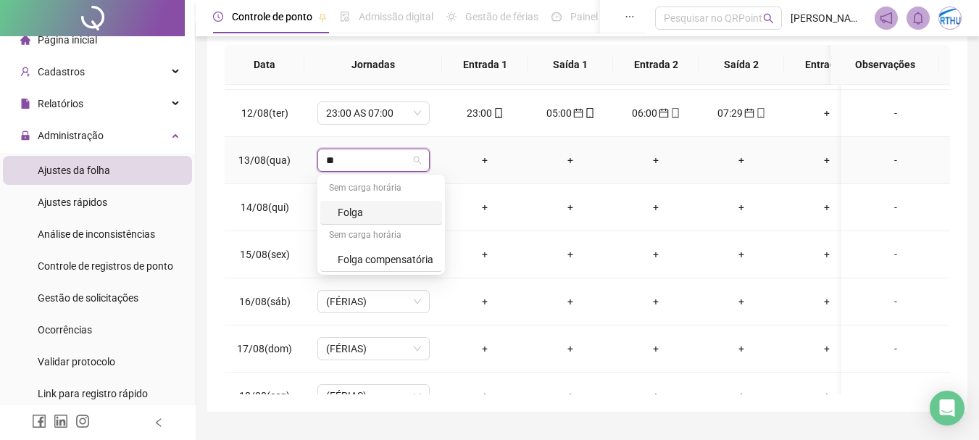
type input "*"
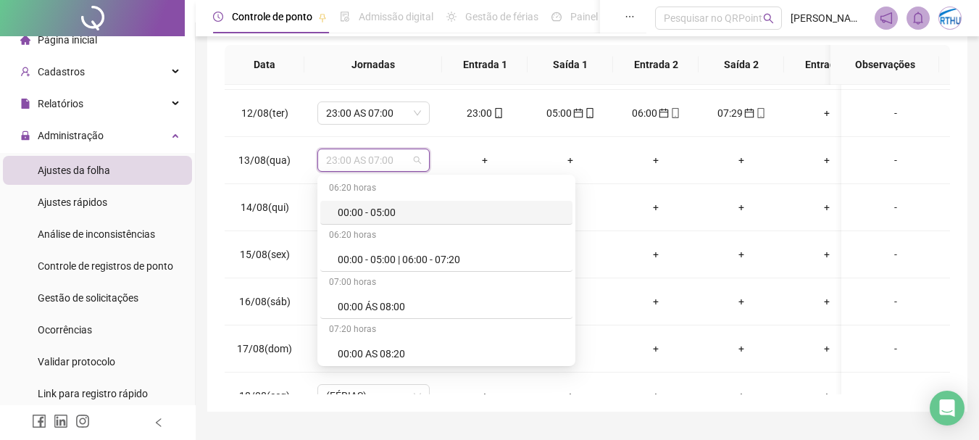
click at [957, 179] on div "**********" at bounding box center [587, 96] width 760 height 630
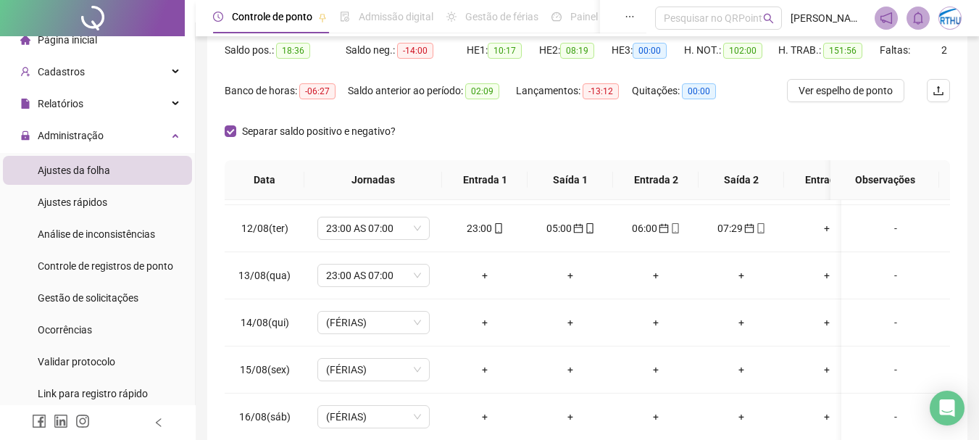
scroll to position [0, 0]
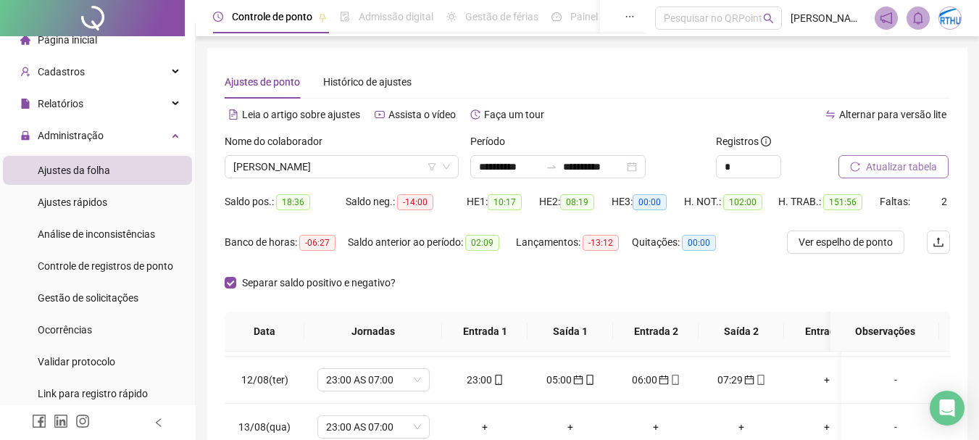
click at [926, 160] on span "Atualizar tabela" at bounding box center [901, 167] width 71 height 16
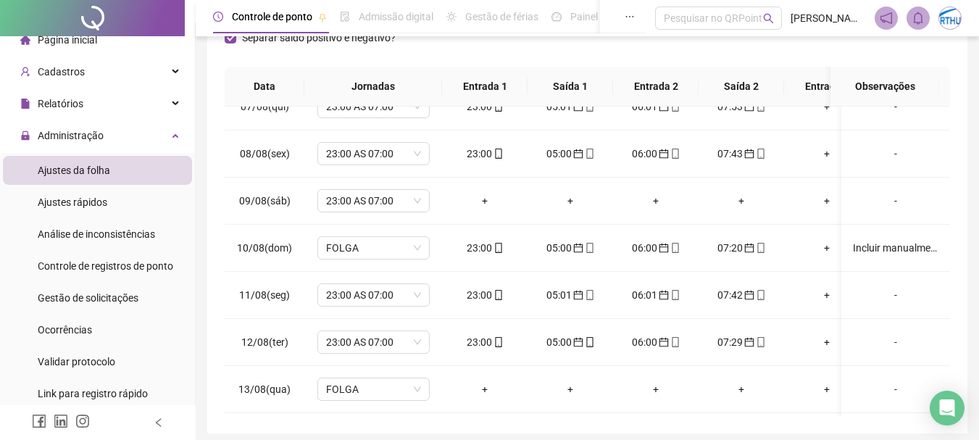
scroll to position [828, 0]
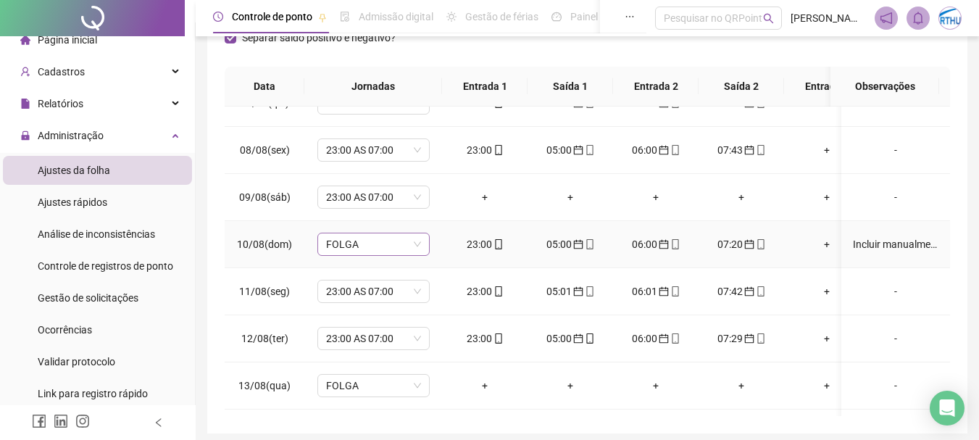
click at [410, 246] on span "FOLGA" at bounding box center [373, 244] width 95 height 22
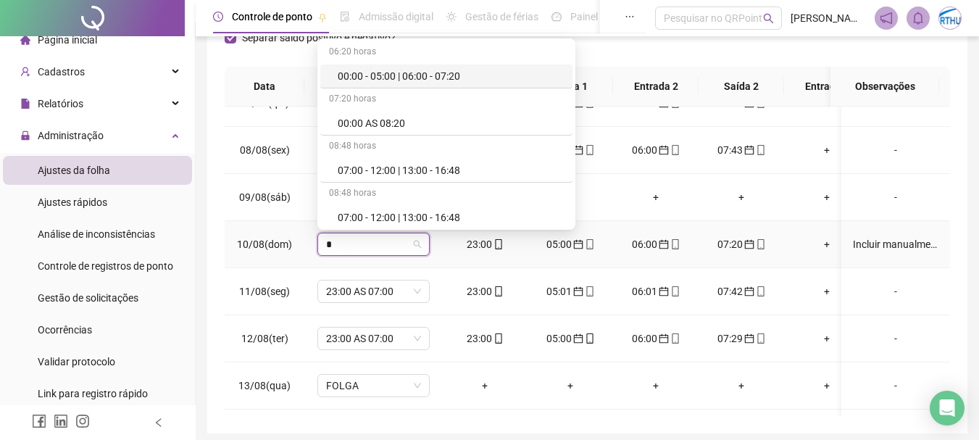
type input "**"
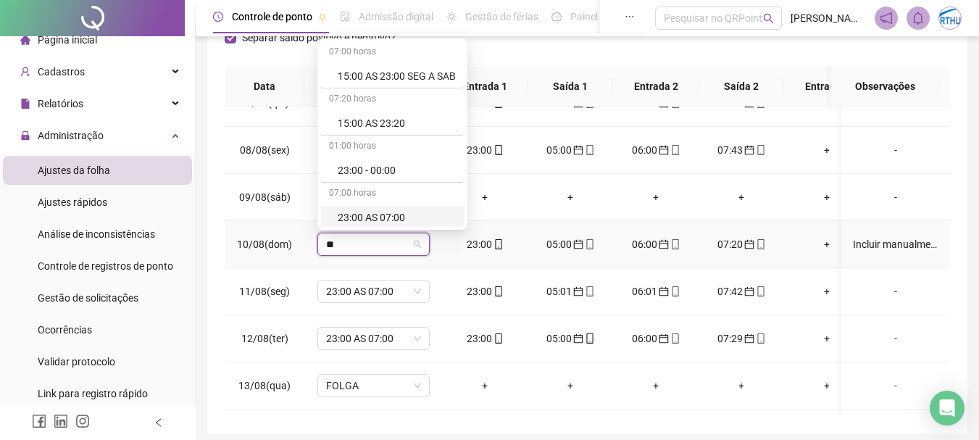
click at [363, 213] on div "23:00 AS 07:00" at bounding box center [397, 217] width 118 height 16
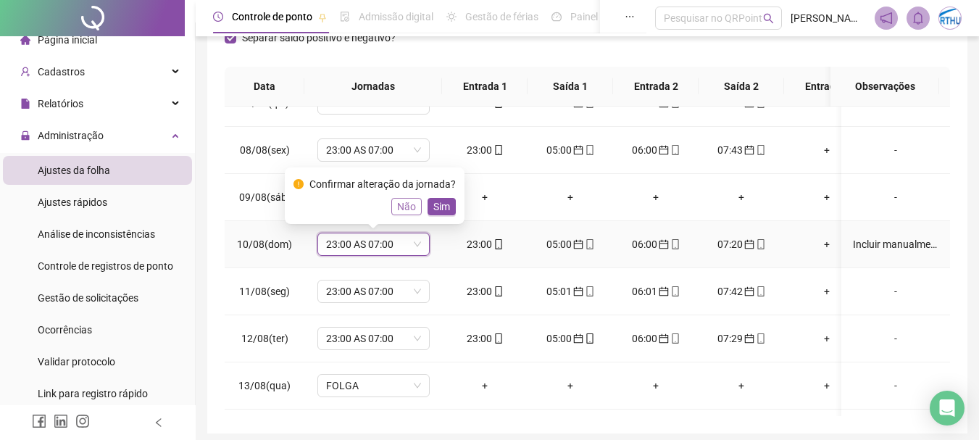
click at [399, 201] on span "Não" at bounding box center [406, 207] width 19 height 16
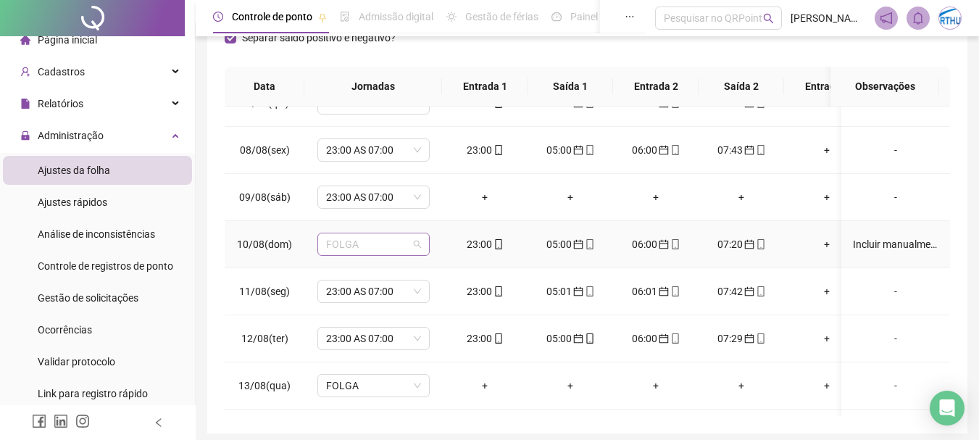
click at [365, 240] on span "FOLGA" at bounding box center [373, 244] width 95 height 22
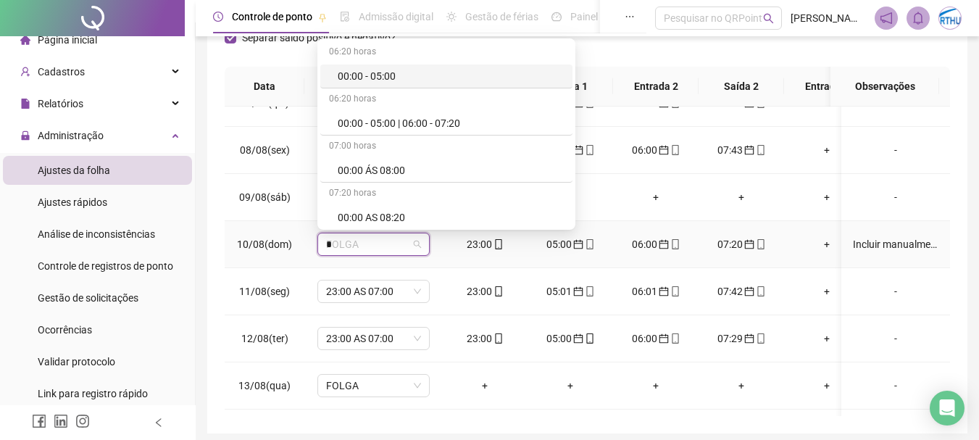
type input "**"
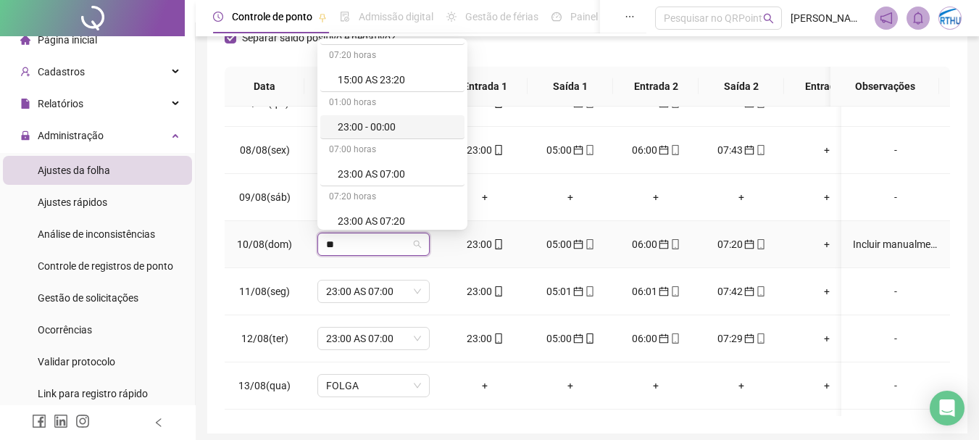
scroll to position [50, 0]
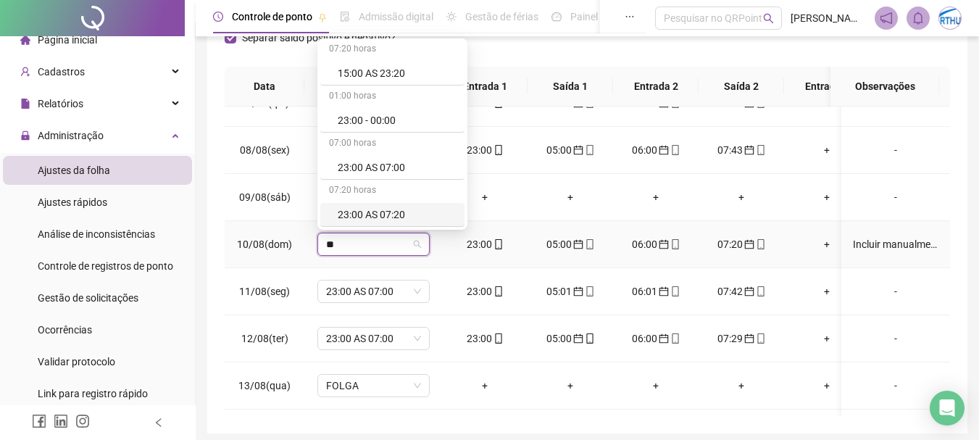
click at [358, 212] on div "23:00 AS 07:20" at bounding box center [397, 215] width 118 height 16
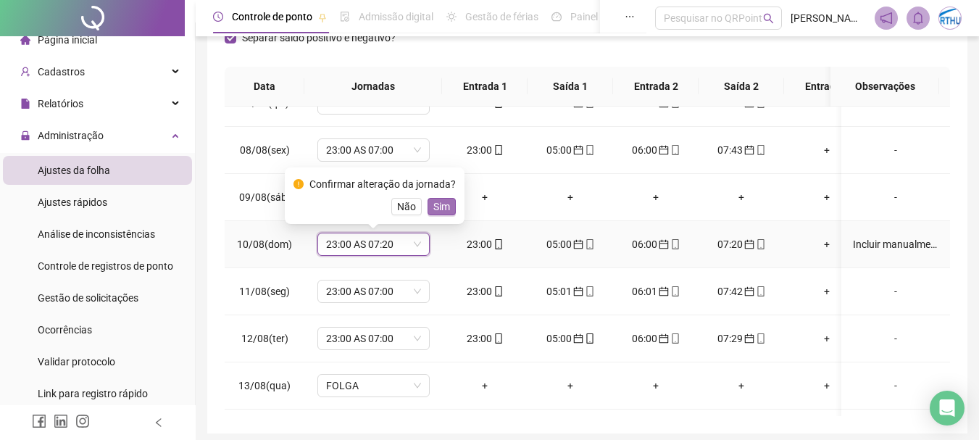
click at [438, 203] on span "Sim" at bounding box center [441, 207] width 17 height 16
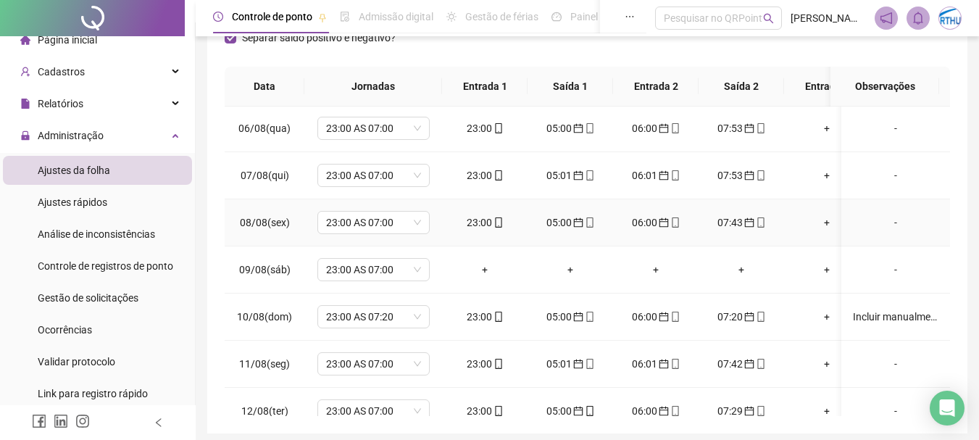
scroll to position [683, 0]
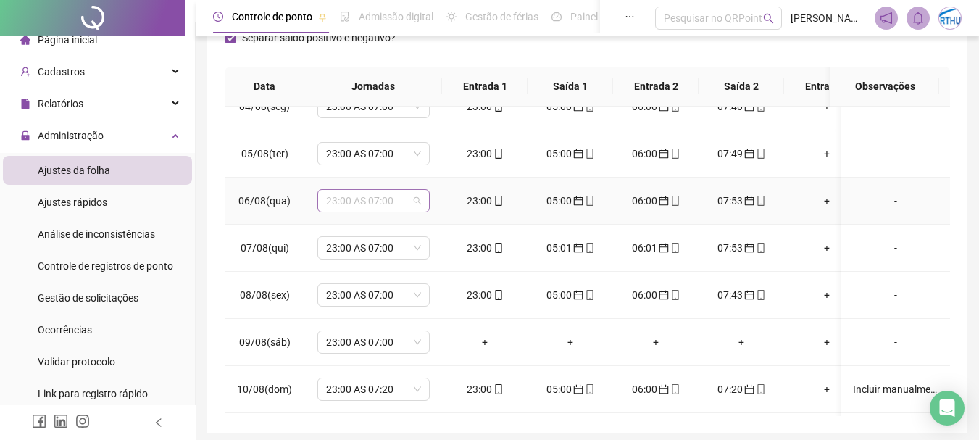
click at [417, 202] on span "23:00 AS 07:00" at bounding box center [373, 201] width 95 height 22
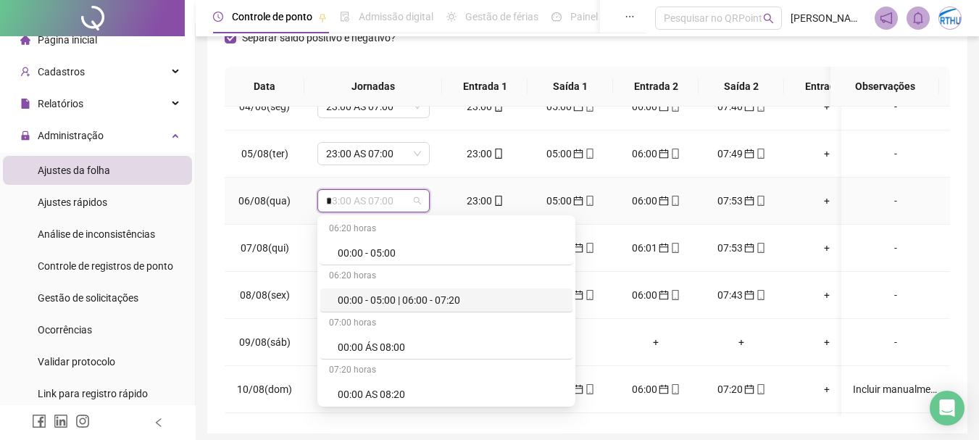
type input "**"
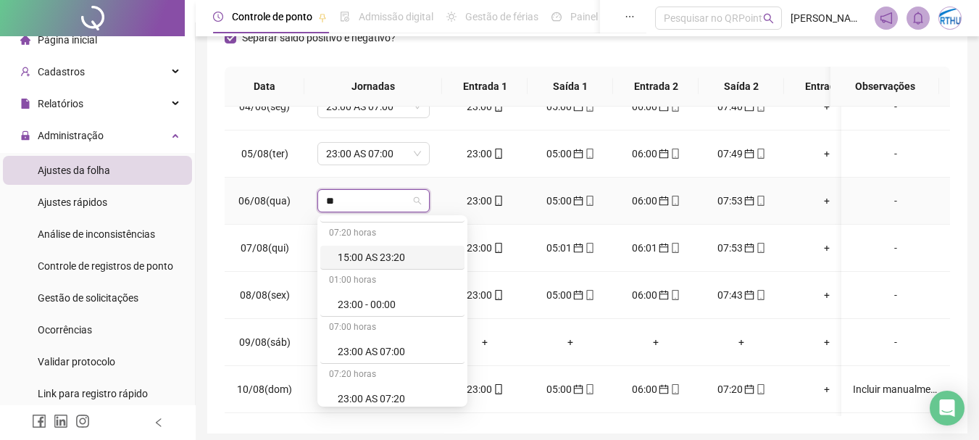
scroll to position [50, 0]
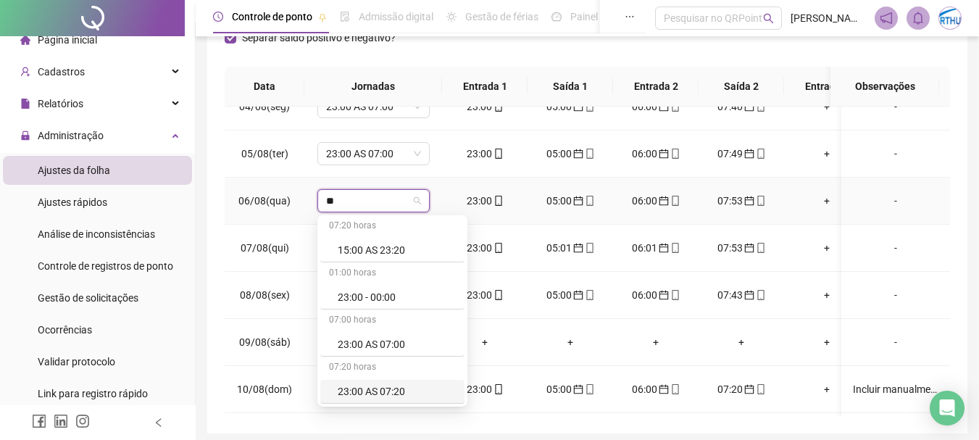
click at [386, 389] on div "23:00 AS 07:20" at bounding box center [397, 391] width 118 height 16
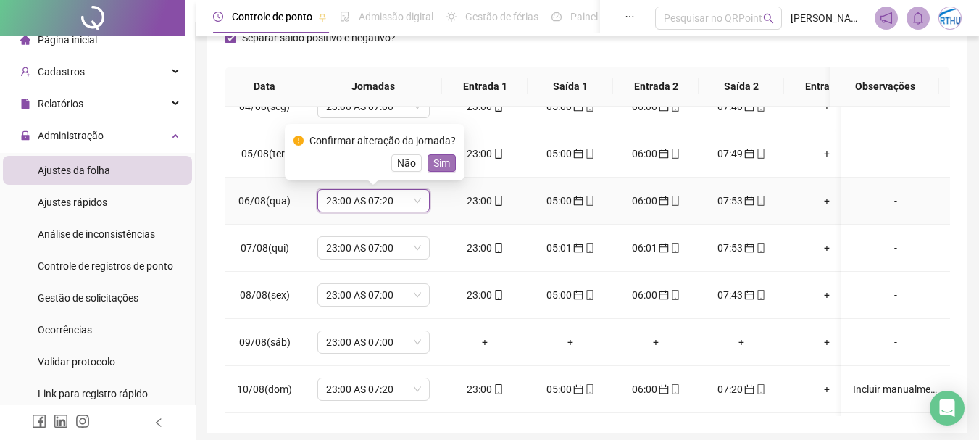
click at [440, 164] on span "Sim" at bounding box center [441, 163] width 17 height 16
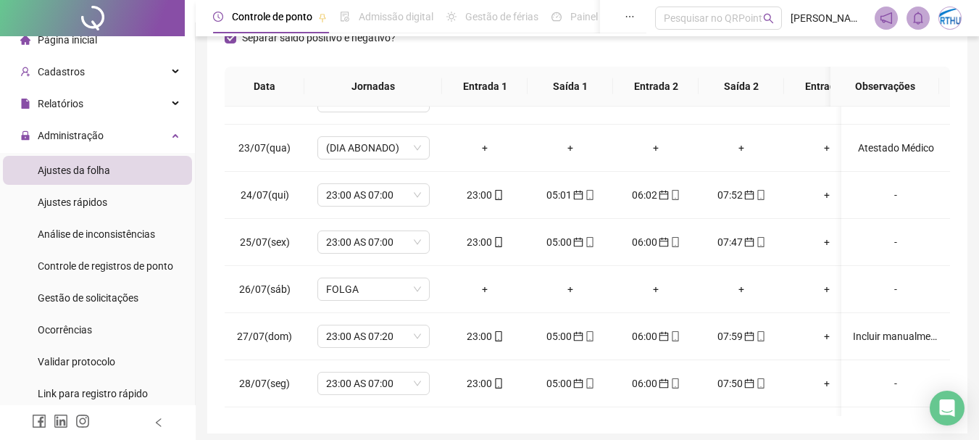
scroll to position [80, 0]
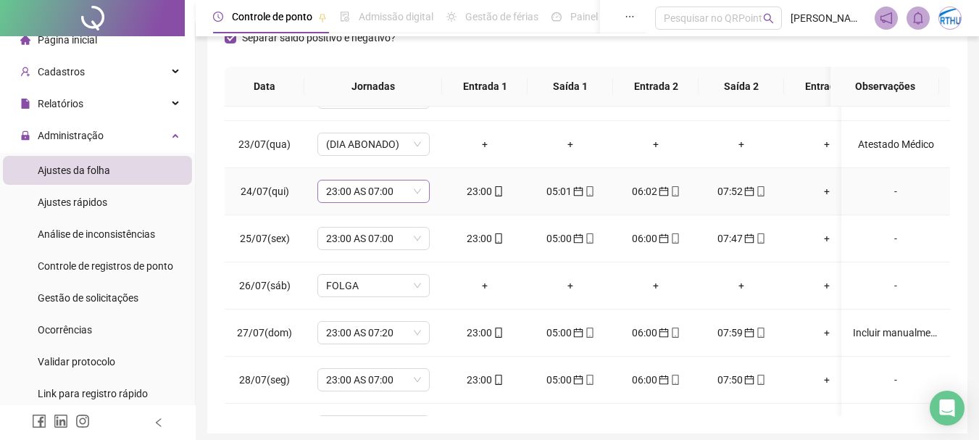
click at [336, 192] on span "23:00 AS 07:00" at bounding box center [373, 191] width 95 height 22
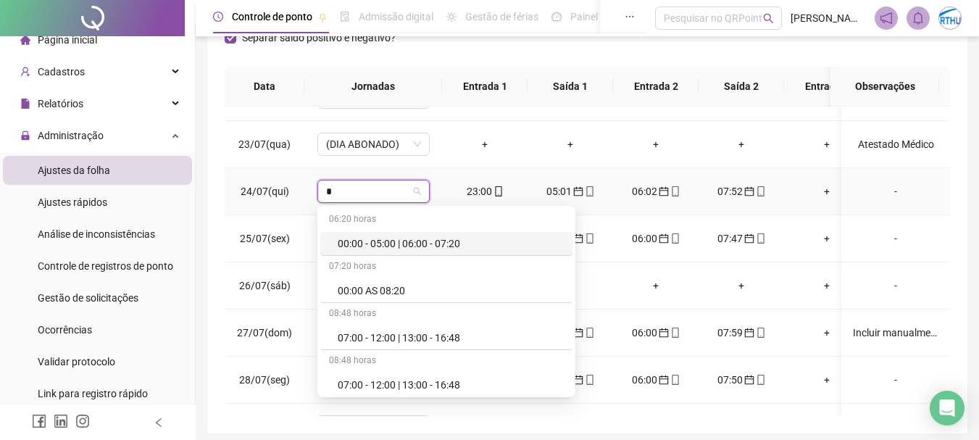
type input "**"
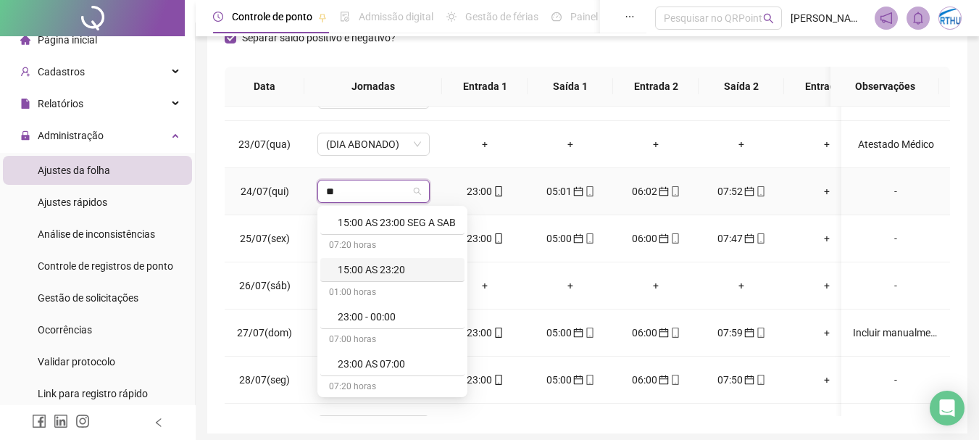
scroll to position [50, 0]
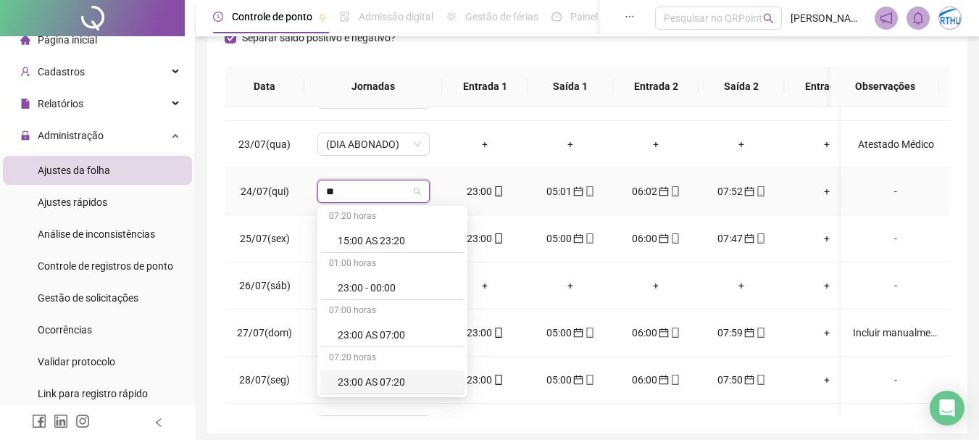
click at [399, 384] on div "23:00 AS 07:20" at bounding box center [397, 382] width 118 height 16
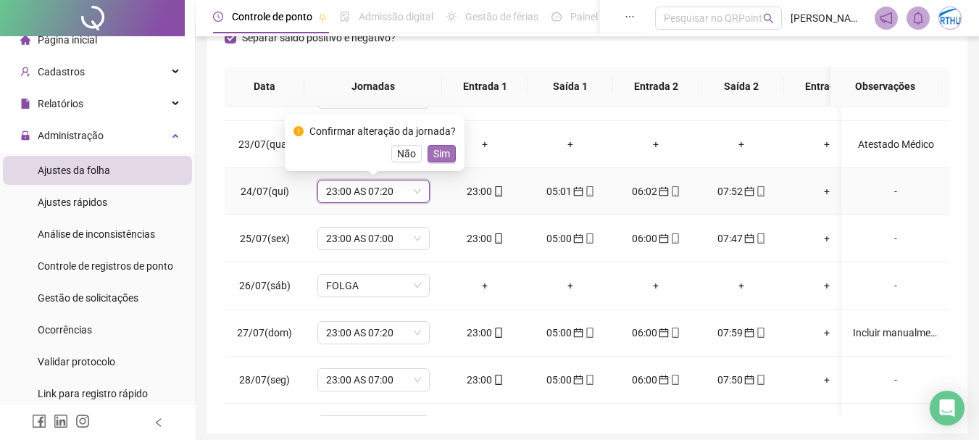
click at [436, 151] on span "Sim" at bounding box center [441, 154] width 17 height 16
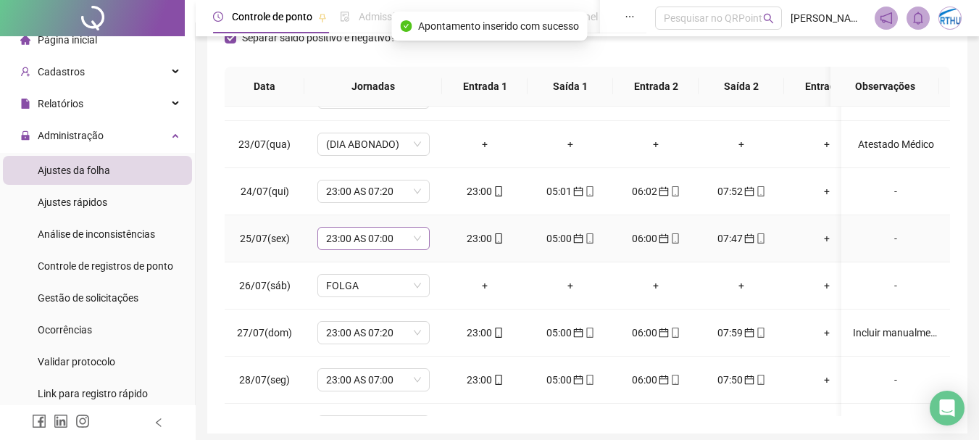
click at [362, 240] on span "23:00 AS 07:00" at bounding box center [373, 239] width 95 height 22
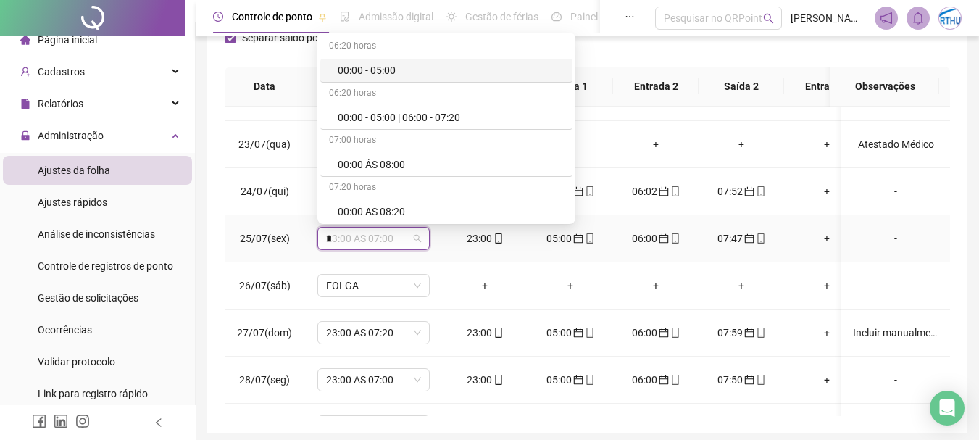
type input "**"
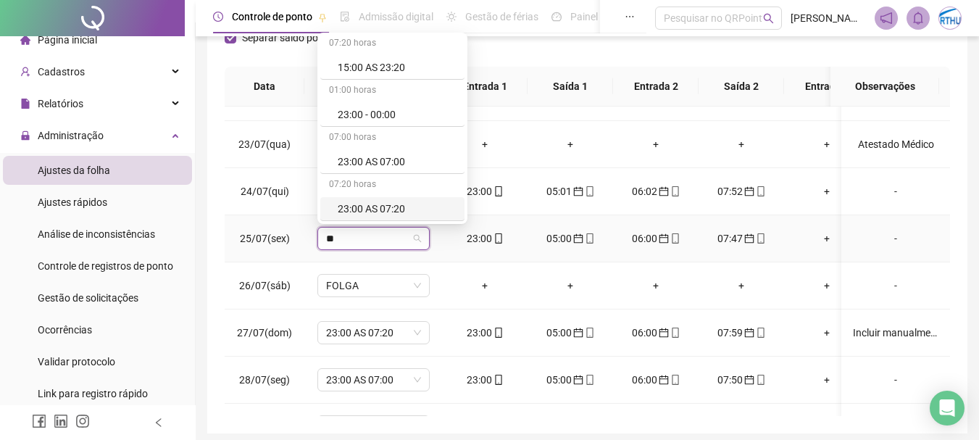
click at [386, 206] on div "23:00 AS 07:20" at bounding box center [397, 209] width 118 height 16
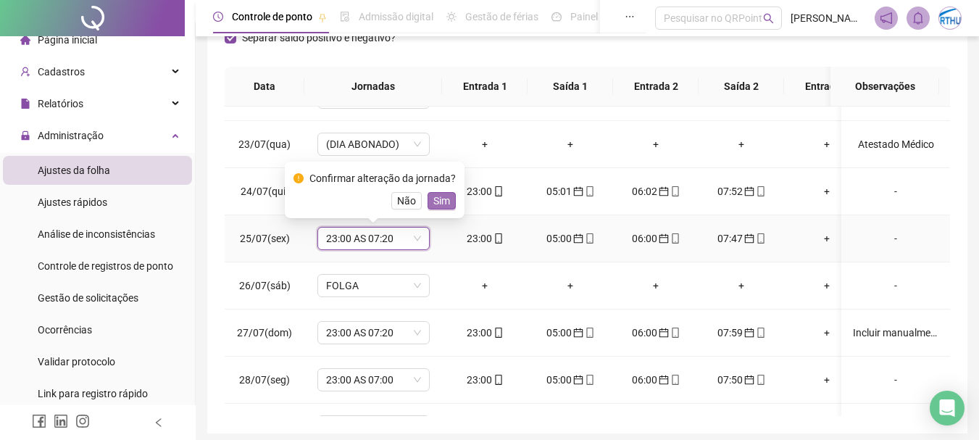
click at [439, 195] on span "Sim" at bounding box center [441, 201] width 17 height 16
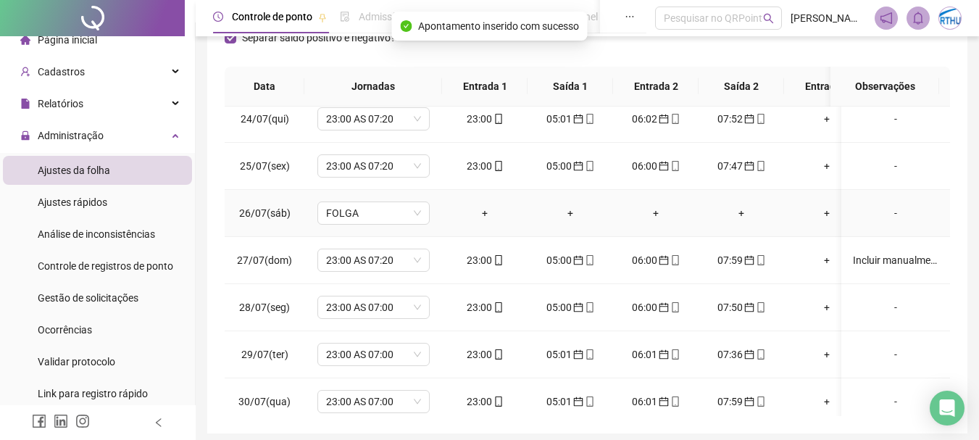
scroll to position [225, 0]
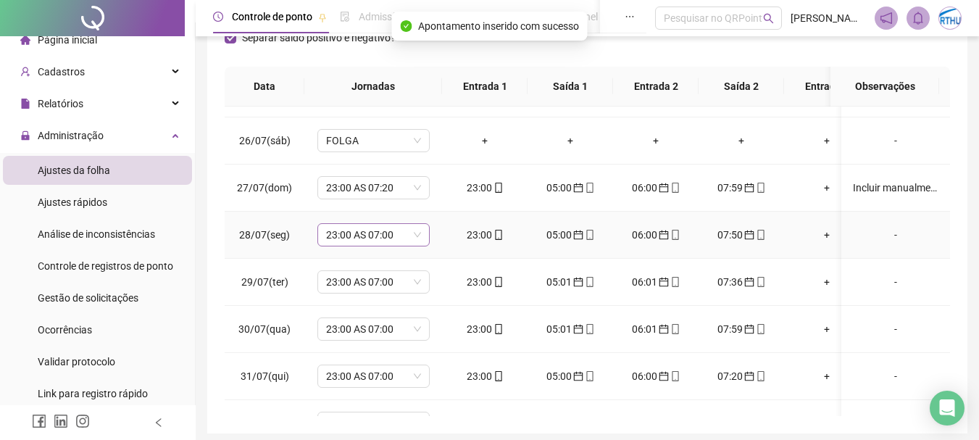
click at [391, 238] on span "23:00 AS 07:00" at bounding box center [373, 235] width 95 height 22
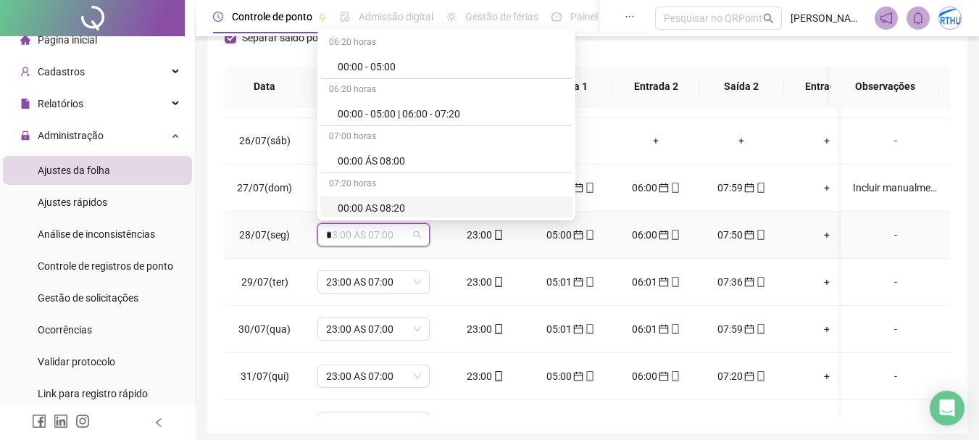
type input "**"
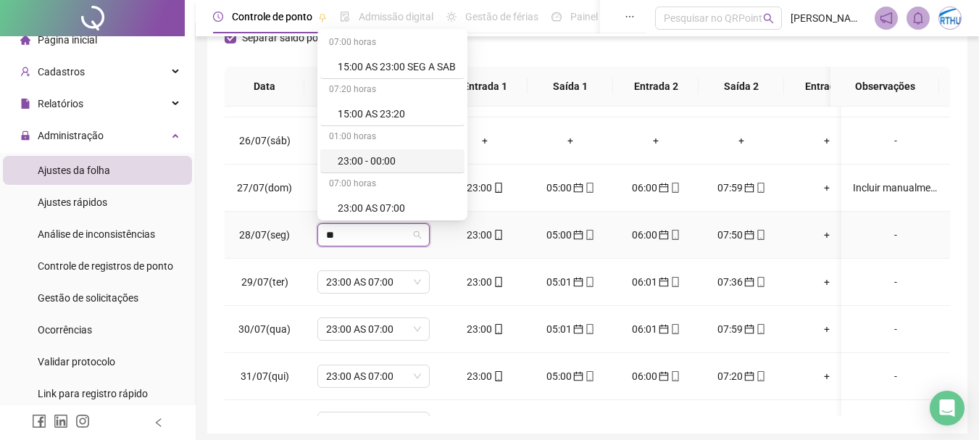
scroll to position [50, 0]
click at [375, 200] on div "23:00 AS 07:20" at bounding box center [397, 205] width 118 height 16
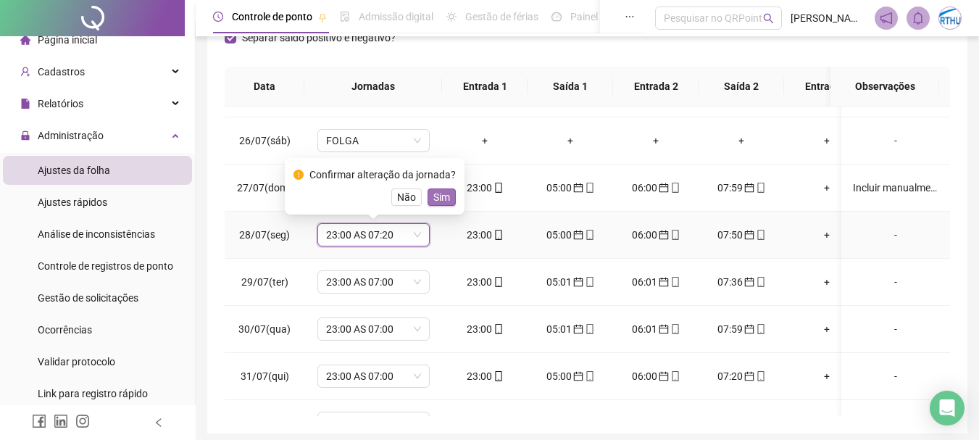
click at [443, 198] on span "Sim" at bounding box center [441, 197] width 17 height 16
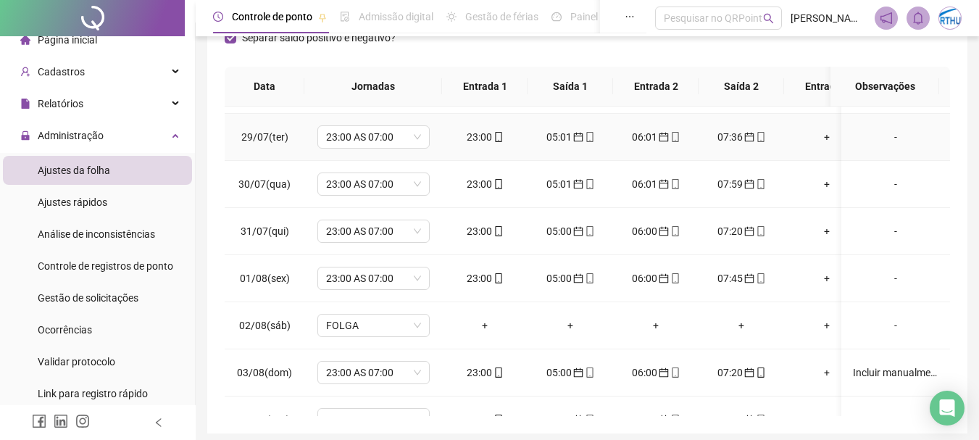
scroll to position [297, 0]
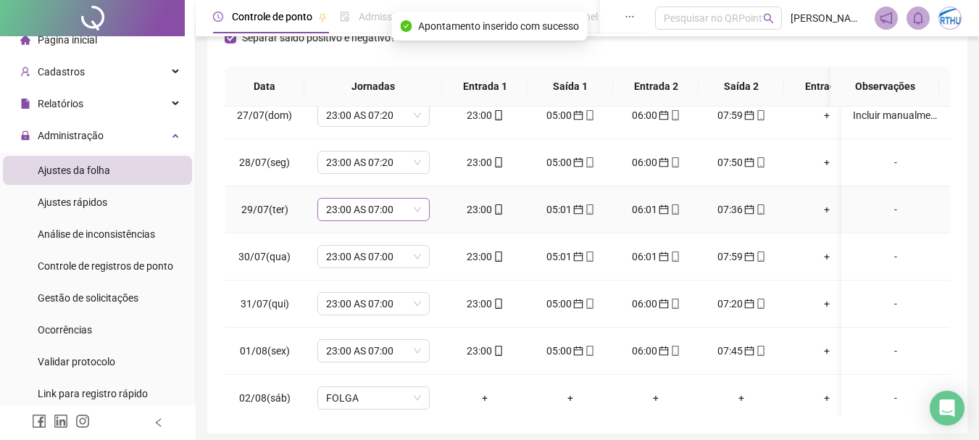
click at [357, 207] on span "23:00 AS 07:00" at bounding box center [373, 210] width 95 height 22
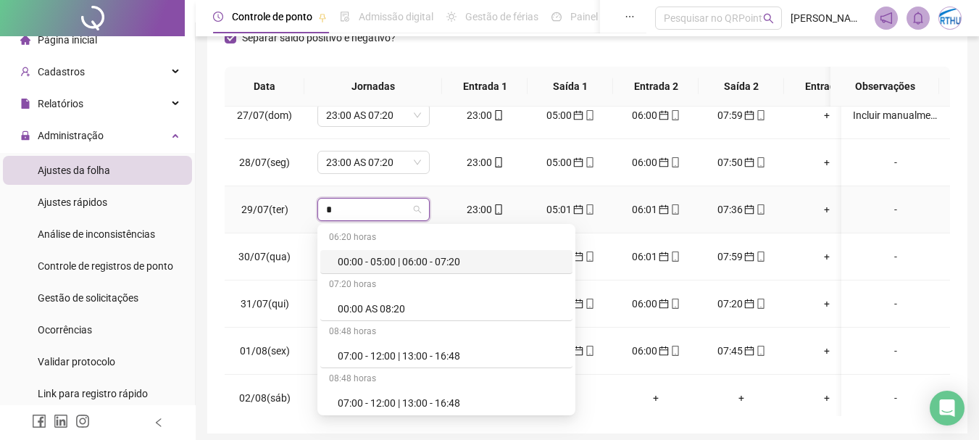
type input "**"
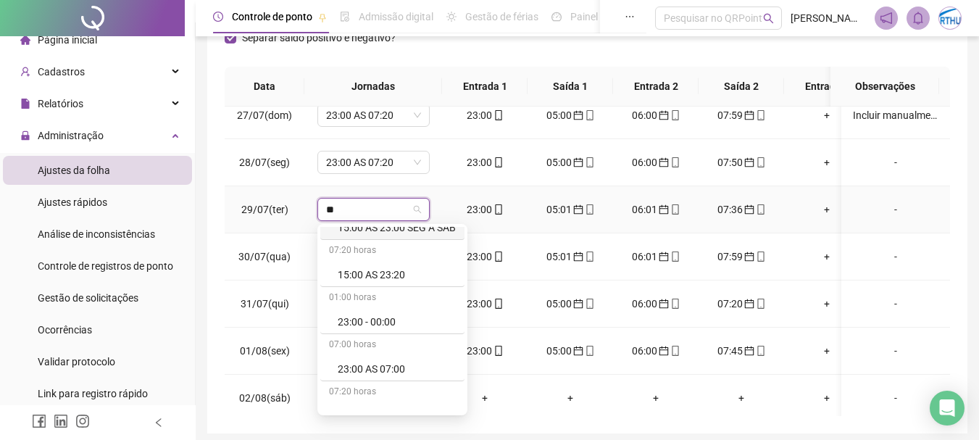
scroll to position [45, 0]
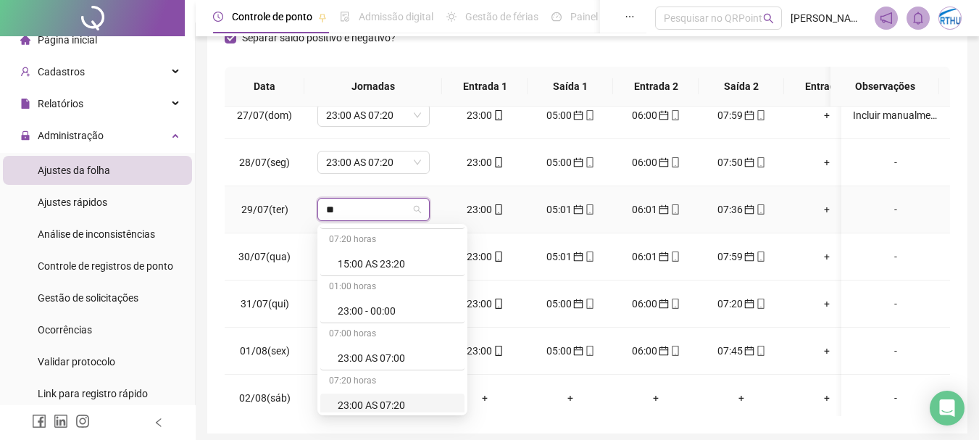
click at [370, 401] on div "23:00 AS 07:20" at bounding box center [397, 405] width 118 height 16
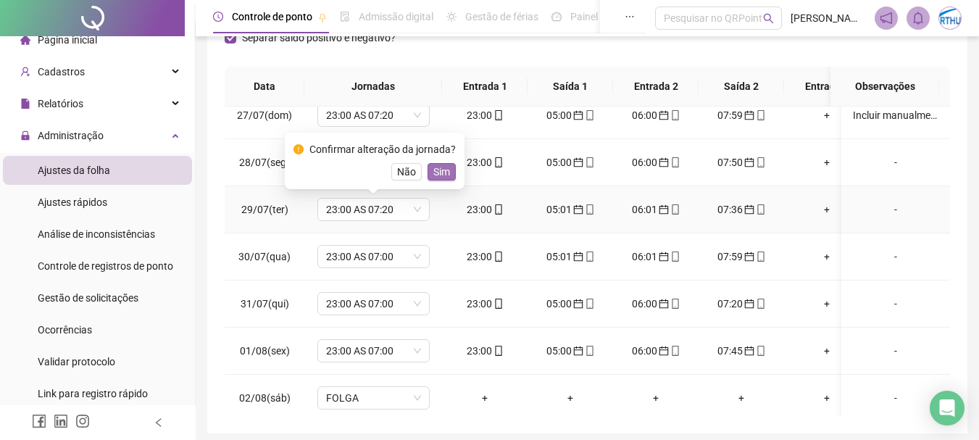
click at [438, 170] on span "Sim" at bounding box center [441, 172] width 17 height 16
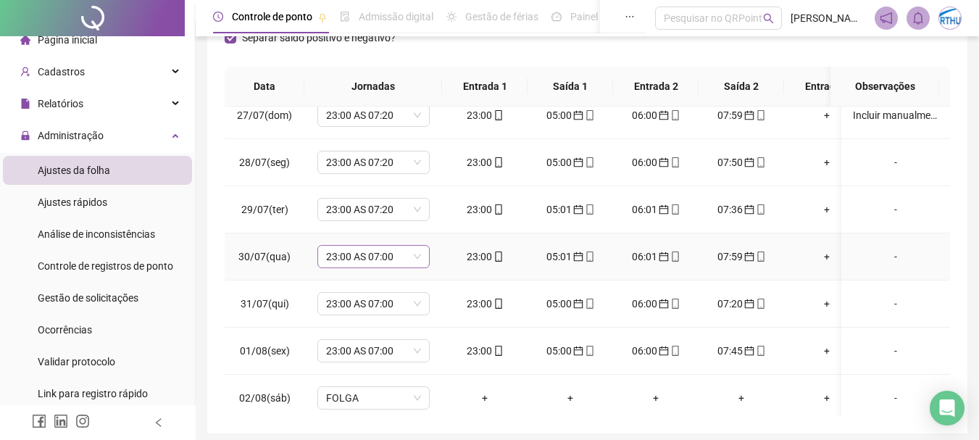
click at [357, 254] on span "23:00 AS 07:00" at bounding box center [373, 257] width 95 height 22
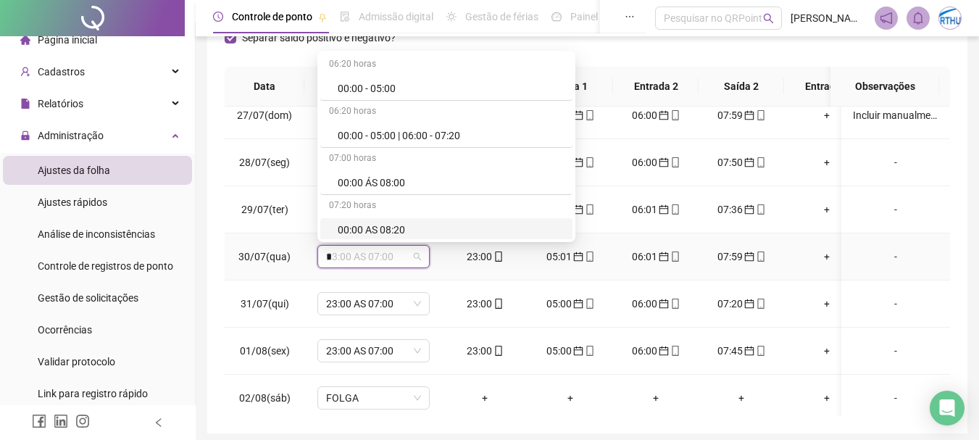
type input "**"
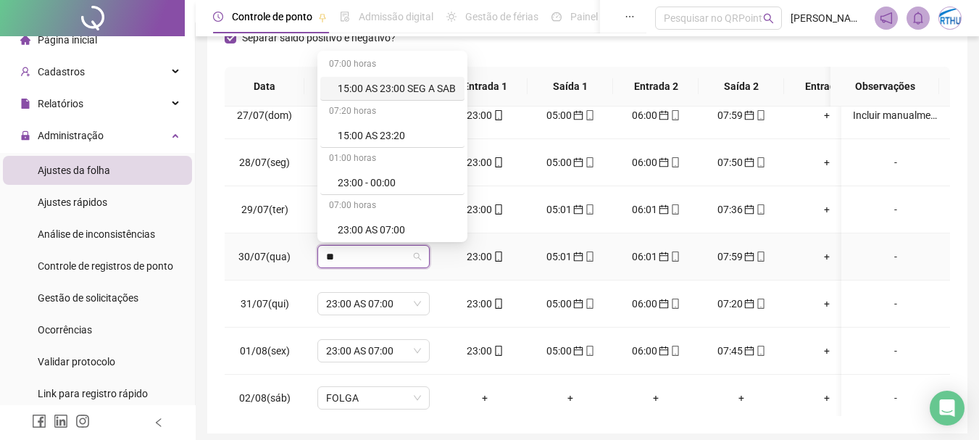
scroll to position [50, 0]
click at [383, 225] on div "23:00 AS 07:20" at bounding box center [397, 227] width 118 height 16
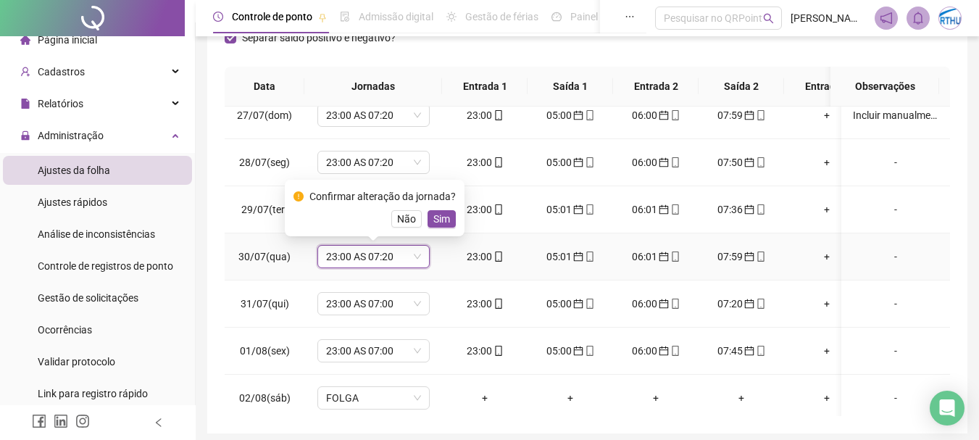
drag, startPoint x: 443, startPoint y: 221, endPoint x: 383, endPoint y: 317, distance: 113.4
click at [444, 221] on span "Sim" at bounding box center [441, 219] width 17 height 16
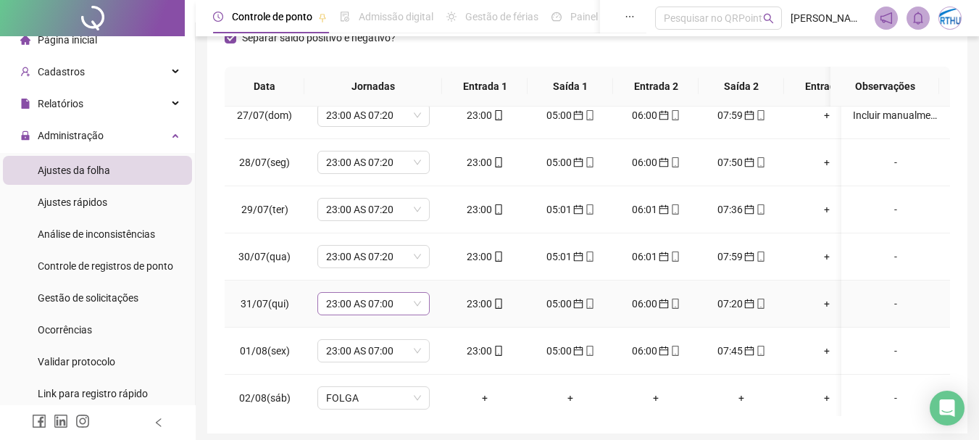
click at [362, 310] on span "23:00 AS 07:00" at bounding box center [373, 304] width 95 height 22
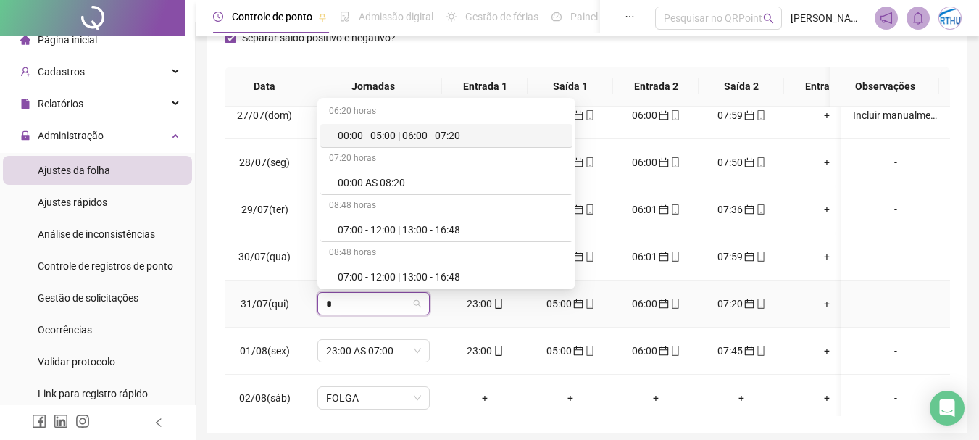
type input "**"
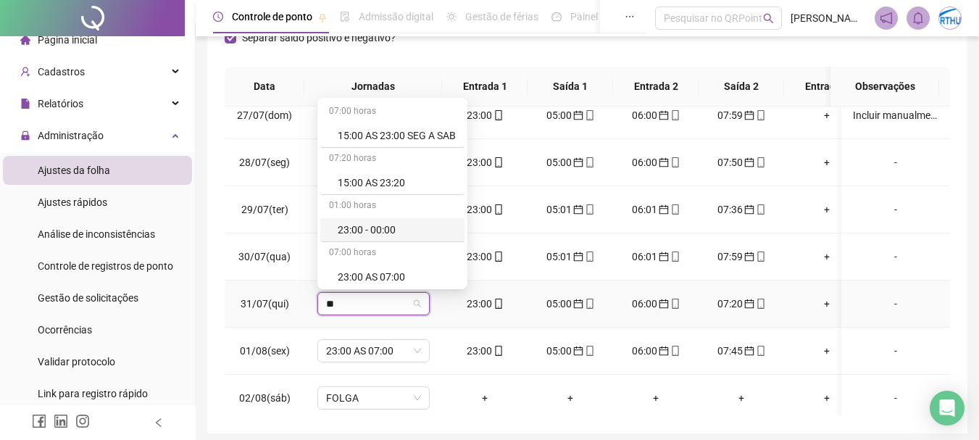
scroll to position [48, 0]
click at [382, 279] on div "23:00 AS 07:20" at bounding box center [397, 276] width 118 height 16
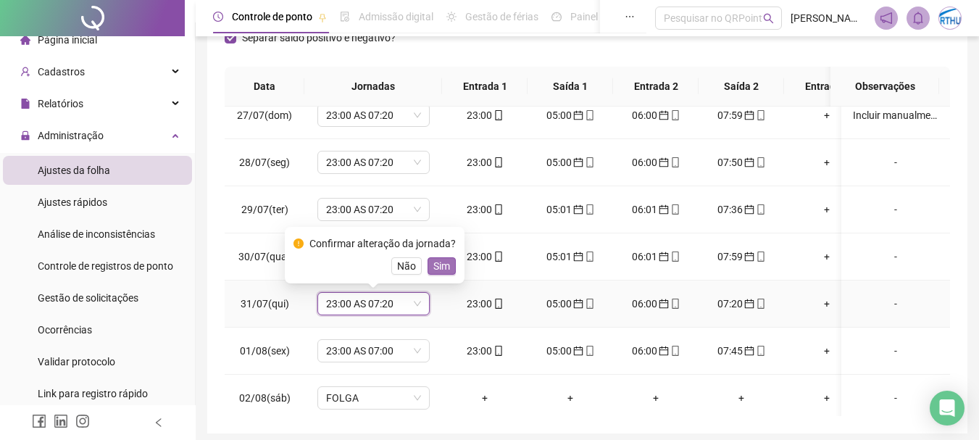
click at [441, 261] on span "Sim" at bounding box center [441, 266] width 17 height 16
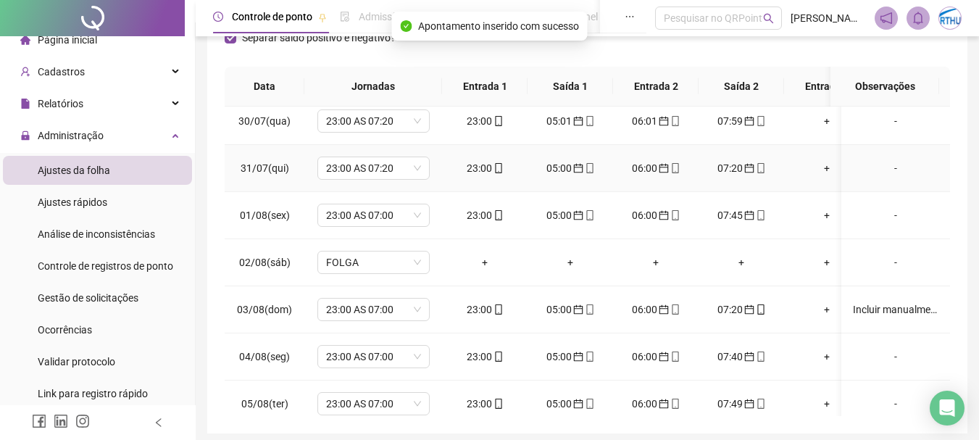
scroll to position [442, 0]
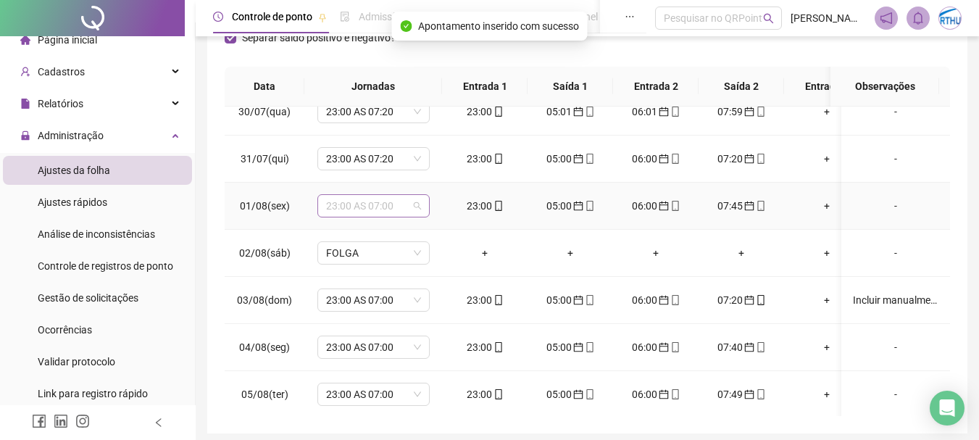
click at [371, 212] on span "23:00 AS 07:00" at bounding box center [373, 206] width 95 height 22
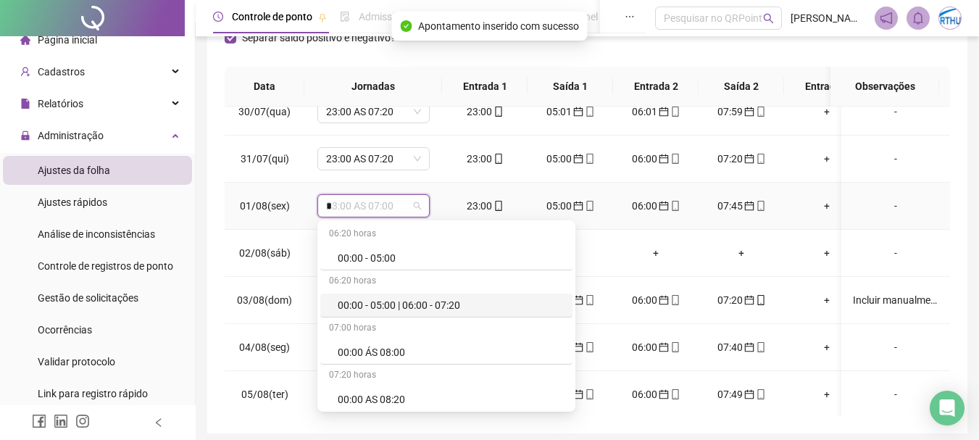
type input "**"
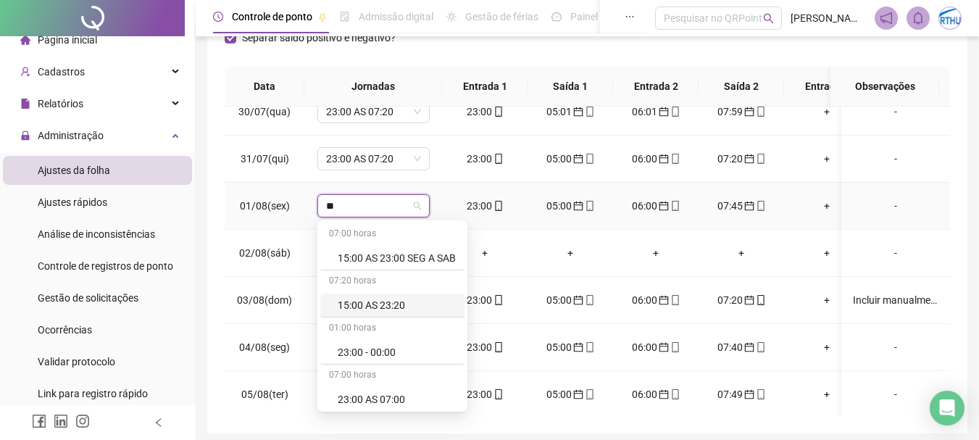
scroll to position [50, 0]
click at [392, 396] on div "23:00 AS 07:20" at bounding box center [397, 396] width 118 height 16
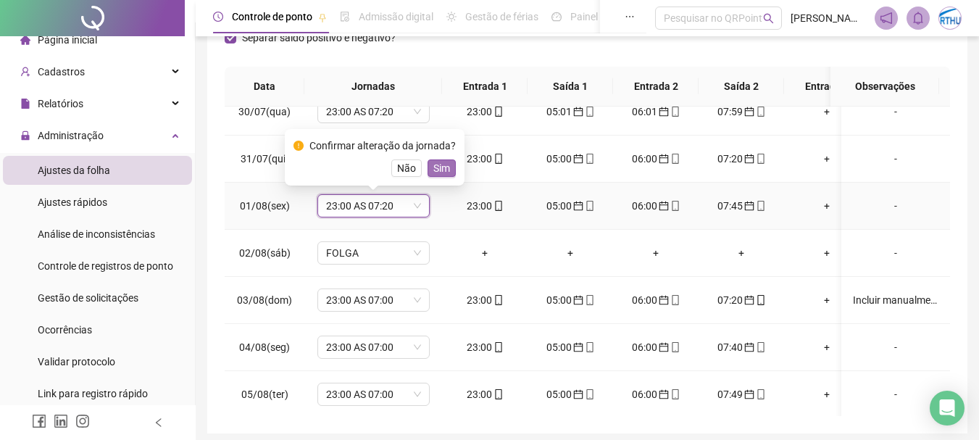
click at [434, 162] on span "Sim" at bounding box center [441, 168] width 17 height 16
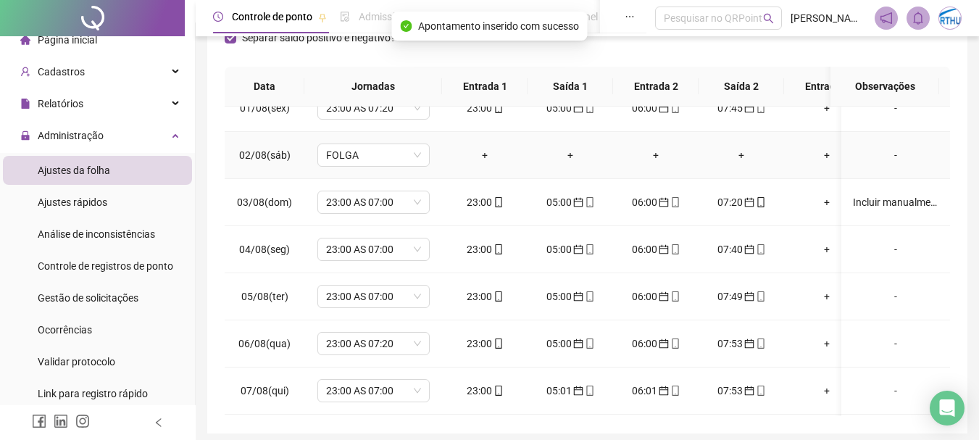
scroll to position [587, 0]
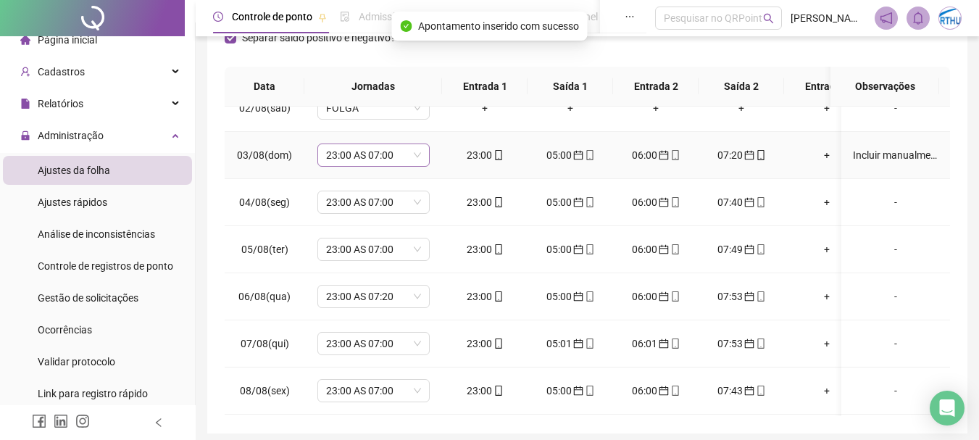
click at [349, 157] on span "23:00 AS 07:00" at bounding box center [373, 155] width 95 height 22
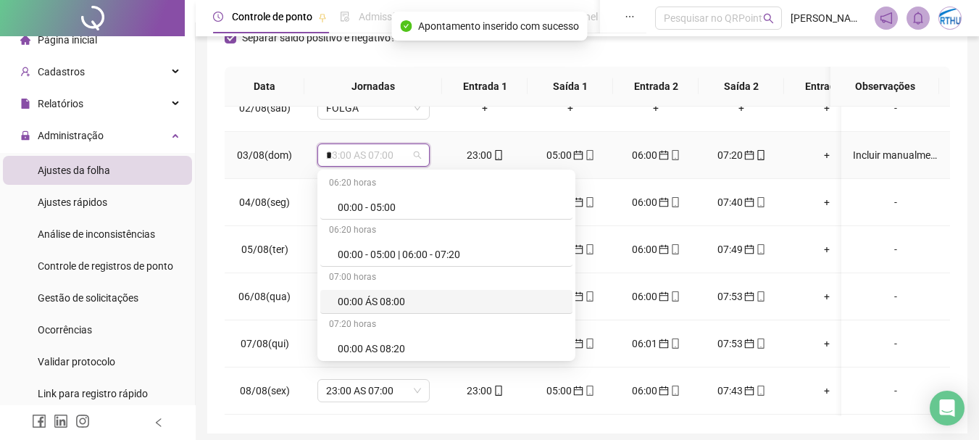
type input "**"
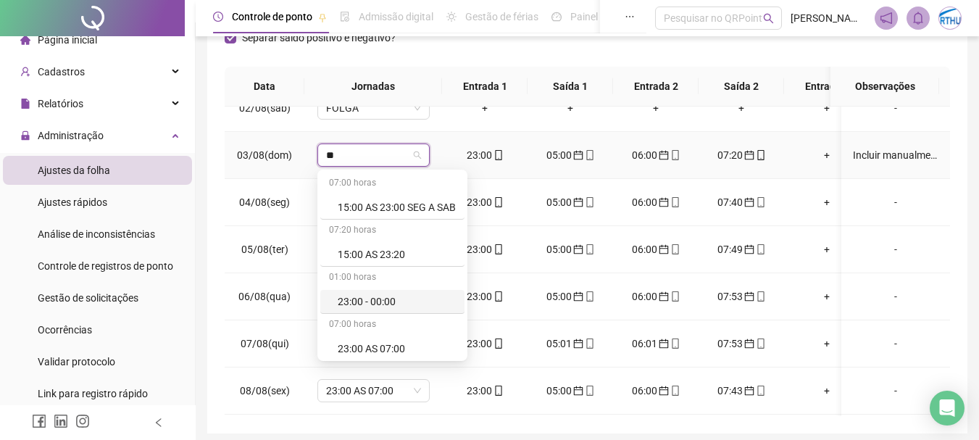
scroll to position [50, 0]
click at [380, 341] on div "23:00 AS 07:20" at bounding box center [397, 346] width 118 height 16
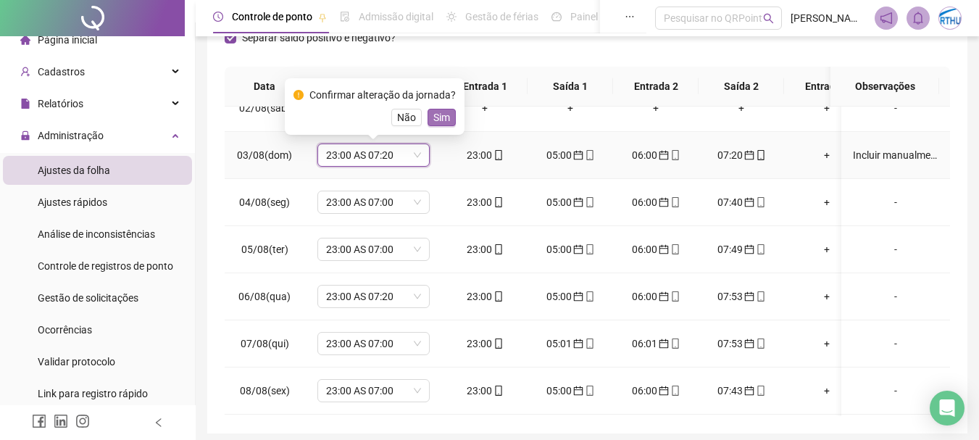
click at [438, 114] on span "Sim" at bounding box center [441, 117] width 17 height 16
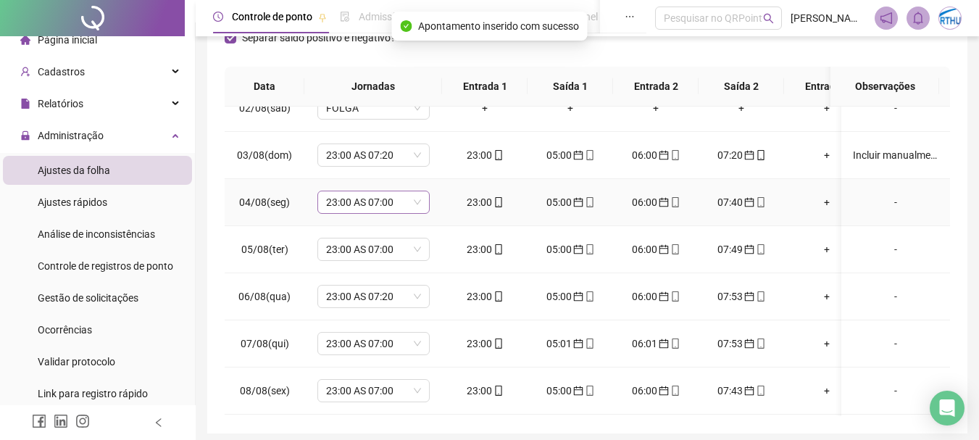
click at [367, 201] on span "23:00 AS 07:00" at bounding box center [373, 202] width 95 height 22
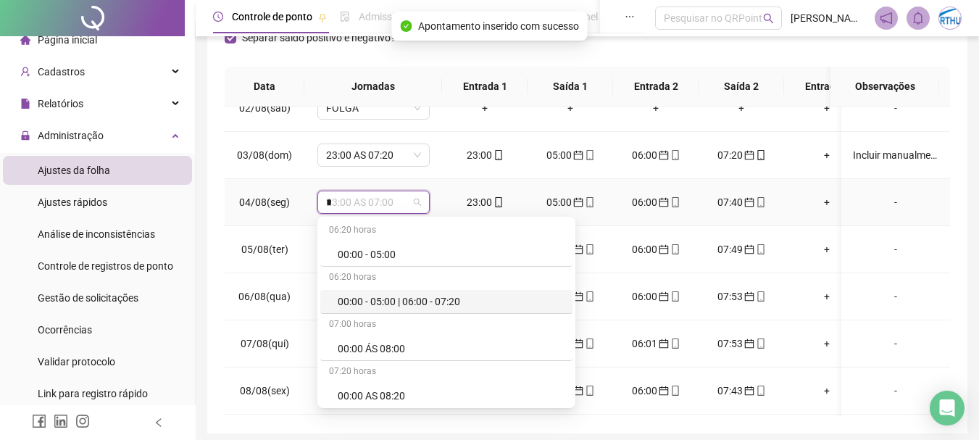
type input "**"
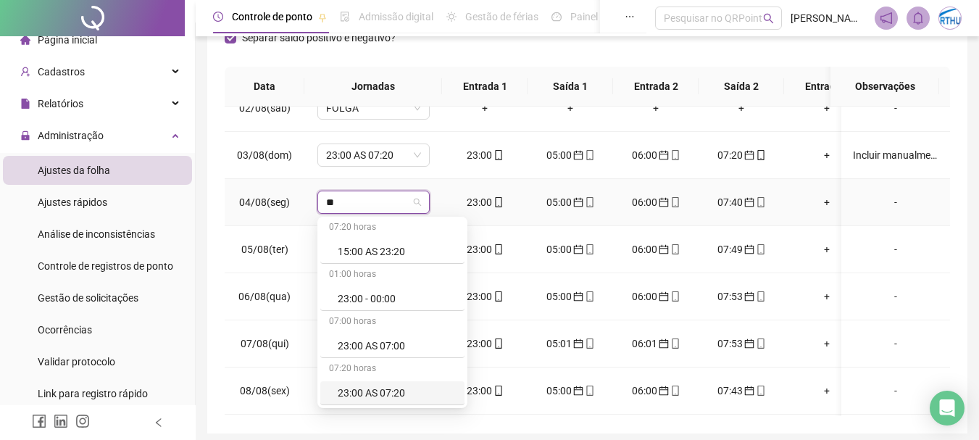
click at [386, 391] on div "23:00 AS 07:20" at bounding box center [397, 393] width 118 height 16
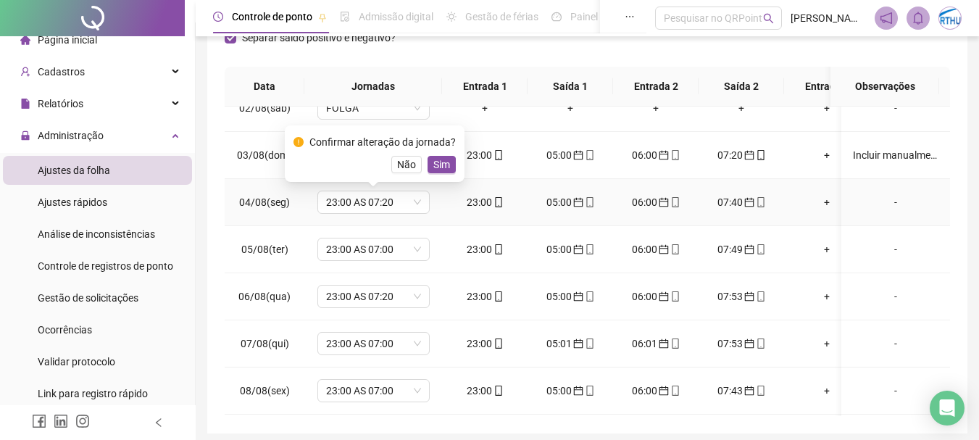
click at [442, 167] on span "Sim" at bounding box center [441, 165] width 17 height 16
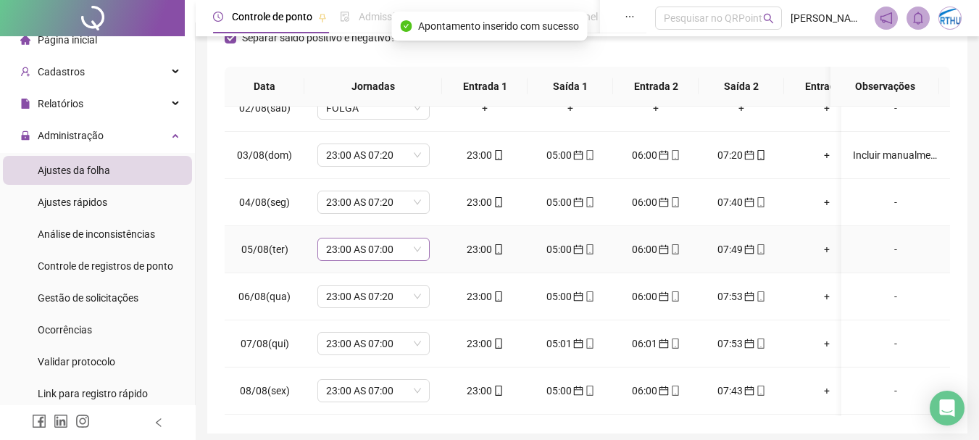
click at [364, 253] on span "23:00 AS 07:00" at bounding box center [373, 249] width 95 height 22
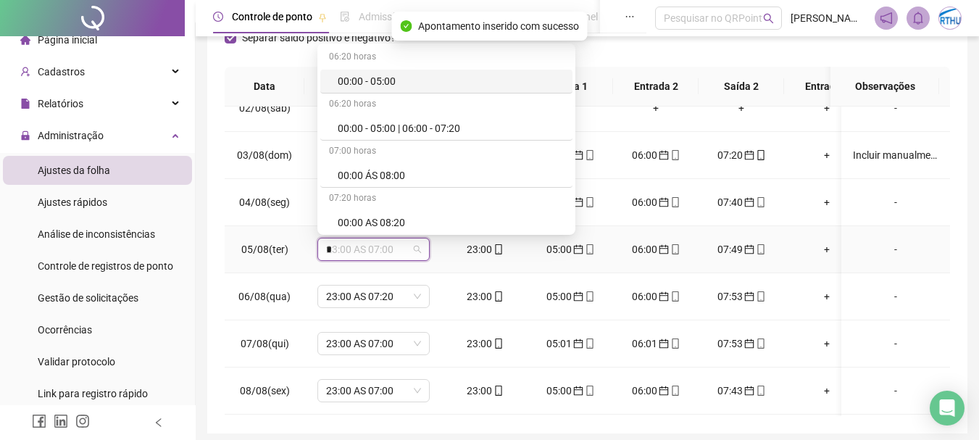
type input "**"
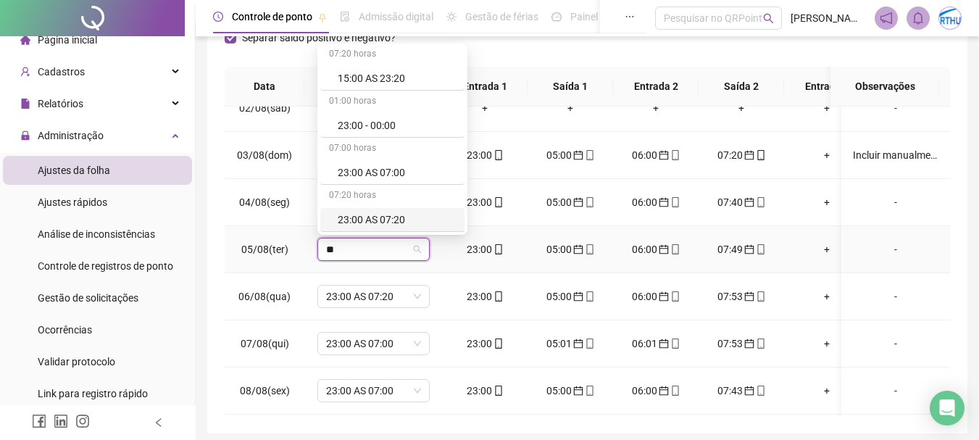
click at [391, 220] on div "23:00 AS 07:20" at bounding box center [397, 220] width 118 height 16
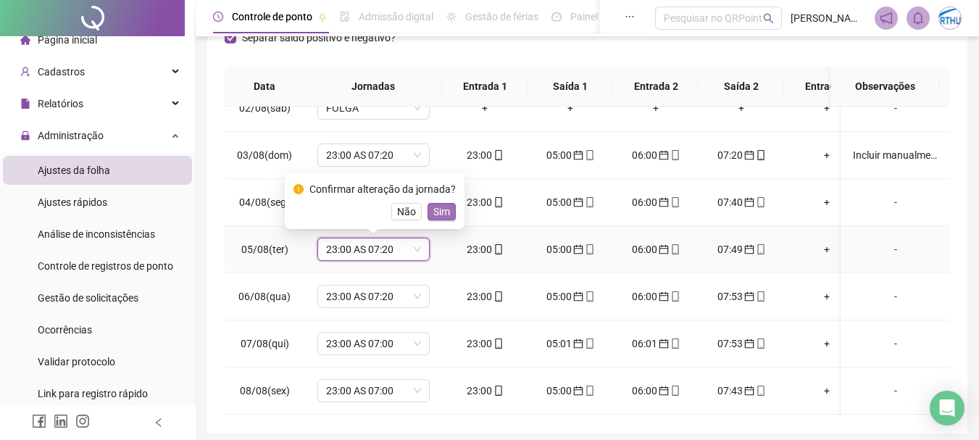
click at [443, 212] on span "Sim" at bounding box center [441, 212] width 17 height 16
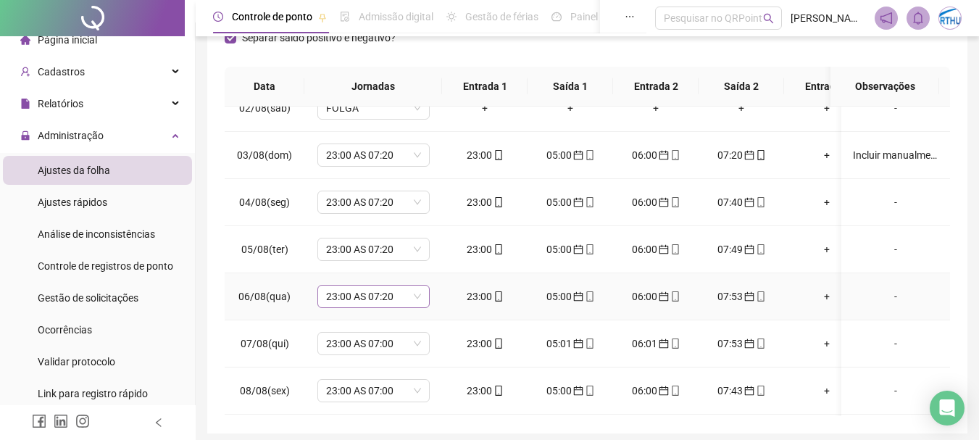
click at [359, 291] on span "23:00 AS 07:20" at bounding box center [373, 297] width 95 height 22
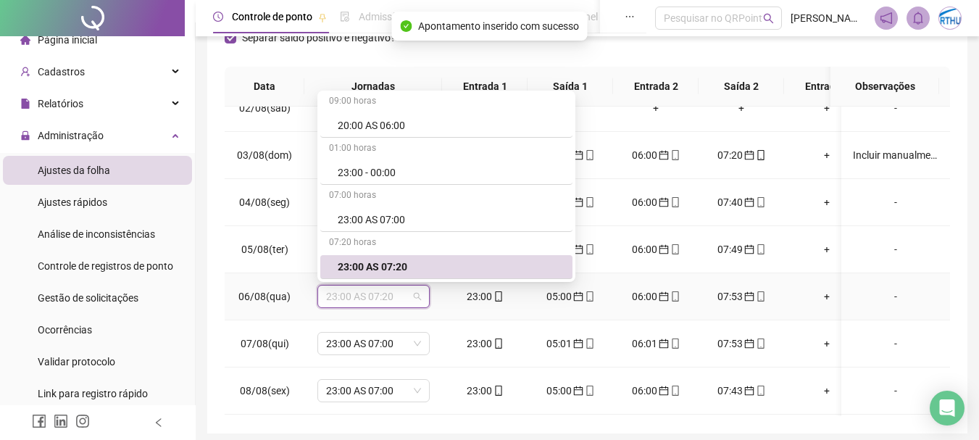
click at [428, 261] on div "23:00 AS 07:20" at bounding box center [451, 267] width 226 height 16
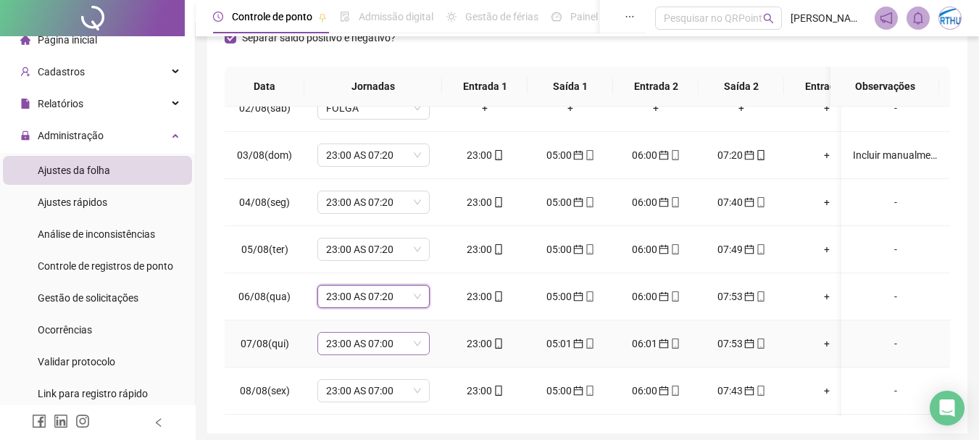
click at [371, 341] on span "23:00 AS 07:00" at bounding box center [373, 344] width 95 height 22
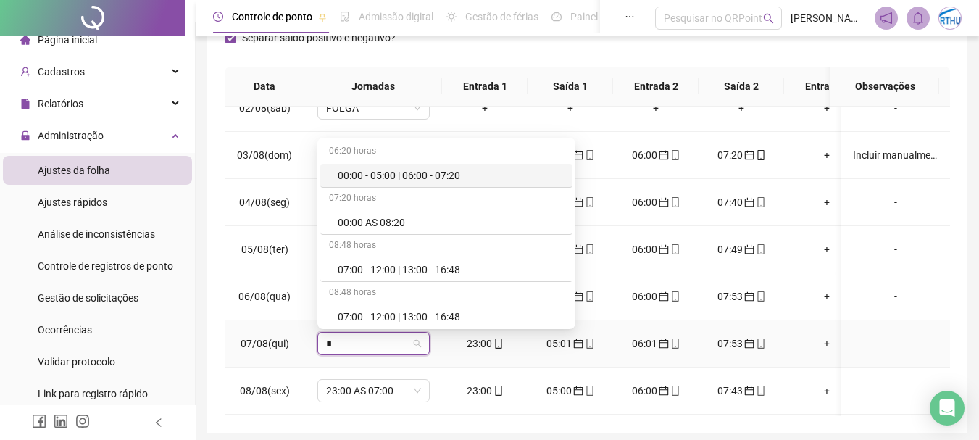
type input "**"
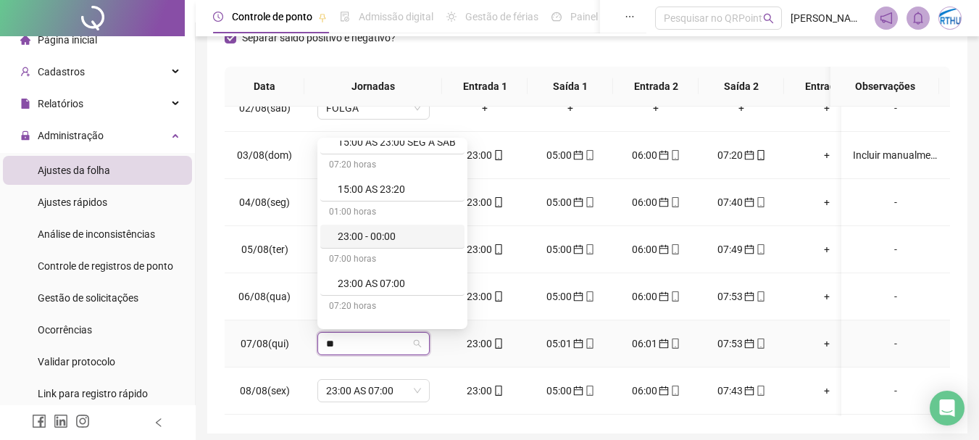
scroll to position [50, 0]
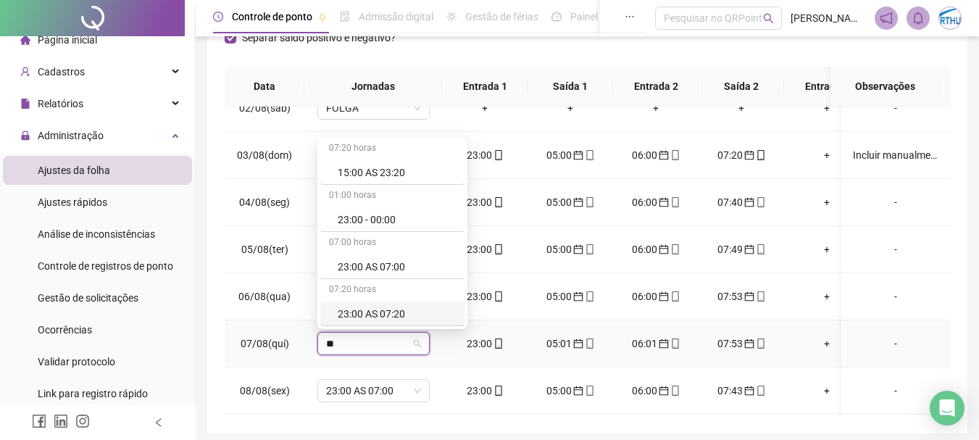
click at [404, 311] on div "23:00 AS 07:20" at bounding box center [397, 314] width 118 height 16
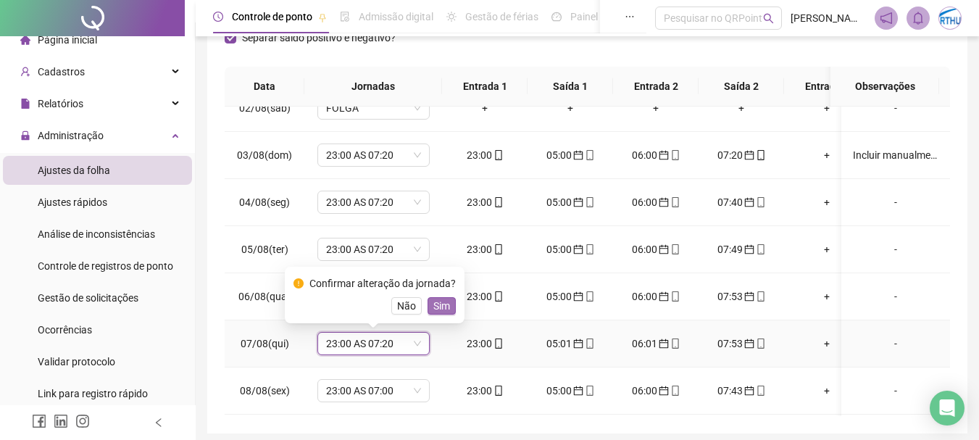
click at [441, 306] on span "Sim" at bounding box center [441, 306] width 17 height 16
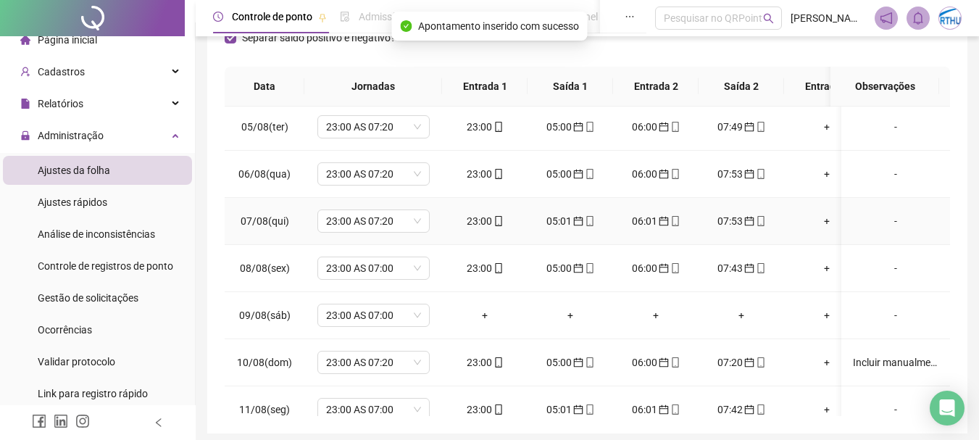
scroll to position [732, 0]
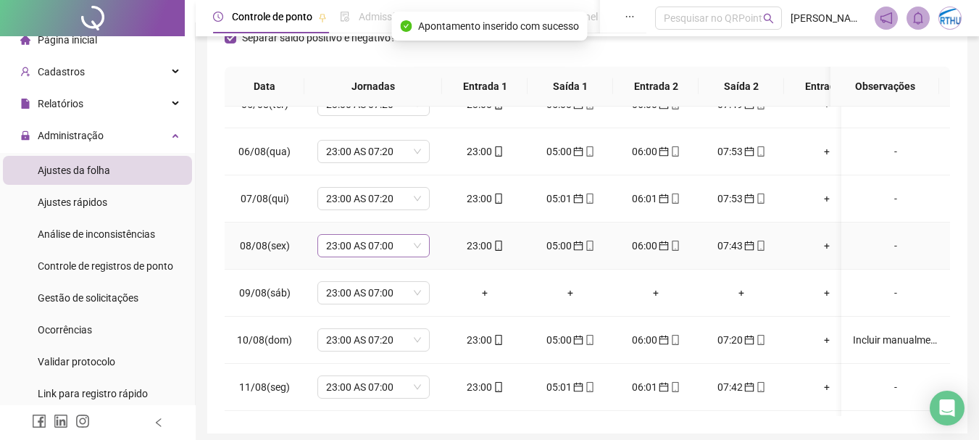
click at [364, 251] on span "23:00 AS 07:00" at bounding box center [373, 246] width 95 height 22
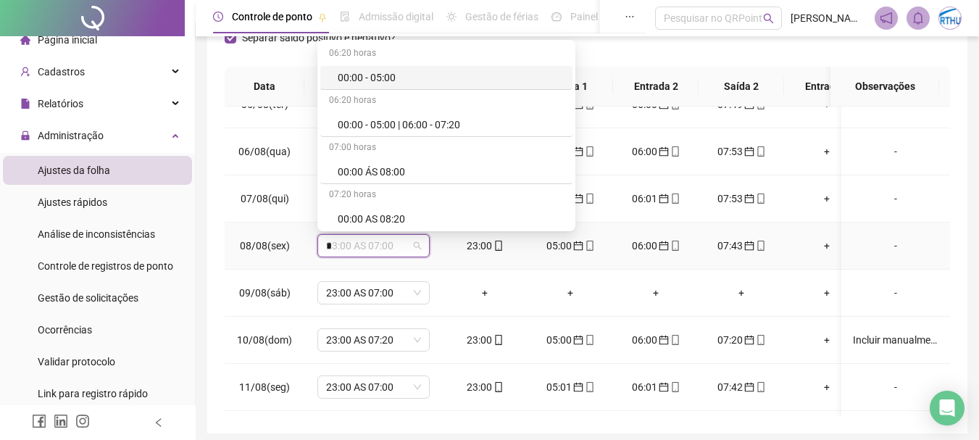
type input "**"
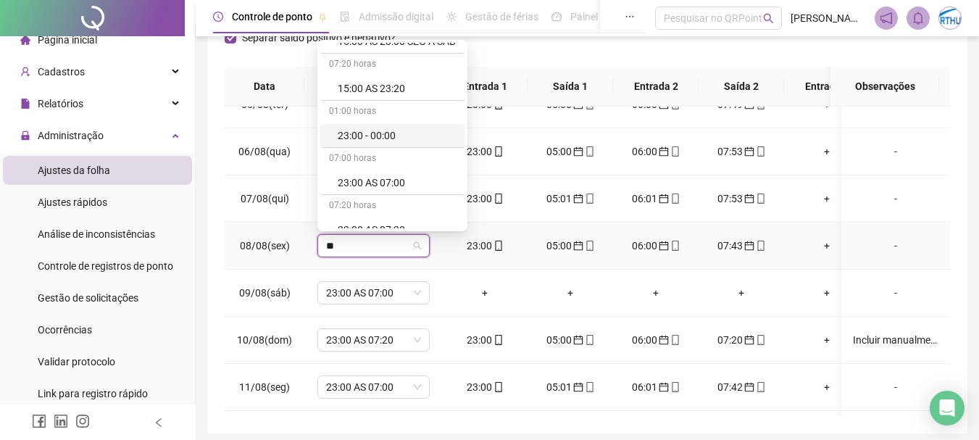
scroll to position [50, 0]
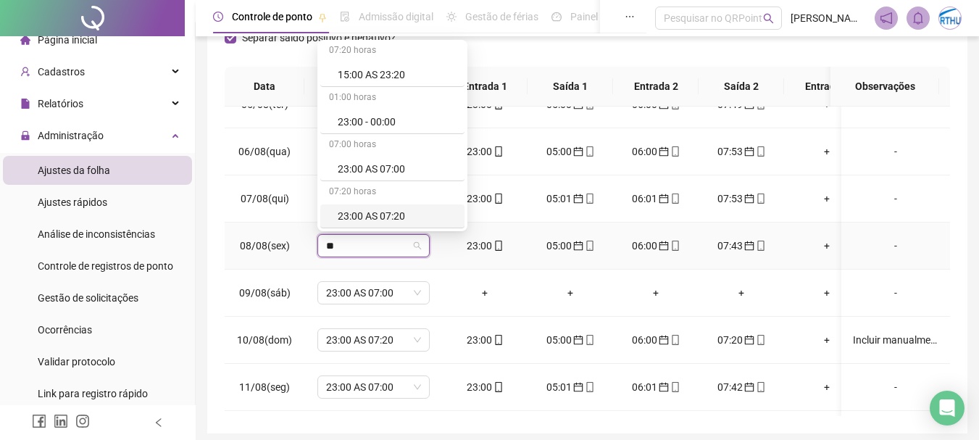
click at [389, 210] on div "23:00 AS 07:20" at bounding box center [397, 216] width 118 height 16
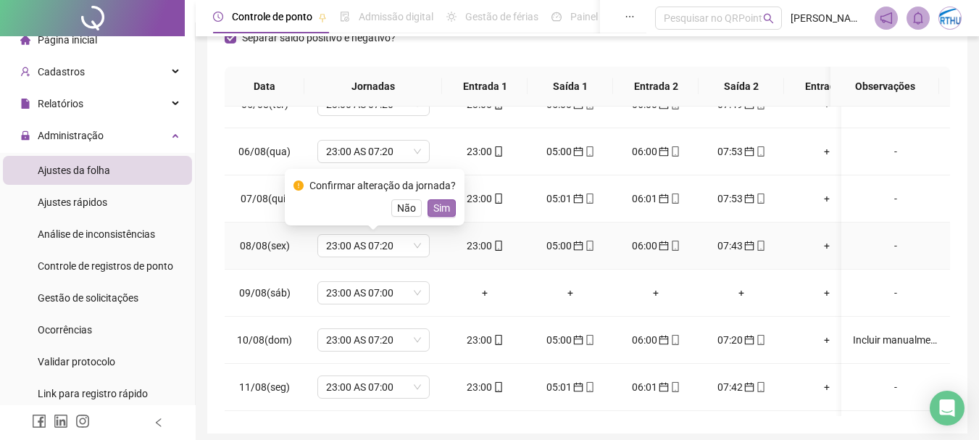
click at [439, 208] on span "Sim" at bounding box center [441, 208] width 17 height 16
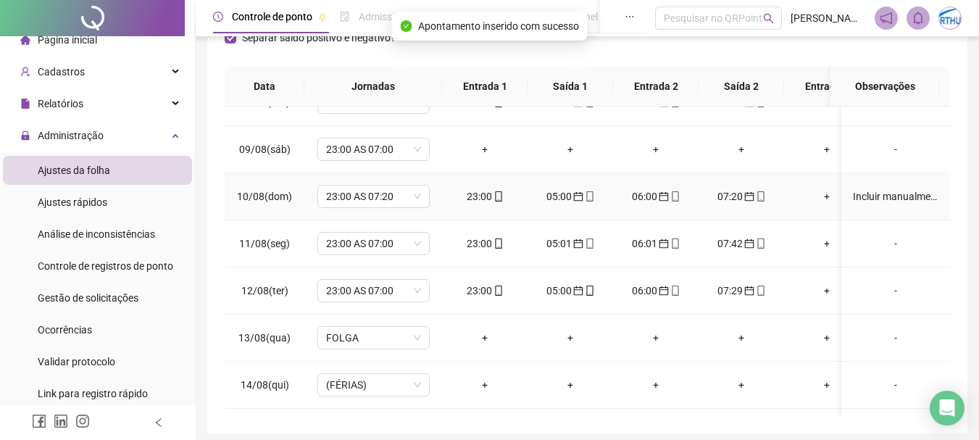
scroll to position [877, 0]
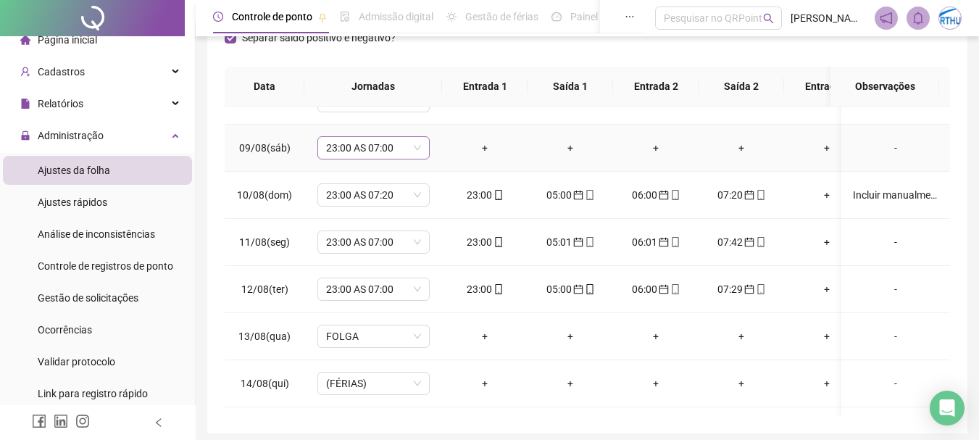
click at [371, 144] on span "23:00 AS 07:00" at bounding box center [373, 148] width 95 height 22
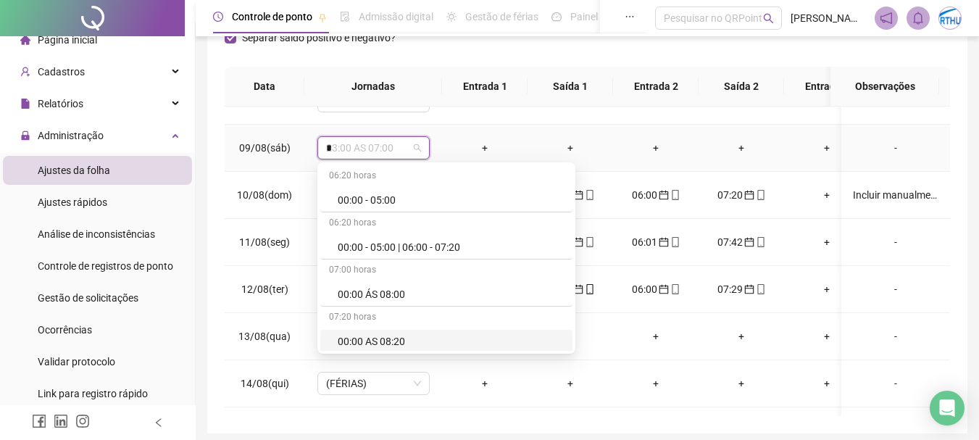
type input "**"
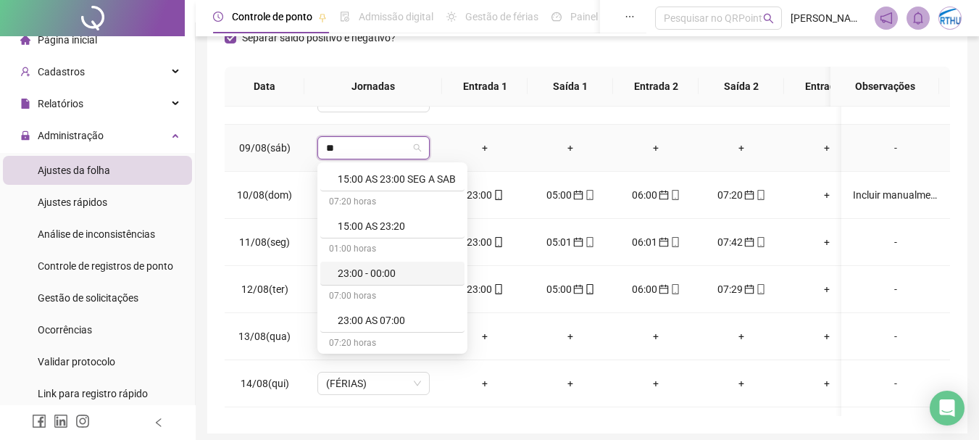
scroll to position [50, 0]
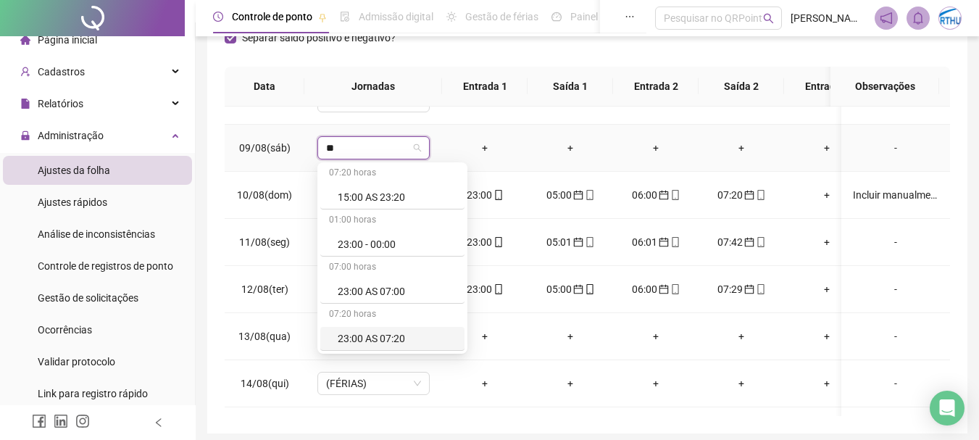
click at [390, 338] on div "23:00 AS 07:20" at bounding box center [397, 338] width 118 height 16
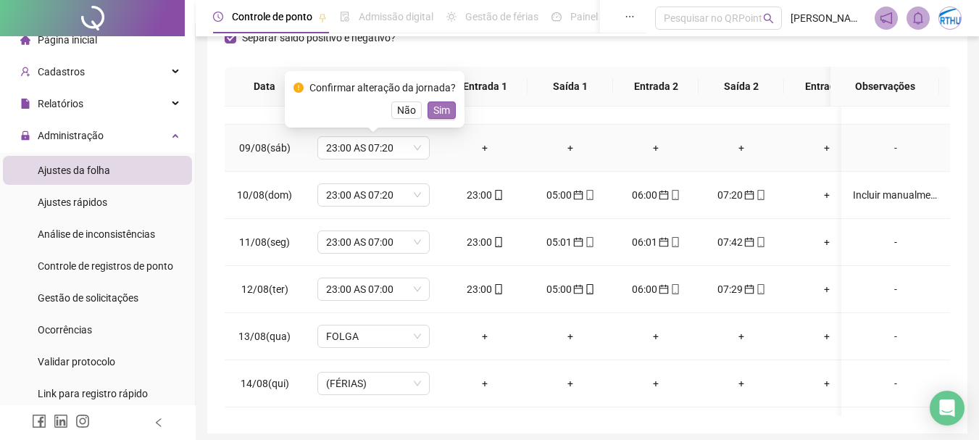
click at [441, 110] on span "Sim" at bounding box center [441, 110] width 17 height 16
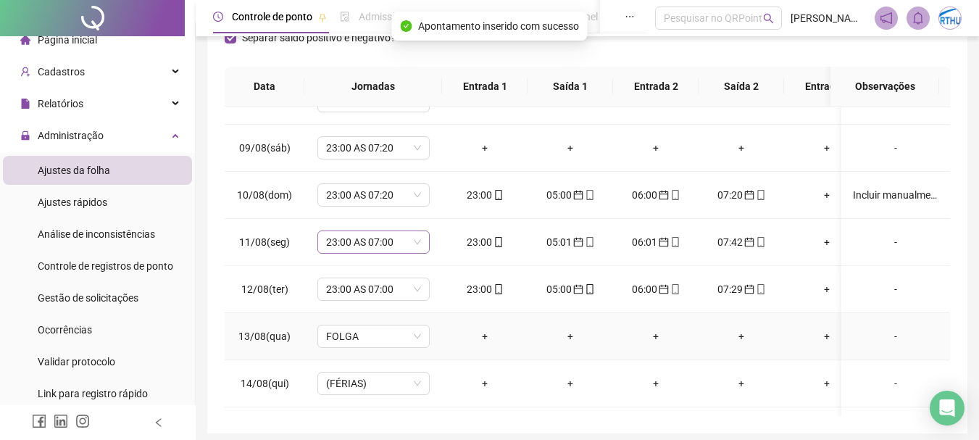
click at [384, 238] on span "23:00 AS 07:00" at bounding box center [373, 242] width 95 height 22
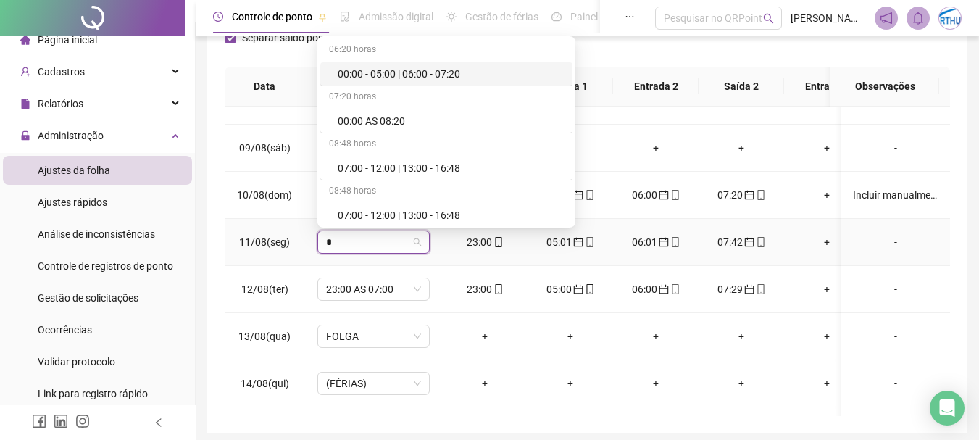
type input "**"
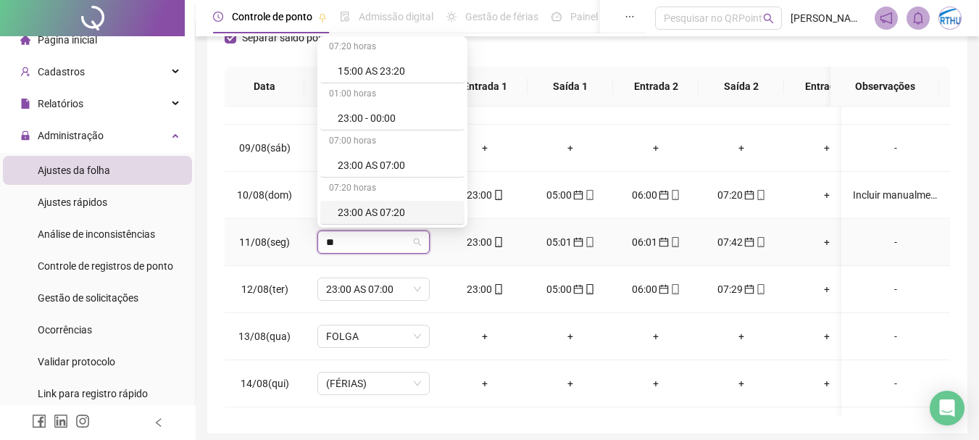
click at [391, 212] on div "23:00 AS 07:20" at bounding box center [397, 212] width 118 height 16
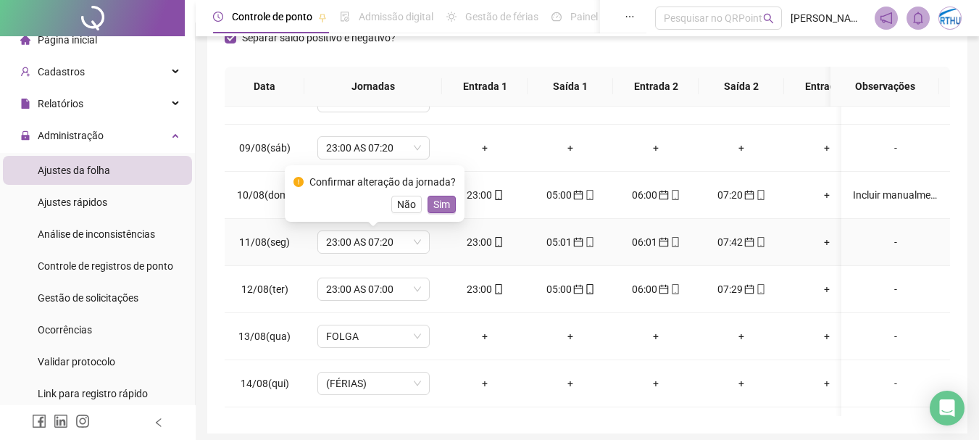
click at [444, 198] on span "Sim" at bounding box center [441, 204] width 17 height 16
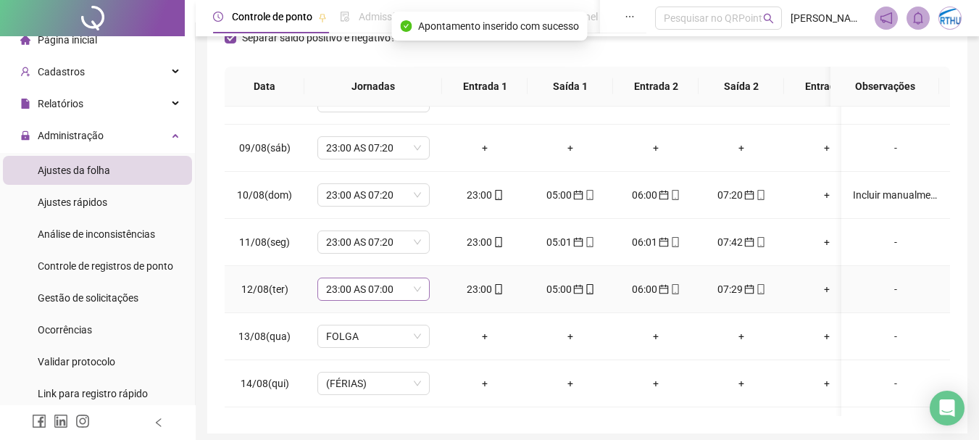
click at [375, 289] on span "23:00 AS 07:00" at bounding box center [373, 289] width 95 height 22
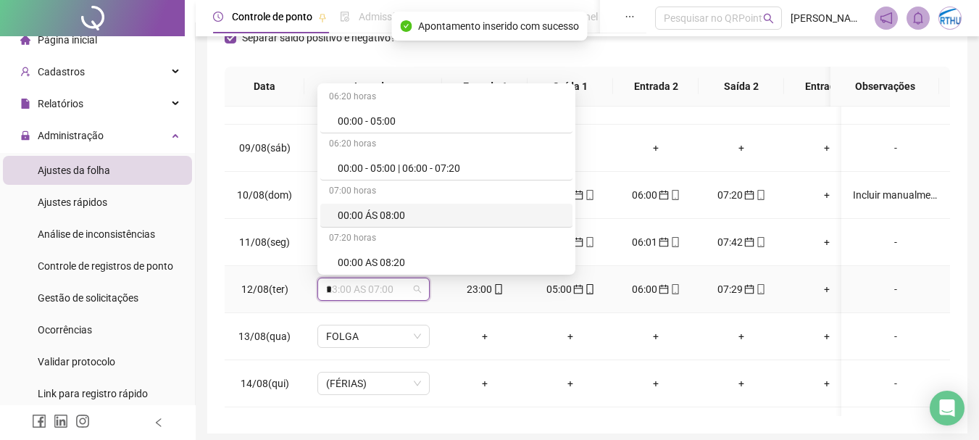
type input "**"
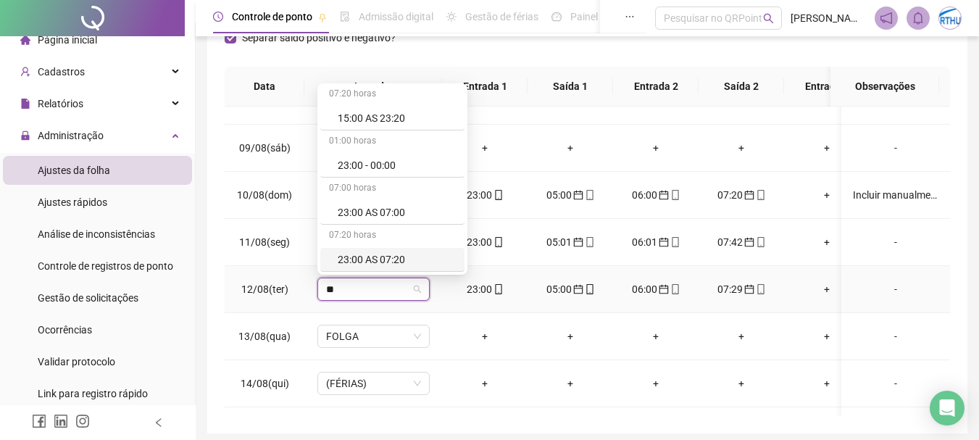
click at [383, 254] on div "23:00 AS 07:20" at bounding box center [397, 259] width 118 height 16
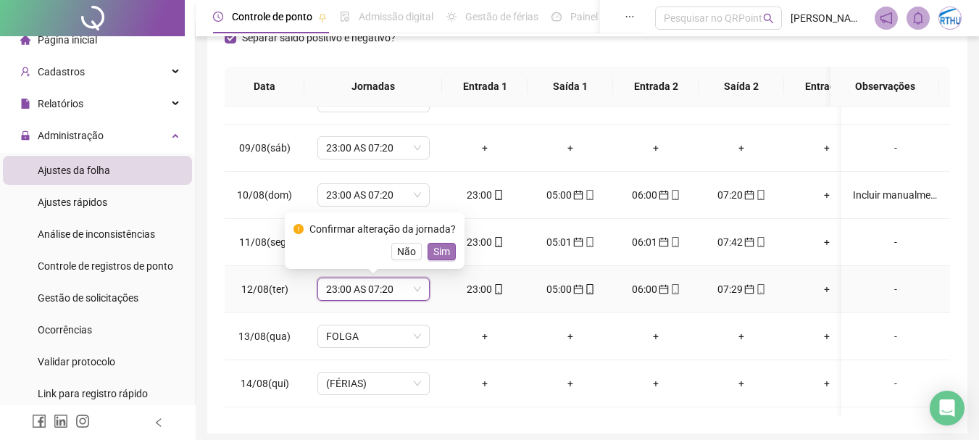
click at [444, 250] on span "Sim" at bounding box center [441, 251] width 17 height 16
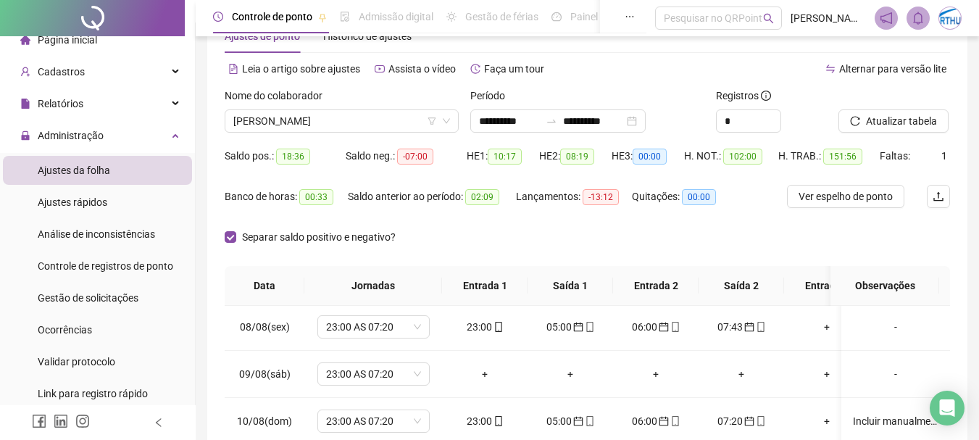
scroll to position [0, 0]
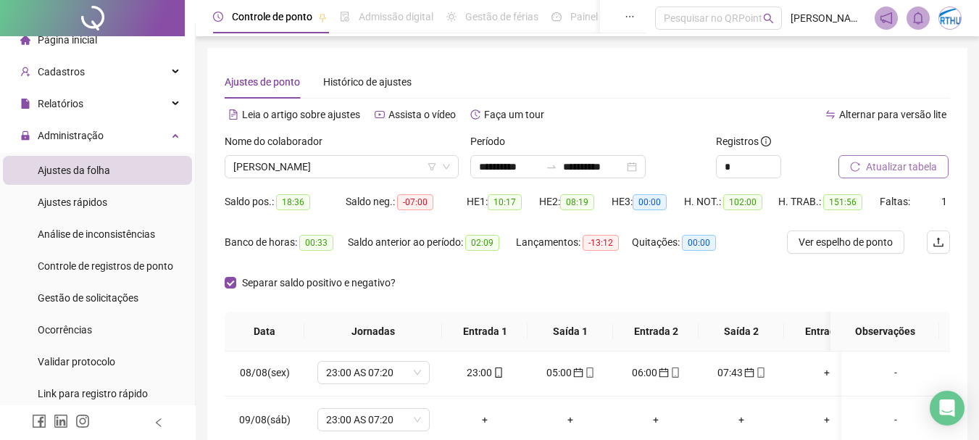
click at [894, 170] on span "Atualizar tabela" at bounding box center [901, 167] width 71 height 16
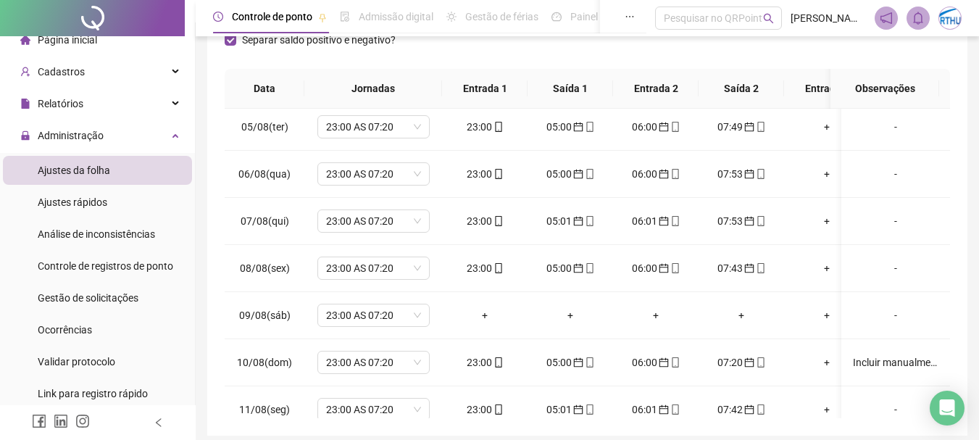
scroll to position [726, 0]
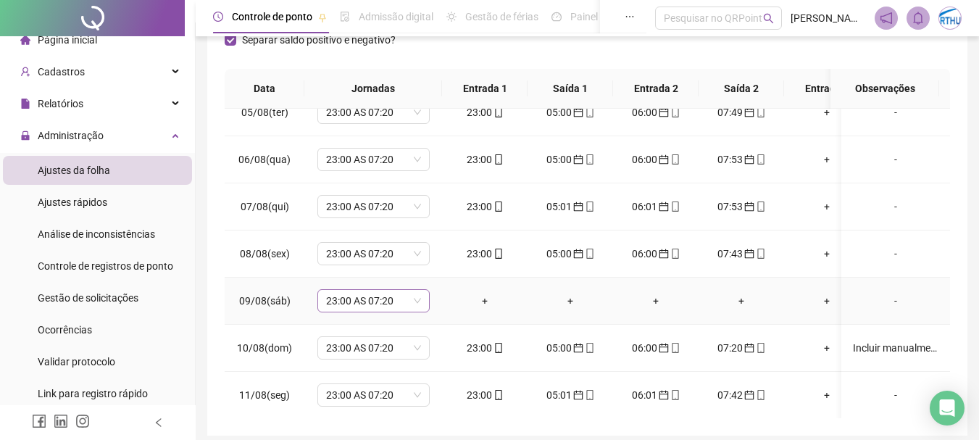
click at [413, 304] on span "23:00 AS 07:20" at bounding box center [373, 301] width 95 height 22
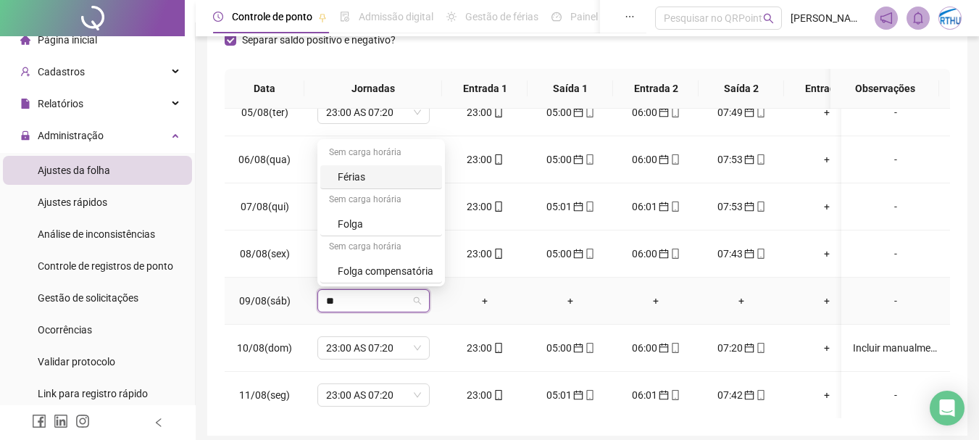
type input "***"
click at [353, 222] on div "Folga" at bounding box center [386, 224] width 96 height 16
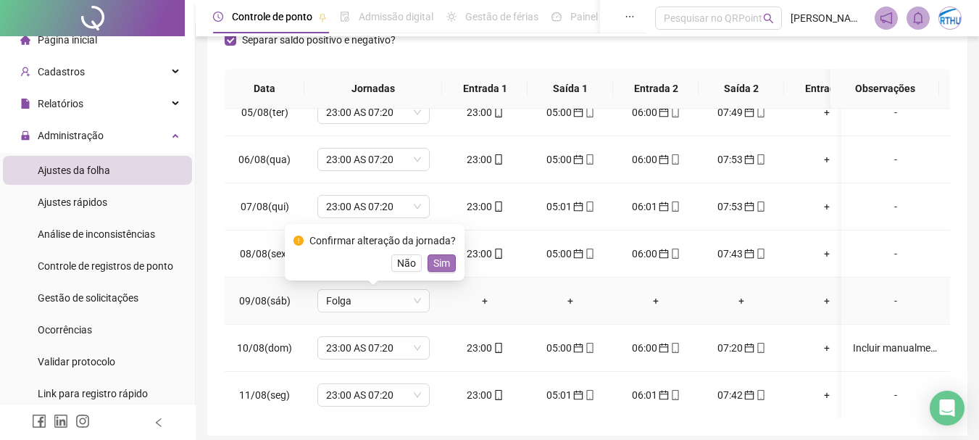
click at [441, 262] on span "Sim" at bounding box center [441, 263] width 17 height 16
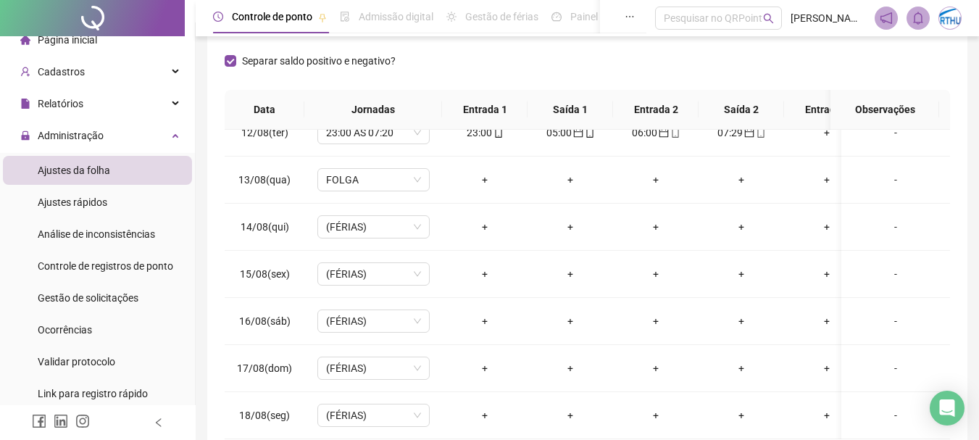
scroll to position [0, 0]
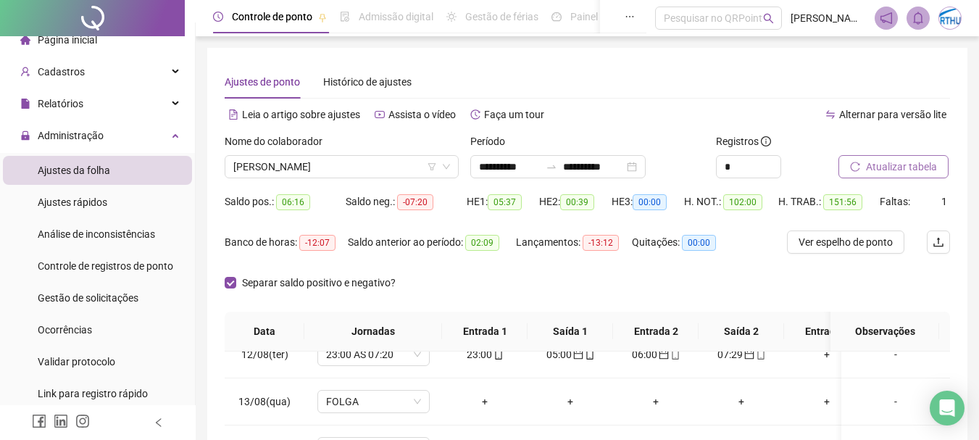
click at [871, 166] on span "Atualizar tabela" at bounding box center [901, 167] width 71 height 16
click at [278, 159] on span "[PERSON_NAME]" at bounding box center [341, 167] width 217 height 22
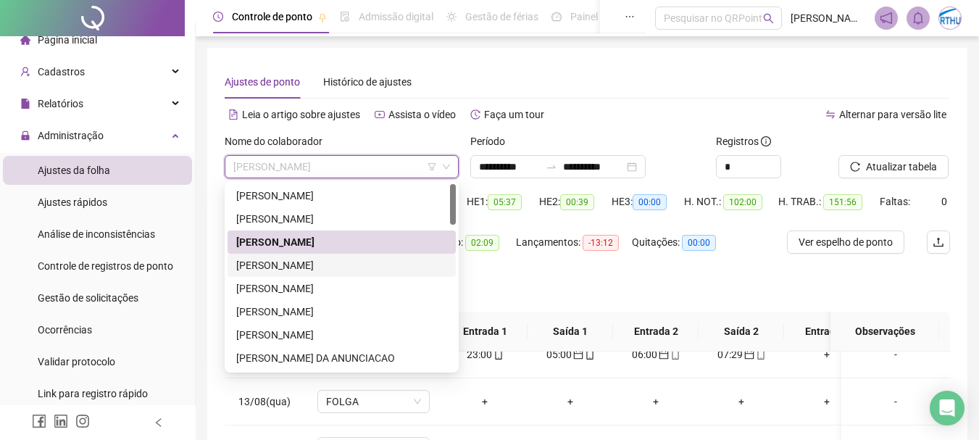
drag, startPoint x: 346, startPoint y: 270, endPoint x: 506, endPoint y: 271, distance: 160.2
click at [346, 270] on div "[PERSON_NAME]" at bounding box center [341, 265] width 211 height 16
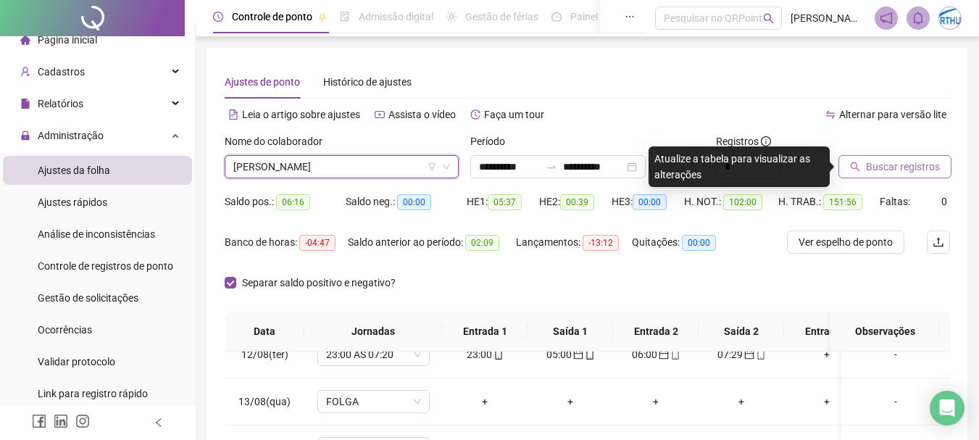
click at [909, 165] on span "Buscar registros" at bounding box center [903, 167] width 74 height 16
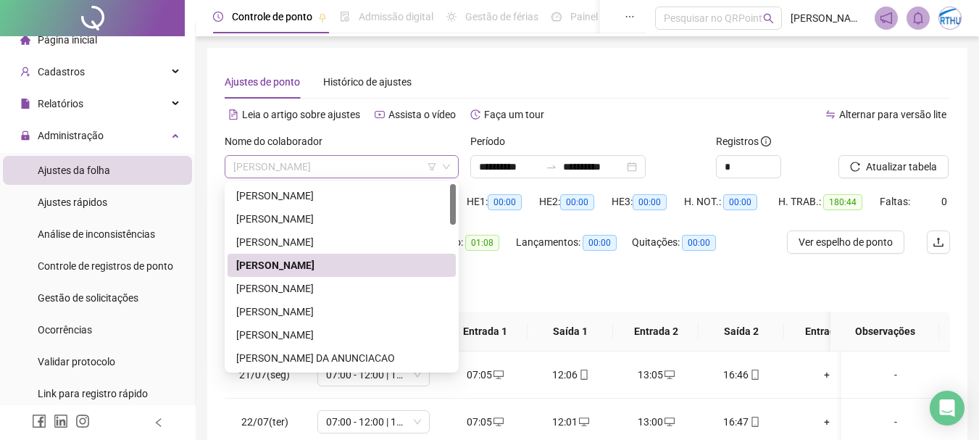
click at [264, 165] on span "[PERSON_NAME]" at bounding box center [341, 167] width 217 height 22
click at [326, 287] on div "[PERSON_NAME]" at bounding box center [341, 288] width 211 height 16
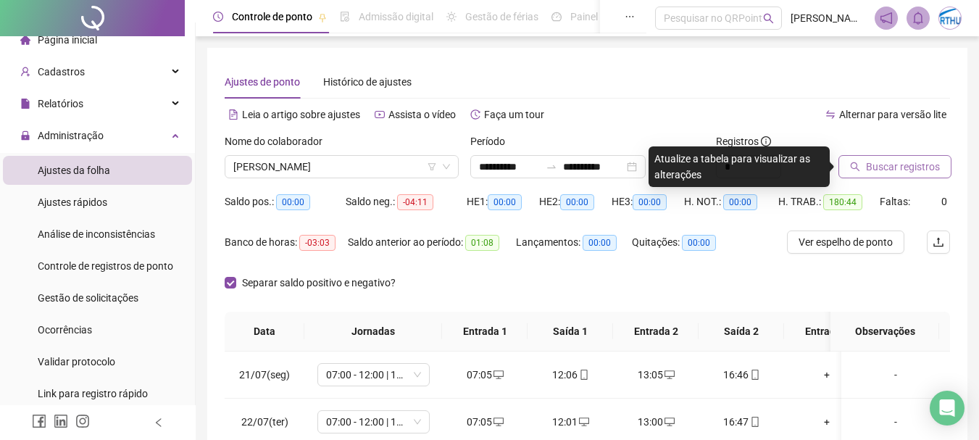
click at [904, 162] on span "Buscar registros" at bounding box center [903, 167] width 74 height 16
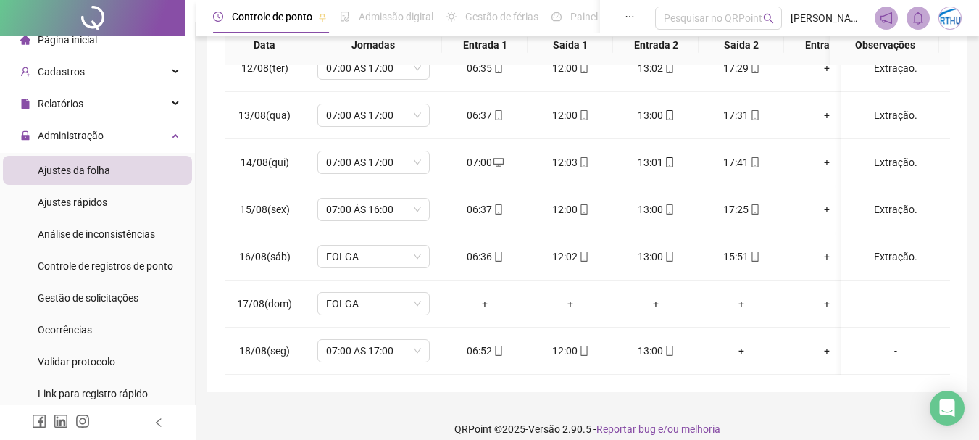
scroll to position [301, 0]
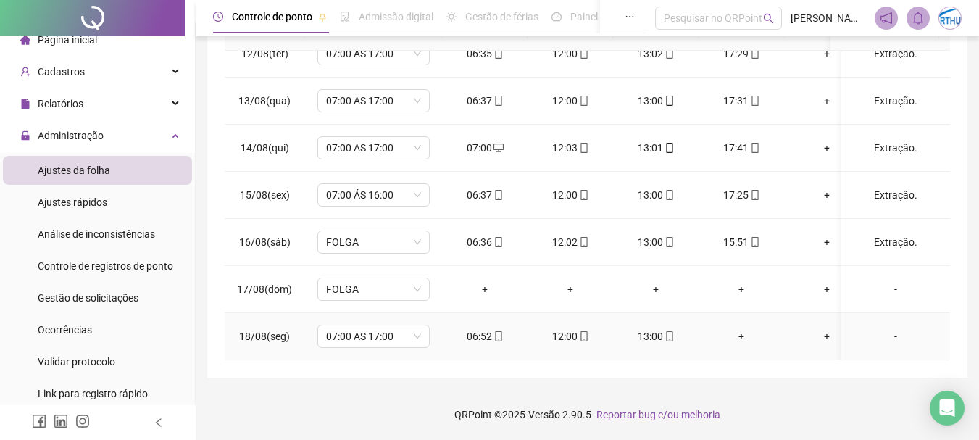
click at [884, 328] on div "-" at bounding box center [896, 336] width 86 height 16
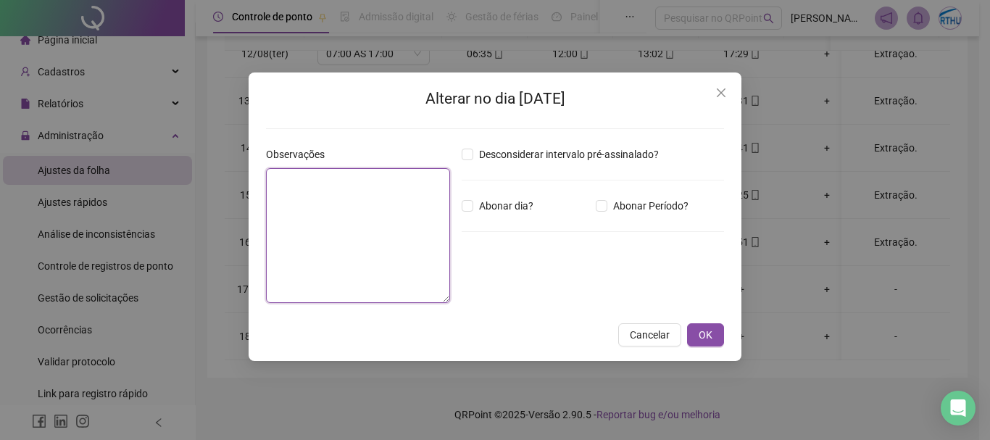
click at [315, 203] on textarea at bounding box center [358, 235] width 184 height 135
type textarea "*"
type textarea "*********"
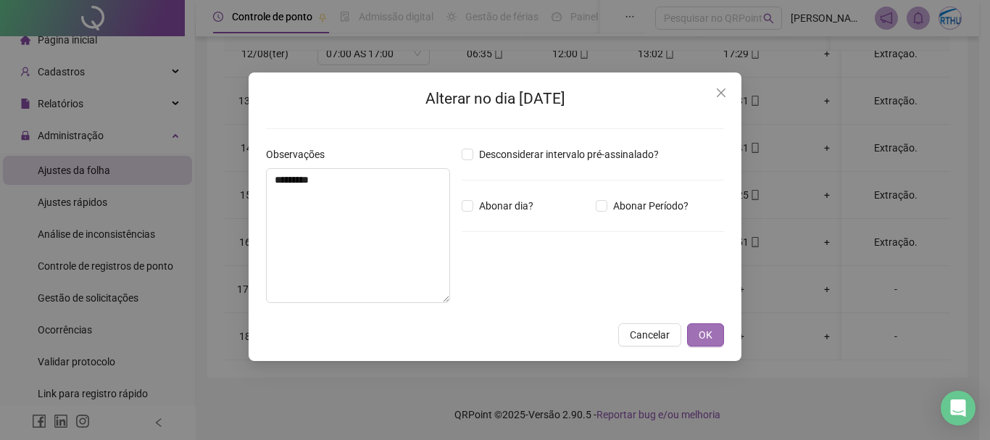
click at [700, 332] on span "OK" at bounding box center [706, 335] width 14 height 16
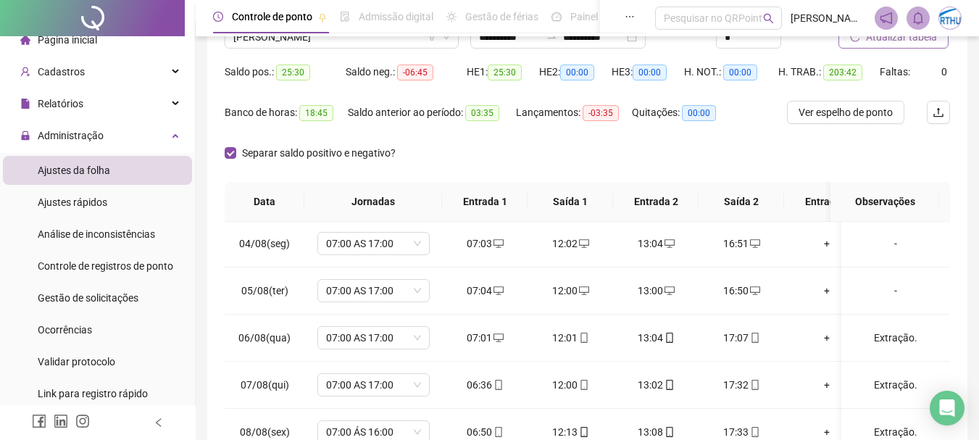
scroll to position [0, 0]
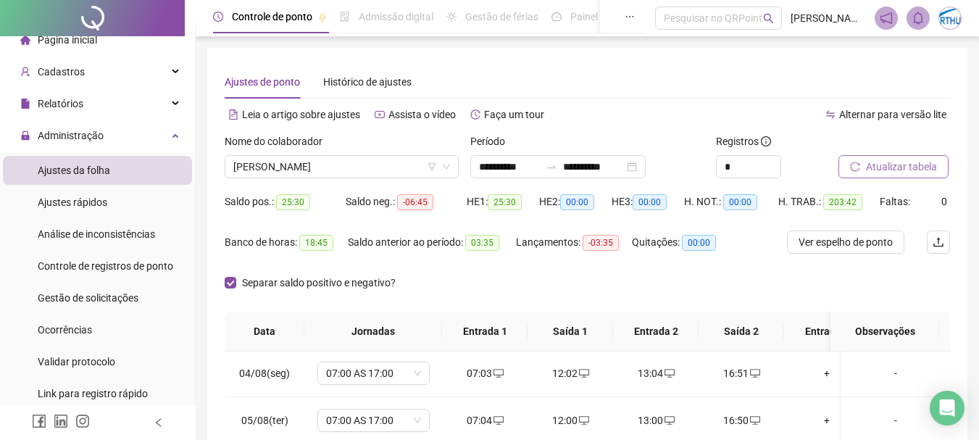
click at [891, 170] on span "Atualizar tabela" at bounding box center [901, 167] width 71 height 16
click at [344, 164] on span "[PERSON_NAME]" at bounding box center [341, 167] width 217 height 22
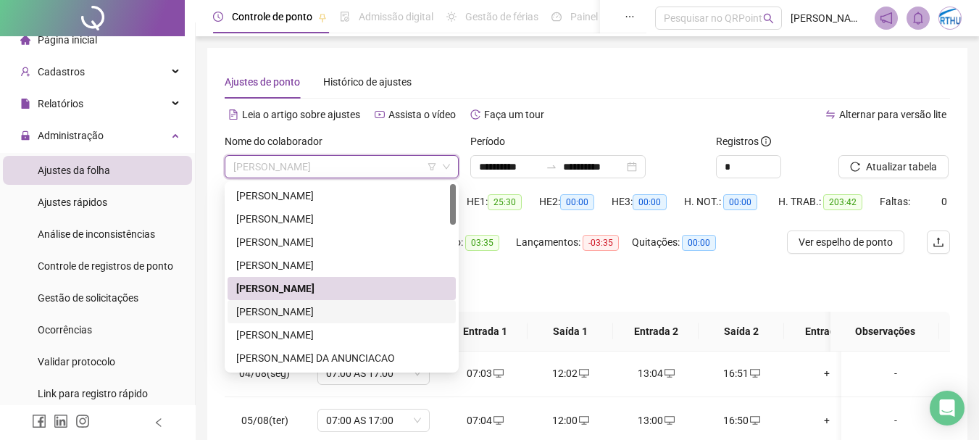
click at [386, 309] on div "[PERSON_NAME]" at bounding box center [341, 312] width 211 height 16
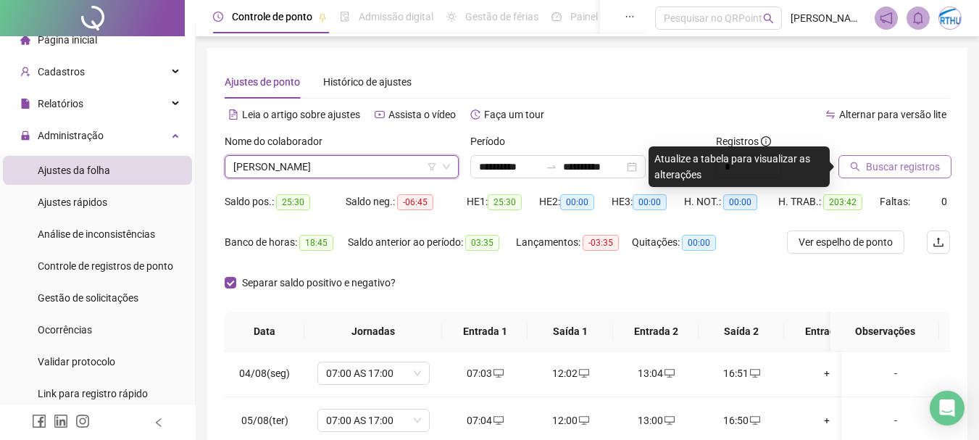
click at [907, 166] on span "Buscar registros" at bounding box center [903, 167] width 74 height 16
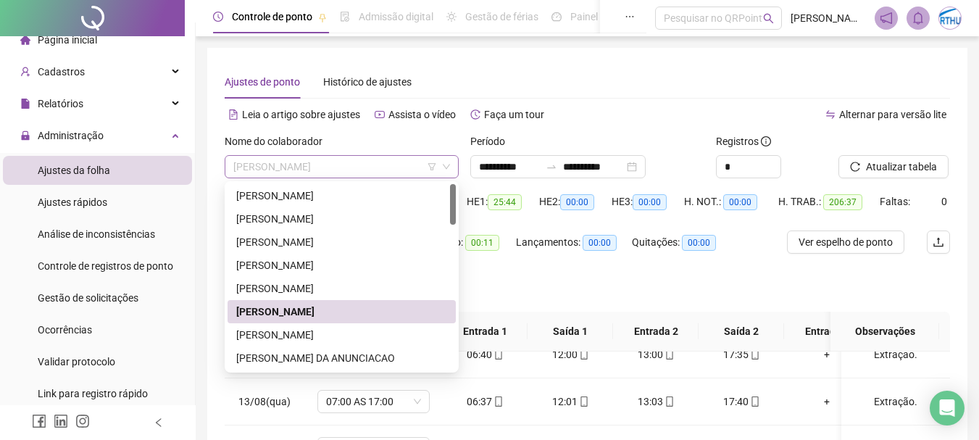
click at [297, 162] on span "[PERSON_NAME]" at bounding box center [341, 167] width 217 height 22
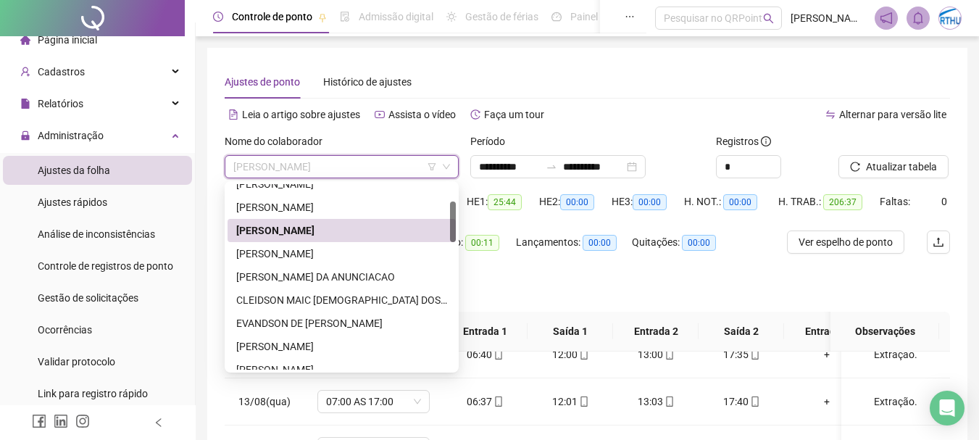
scroll to position [91, 0]
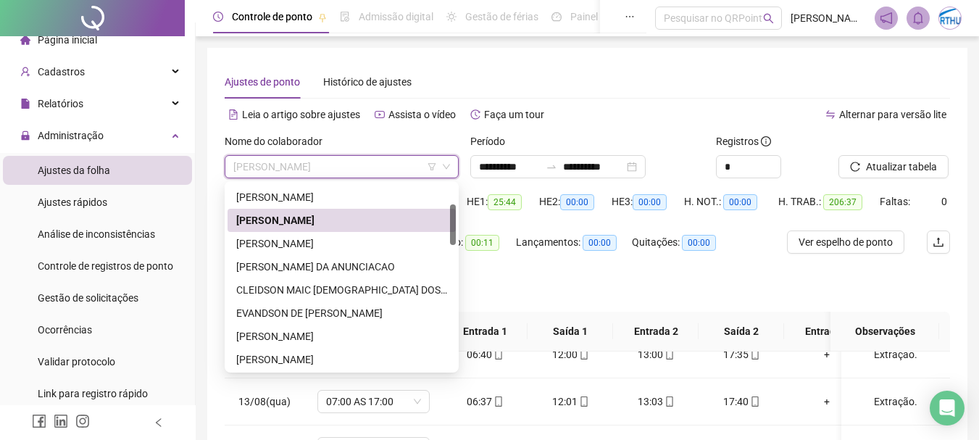
drag, startPoint x: 454, startPoint y: 209, endPoint x: 454, endPoint y: 229, distance: 20.3
click at [454, 229] on div at bounding box center [453, 224] width 6 height 41
click at [385, 242] on div "[PERSON_NAME]" at bounding box center [341, 244] width 211 height 16
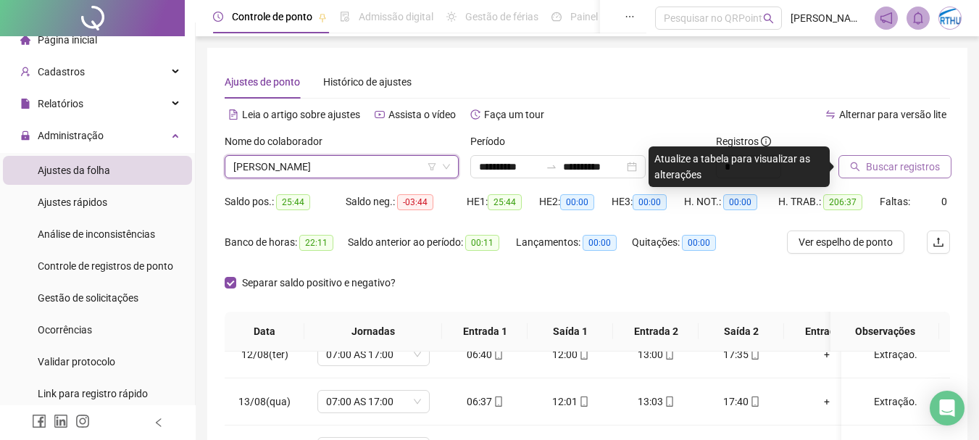
click at [899, 170] on span "Buscar registros" at bounding box center [903, 167] width 74 height 16
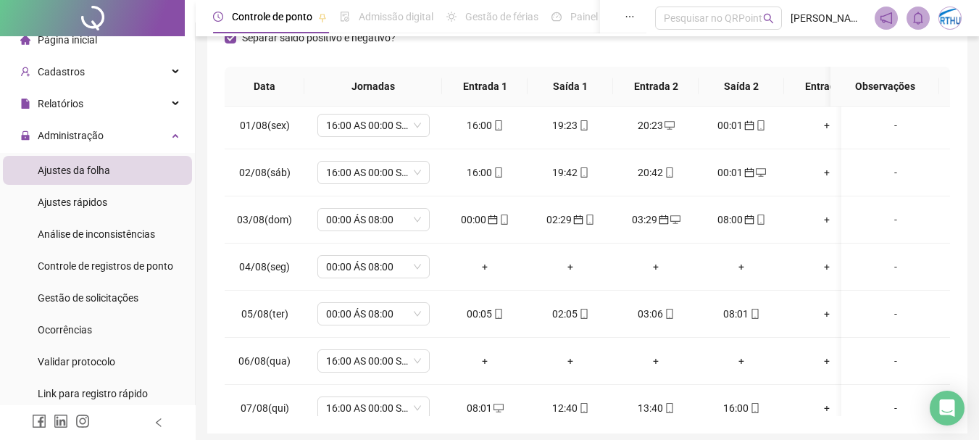
scroll to position [0, 0]
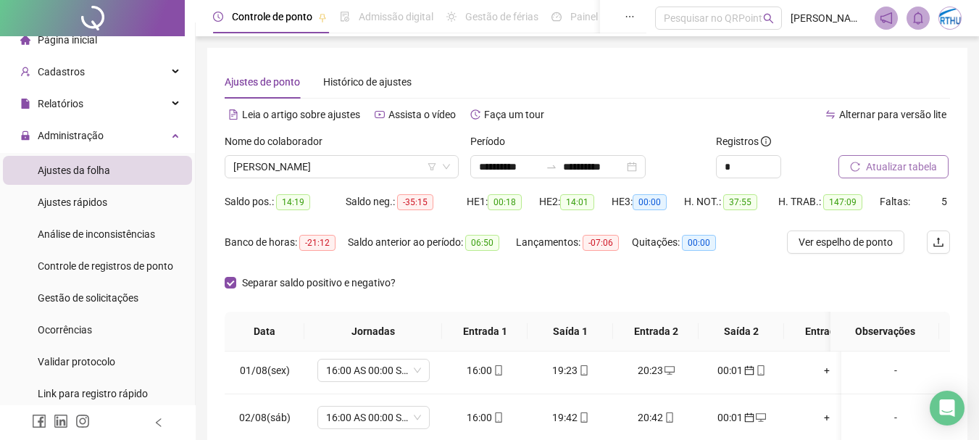
click at [875, 165] on span "Atualizar tabela" at bounding box center [901, 167] width 71 height 16
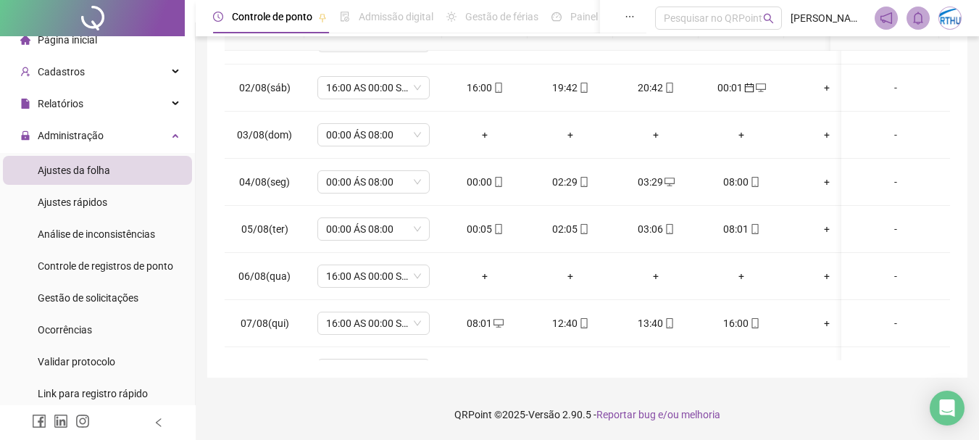
scroll to position [570, 0]
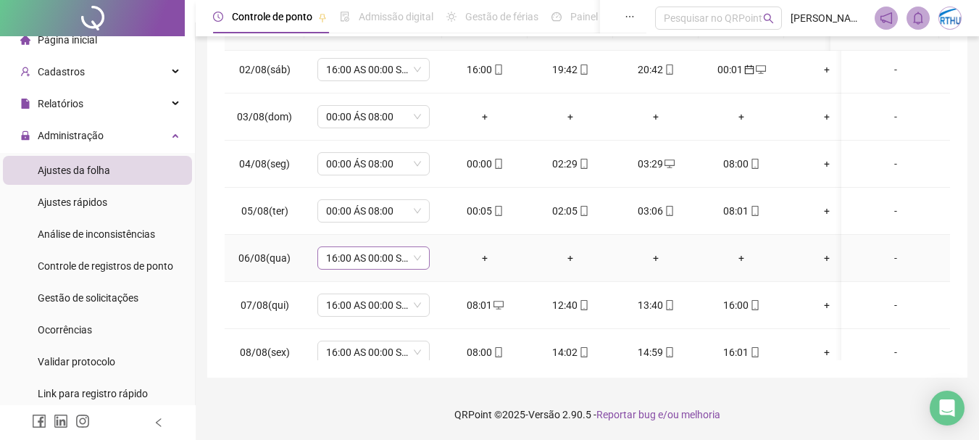
click at [403, 256] on span "16:00 AS 00:00 SEG A SAB" at bounding box center [373, 258] width 95 height 22
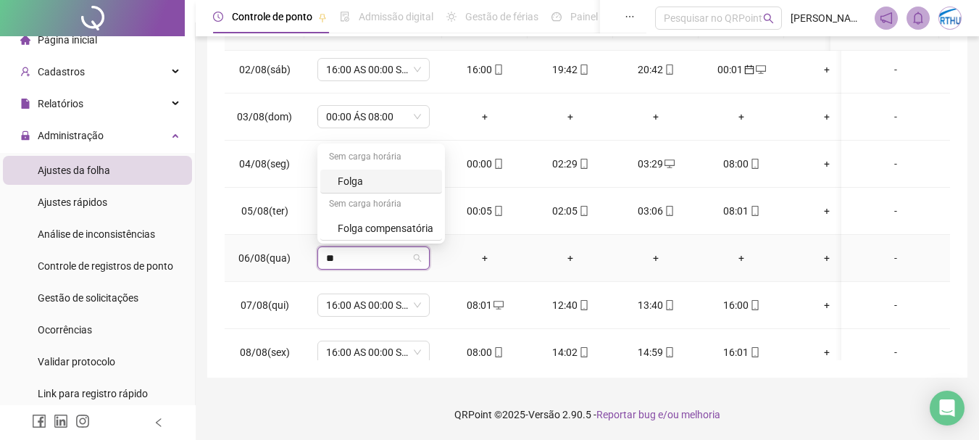
type input "***"
click at [359, 178] on div "Folga" at bounding box center [386, 181] width 96 height 16
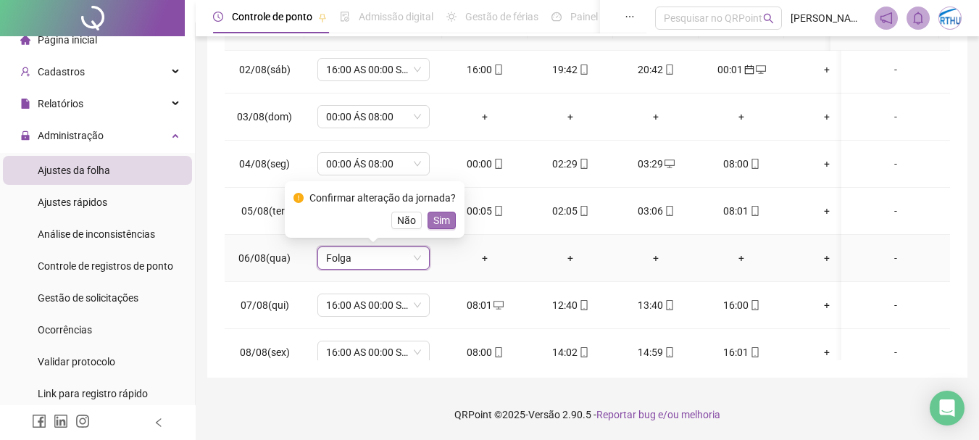
click at [439, 220] on span "Sim" at bounding box center [441, 220] width 17 height 16
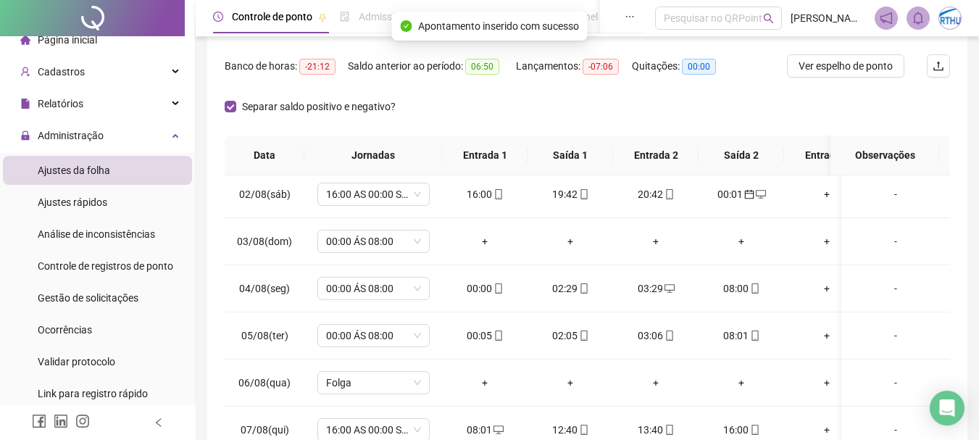
scroll to position [3, 0]
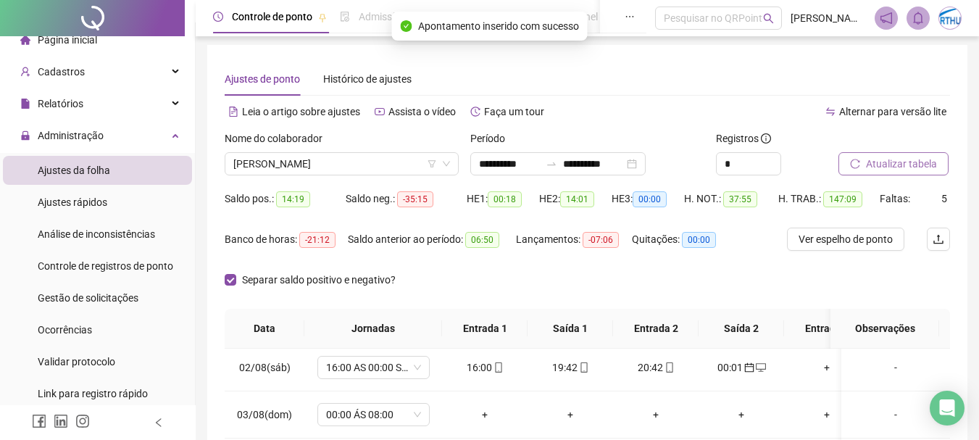
click at [877, 172] on button "Atualizar tabela" at bounding box center [893, 163] width 110 height 23
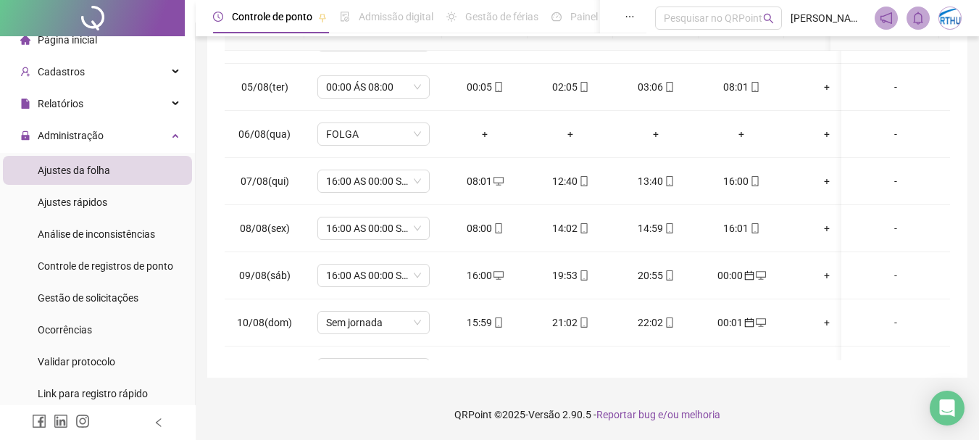
scroll to position [697, 0]
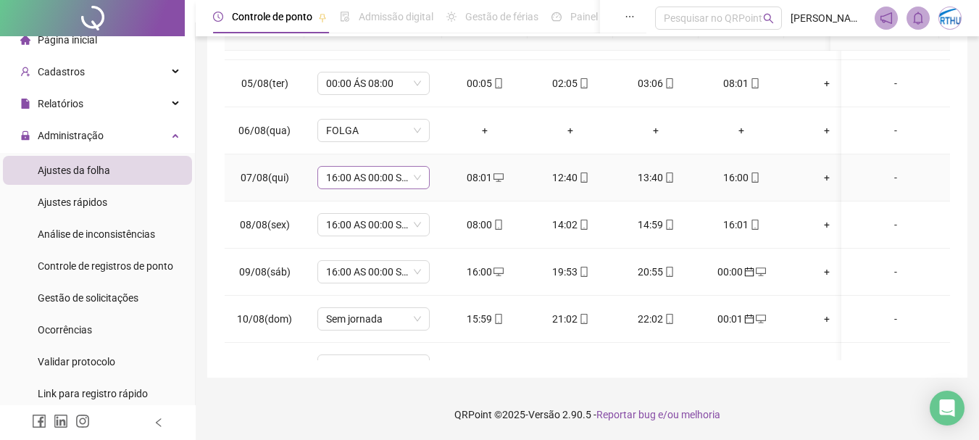
click at [372, 179] on span "16:00 AS 00:00 SEG A SAB" at bounding box center [373, 178] width 95 height 22
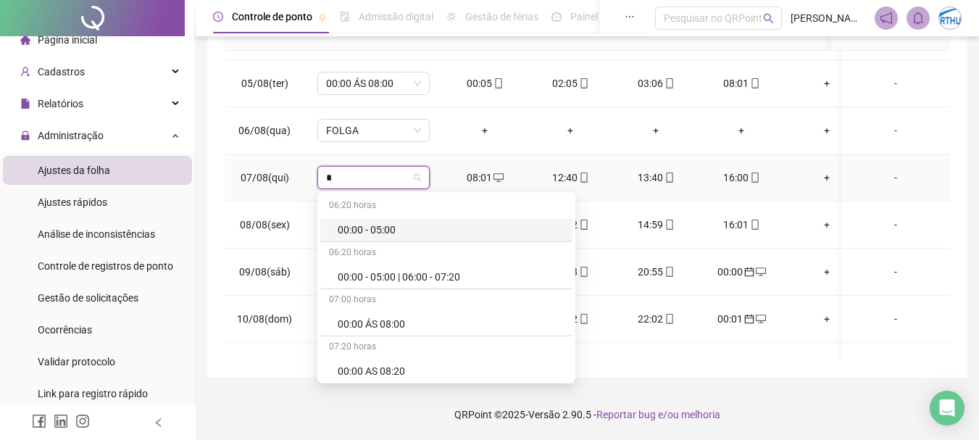
type input "**"
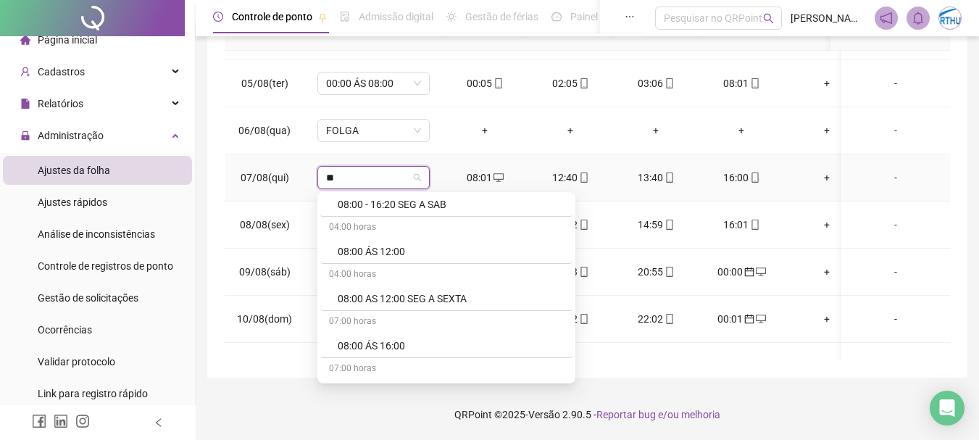
scroll to position [172, 0]
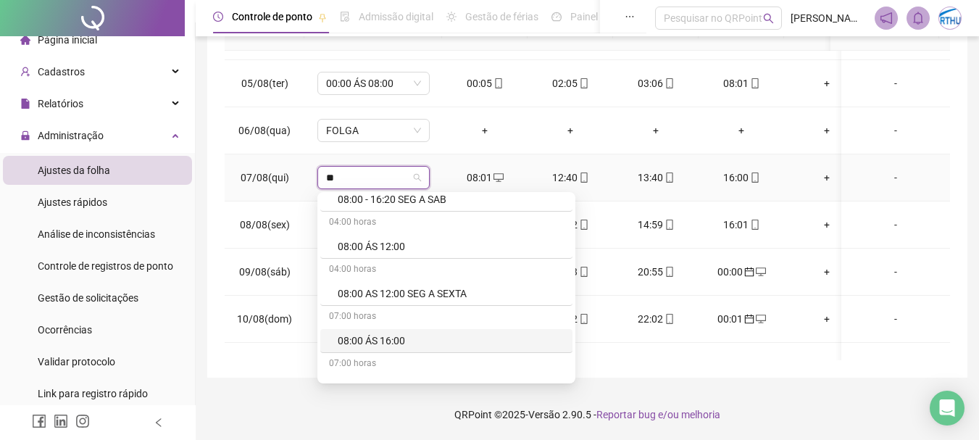
click at [391, 338] on div "08:00 ÁS 16:00" at bounding box center [451, 341] width 226 height 16
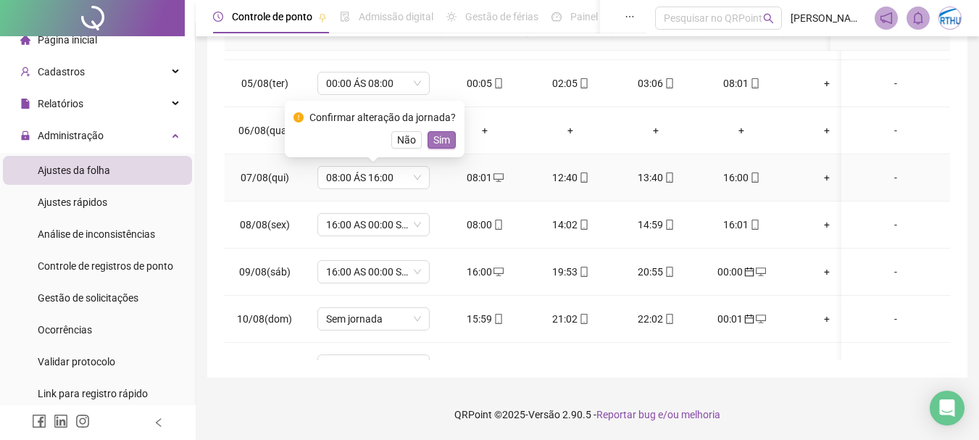
click at [436, 138] on span "Sim" at bounding box center [441, 140] width 17 height 16
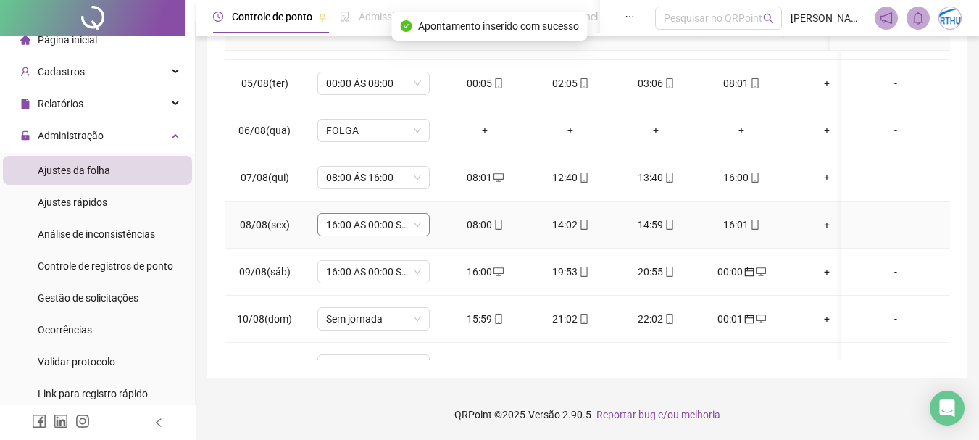
click at [335, 226] on span "16:00 AS 00:00 SEG A SAB" at bounding box center [373, 225] width 95 height 22
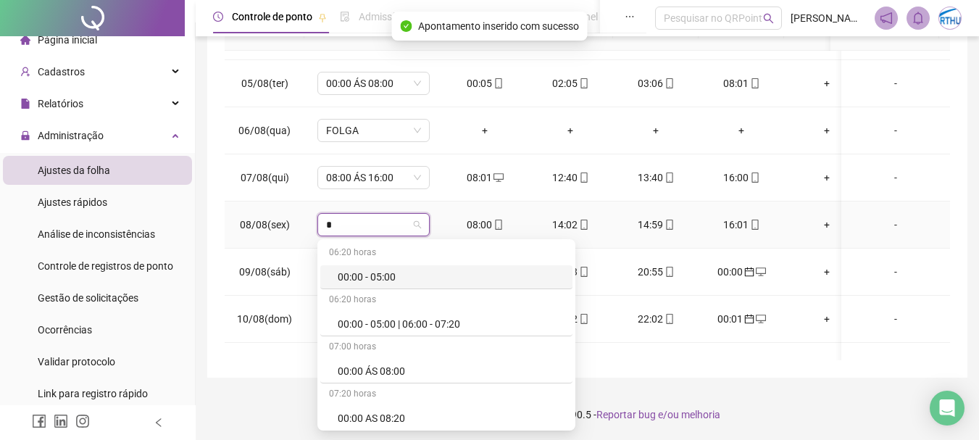
type input "**"
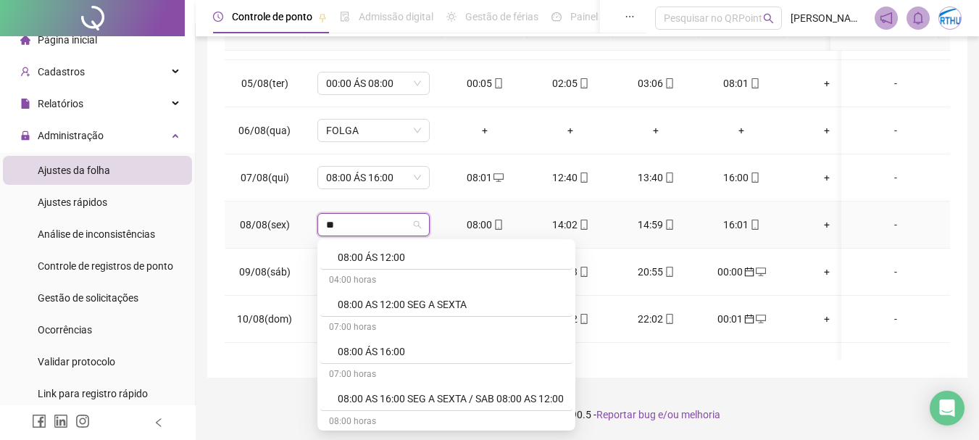
scroll to position [213, 0]
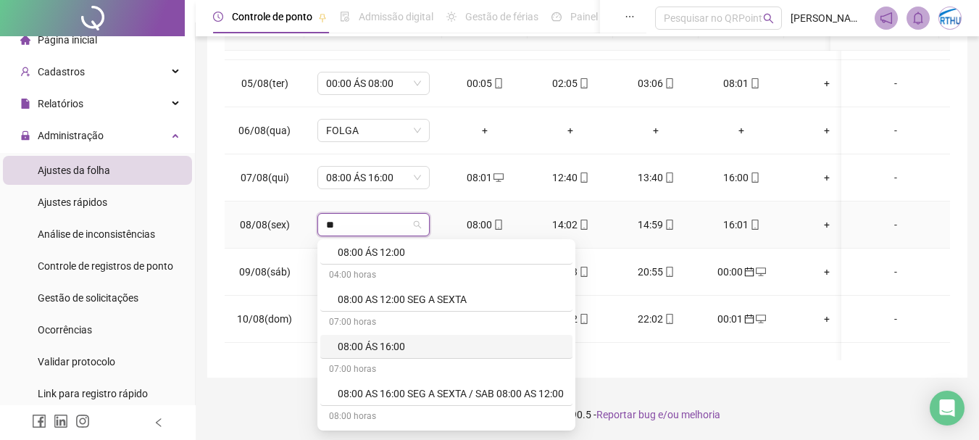
click at [393, 343] on div "08:00 ÁS 16:00" at bounding box center [451, 346] width 226 height 16
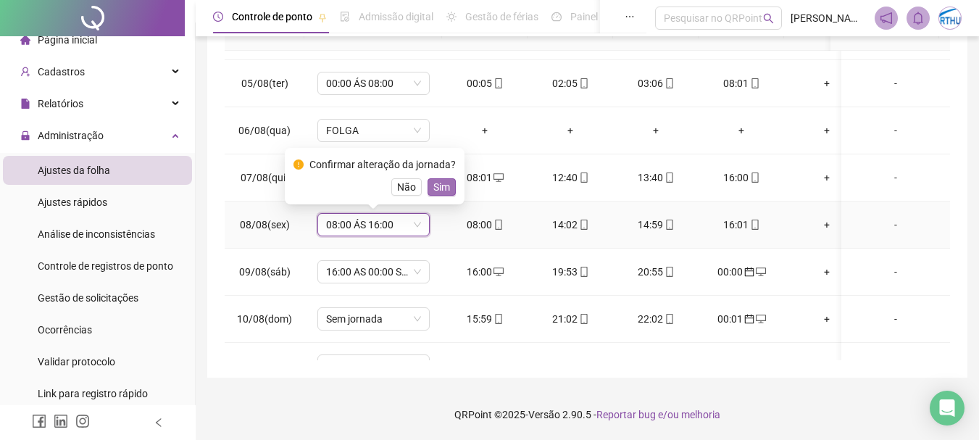
click at [441, 189] on span "Sim" at bounding box center [441, 187] width 17 height 16
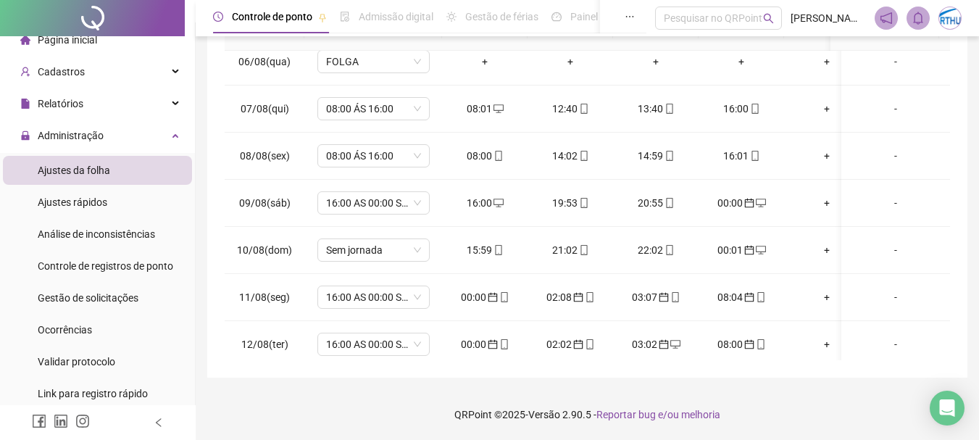
scroll to position [791, 0]
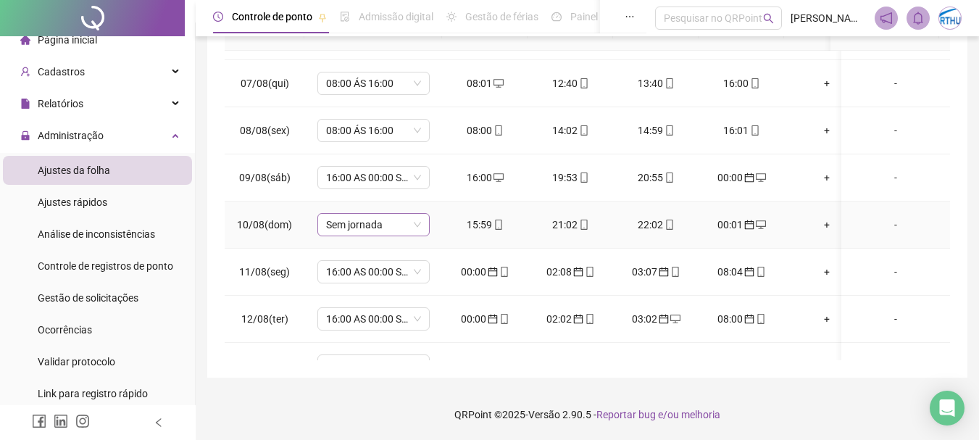
click at [357, 220] on span "Sem jornada" at bounding box center [373, 225] width 95 height 22
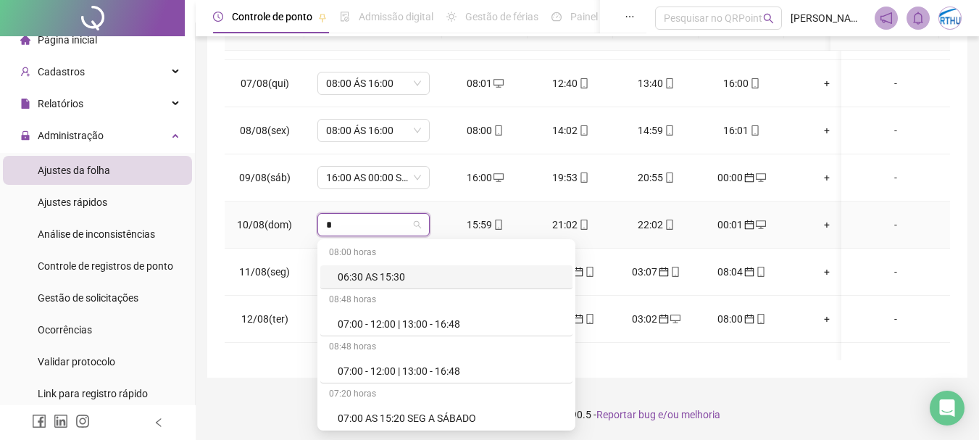
type input "**"
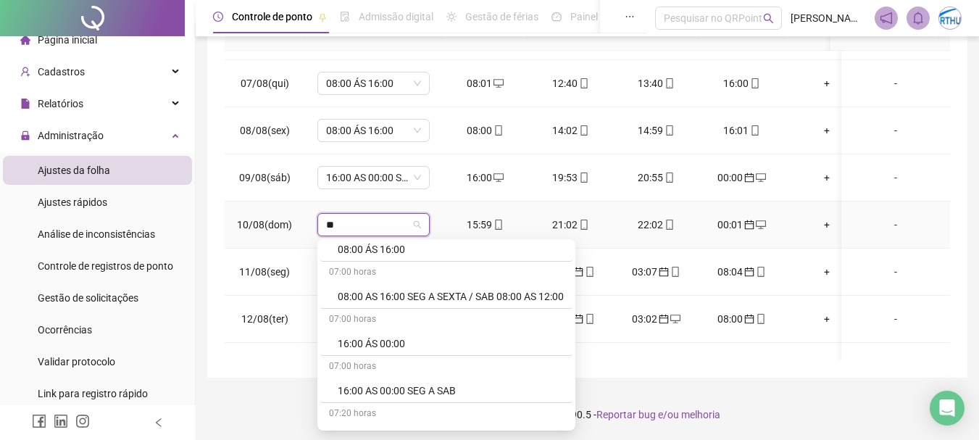
scroll to position [416, 0]
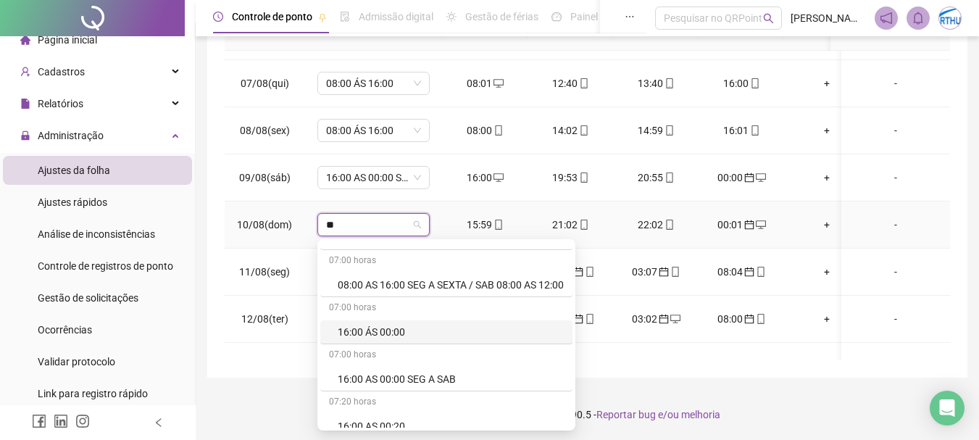
click at [415, 332] on div "16:00 ÁS 00:00" at bounding box center [451, 332] width 226 height 16
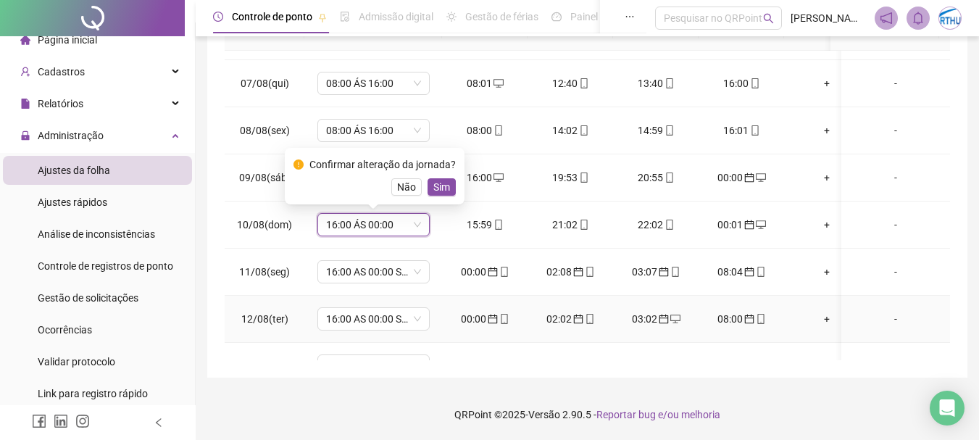
click at [406, 331] on td "16:00 AS 00:00 SEG A SAB" at bounding box center [373, 319] width 138 height 47
click at [433, 185] on span "Sim" at bounding box center [441, 187] width 17 height 16
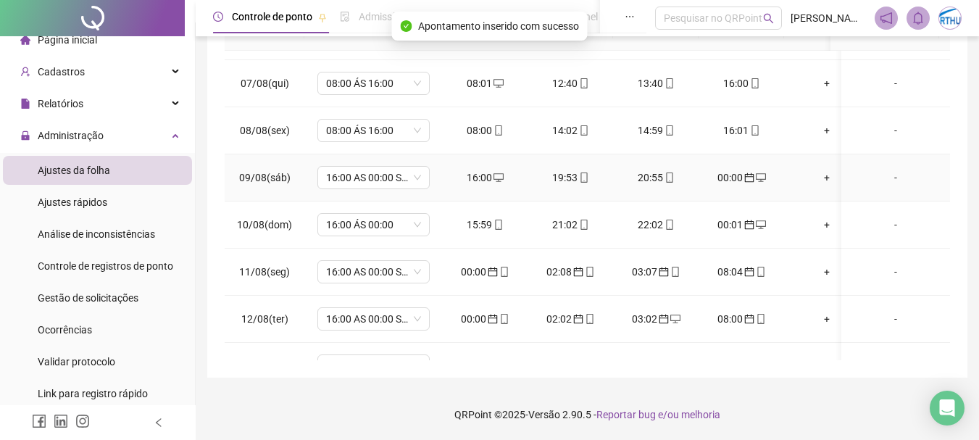
click at [433, 185] on td "16:00 AS 00:00 SEG A SAB" at bounding box center [373, 177] width 138 height 47
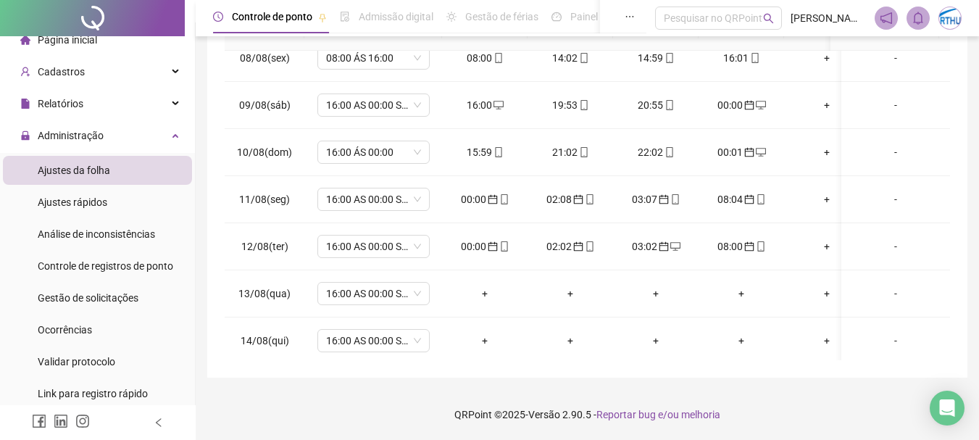
scroll to position [875, 0]
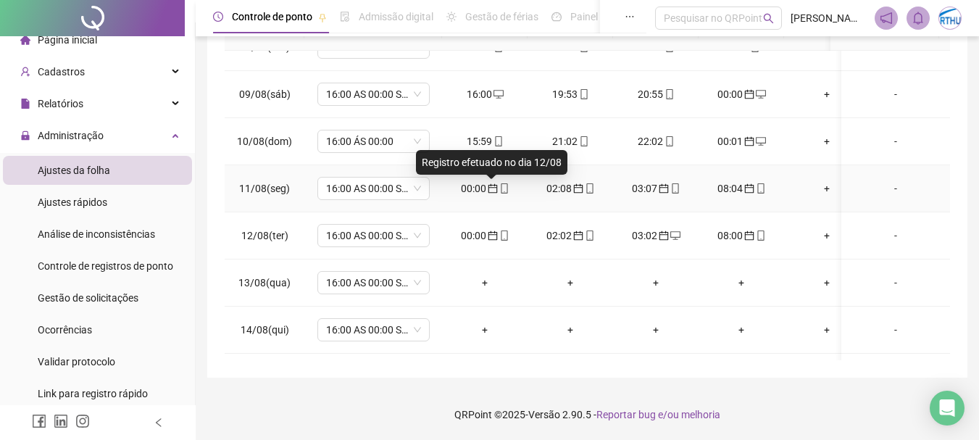
click at [492, 185] on icon "calendar" at bounding box center [492, 188] width 9 height 9
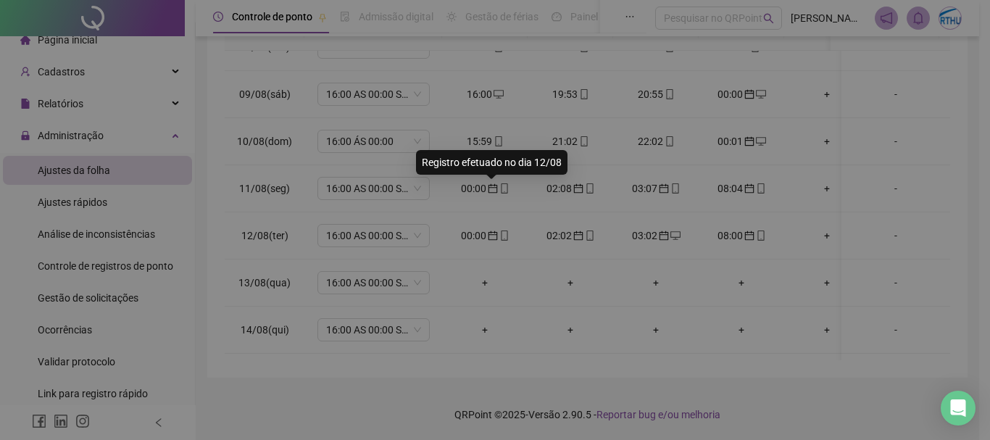
type input "**********"
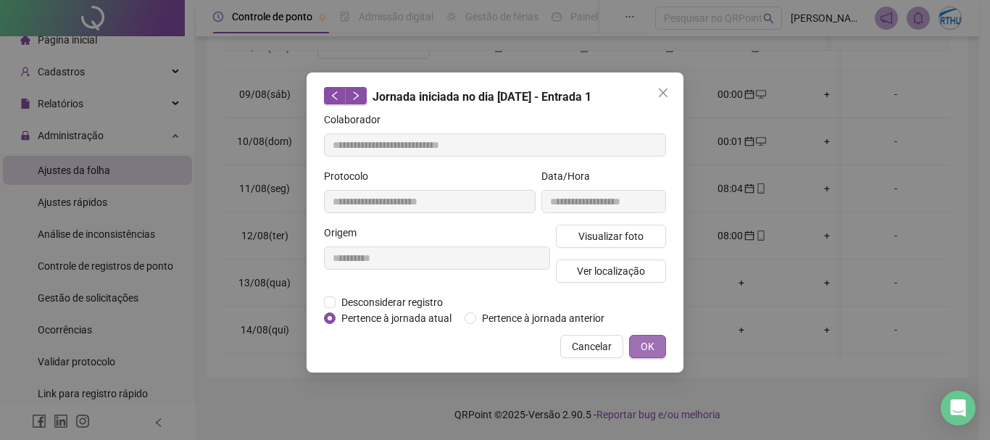
click at [641, 346] on span "OK" at bounding box center [648, 346] width 14 height 16
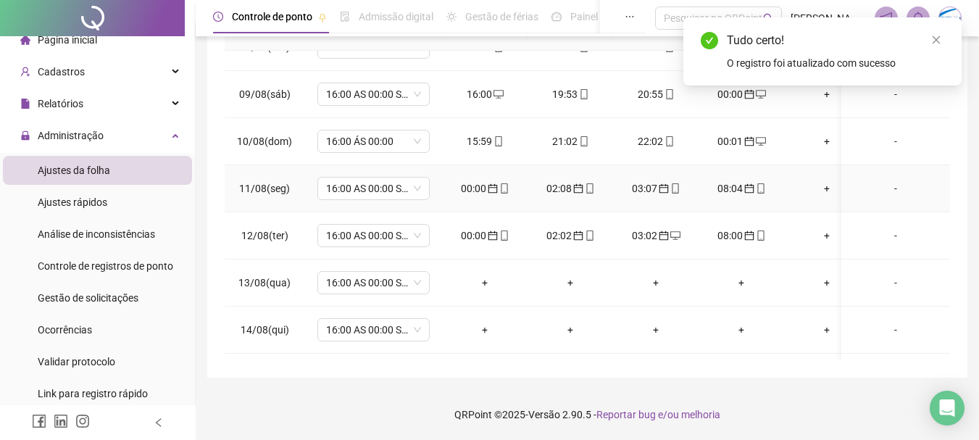
click at [578, 182] on div "02:08" at bounding box center [570, 188] width 62 height 16
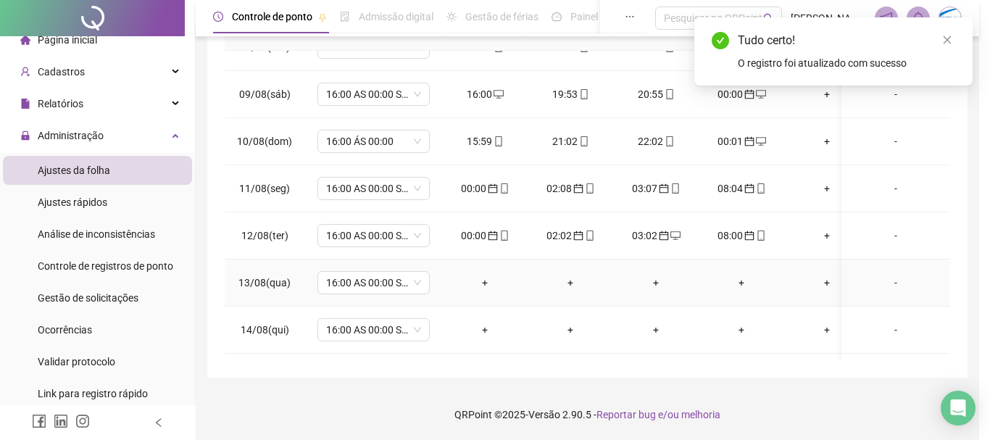
type input "**********"
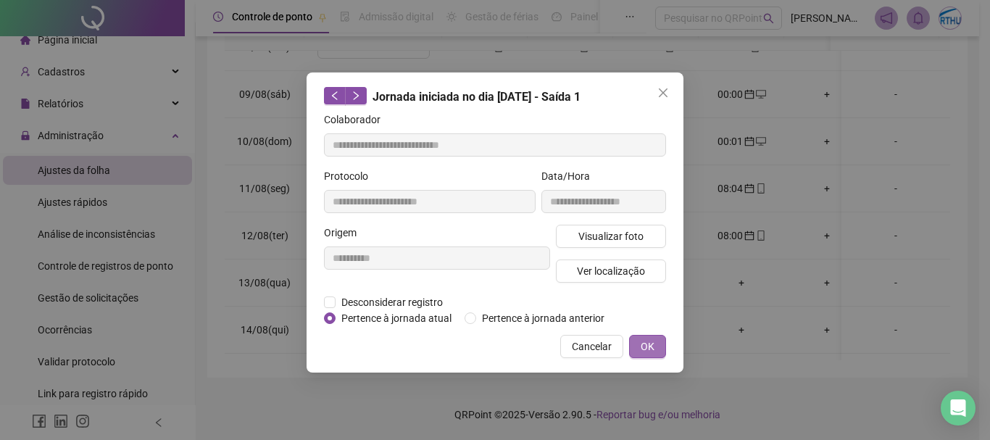
click at [651, 345] on span "OK" at bounding box center [648, 346] width 14 height 16
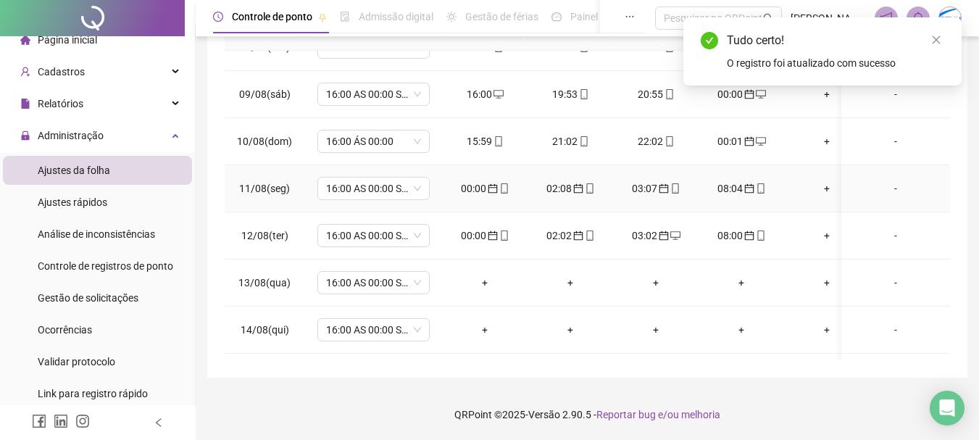
click at [657, 185] on span "calendar" at bounding box center [663, 188] width 12 height 10
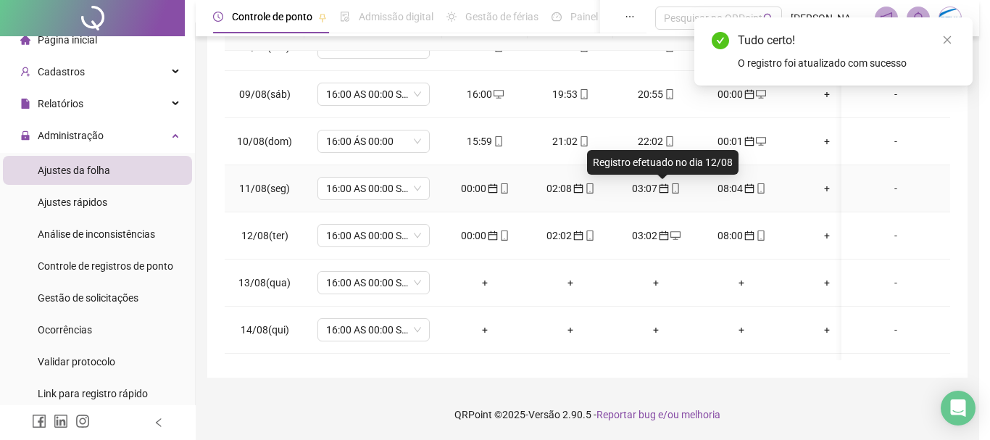
type input "**********"
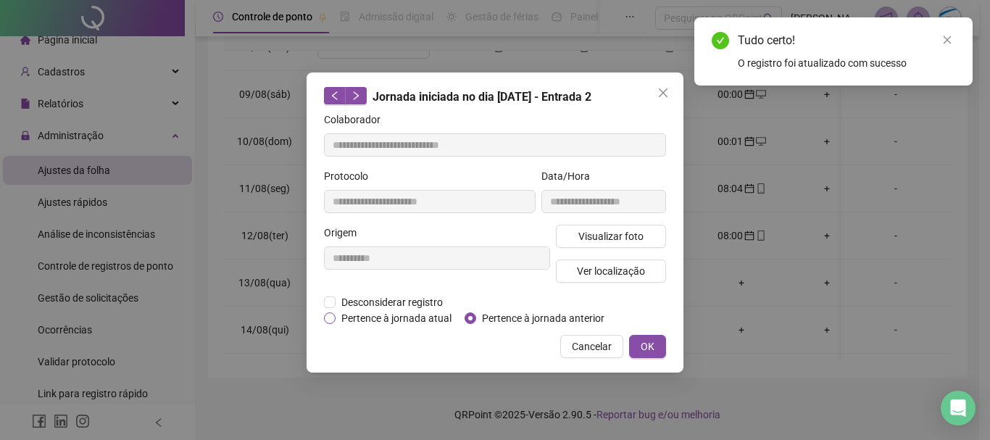
click at [365, 321] on span "Pertence à jornada atual" at bounding box center [397, 318] width 122 height 16
click at [638, 341] on button "OK" at bounding box center [647, 346] width 37 height 23
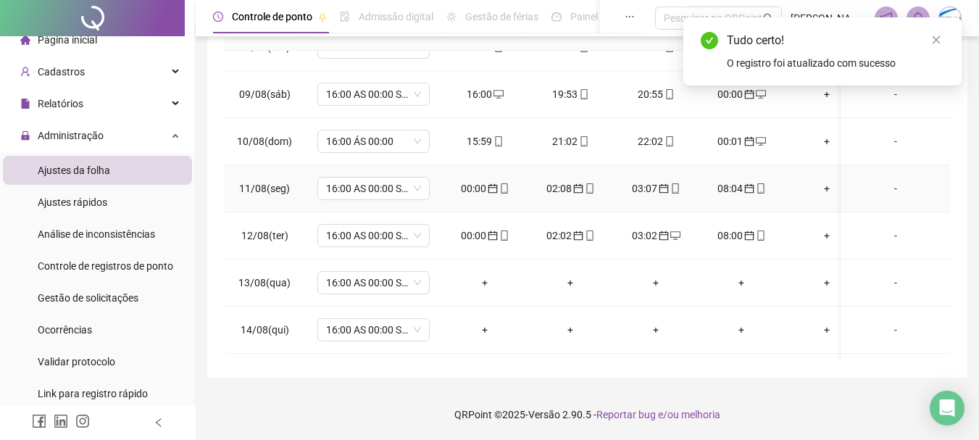
drag, startPoint x: 740, startPoint y: 188, endPoint x: 551, endPoint y: 312, distance: 226.1
click at [740, 188] on div "08:04" at bounding box center [741, 188] width 62 height 16
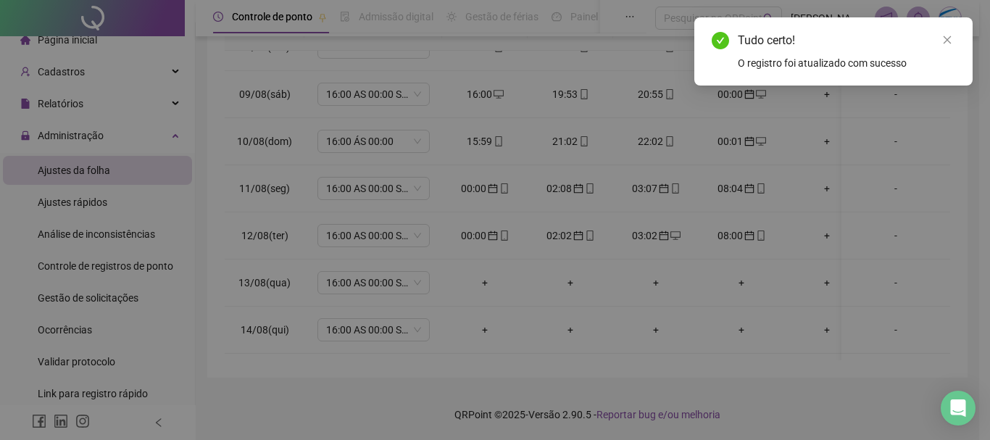
type input "**********"
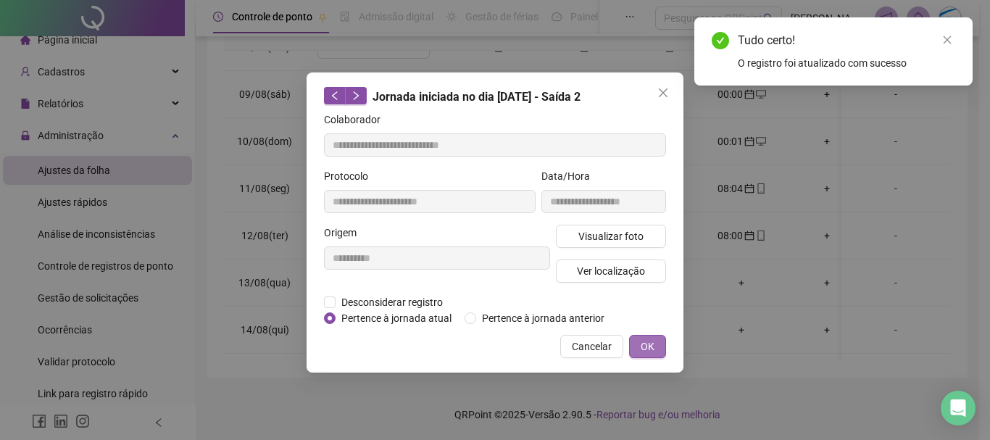
click at [651, 341] on span "OK" at bounding box center [648, 346] width 14 height 16
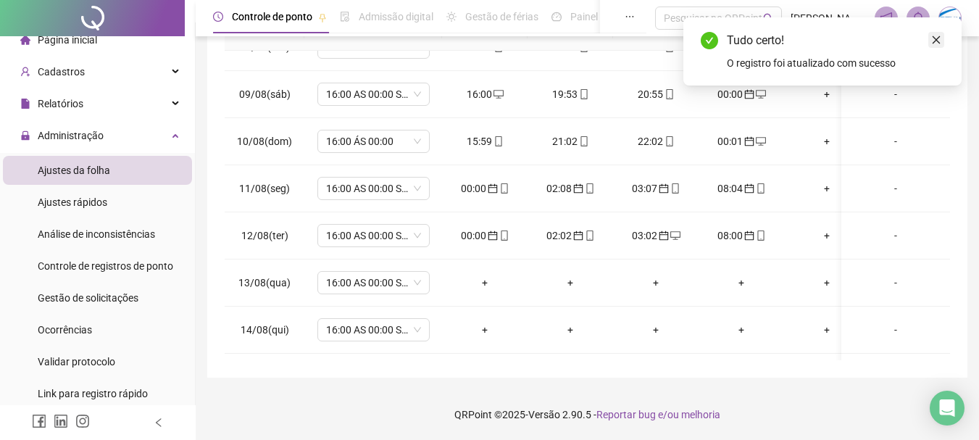
click at [941, 39] on icon "close" at bounding box center [936, 40] width 10 height 10
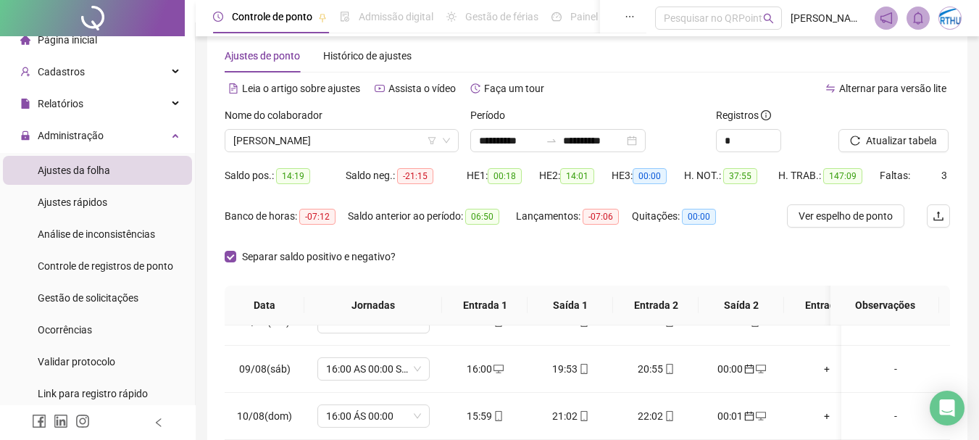
scroll to position [22, 0]
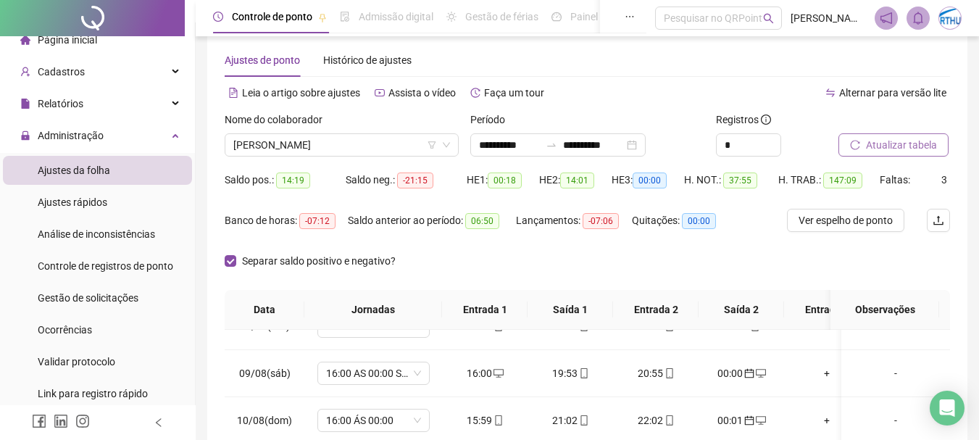
click at [907, 149] on span "Atualizar tabela" at bounding box center [901, 145] width 71 height 16
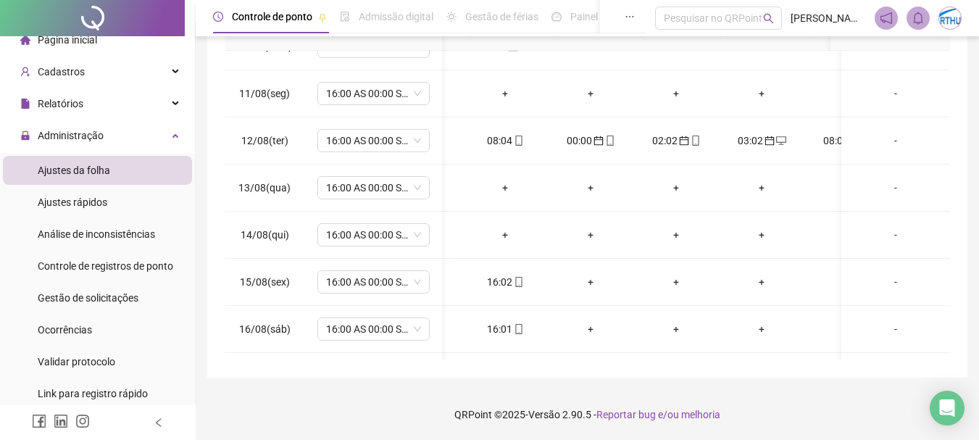
scroll to position [0, 236]
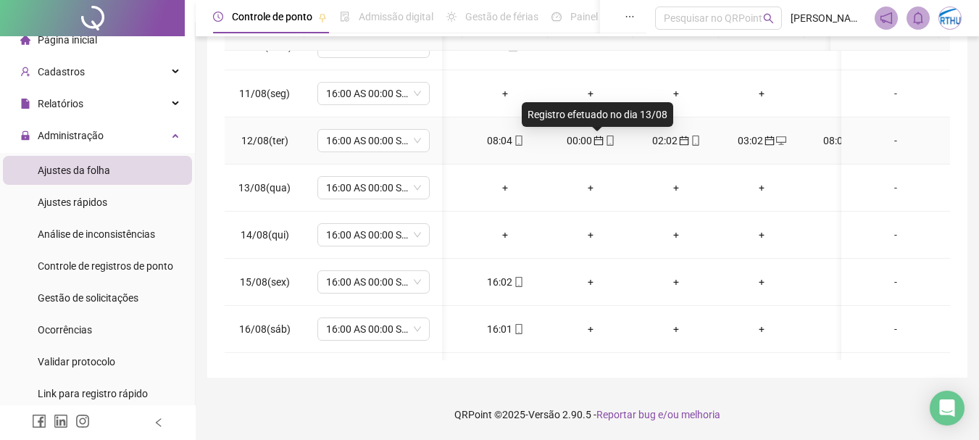
click at [594, 138] on icon "calendar" at bounding box center [599, 141] width 10 height 10
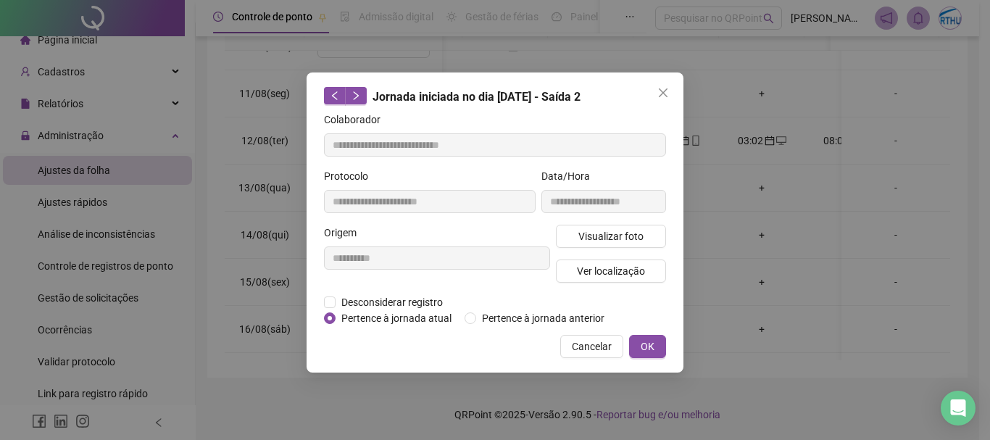
type input "**********"
click at [344, 320] on span "Pertence à jornada atual" at bounding box center [397, 318] width 122 height 16
click at [653, 337] on button "OK" at bounding box center [647, 346] width 37 height 23
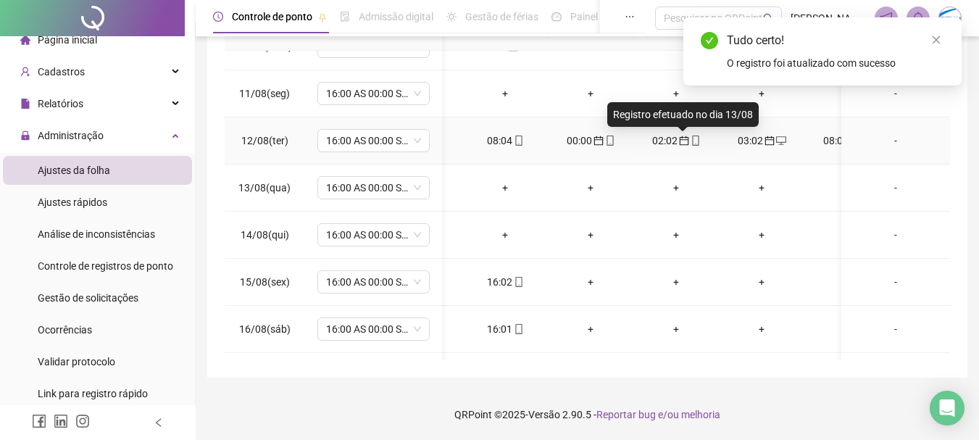
click at [672, 136] on div "02:02" at bounding box center [676, 141] width 62 height 16
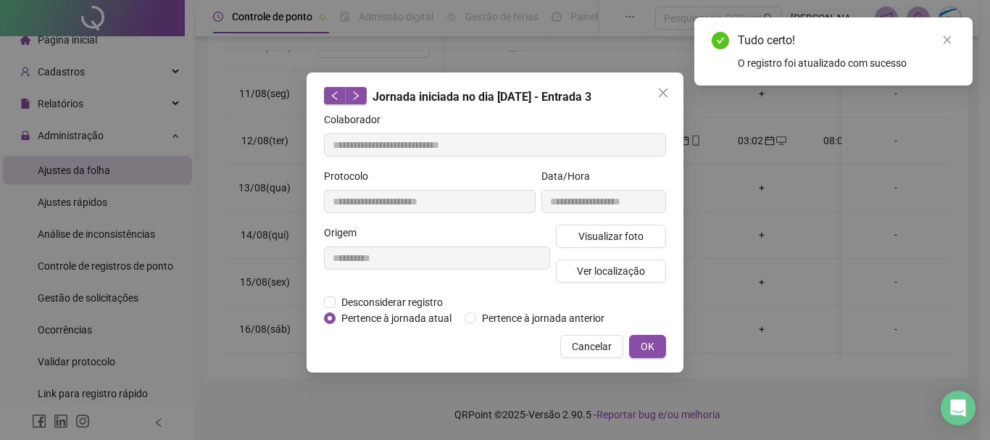
click at [376, 317] on span "Pertence à jornada atual" at bounding box center [397, 318] width 122 height 16
type input "**********"
click at [649, 347] on span "OK" at bounding box center [648, 346] width 14 height 16
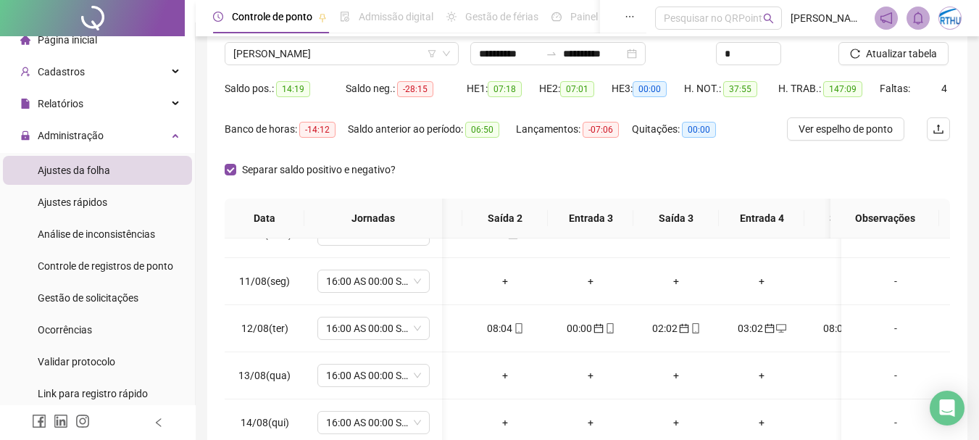
scroll to position [53, 0]
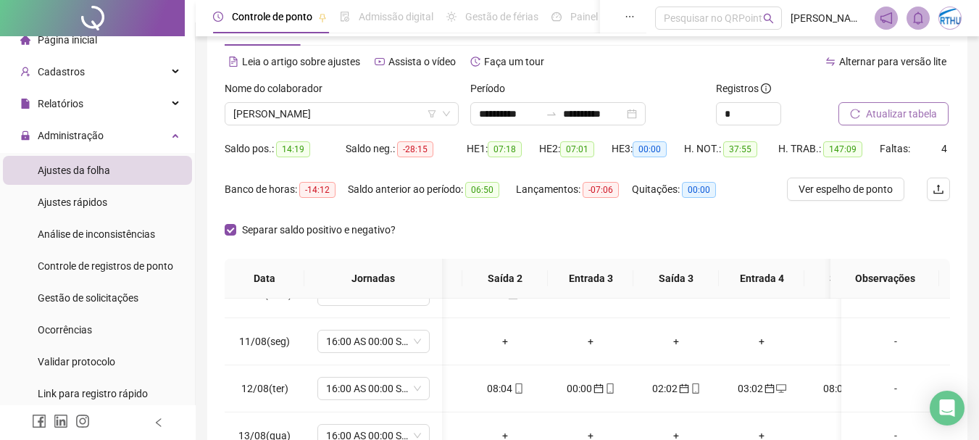
click at [898, 112] on span "Atualizar tabela" at bounding box center [901, 114] width 71 height 16
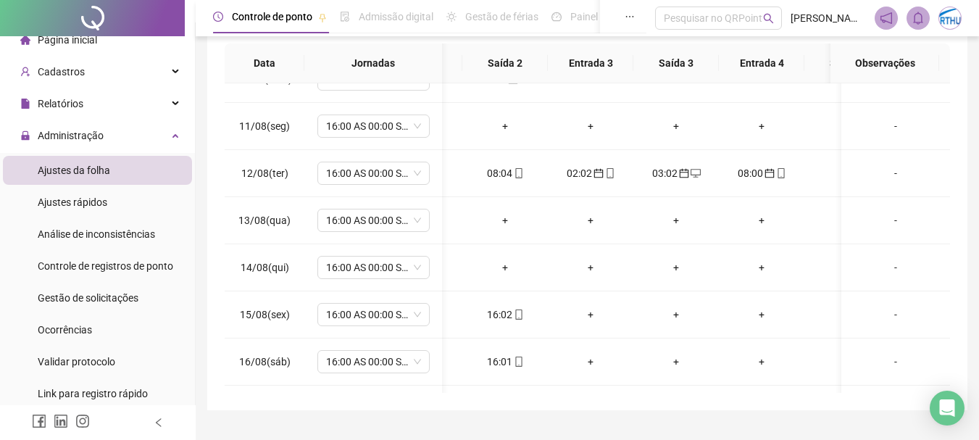
scroll to position [301, 0]
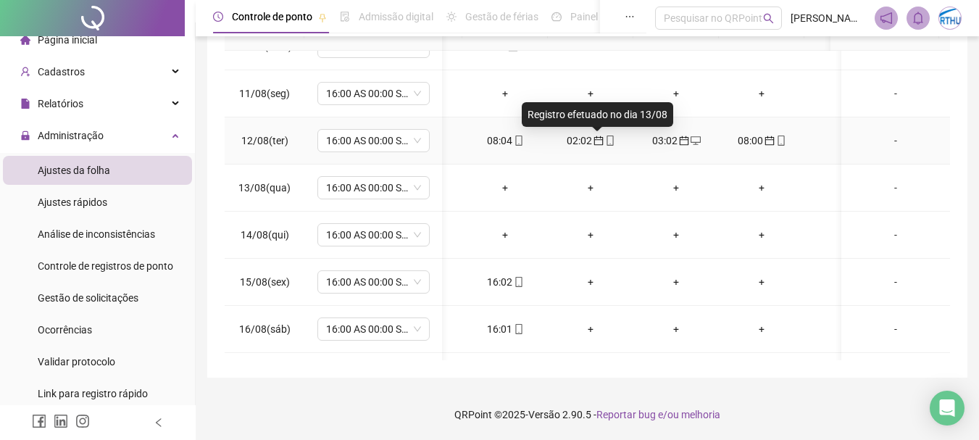
click at [600, 141] on icon "calendar" at bounding box center [599, 141] width 10 height 10
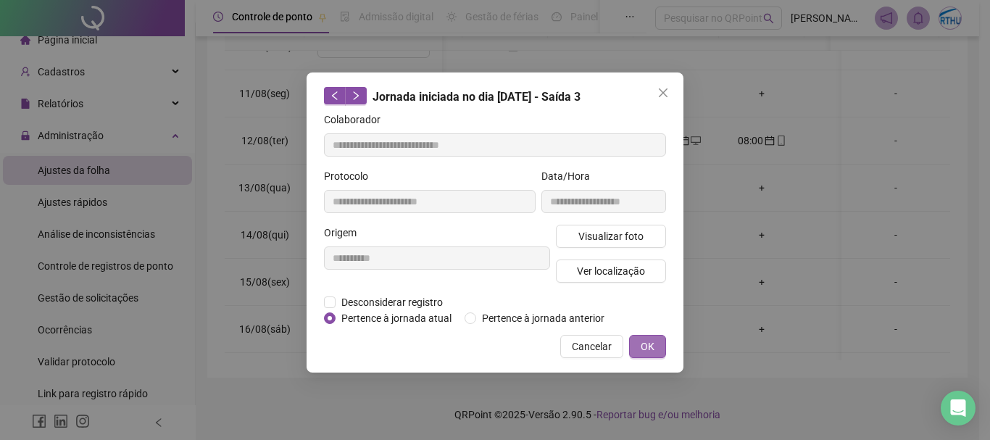
click at [642, 338] on span "OK" at bounding box center [648, 346] width 14 height 16
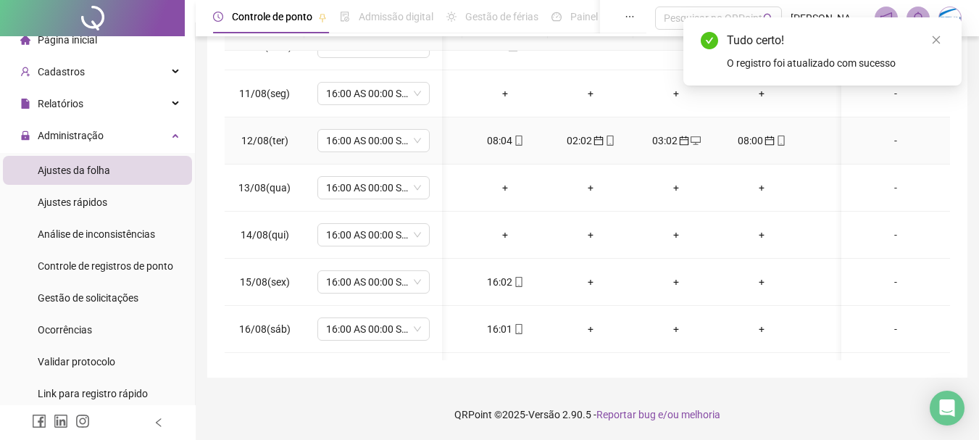
click at [680, 136] on icon "calendar" at bounding box center [684, 141] width 10 height 10
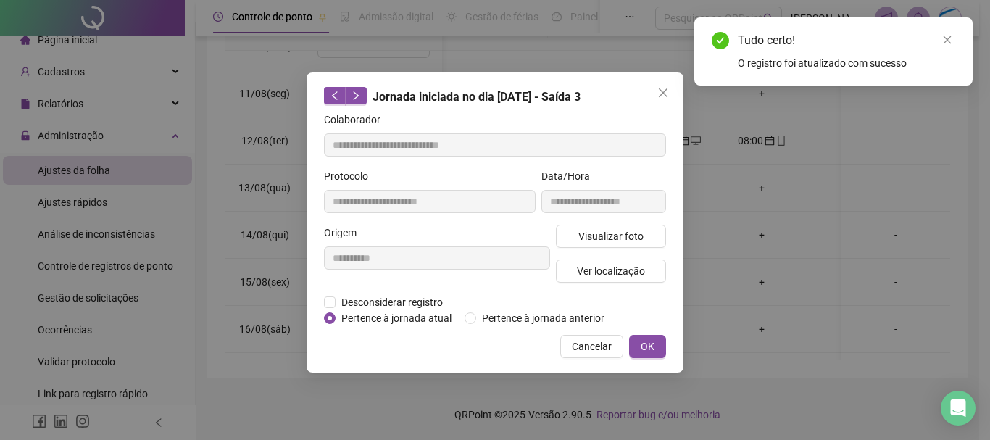
type input "**********"
click at [659, 345] on button "OK" at bounding box center [647, 346] width 37 height 23
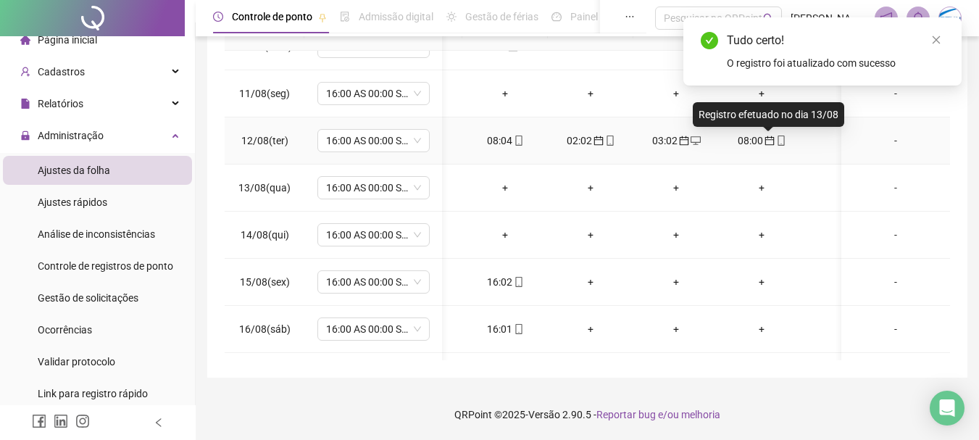
click at [765, 139] on icon "calendar" at bounding box center [770, 141] width 10 height 10
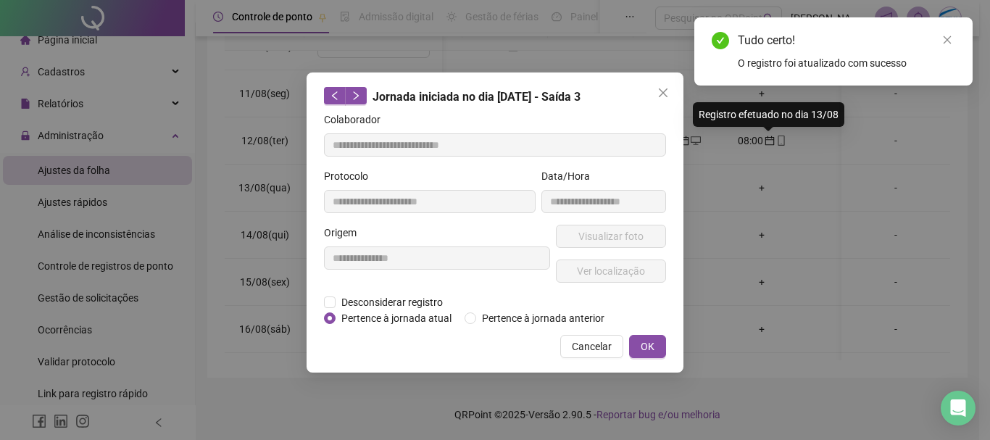
type input "**********"
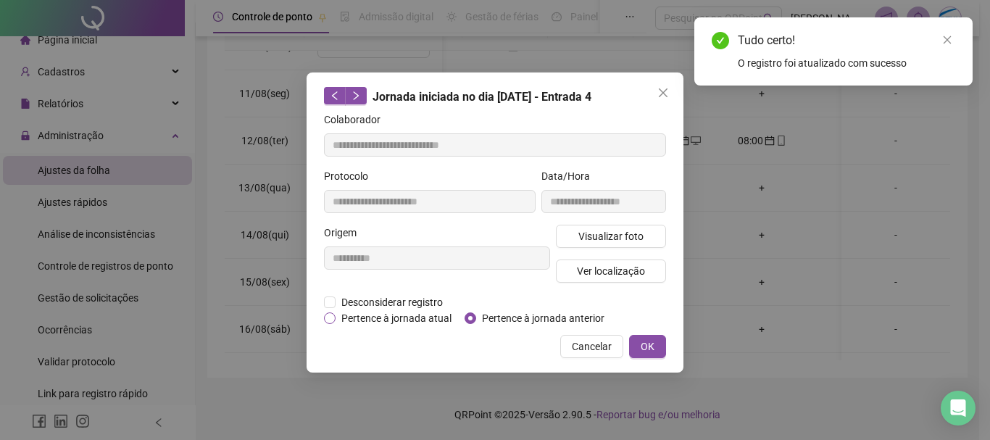
click at [350, 316] on span "Pertence à jornada atual" at bounding box center [397, 318] width 122 height 16
click at [652, 344] on span "OK" at bounding box center [648, 346] width 14 height 16
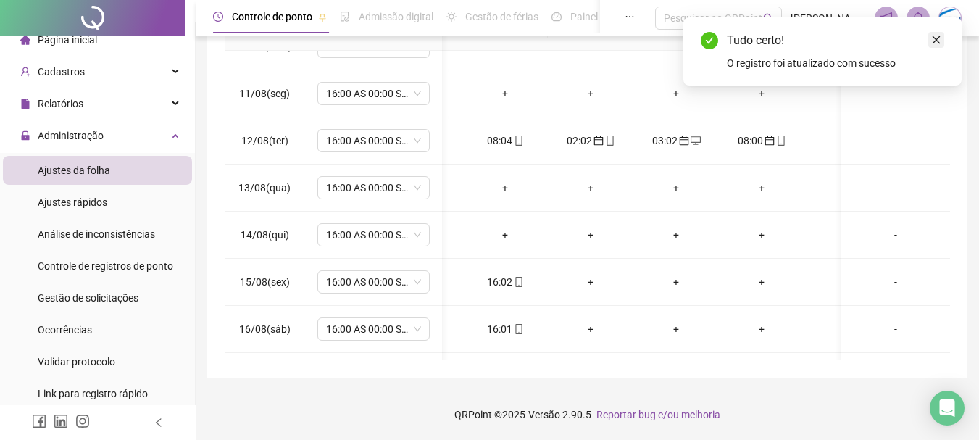
click at [940, 35] on icon "close" at bounding box center [936, 40] width 10 height 10
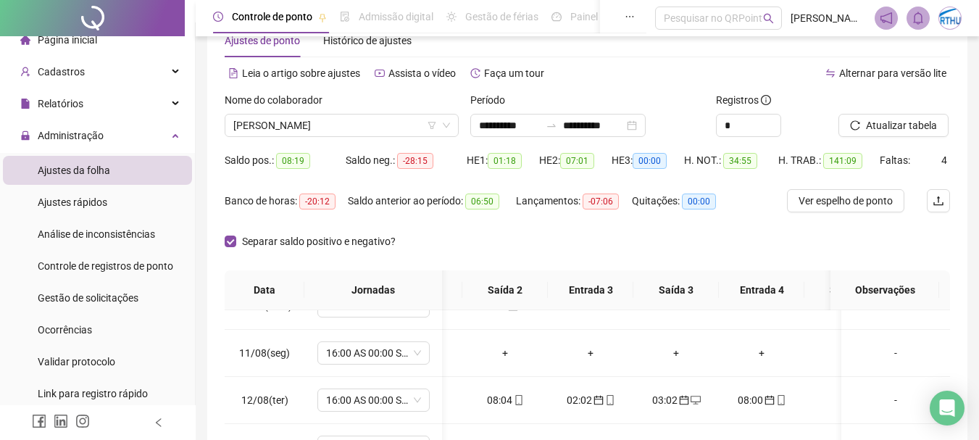
scroll to position [31, 0]
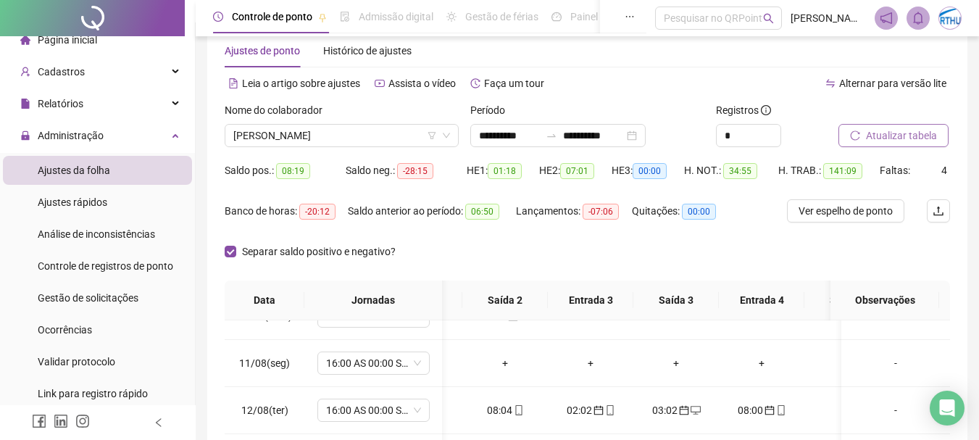
click at [884, 137] on span "Atualizar tabela" at bounding box center [901, 136] width 71 height 16
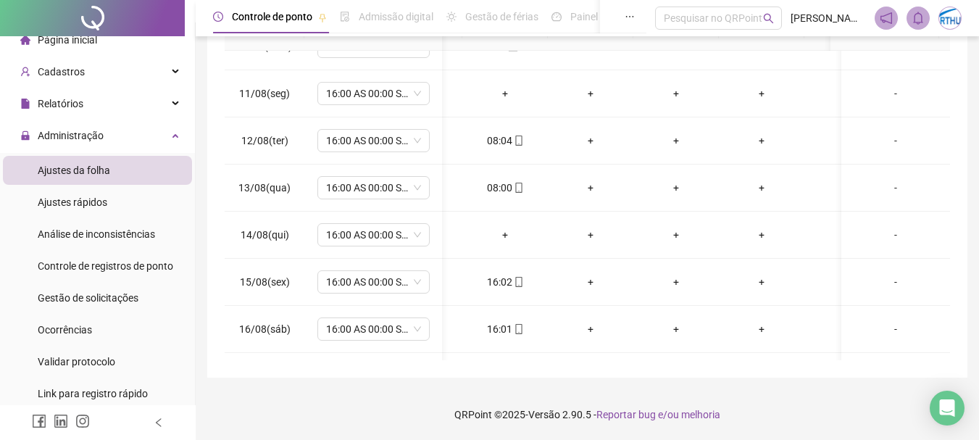
scroll to position [970, 223]
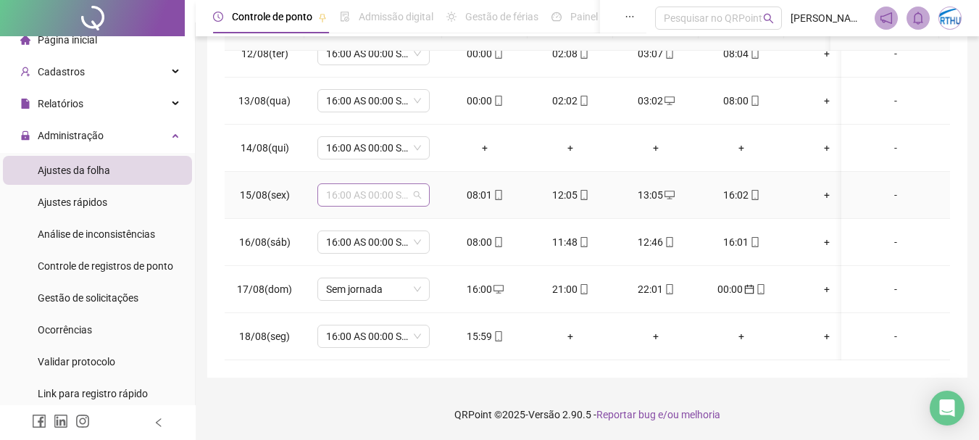
click at [332, 184] on span "16:00 AS 00:00 SEG A SAB" at bounding box center [373, 195] width 95 height 22
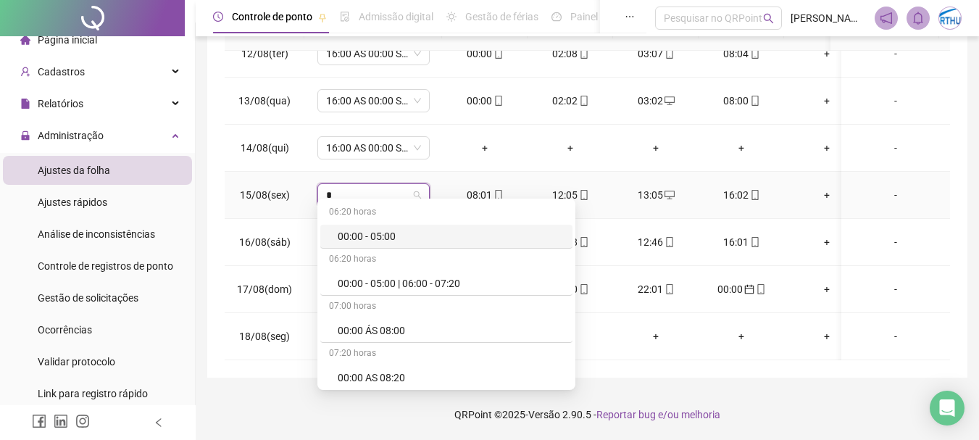
type input "**"
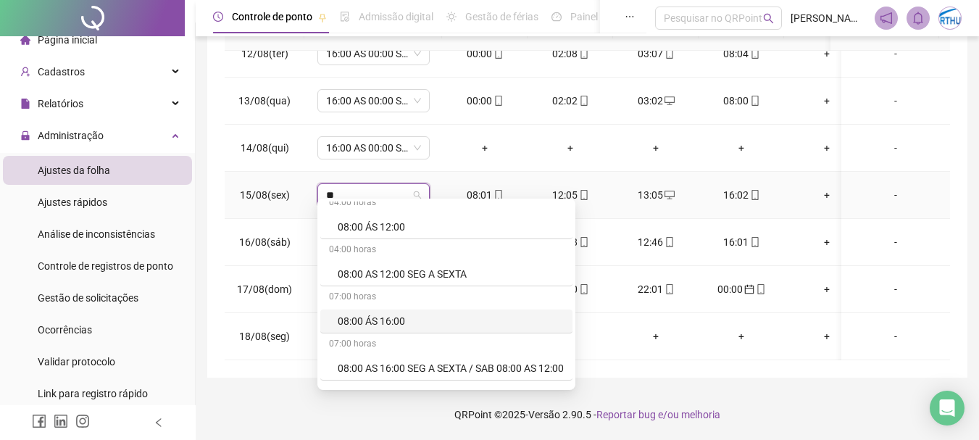
click at [395, 322] on div "08:00 ÁS 16:00" at bounding box center [451, 321] width 226 height 16
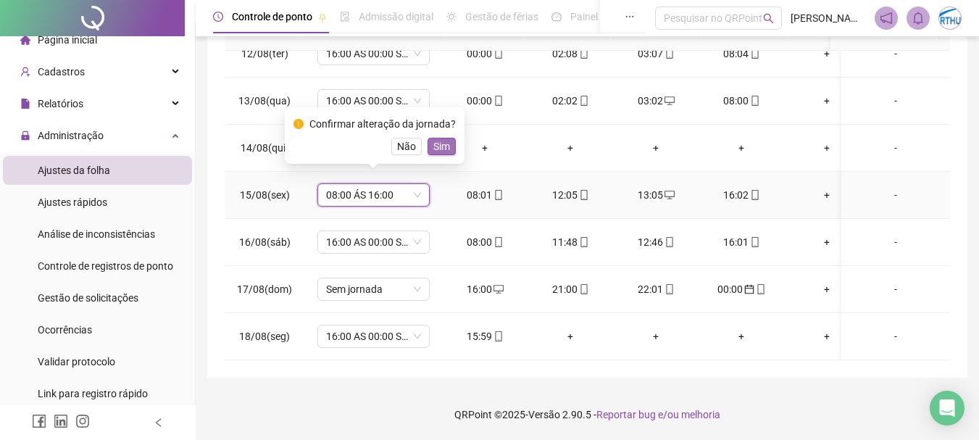
click at [439, 146] on span "Sim" at bounding box center [441, 146] width 17 height 16
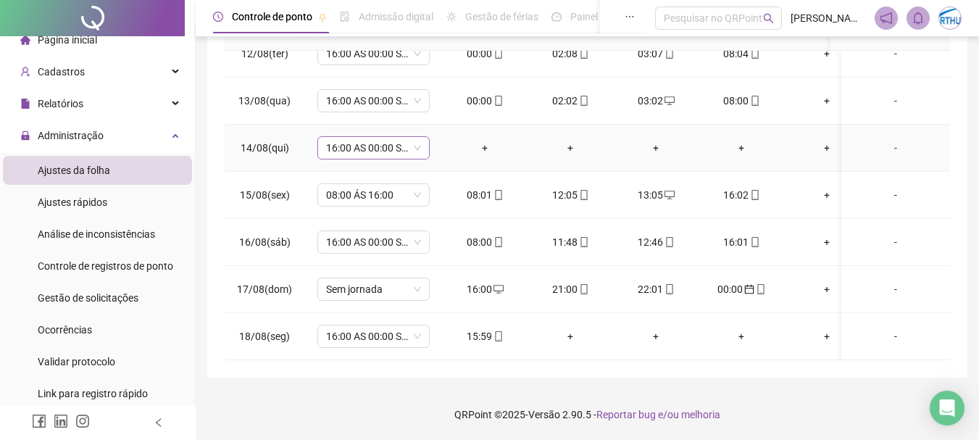
click at [357, 139] on span "16:00 AS 00:00 SEG A SAB" at bounding box center [373, 148] width 95 height 22
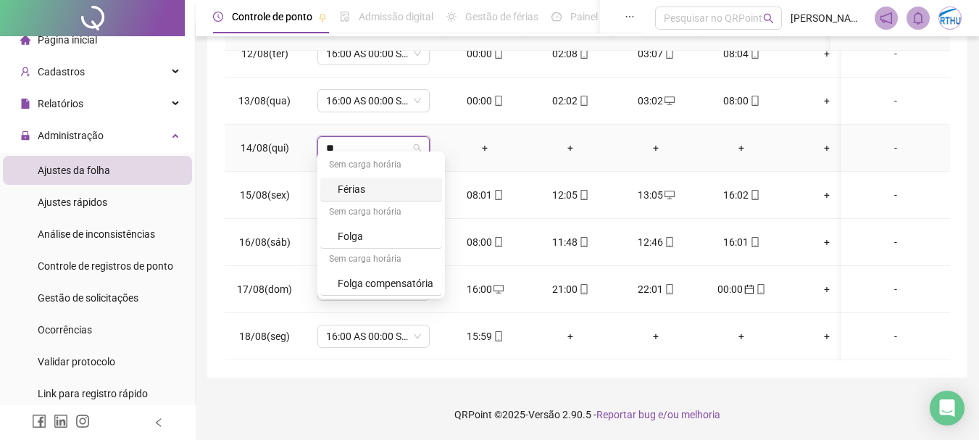
type input "***"
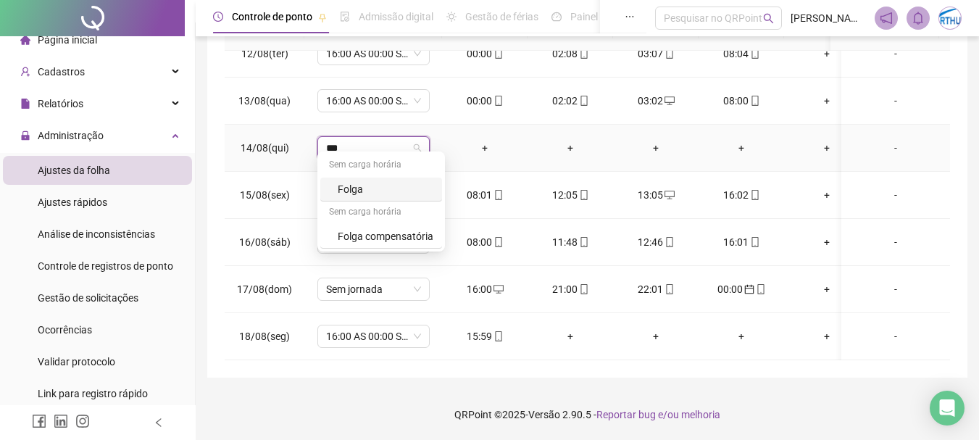
click at [367, 189] on div "Folga" at bounding box center [386, 189] width 96 height 16
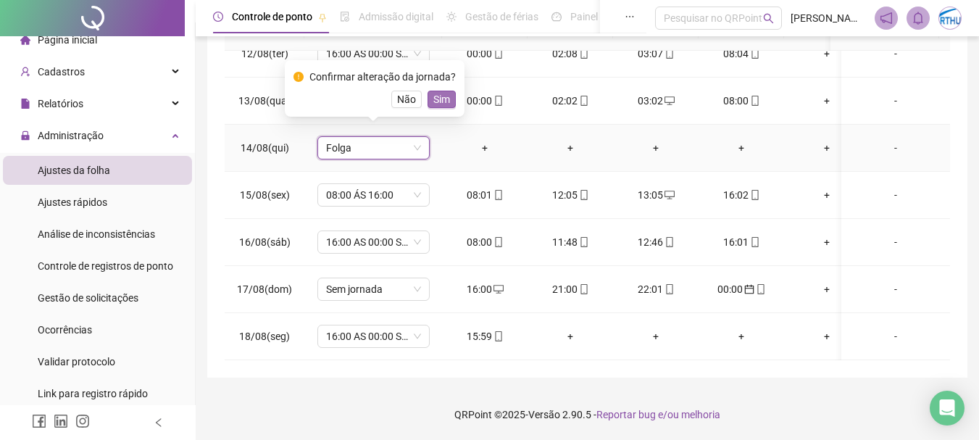
click at [439, 95] on span "Sim" at bounding box center [441, 99] width 17 height 16
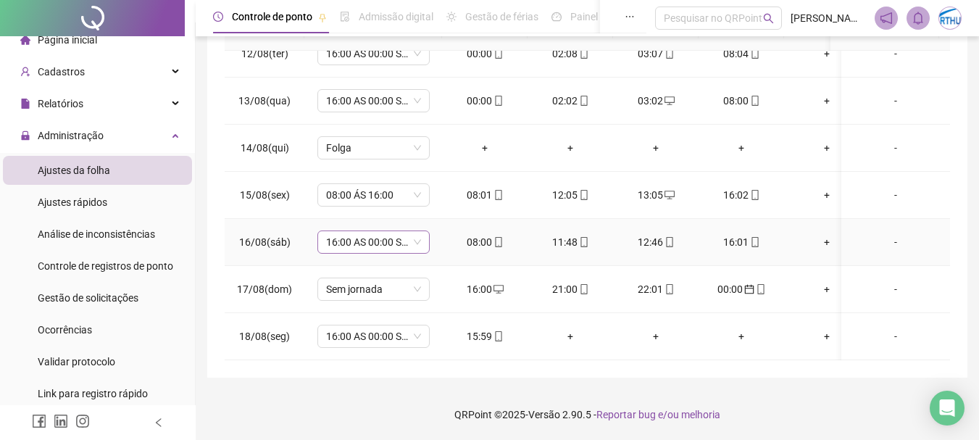
click at [366, 232] on span "16:00 AS 00:00 SEG A SAB" at bounding box center [373, 242] width 95 height 22
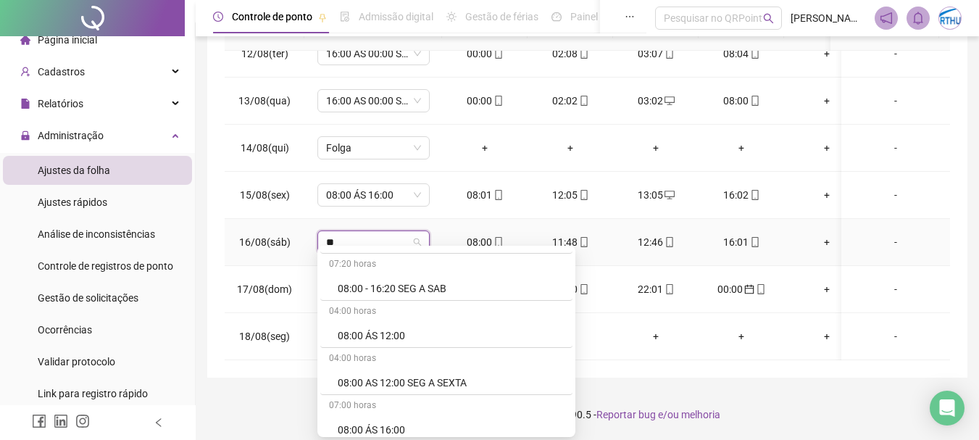
scroll to position [141, 0]
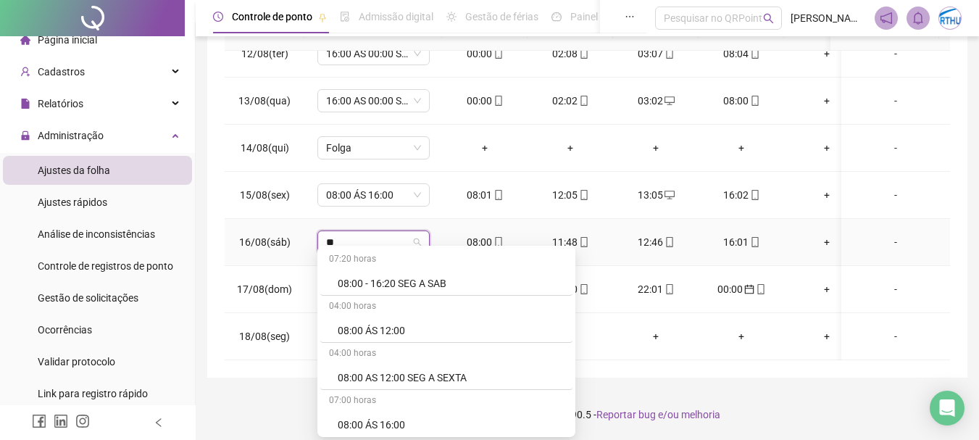
type input "**"
drag, startPoint x: 580, startPoint y: 317, endPoint x: 575, endPoint y: 341, distance: 25.2
click at [575, 338] on div "07:00 horas 00:00 ÁS 08:00 07:20 horas 00:00 AS 08:20 08:00 horas 08:00-12:00-1…" at bounding box center [446, 341] width 258 height 191
click at [407, 420] on div "08:00 ÁS 16:00" at bounding box center [451, 425] width 226 height 16
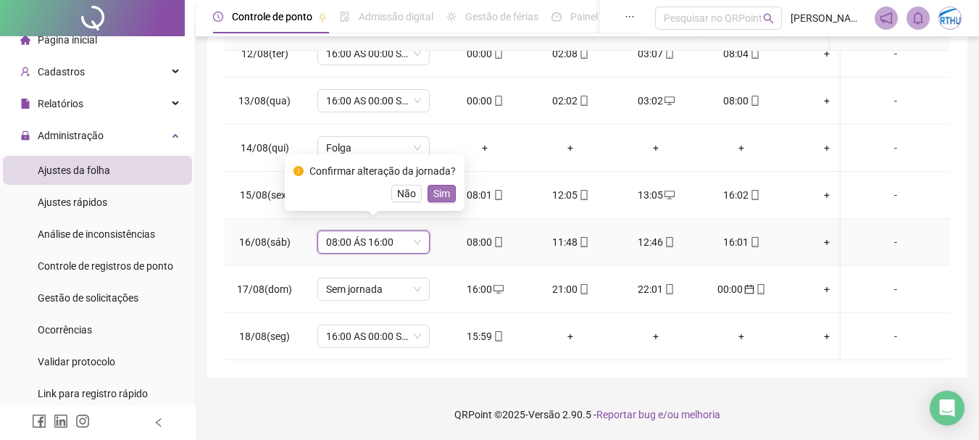
click at [442, 191] on span "Sim" at bounding box center [441, 194] width 17 height 16
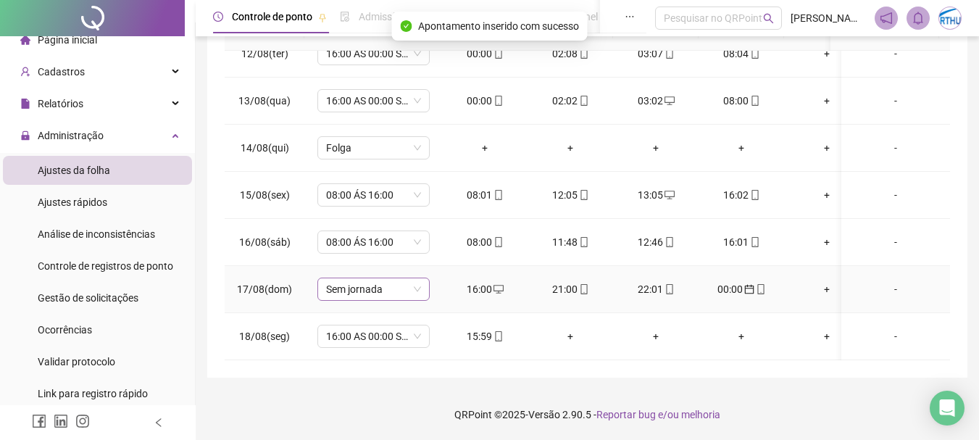
click at [346, 280] on span "Sem jornada" at bounding box center [373, 289] width 95 height 22
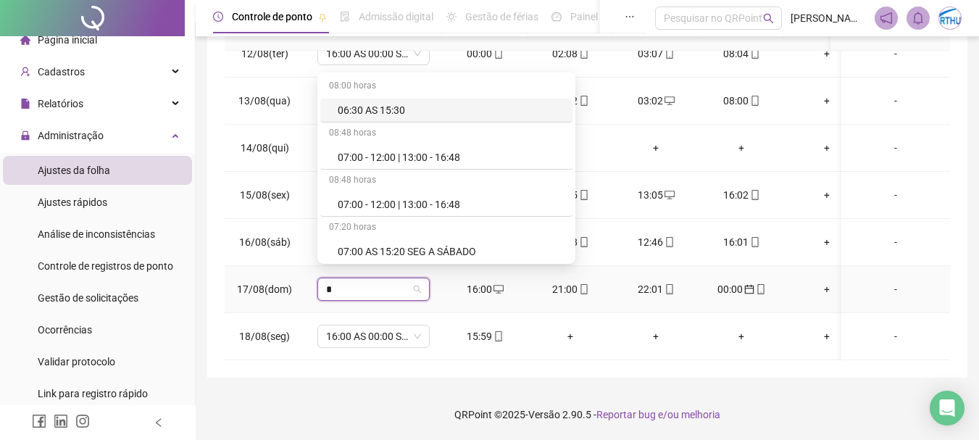
type input "**"
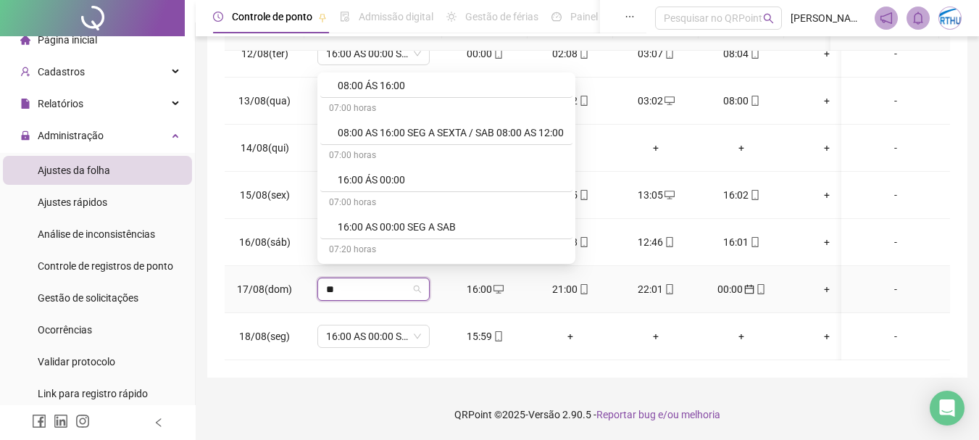
scroll to position [410, 0]
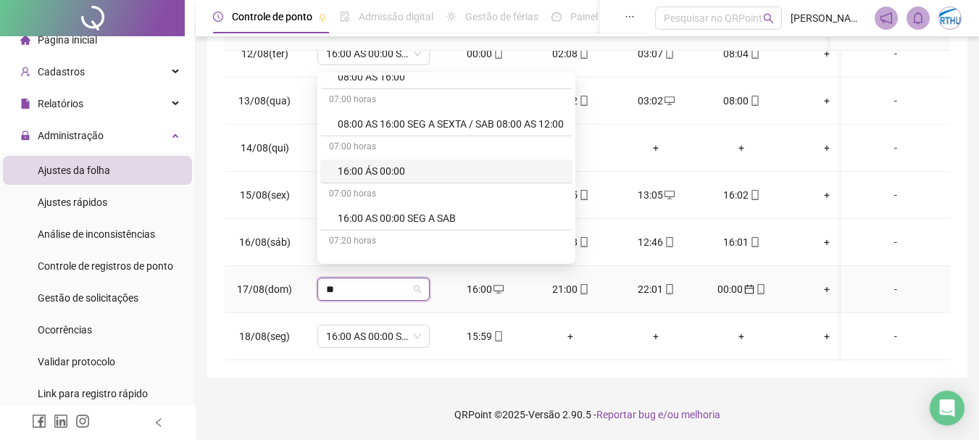
click at [391, 172] on div "16:00 ÁS 00:00" at bounding box center [451, 171] width 226 height 16
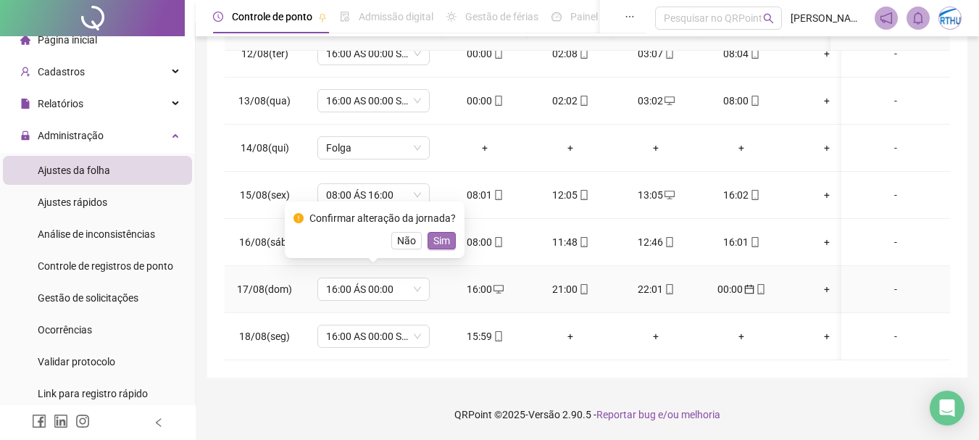
click at [438, 238] on span "Sim" at bounding box center [441, 241] width 17 height 16
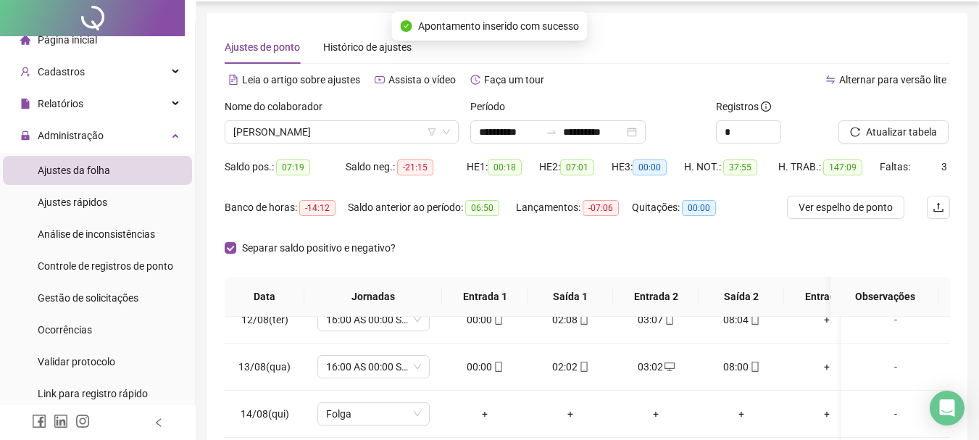
scroll to position [0, 0]
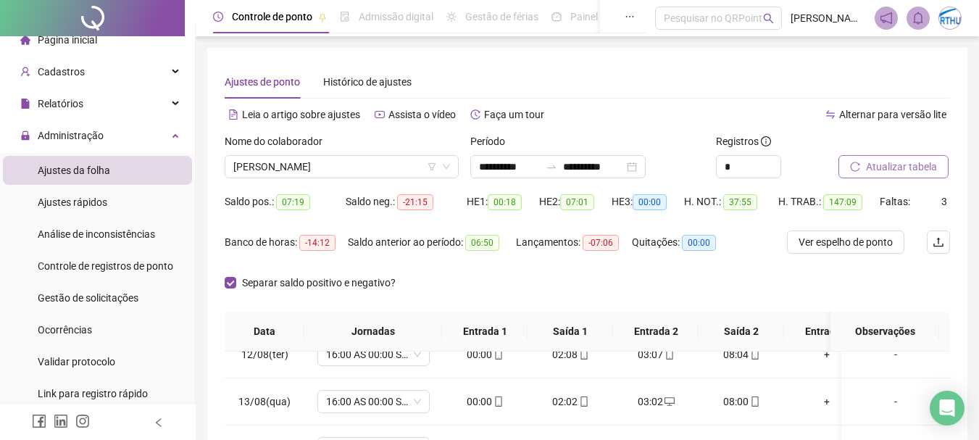
click at [879, 160] on span "Atualizar tabela" at bounding box center [901, 167] width 71 height 16
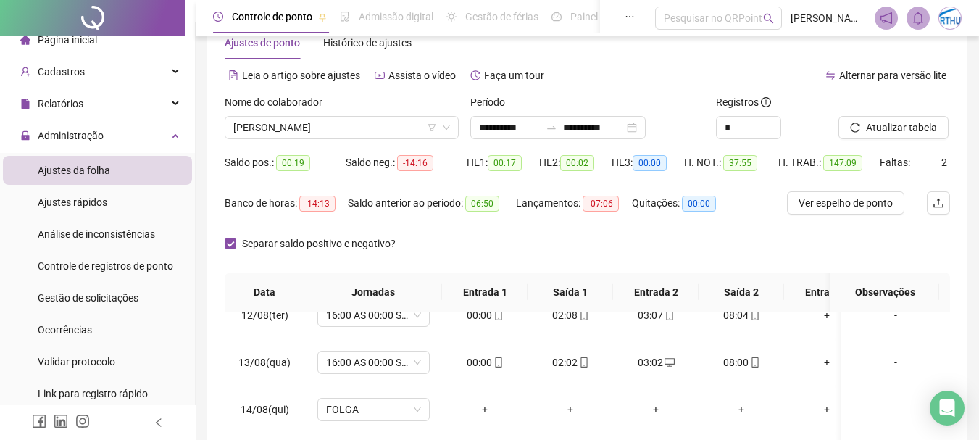
scroll to position [56, 0]
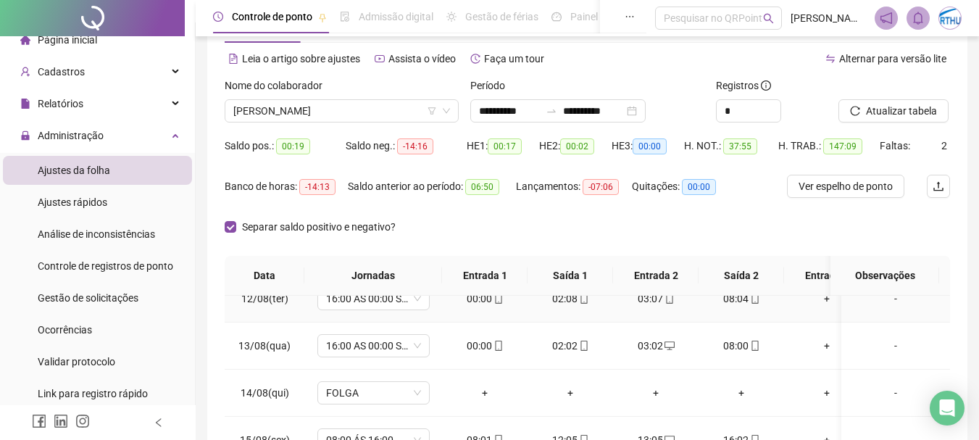
click at [937, 311] on td "-" at bounding box center [895, 298] width 109 height 47
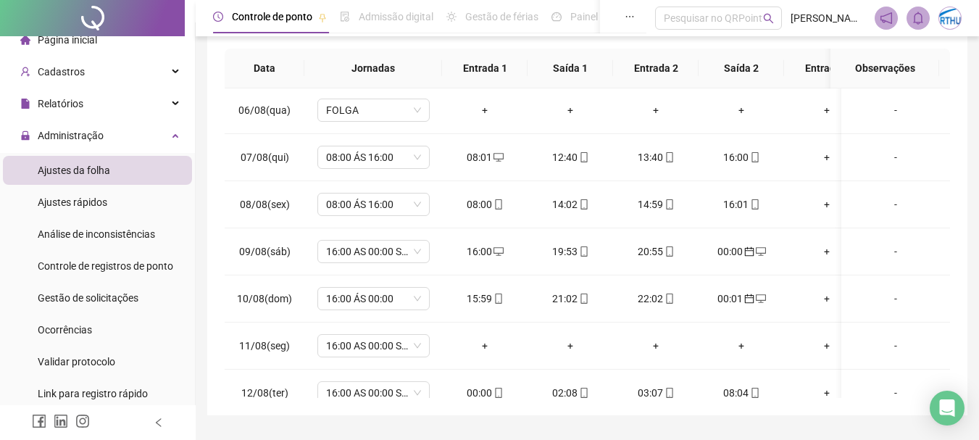
scroll to position [766, 0]
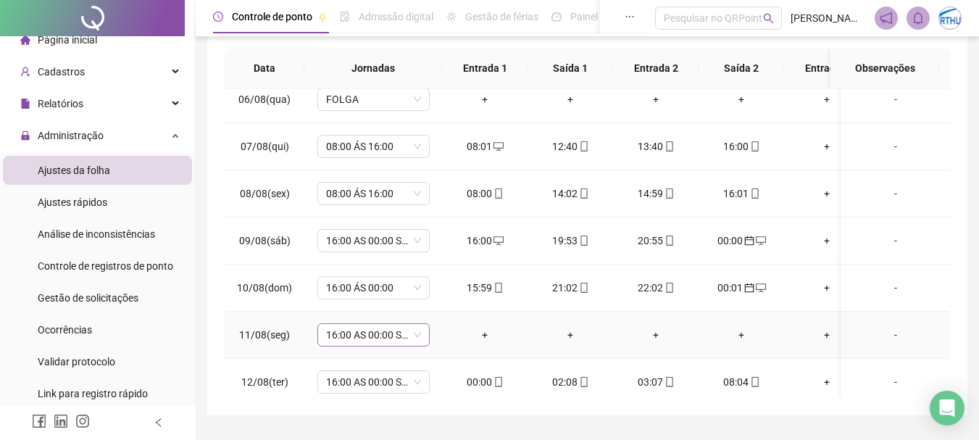
click at [396, 334] on span "16:00 AS 00:00 SEG A SAB" at bounding box center [373, 335] width 95 height 22
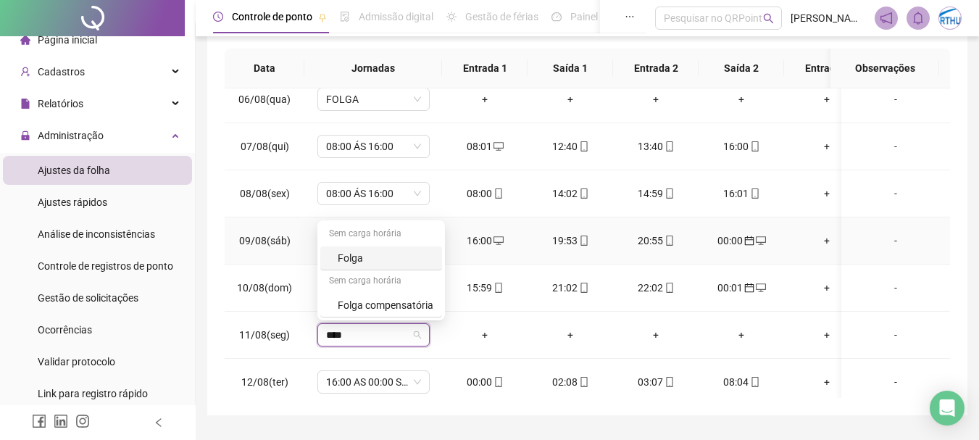
type input "*****"
click at [361, 254] on div "Folga" at bounding box center [386, 258] width 96 height 16
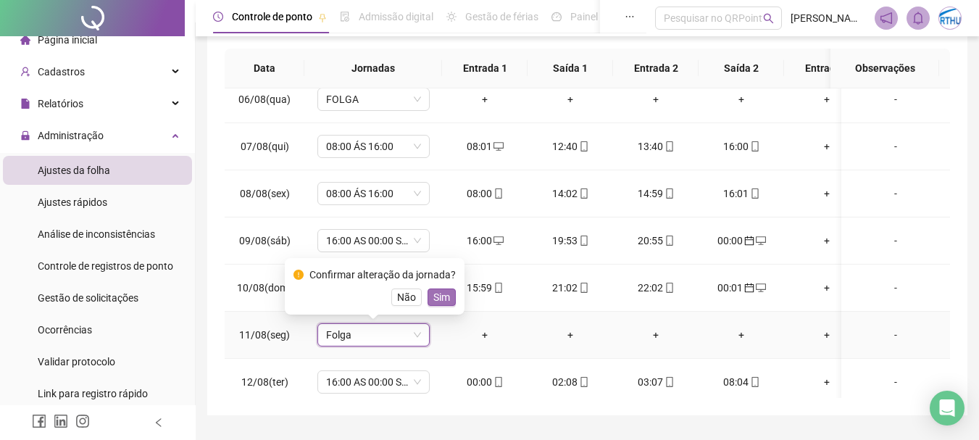
click at [440, 293] on span "Sim" at bounding box center [441, 297] width 17 height 16
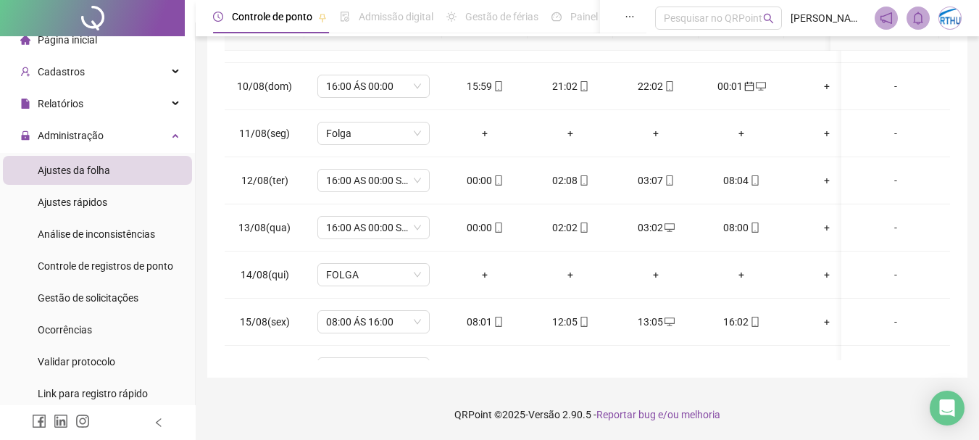
scroll to position [959, 0]
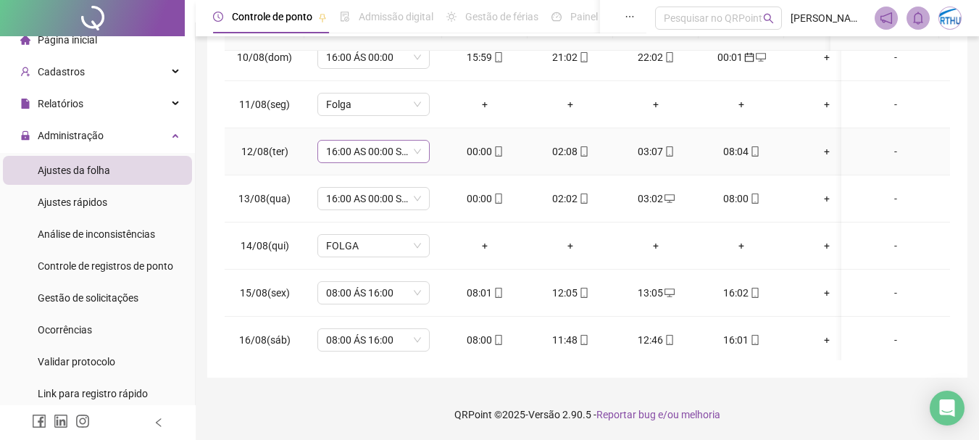
click at [358, 143] on span "16:00 AS 00:00 SEG A SAB" at bounding box center [373, 152] width 95 height 22
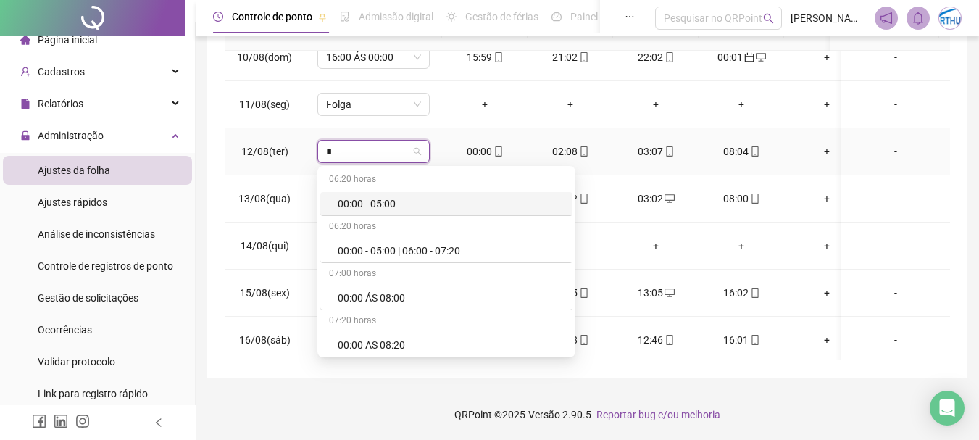
type input "**"
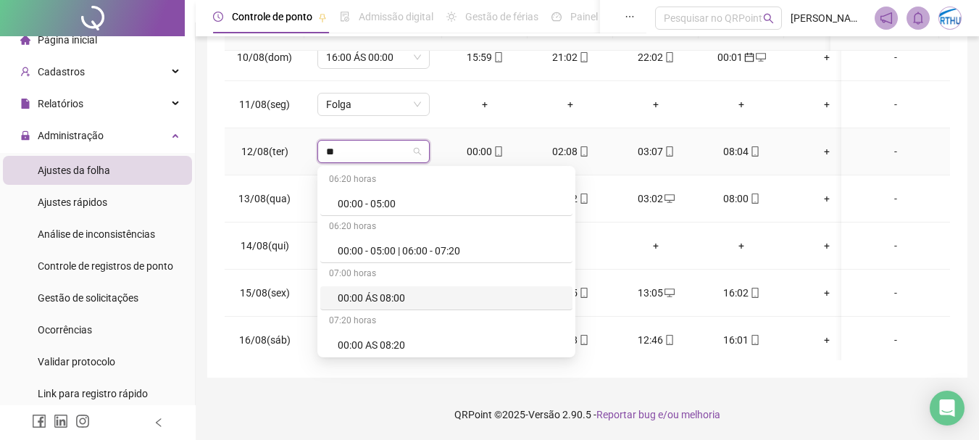
click at [387, 295] on div "00:00 ÁS 08:00" at bounding box center [451, 298] width 226 height 16
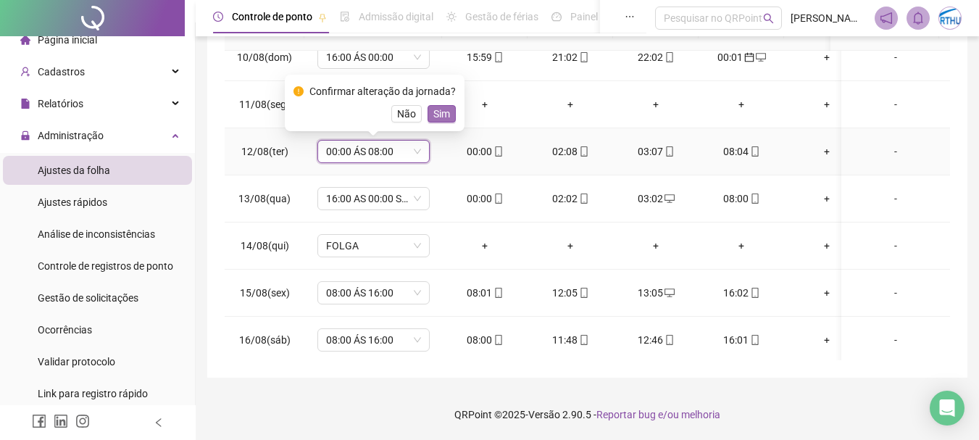
click at [438, 112] on span "Sim" at bounding box center [441, 114] width 17 height 16
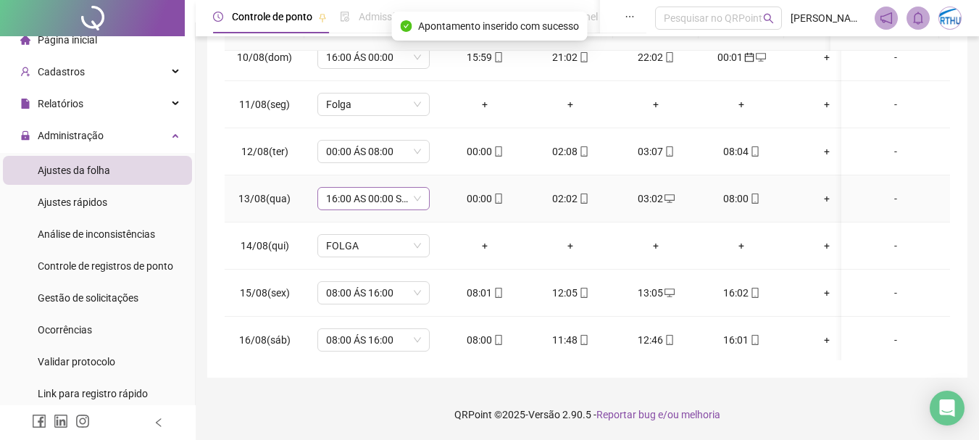
click at [350, 201] on span "16:00 AS 00:00 SEG A SAB" at bounding box center [373, 199] width 95 height 22
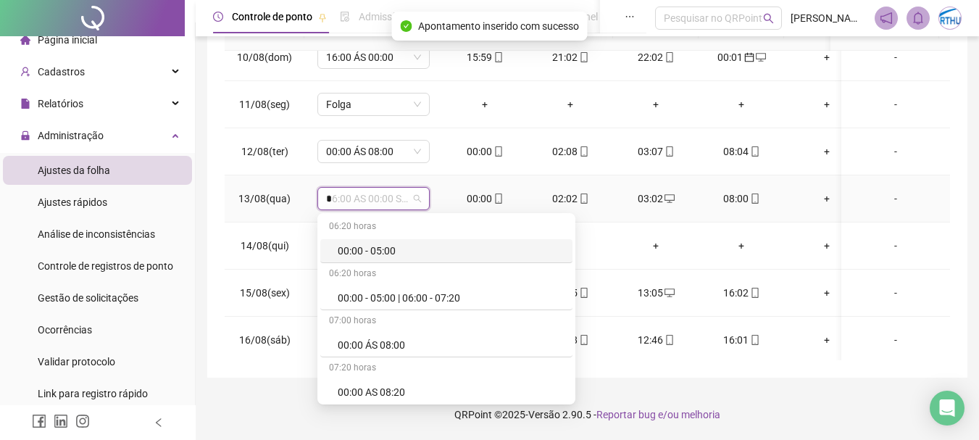
type input "**"
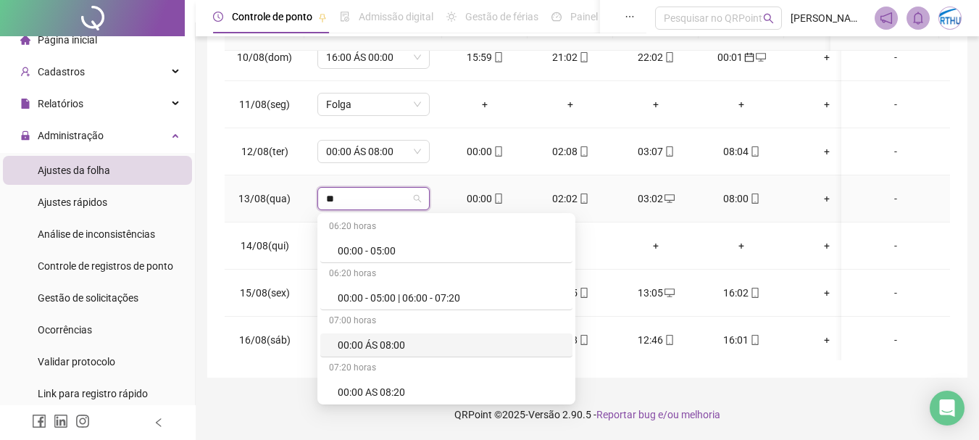
click at [398, 343] on div "00:00 ÁS 08:00" at bounding box center [451, 345] width 226 height 16
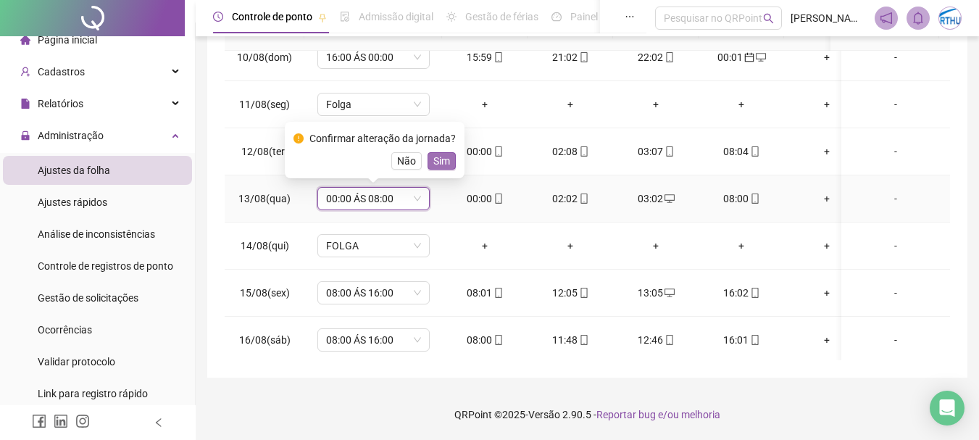
click at [437, 159] on span "Sim" at bounding box center [441, 161] width 17 height 16
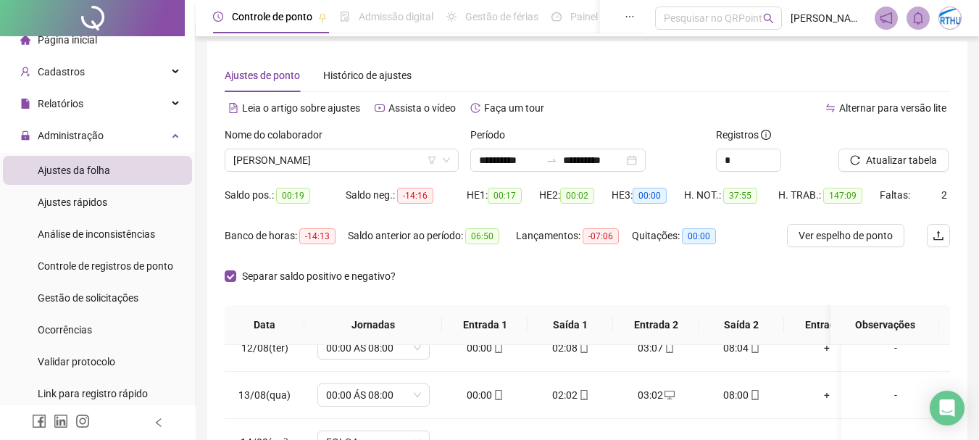
scroll to position [0, 0]
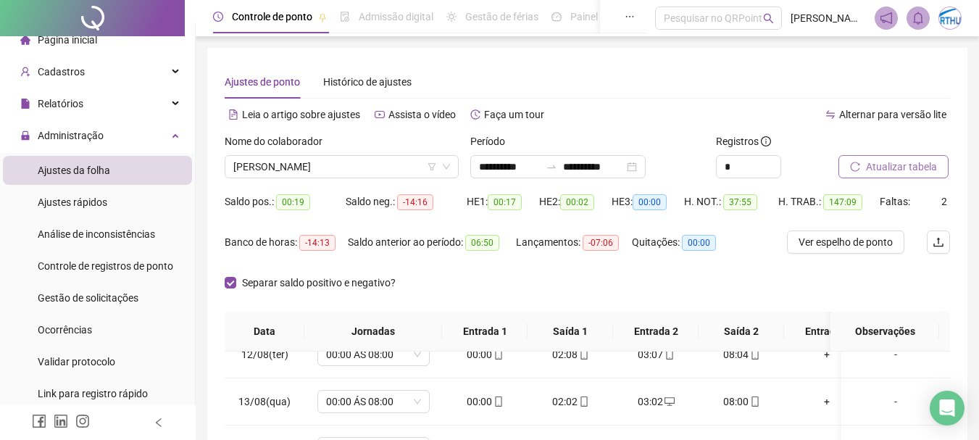
click at [907, 165] on span "Atualizar tabela" at bounding box center [901, 167] width 71 height 16
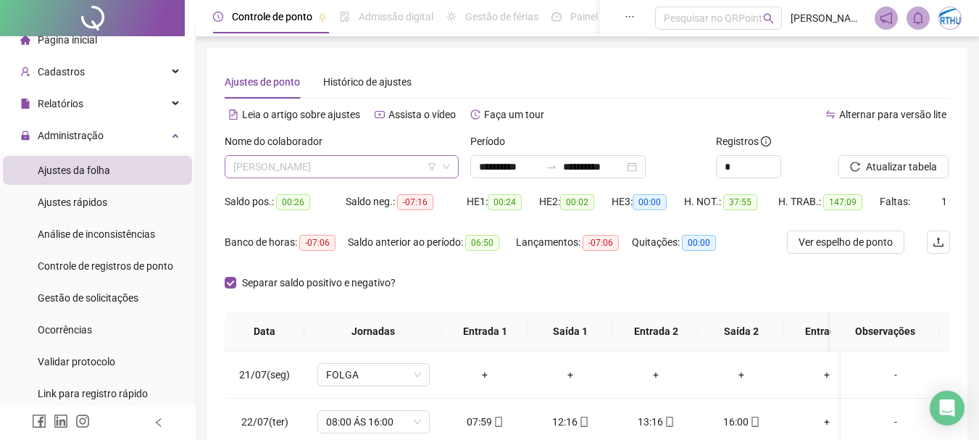
click at [338, 167] on span "[PERSON_NAME]" at bounding box center [341, 167] width 217 height 22
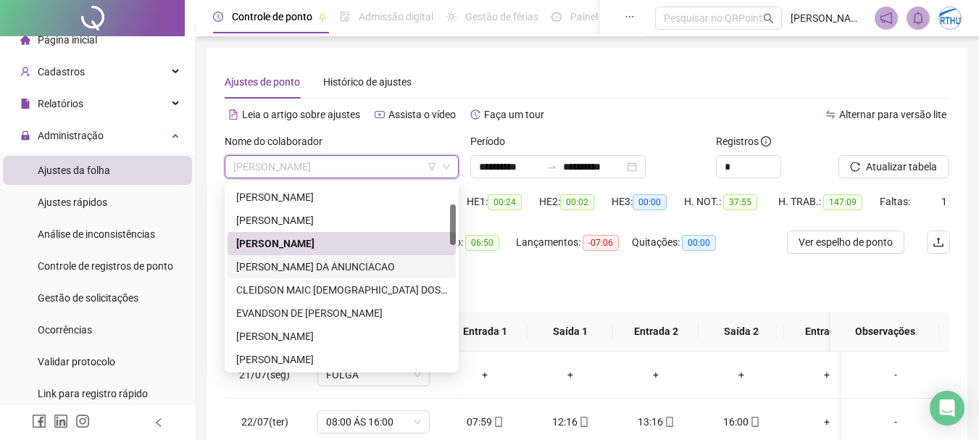
click at [362, 261] on div "[PERSON_NAME] DA ANUNCIACAO" at bounding box center [341, 267] width 211 height 16
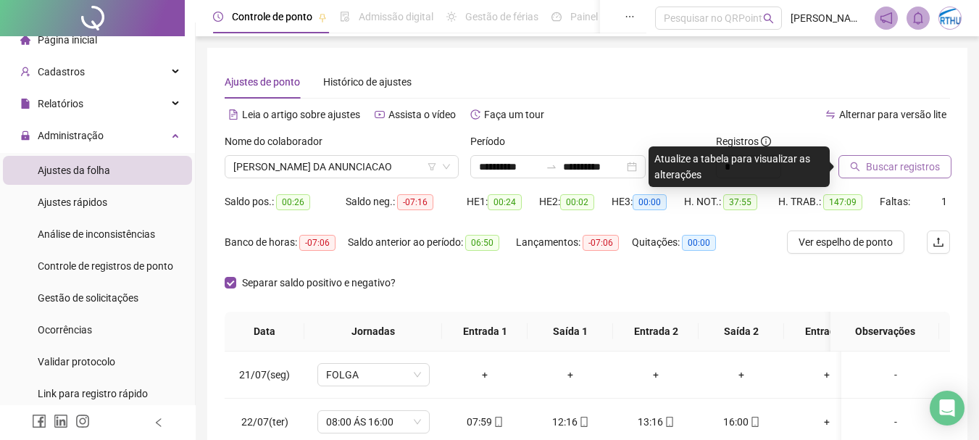
click at [895, 167] on span "Buscar registros" at bounding box center [903, 167] width 74 height 16
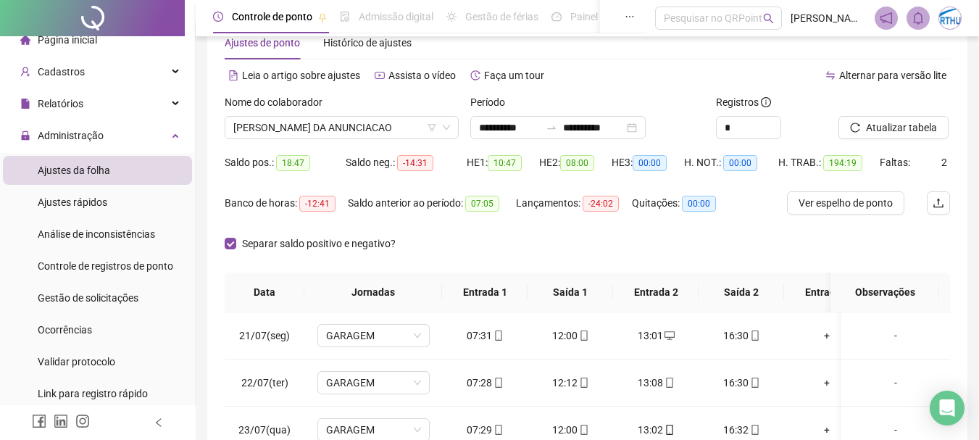
scroll to position [36, 0]
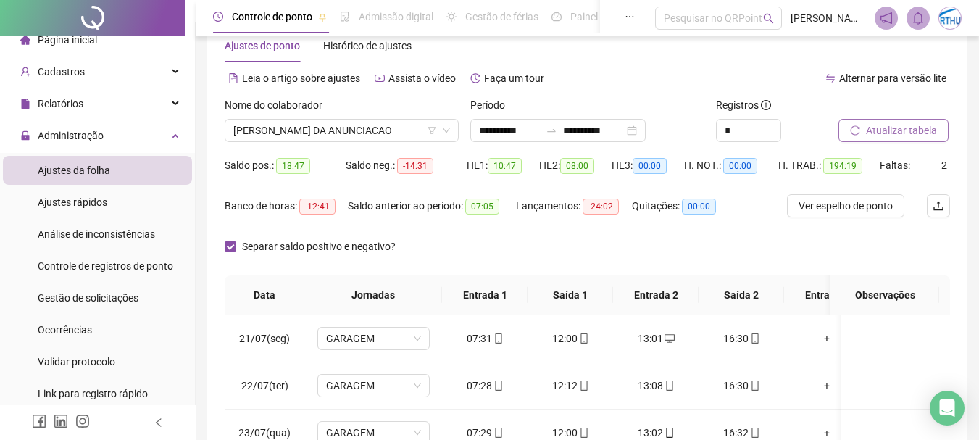
click at [901, 128] on span "Atualizar tabela" at bounding box center [901, 130] width 71 height 16
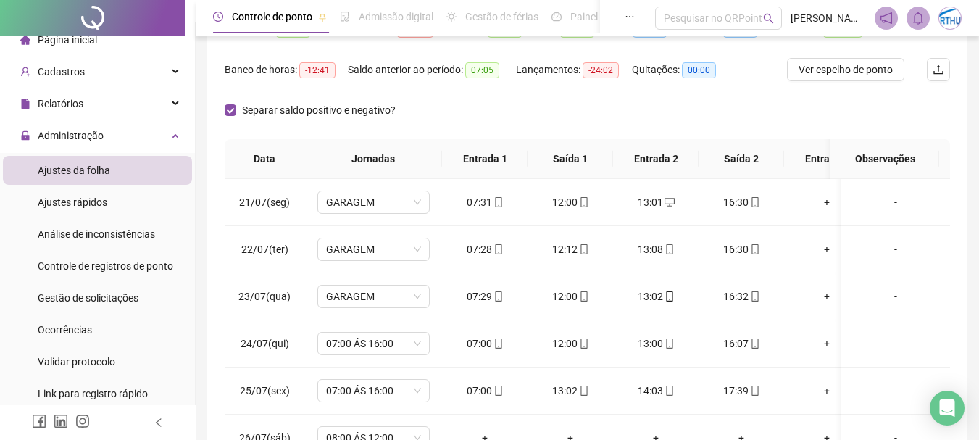
scroll to position [0, 0]
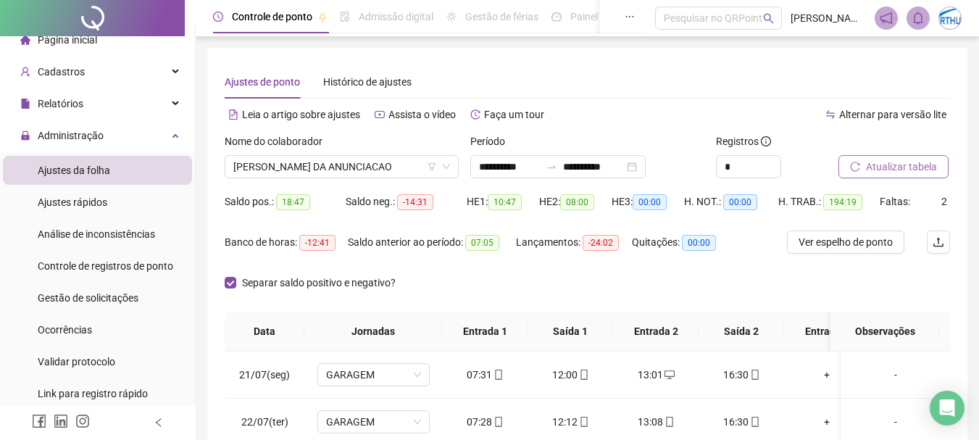
click at [915, 167] on span "Atualizar tabela" at bounding box center [901, 167] width 71 height 16
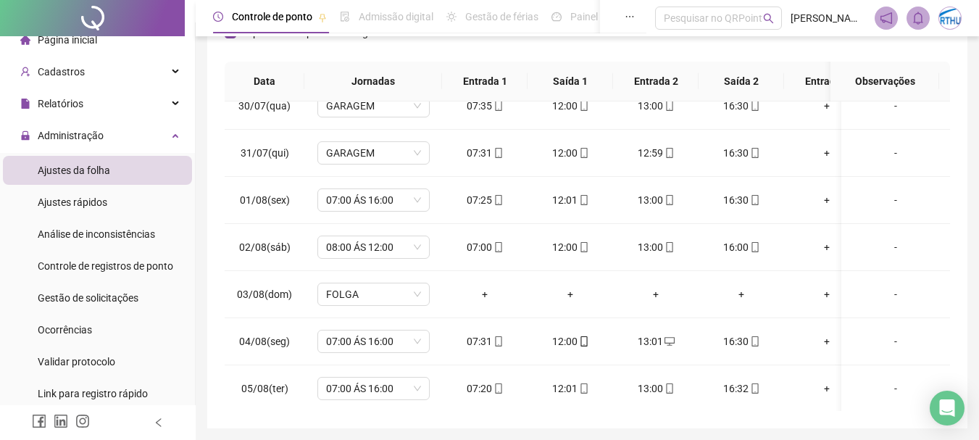
scroll to position [439, 0]
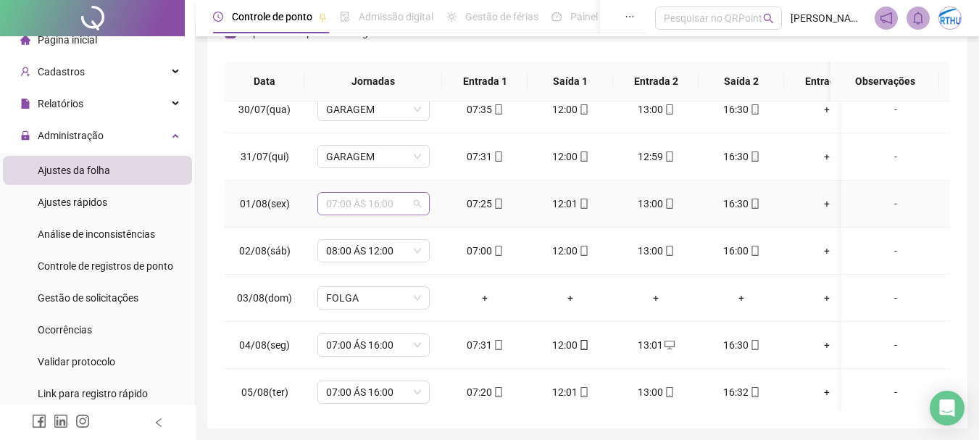
click at [362, 201] on span "07:00 ÁS 16:00" at bounding box center [373, 204] width 95 height 22
click at [500, 202] on icon "mobile" at bounding box center [499, 204] width 10 height 10
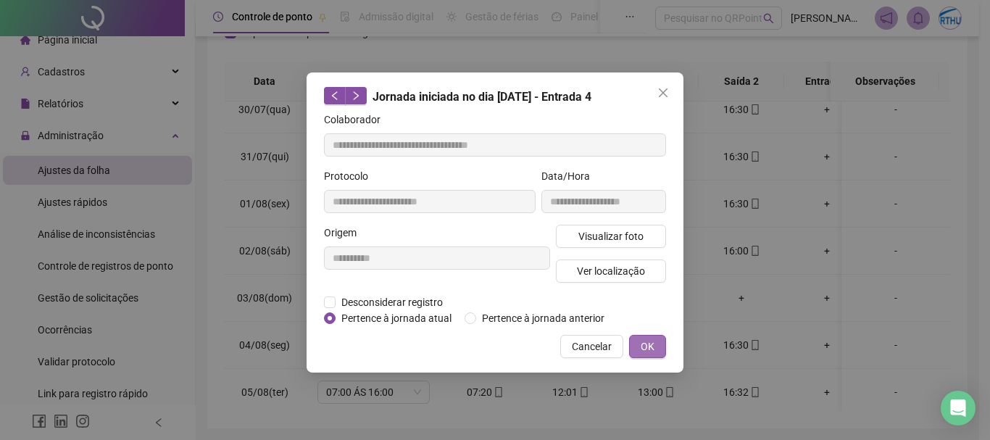
type input "**********"
click at [587, 343] on span "Cancelar" at bounding box center [592, 346] width 40 height 16
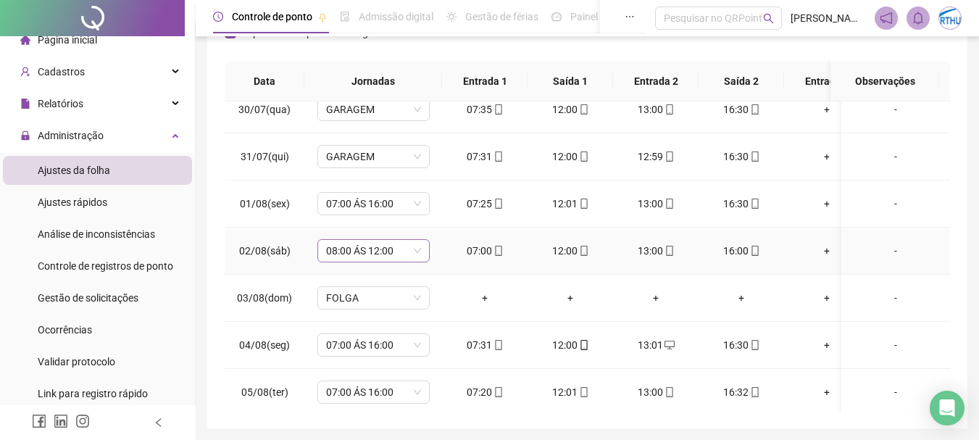
click at [362, 246] on span "08:00 ÁS 12:00" at bounding box center [373, 251] width 95 height 22
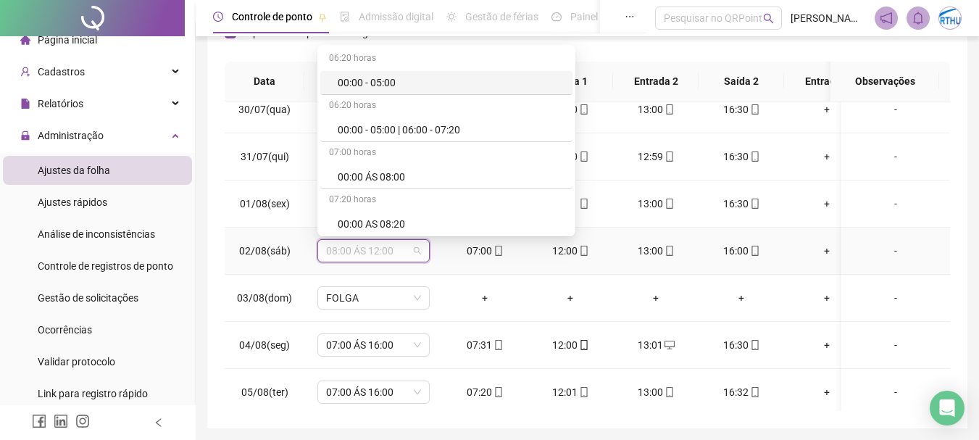
click at [498, 247] on icon "mobile" at bounding box center [499, 251] width 10 height 10
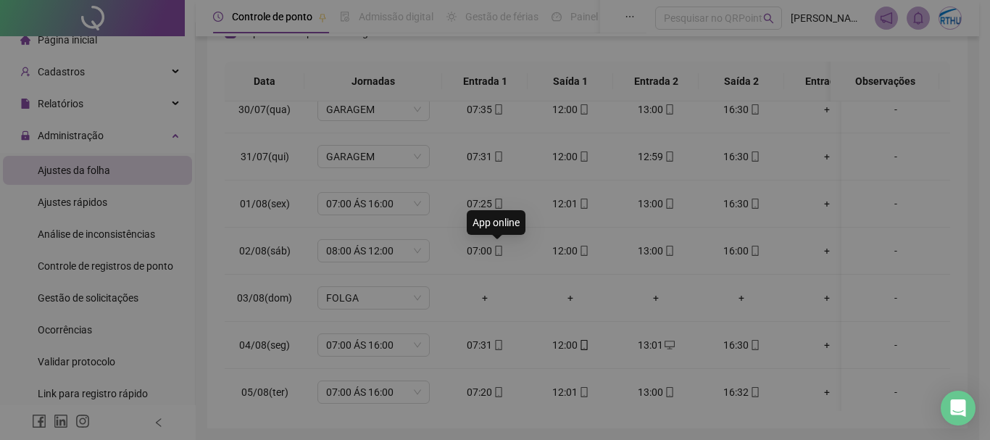
type input "**********"
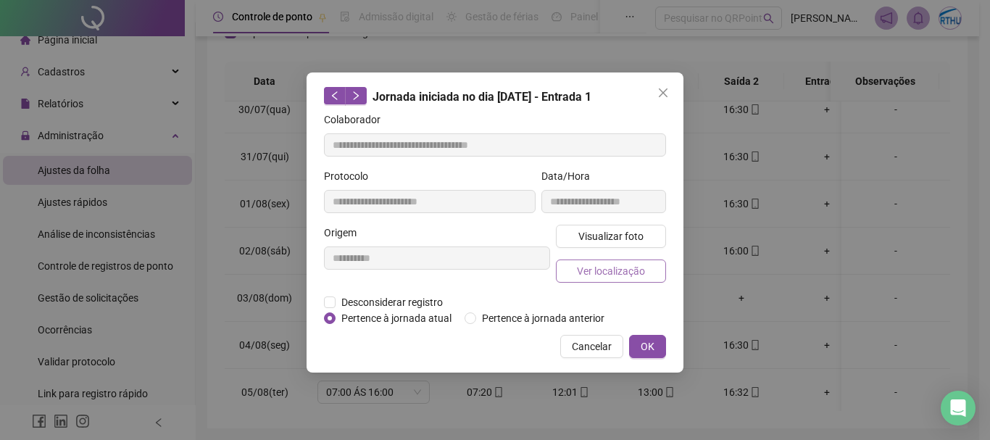
click at [625, 275] on span "Ver localização" at bounding box center [611, 271] width 68 height 16
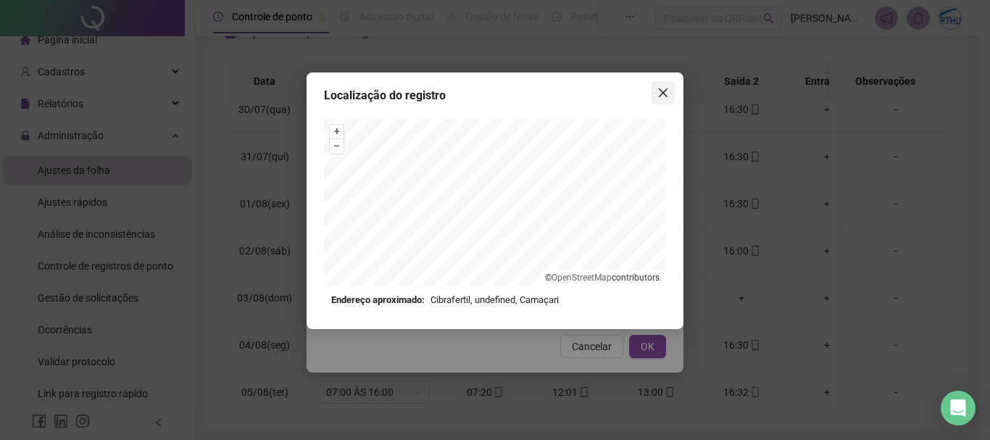
click at [662, 87] on icon "close" at bounding box center [663, 93] width 12 height 12
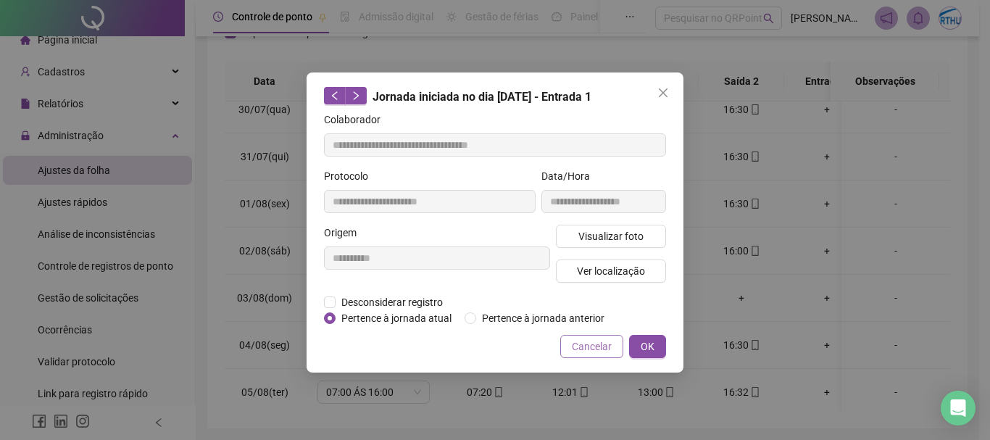
click at [593, 349] on span "Cancelar" at bounding box center [592, 346] width 40 height 16
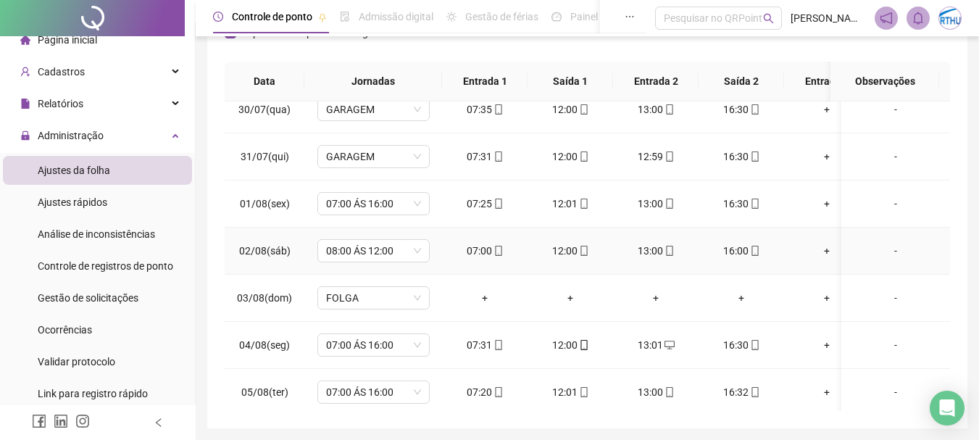
click at [885, 249] on div "-" at bounding box center [896, 251] width 86 height 16
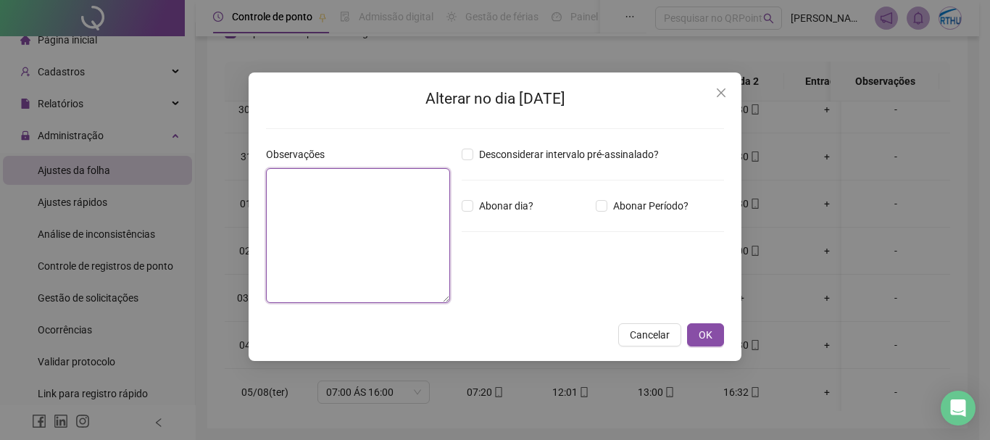
click at [366, 210] on textarea at bounding box center [358, 235] width 184 height 135
type textarea "**********"
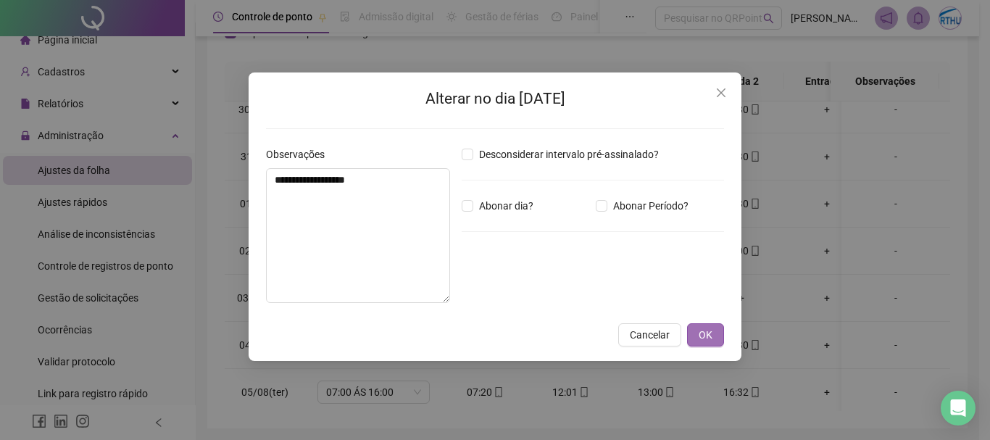
click at [699, 328] on span "OK" at bounding box center [706, 335] width 14 height 16
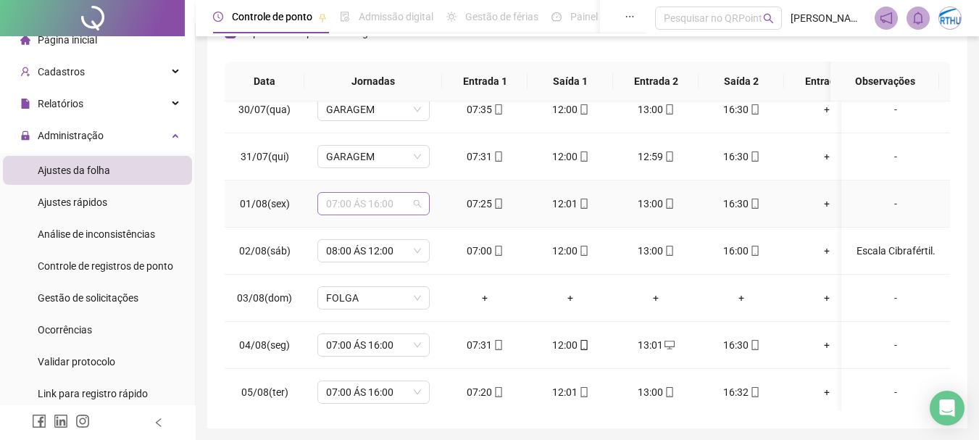
click at [353, 203] on span "07:00 ÁS 16:00" at bounding box center [373, 204] width 95 height 22
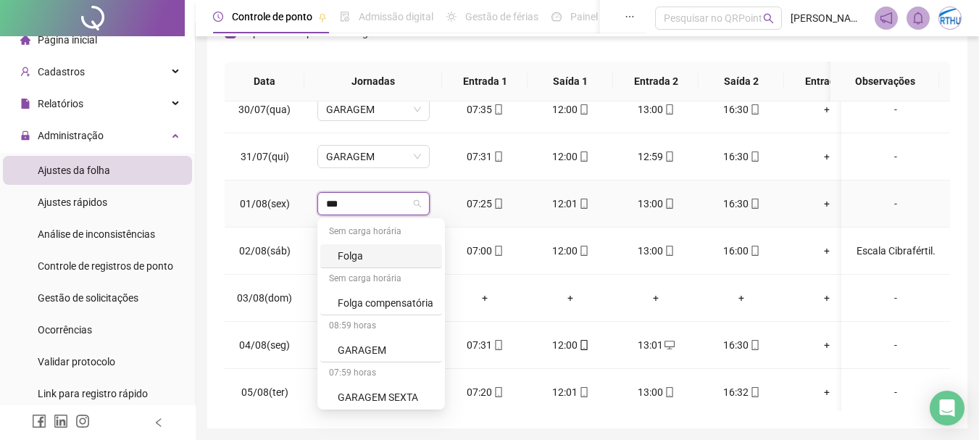
type input "****"
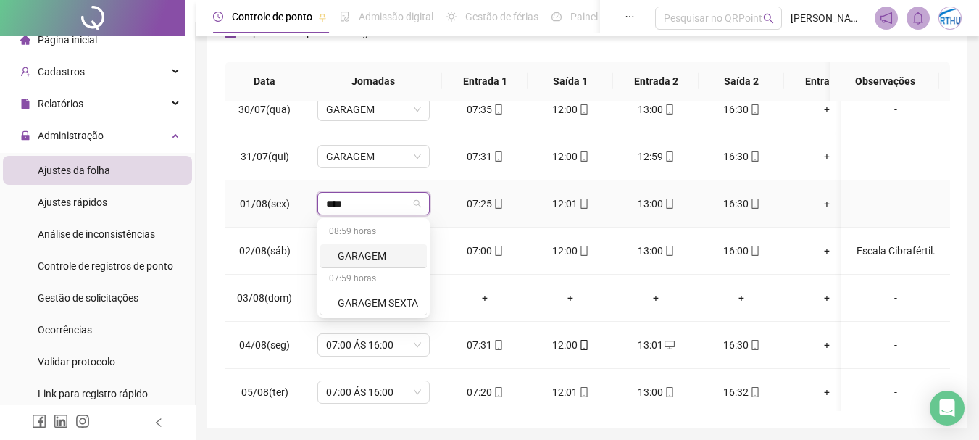
click at [378, 254] on div "GARAGEM" at bounding box center [378, 256] width 80 height 16
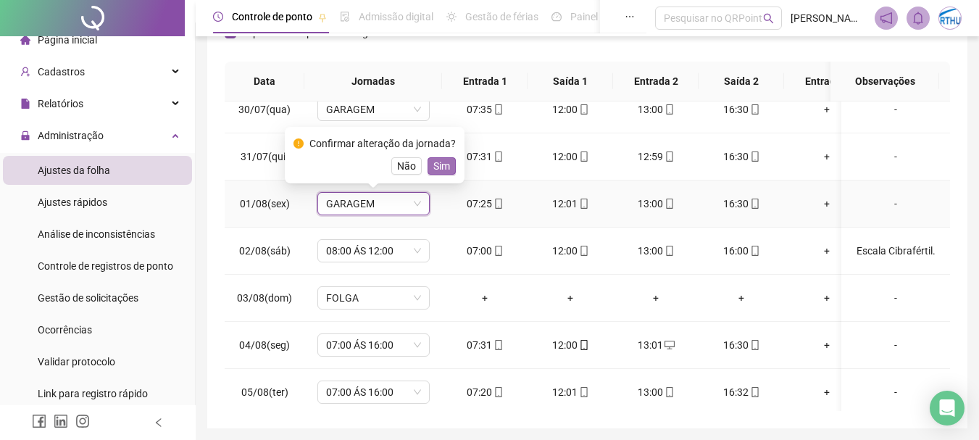
click at [451, 162] on button "Sim" at bounding box center [442, 165] width 28 height 17
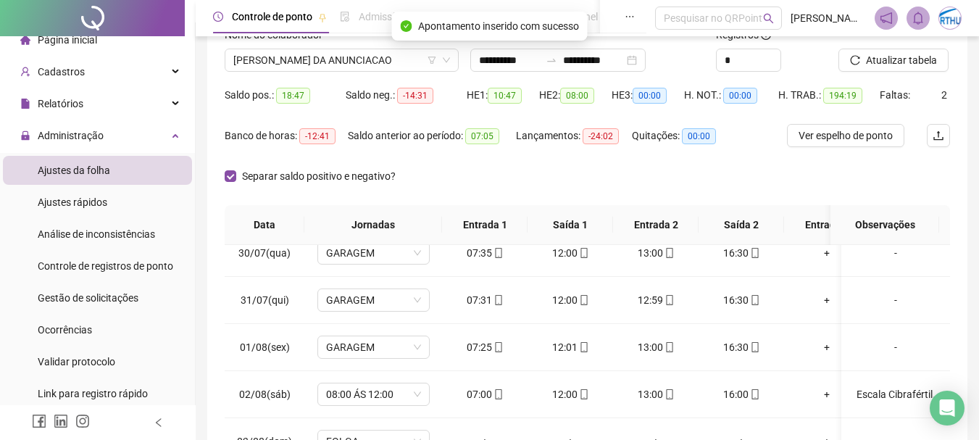
scroll to position [0, 0]
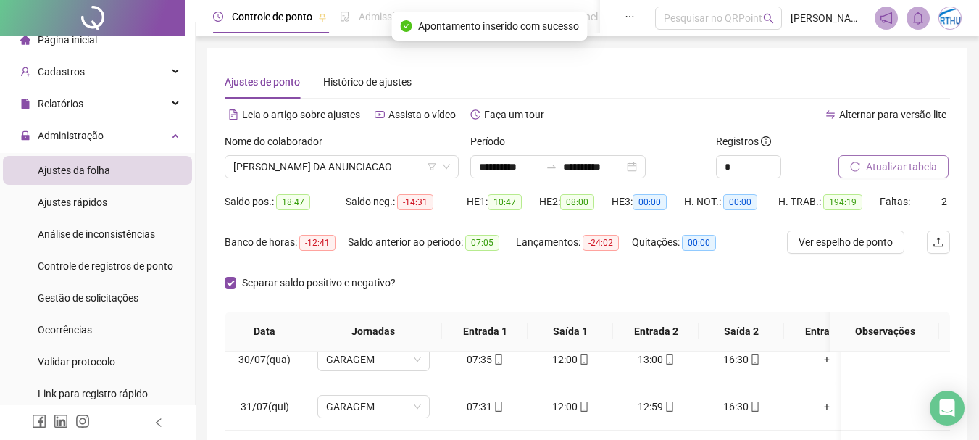
click at [901, 166] on span "Atualizar tabela" at bounding box center [901, 167] width 71 height 16
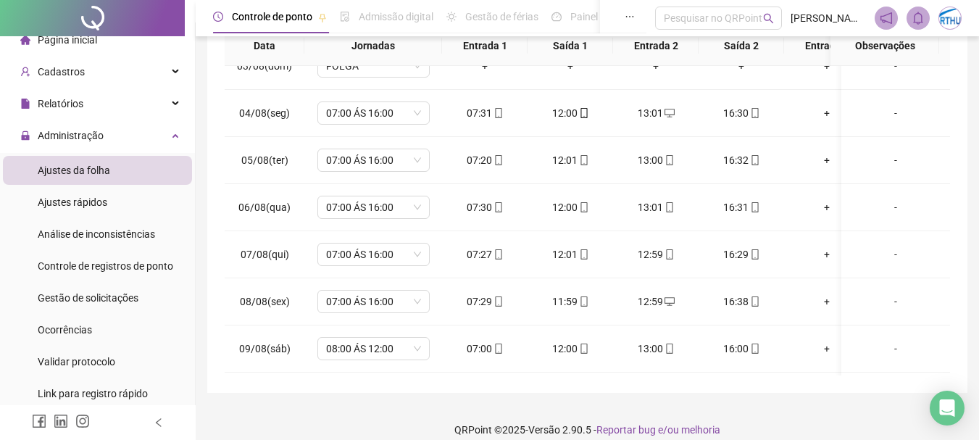
scroll to position [639, 0]
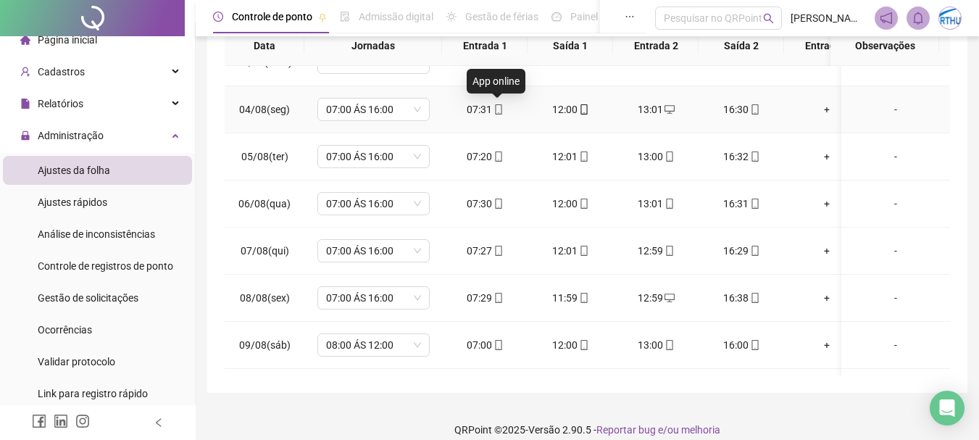
click at [499, 109] on icon "mobile" at bounding box center [499, 109] width 10 height 10
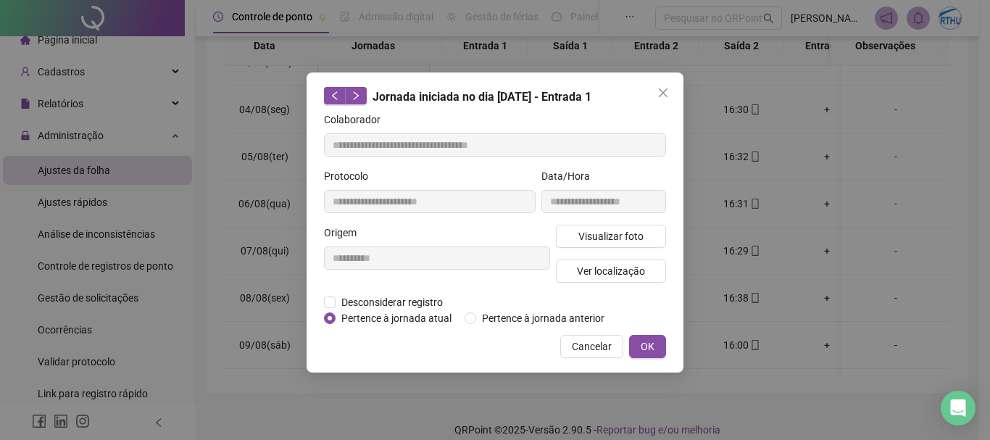
type input "**********"
click at [639, 274] on span "Ver localização" at bounding box center [611, 271] width 68 height 16
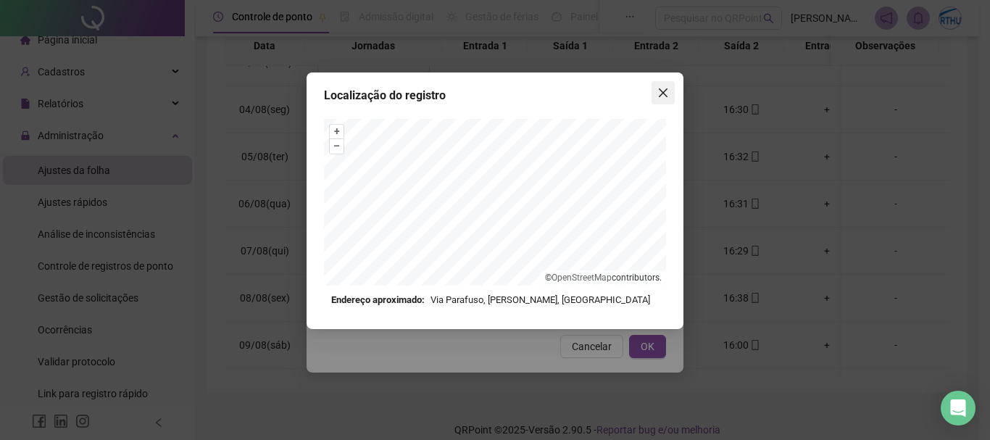
click at [659, 91] on icon "close" at bounding box center [663, 93] width 12 height 12
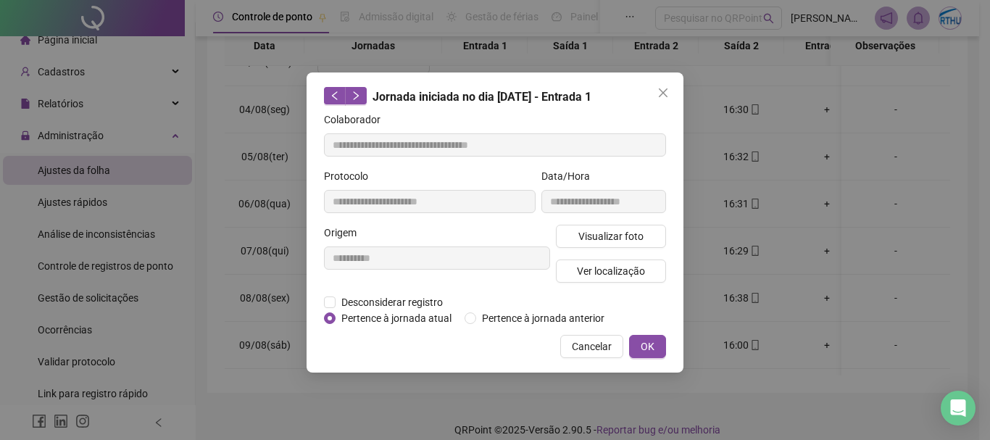
drag, startPoint x: 601, startPoint y: 341, endPoint x: 586, endPoint y: 272, distance: 70.0
click at [602, 341] on span "Cancelar" at bounding box center [592, 346] width 40 height 16
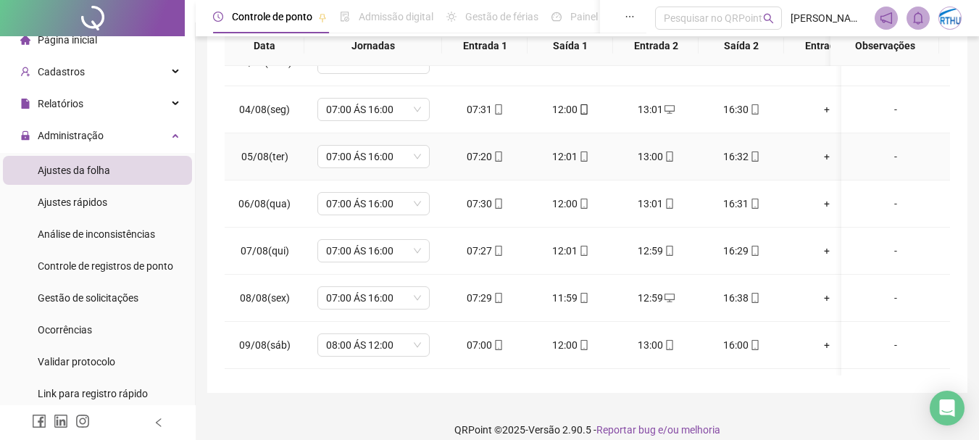
click at [501, 155] on icon "mobile" at bounding box center [499, 156] width 10 height 10
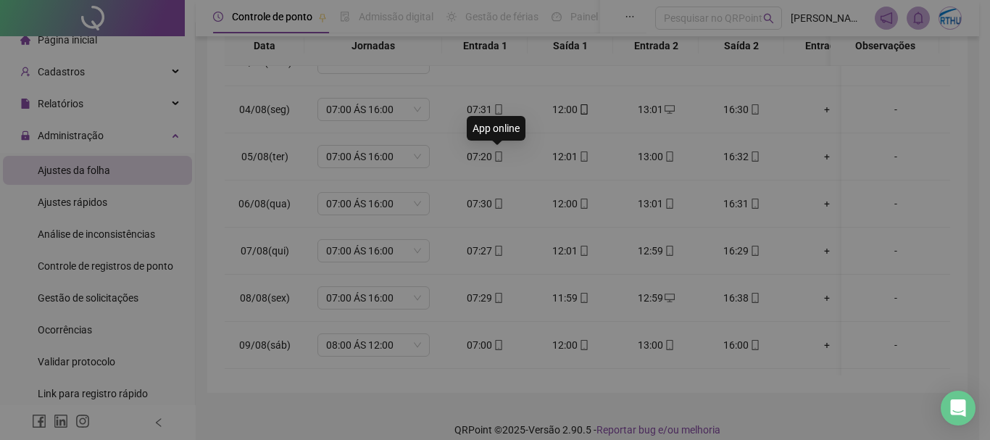
type input "**********"
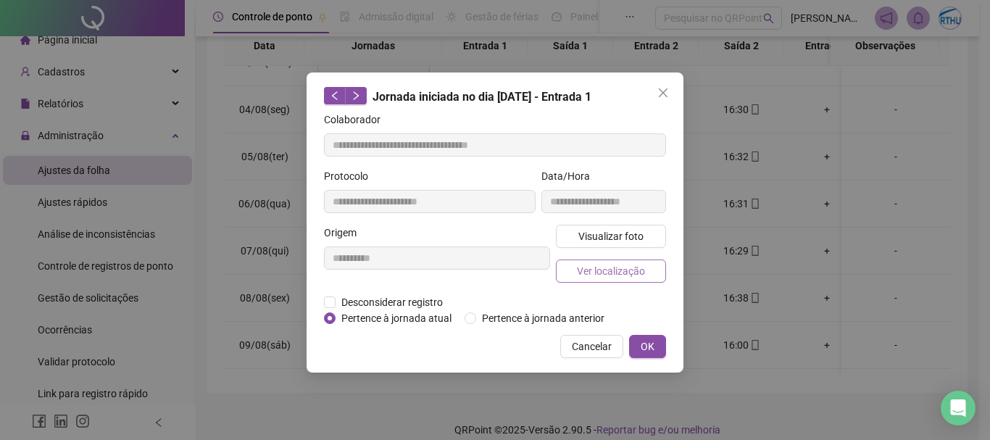
click at [634, 275] on span "Ver localização" at bounding box center [611, 271] width 68 height 16
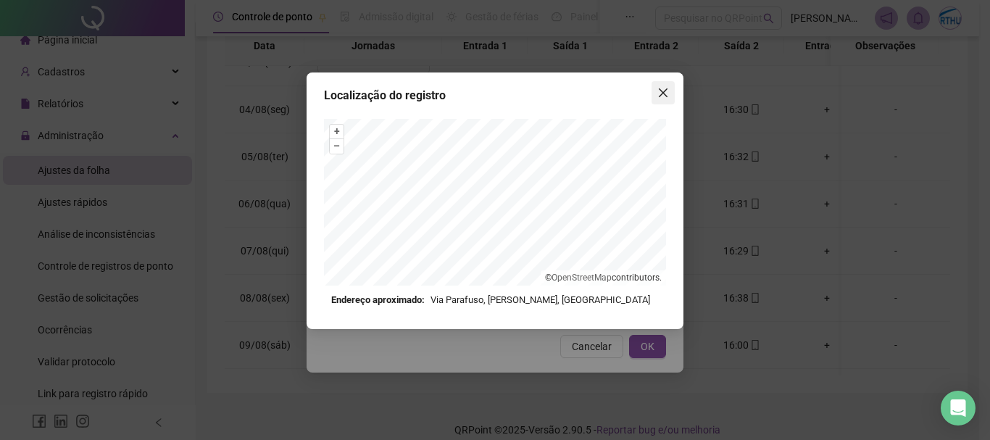
click at [666, 86] on button "Close" at bounding box center [662, 92] width 23 height 23
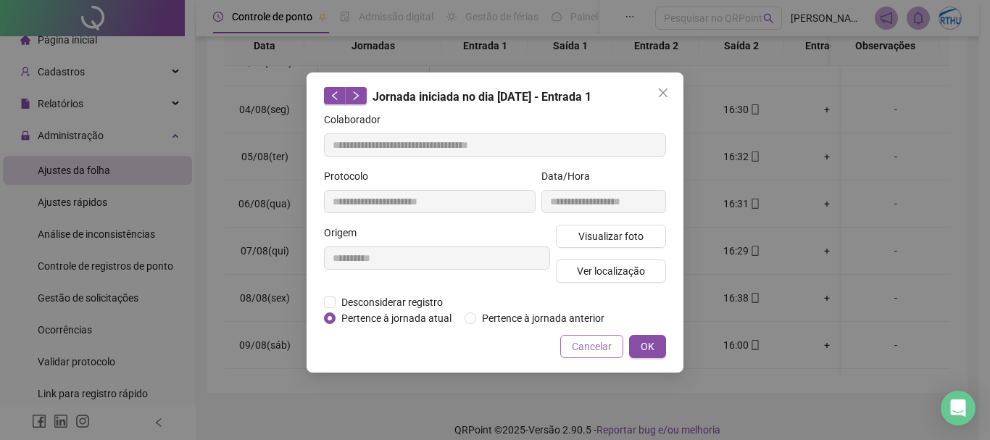
click at [595, 341] on span "Cancelar" at bounding box center [592, 346] width 40 height 16
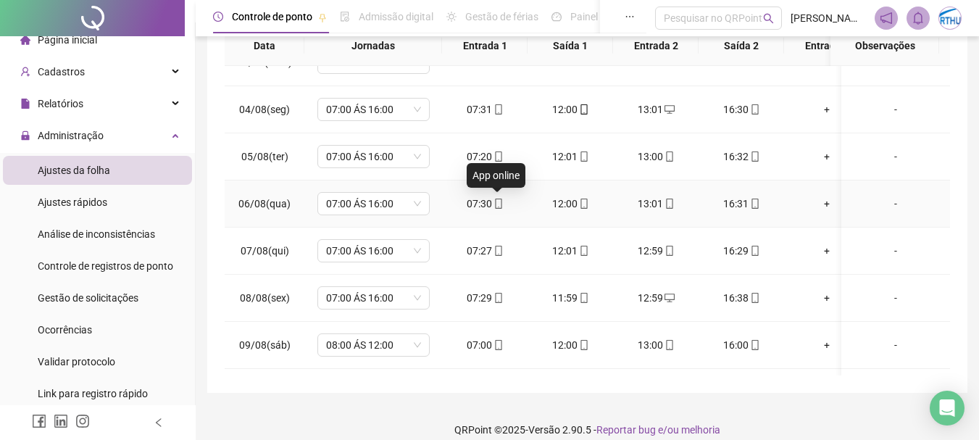
click at [497, 202] on icon "mobile" at bounding box center [499, 204] width 10 height 10
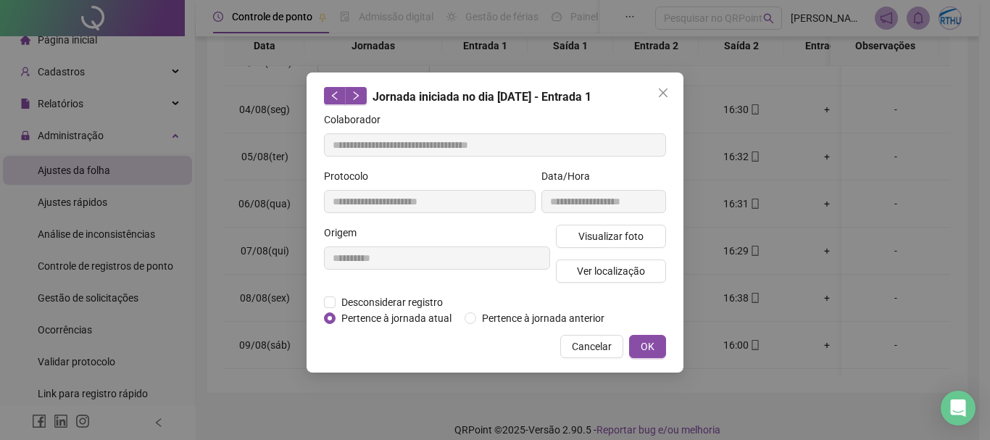
type input "**********"
click at [619, 271] on span "Ver localização" at bounding box center [611, 271] width 68 height 16
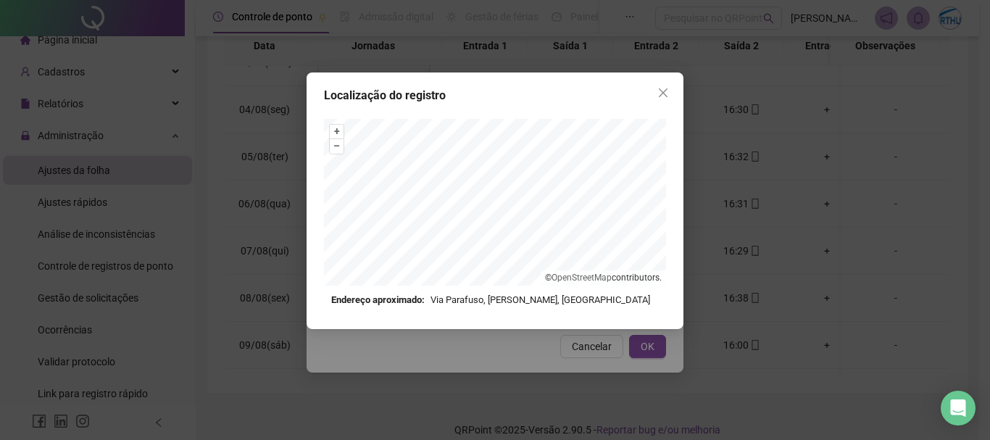
drag, startPoint x: 659, startPoint y: 88, endPoint x: 635, endPoint y: 148, distance: 65.0
click at [660, 88] on icon "close" at bounding box center [663, 93] width 12 height 12
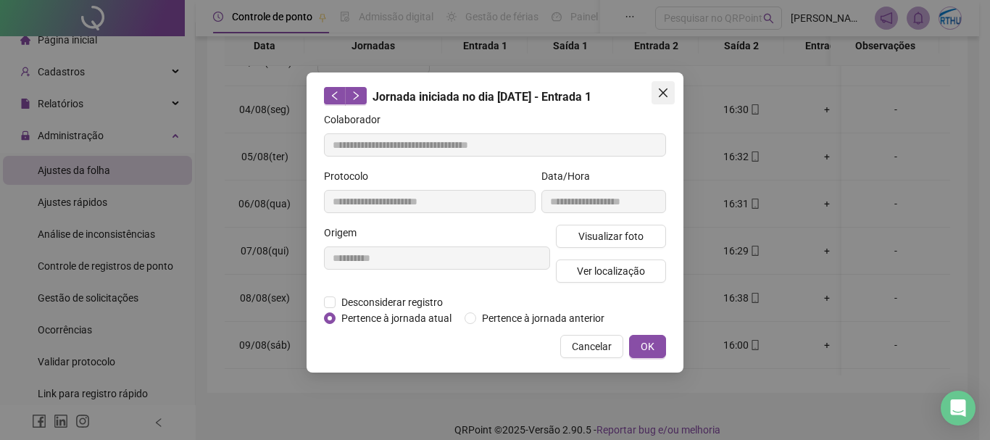
click at [667, 94] on icon "close" at bounding box center [663, 93] width 12 height 12
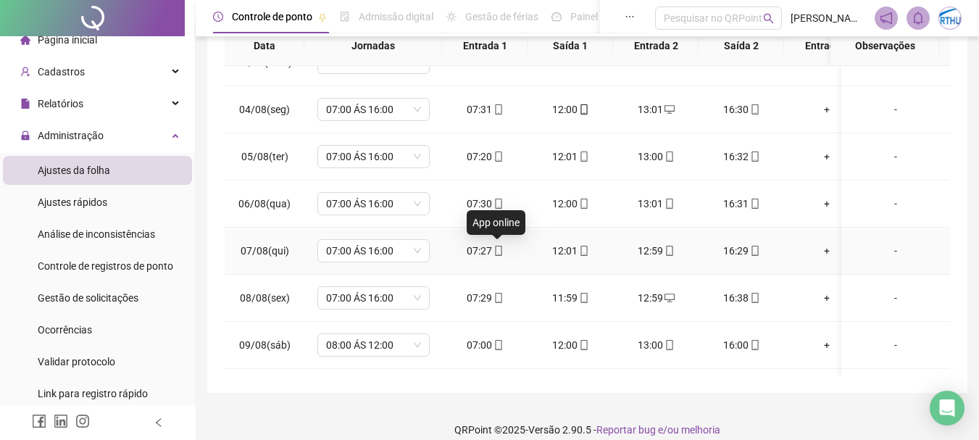
click at [494, 251] on icon "mobile" at bounding box center [499, 251] width 10 height 10
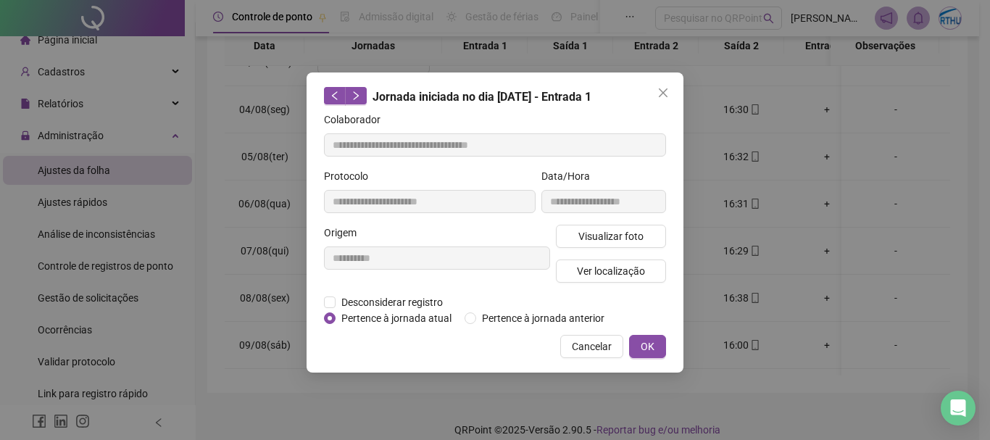
type input "**********"
click at [617, 269] on span "Ver localização" at bounding box center [611, 271] width 68 height 16
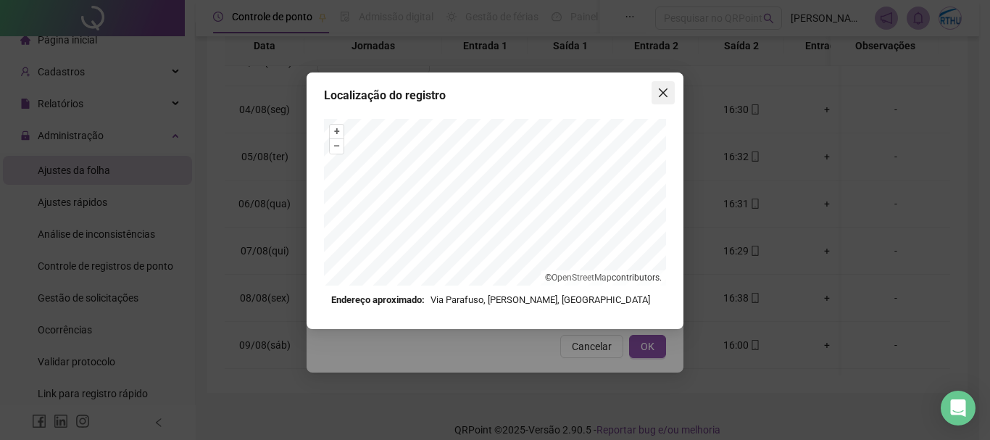
click at [667, 96] on icon "close" at bounding box center [663, 93] width 12 height 12
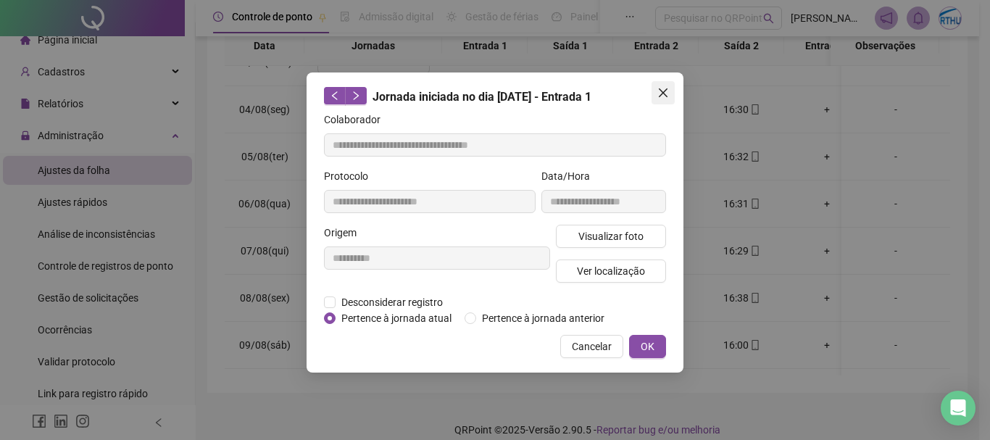
click at [655, 89] on span "Close" at bounding box center [662, 93] width 23 height 12
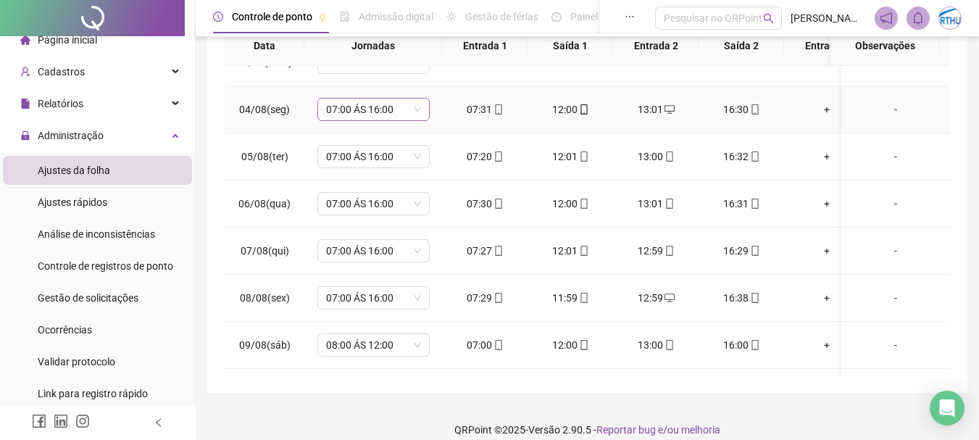
click at [362, 107] on span "07:00 ÁS 16:00" at bounding box center [373, 110] width 95 height 22
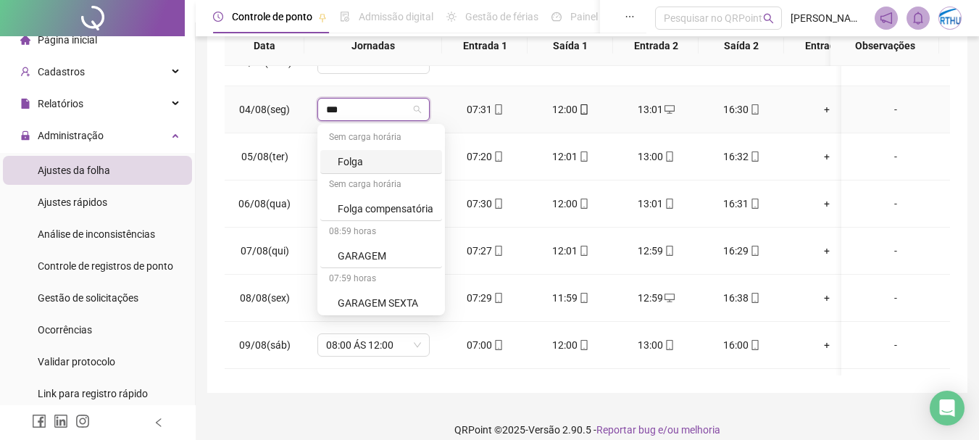
type input "****"
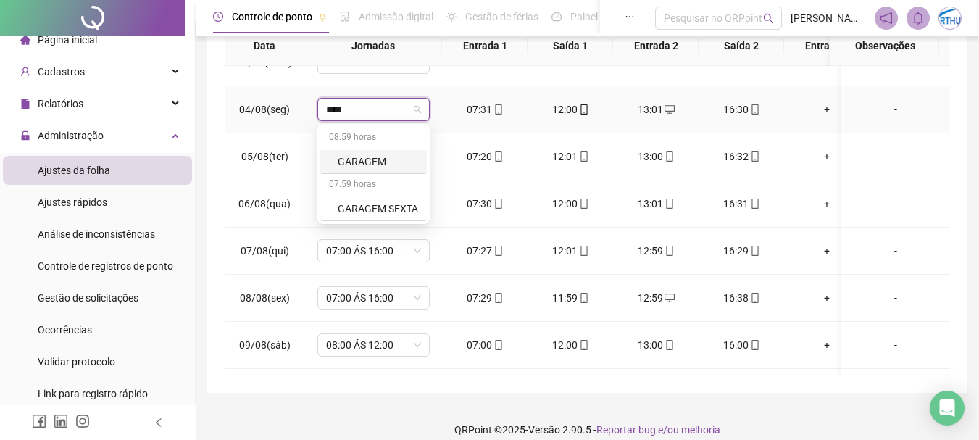
click at [367, 162] on div "GARAGEM" at bounding box center [378, 162] width 80 height 16
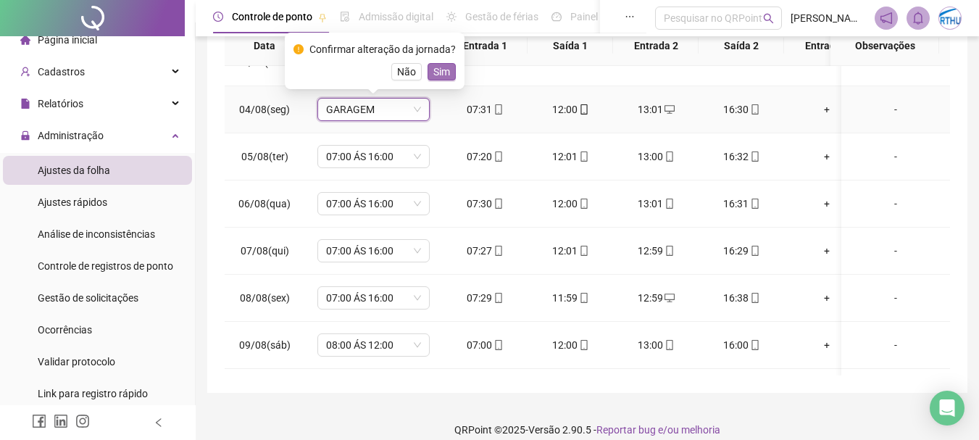
click at [446, 70] on span "Sim" at bounding box center [441, 72] width 17 height 16
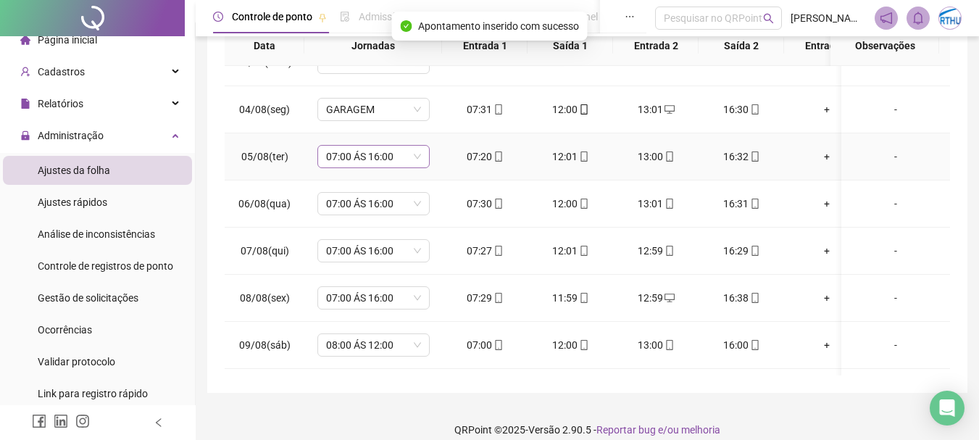
click at [343, 161] on span "07:00 ÁS 16:00" at bounding box center [373, 157] width 95 height 22
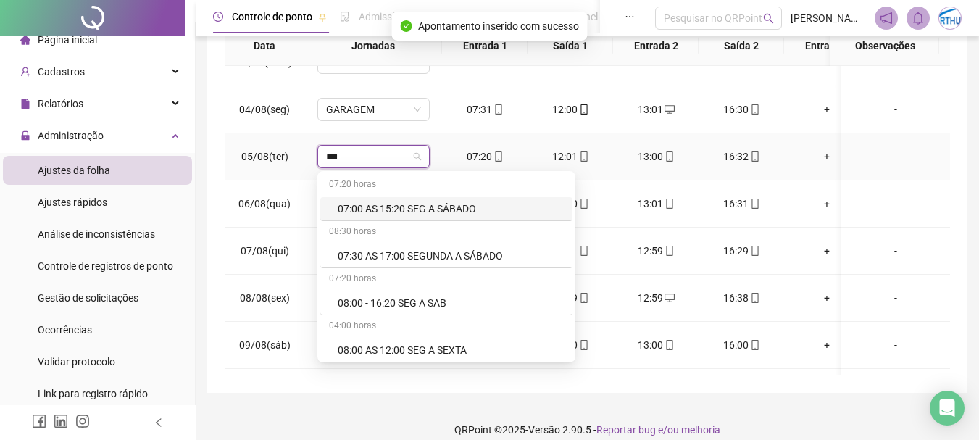
type input "****"
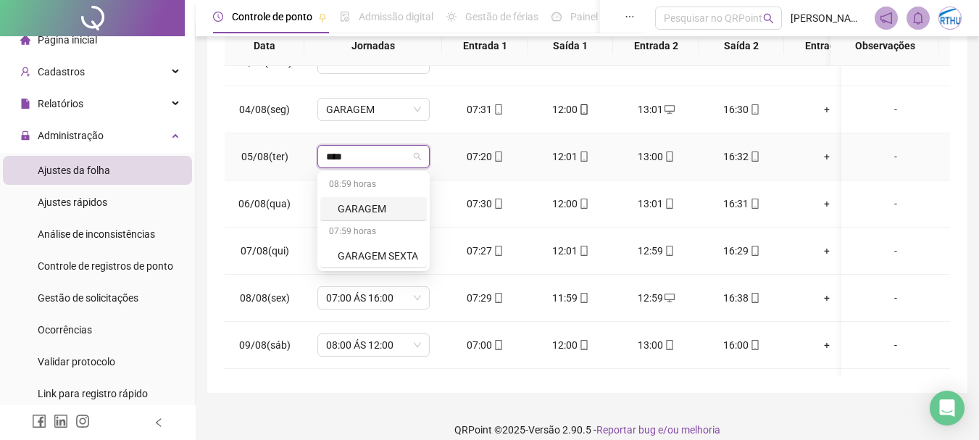
click at [369, 212] on div "GARAGEM" at bounding box center [378, 209] width 80 height 16
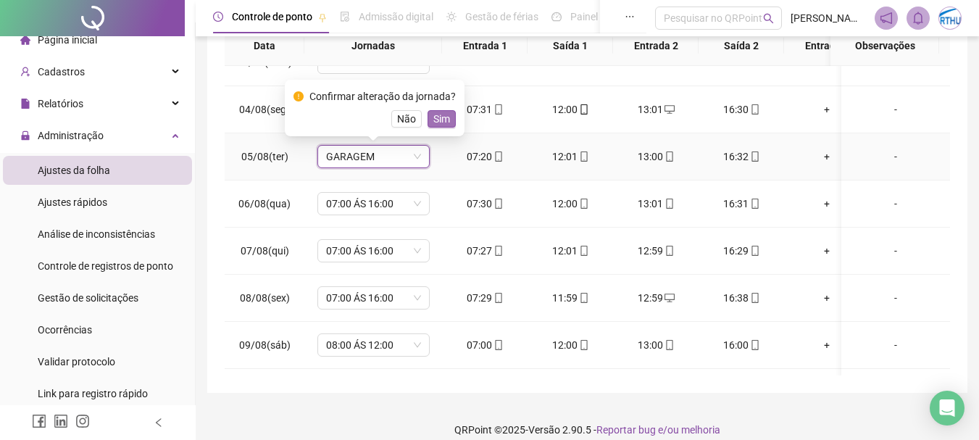
click at [440, 125] on span "Sim" at bounding box center [441, 119] width 17 height 16
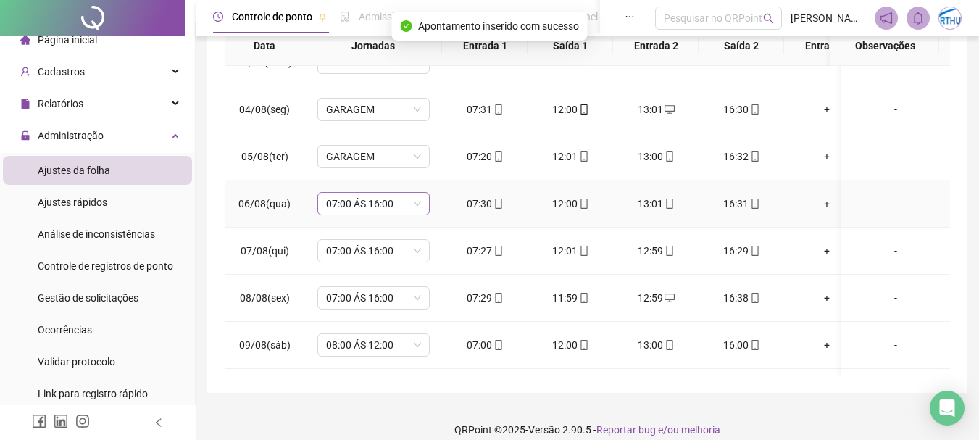
click at [364, 205] on span "07:00 ÁS 16:00" at bounding box center [373, 204] width 95 height 22
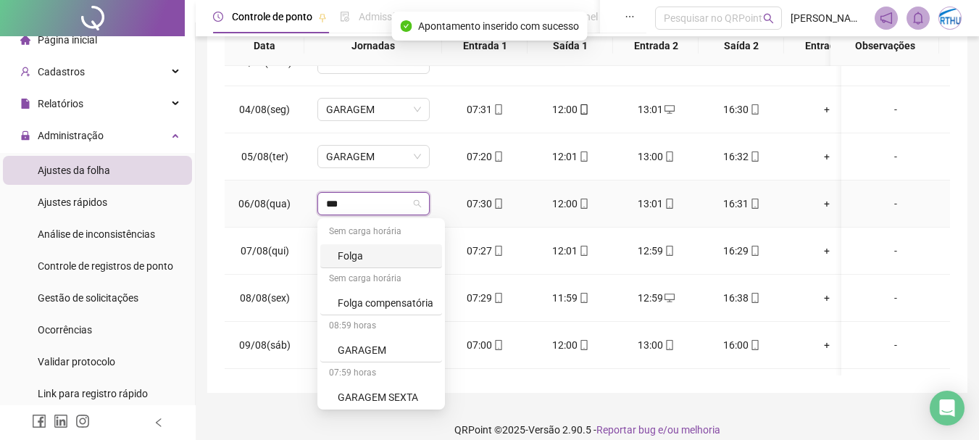
type input "****"
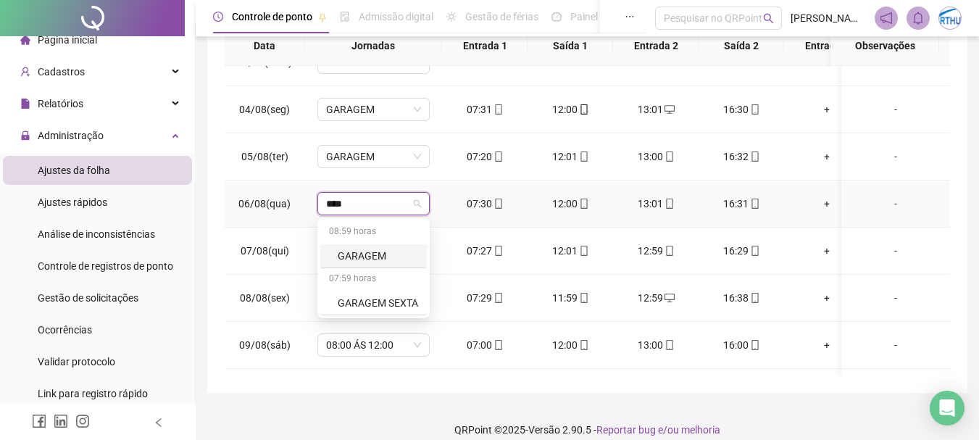
click at [363, 256] on div "GARAGEM" at bounding box center [378, 256] width 80 height 16
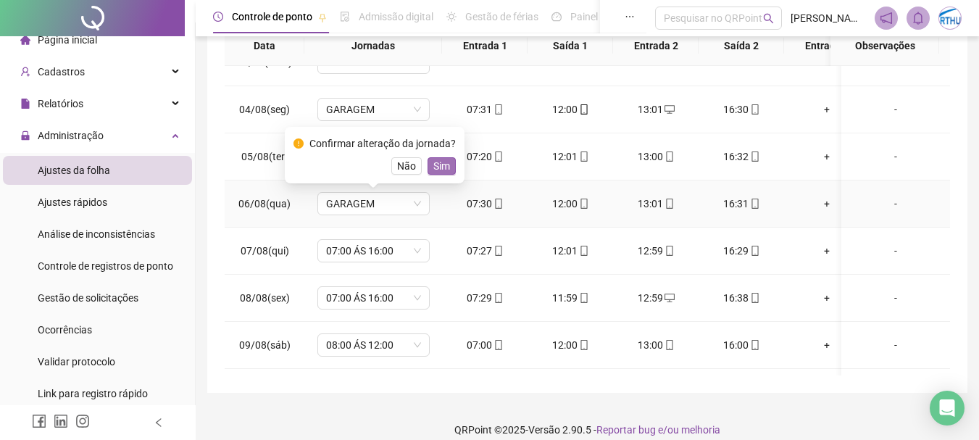
click at [437, 169] on span "Sim" at bounding box center [441, 166] width 17 height 16
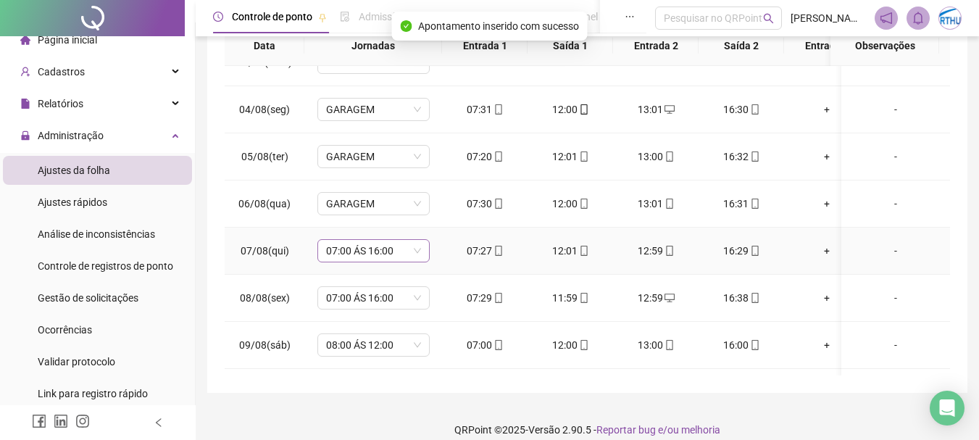
click at [371, 256] on span "07:00 ÁS 16:00" at bounding box center [373, 251] width 95 height 22
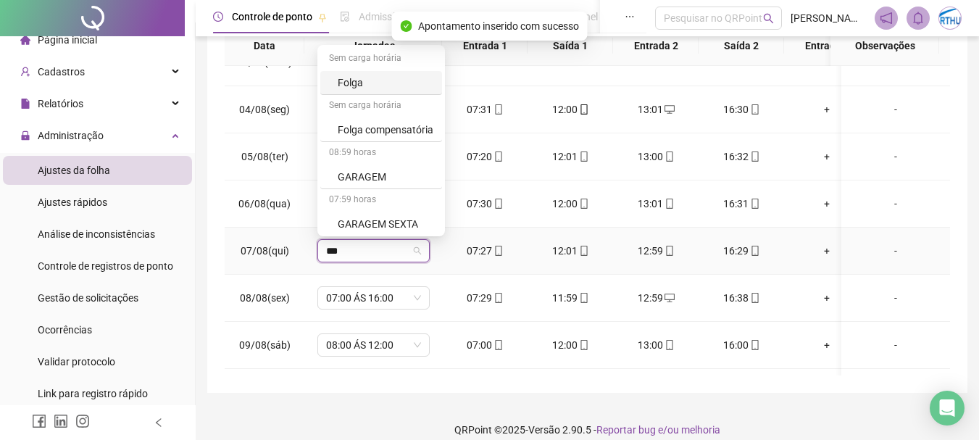
type input "****"
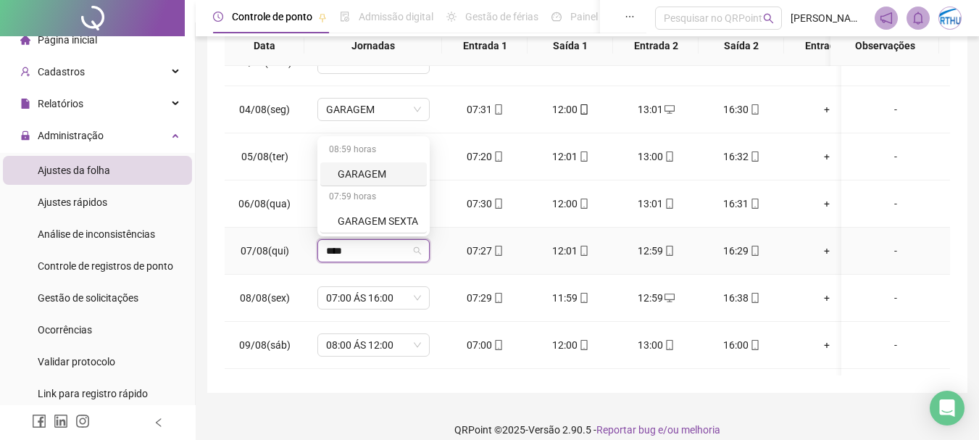
click at [384, 175] on div "GARAGEM" at bounding box center [378, 174] width 80 height 16
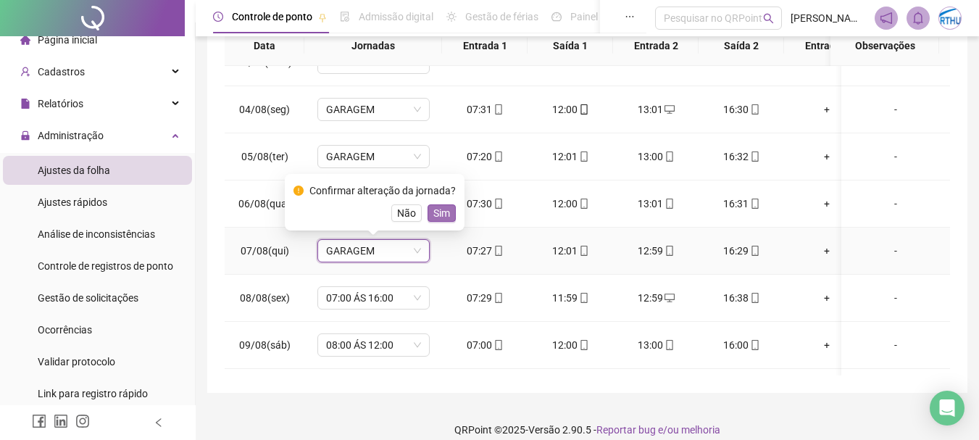
click at [442, 206] on span "Sim" at bounding box center [441, 213] width 17 height 16
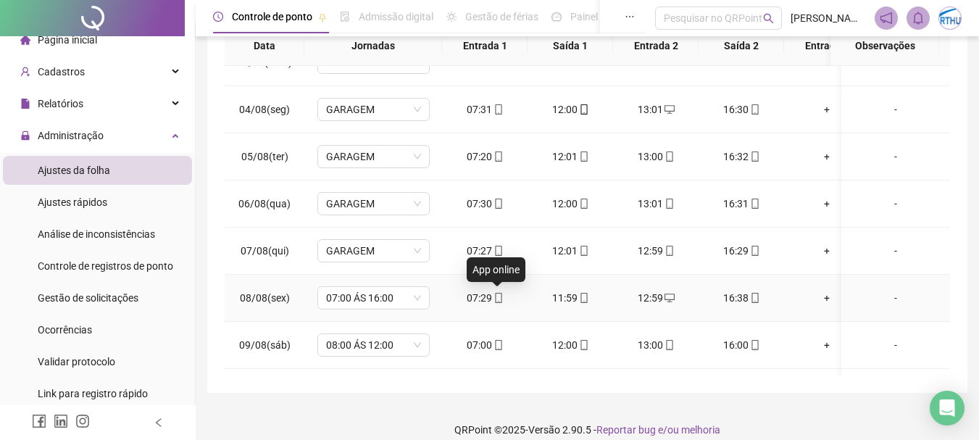
click at [500, 298] on icon "mobile" at bounding box center [499, 298] width 10 height 10
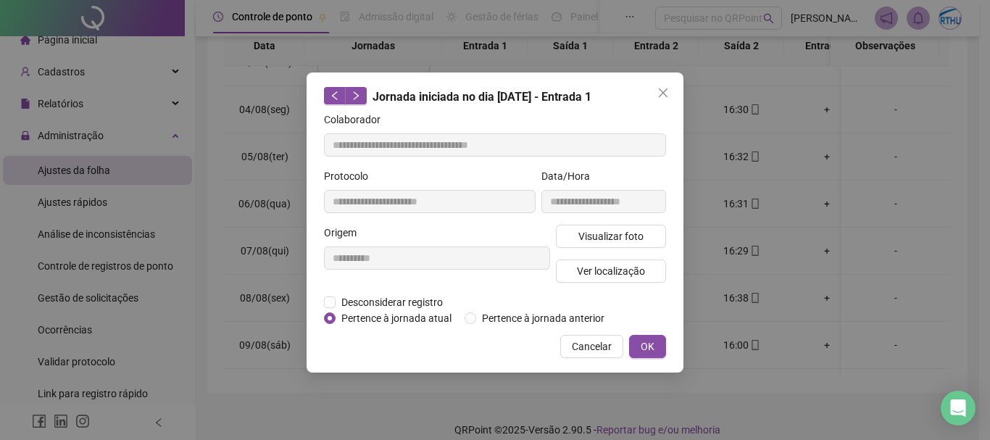
type input "**********"
click at [631, 266] on span "Ver localização" at bounding box center [611, 271] width 68 height 16
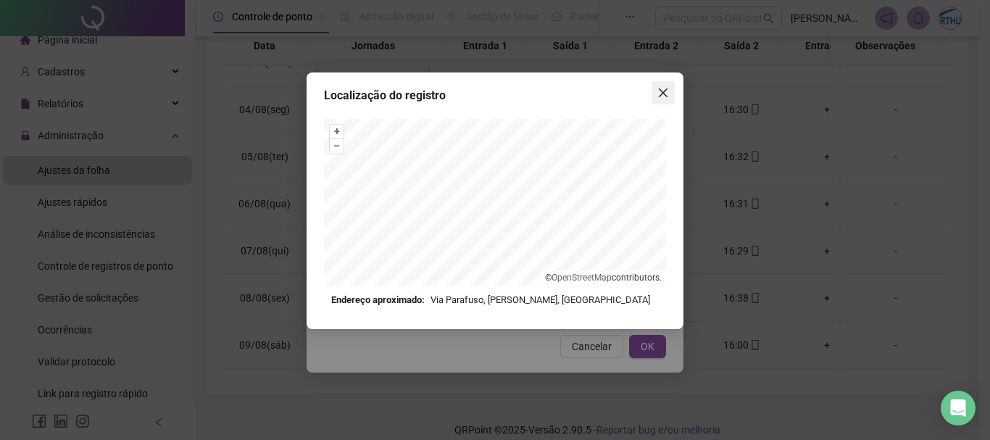
click at [661, 96] on icon "close" at bounding box center [663, 92] width 9 height 9
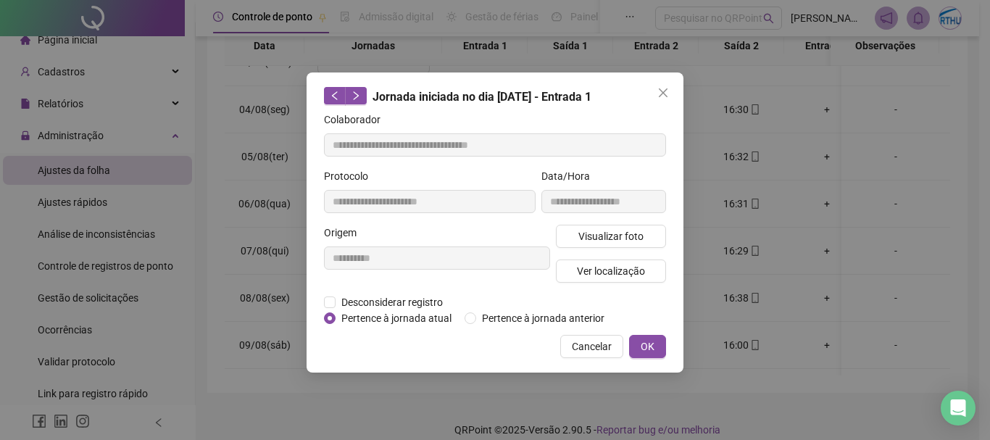
drag, startPoint x: 596, startPoint y: 341, endPoint x: 573, endPoint y: 351, distance: 24.4
click at [596, 341] on span "Cancelar" at bounding box center [592, 346] width 40 height 16
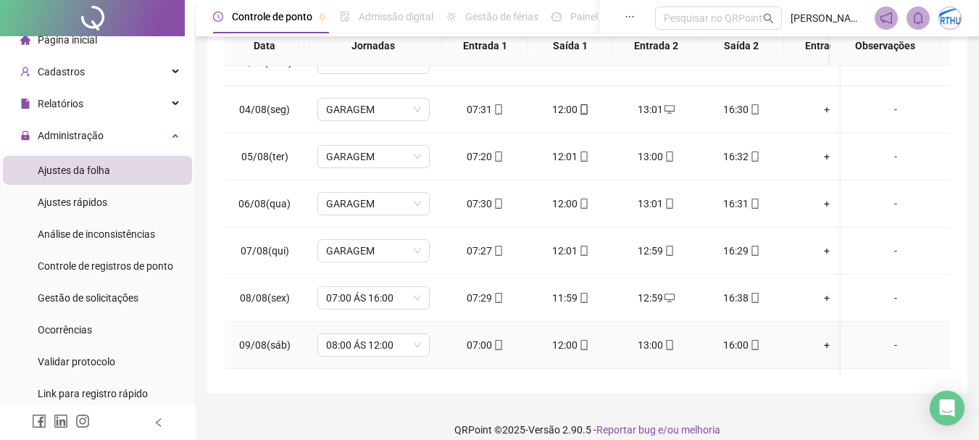
scroll to position [712, 0]
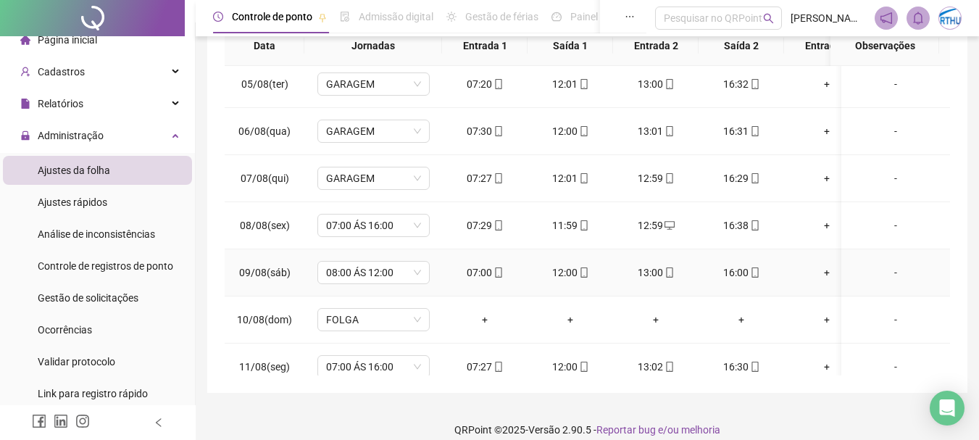
click at [475, 272] on div "07:00" at bounding box center [485, 273] width 62 height 16
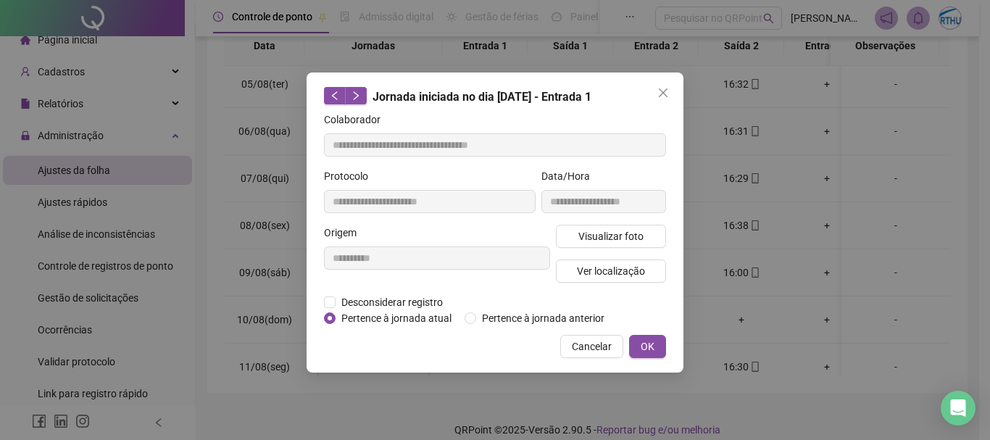
type input "**********"
click at [618, 267] on span "Ver localização" at bounding box center [611, 271] width 68 height 16
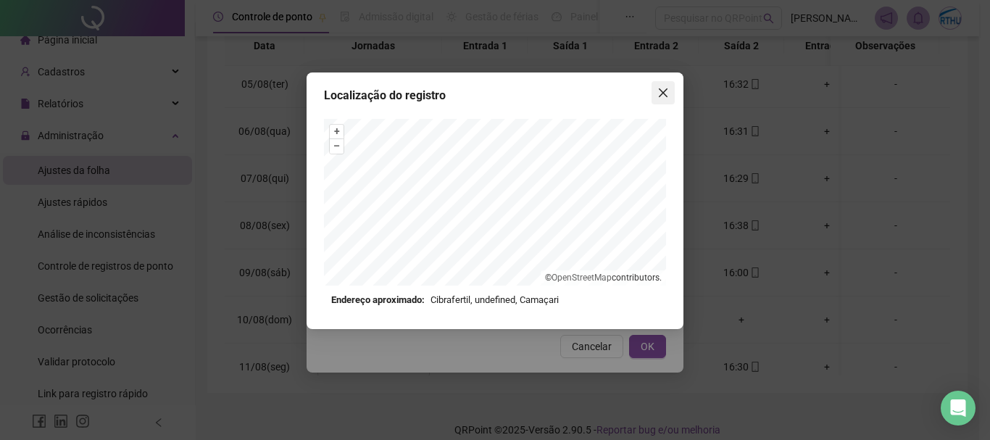
click at [663, 90] on icon "close" at bounding box center [663, 93] width 12 height 12
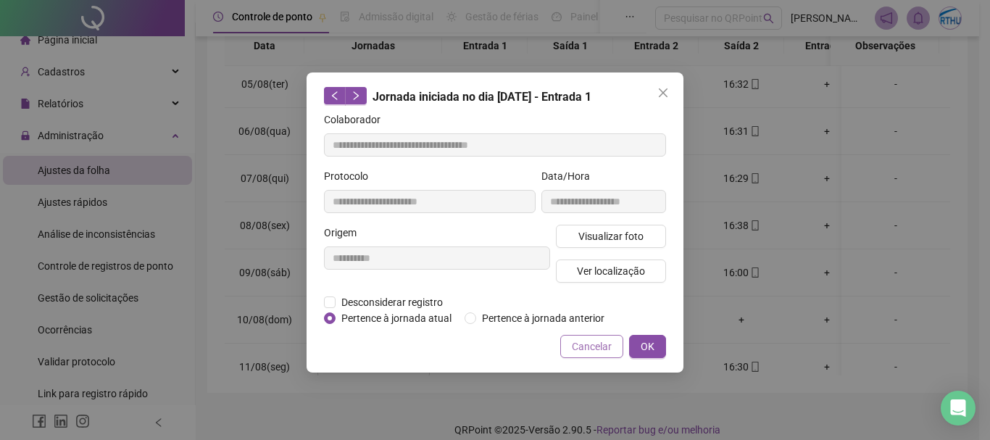
click at [579, 344] on span "Cancelar" at bounding box center [592, 346] width 40 height 16
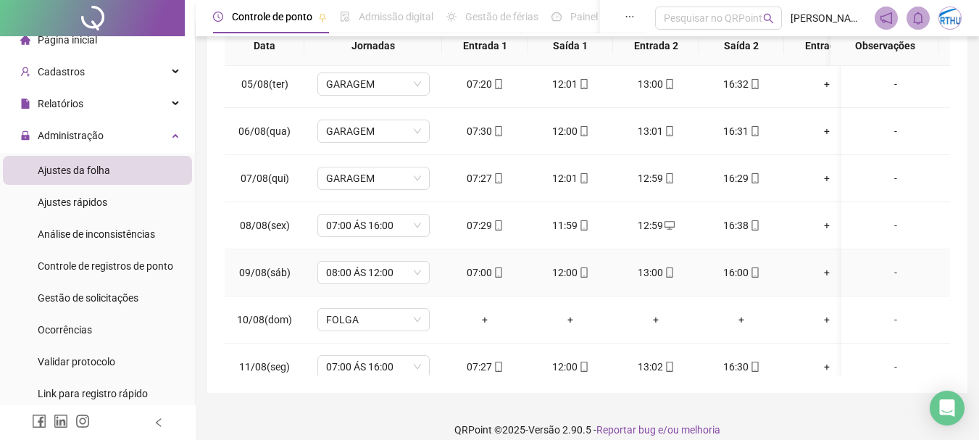
click at [885, 272] on div "-" at bounding box center [896, 273] width 86 height 16
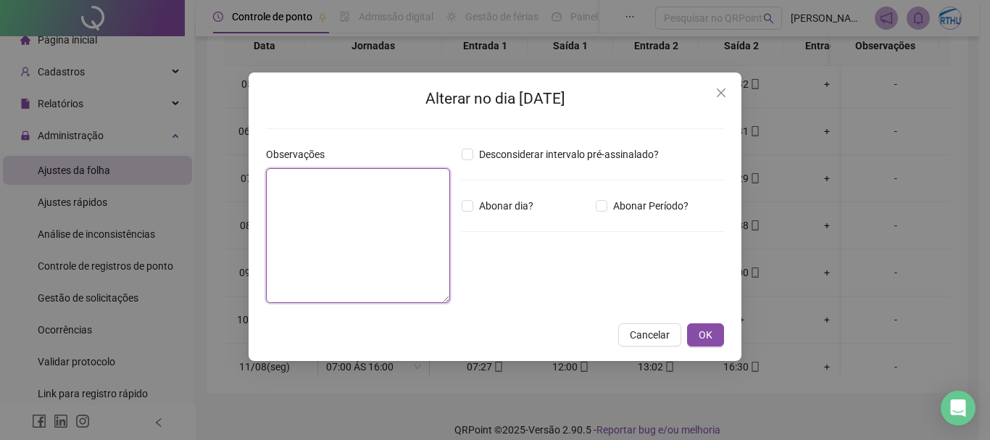
click at [332, 222] on textarea at bounding box center [358, 235] width 184 height 135
type textarea "**********"
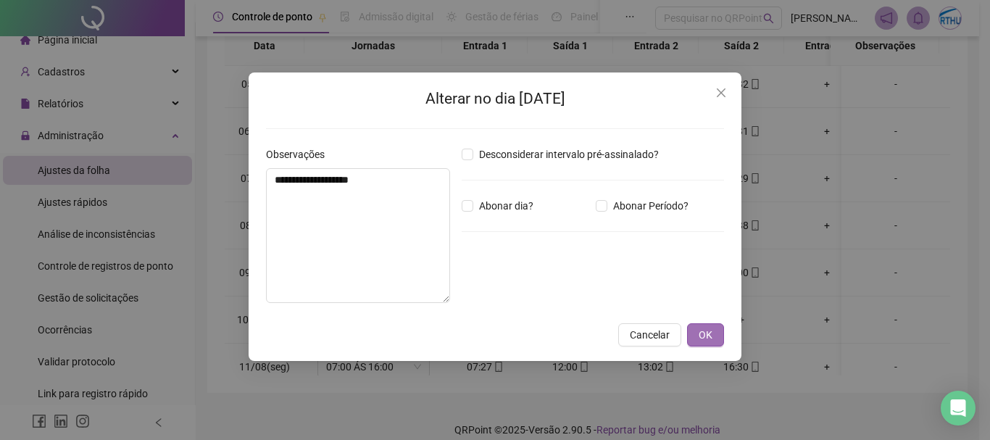
click at [707, 331] on span "OK" at bounding box center [706, 335] width 14 height 16
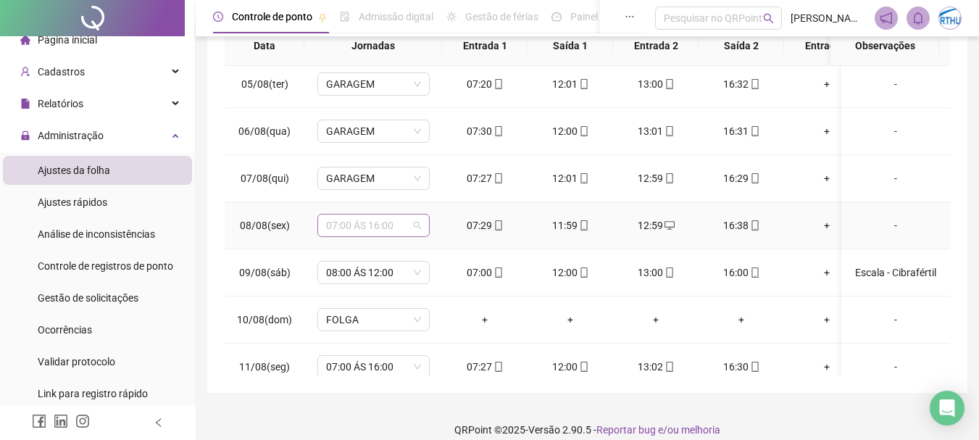
click at [336, 223] on span "07:00 ÁS 16:00" at bounding box center [373, 226] width 95 height 22
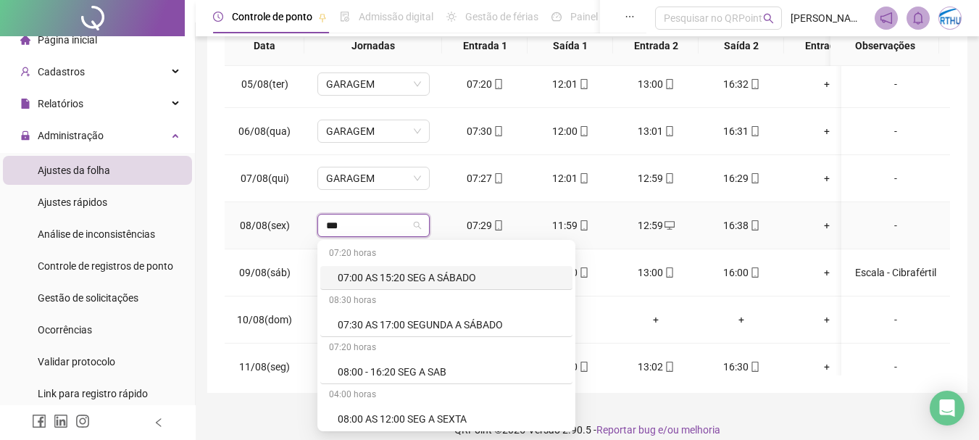
type input "****"
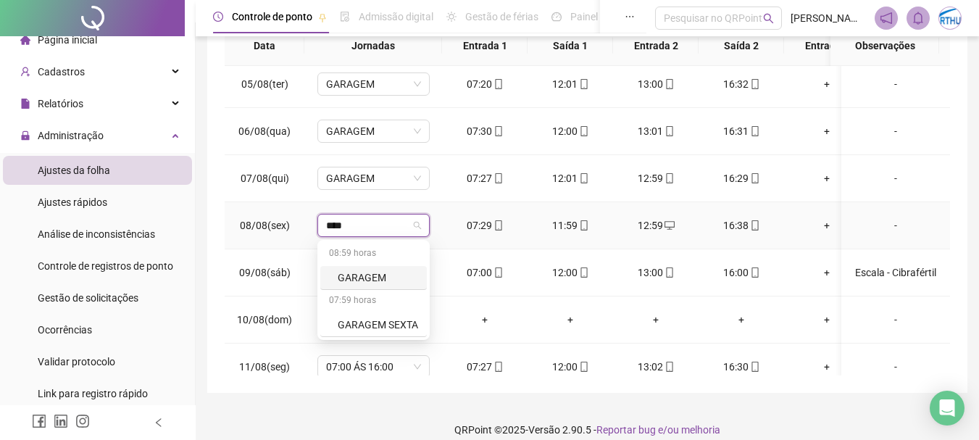
click at [357, 273] on div "GARAGEM" at bounding box center [378, 278] width 80 height 16
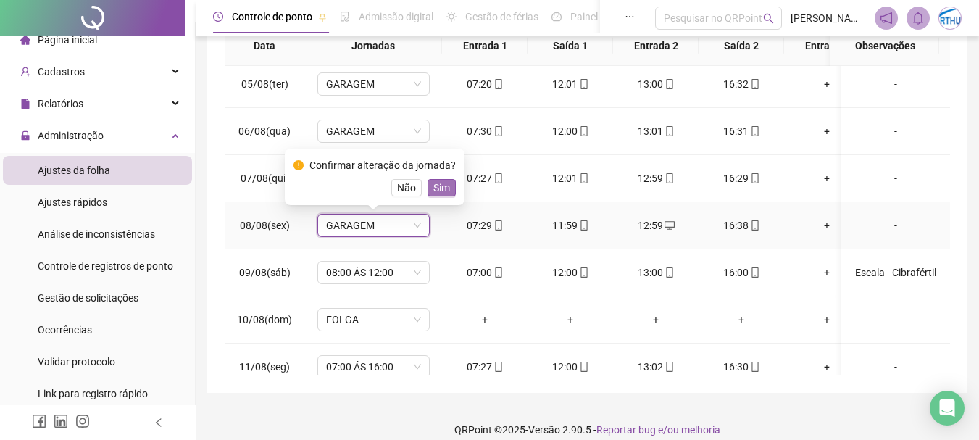
click at [442, 188] on span "Sim" at bounding box center [441, 188] width 17 height 16
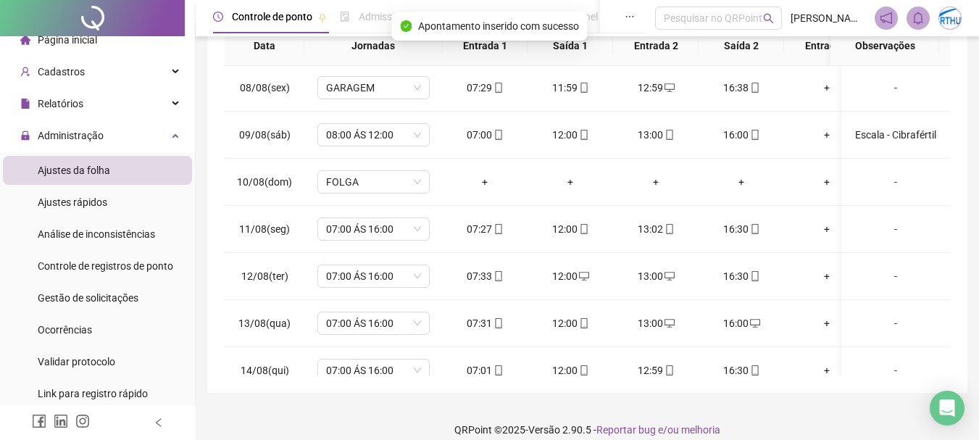
scroll to position [860, 0]
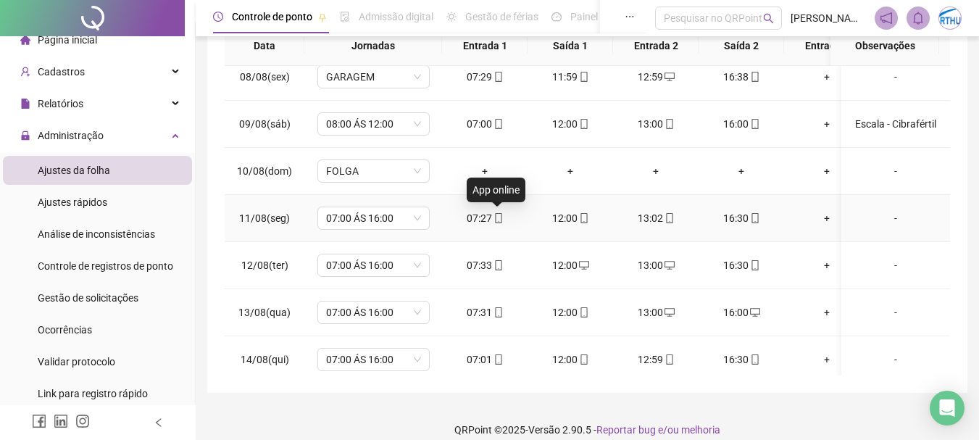
click at [495, 212] on span at bounding box center [498, 218] width 12 height 12
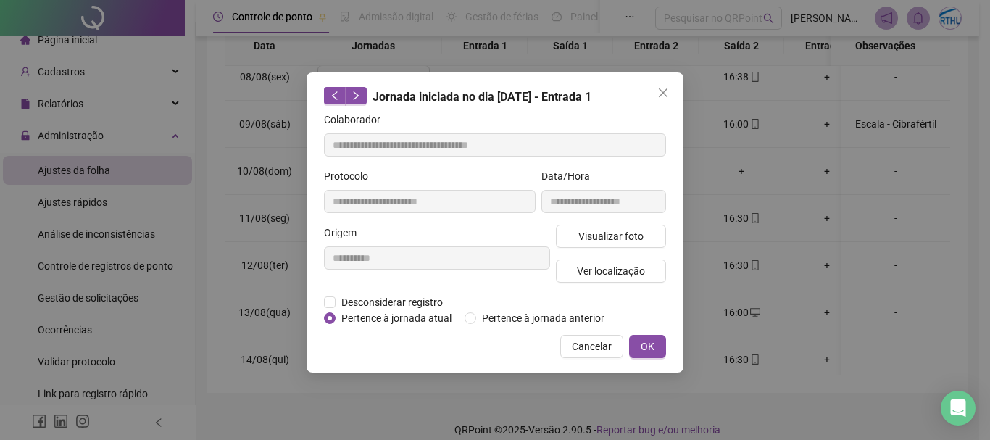
type input "**********"
click at [605, 271] on span "Ver localização" at bounding box center [611, 271] width 68 height 16
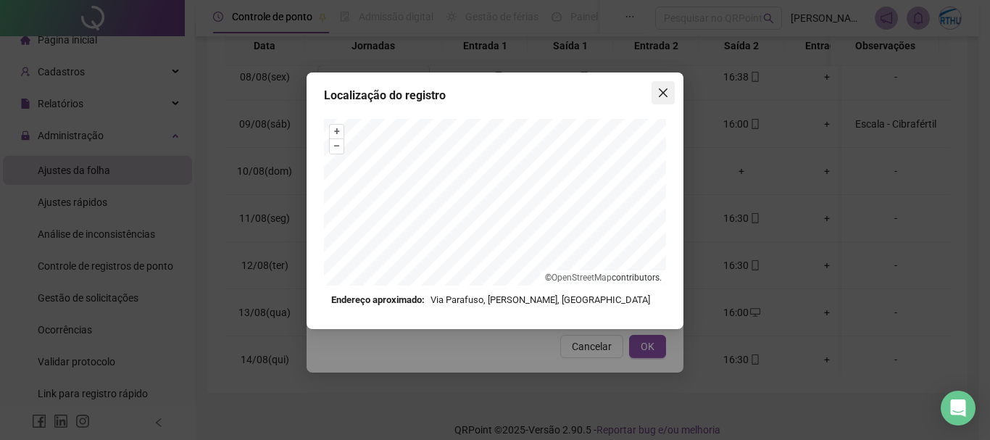
click at [670, 90] on span "Close" at bounding box center [662, 93] width 23 height 12
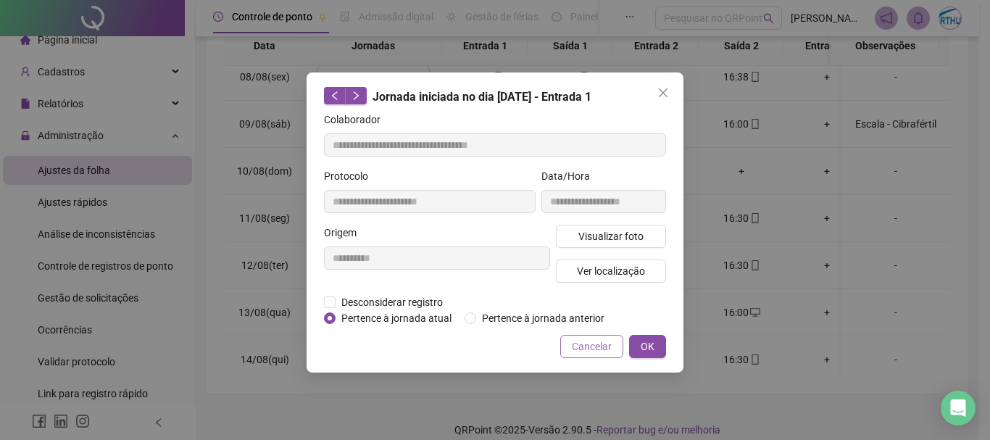
click at [595, 347] on span "Cancelar" at bounding box center [592, 346] width 40 height 16
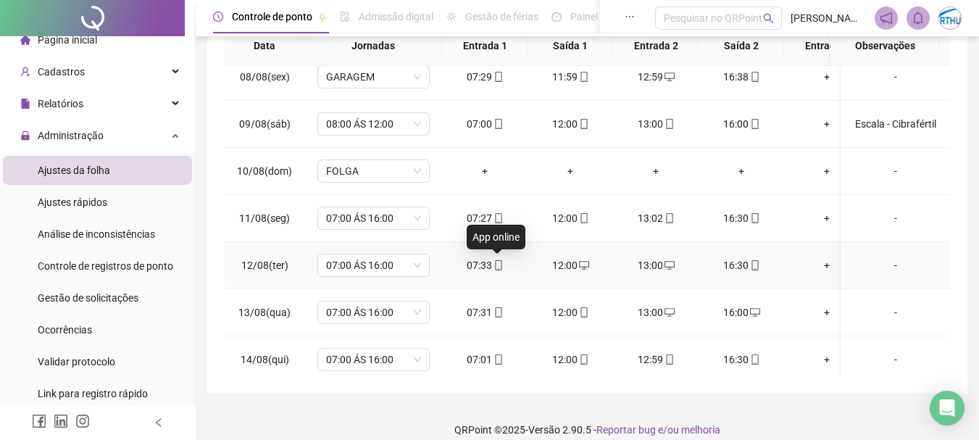
click at [501, 262] on icon "mobile" at bounding box center [499, 265] width 10 height 10
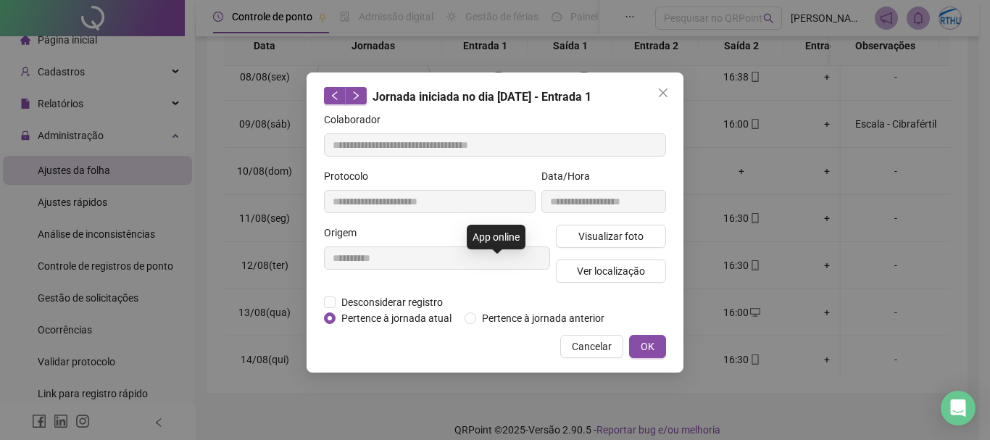
type input "**********"
click at [603, 267] on span "Ver localização" at bounding box center [611, 271] width 68 height 16
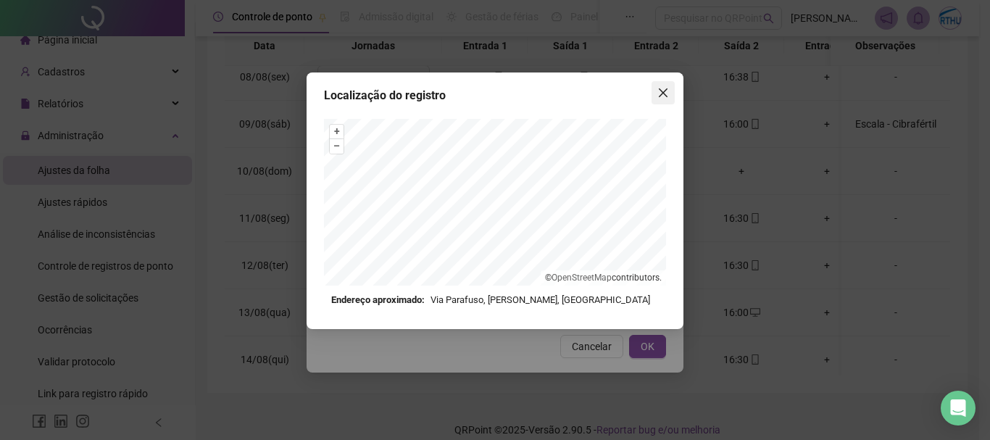
click at [656, 88] on span "Close" at bounding box center [662, 93] width 23 height 12
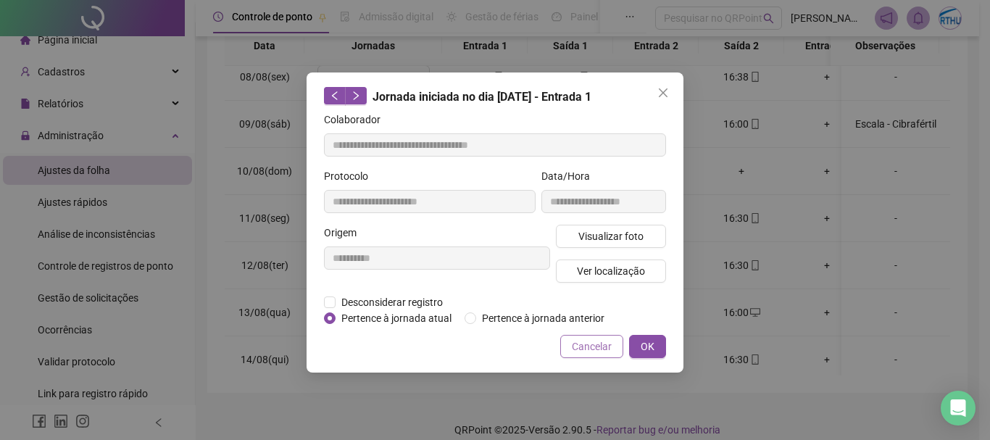
click at [593, 351] on span "Cancelar" at bounding box center [592, 346] width 40 height 16
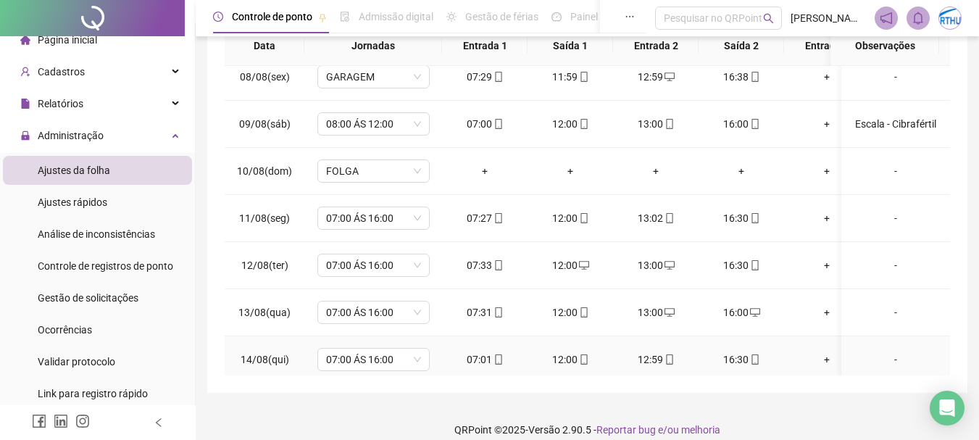
scroll to position [933, 0]
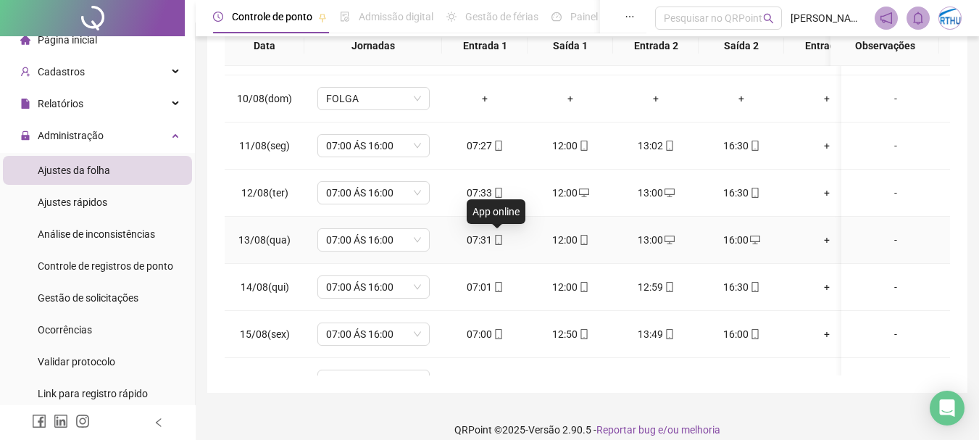
click at [498, 241] on icon "mobile" at bounding box center [499, 240] width 10 height 10
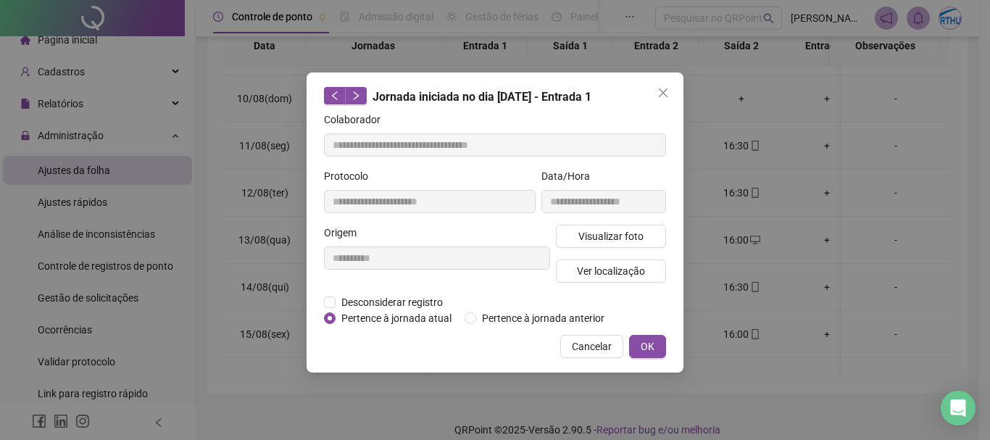
type input "**********"
click at [589, 267] on span "Ver localização" at bounding box center [611, 271] width 68 height 16
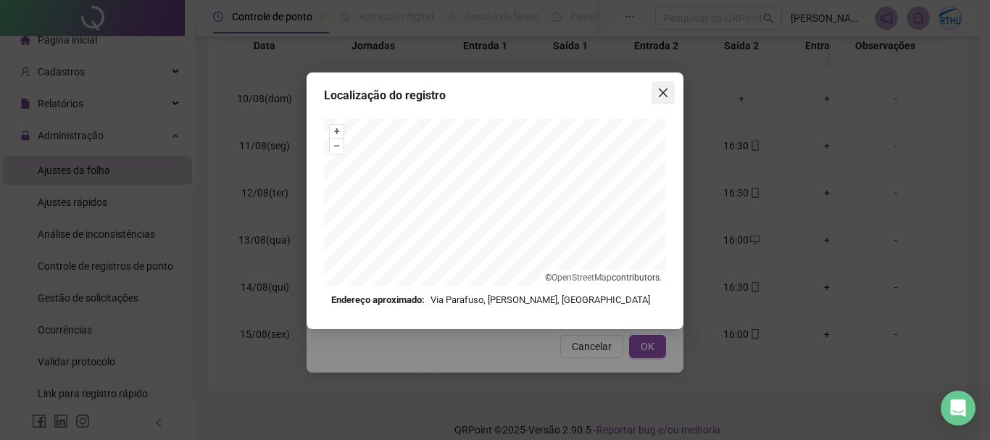
click at [662, 89] on icon "close" at bounding box center [663, 93] width 12 height 12
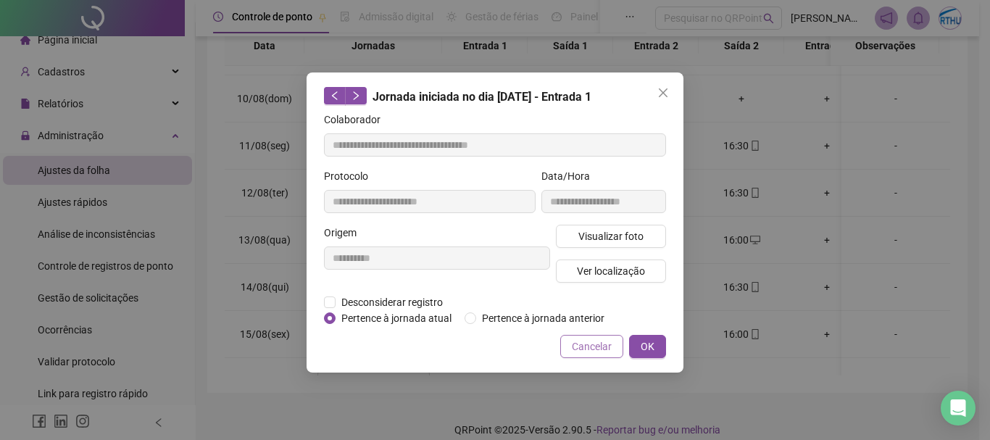
click at [586, 346] on span "Cancelar" at bounding box center [592, 346] width 40 height 16
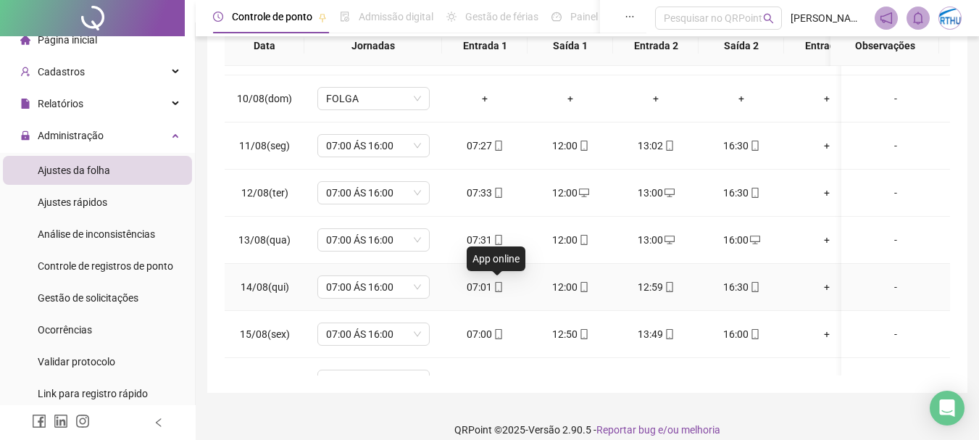
click at [494, 284] on icon "mobile" at bounding box center [499, 287] width 10 height 10
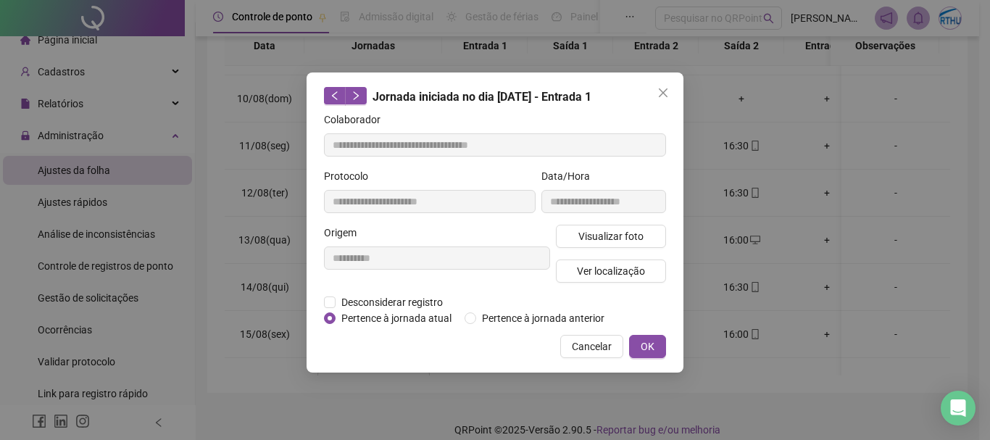
type input "**********"
click at [624, 268] on span "Ver localização" at bounding box center [611, 271] width 68 height 16
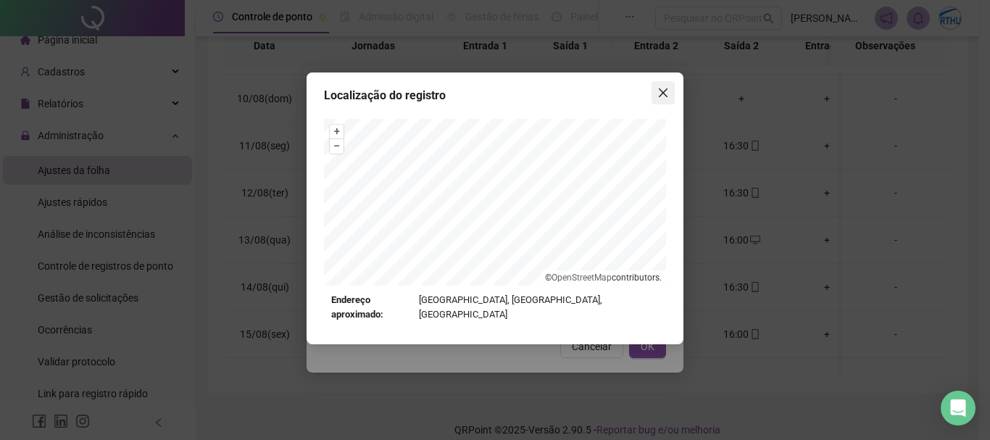
click at [667, 87] on icon "close" at bounding box center [663, 93] width 12 height 12
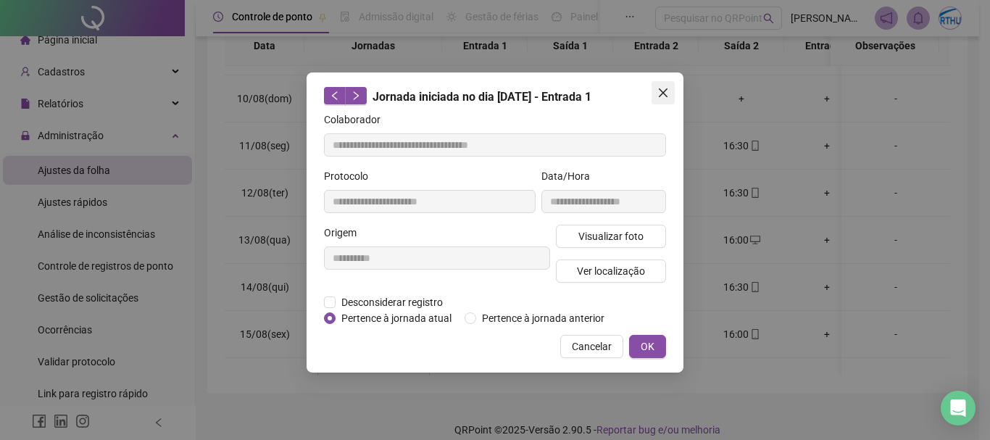
click at [667, 93] on icon "close" at bounding box center [663, 93] width 12 height 12
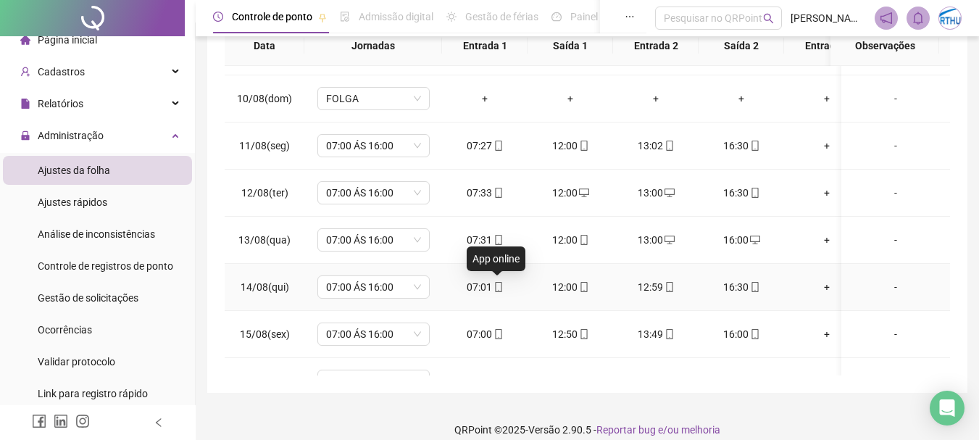
click at [499, 285] on icon "mobile" at bounding box center [499, 287] width 10 height 10
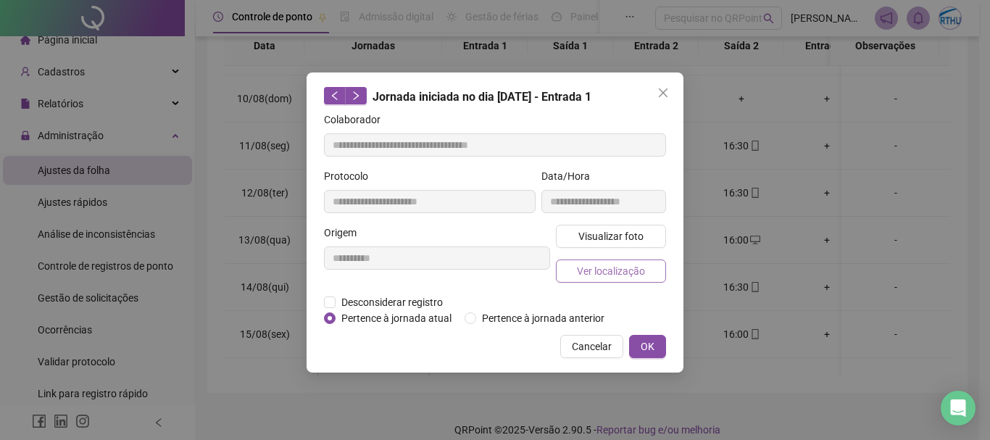
click at [602, 271] on span "Ver localização" at bounding box center [611, 271] width 68 height 16
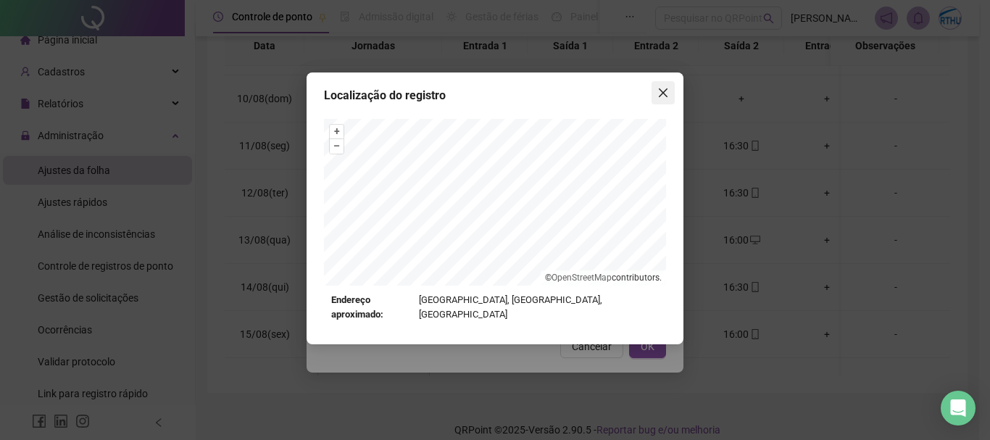
click at [671, 92] on span "Close" at bounding box center [662, 93] width 23 height 12
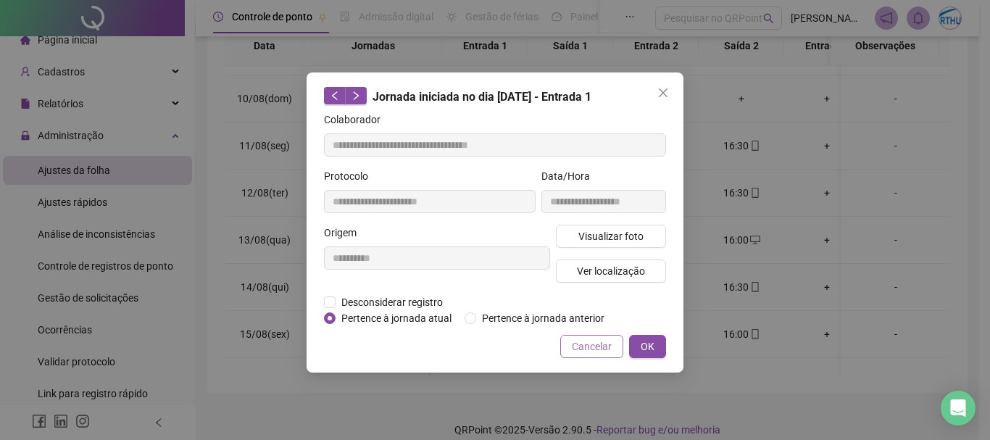
click at [596, 351] on span "Cancelar" at bounding box center [592, 346] width 40 height 16
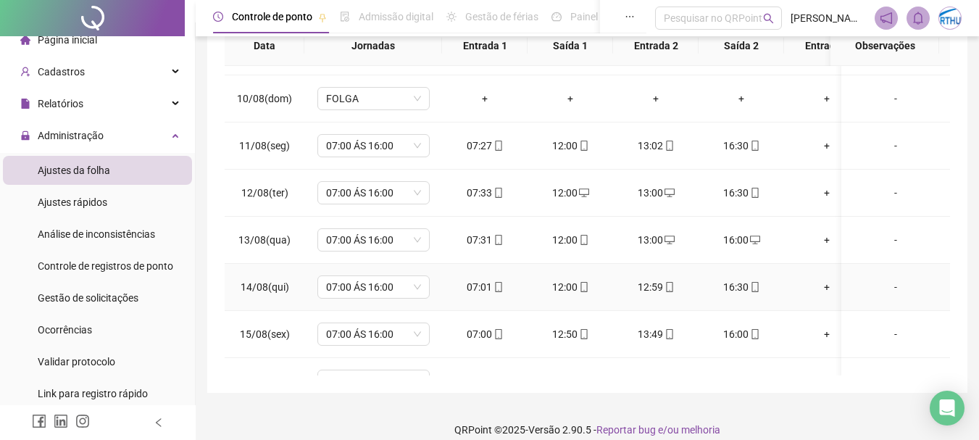
click at [884, 288] on div "-" at bounding box center [896, 287] width 86 height 16
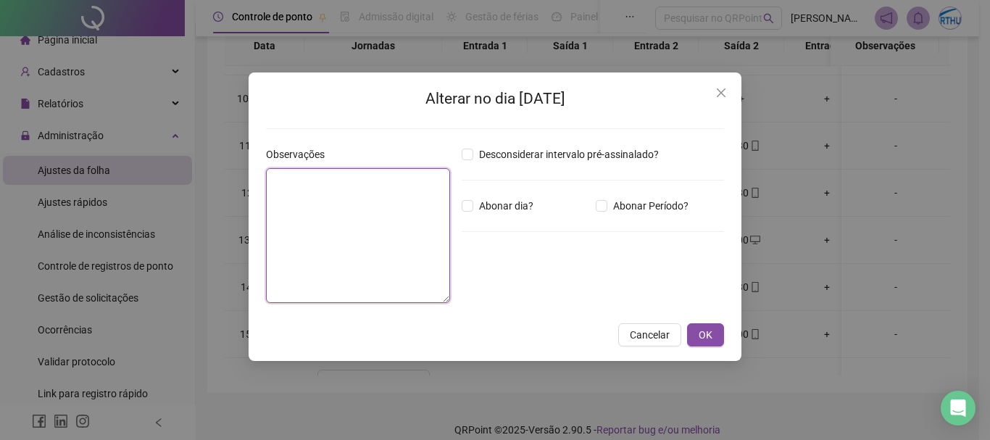
click at [401, 234] on textarea at bounding box center [358, 235] width 184 height 135
type textarea "******"
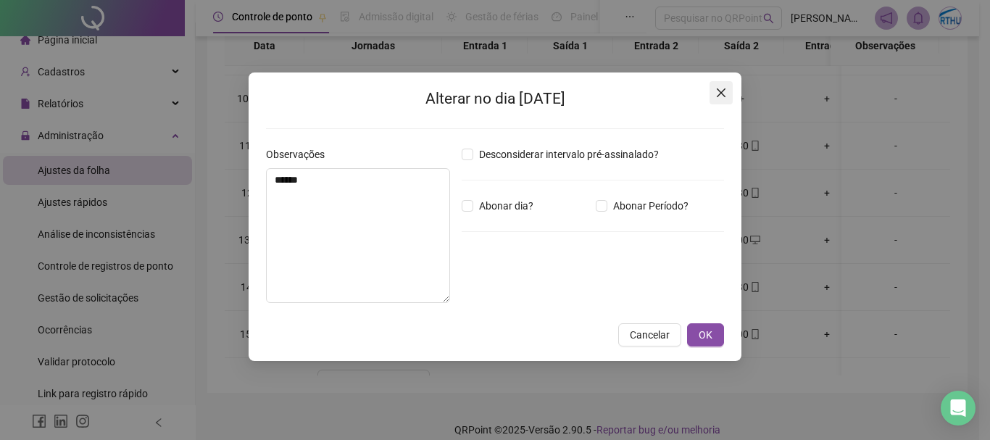
click at [728, 95] on span "Close" at bounding box center [720, 93] width 23 height 12
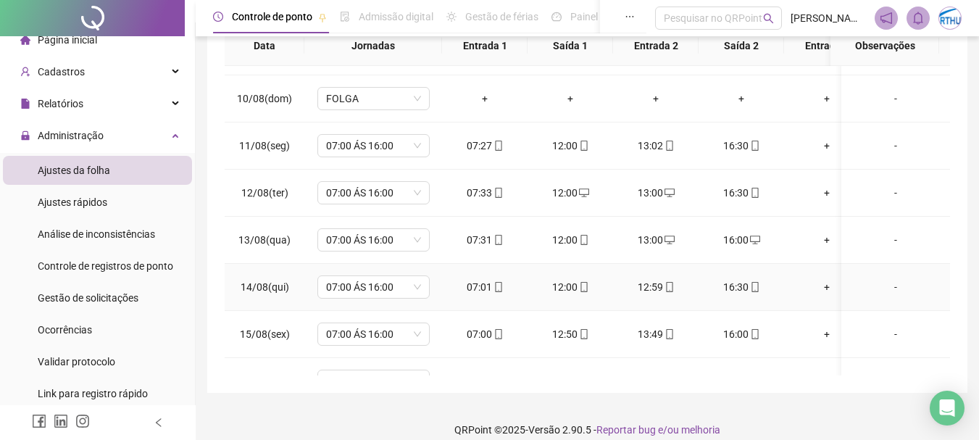
click at [586, 288] on icon "mobile" at bounding box center [584, 287] width 10 height 10
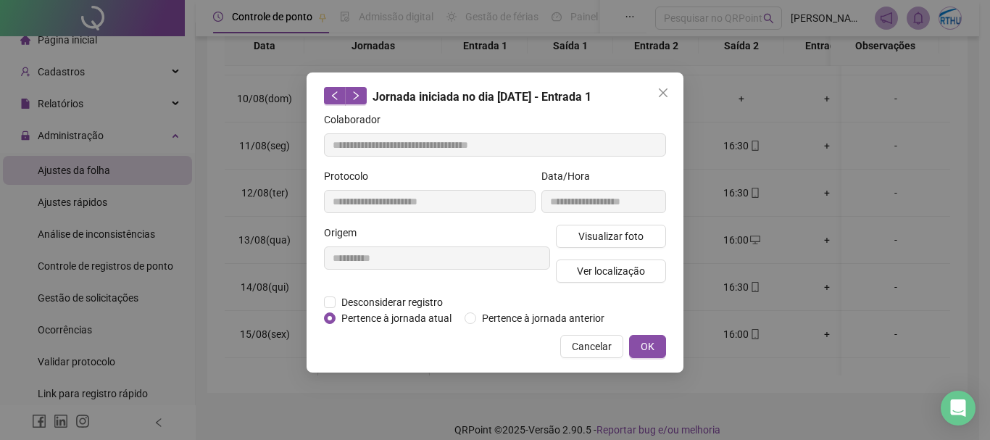
type input "**********"
click at [607, 273] on span "Ver localização" at bounding box center [611, 271] width 68 height 16
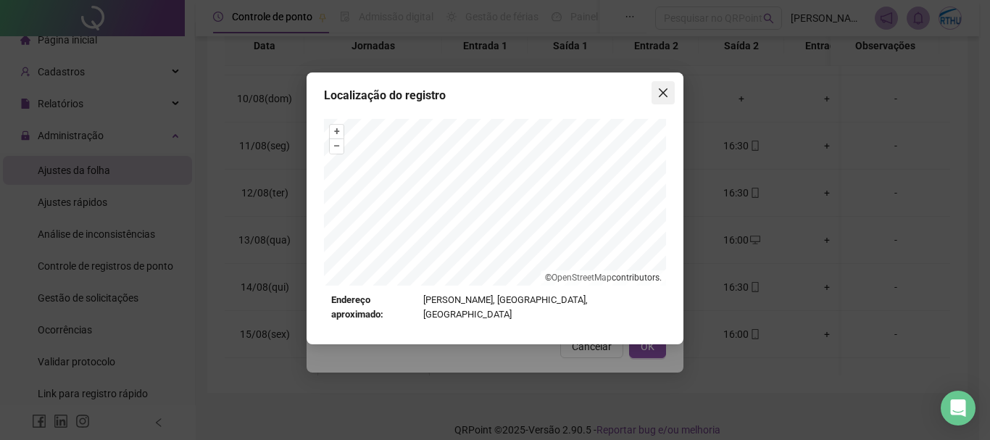
click at [661, 91] on icon "close" at bounding box center [663, 92] width 9 height 9
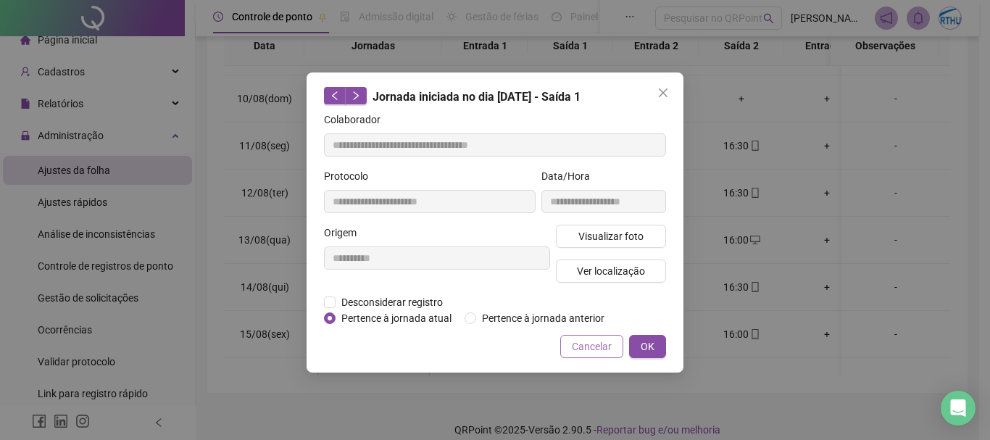
click at [589, 348] on span "Cancelar" at bounding box center [592, 346] width 40 height 16
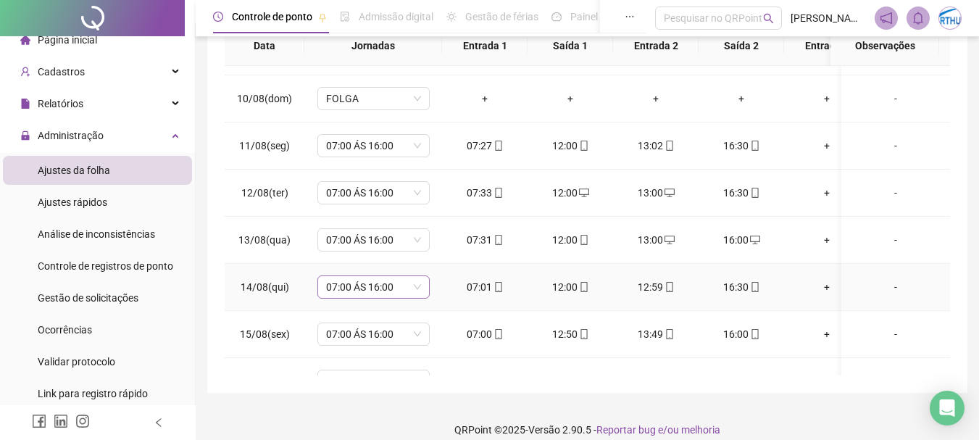
click at [370, 294] on span "07:00 ÁS 16:00" at bounding box center [373, 287] width 95 height 22
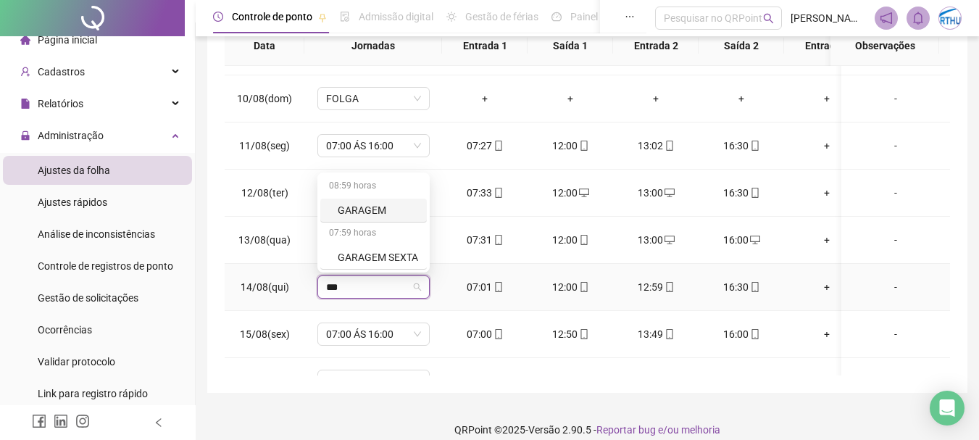
type input "****"
click at [358, 205] on div "GARAGEM" at bounding box center [378, 210] width 80 height 16
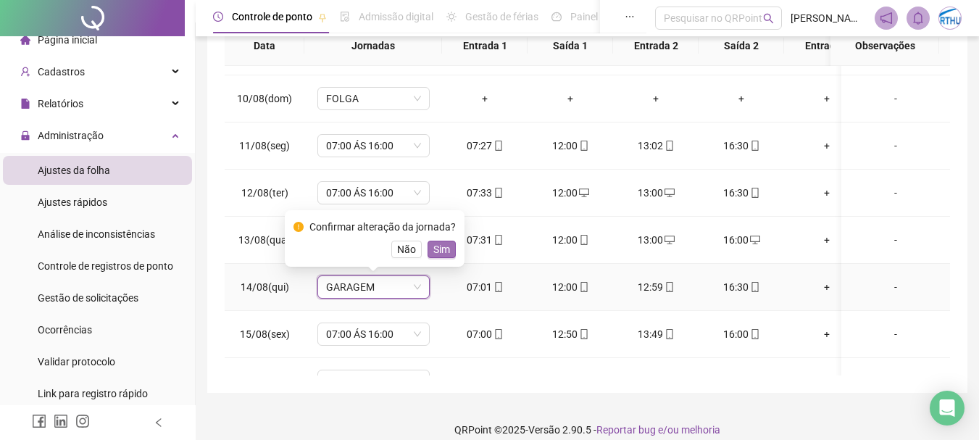
click at [443, 246] on span "Sim" at bounding box center [441, 249] width 17 height 16
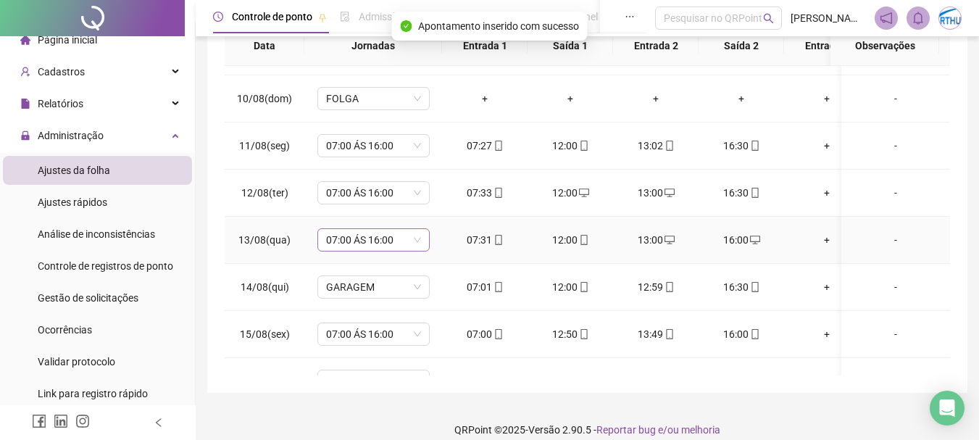
click at [386, 243] on span "07:00 ÁS 16:00" at bounding box center [373, 240] width 95 height 22
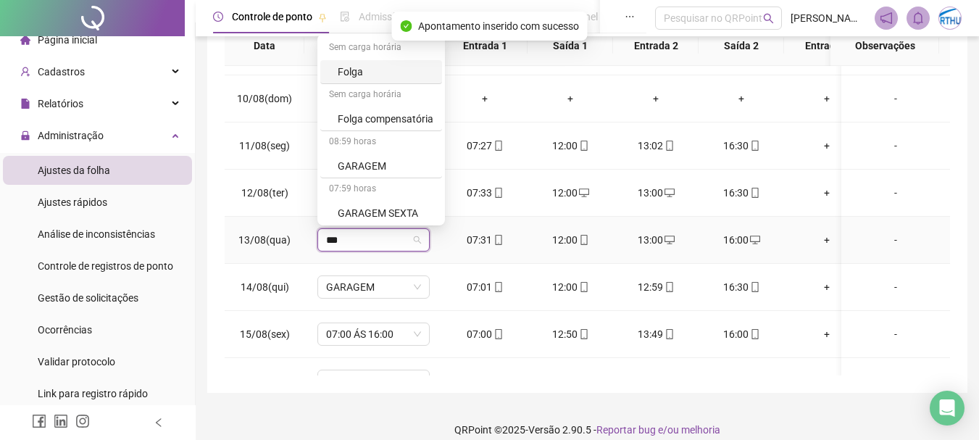
type input "****"
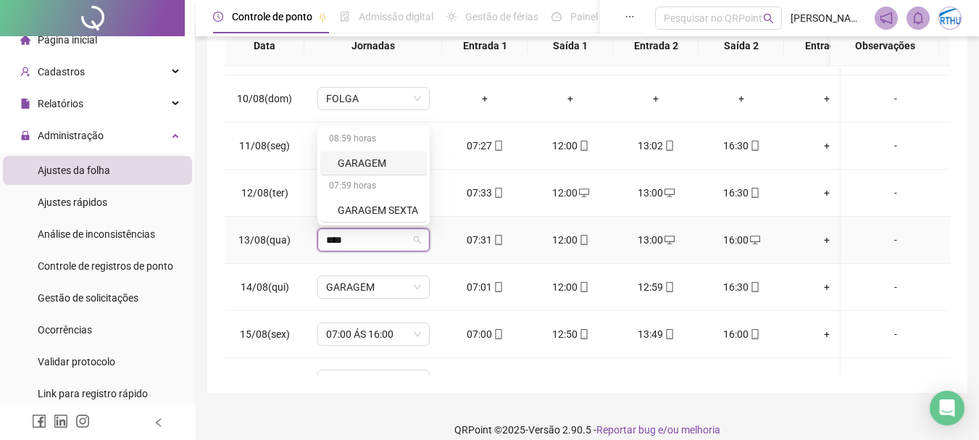
click at [373, 155] on div "GARAGEM" at bounding box center [378, 163] width 80 height 16
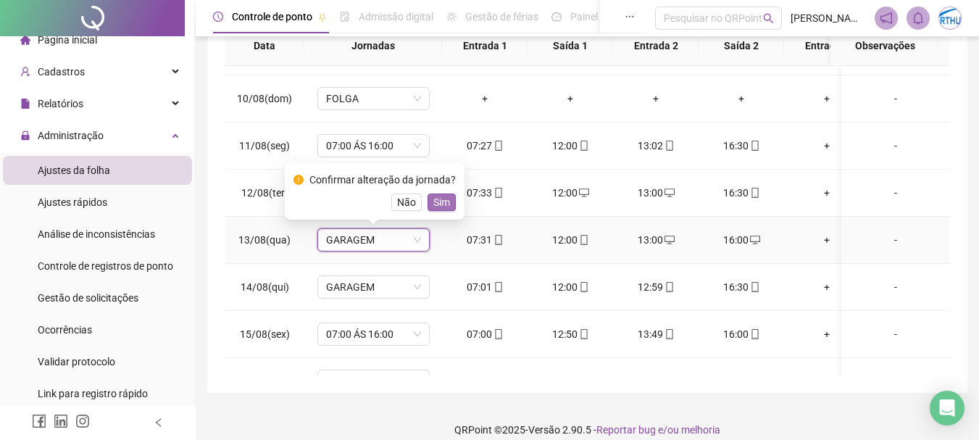
click at [444, 201] on span "Sim" at bounding box center [441, 202] width 17 height 16
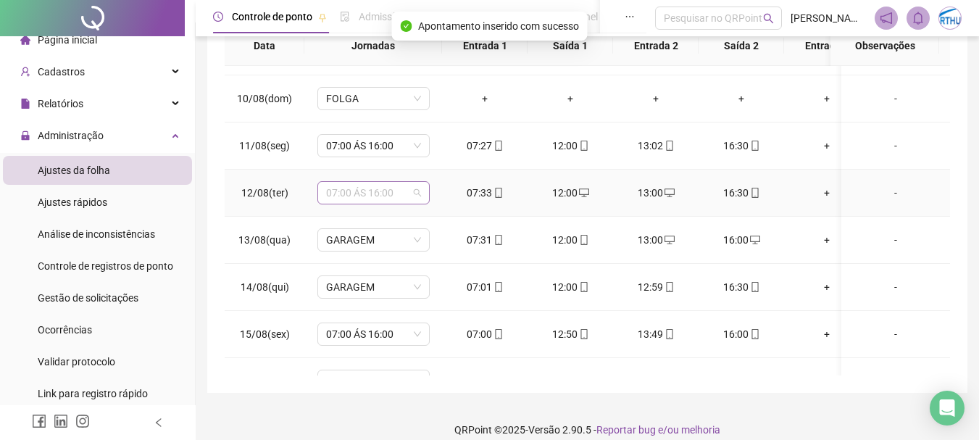
click at [367, 198] on span "07:00 ÁS 16:00" at bounding box center [373, 193] width 95 height 22
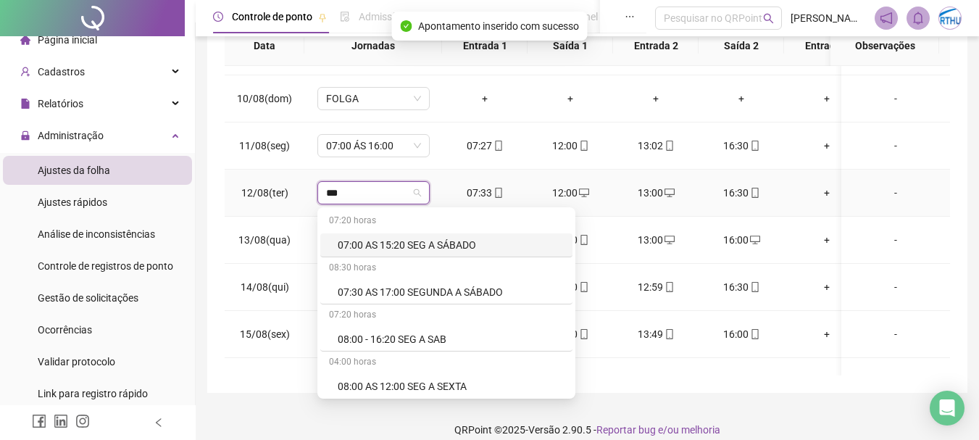
type input "****"
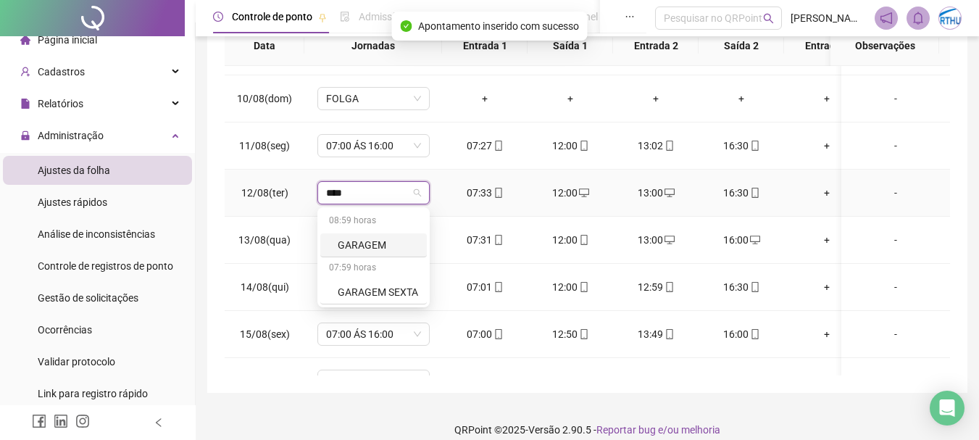
click at [356, 249] on div "GARAGEM" at bounding box center [378, 245] width 80 height 16
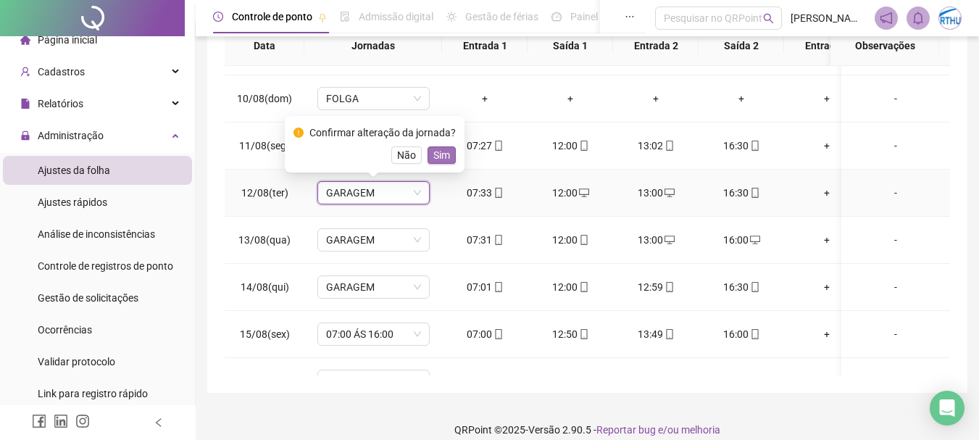
click at [441, 154] on span "Sim" at bounding box center [441, 155] width 17 height 16
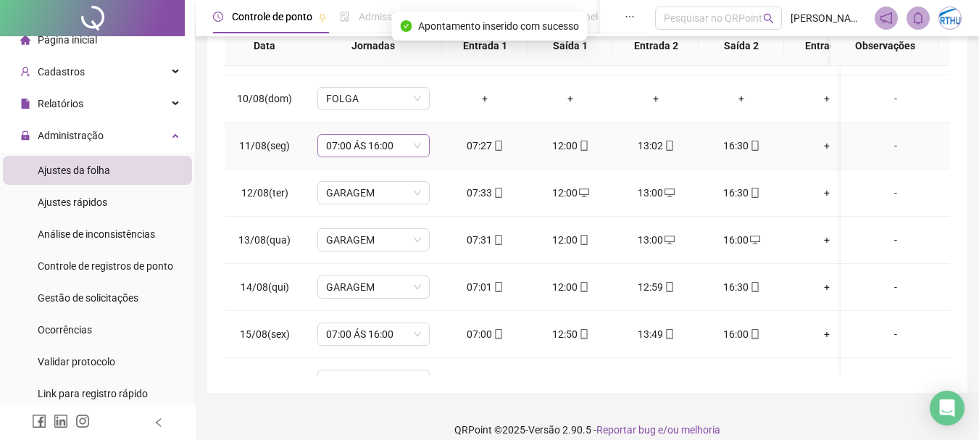
click at [388, 154] on span "07:00 ÁS 16:00" at bounding box center [373, 146] width 95 height 22
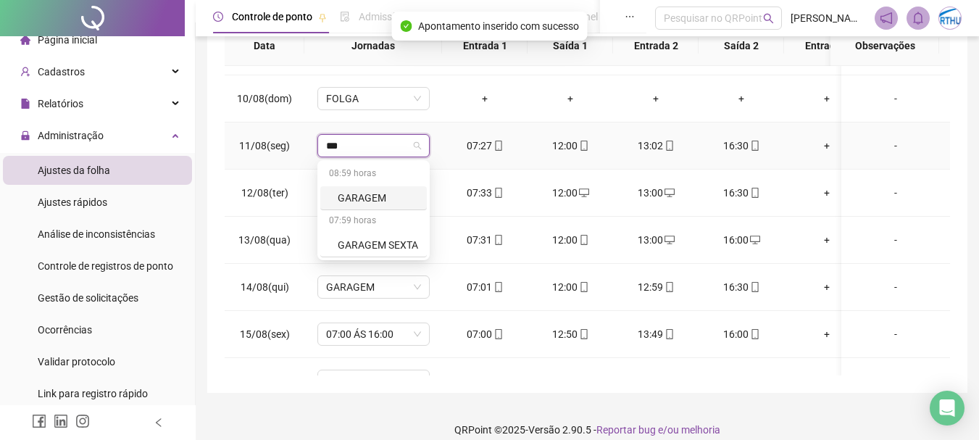
type input "****"
click at [360, 198] on div "GARAGEM" at bounding box center [378, 198] width 80 height 16
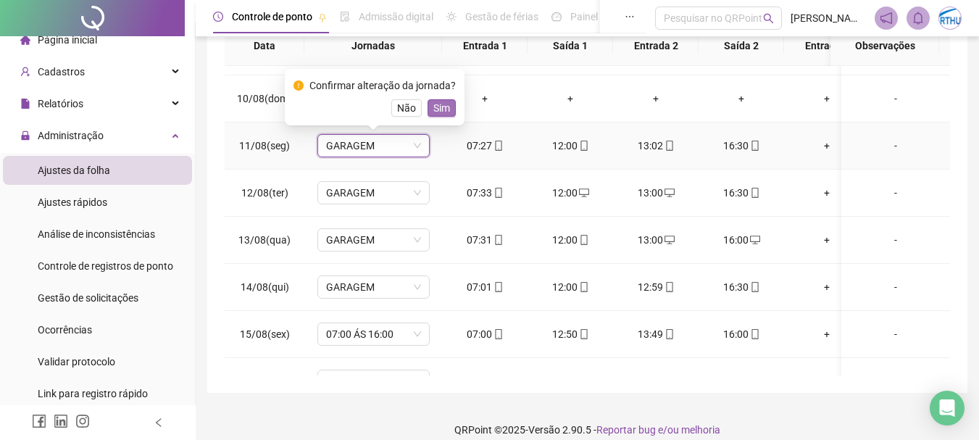
click at [446, 107] on span "Sim" at bounding box center [441, 108] width 17 height 16
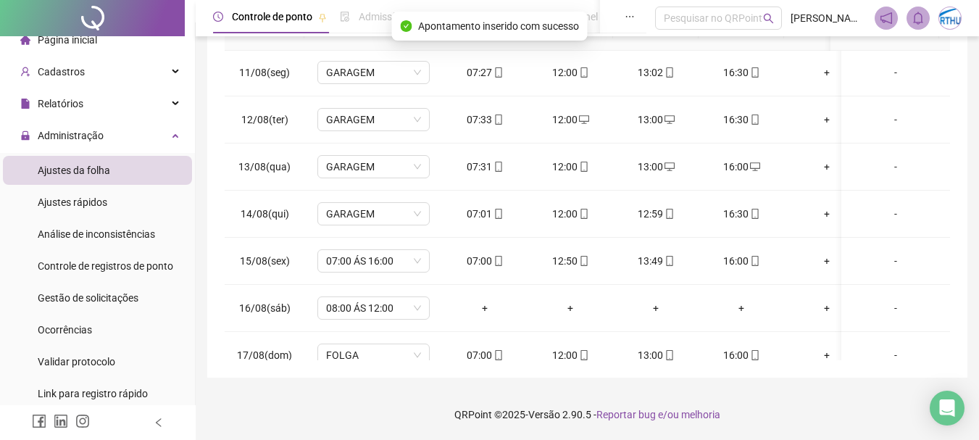
scroll to position [1067, 0]
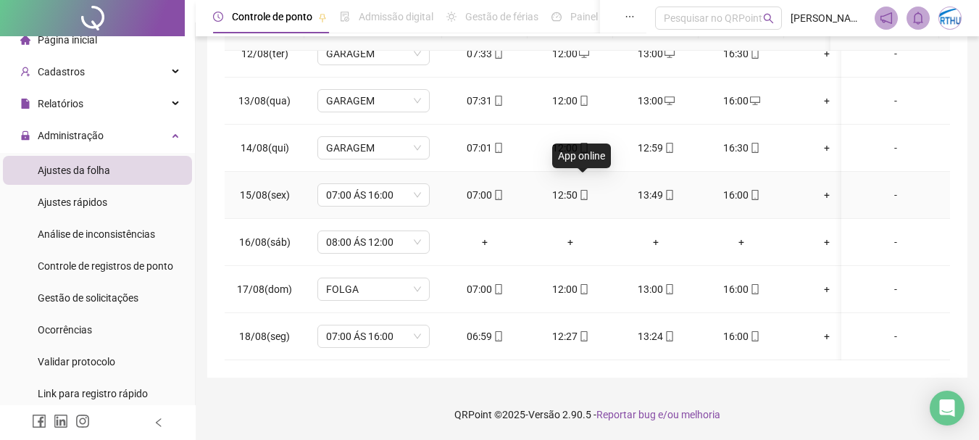
click at [581, 190] on icon "mobile" at bounding box center [584, 195] width 10 height 10
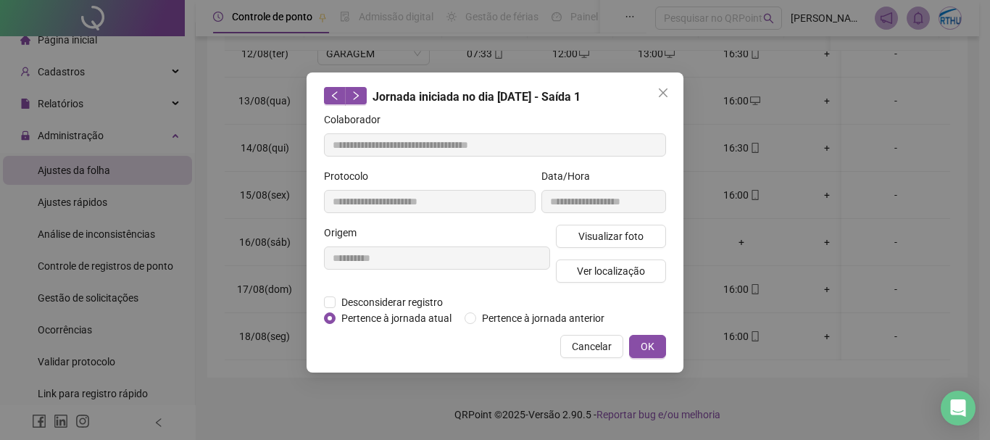
type input "**********"
click at [601, 276] on span "Ver localização" at bounding box center [611, 271] width 68 height 16
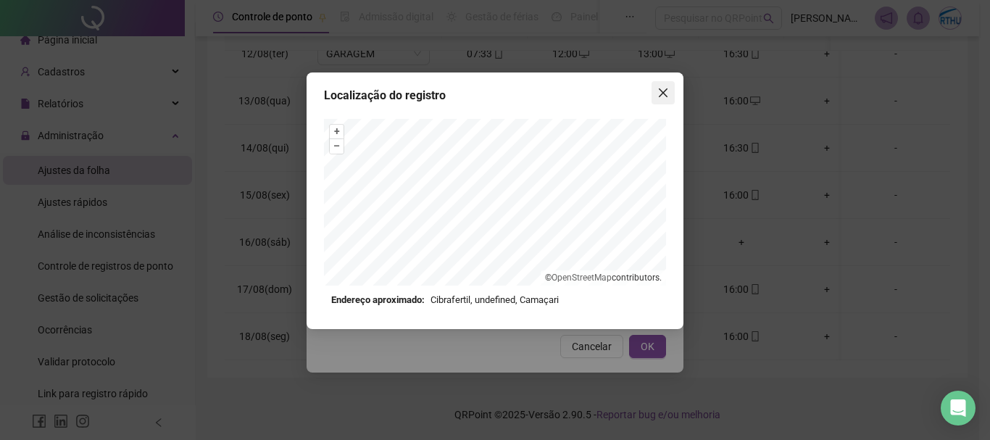
click at [665, 92] on icon "close" at bounding box center [663, 92] width 9 height 9
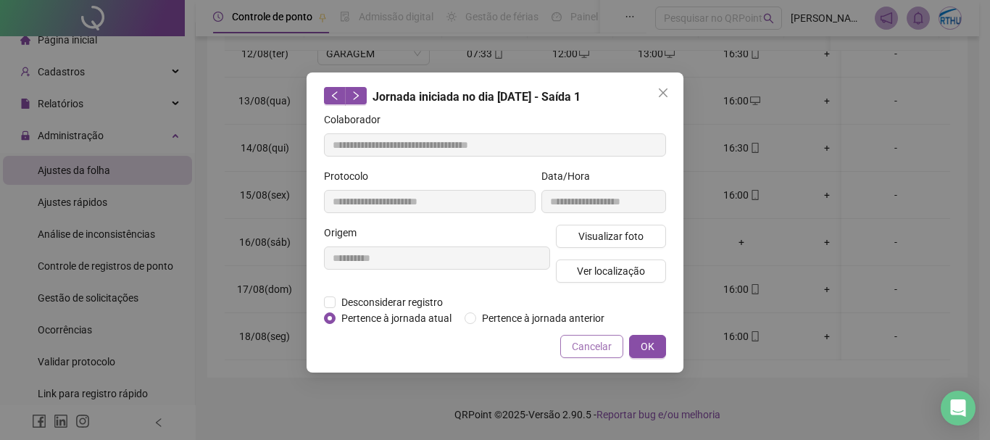
click at [592, 344] on span "Cancelar" at bounding box center [592, 346] width 40 height 16
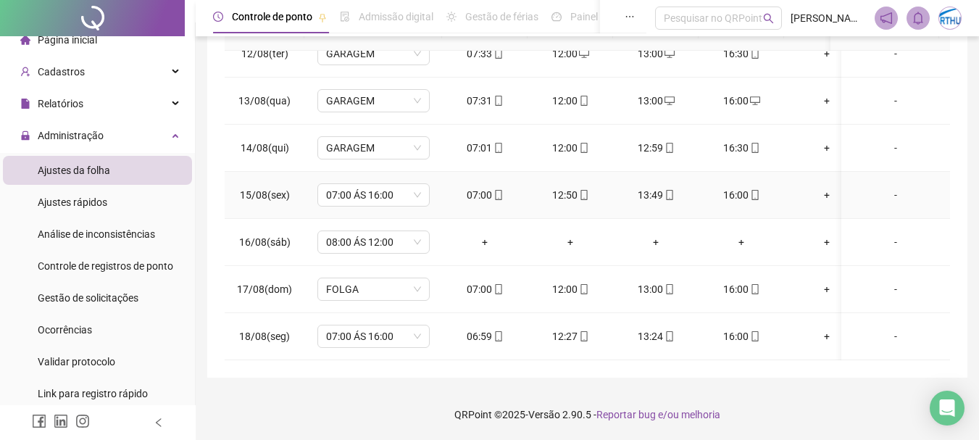
click at [739, 187] on div "16:00" at bounding box center [741, 195] width 62 height 16
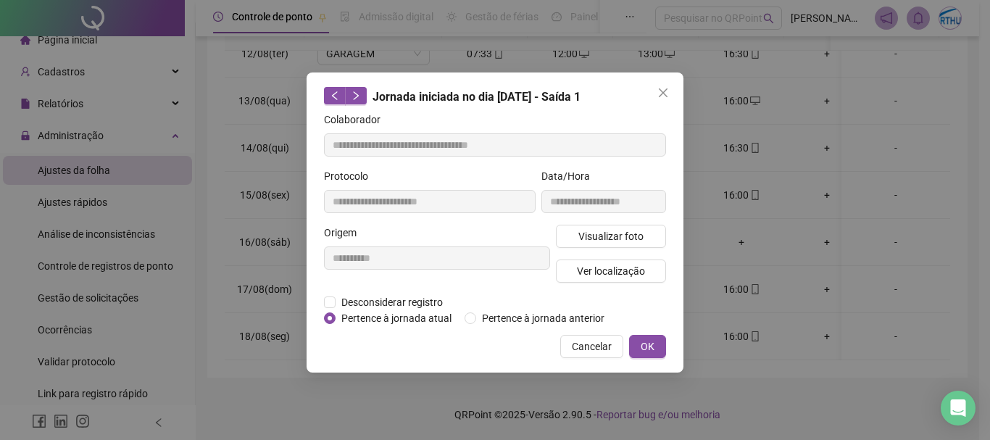
type input "**********"
click at [635, 272] on span "Ver localização" at bounding box center [611, 271] width 68 height 16
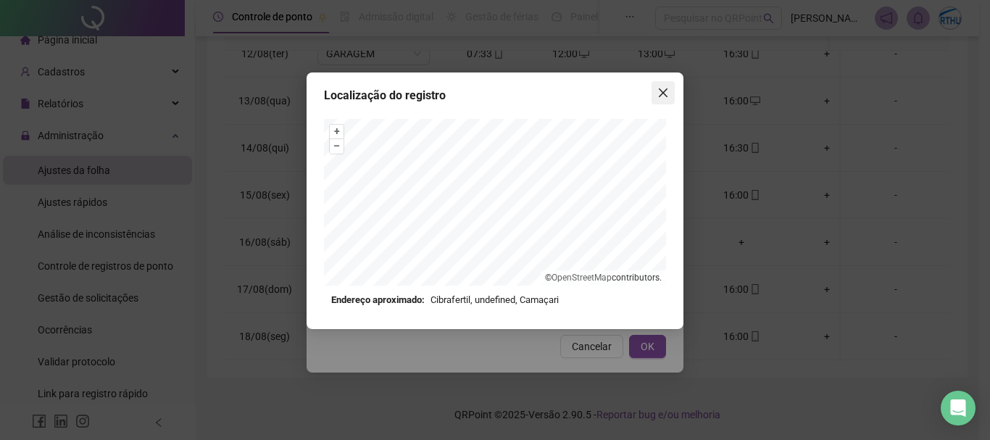
click at [666, 91] on icon "close" at bounding box center [663, 93] width 12 height 12
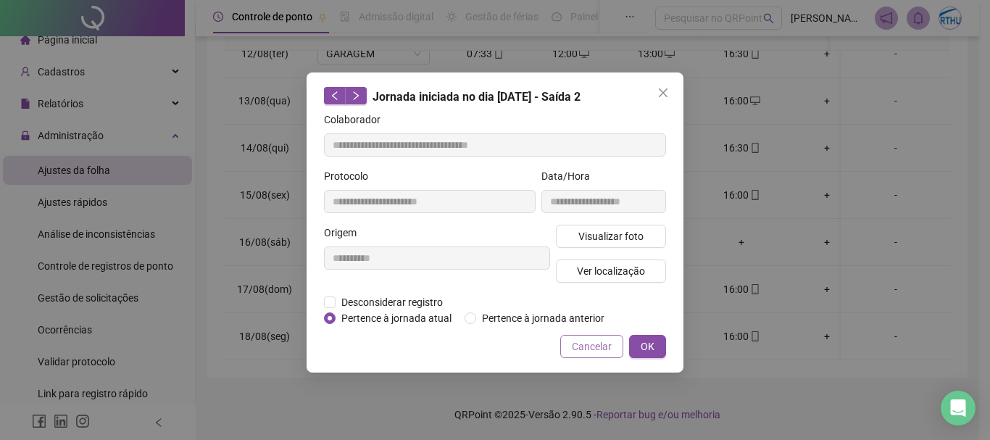
click at [575, 343] on span "Cancelar" at bounding box center [592, 346] width 40 height 16
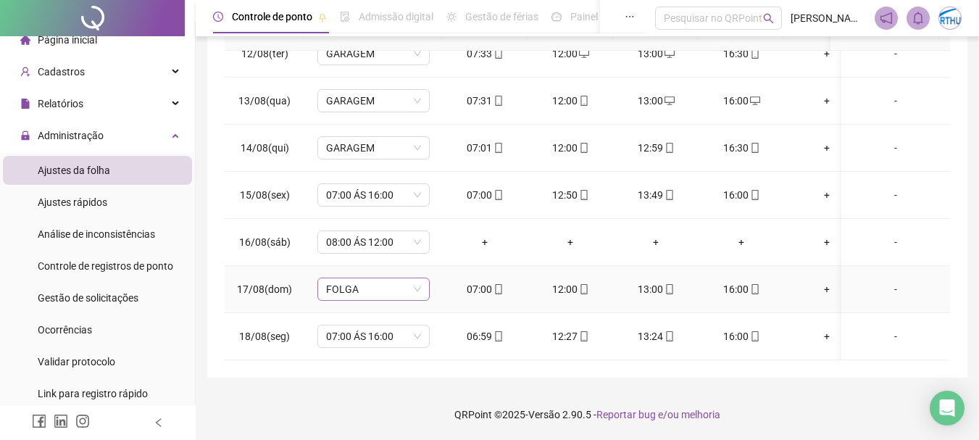
click at [413, 278] on span "FOLGA" at bounding box center [373, 289] width 95 height 22
click at [716, 234] on div "+" at bounding box center [741, 242] width 62 height 16
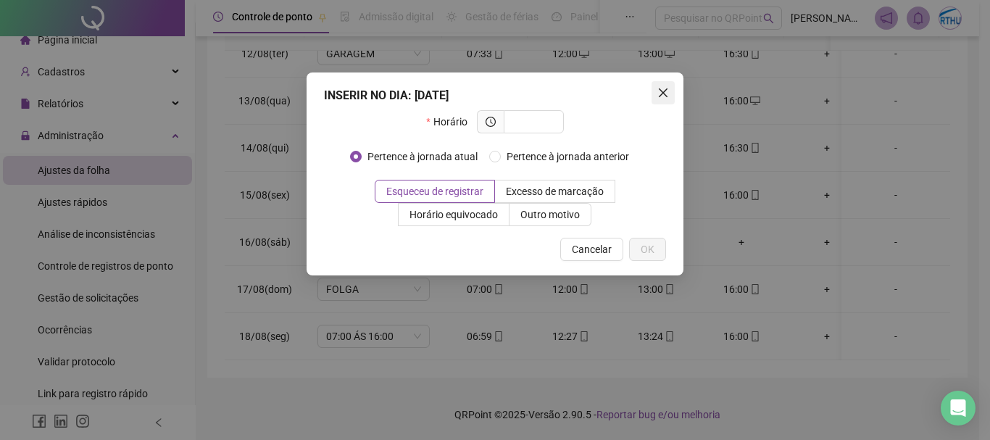
click at [659, 94] on icon "close" at bounding box center [663, 93] width 12 height 12
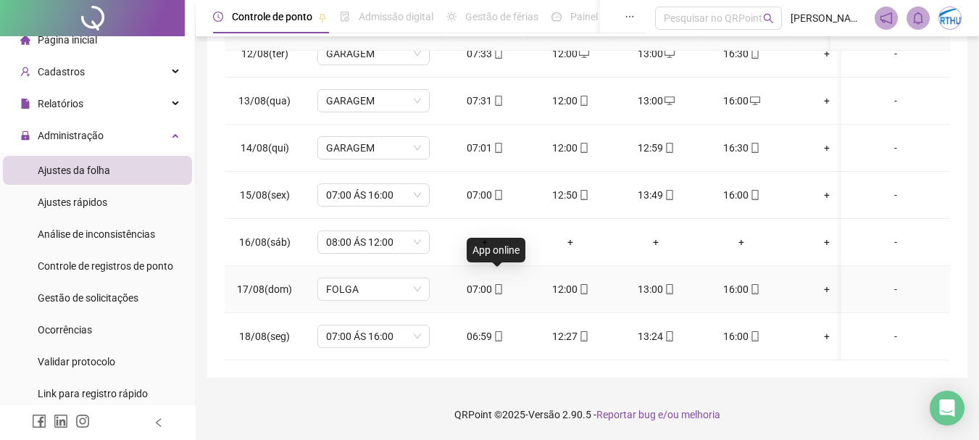
click at [496, 284] on icon "mobile" at bounding box center [499, 289] width 10 height 10
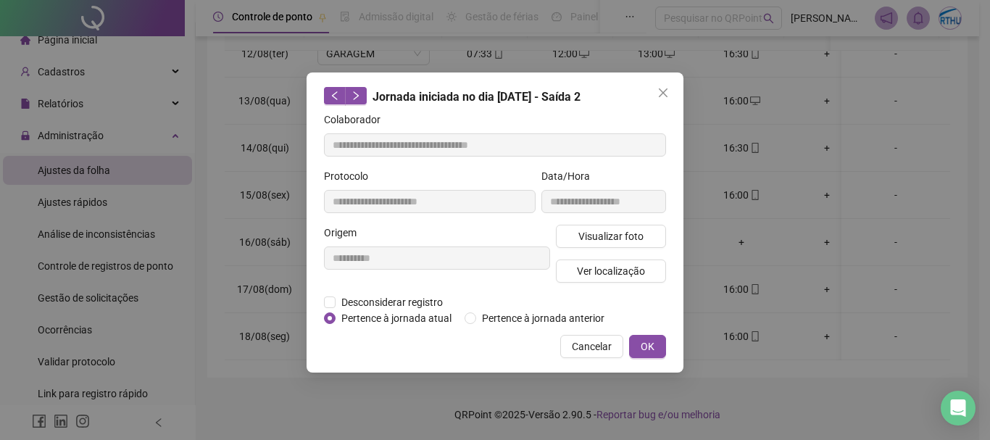
type input "**********"
click at [631, 271] on span "Ver localização" at bounding box center [611, 271] width 68 height 16
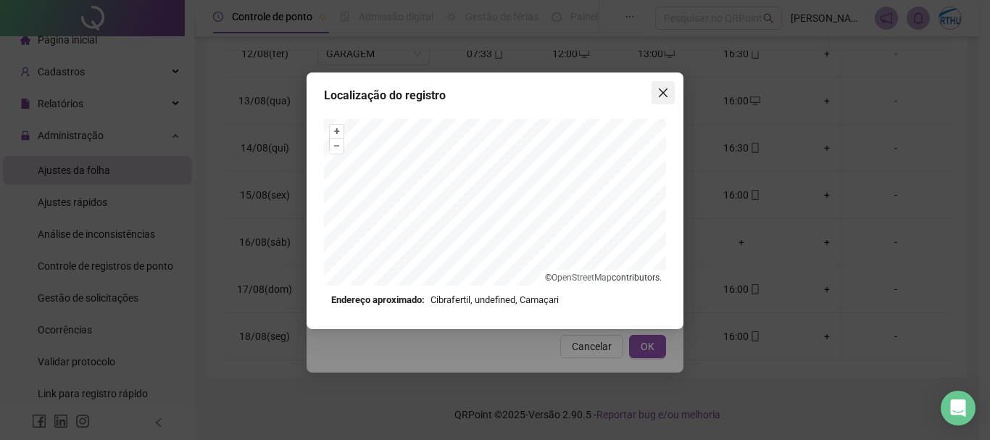
click at [665, 93] on icon "close" at bounding box center [663, 93] width 12 height 12
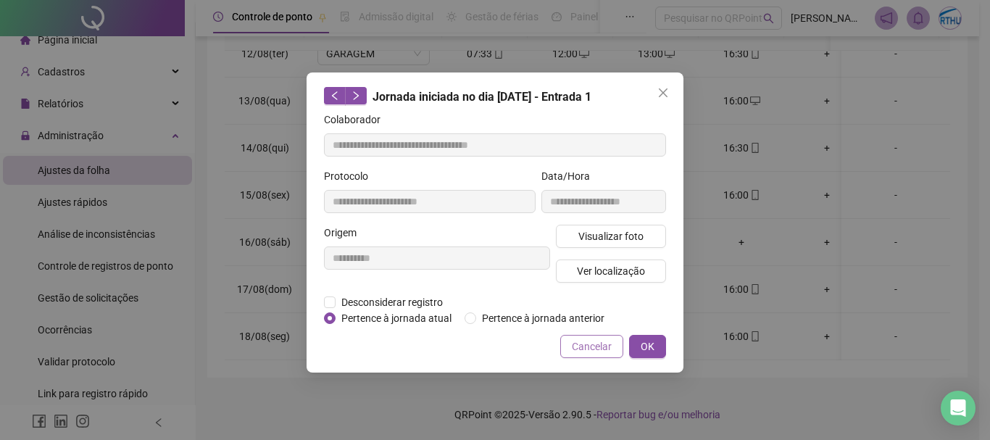
click at [604, 341] on span "Cancelar" at bounding box center [592, 346] width 40 height 16
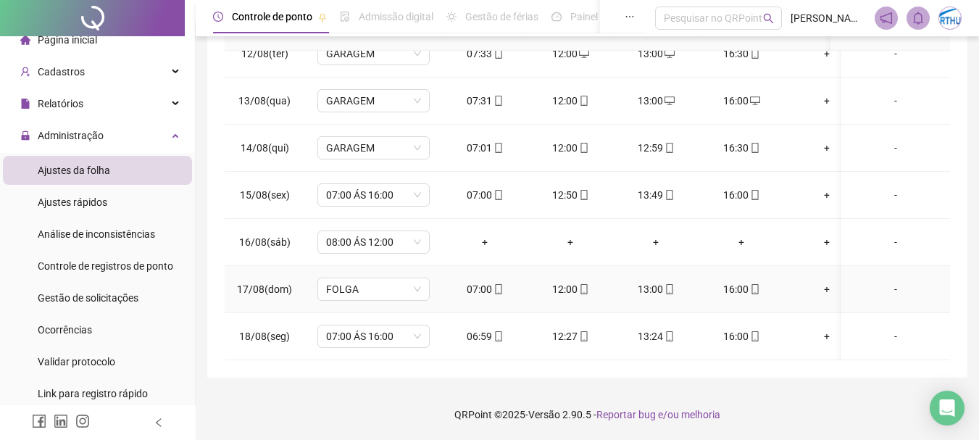
click at [884, 281] on div "-" at bounding box center [896, 289] width 86 height 16
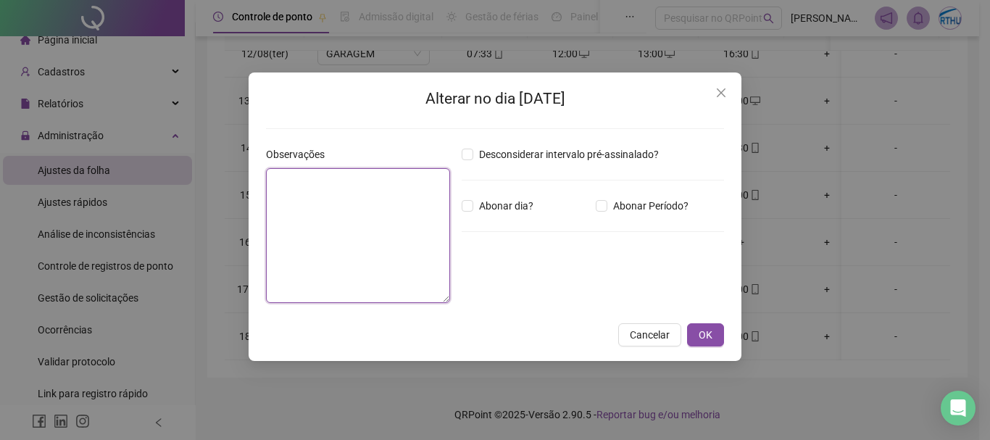
click at [395, 220] on textarea at bounding box center [358, 235] width 184 height 135
type textarea "**********"
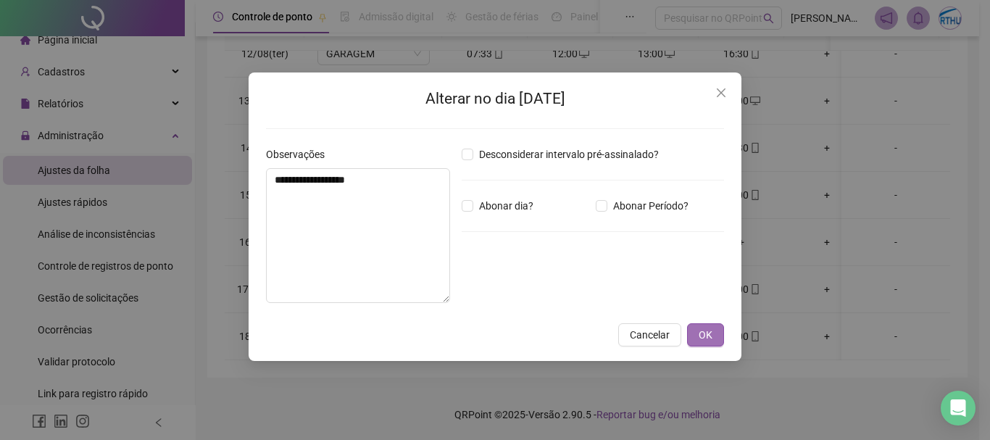
click at [710, 333] on span "OK" at bounding box center [706, 335] width 14 height 16
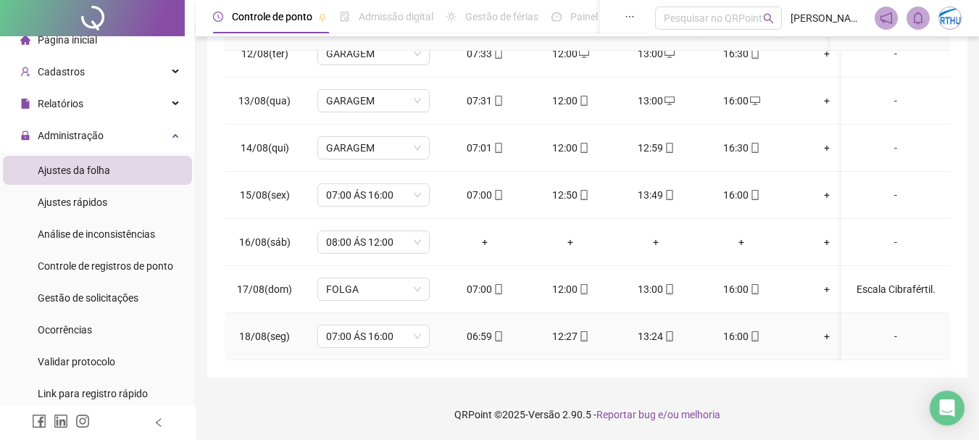
click at [585, 331] on icon "mobile" at bounding box center [584, 336] width 10 height 10
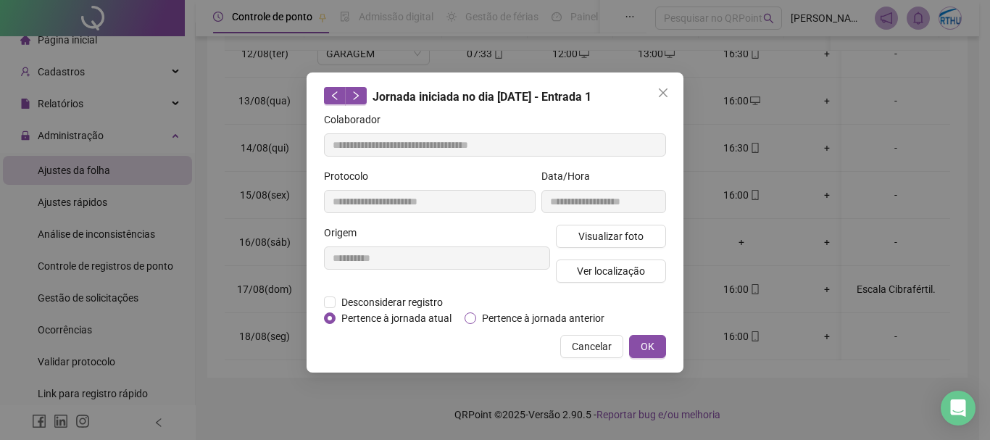
type input "**********"
click at [620, 271] on span "Ver localização" at bounding box center [611, 271] width 68 height 16
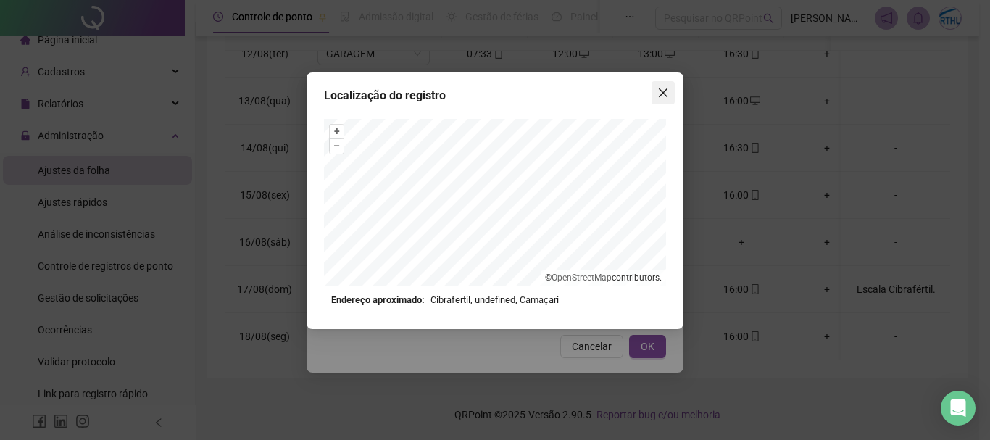
click at [661, 85] on button "Close" at bounding box center [662, 92] width 23 height 23
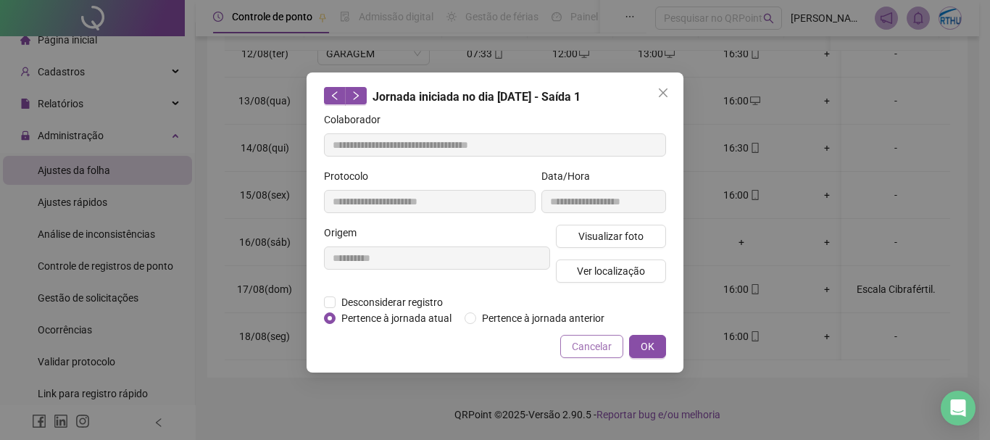
click at [607, 347] on span "Cancelar" at bounding box center [592, 346] width 40 height 16
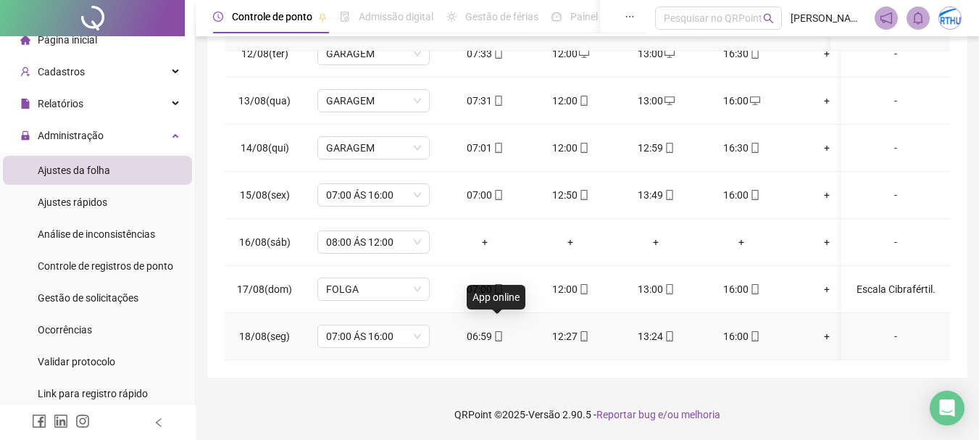
click at [496, 331] on icon "mobile" at bounding box center [499, 336] width 10 height 10
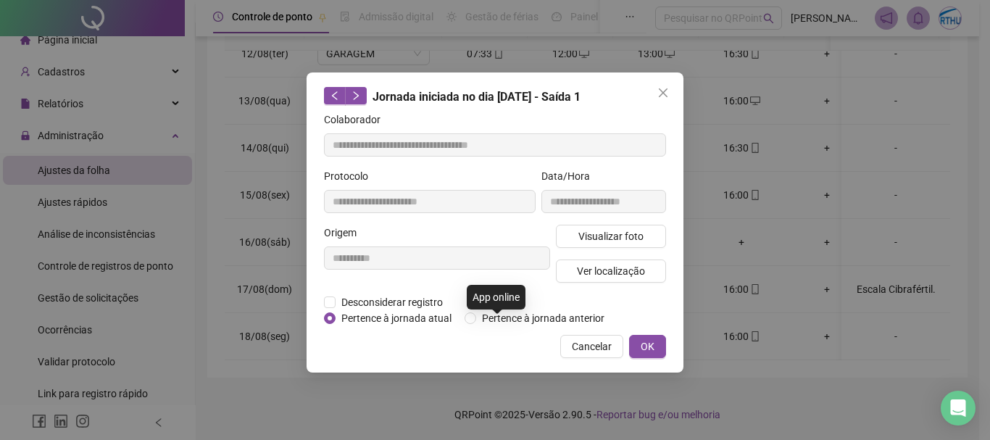
type input "**********"
click at [600, 269] on span "Ver localização" at bounding box center [611, 271] width 68 height 16
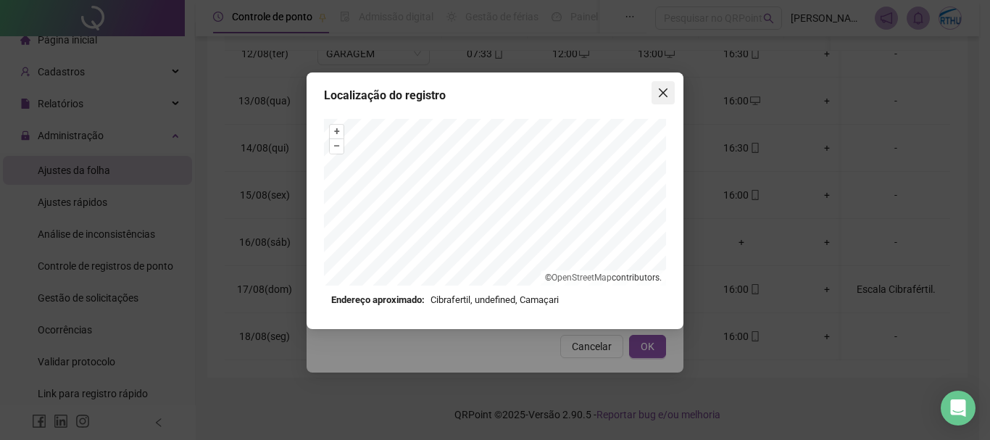
click at [663, 91] on icon "close" at bounding box center [663, 93] width 12 height 12
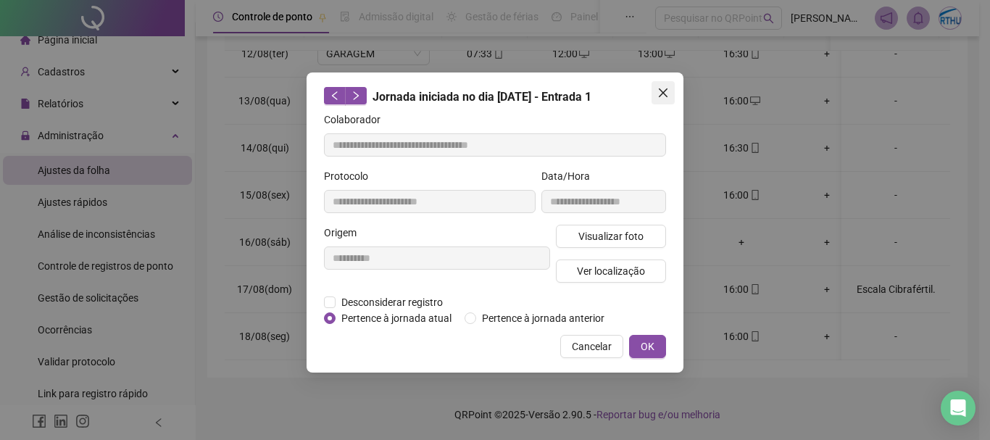
click at [660, 88] on icon "close" at bounding box center [663, 93] width 12 height 12
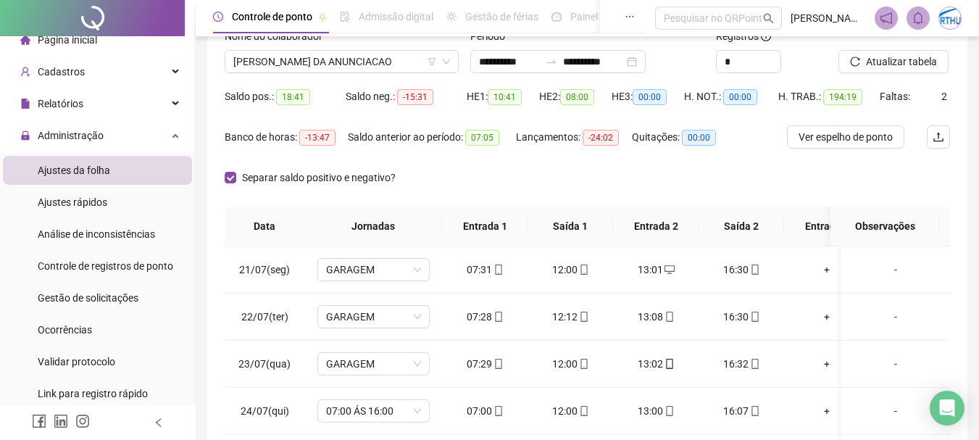
scroll to position [100, 0]
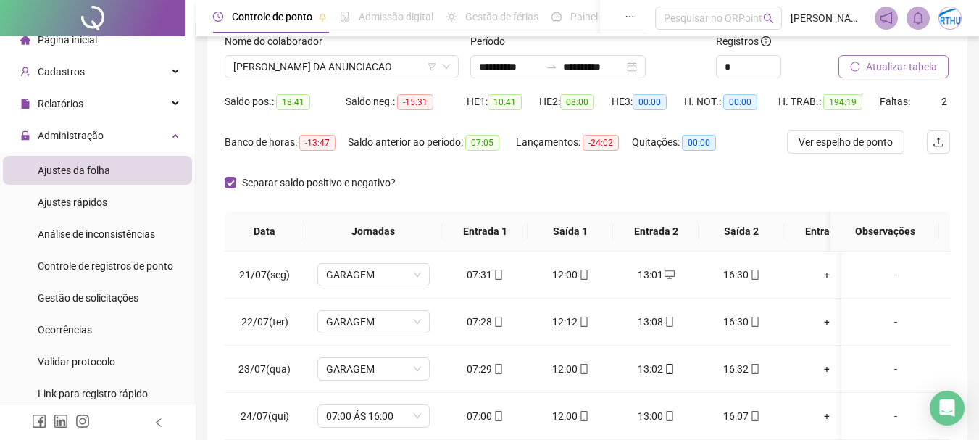
click at [892, 64] on span "Atualizar tabela" at bounding box center [901, 67] width 71 height 16
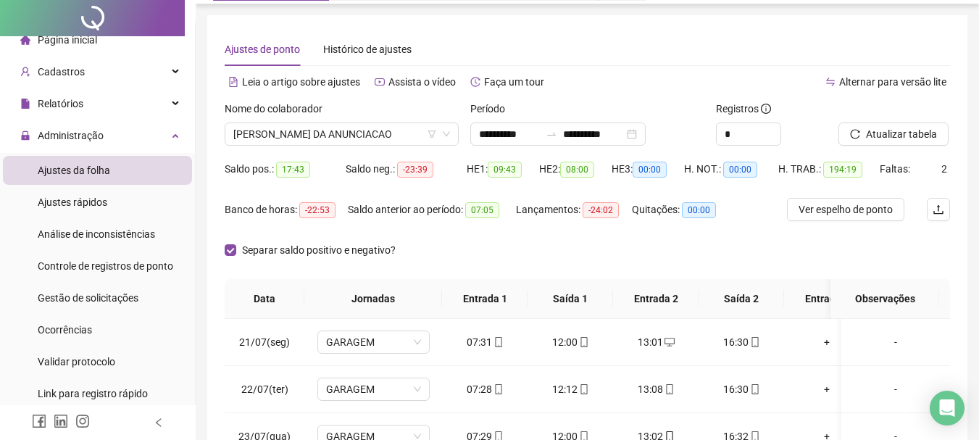
scroll to position [0, 0]
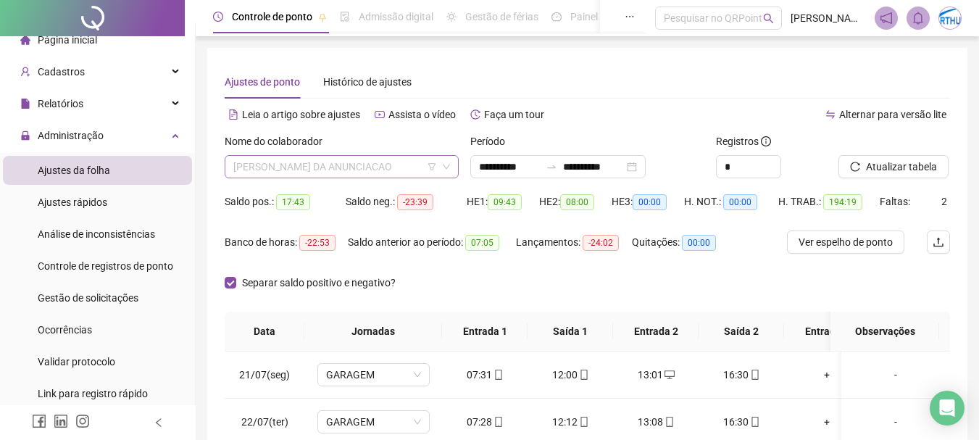
click at [337, 159] on span "[PERSON_NAME] DA ANUNCIACAO" at bounding box center [341, 167] width 217 height 22
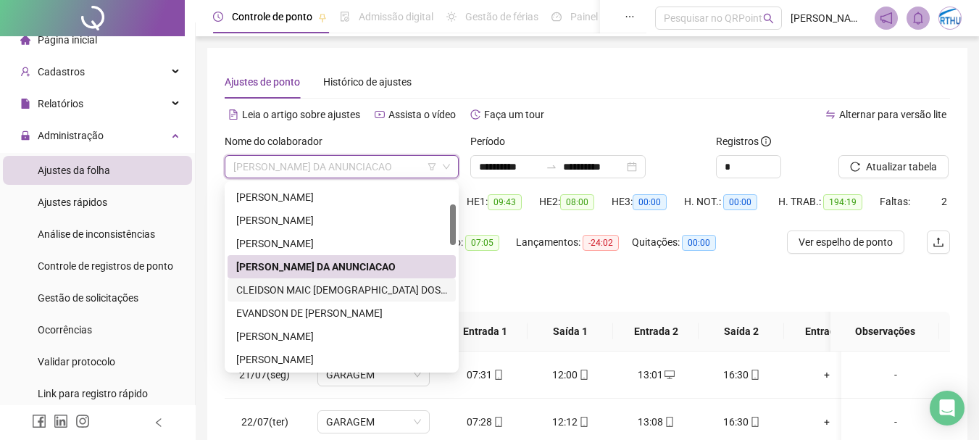
click at [357, 288] on div "CLEIDSON MAIC [DEMOGRAPHIC_DATA] DOS SANTOS" at bounding box center [341, 290] width 211 height 16
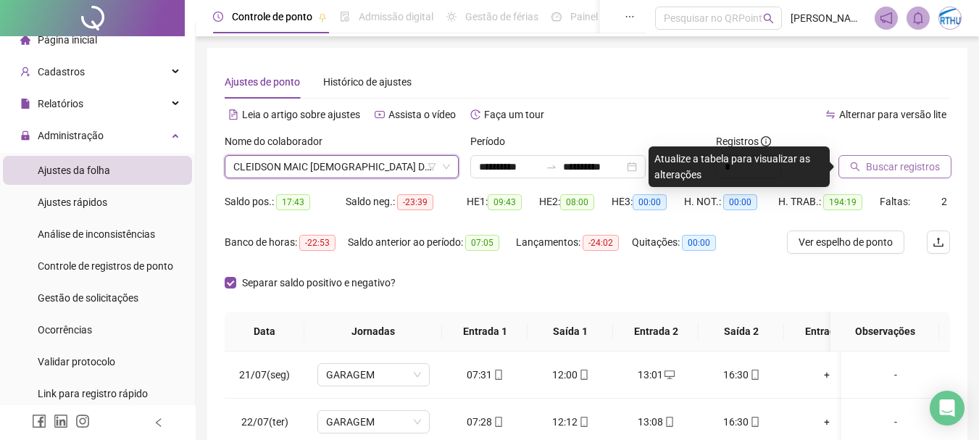
click at [903, 158] on button "Buscar registros" at bounding box center [894, 166] width 113 height 23
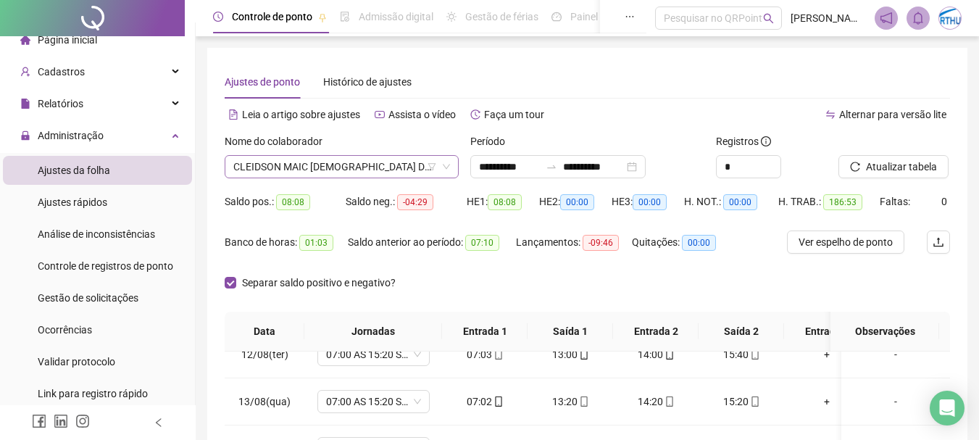
click at [308, 167] on span "CLEIDSON MAIC [DEMOGRAPHIC_DATA] DOS SANTOS" at bounding box center [341, 167] width 217 height 22
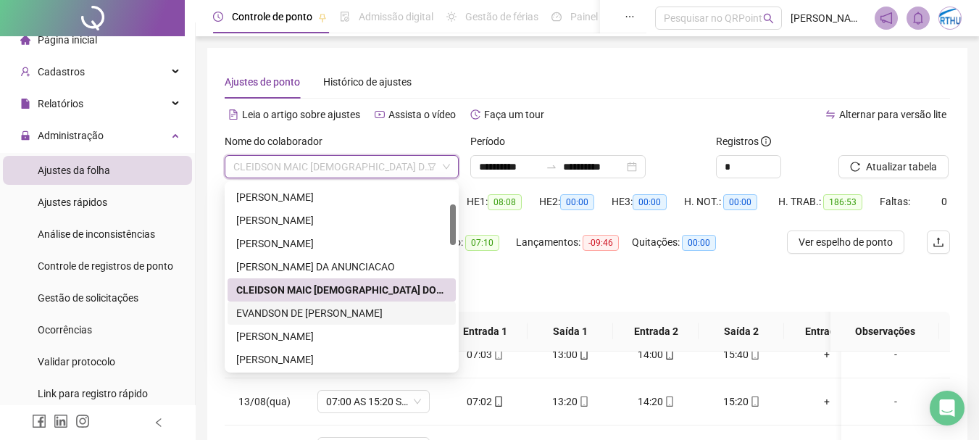
click at [329, 312] on div "EVANDSON DE [PERSON_NAME]" at bounding box center [341, 313] width 211 height 16
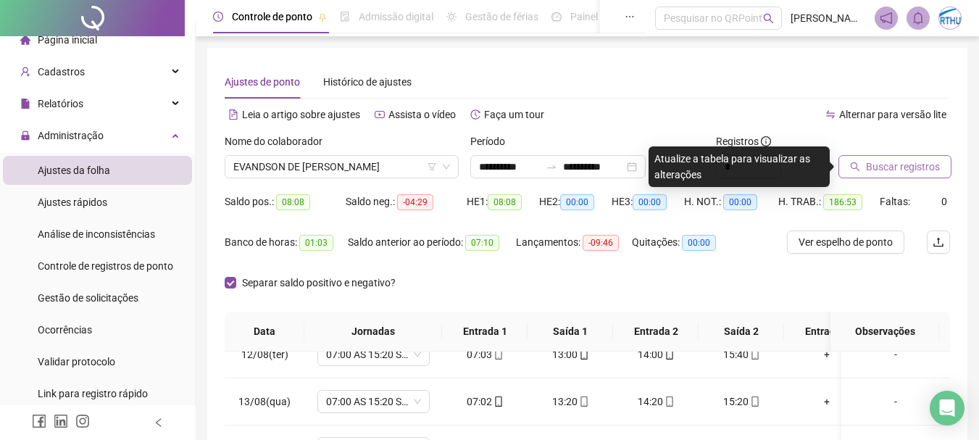
click at [894, 169] on span "Buscar registros" at bounding box center [903, 167] width 74 height 16
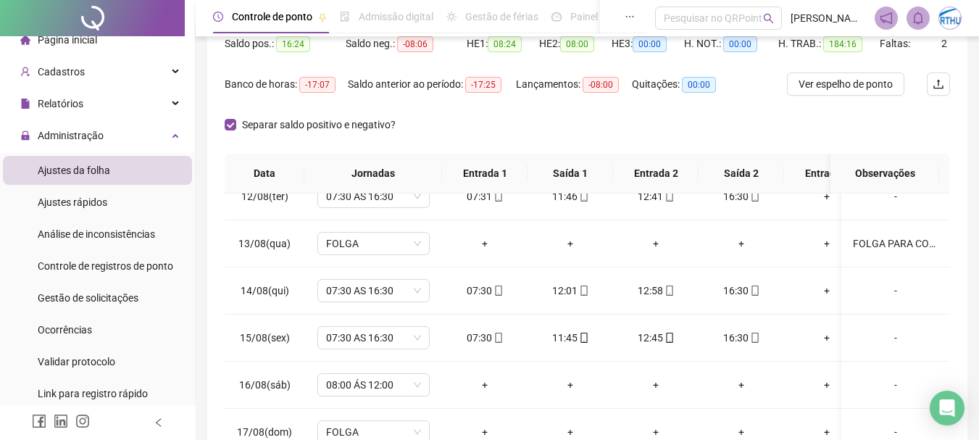
scroll to position [172, 0]
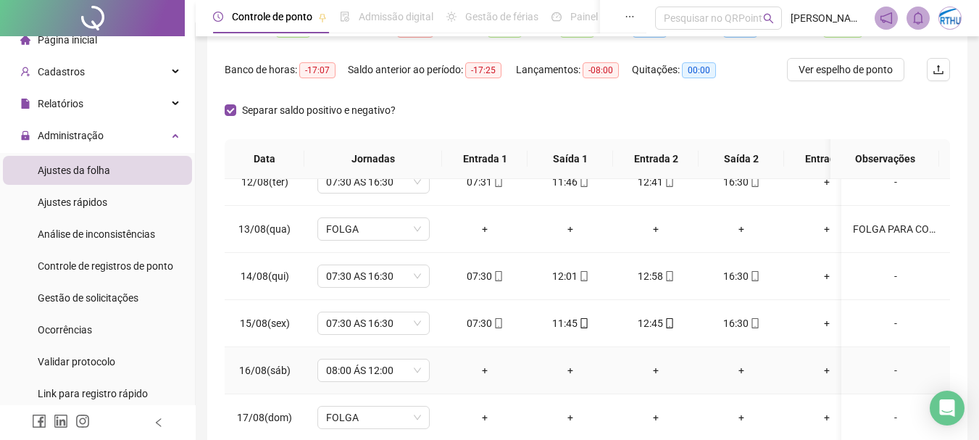
drag, startPoint x: 938, startPoint y: 344, endPoint x: 950, endPoint y: 311, distance: 35.3
click at [939, 343] on div "21/07(seg) 07:30 AS 16:30 07:30 11:38 12:35 16:30 + + + + - 22/07(ter) 07:30 AS…" at bounding box center [587, 333] width 725 height 309
click at [949, 205] on div "**********" at bounding box center [587, 190] width 760 height 630
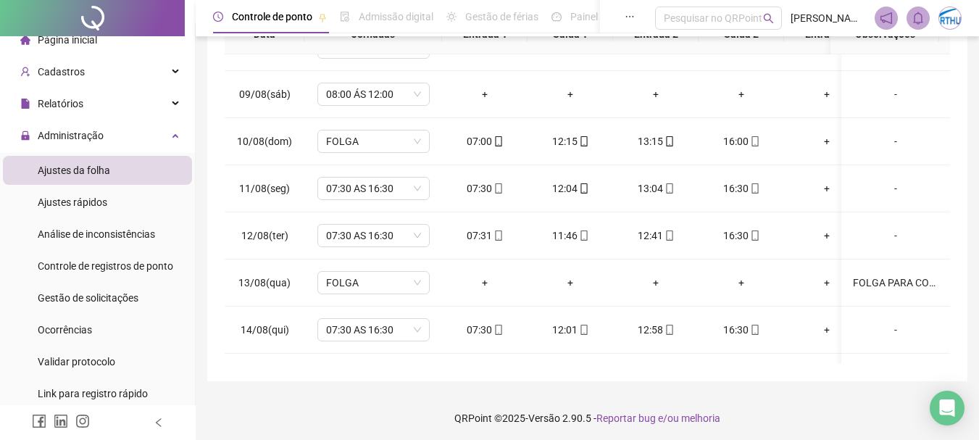
scroll to position [0, 0]
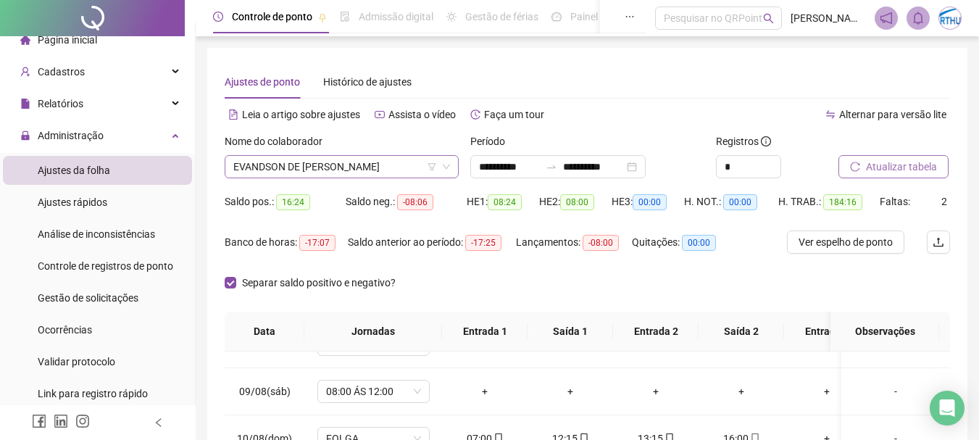
click at [382, 157] on span "EVANDSON DE [PERSON_NAME]" at bounding box center [341, 167] width 217 height 22
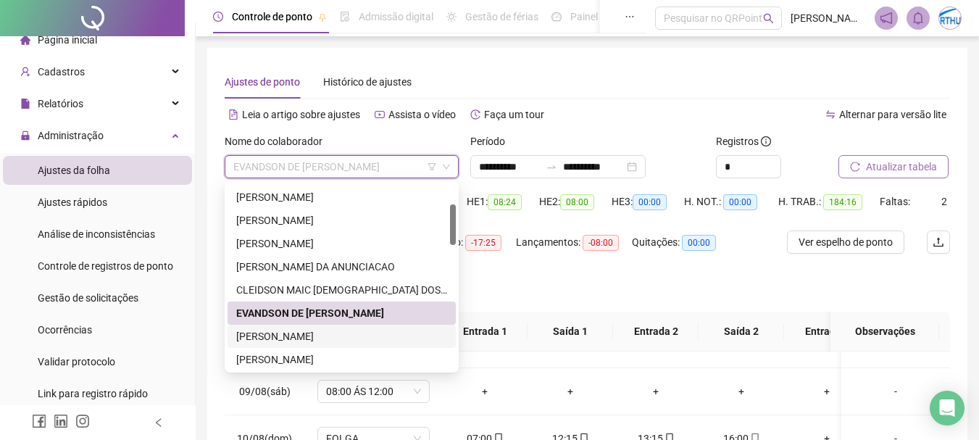
click at [346, 331] on div "[PERSON_NAME]" at bounding box center [341, 336] width 211 height 16
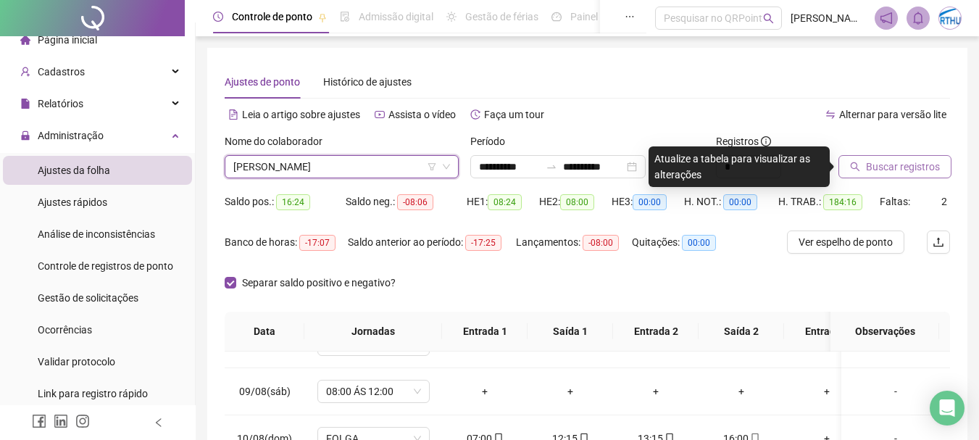
click at [909, 165] on span "Buscar registros" at bounding box center [903, 167] width 74 height 16
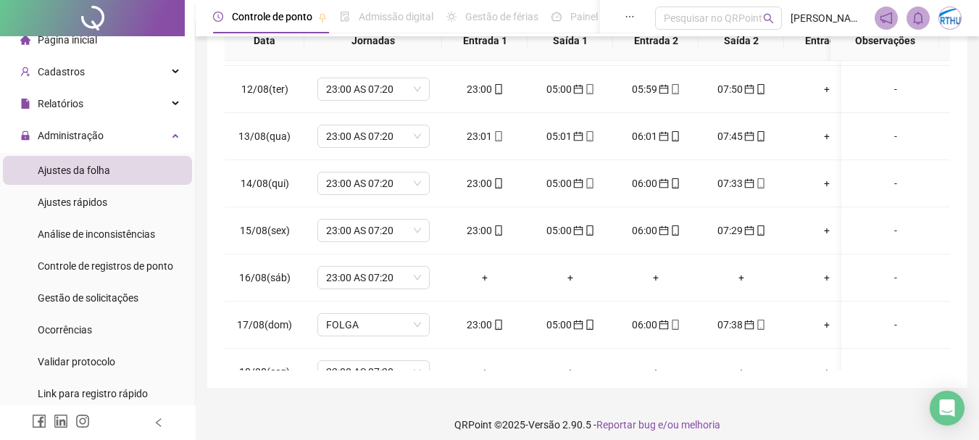
scroll to position [1067, 0]
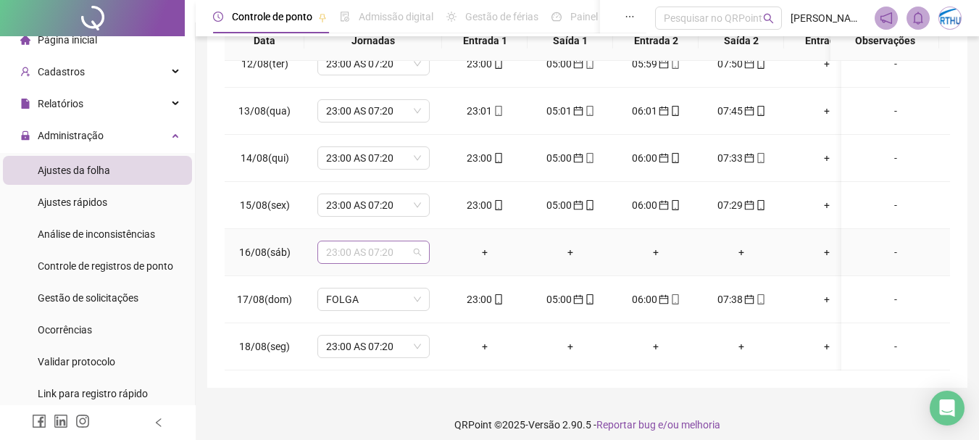
click at [356, 241] on span "23:00 AS 07:20" at bounding box center [373, 252] width 95 height 22
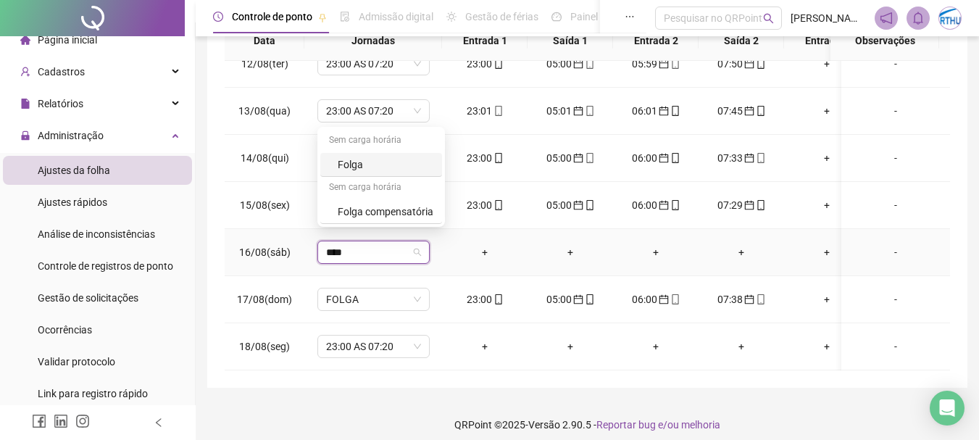
type input "*****"
click at [375, 165] on div "Folga" at bounding box center [386, 165] width 96 height 16
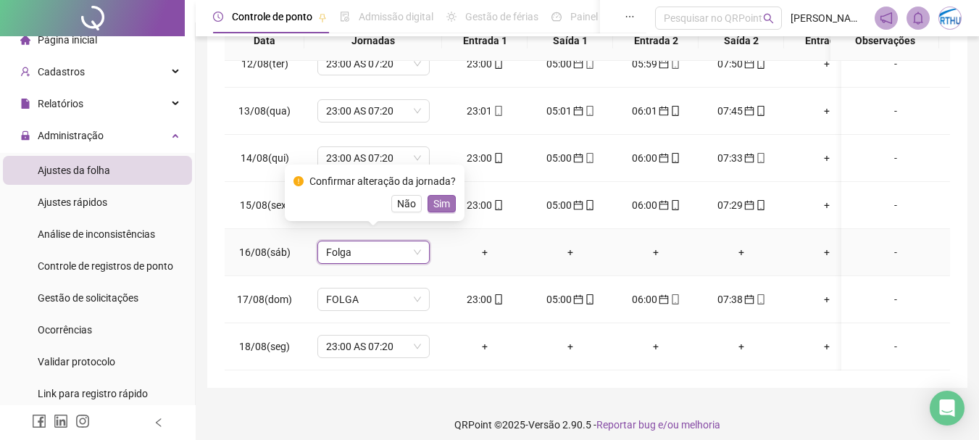
click at [444, 199] on span "Sim" at bounding box center [441, 204] width 17 height 16
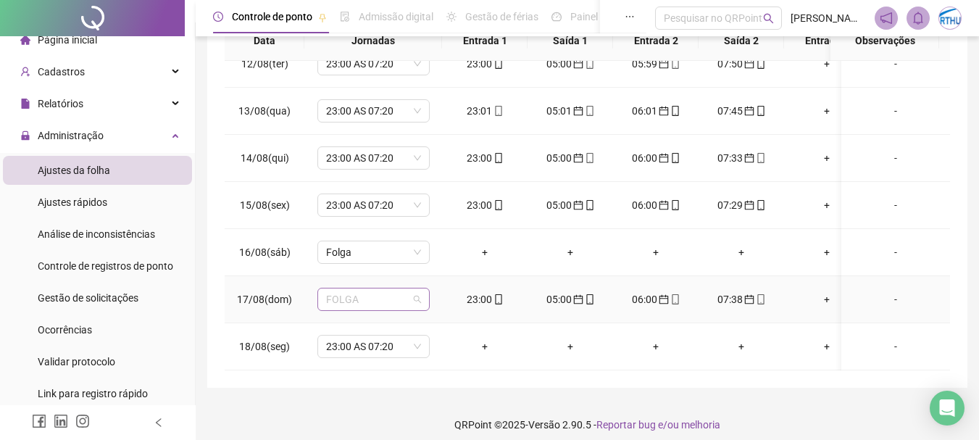
click at [406, 288] on span "FOLGA" at bounding box center [373, 299] width 95 height 22
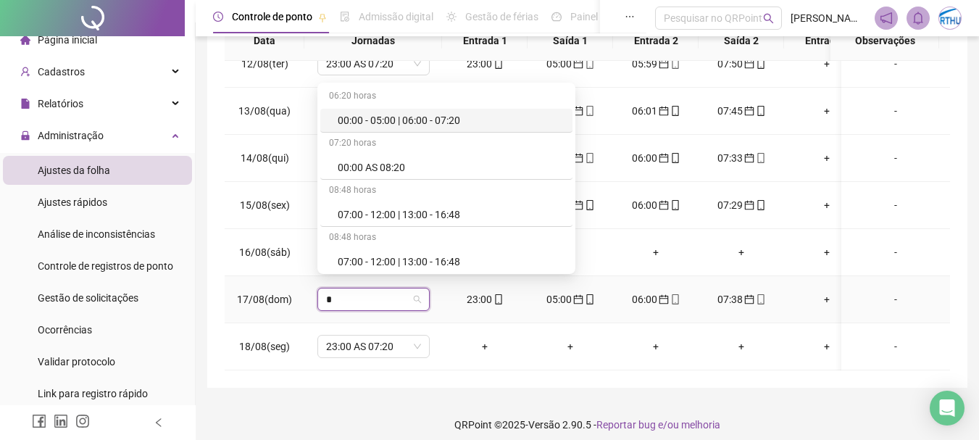
type input "**"
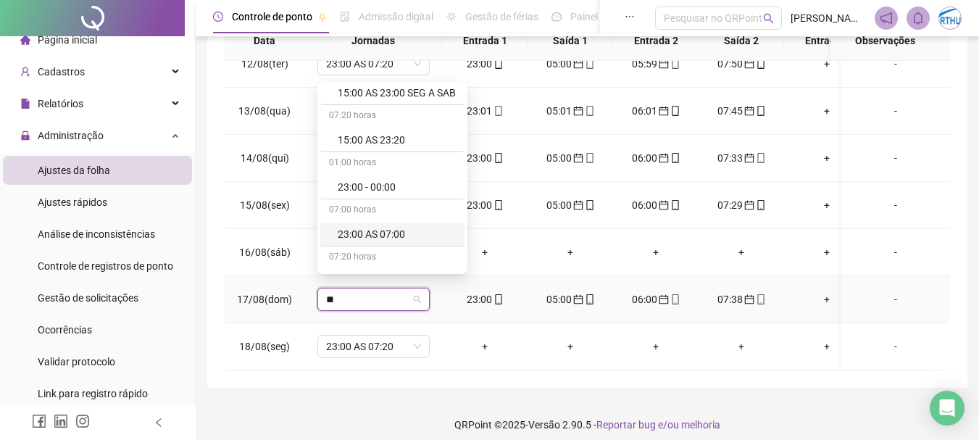
scroll to position [50, 0]
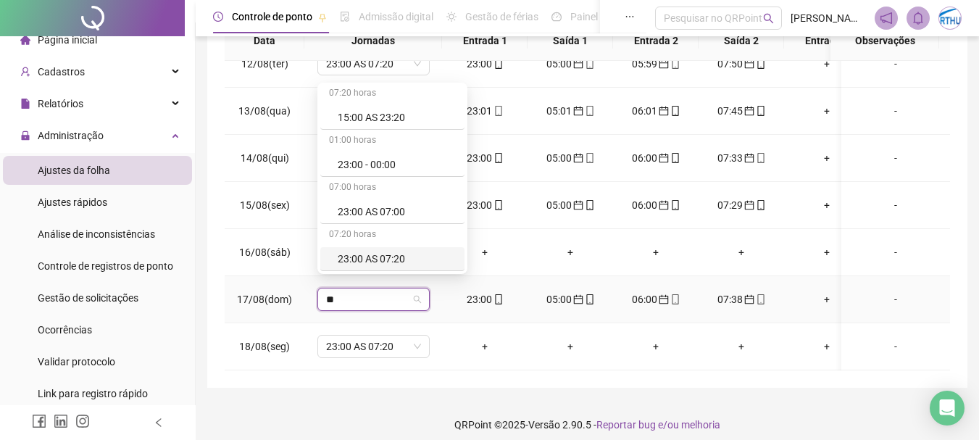
click at [393, 255] on div "23:00 AS 07:20" at bounding box center [397, 259] width 118 height 16
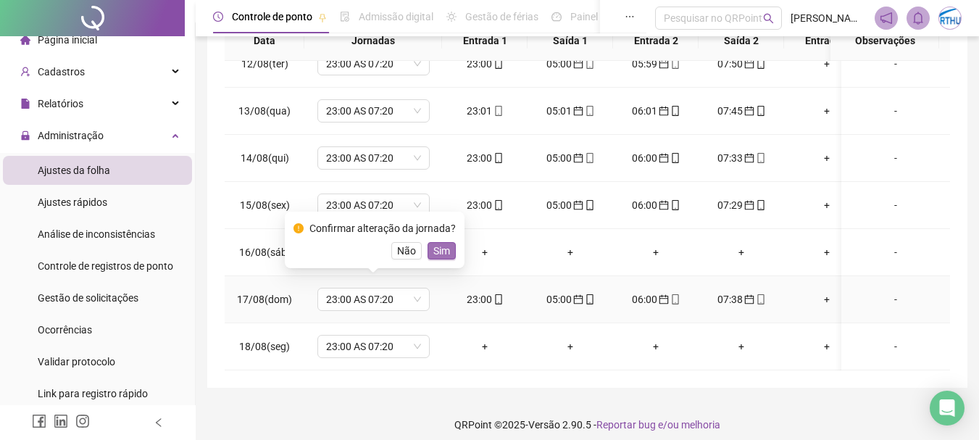
click at [446, 251] on span "Sim" at bounding box center [441, 251] width 17 height 16
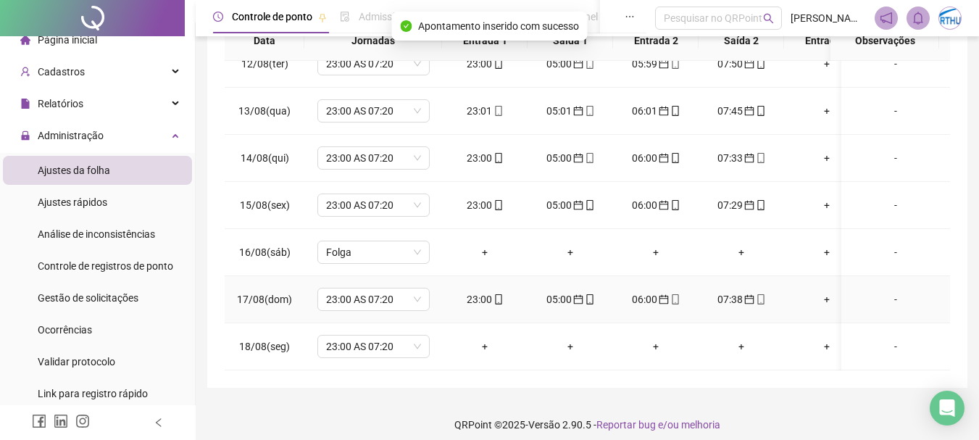
click at [883, 291] on div "-" at bounding box center [896, 299] width 86 height 16
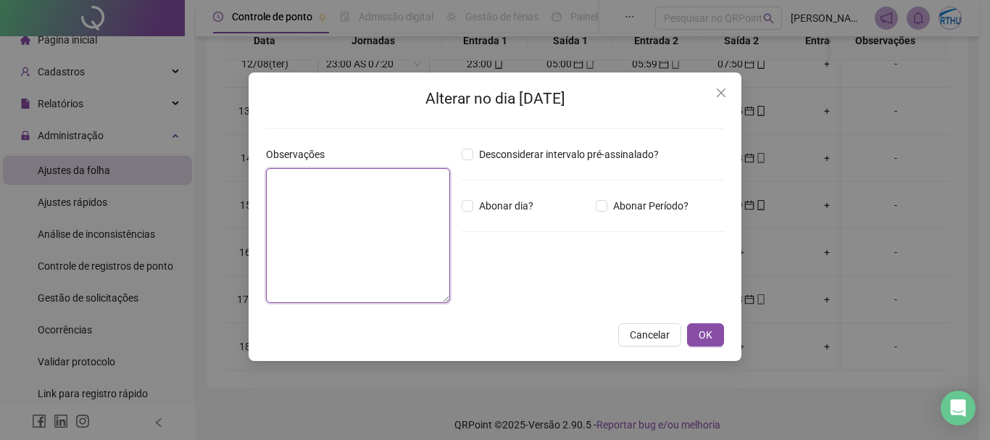
click at [266, 201] on textarea at bounding box center [358, 235] width 184 height 135
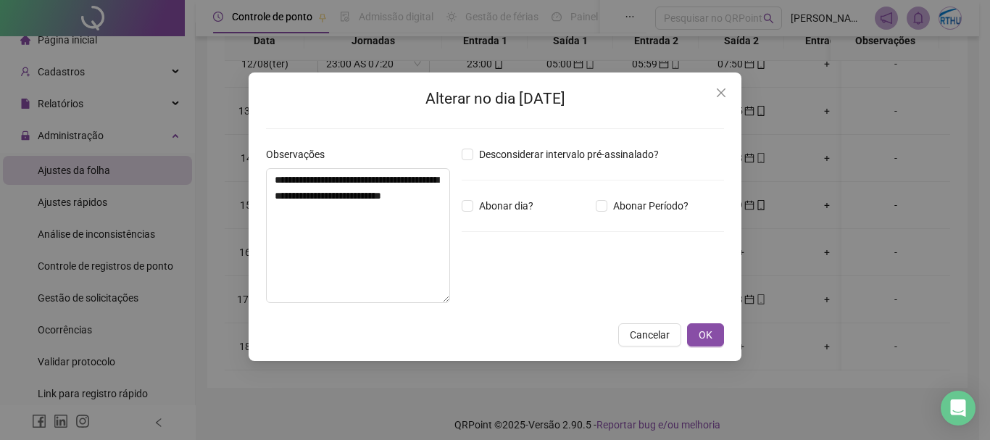
drag, startPoint x: 609, startPoint y: 89, endPoint x: 612, endPoint y: 111, distance: 22.0
click at [612, 111] on div "**********" at bounding box center [495, 201] width 458 height 228
click at [708, 331] on span "OK" at bounding box center [706, 335] width 14 height 16
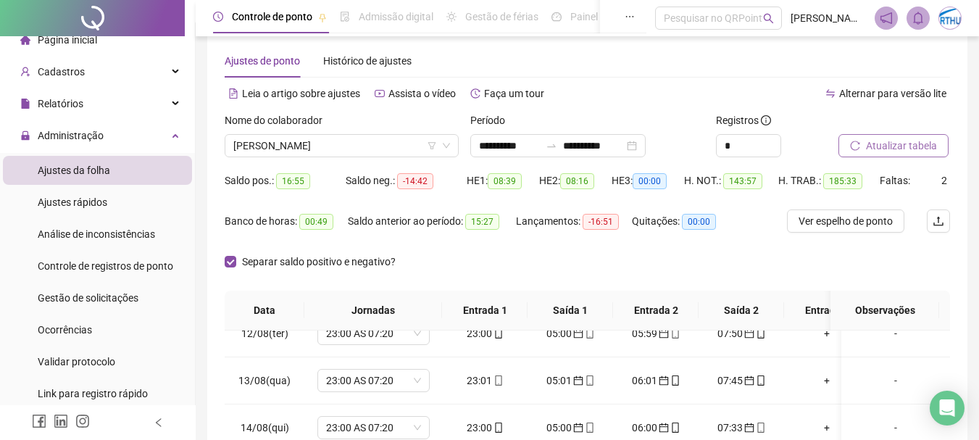
scroll to position [17, 0]
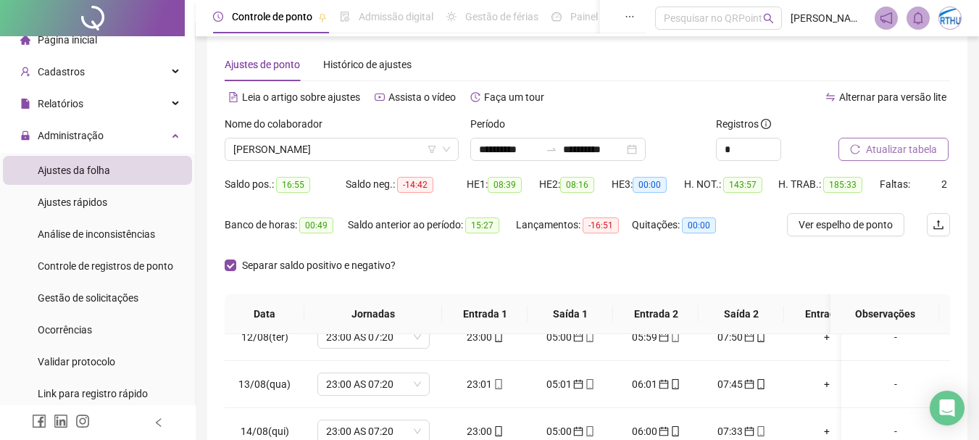
click at [912, 149] on span "Atualizar tabela" at bounding box center [901, 149] width 71 height 16
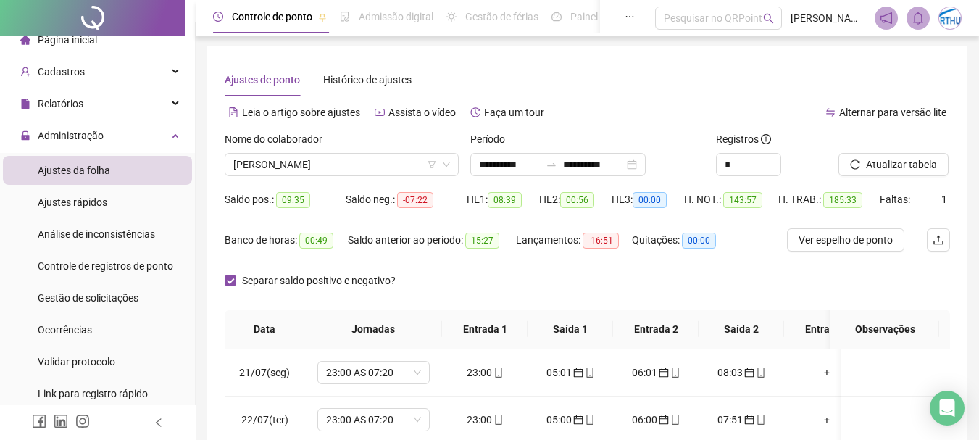
scroll to position [0, 0]
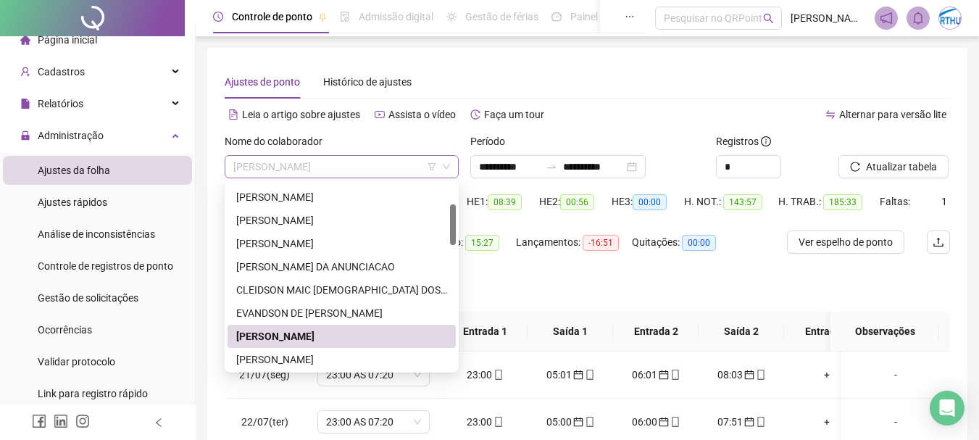
click at [328, 162] on span "[PERSON_NAME]" at bounding box center [341, 167] width 217 height 22
click at [349, 360] on div "[PERSON_NAME]" at bounding box center [341, 359] width 211 height 16
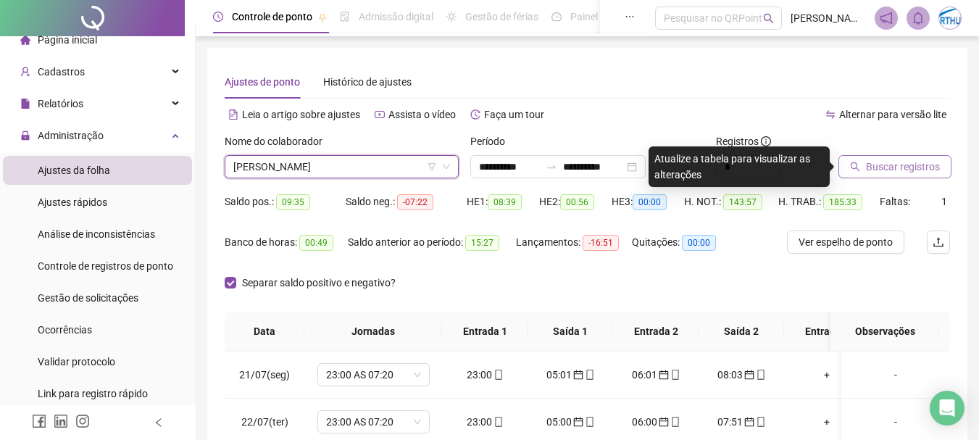
click at [877, 167] on span "Buscar registros" at bounding box center [903, 167] width 74 height 16
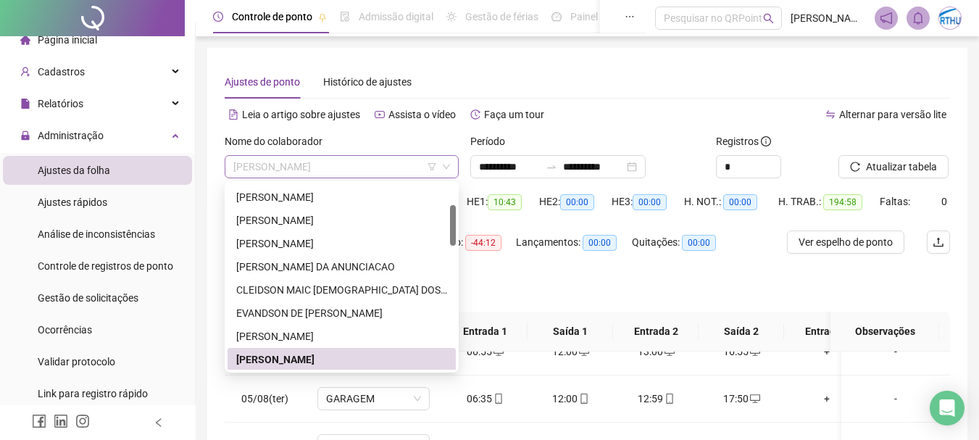
click at [349, 159] on span "[PERSON_NAME]" at bounding box center [341, 167] width 217 height 22
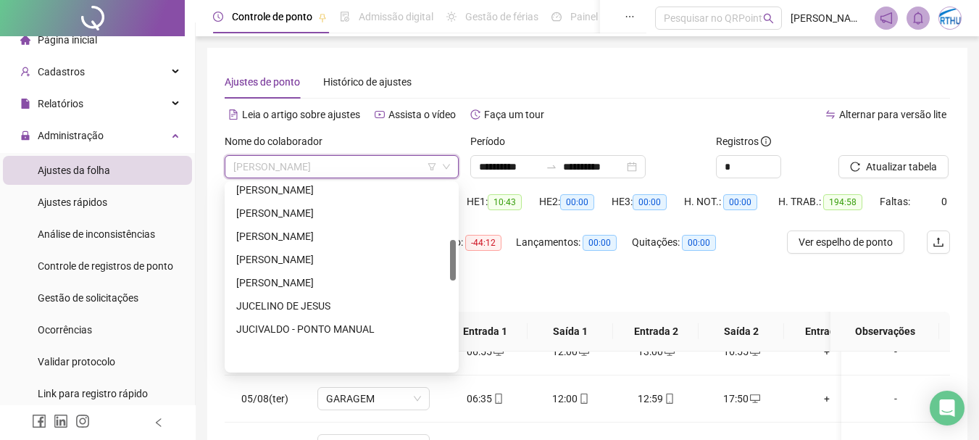
drag, startPoint x: 452, startPoint y: 233, endPoint x: 451, endPoint y: 283, distance: 50.0
click at [451, 280] on div at bounding box center [453, 260] width 6 height 41
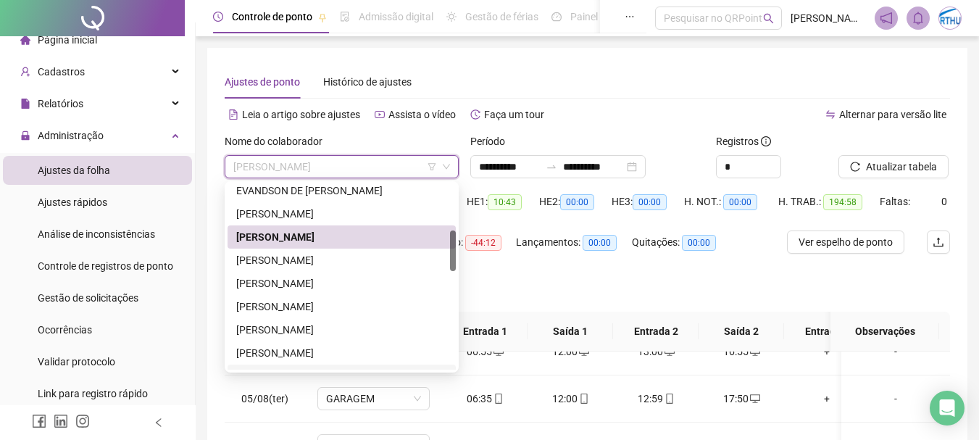
scroll to position [207, 0]
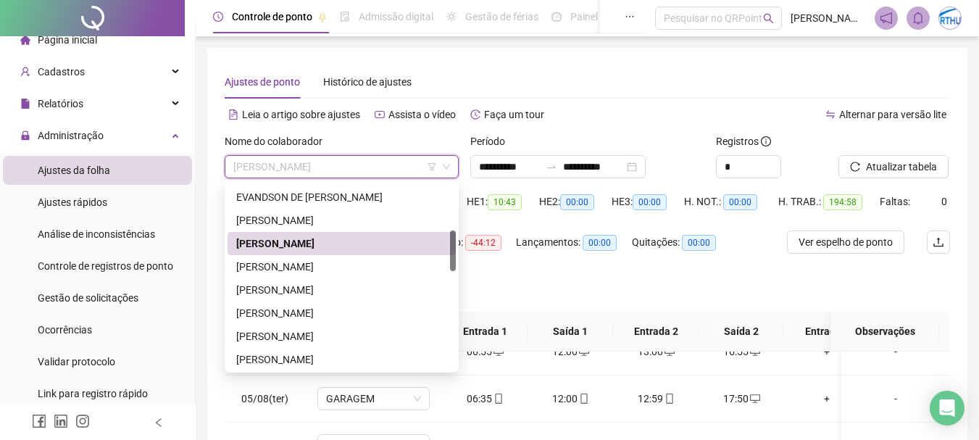
drag, startPoint x: 451, startPoint y: 267, endPoint x: 454, endPoint y: 243, distance: 24.8
click at [454, 243] on div at bounding box center [453, 250] width 6 height 41
click at [392, 267] on div "[PERSON_NAME]" at bounding box center [341, 267] width 211 height 16
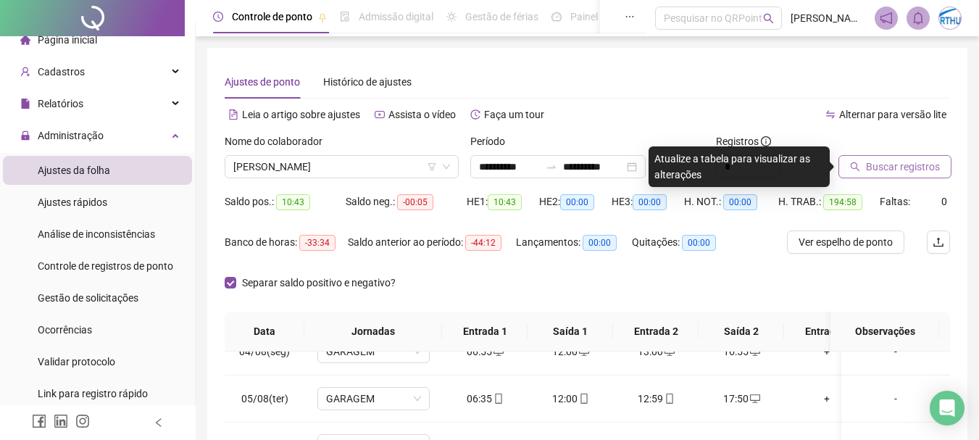
click at [870, 163] on span "Buscar registros" at bounding box center [903, 167] width 74 height 16
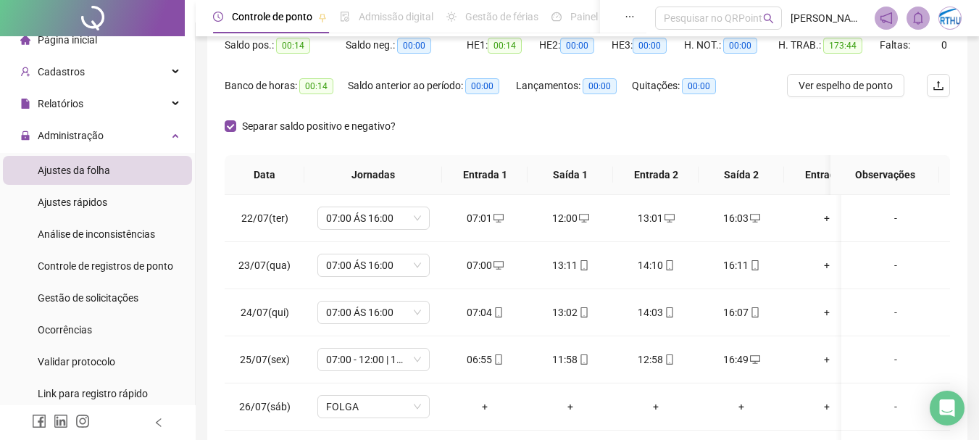
scroll to position [49, 0]
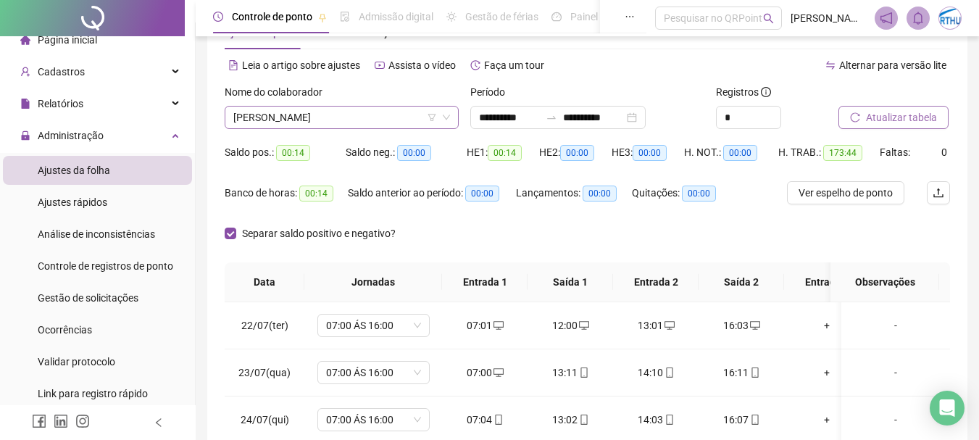
click at [300, 106] on div "[PERSON_NAME]" at bounding box center [342, 117] width 234 height 23
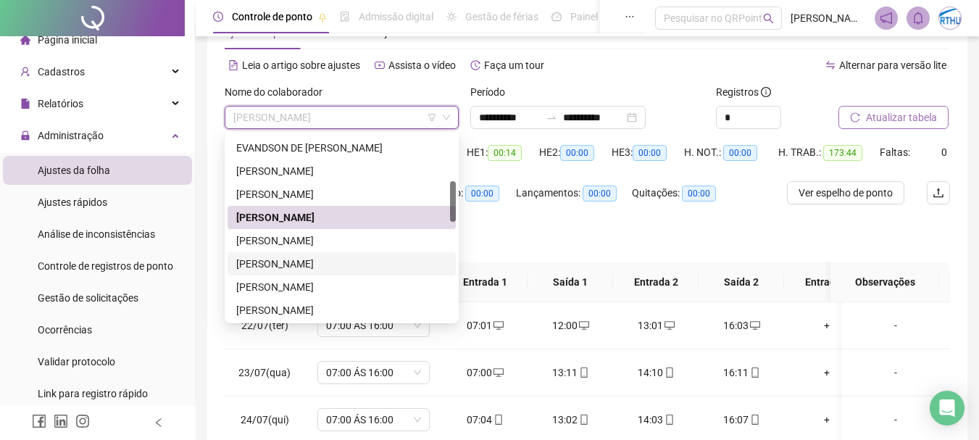
click at [298, 262] on div "[PERSON_NAME]" at bounding box center [341, 264] width 211 height 16
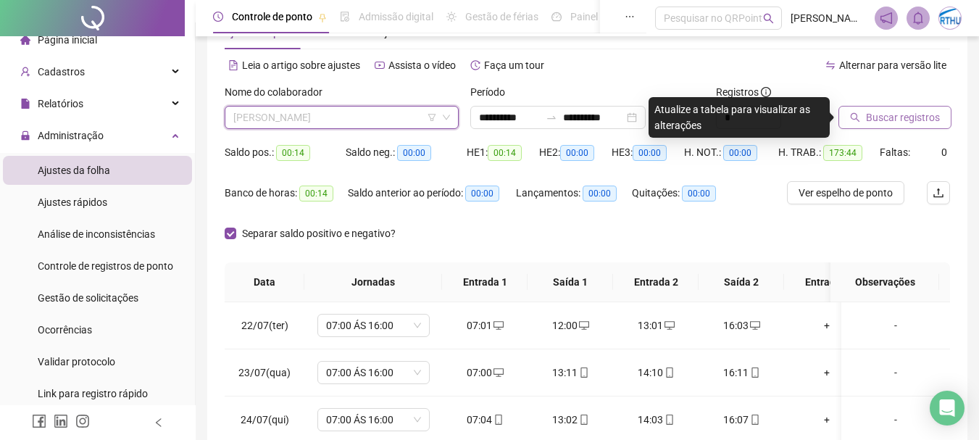
click at [337, 117] on span "[PERSON_NAME]" at bounding box center [341, 118] width 217 height 22
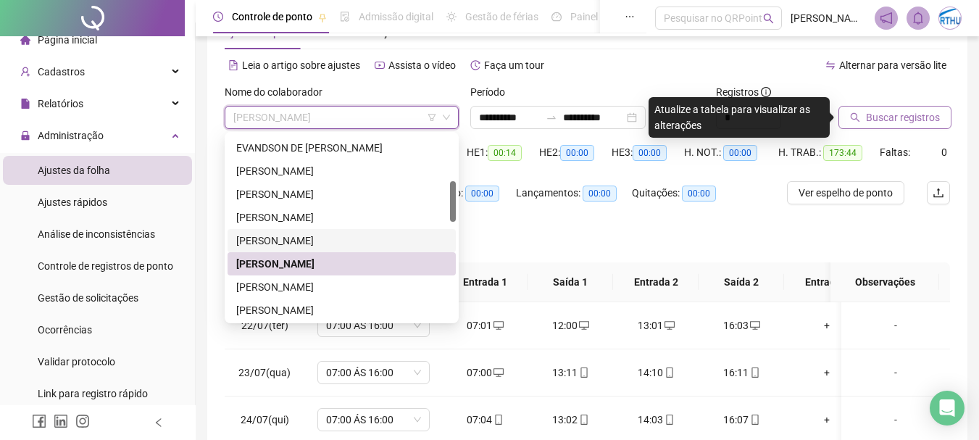
click at [315, 239] on div "[PERSON_NAME]" at bounding box center [341, 241] width 211 height 16
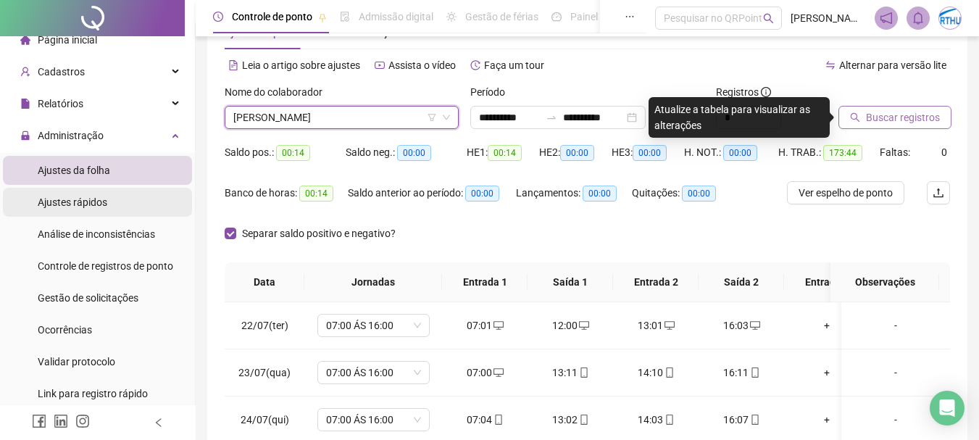
click at [94, 203] on span "Ajustes rápidos" at bounding box center [73, 202] width 70 height 12
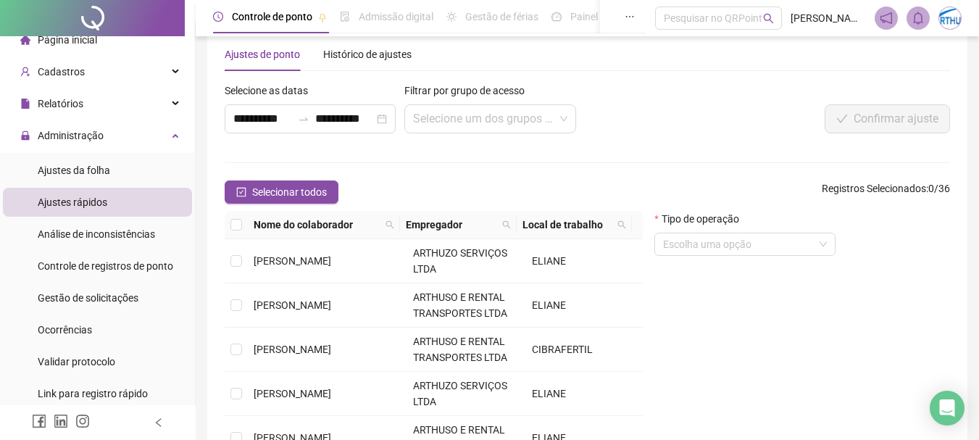
scroll to position [49, 0]
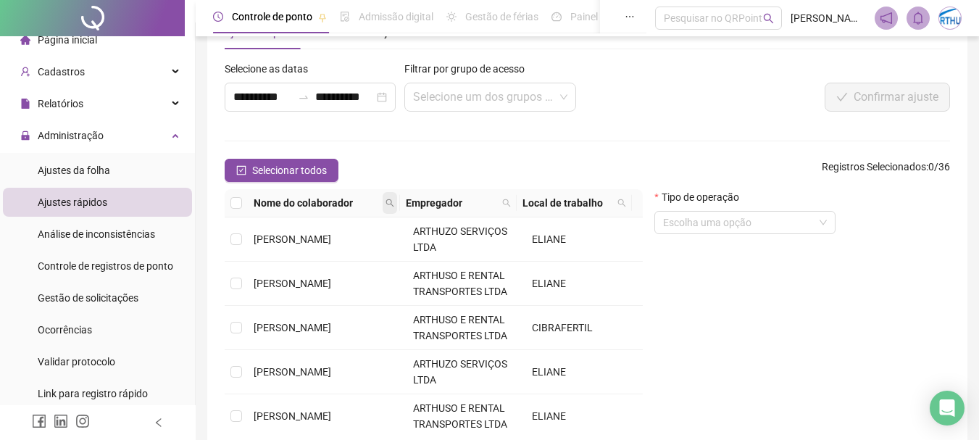
click at [390, 205] on icon "search" at bounding box center [390, 203] width 9 height 9
click at [307, 253] on span "Buscar" at bounding box center [302, 254] width 32 height 16
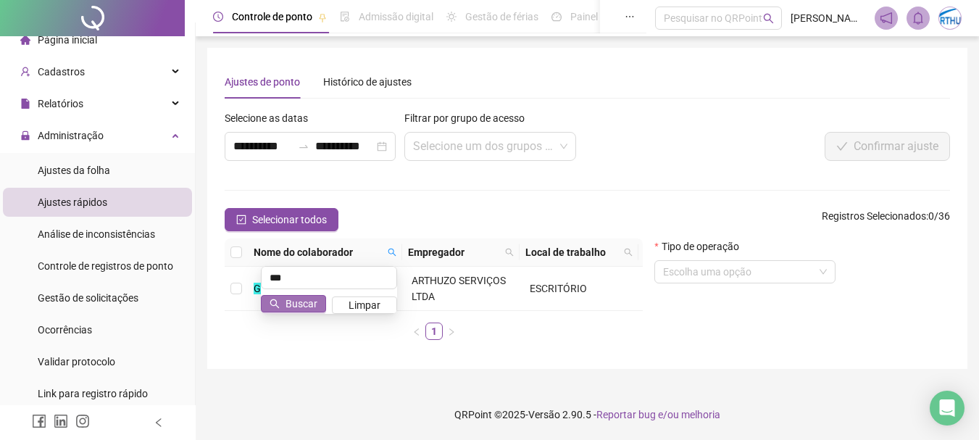
scroll to position [0, 0]
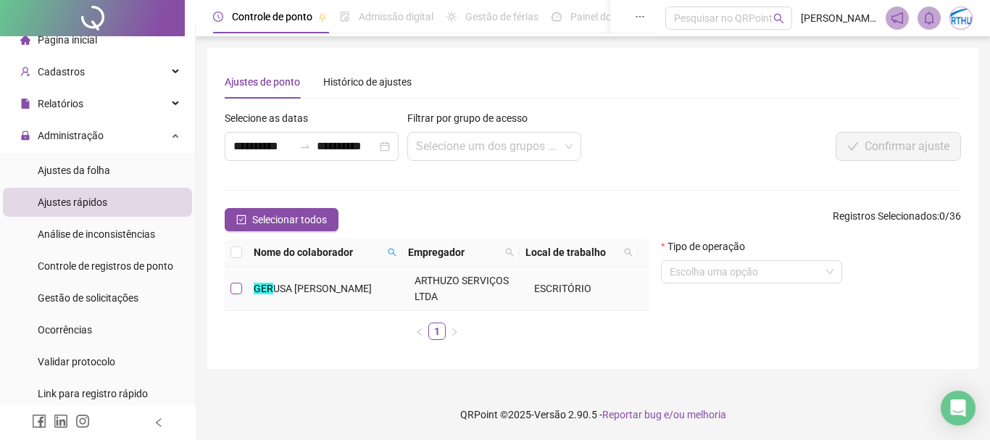
click at [236, 295] on label at bounding box center [236, 288] width 12 height 16
click at [771, 271] on input "search" at bounding box center [745, 272] width 151 height 22
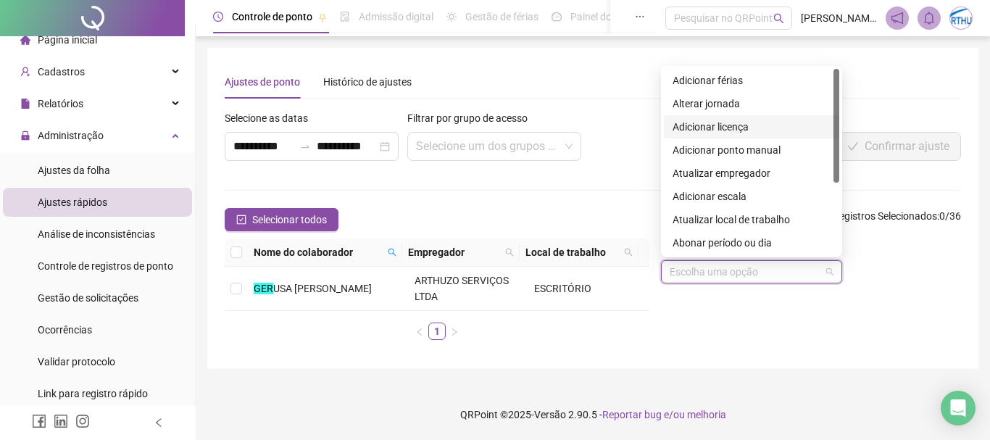
click at [848, 328] on div "Tipo de operação Escolha uma opção" at bounding box center [811, 294] width 312 height 113
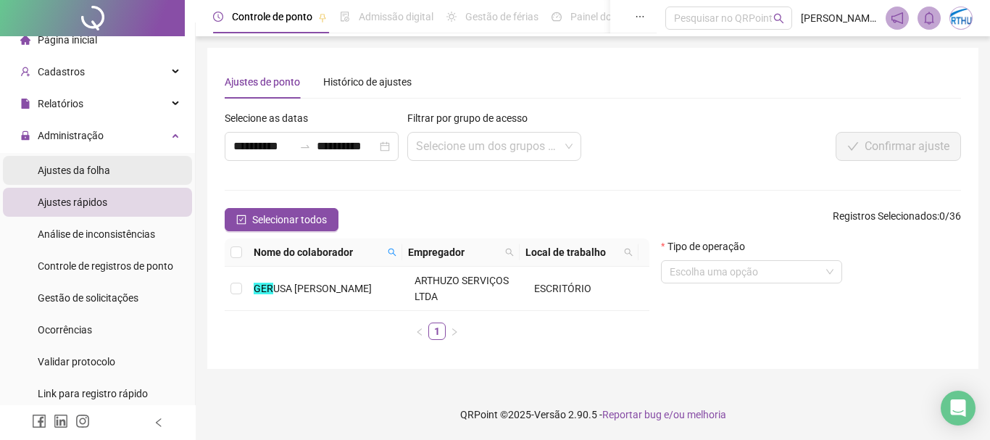
click at [96, 167] on span "Ajustes da folha" at bounding box center [74, 171] width 72 height 12
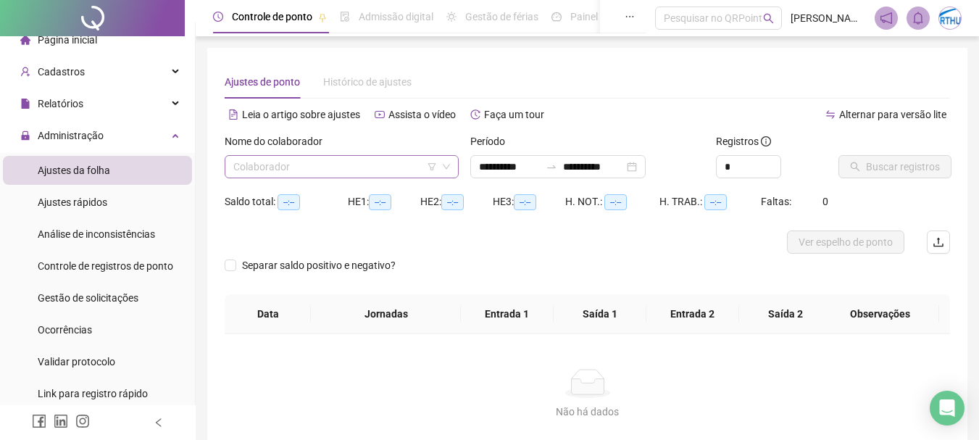
click at [306, 157] on input "search" at bounding box center [335, 167] width 204 height 22
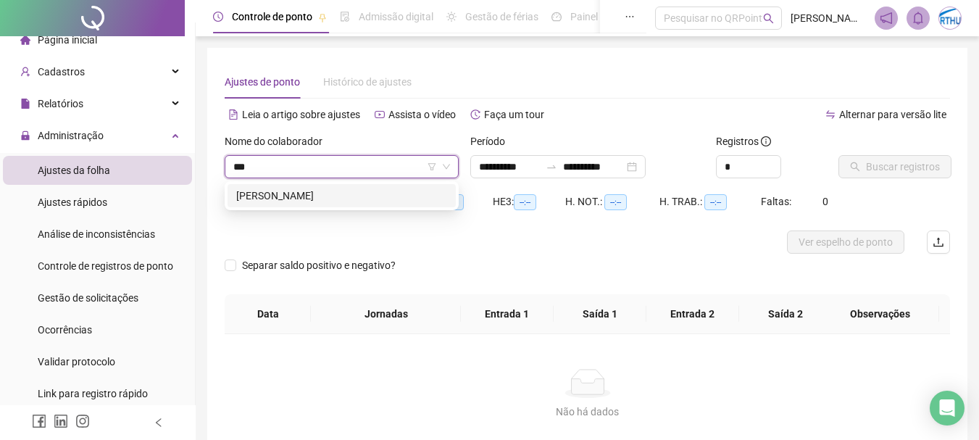
click at [305, 191] on div "[PERSON_NAME]" at bounding box center [341, 196] width 211 height 16
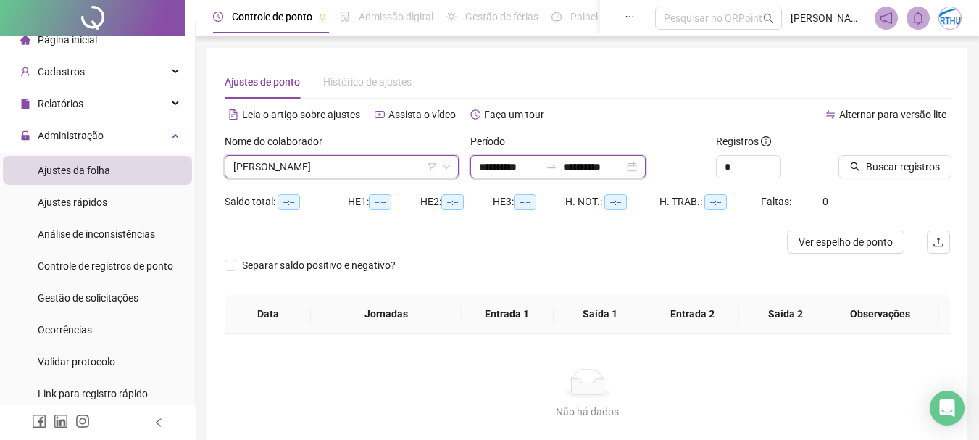
click at [488, 168] on input "**********" at bounding box center [509, 167] width 61 height 16
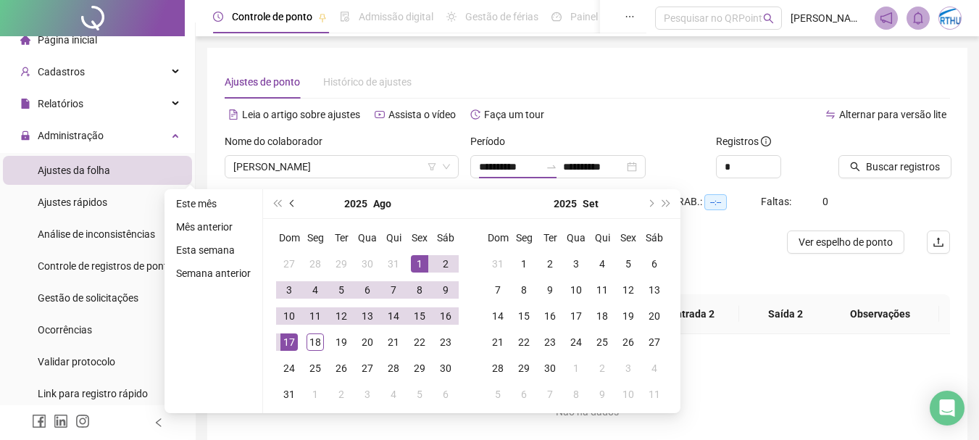
click at [287, 199] on button "prev-year" at bounding box center [293, 203] width 16 height 29
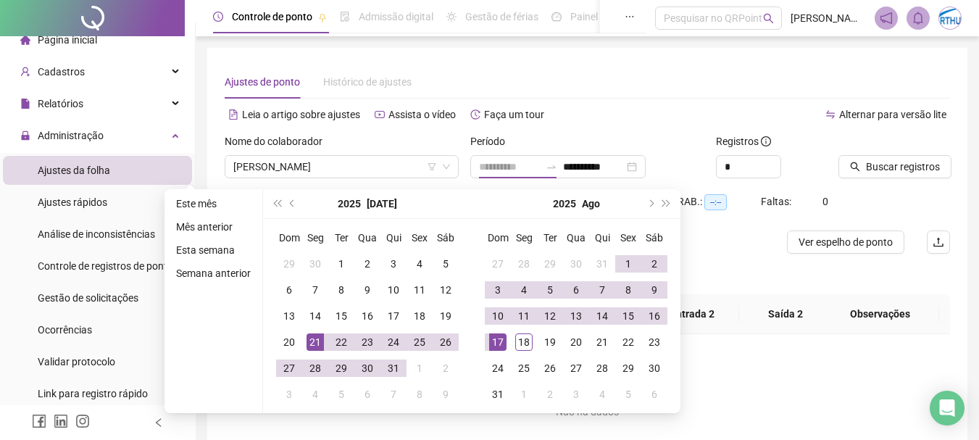
click at [307, 346] on div "21" at bounding box center [315, 341] width 17 height 17
click at [526, 349] on div "18" at bounding box center [523, 341] width 17 height 17
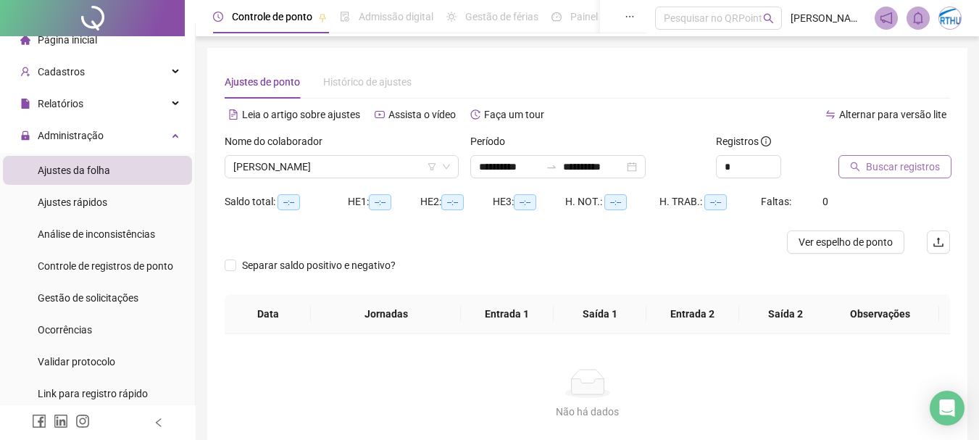
click at [905, 171] on span "Buscar registros" at bounding box center [903, 167] width 74 height 16
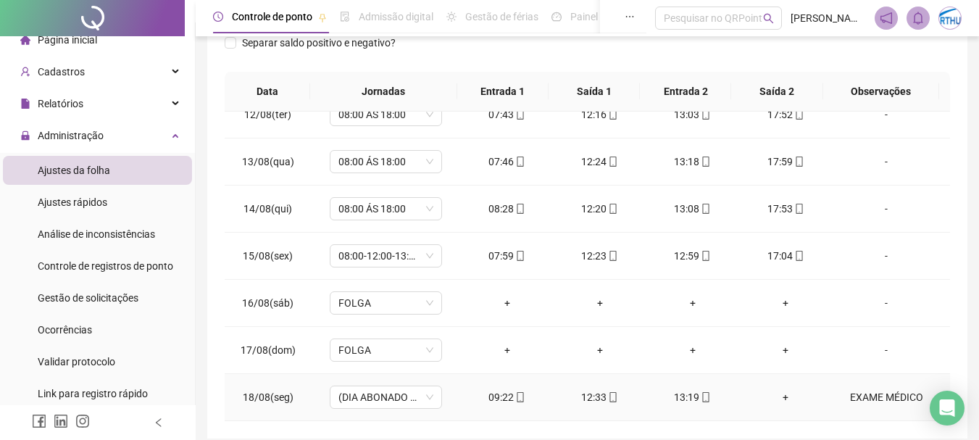
scroll to position [301, 0]
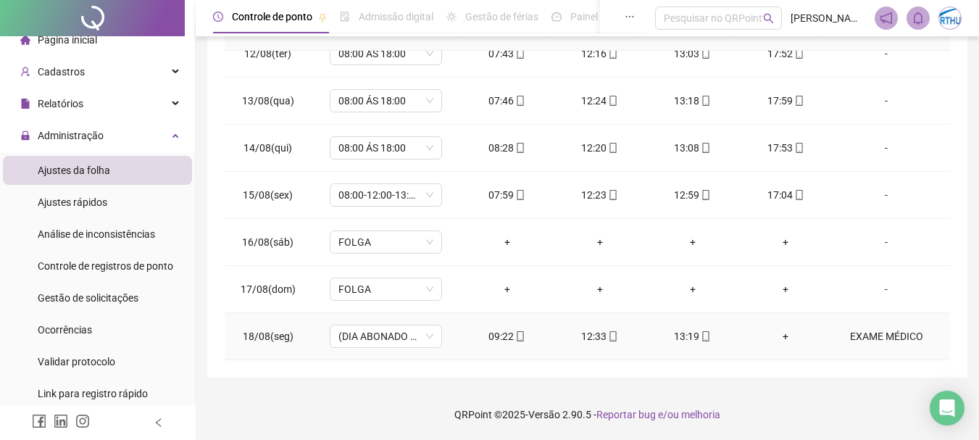
click at [870, 336] on div "EXAME MÉDICO" at bounding box center [887, 336] width 86 height 16
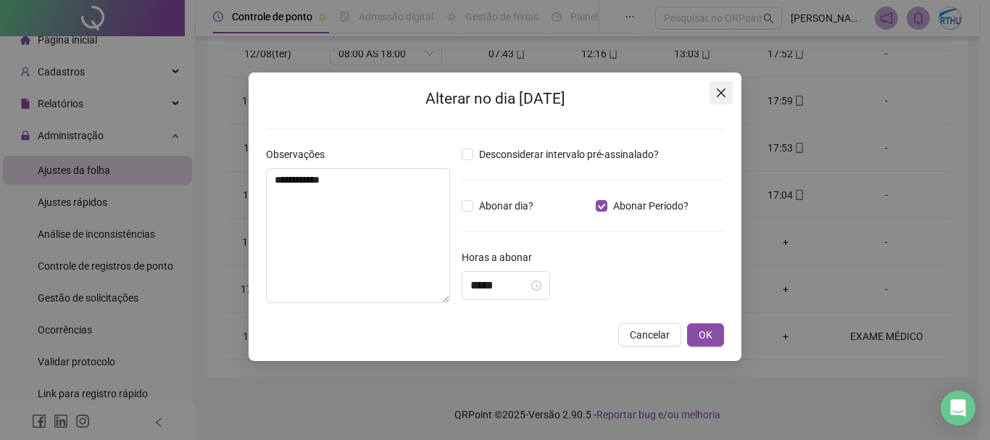
click at [721, 93] on icon "close" at bounding box center [721, 92] width 9 height 9
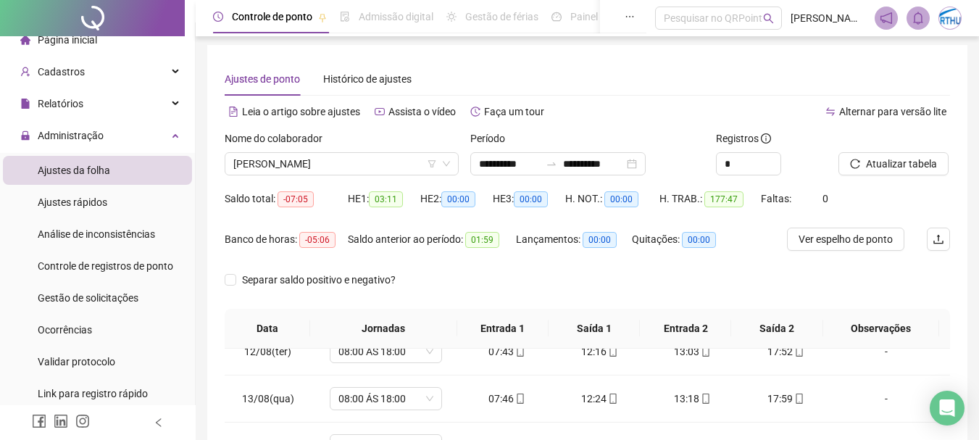
scroll to position [0, 0]
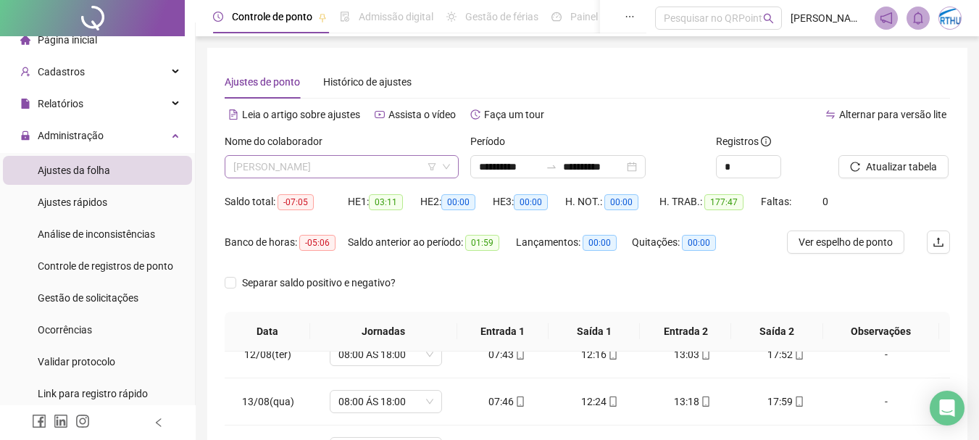
click at [393, 171] on span "[PERSON_NAME]" at bounding box center [341, 167] width 217 height 22
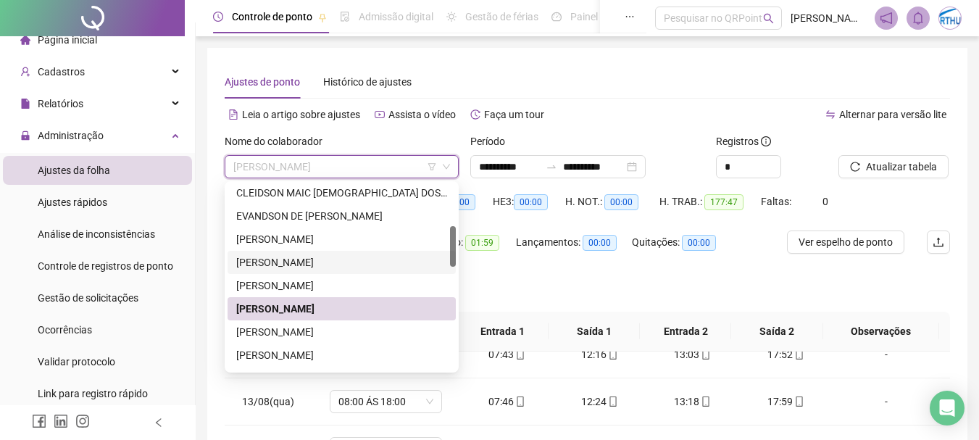
scroll to position [191, 0]
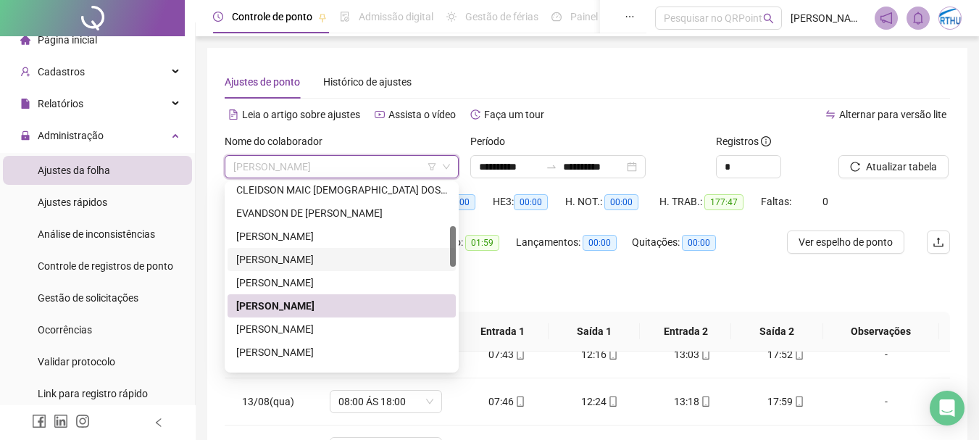
drag, startPoint x: 451, startPoint y: 240, endPoint x: 451, endPoint y: 251, distance: 11.6
click at [451, 251] on div at bounding box center [453, 246] width 6 height 41
click at [310, 329] on div "[PERSON_NAME]" at bounding box center [341, 329] width 211 height 16
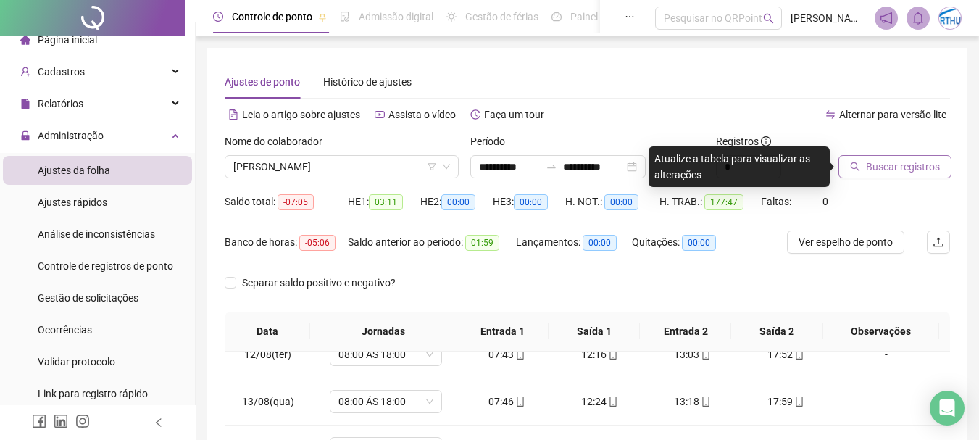
click at [915, 159] on span "Buscar registros" at bounding box center [903, 167] width 74 height 16
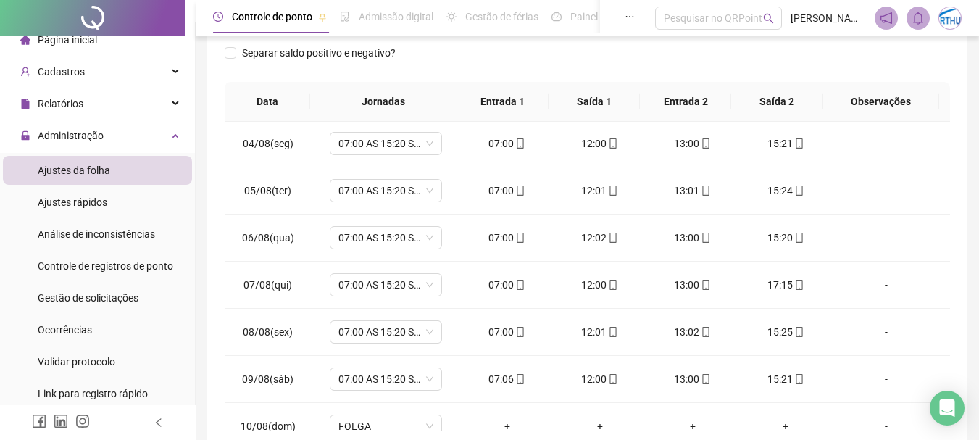
scroll to position [0, 0]
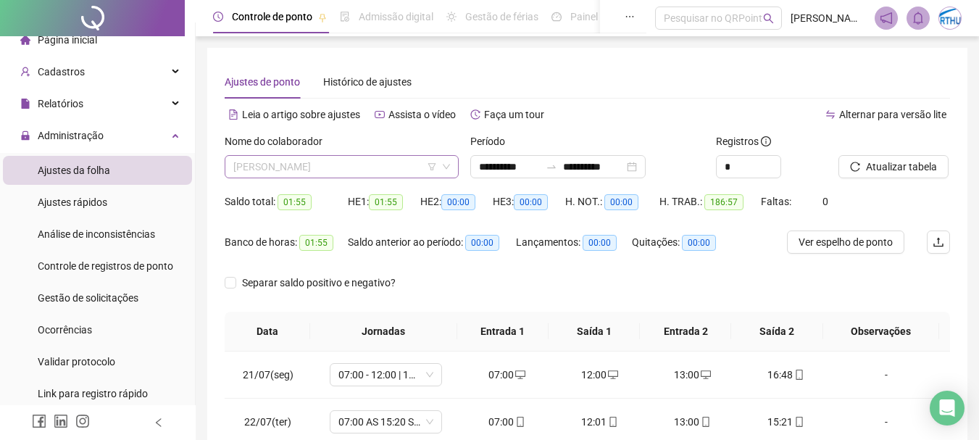
click at [370, 167] on span "[PERSON_NAME]" at bounding box center [341, 167] width 217 height 22
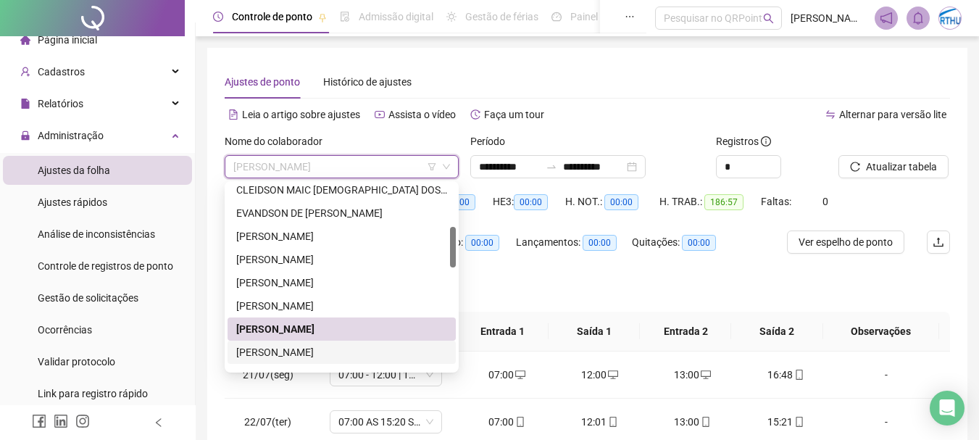
click at [368, 348] on div "[PERSON_NAME]" at bounding box center [341, 352] width 211 height 16
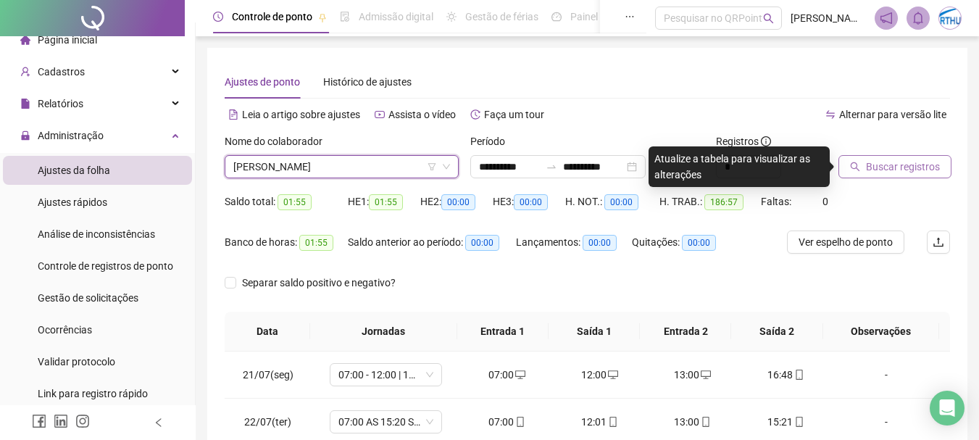
click at [907, 165] on span "Buscar registros" at bounding box center [903, 167] width 74 height 16
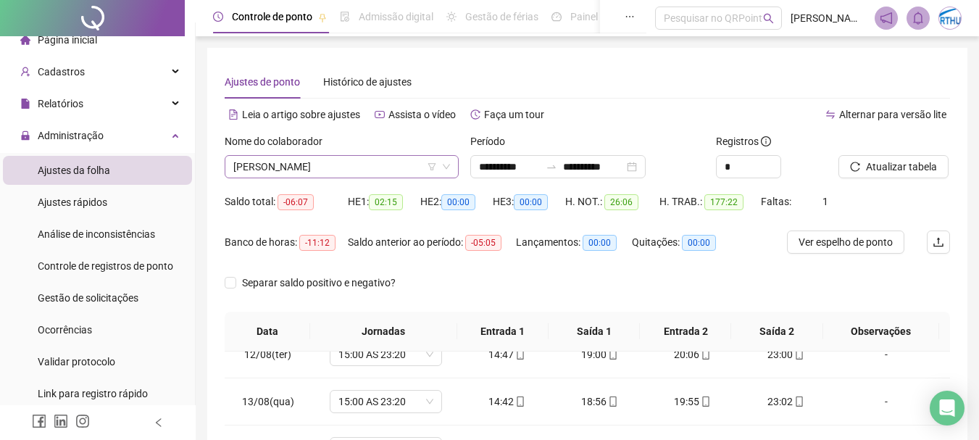
click at [304, 169] on span "[PERSON_NAME]" at bounding box center [341, 167] width 217 height 22
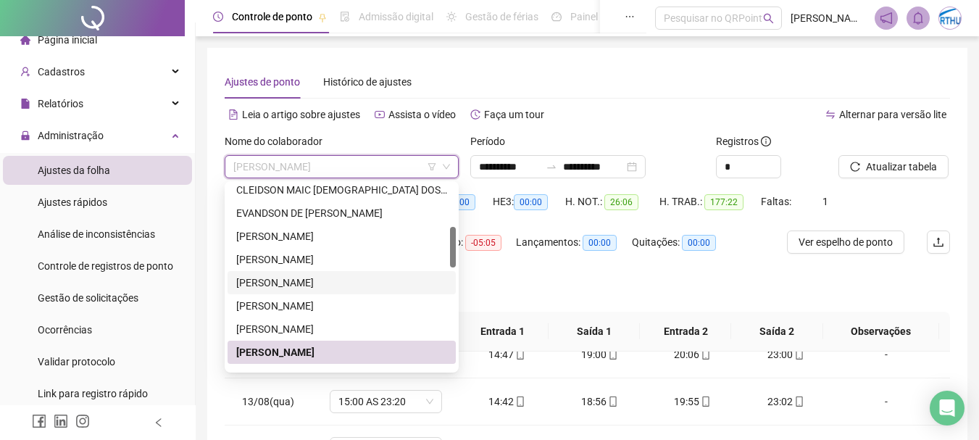
drag, startPoint x: 449, startPoint y: 239, endPoint x: 449, endPoint y: 273, distance: 34.1
click at [449, 273] on div "CLEIDSON MAIC [DEMOGRAPHIC_DATA] DOS SANTOS [PERSON_NAME] [PERSON_NAME] [PERSON…" at bounding box center [342, 294] width 228 height 232
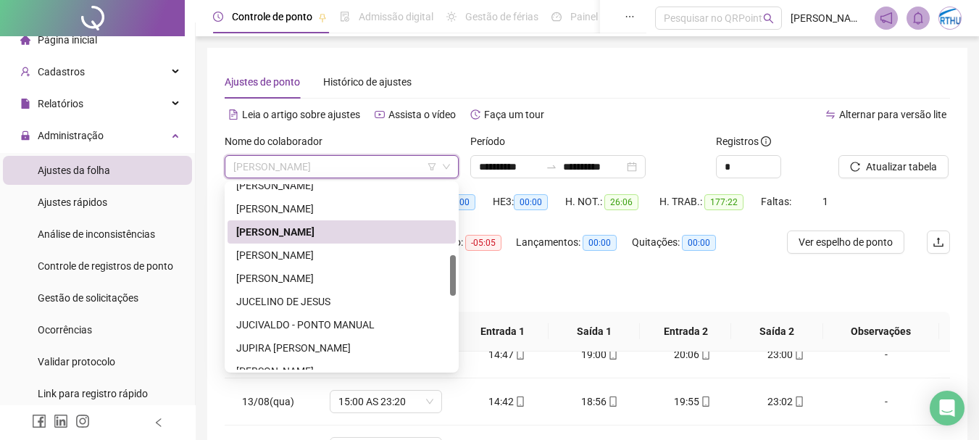
scroll to position [318, 0]
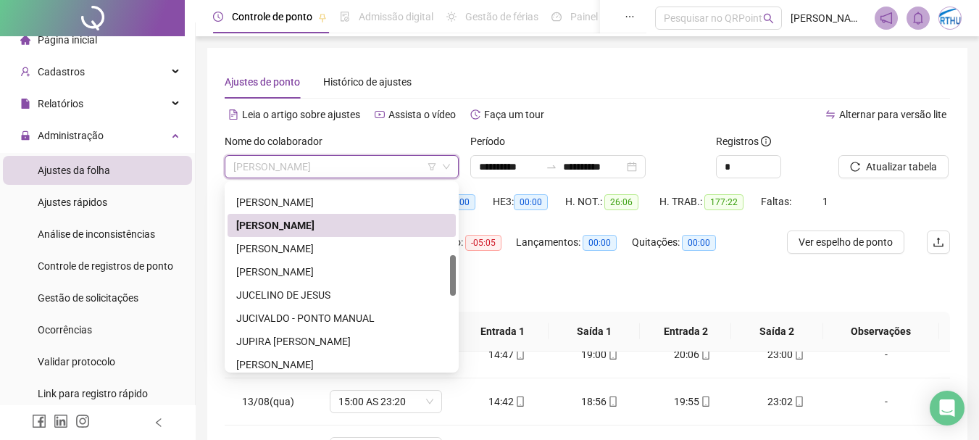
drag, startPoint x: 454, startPoint y: 254, endPoint x: 454, endPoint y: 283, distance: 28.3
click at [454, 283] on div at bounding box center [453, 275] width 6 height 41
click at [371, 249] on div "[PERSON_NAME]" at bounding box center [341, 249] width 211 height 16
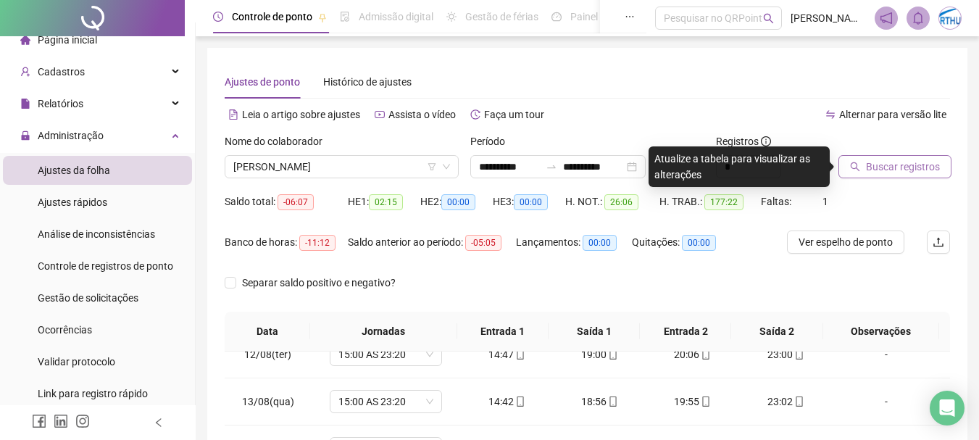
click at [883, 169] on span "Buscar registros" at bounding box center [903, 167] width 74 height 16
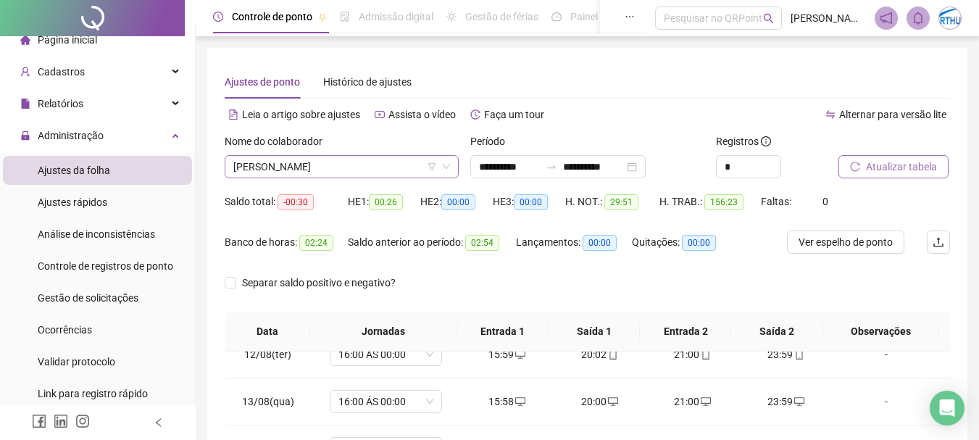
click at [380, 159] on span "[PERSON_NAME]" at bounding box center [341, 167] width 217 height 22
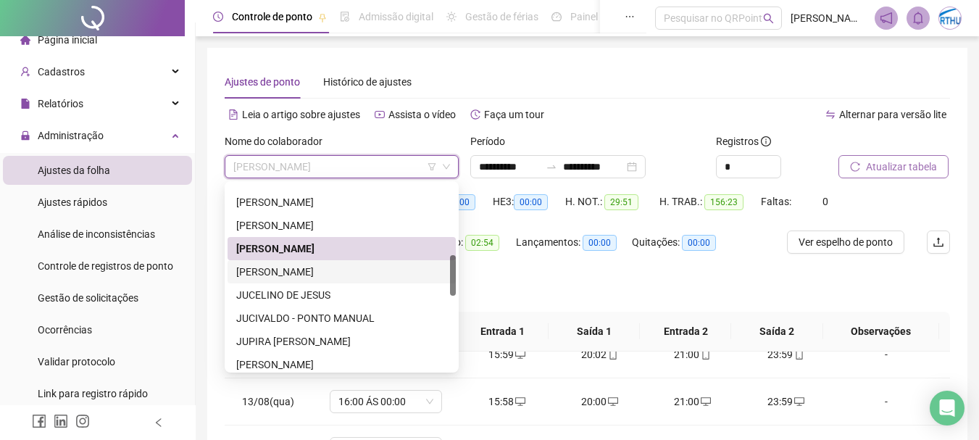
click at [344, 267] on div "[PERSON_NAME]" at bounding box center [341, 272] width 211 height 16
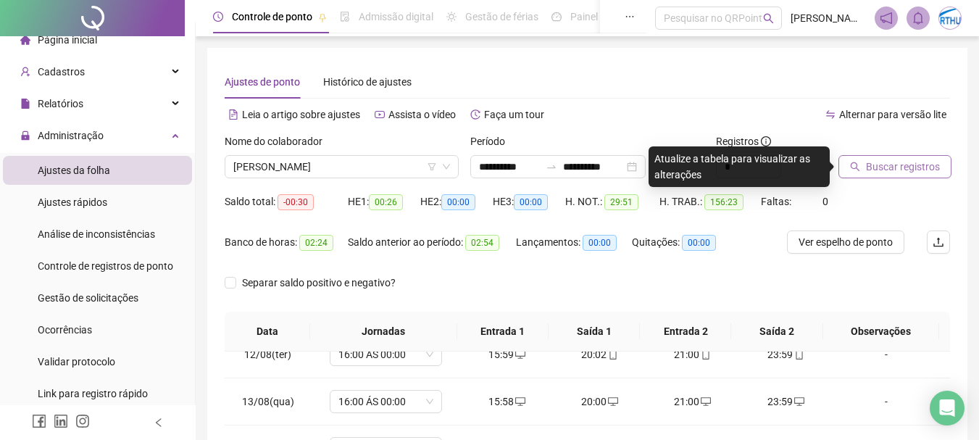
click at [898, 166] on span "Buscar registros" at bounding box center [903, 167] width 74 height 16
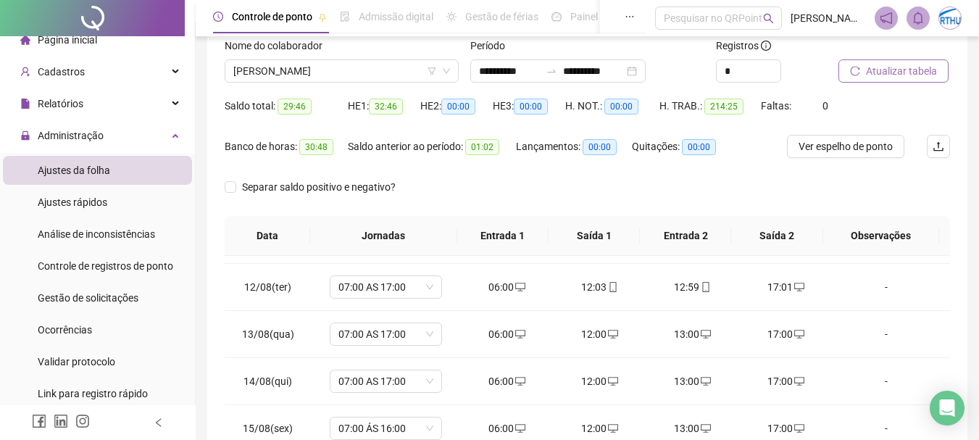
scroll to position [0, 0]
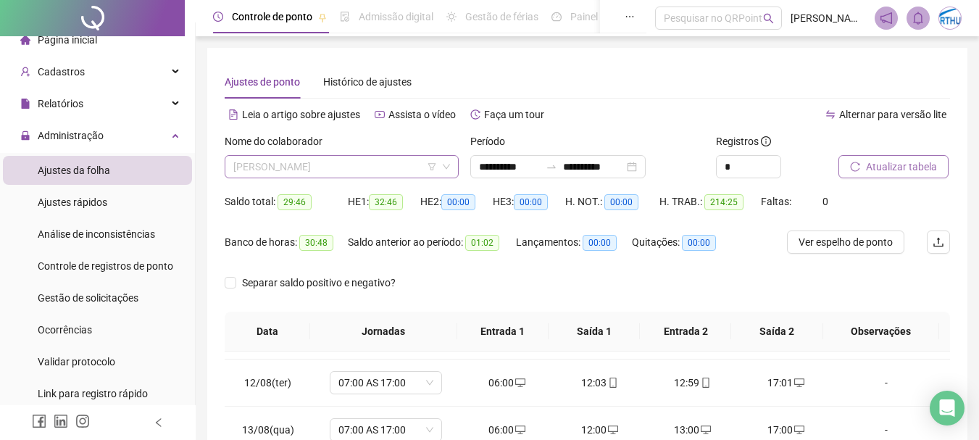
click at [358, 159] on span "[PERSON_NAME]" at bounding box center [341, 167] width 217 height 22
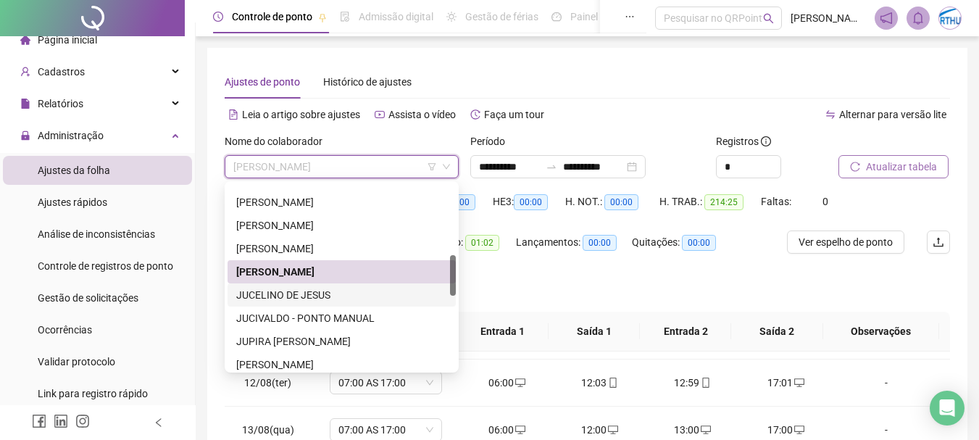
click at [326, 293] on div "JUCELINO DE JESUS" at bounding box center [341, 295] width 211 height 16
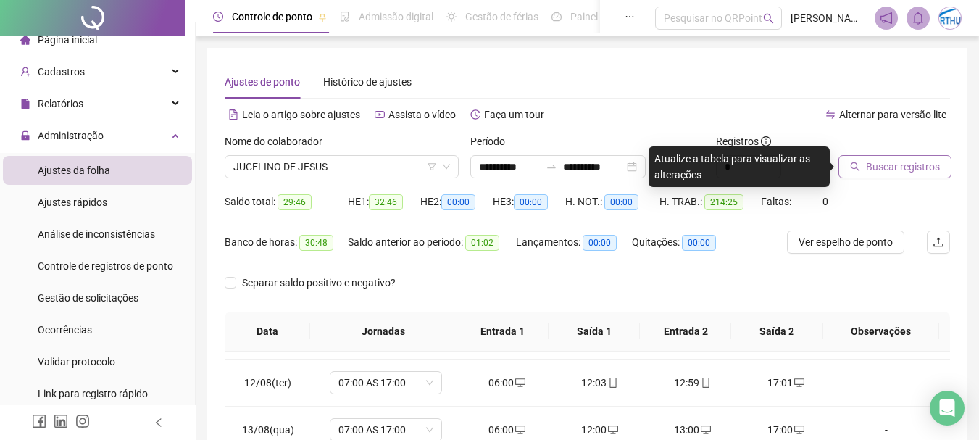
click at [920, 168] on span "Buscar registros" at bounding box center [903, 167] width 74 height 16
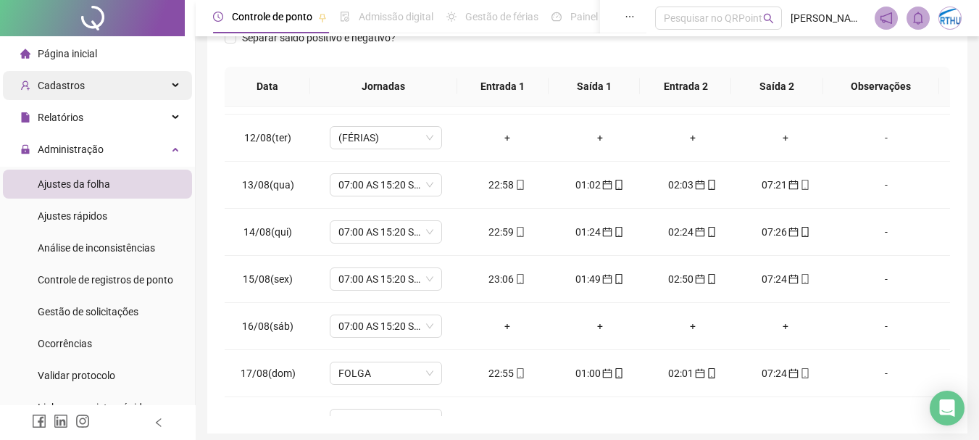
click at [64, 83] on span "Cadastros" at bounding box center [61, 86] width 47 height 12
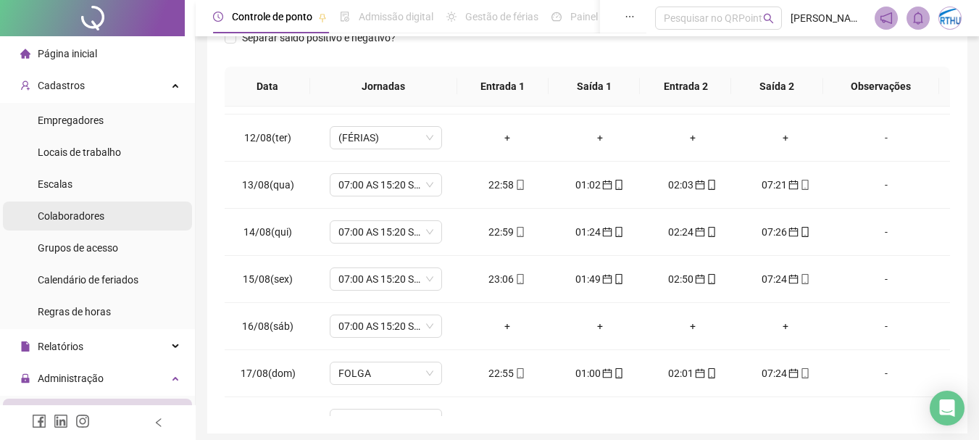
click at [90, 212] on span "Colaboradores" at bounding box center [71, 216] width 67 height 12
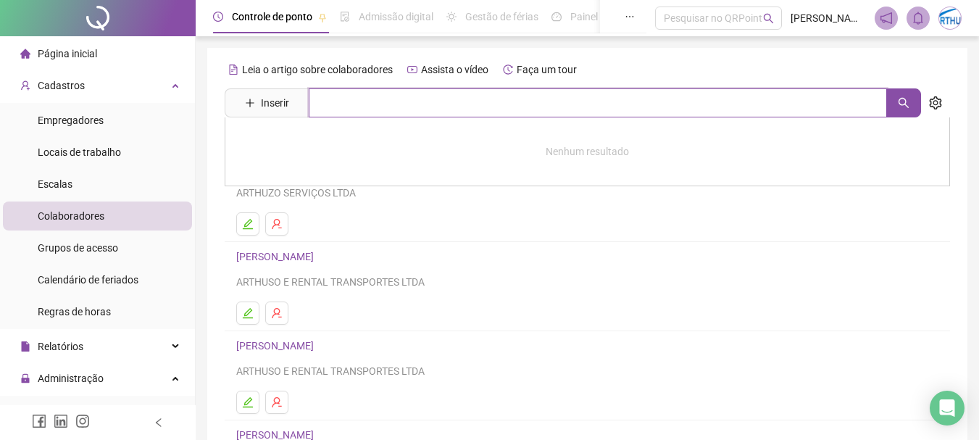
click at [362, 99] on input "text" at bounding box center [598, 102] width 578 height 29
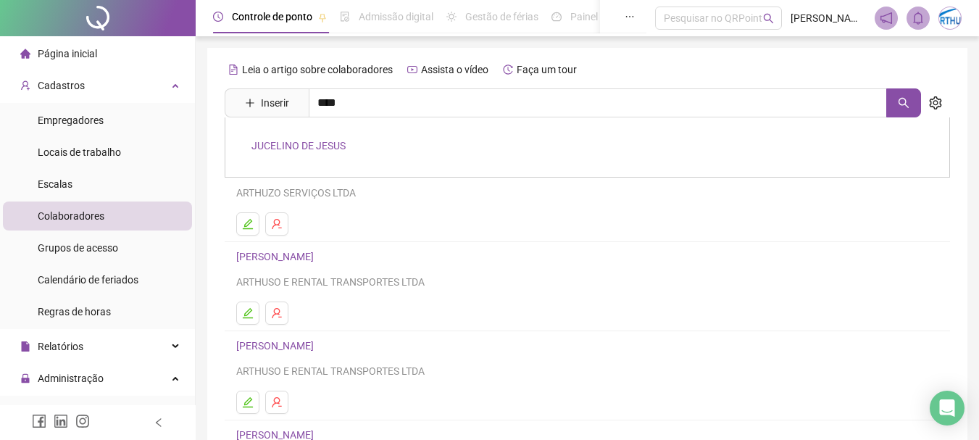
click at [298, 141] on link "JUCELINO DE JESUS" at bounding box center [298, 146] width 94 height 12
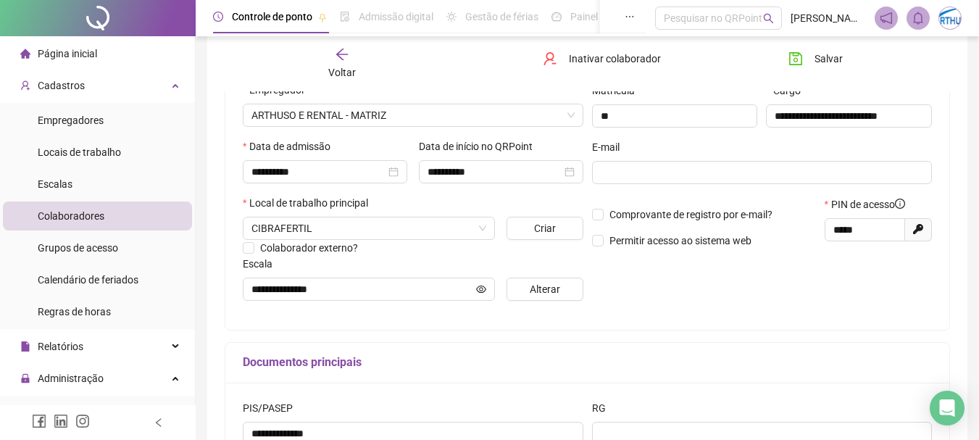
scroll to position [217, 0]
click at [549, 288] on span "Alterar" at bounding box center [545, 288] width 30 height 16
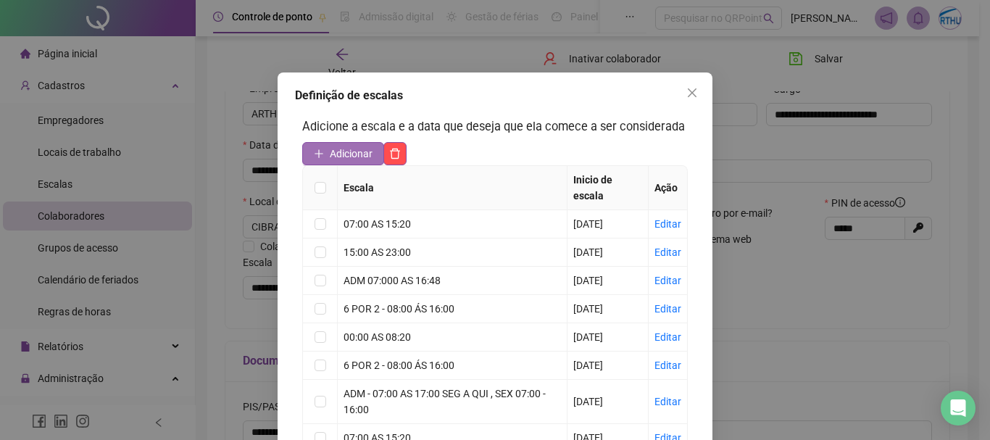
click at [343, 154] on span "Adicionar" at bounding box center [351, 154] width 43 height 16
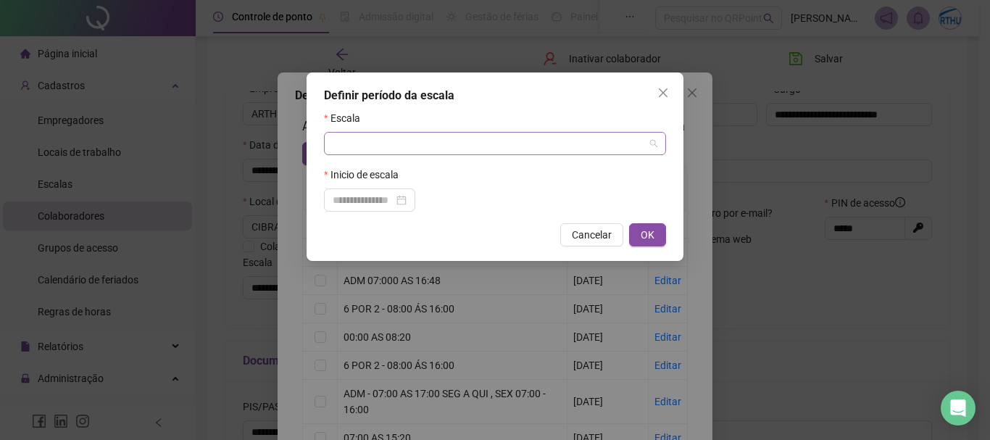
click at [504, 133] on input "search" at bounding box center [489, 144] width 312 height 22
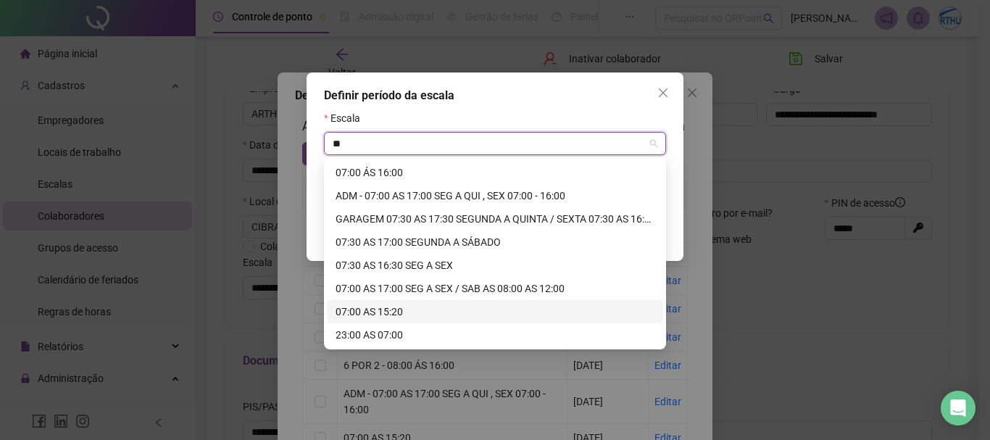
click at [381, 315] on div "07:00 AS 15:20" at bounding box center [495, 312] width 319 height 16
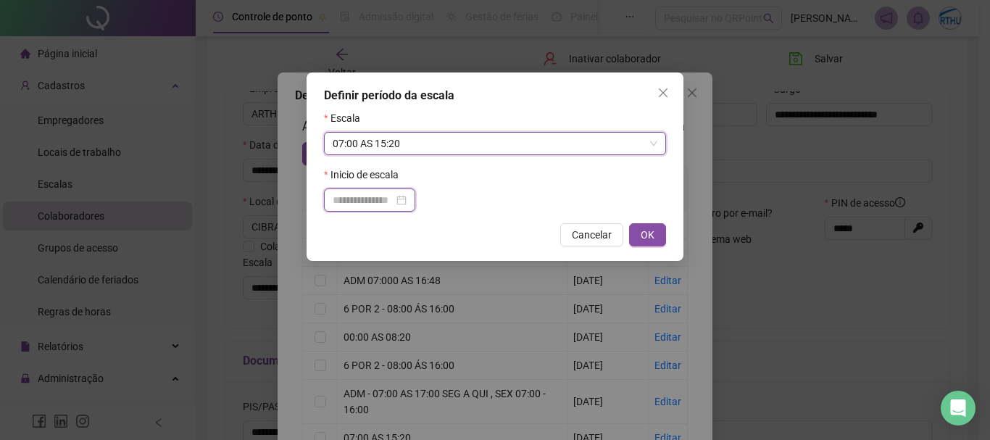
click at [375, 197] on input at bounding box center [363, 200] width 61 height 16
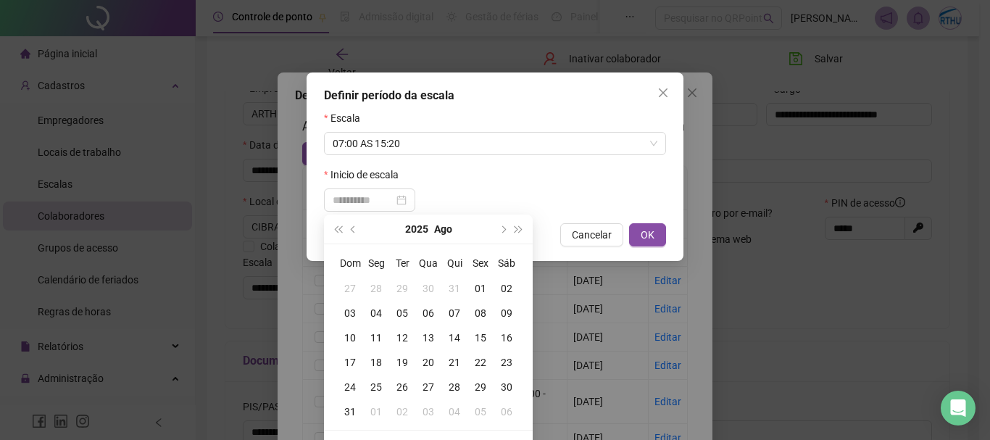
click at [432, 338] on div "13" at bounding box center [428, 338] width 26 height 16
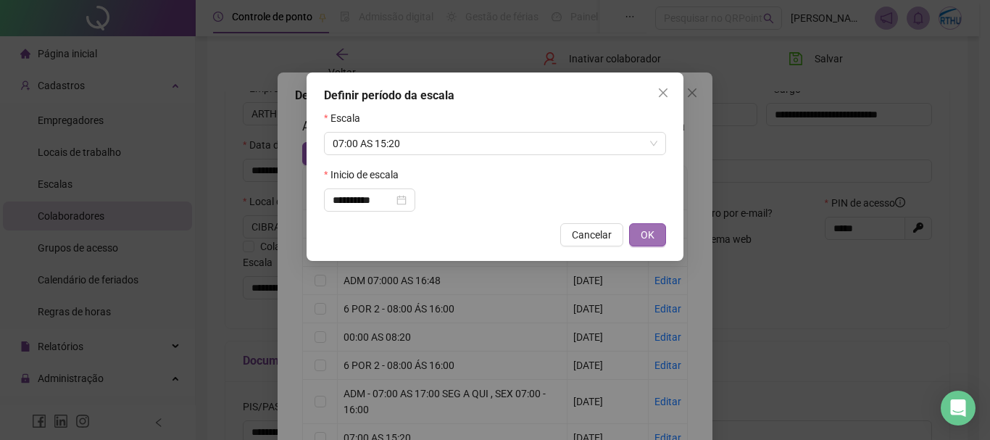
click at [651, 241] on span "OK" at bounding box center [648, 235] width 14 height 16
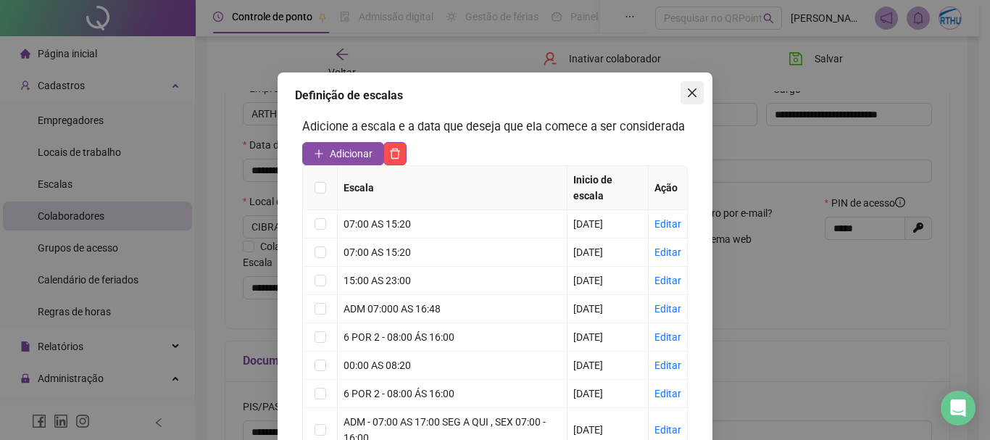
click at [691, 91] on icon "close" at bounding box center [692, 93] width 12 height 12
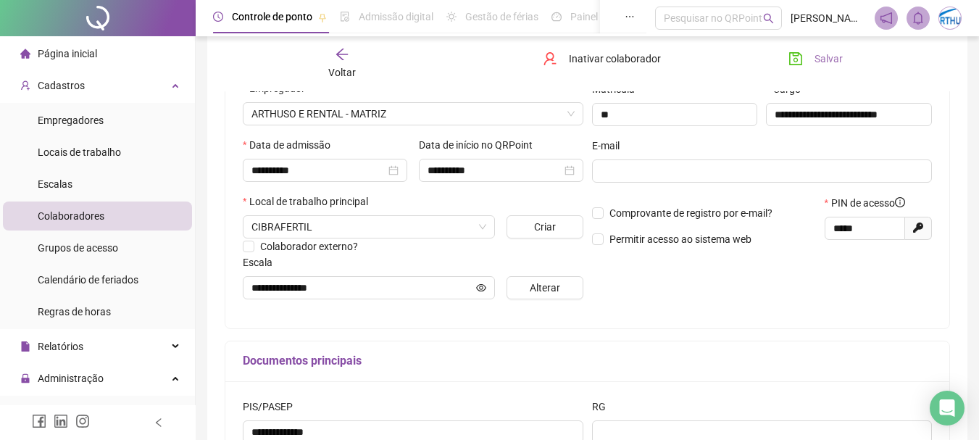
click at [817, 59] on span "Salvar" at bounding box center [829, 59] width 28 height 16
click at [169, 85] on div "Cadastros" at bounding box center [97, 85] width 189 height 29
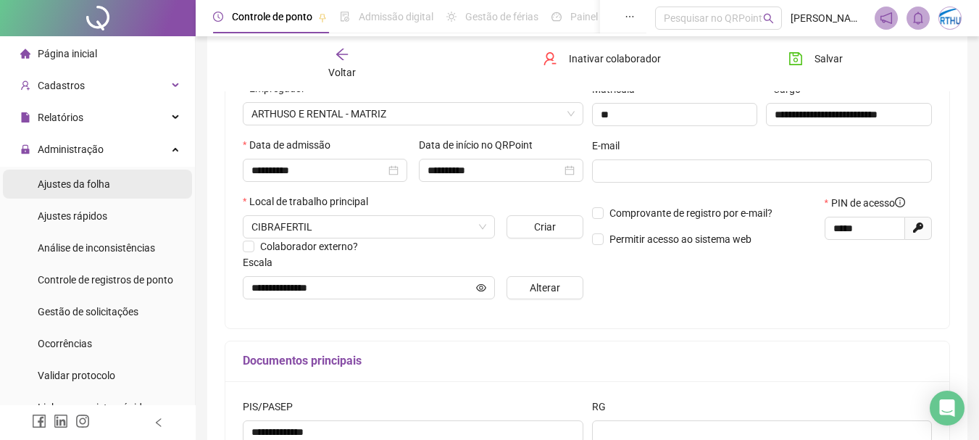
click at [80, 190] on span "Ajustes da folha" at bounding box center [74, 184] width 72 height 12
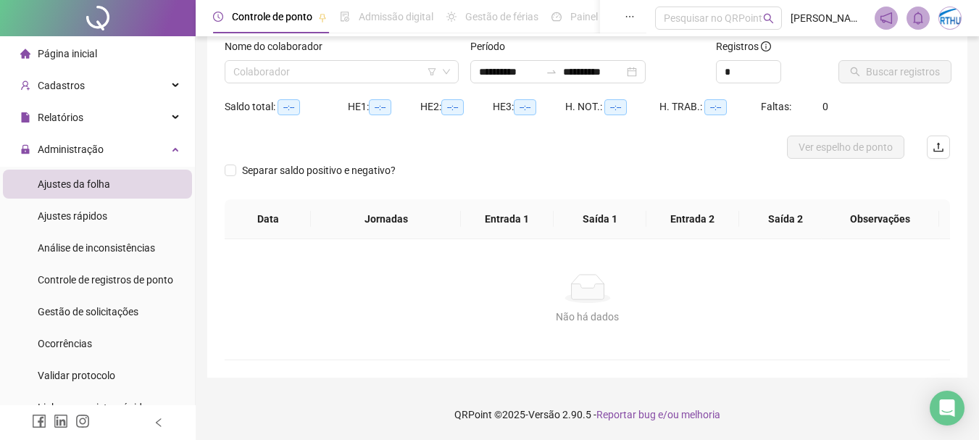
scroll to position [95, 0]
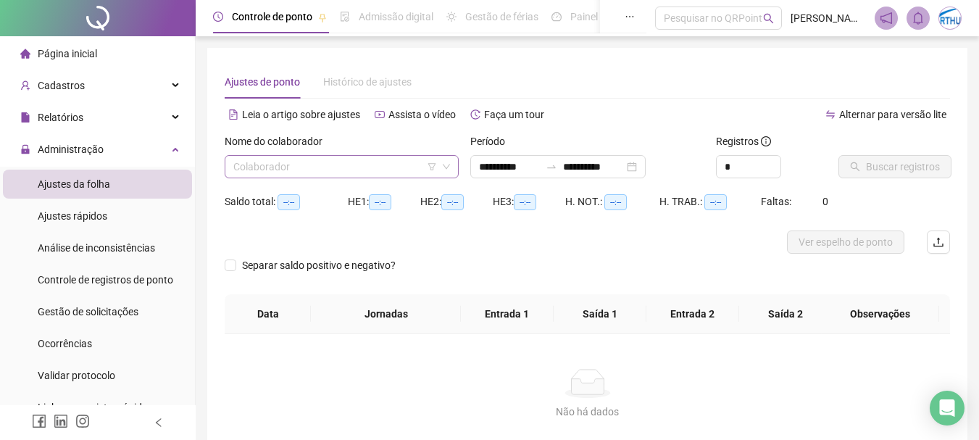
click at [312, 156] on input "search" at bounding box center [335, 167] width 204 height 22
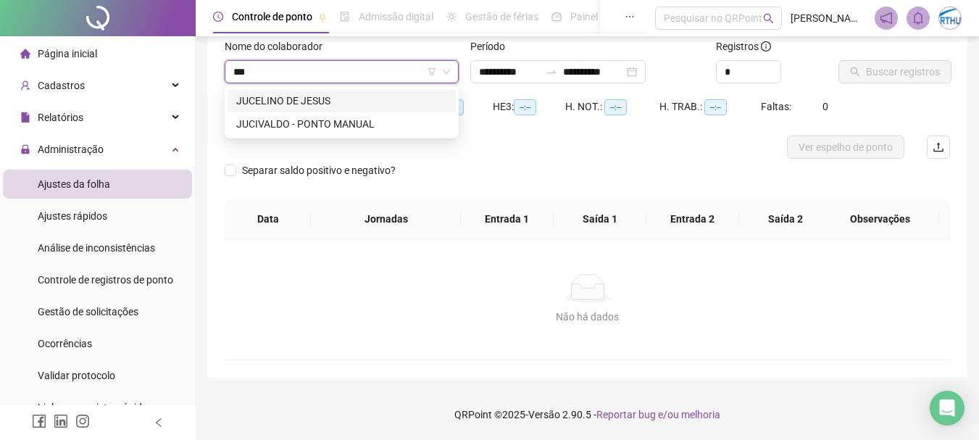
type input "****"
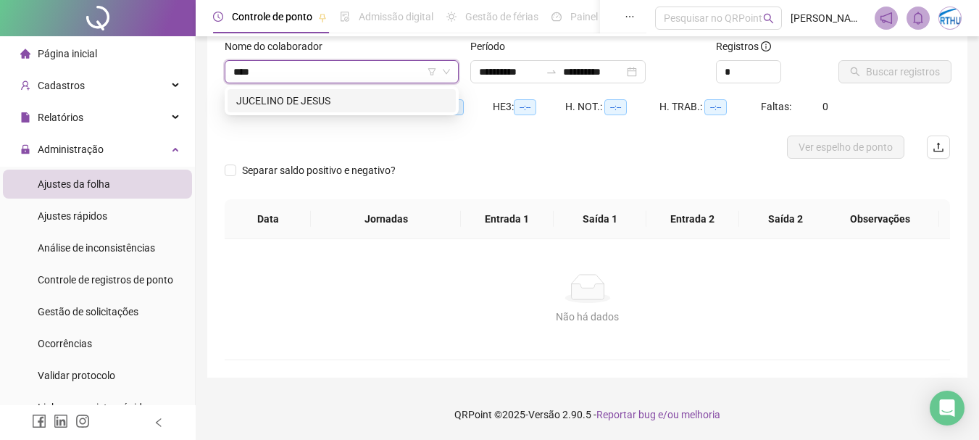
click at [298, 99] on div "JUCELINO DE JESUS" at bounding box center [341, 101] width 211 height 16
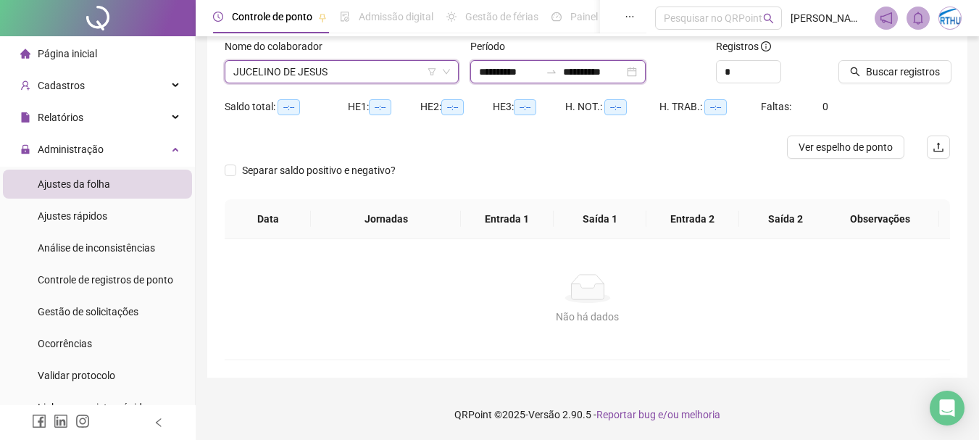
click at [488, 74] on input "**********" at bounding box center [509, 72] width 61 height 16
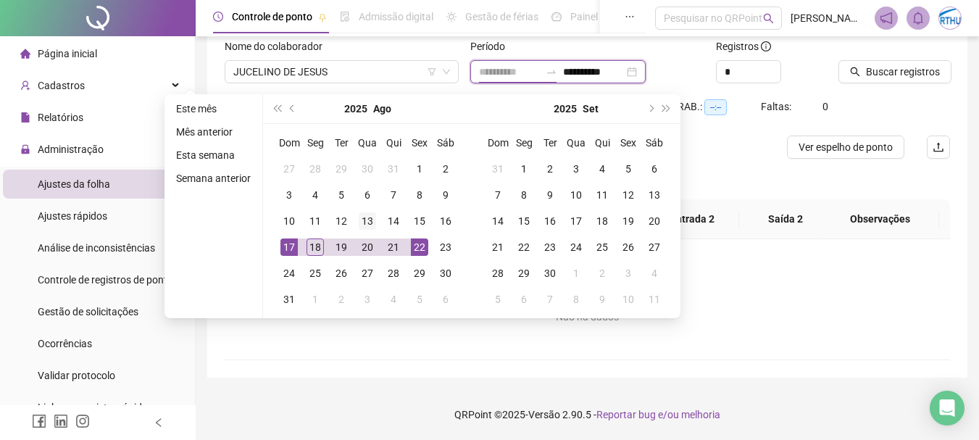
type input "**********"
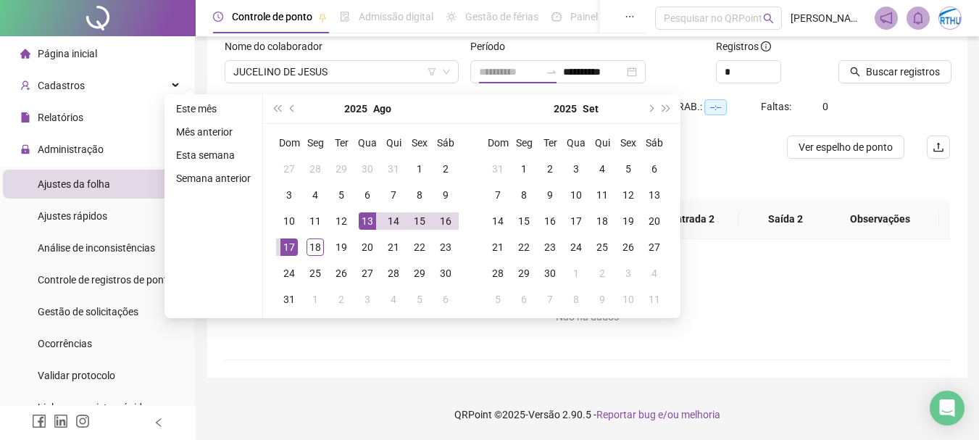
click at [368, 225] on div "13" at bounding box center [367, 220] width 17 height 17
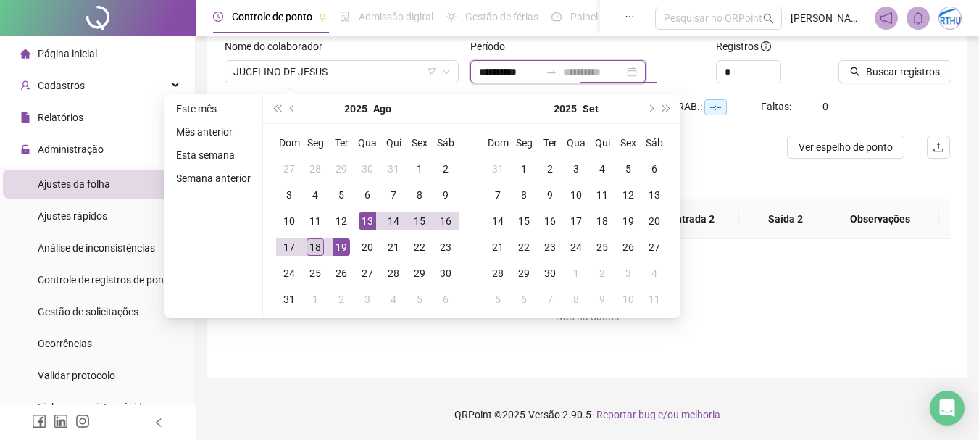
type input "**********"
click at [310, 247] on div "18" at bounding box center [315, 246] width 17 height 17
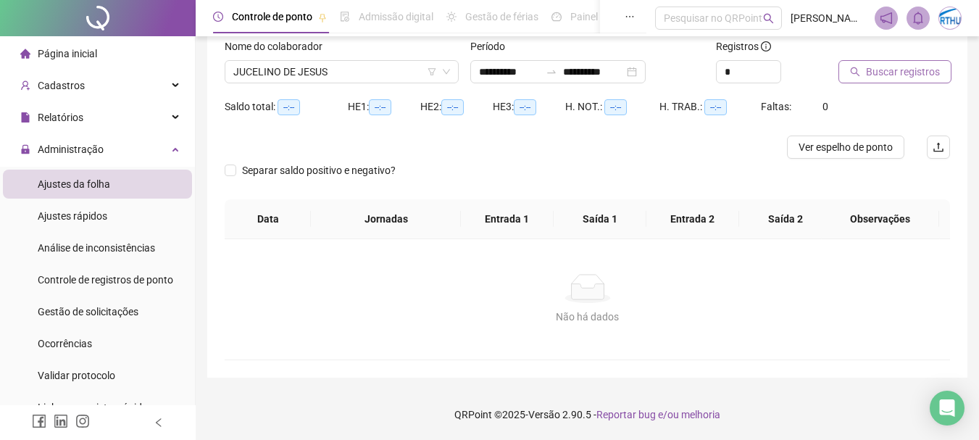
click at [900, 72] on span "Buscar registros" at bounding box center [903, 72] width 74 height 16
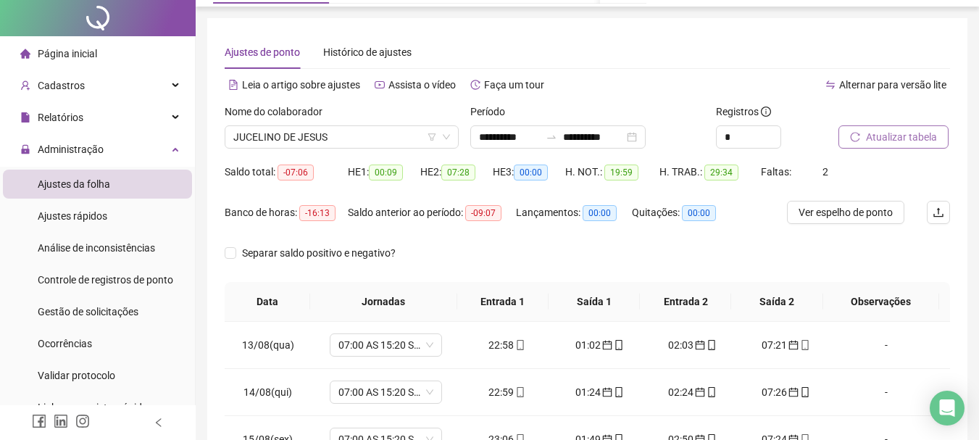
scroll to position [0, 0]
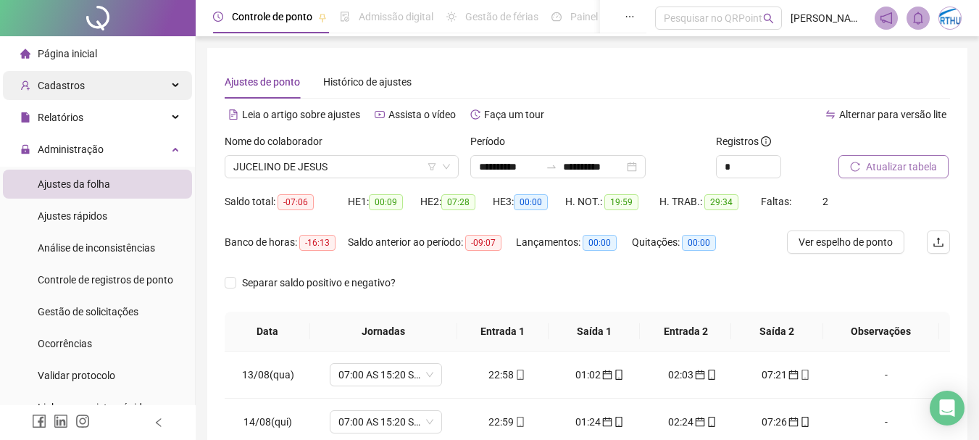
click at [69, 85] on span "Cadastros" at bounding box center [61, 86] width 47 height 12
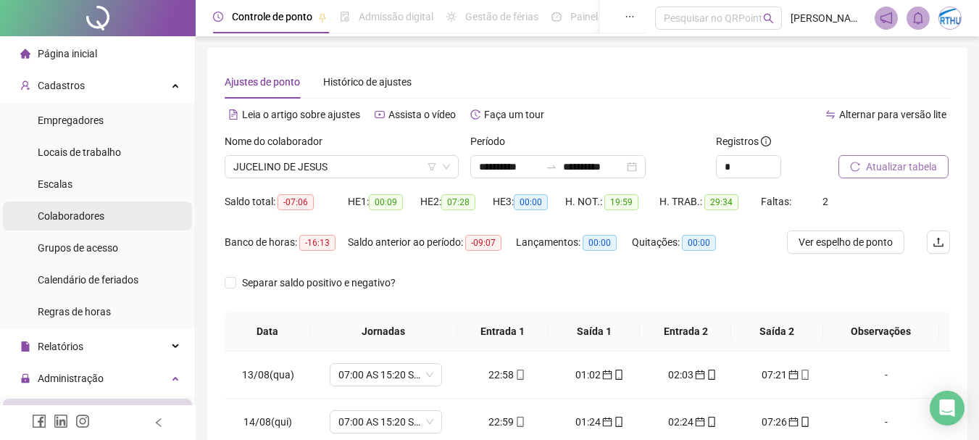
click at [85, 212] on span "Colaboradores" at bounding box center [71, 216] width 67 height 12
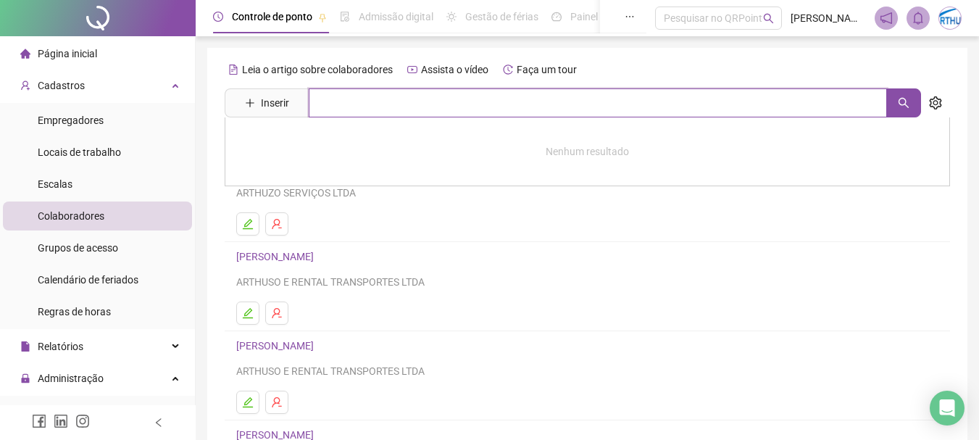
click at [354, 99] on input "text" at bounding box center [598, 102] width 578 height 29
type input "****"
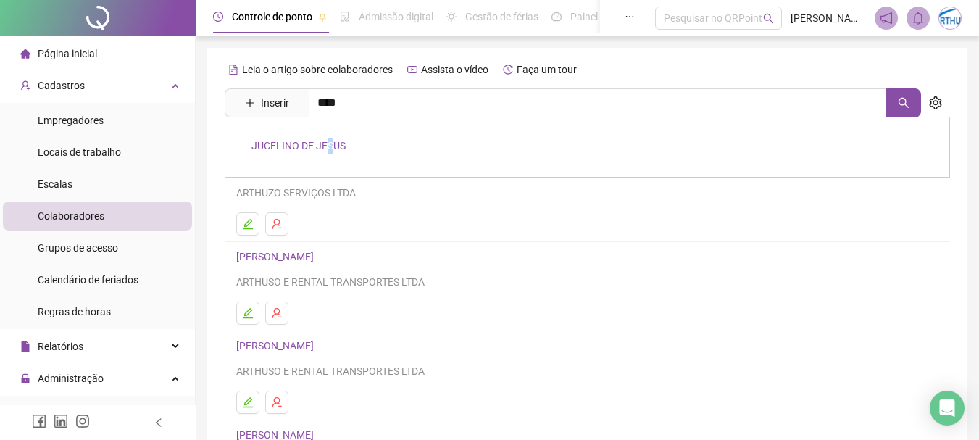
click at [328, 145] on link "JUCELINO DE JESUS" at bounding box center [298, 146] width 94 height 12
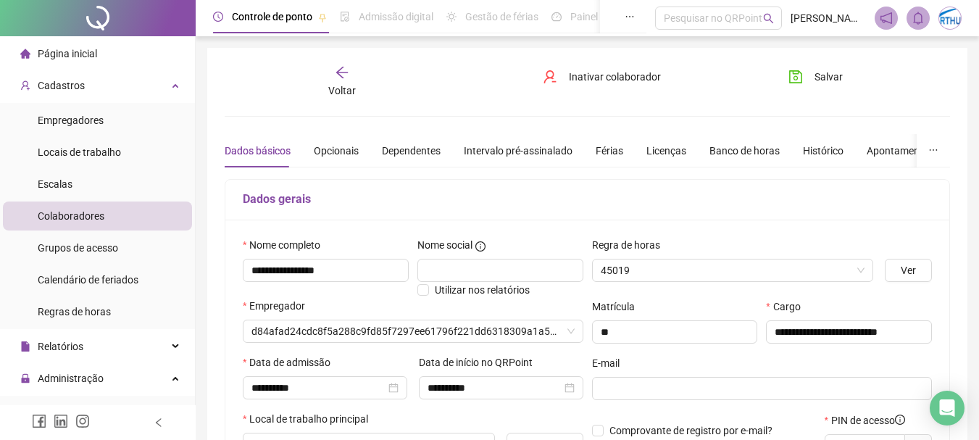
type input "**********"
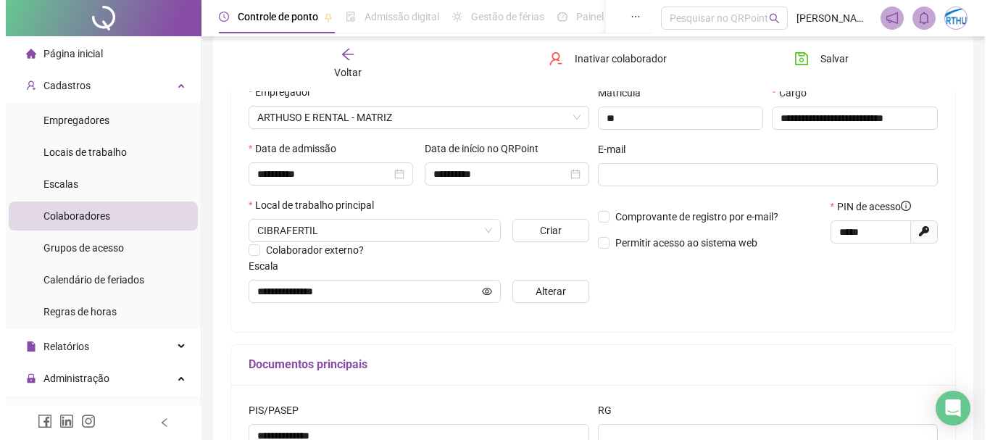
scroll to position [217, 0]
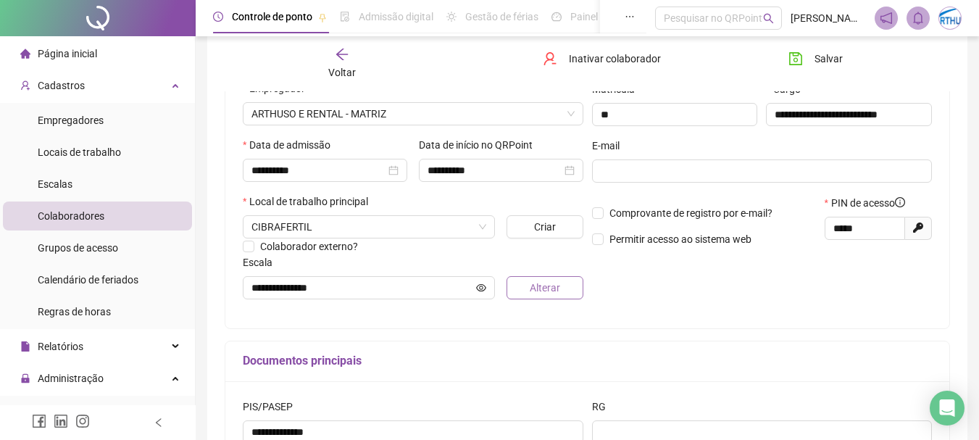
click at [541, 287] on span "Alterar" at bounding box center [545, 288] width 30 height 16
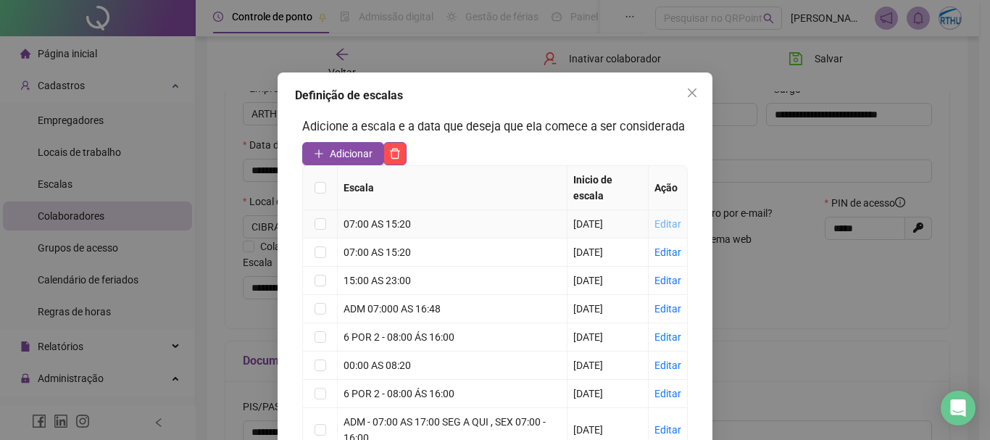
click at [670, 222] on link "Editar" at bounding box center [667, 224] width 27 height 12
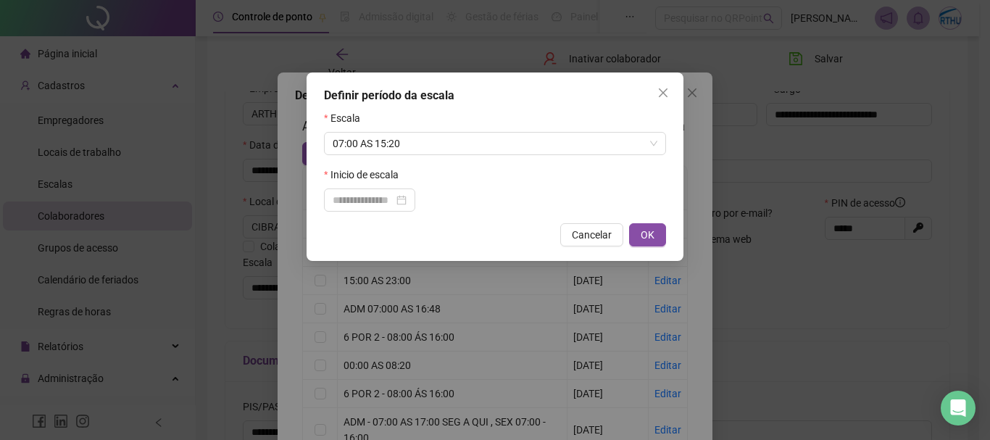
click at [458, 156] on form "Escala 07:00 AS 15:20 Inicio de escala" at bounding box center [495, 160] width 342 height 101
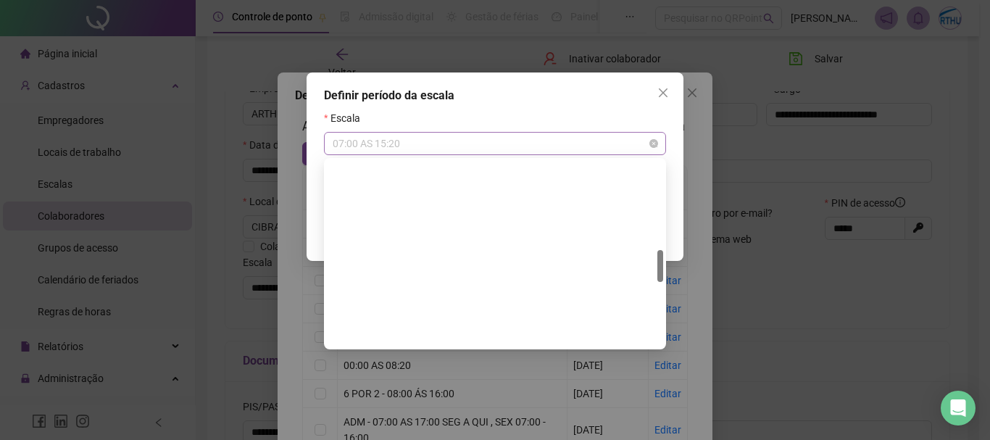
click at [459, 145] on span "07:00 AS 15:20" at bounding box center [495, 144] width 325 height 22
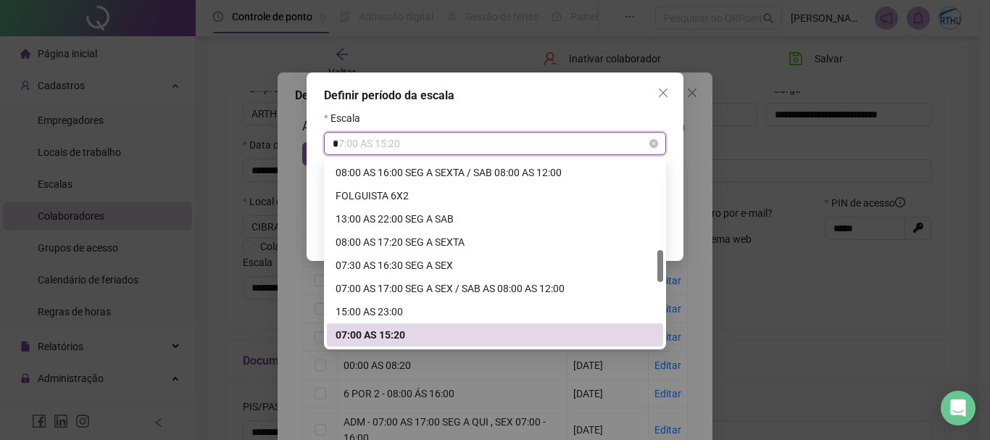
type input "**"
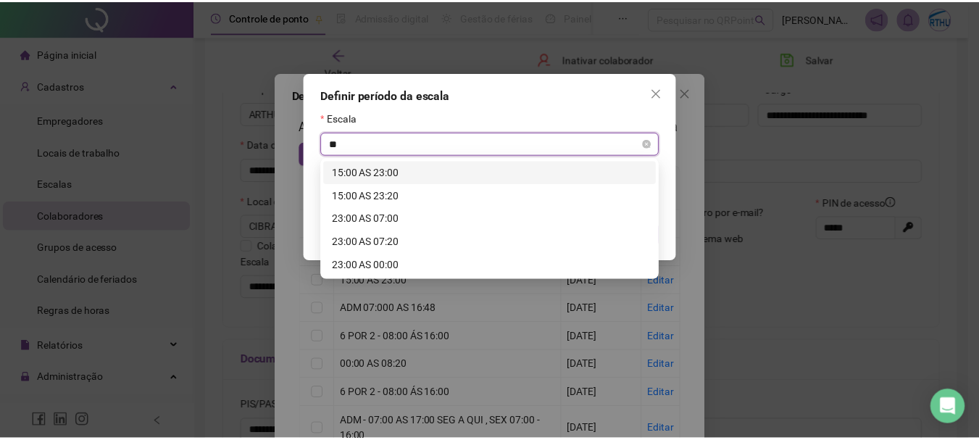
scroll to position [0, 0]
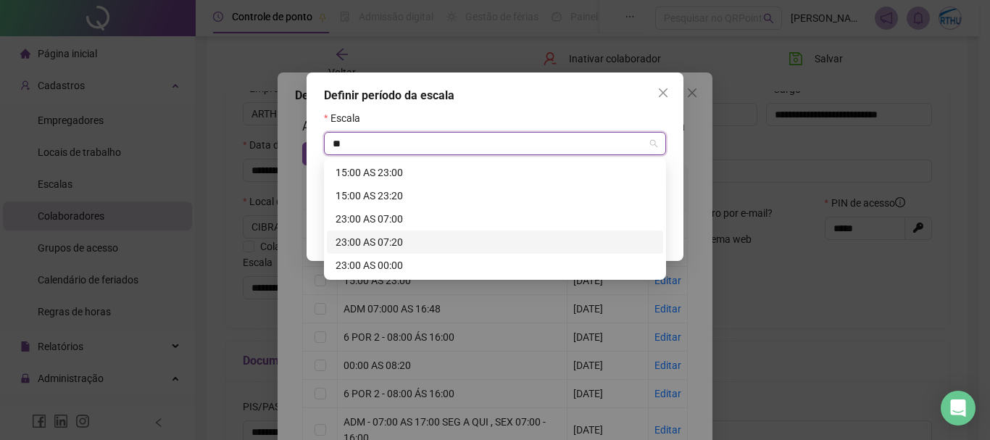
click at [383, 241] on div "23:00 AS 07:20" at bounding box center [495, 242] width 319 height 16
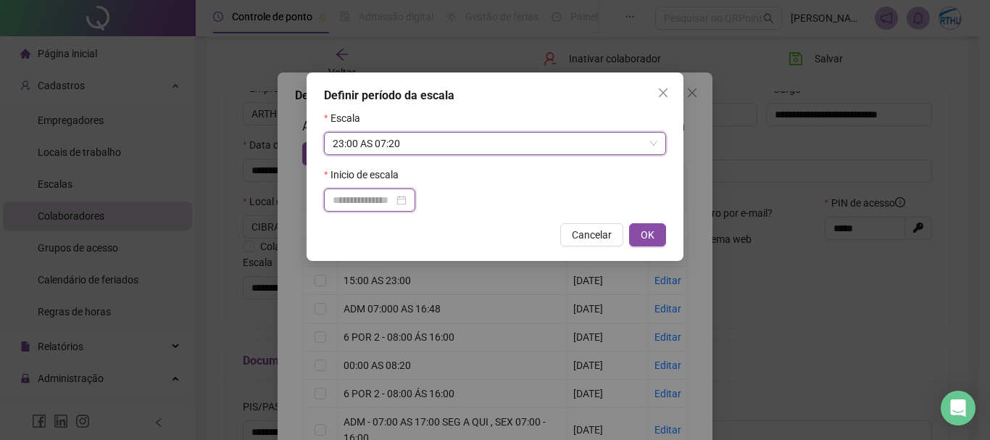
click at [377, 199] on input at bounding box center [363, 200] width 61 height 16
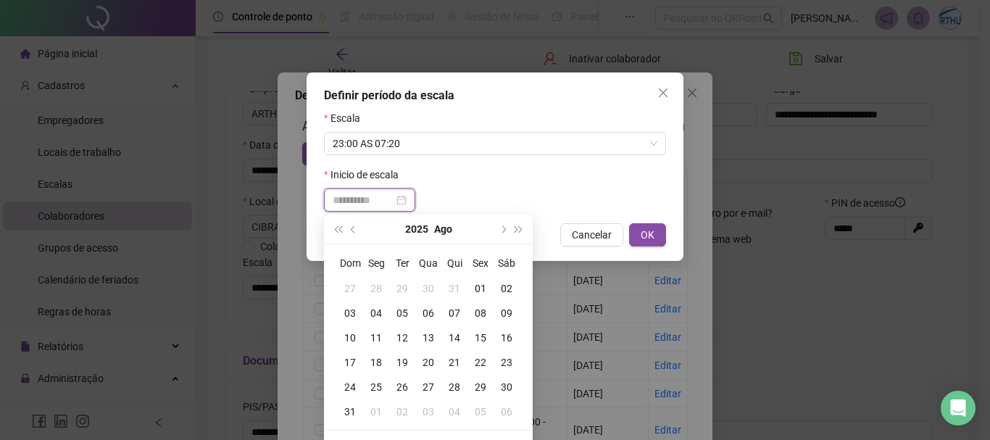
type input "**********"
drag, startPoint x: 426, startPoint y: 335, endPoint x: 449, endPoint y: 319, distance: 28.1
click at [430, 332] on div "13" at bounding box center [428, 338] width 26 height 16
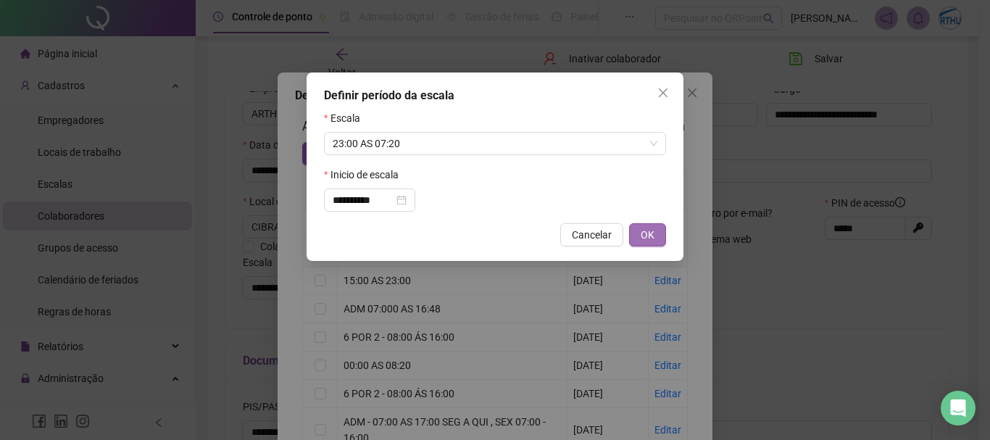
click at [642, 235] on span "OK" at bounding box center [648, 235] width 14 height 16
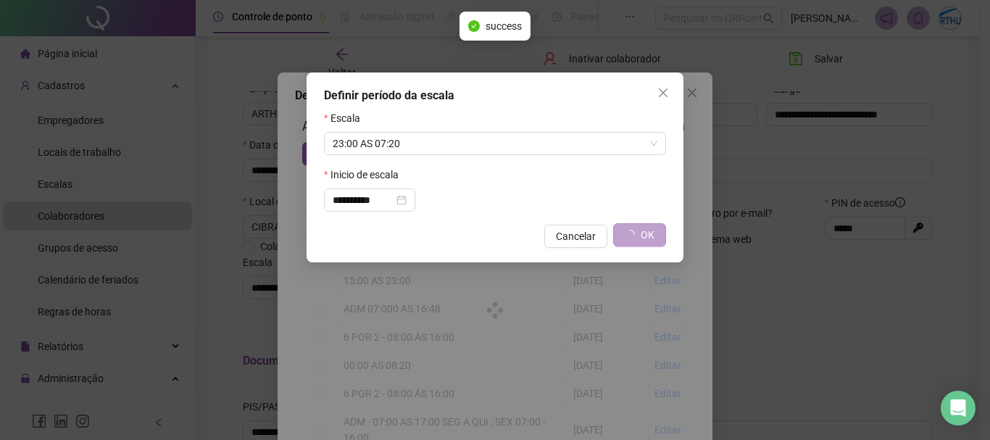
type input "**********"
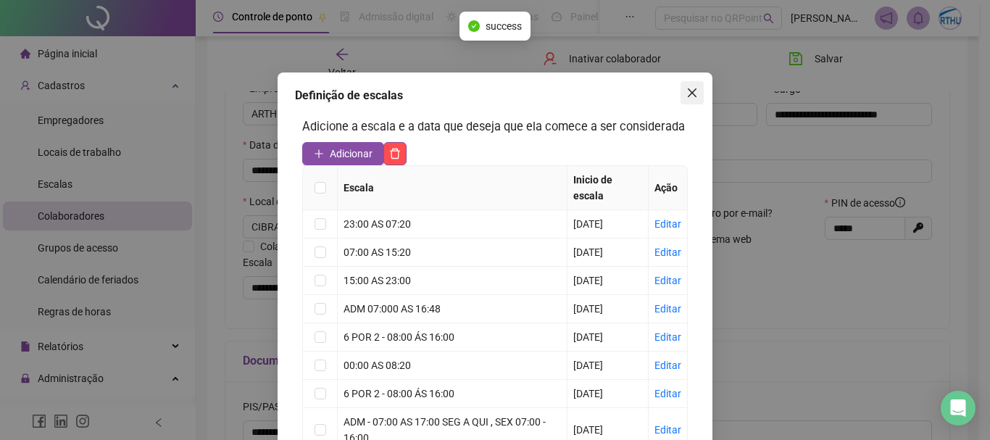
click at [690, 91] on icon "close" at bounding box center [692, 93] width 12 height 12
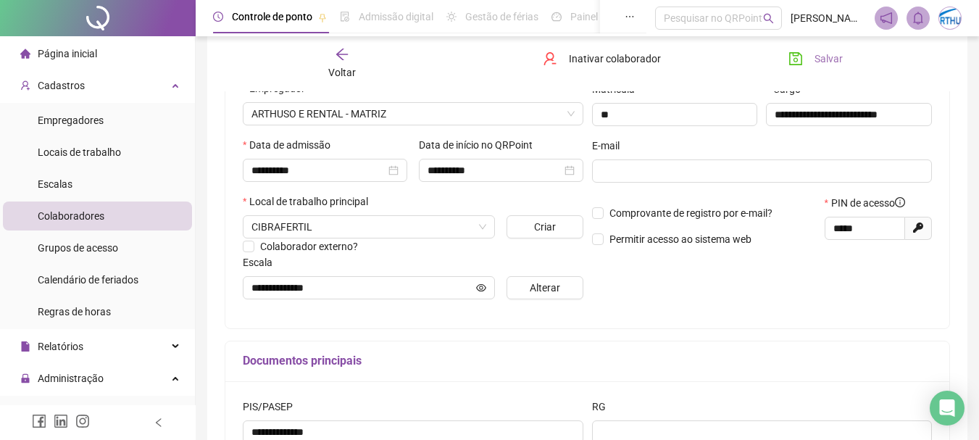
click at [822, 58] on span "Salvar" at bounding box center [829, 59] width 28 height 16
click at [165, 78] on div "Cadastros" at bounding box center [97, 85] width 189 height 29
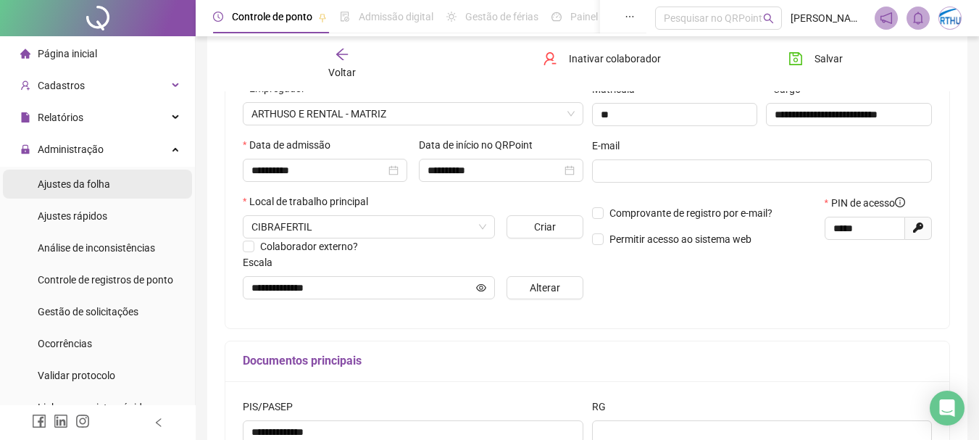
click at [98, 187] on span "Ajustes da folha" at bounding box center [74, 184] width 72 height 12
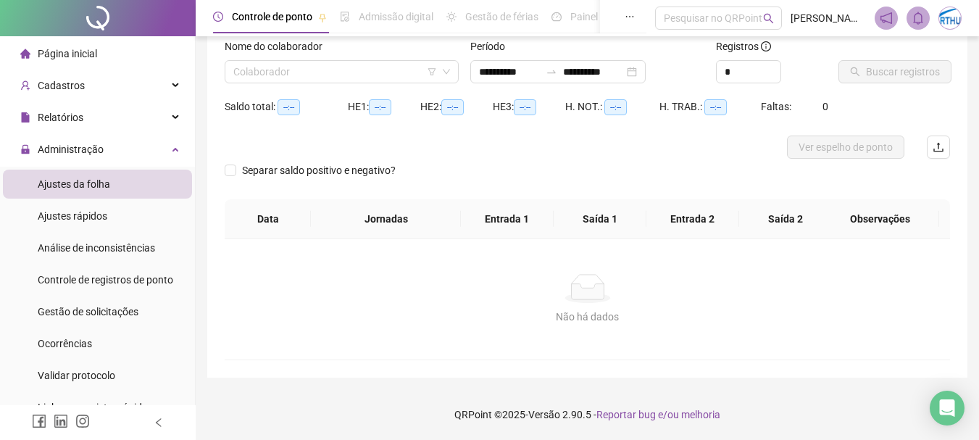
scroll to position [95, 0]
type input "**********"
click at [365, 75] on input "search" at bounding box center [335, 72] width 204 height 22
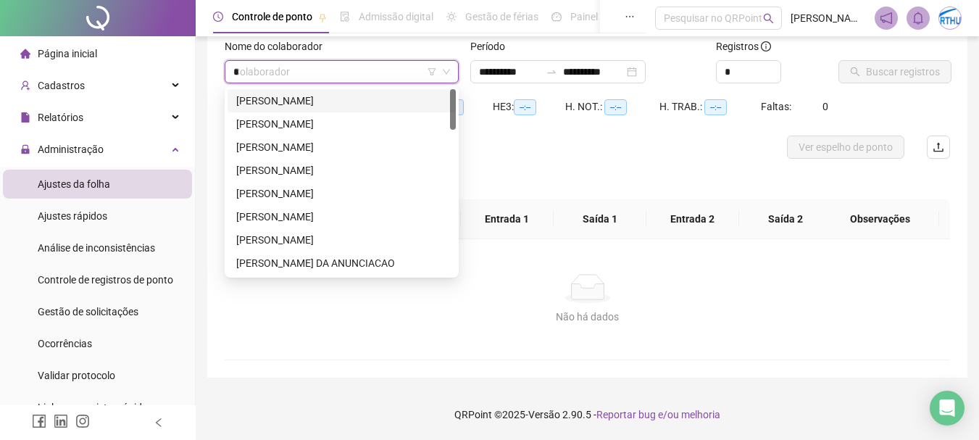
type input "**"
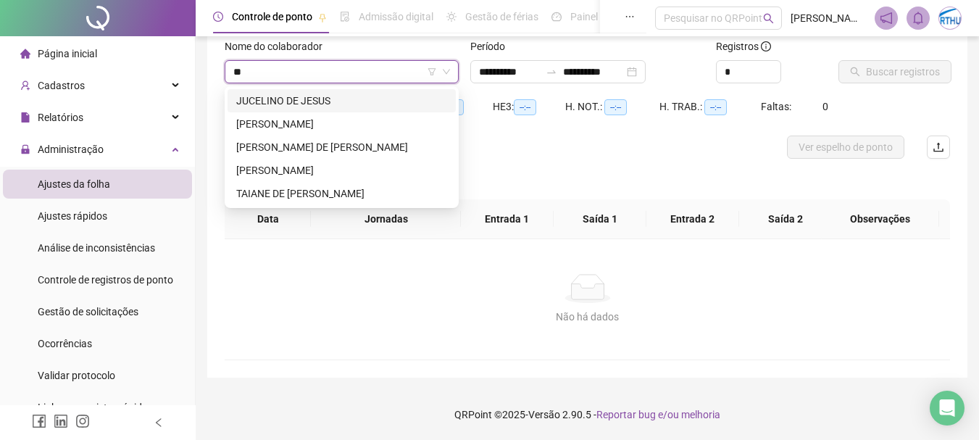
click at [286, 99] on div "JUCELINO DE JESUS" at bounding box center [341, 101] width 211 height 16
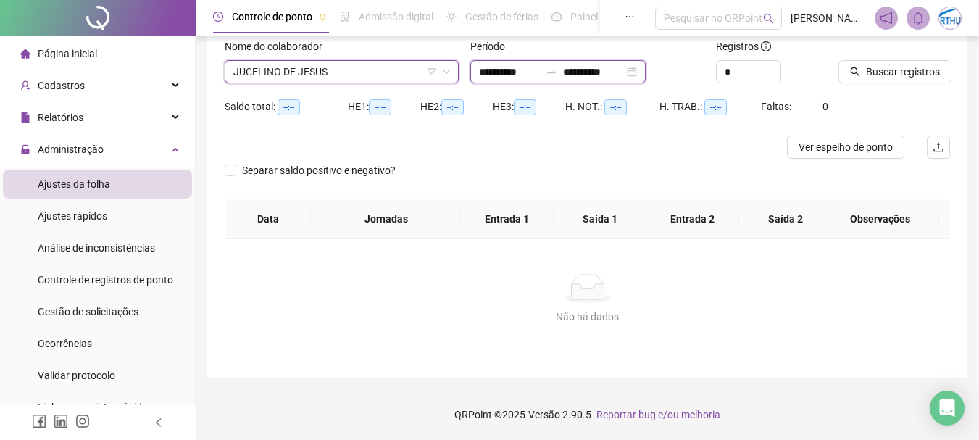
click at [489, 67] on input "**********" at bounding box center [509, 72] width 61 height 16
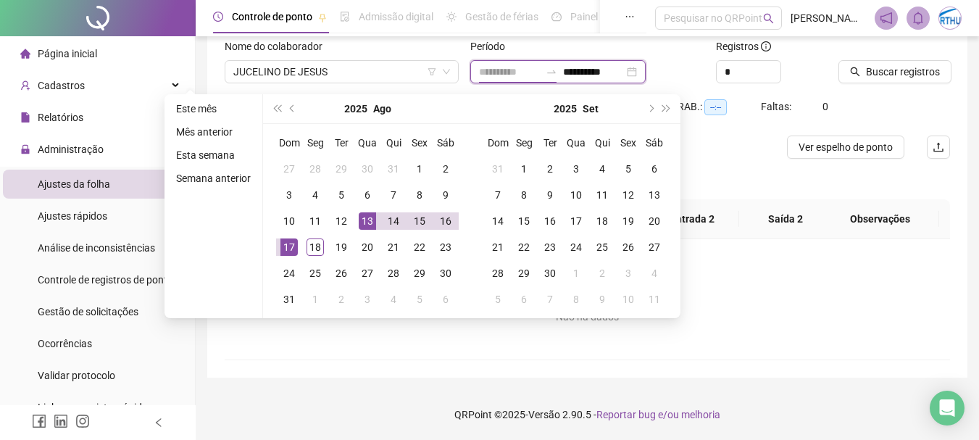
type input "**********"
click at [370, 222] on div "13" at bounding box center [367, 220] width 17 height 17
type input "**********"
click at [307, 246] on div "18" at bounding box center [315, 246] width 17 height 17
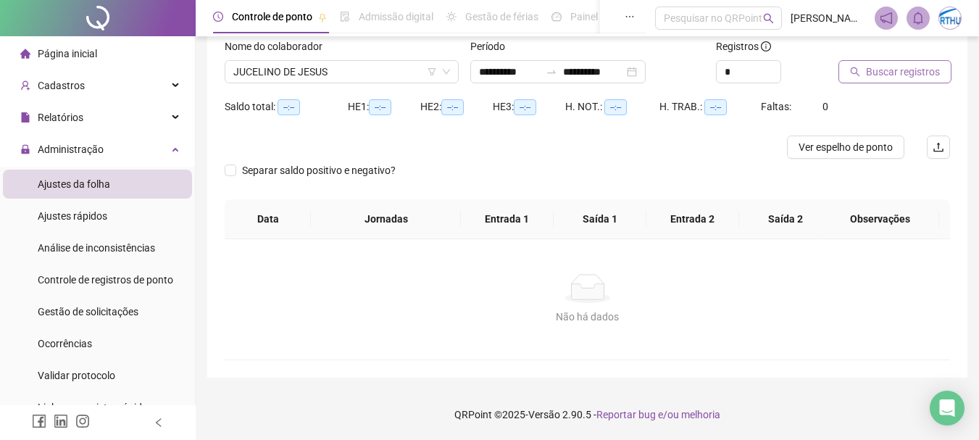
click at [908, 67] on span "Buscar registros" at bounding box center [903, 72] width 74 height 16
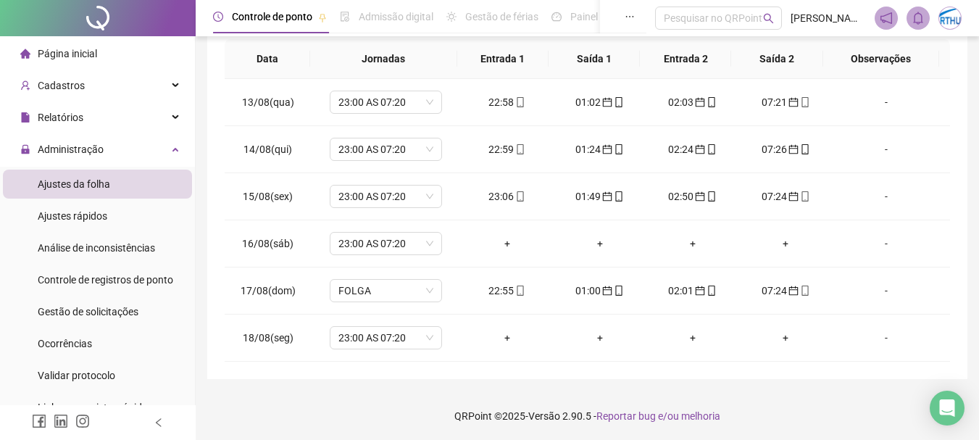
scroll to position [274, 0]
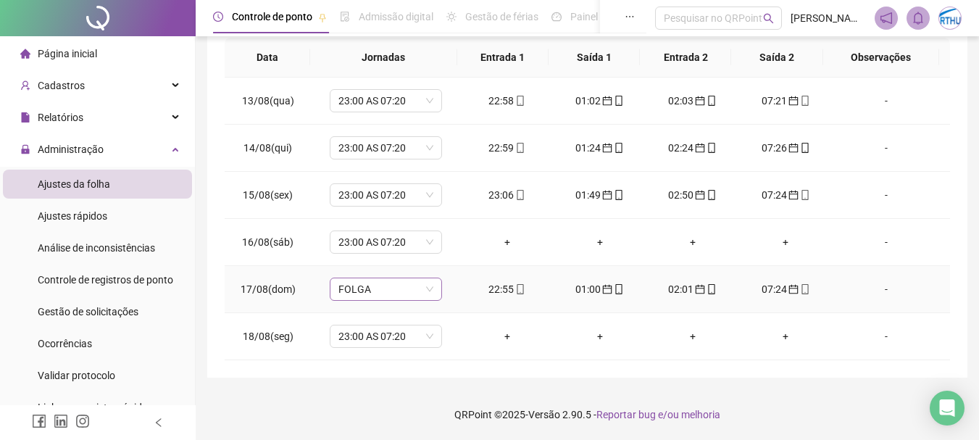
click at [376, 288] on span "FOLGA" at bounding box center [385, 289] width 95 height 22
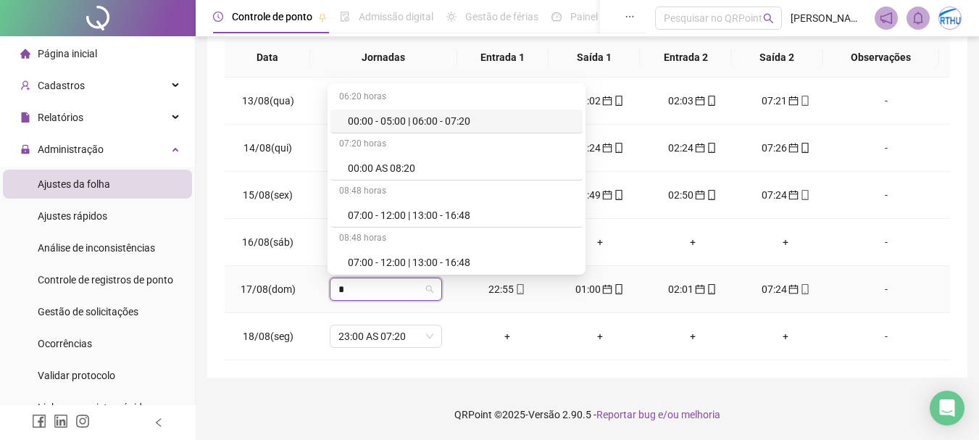
type input "**"
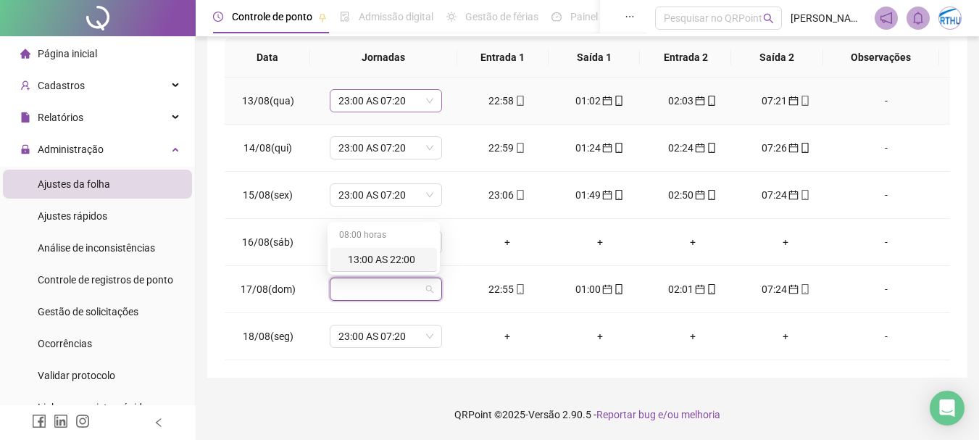
click at [348, 100] on span "23:00 AS 07:20" at bounding box center [385, 101] width 95 height 22
click at [372, 285] on span "FOLGA" at bounding box center [385, 289] width 95 height 22
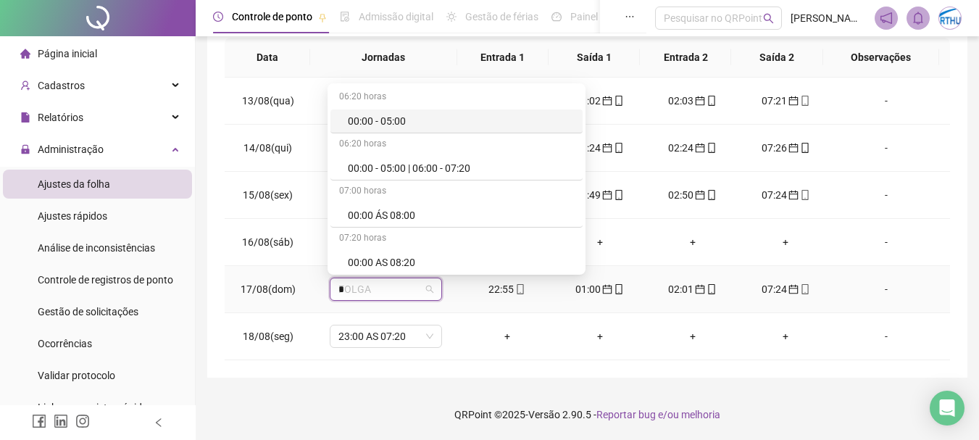
type input "**"
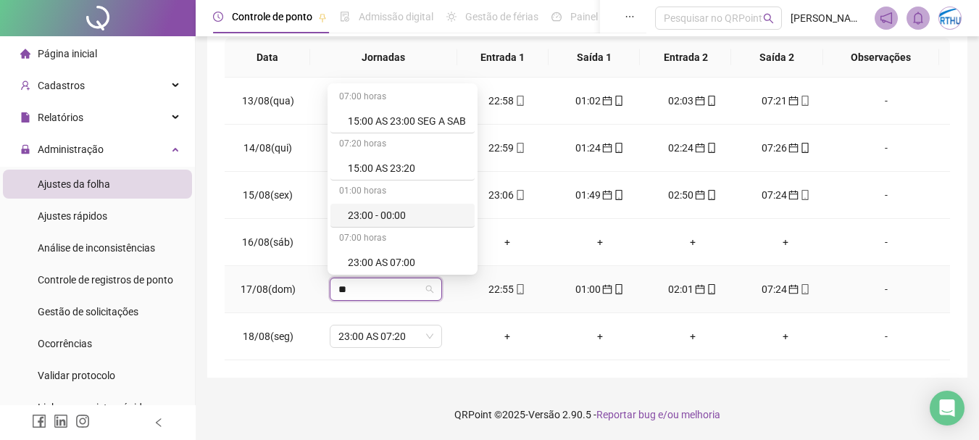
scroll to position [50, 0]
click at [383, 257] on div "23:00 AS 07:20" at bounding box center [407, 259] width 118 height 16
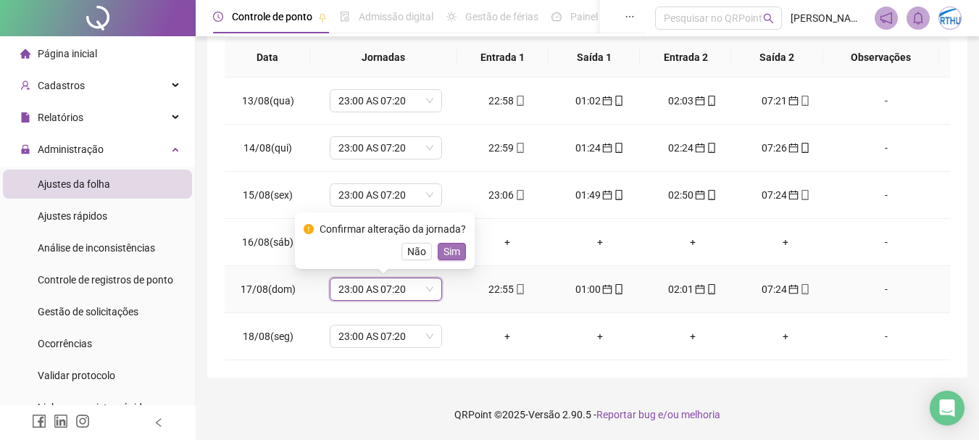
click at [451, 250] on span "Sim" at bounding box center [451, 251] width 17 height 16
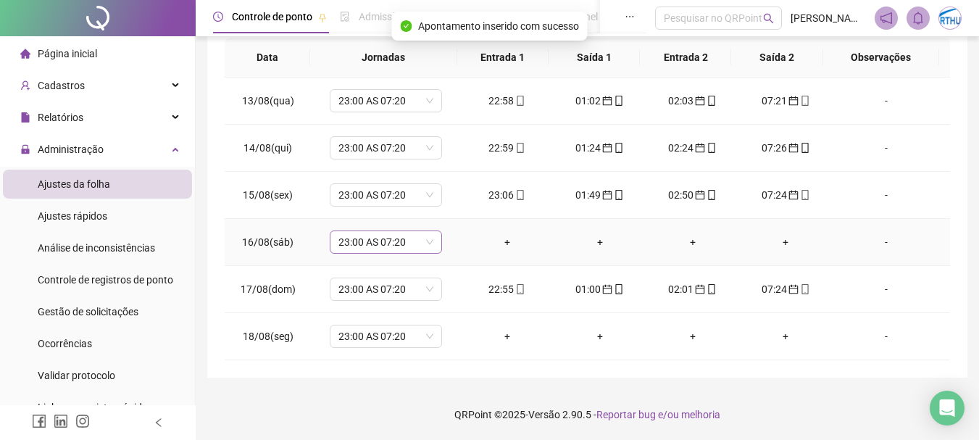
click at [415, 244] on span "23:00 AS 07:20" at bounding box center [385, 242] width 95 height 22
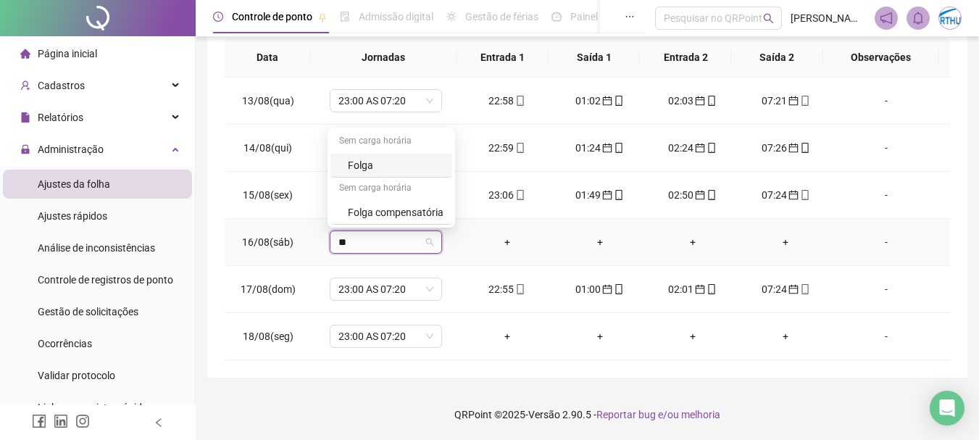
type input "***"
click at [370, 159] on div "Folga" at bounding box center [396, 165] width 96 height 16
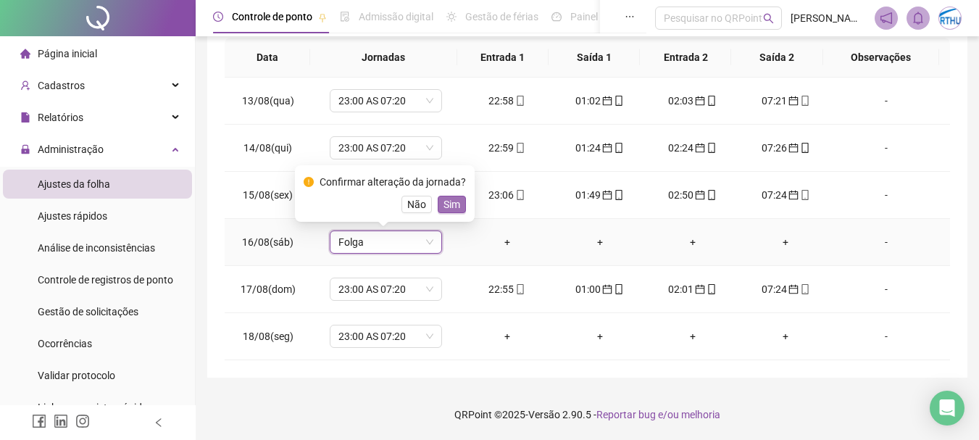
click at [443, 199] on span "Sim" at bounding box center [451, 204] width 17 height 16
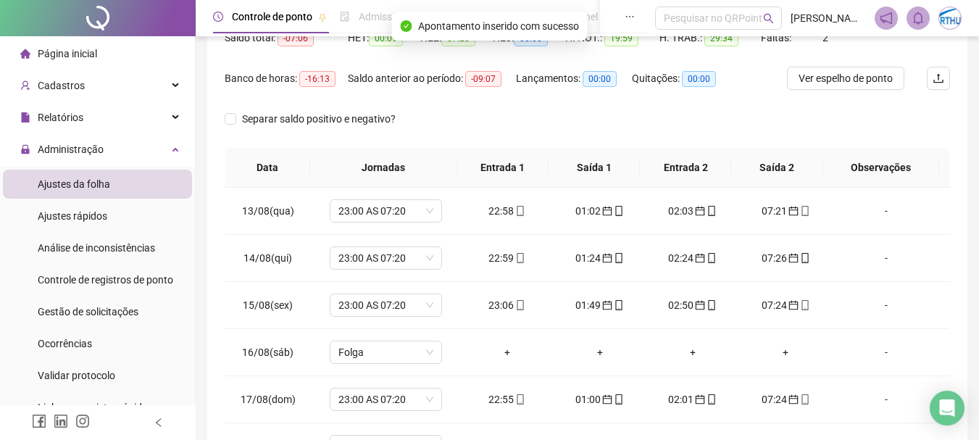
scroll to position [43, 0]
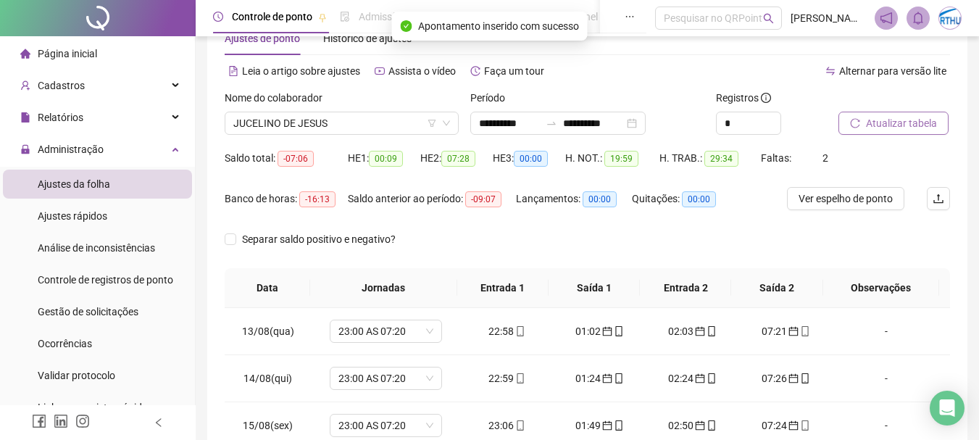
click at [903, 122] on span "Atualizar tabela" at bounding box center [901, 123] width 71 height 16
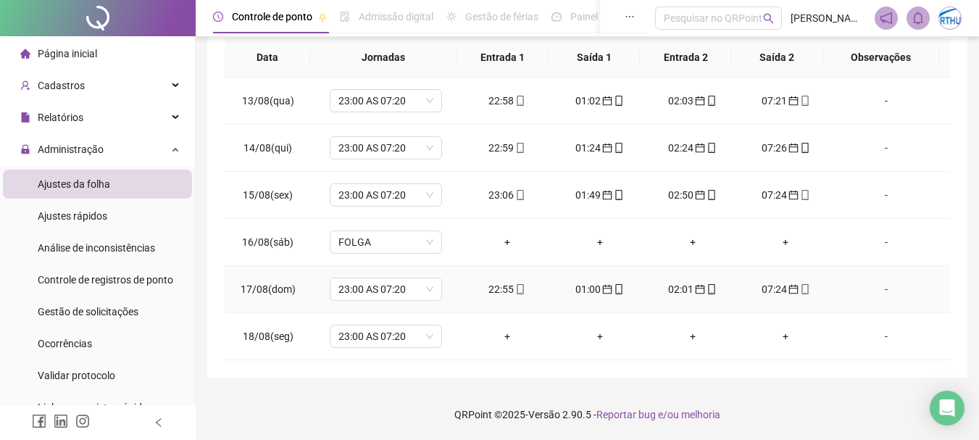
click at [878, 289] on div "-" at bounding box center [887, 289] width 86 height 16
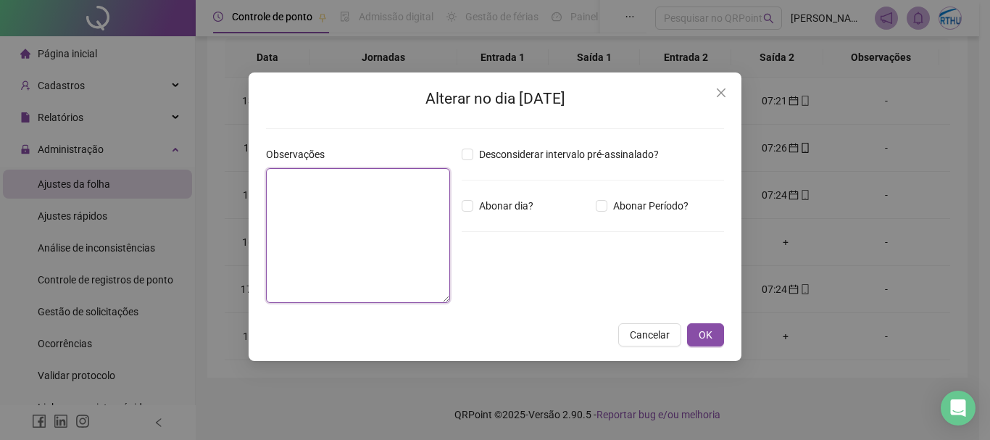
click at [275, 190] on textarea at bounding box center [358, 235] width 184 height 135
type textarea "**********"
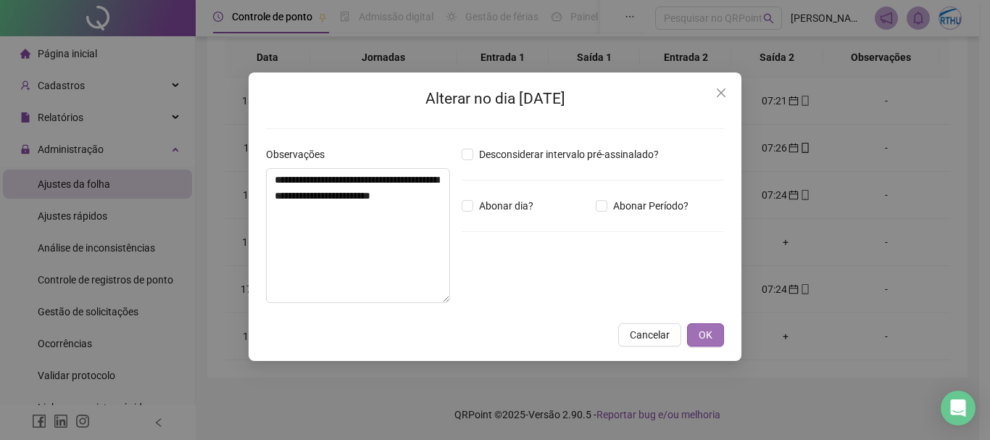
click at [710, 341] on span "OK" at bounding box center [706, 335] width 14 height 16
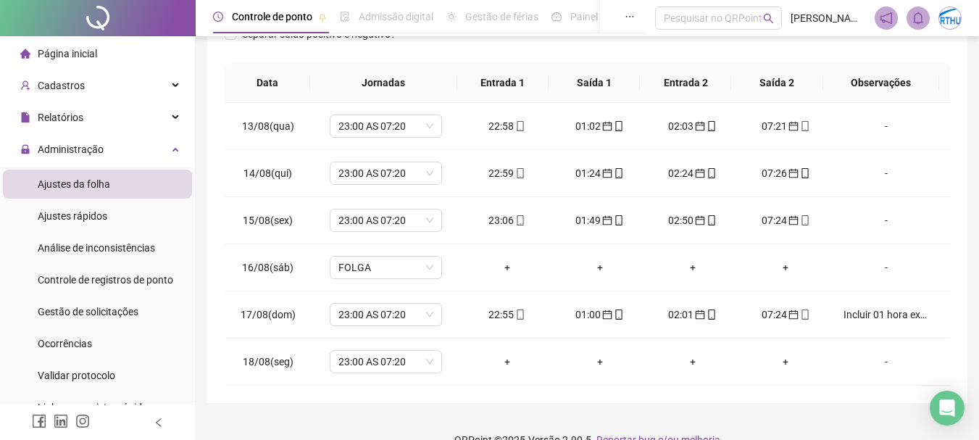
scroll to position [0, 0]
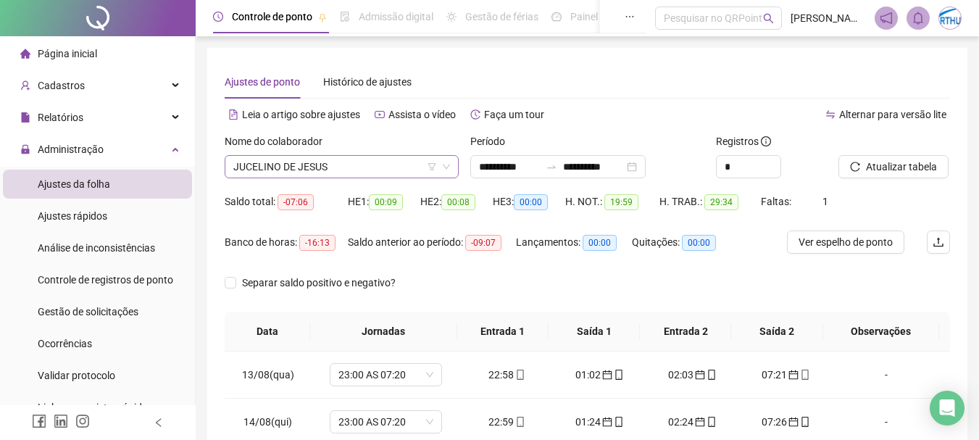
click at [340, 162] on span "JUCELINO DE JESUS" at bounding box center [341, 167] width 217 height 22
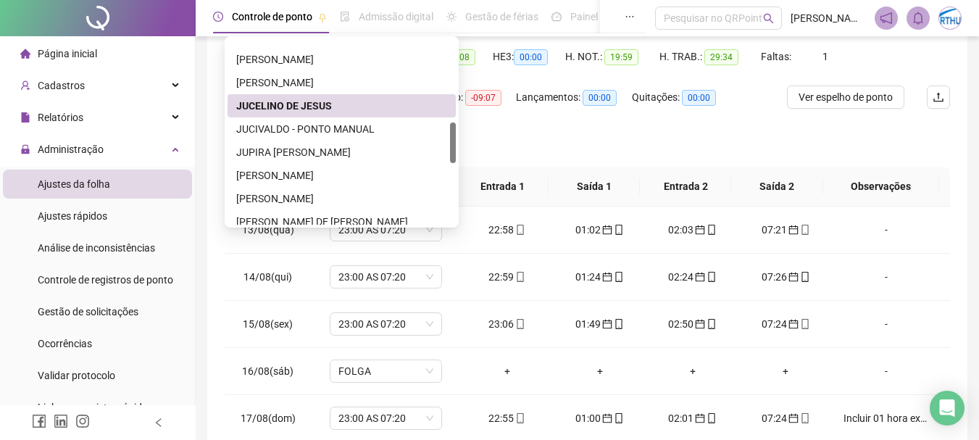
scroll to position [412, 0]
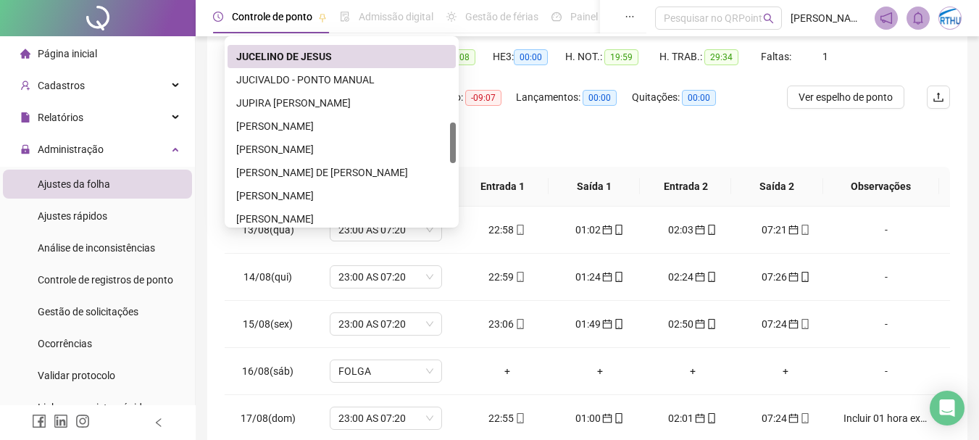
drag, startPoint x: 454, startPoint y: 128, endPoint x: 451, endPoint y: 162, distance: 35.0
click at [451, 162] on div at bounding box center [453, 142] width 6 height 41
click at [307, 81] on div "JUCIVALDO - PONTO MANUAL" at bounding box center [341, 80] width 211 height 16
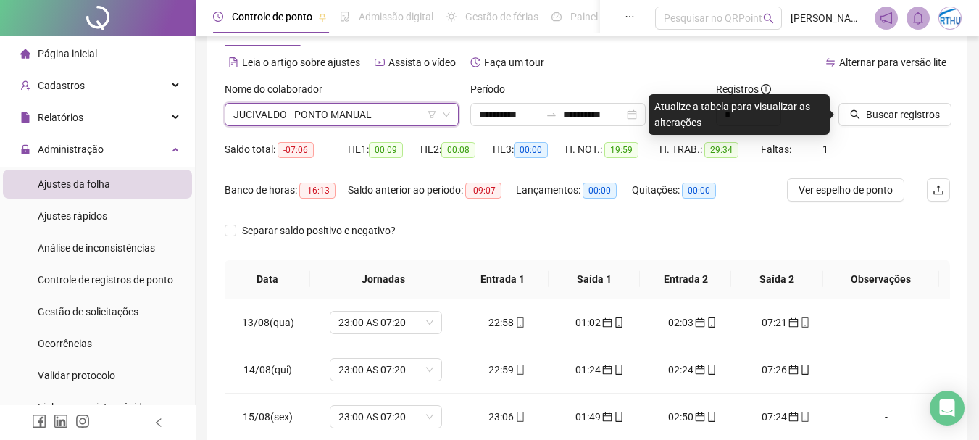
scroll to position [38, 0]
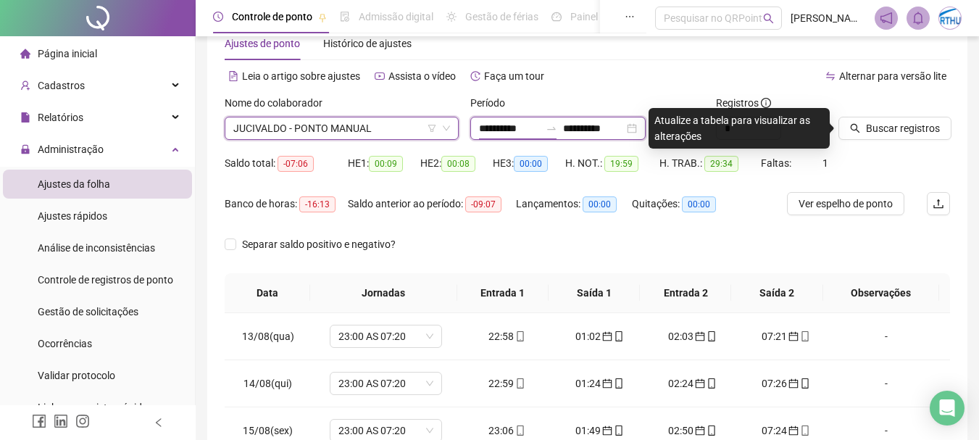
click at [494, 128] on input "**********" at bounding box center [509, 128] width 61 height 16
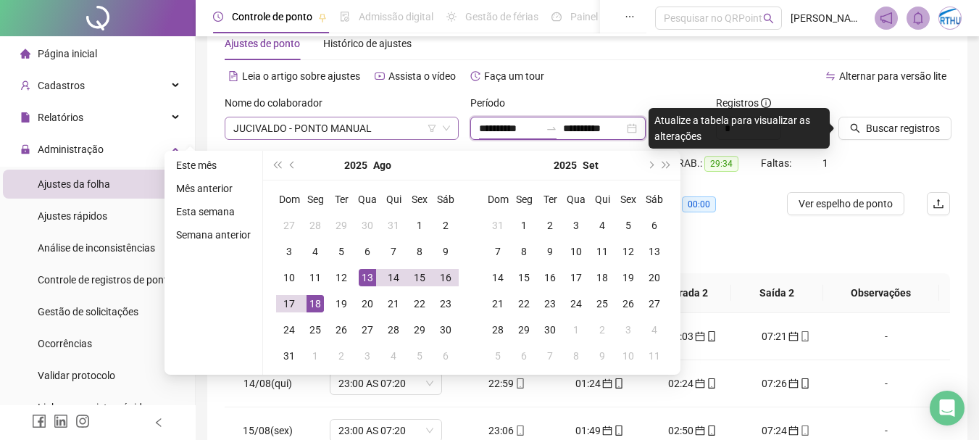
click at [367, 120] on span "JUCIVALDO - PONTO MANUAL" at bounding box center [341, 128] width 217 height 22
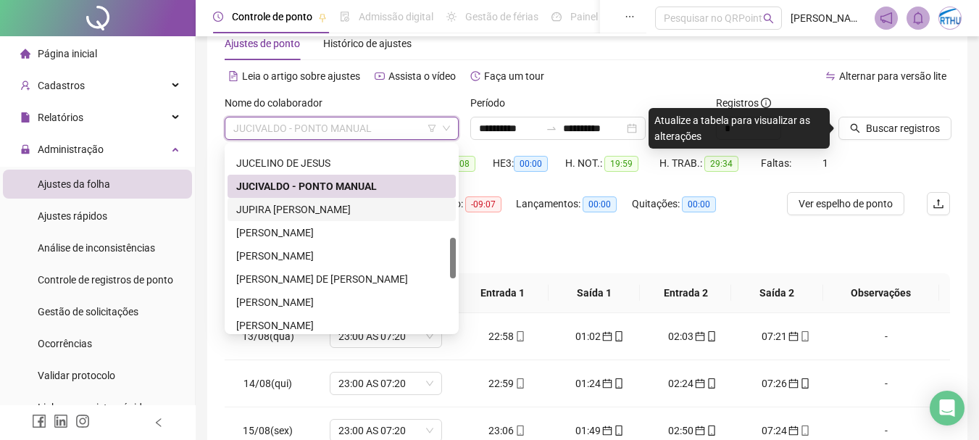
click at [363, 210] on div "JUPIRA [PERSON_NAME]" at bounding box center [341, 209] width 211 height 16
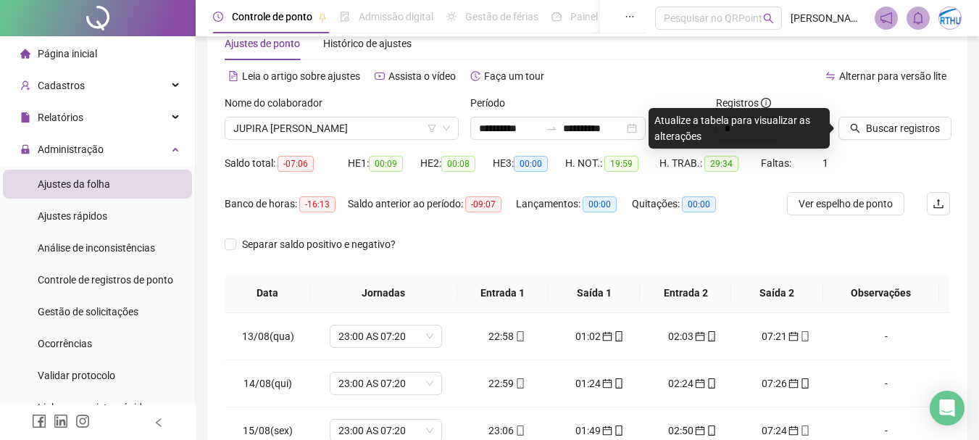
click at [357, 230] on div "Saldo anterior ao período: -09:07" at bounding box center [432, 212] width 168 height 41
click at [380, 127] on span "JUPIRA [PERSON_NAME]" at bounding box center [341, 128] width 217 height 22
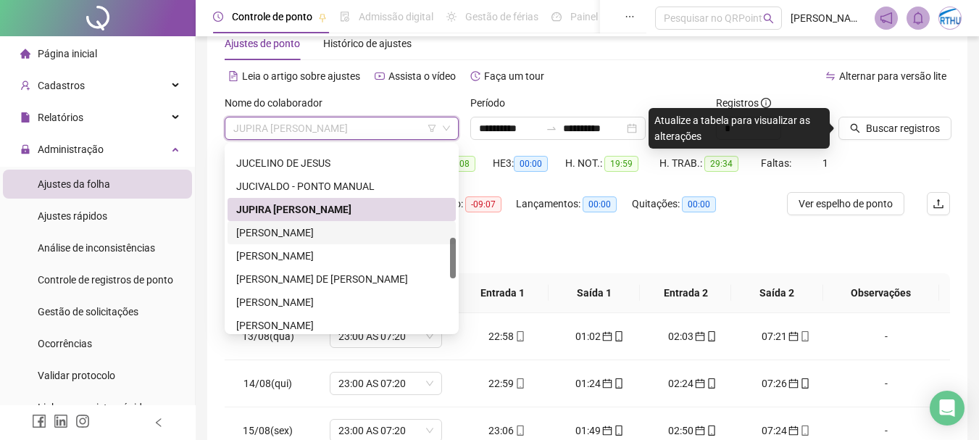
click at [338, 229] on div "[PERSON_NAME]" at bounding box center [341, 233] width 211 height 16
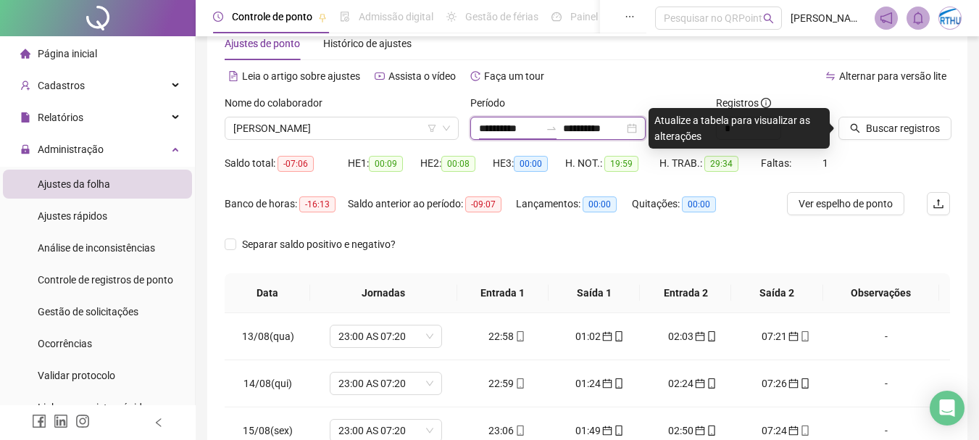
click at [486, 128] on input "**********" at bounding box center [509, 128] width 61 height 16
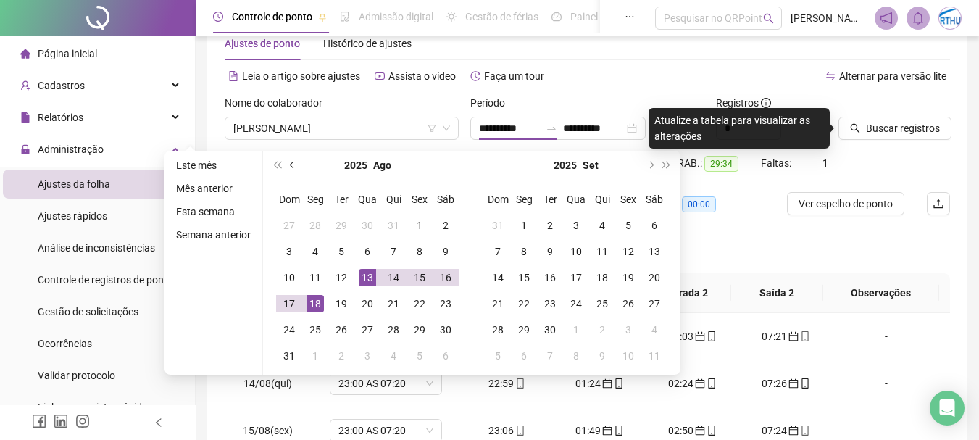
click at [288, 167] on button "prev-year" at bounding box center [293, 165] width 16 height 29
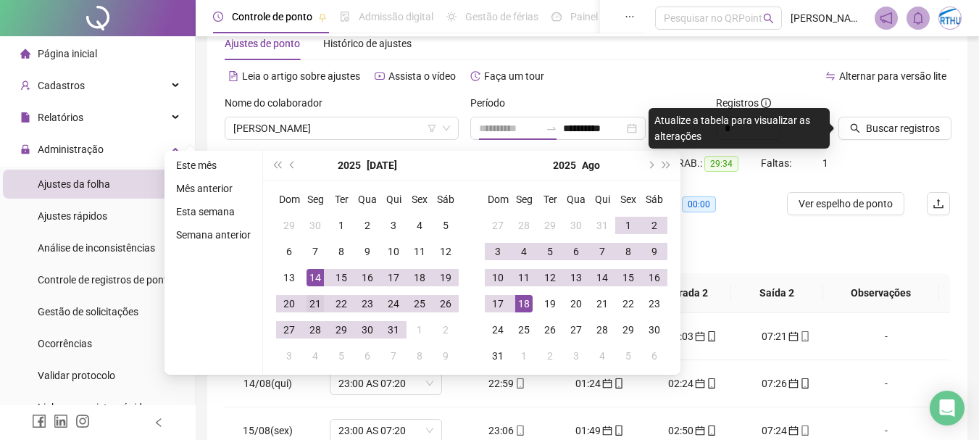
type input "**********"
click at [310, 303] on div "21" at bounding box center [315, 303] width 17 height 17
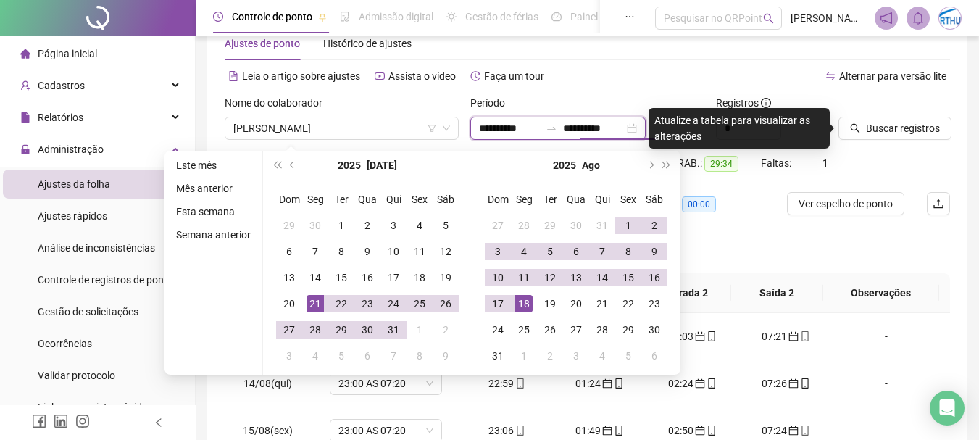
type input "**********"
click at [522, 299] on div "18" at bounding box center [523, 303] width 17 height 17
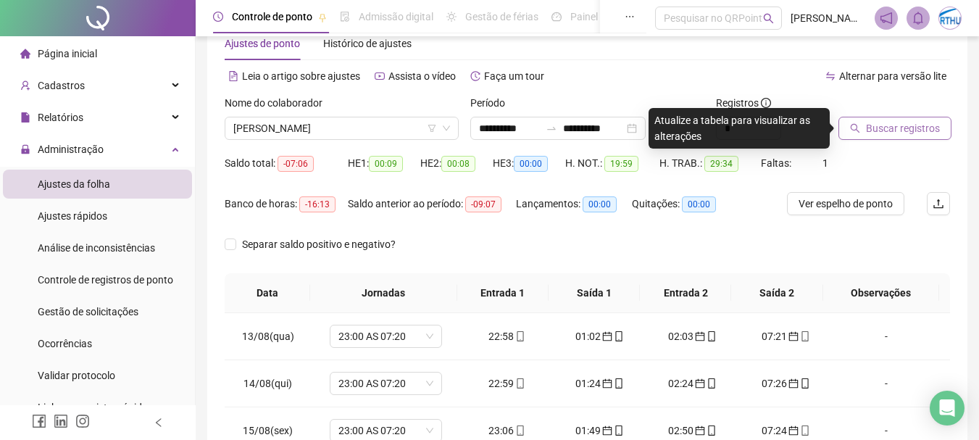
click at [923, 122] on span "Buscar registros" at bounding box center [903, 128] width 74 height 16
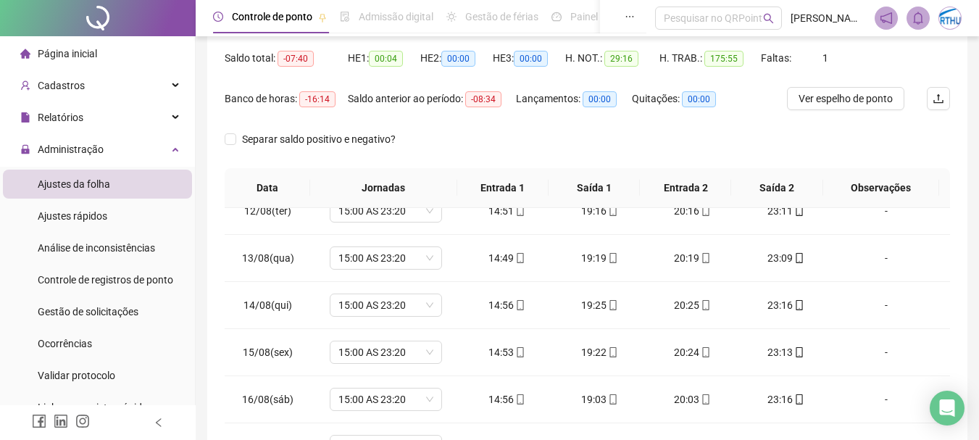
scroll to position [0, 0]
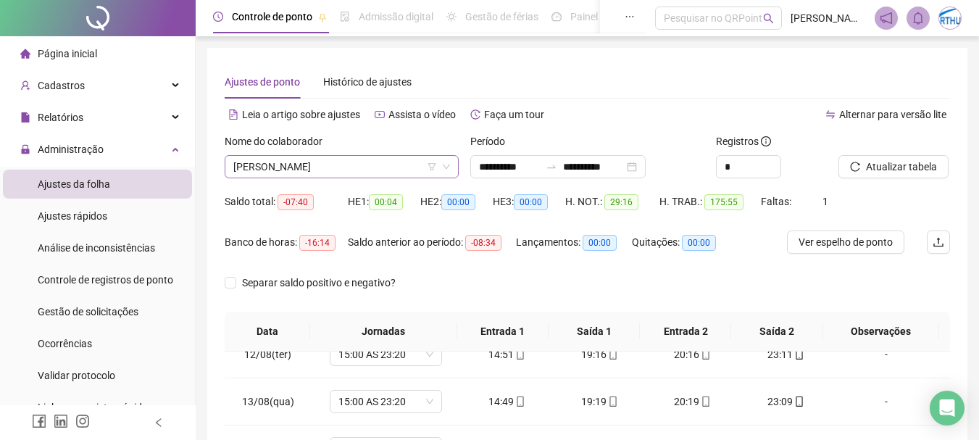
click at [348, 164] on span "[PERSON_NAME]" at bounding box center [341, 167] width 217 height 22
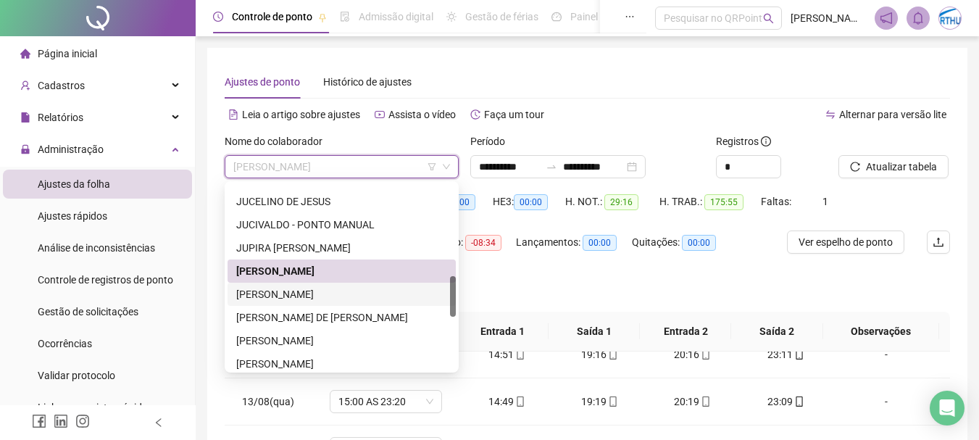
click at [367, 291] on div "[PERSON_NAME]" at bounding box center [341, 294] width 211 height 16
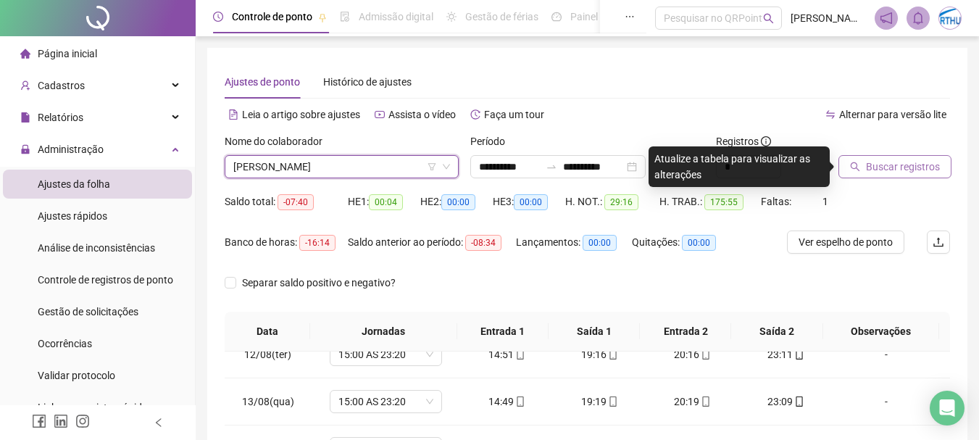
click at [899, 165] on span "Buscar registros" at bounding box center [903, 167] width 74 height 16
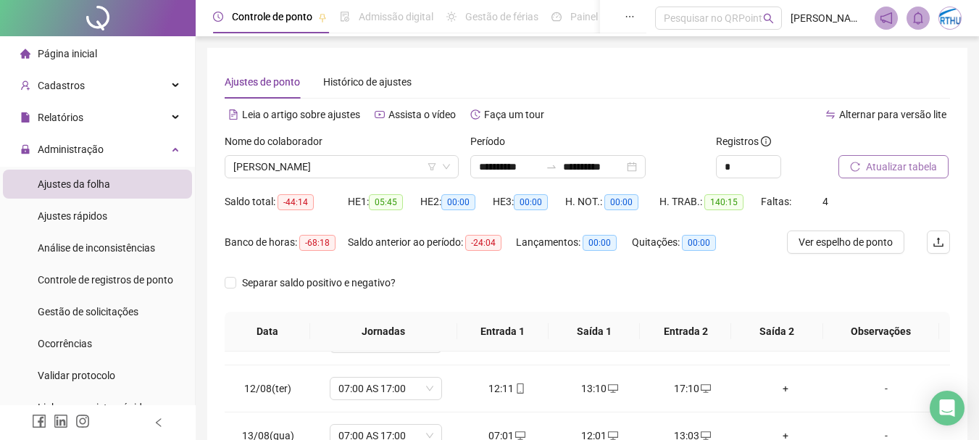
click at [915, 170] on span "Atualizar tabela" at bounding box center [901, 167] width 71 height 16
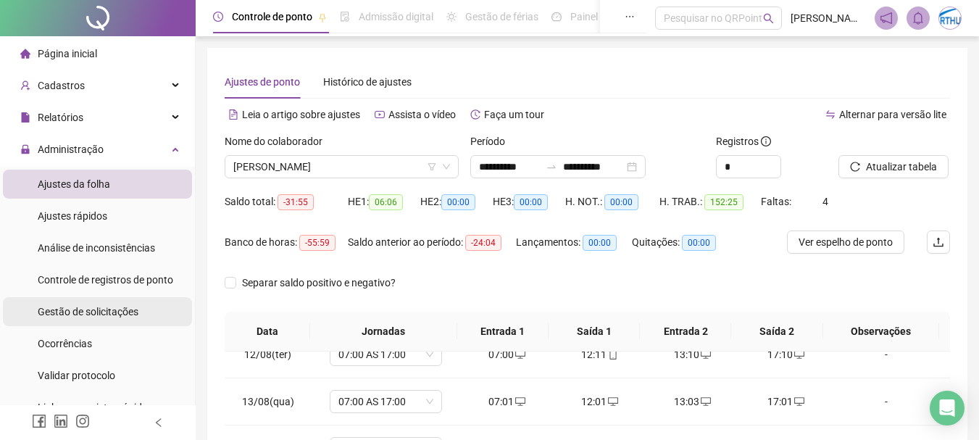
click at [117, 312] on span "Gestão de solicitações" at bounding box center [88, 312] width 101 height 12
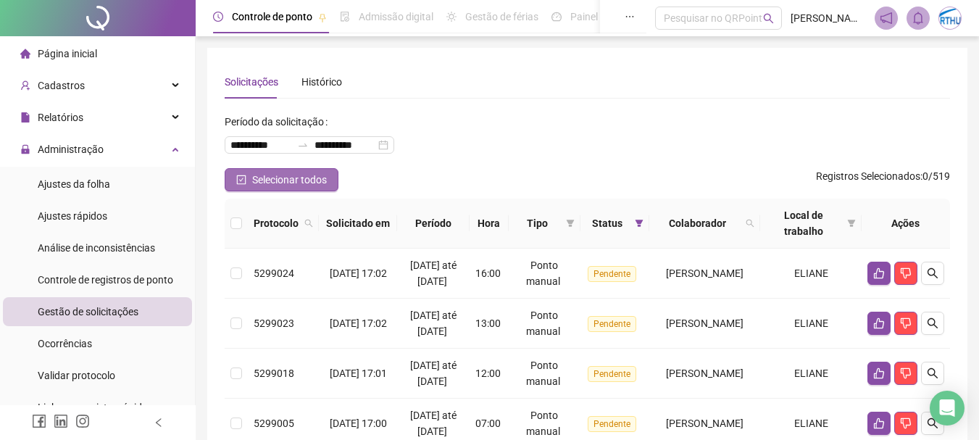
click at [295, 170] on button "Selecionar todos" at bounding box center [282, 179] width 114 height 23
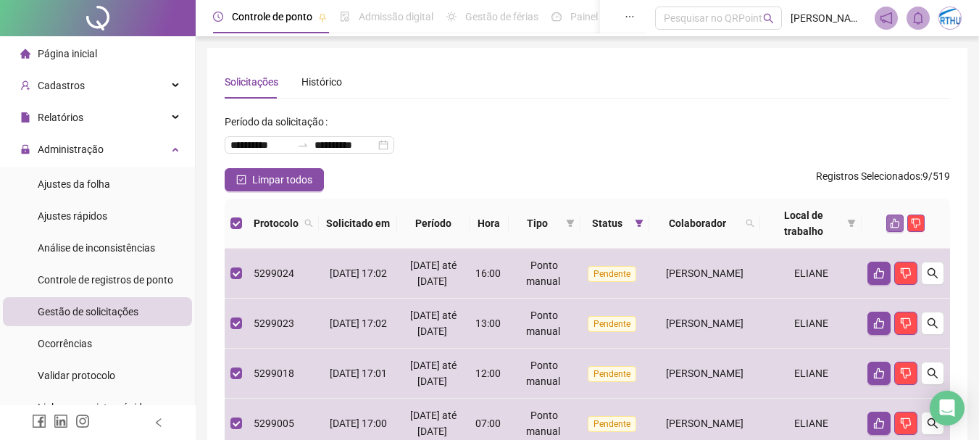
click at [898, 223] on icon "like" at bounding box center [895, 223] width 10 height 10
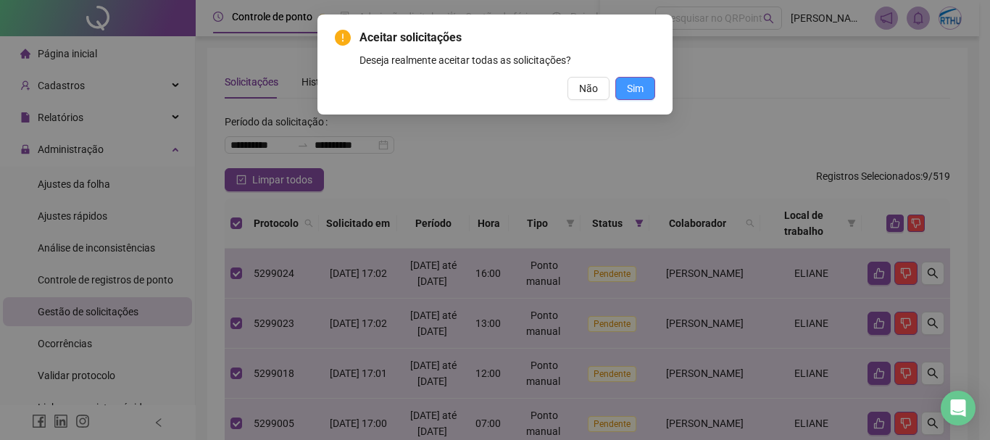
click at [632, 83] on span "Sim" at bounding box center [635, 88] width 17 height 16
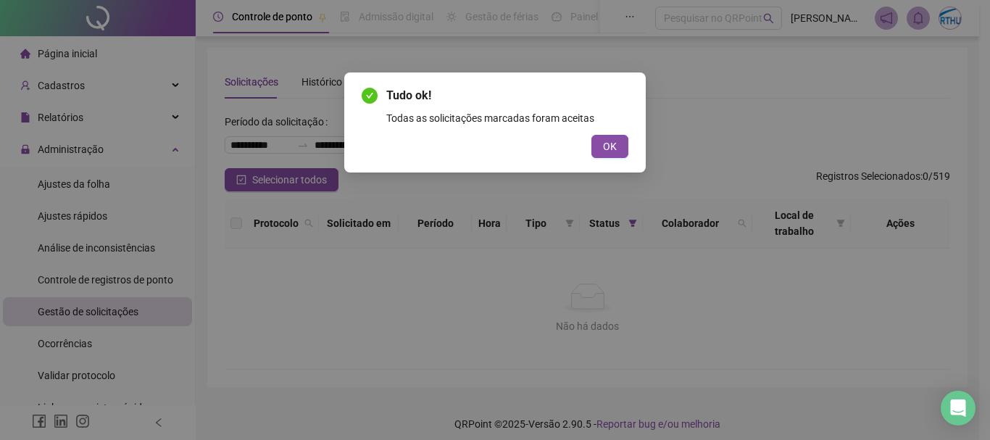
click at [638, 144] on div "Tudo ok! Todas as solicitações marcadas foram aceitas OK" at bounding box center [494, 122] width 301 height 100
click at [601, 142] on button "OK" at bounding box center [609, 146] width 37 height 23
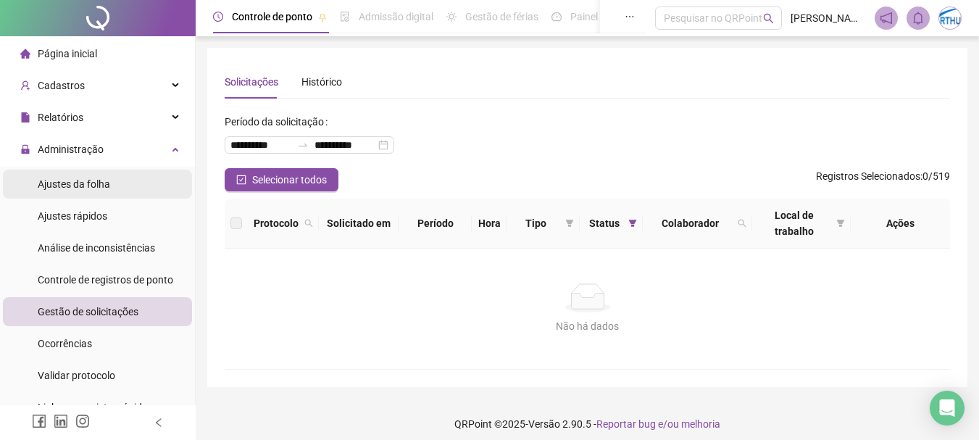
click at [96, 178] on span "Ajustes da folha" at bounding box center [74, 184] width 72 height 12
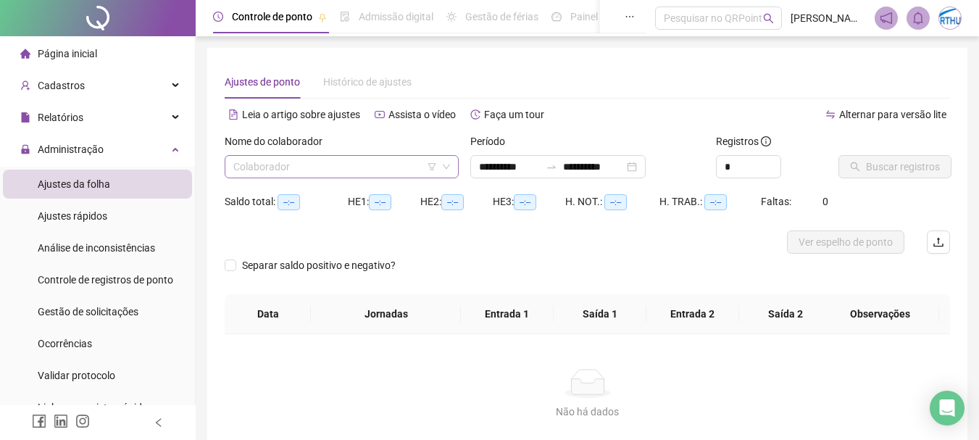
type input "**********"
click at [312, 155] on div "Colaborador" at bounding box center [342, 166] width 234 height 23
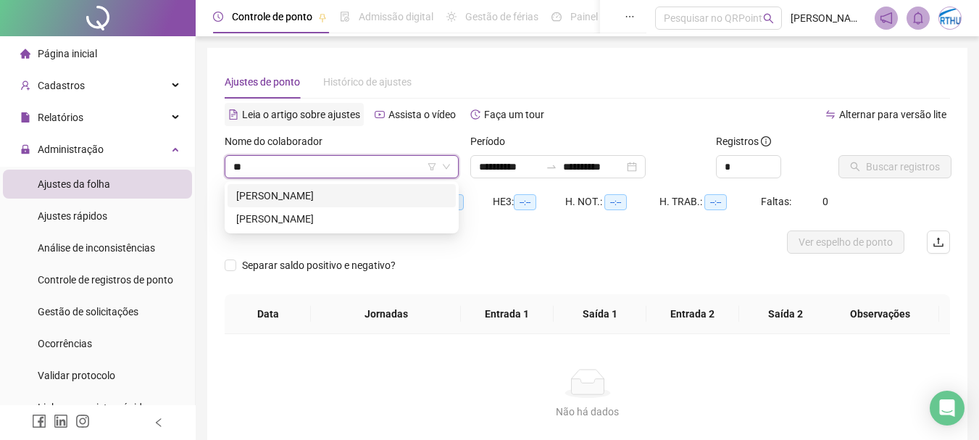
type input "***"
click at [367, 214] on div "[PERSON_NAME]" at bounding box center [341, 219] width 211 height 16
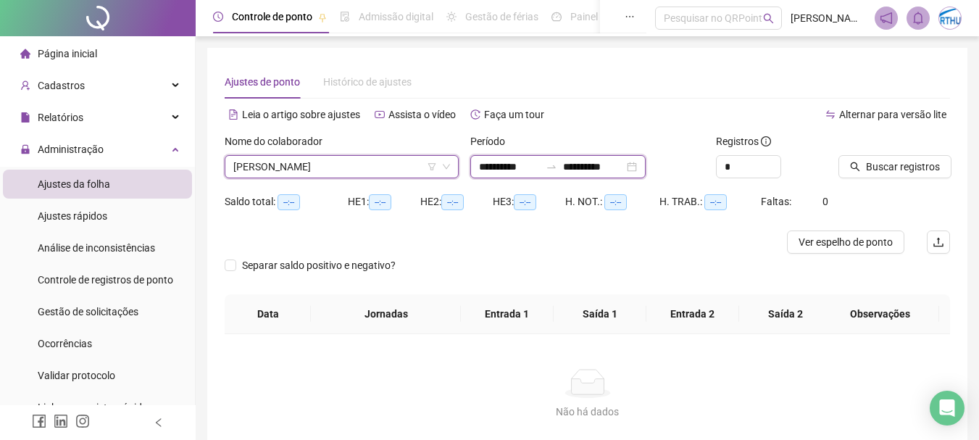
click at [501, 166] on input "**********" at bounding box center [509, 167] width 61 height 16
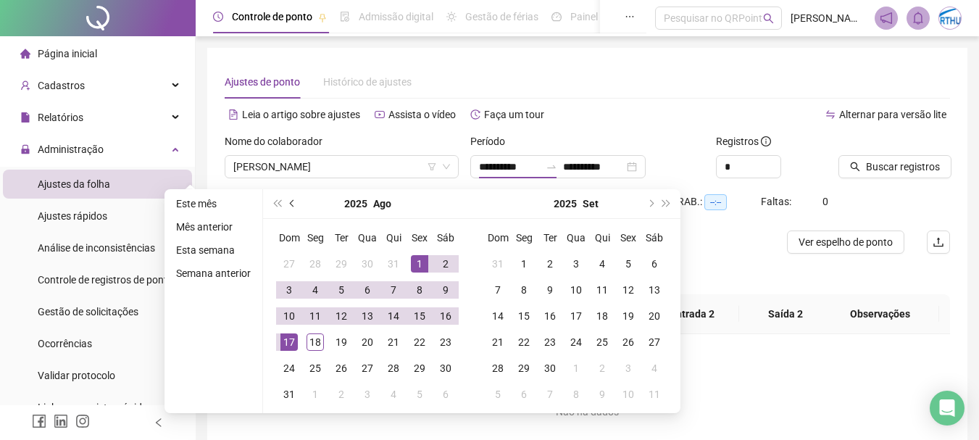
click at [291, 203] on span "prev-year" at bounding box center [293, 203] width 7 height 7
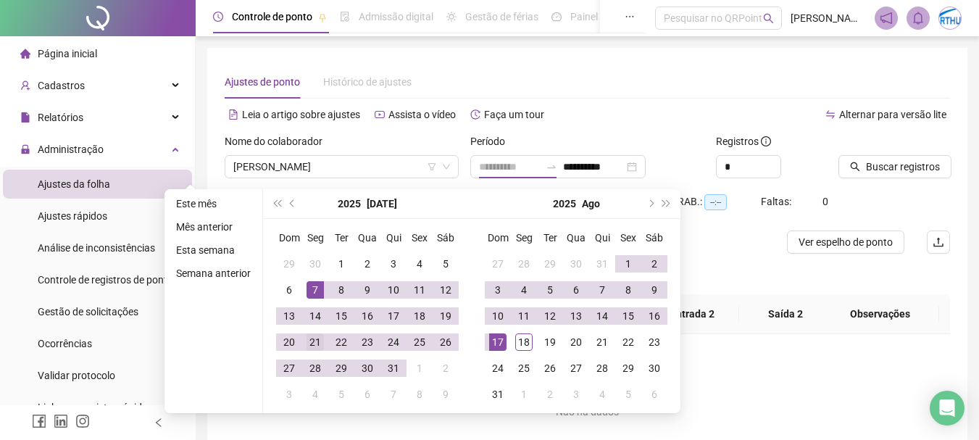
type input "**********"
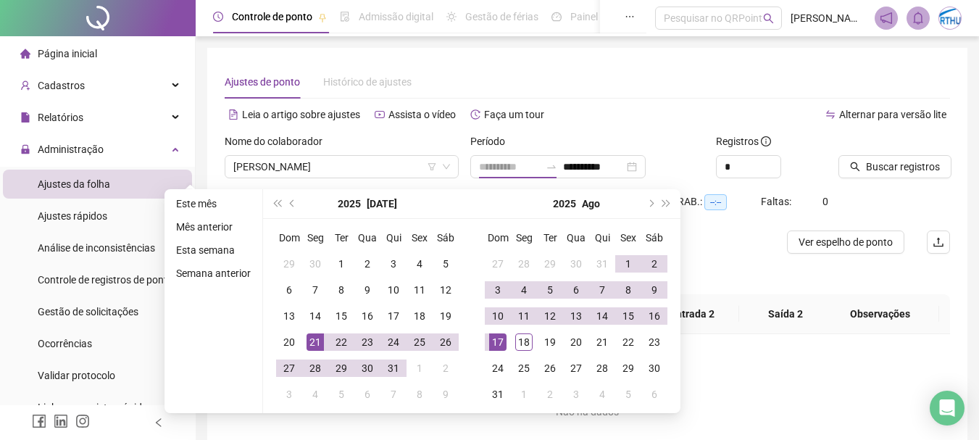
click at [315, 341] on div "21" at bounding box center [315, 341] width 17 height 17
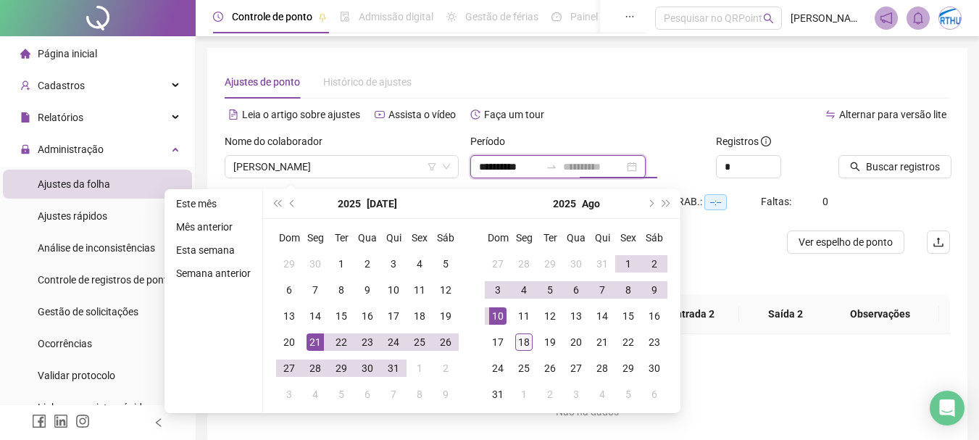
type input "**********"
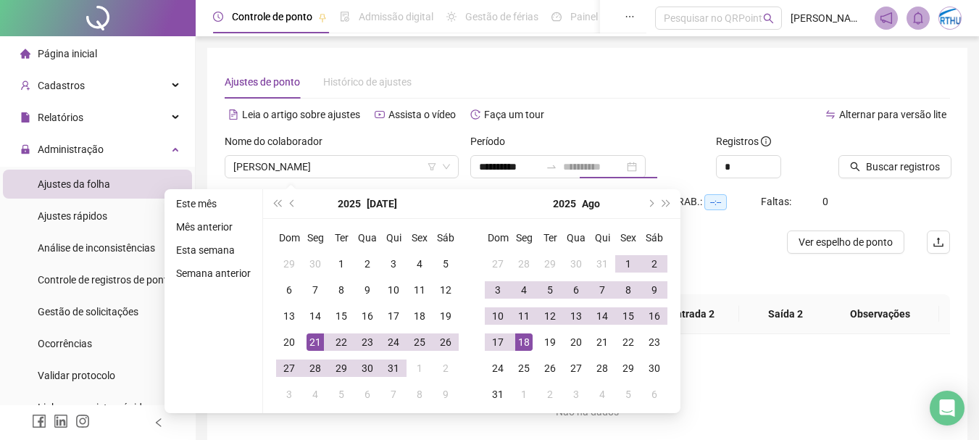
click at [525, 338] on div "18" at bounding box center [523, 341] width 17 height 17
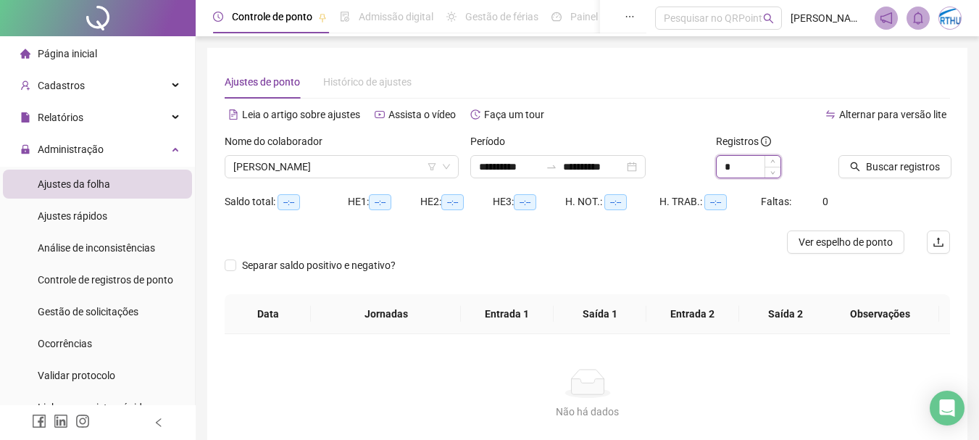
click at [749, 168] on input "*" at bounding box center [749, 167] width 64 height 22
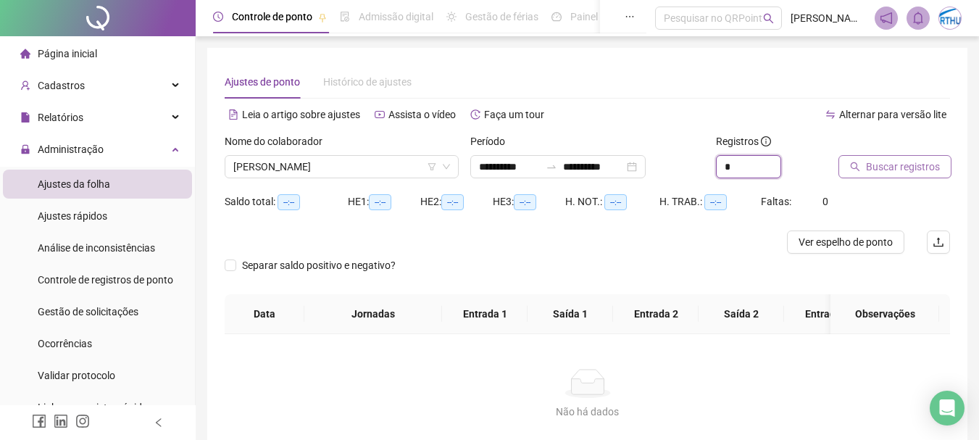
type input "*"
click at [893, 164] on span "Buscar registros" at bounding box center [903, 167] width 74 height 16
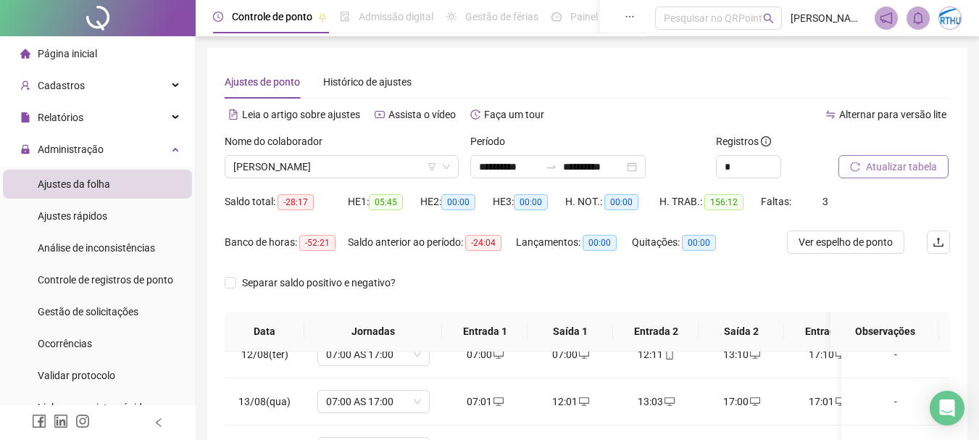
click at [891, 154] on div at bounding box center [875, 144] width 75 height 22
click at [891, 164] on span "Atualizar tabela" at bounding box center [901, 167] width 71 height 16
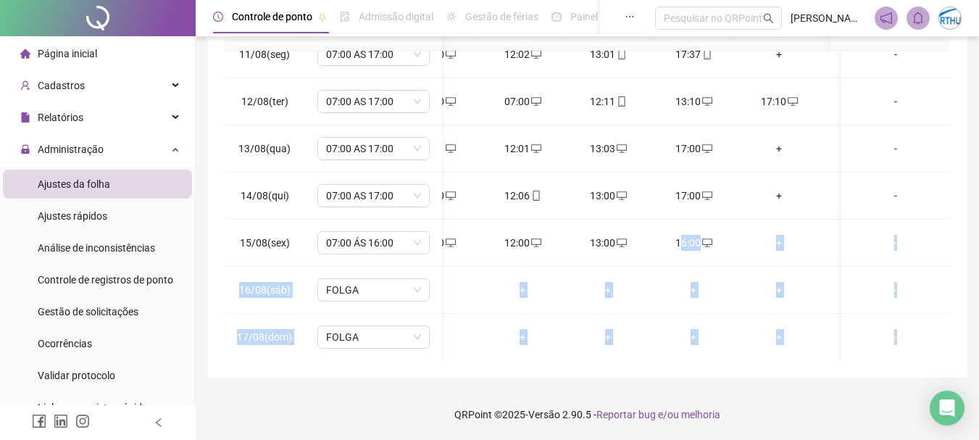
scroll to position [1067, 48]
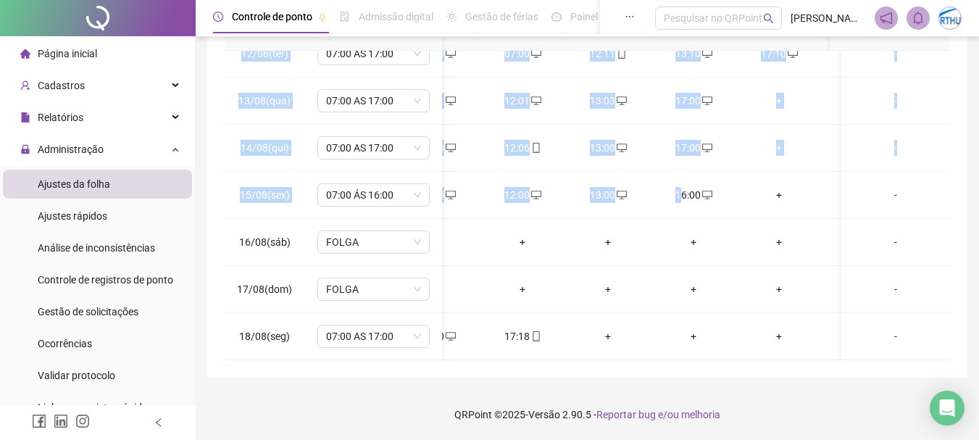
drag, startPoint x: 682, startPoint y: 349, endPoint x: 572, endPoint y: 345, distance: 110.2
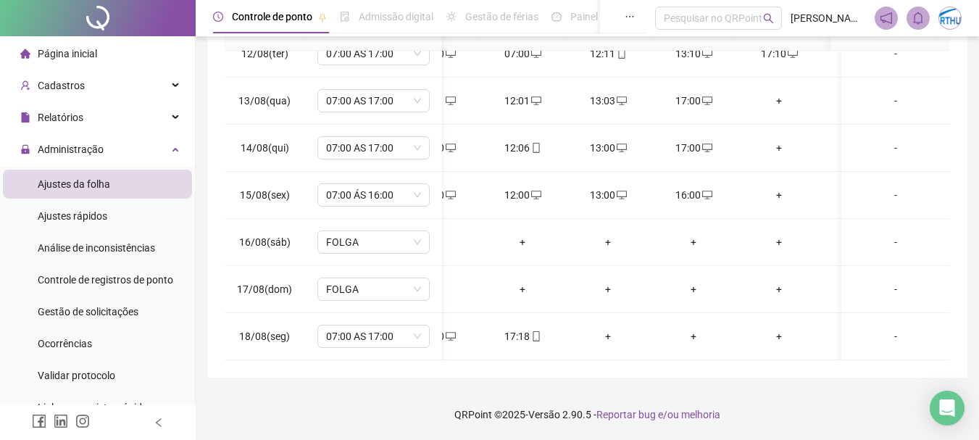
click at [830, 399] on footer "QRPoint © 2025 - Versão 2.90.5 - Reportar bug e/ou melhoria" at bounding box center [587, 414] width 783 height 51
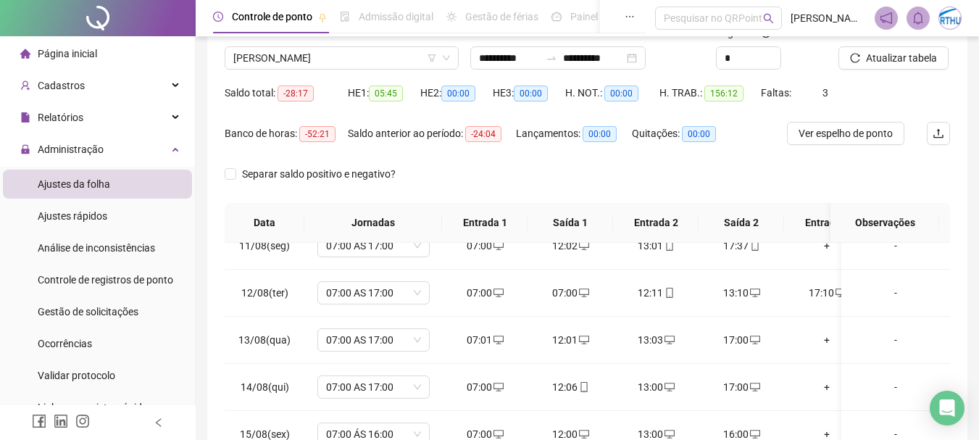
scroll to position [980, 0]
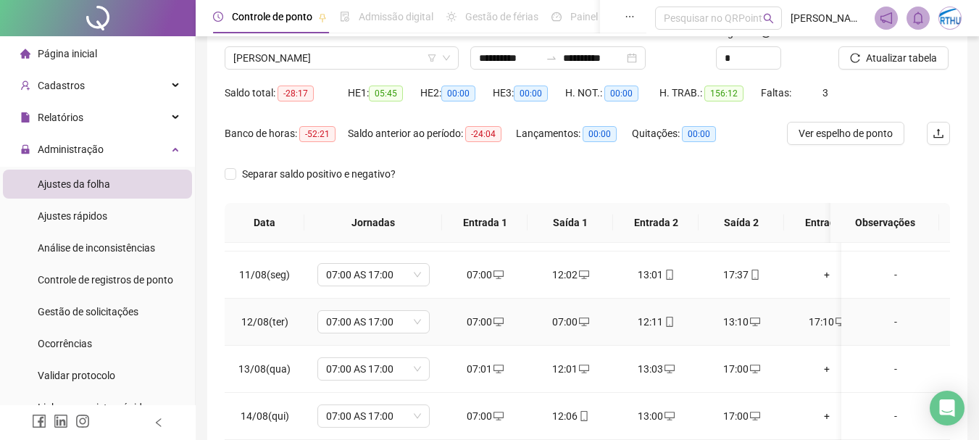
click at [487, 320] on div "07:00" at bounding box center [485, 322] width 62 height 16
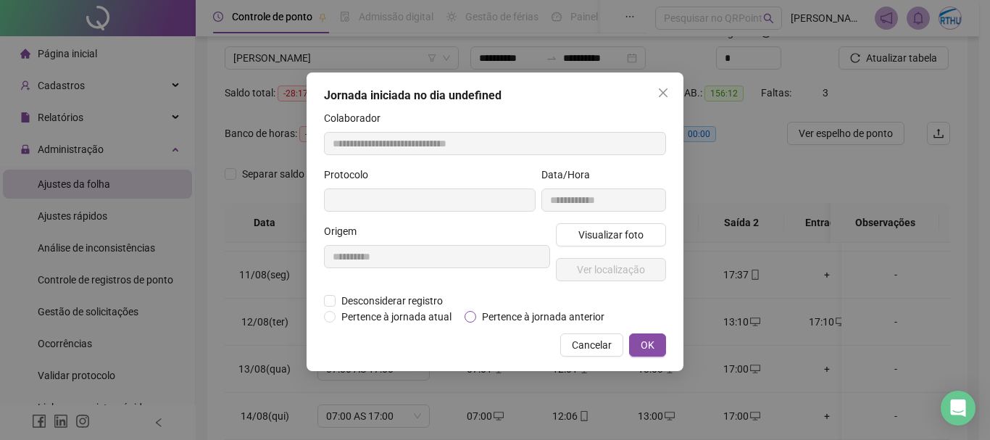
type input "**********"
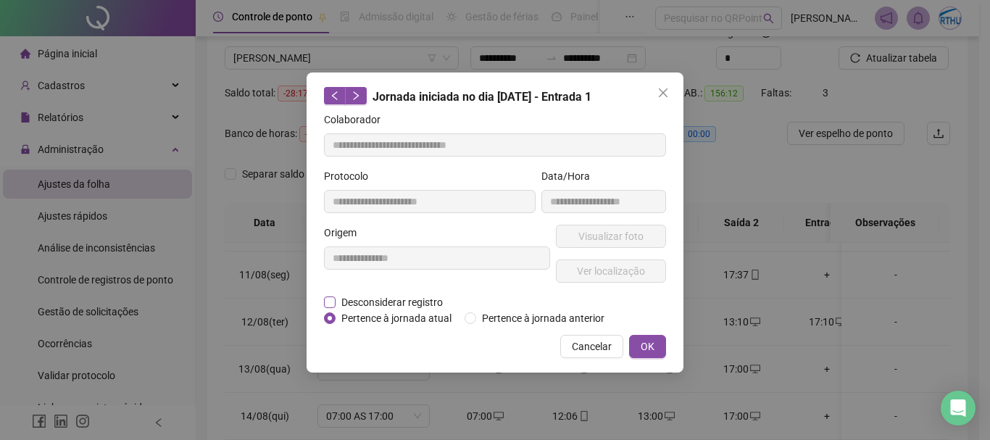
click at [387, 299] on span "Desconsiderar registro" at bounding box center [392, 302] width 113 height 16
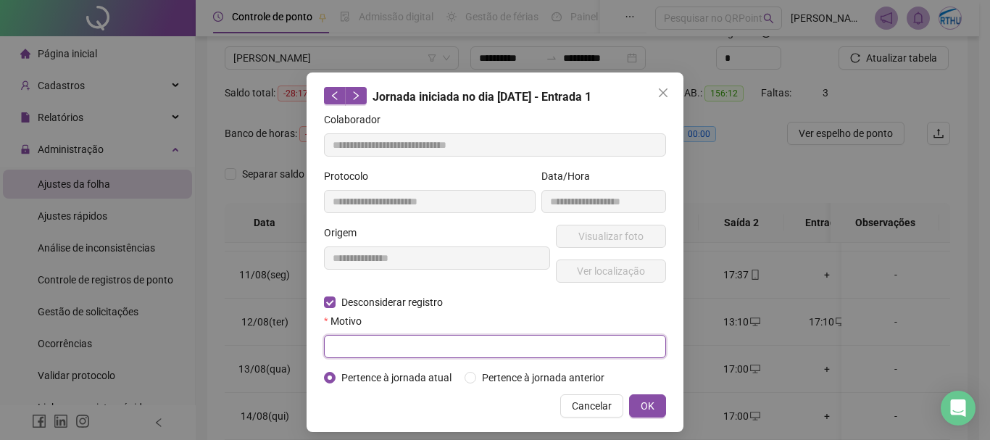
click at [366, 346] on input "text" at bounding box center [495, 346] width 342 height 23
type input "**********"
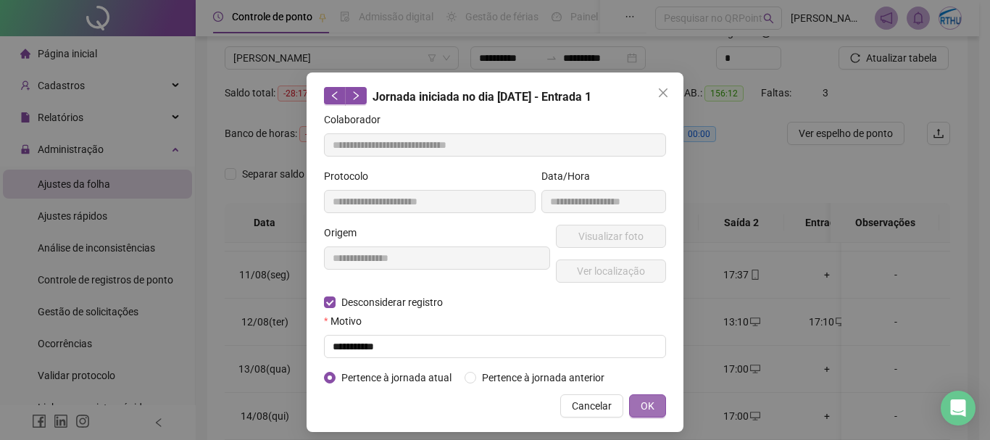
click at [644, 407] on span "OK" at bounding box center [648, 406] width 14 height 16
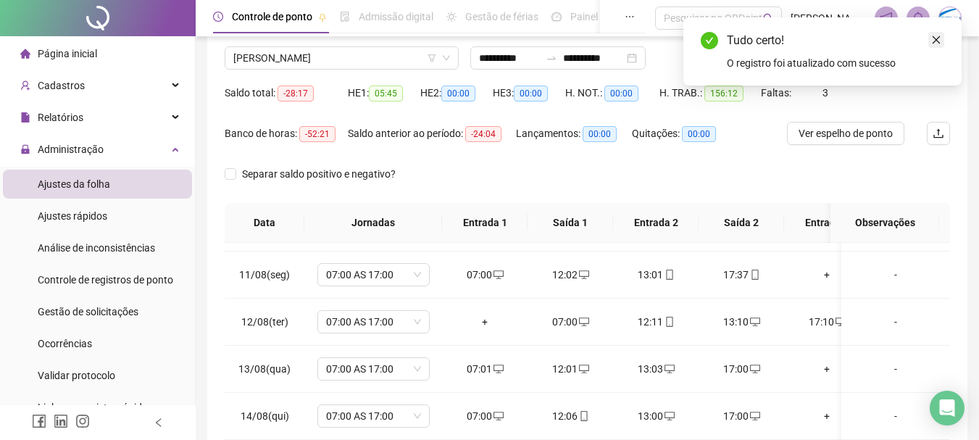
drag, startPoint x: 936, startPoint y: 41, endPoint x: 965, endPoint y: 96, distance: 62.2
click at [936, 41] on icon "close" at bounding box center [936, 40] width 10 height 10
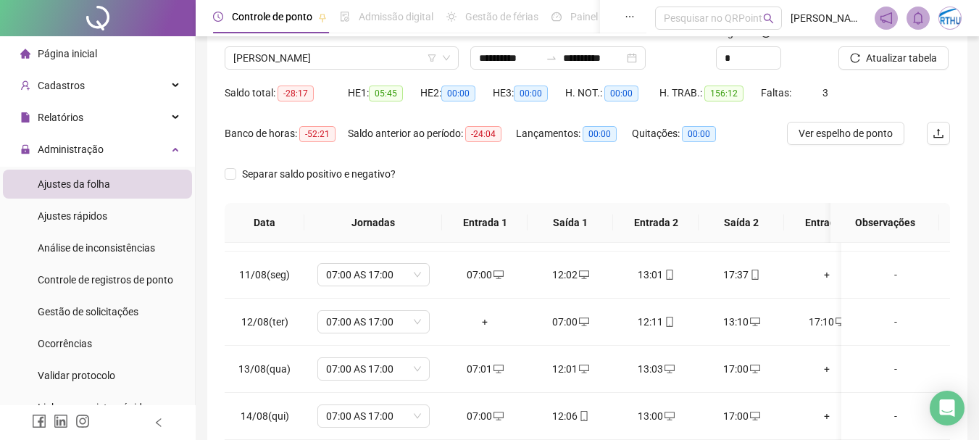
scroll to position [0, 0]
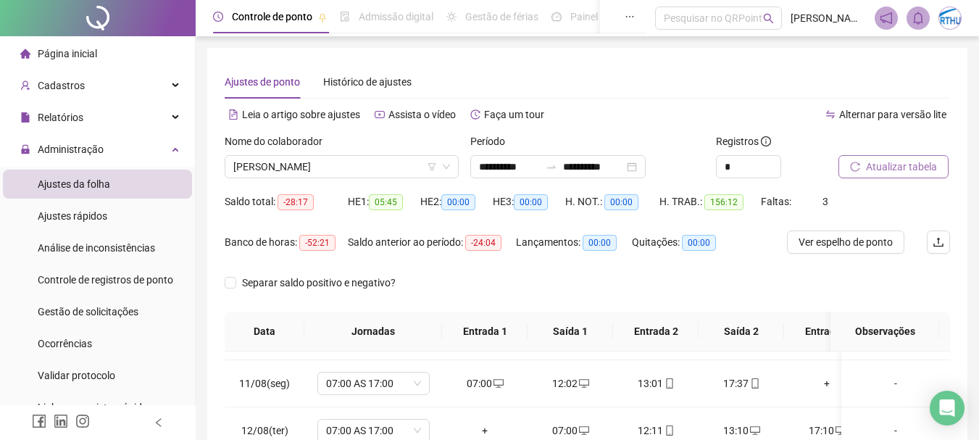
click at [896, 165] on span "Atualizar tabela" at bounding box center [901, 167] width 71 height 16
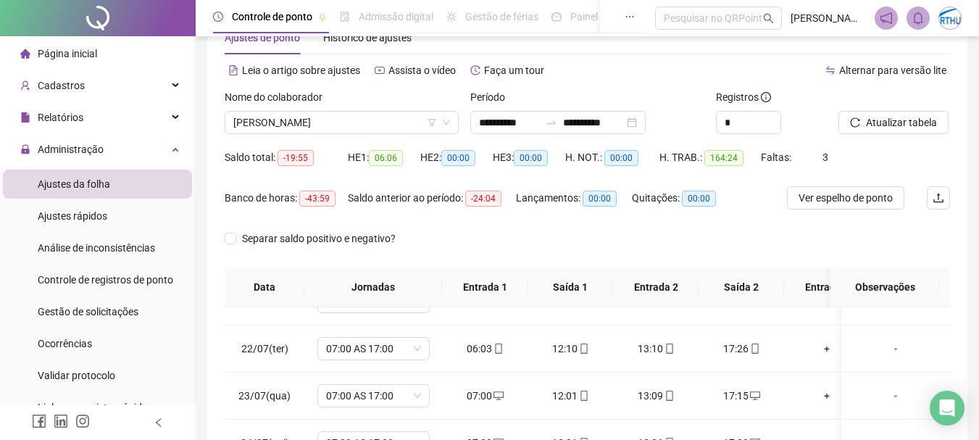
scroll to position [20, 0]
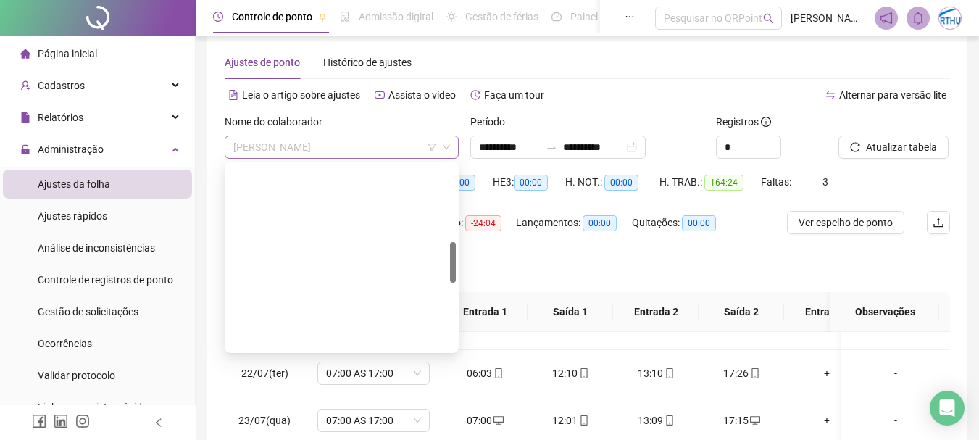
click at [267, 143] on span "[PERSON_NAME]" at bounding box center [341, 147] width 217 height 22
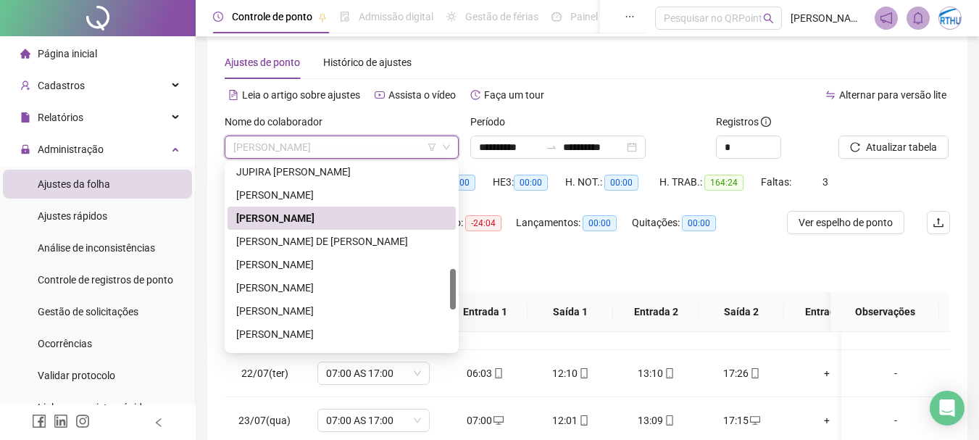
drag, startPoint x: 452, startPoint y: 265, endPoint x: 447, endPoint y: 284, distance: 19.5
click at [452, 293] on div at bounding box center [453, 289] width 6 height 41
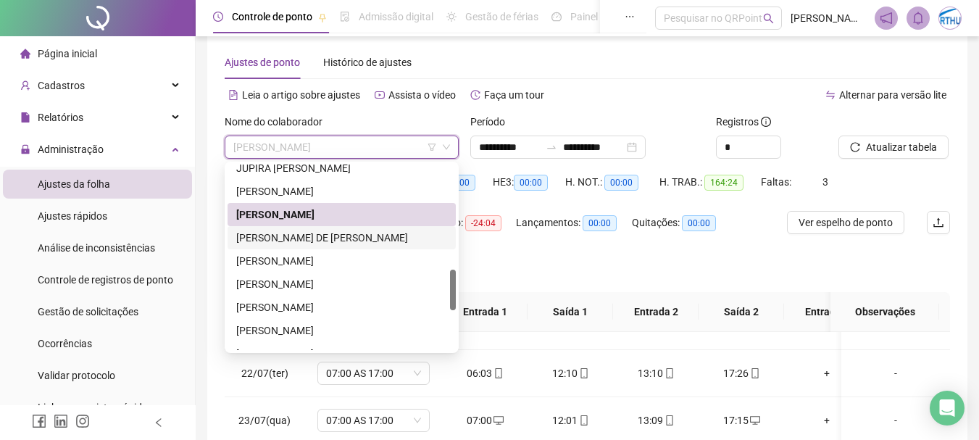
click at [342, 238] on div "[PERSON_NAME] DE [PERSON_NAME]" at bounding box center [341, 238] width 211 height 16
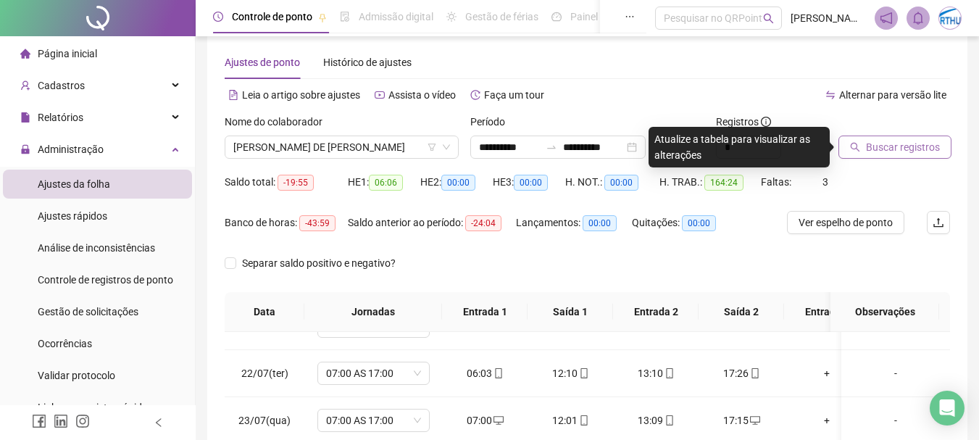
click at [893, 147] on span "Buscar registros" at bounding box center [903, 147] width 74 height 16
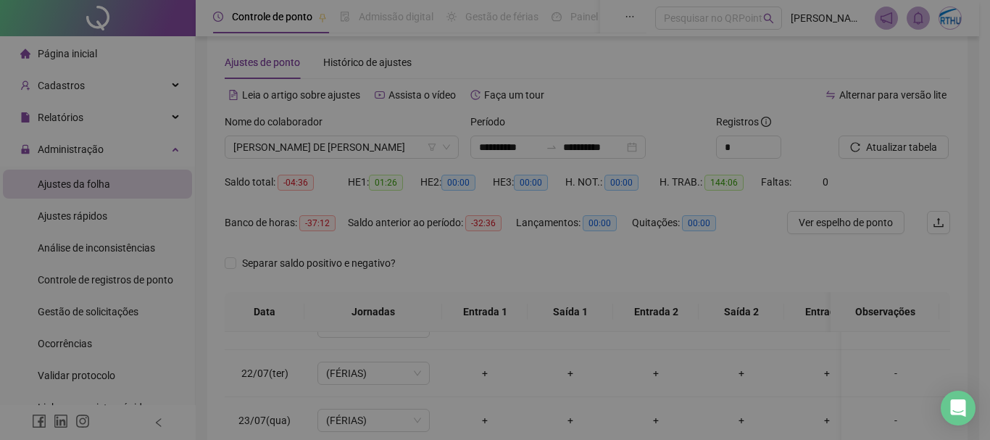
click at [285, 138] on div "Buscando registros Os registros de ponto estão sendo buscados... OK" at bounding box center [495, 220] width 990 height 440
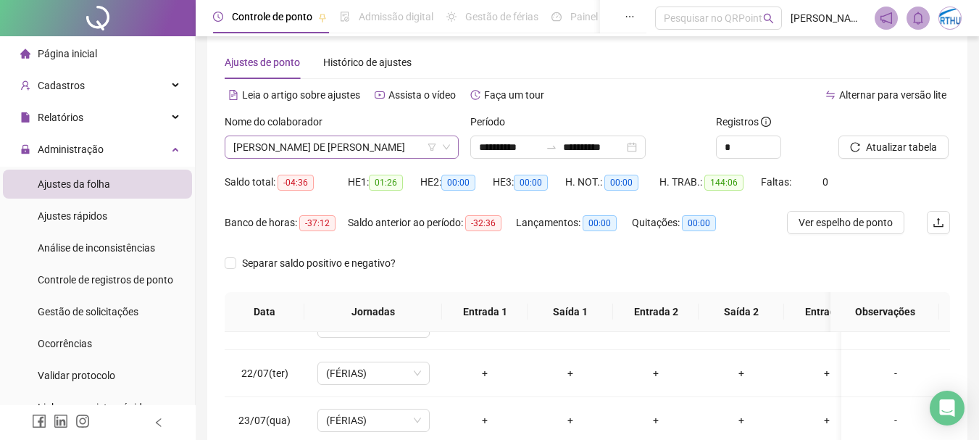
click at [368, 146] on span "[PERSON_NAME] DE [PERSON_NAME]" at bounding box center [341, 147] width 217 height 22
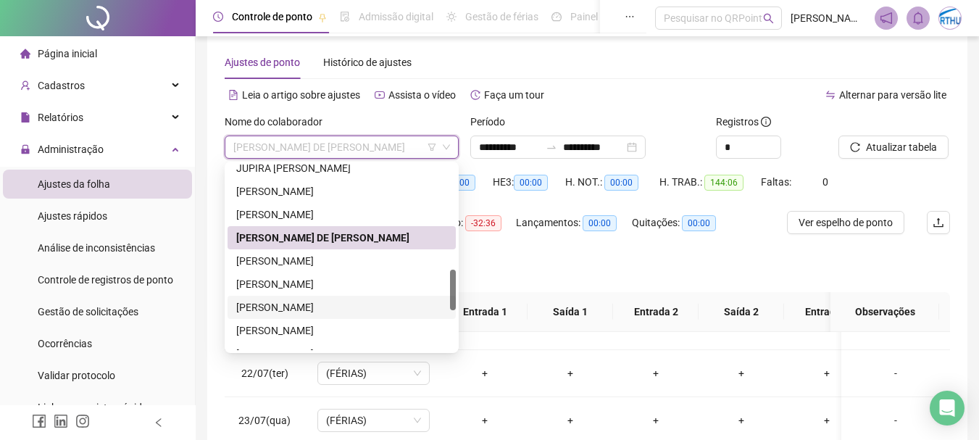
click at [346, 305] on div "PAULO CESAR SANTANA DOS SANTOS" at bounding box center [341, 307] width 211 height 16
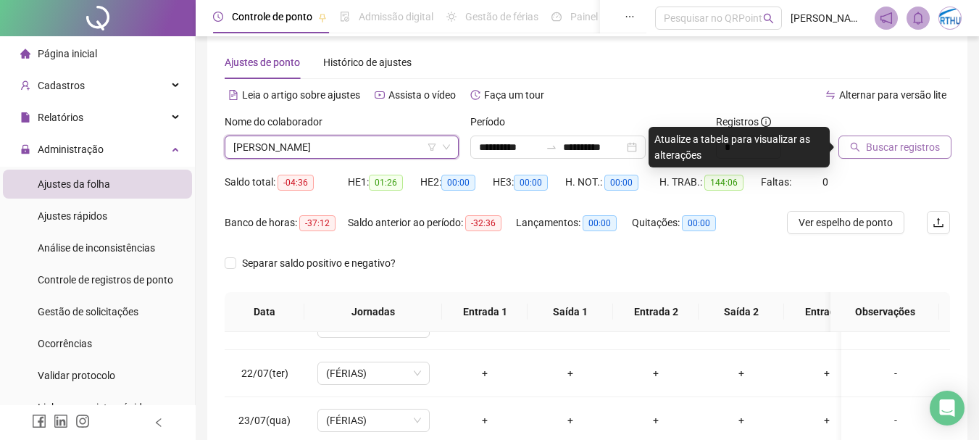
click at [879, 146] on span "Buscar registros" at bounding box center [903, 147] width 74 height 16
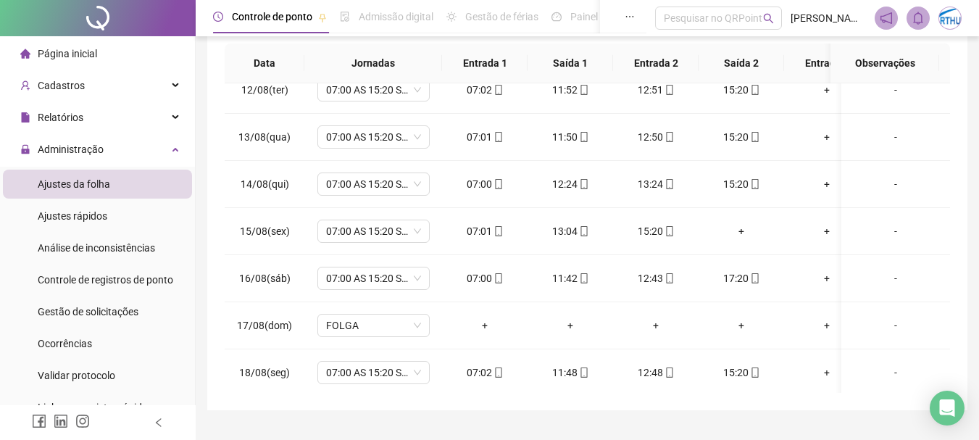
scroll to position [0, 0]
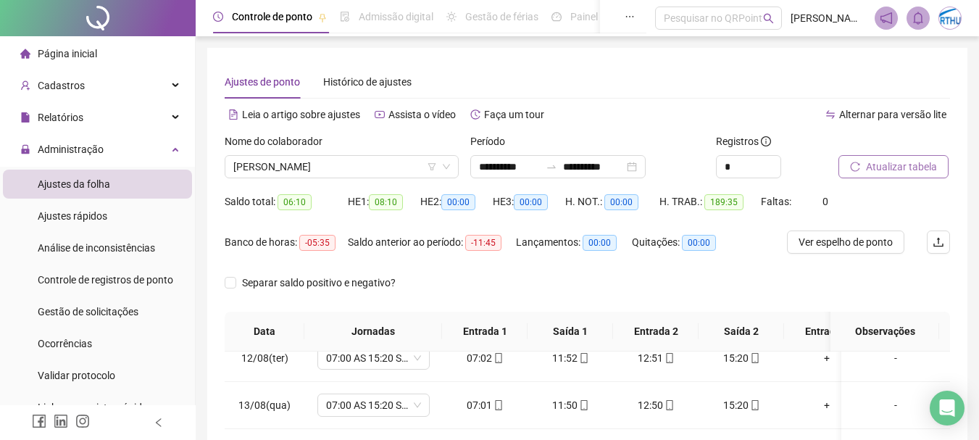
click at [883, 167] on span "Atualizar tabela" at bounding box center [901, 167] width 71 height 16
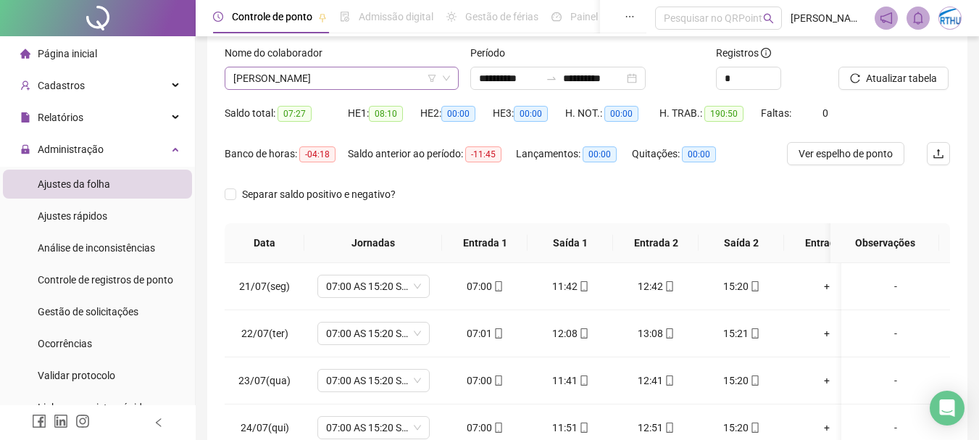
click at [380, 88] on span "PAULO CESAR SANTANA DOS SANTOS" at bounding box center [341, 78] width 217 height 22
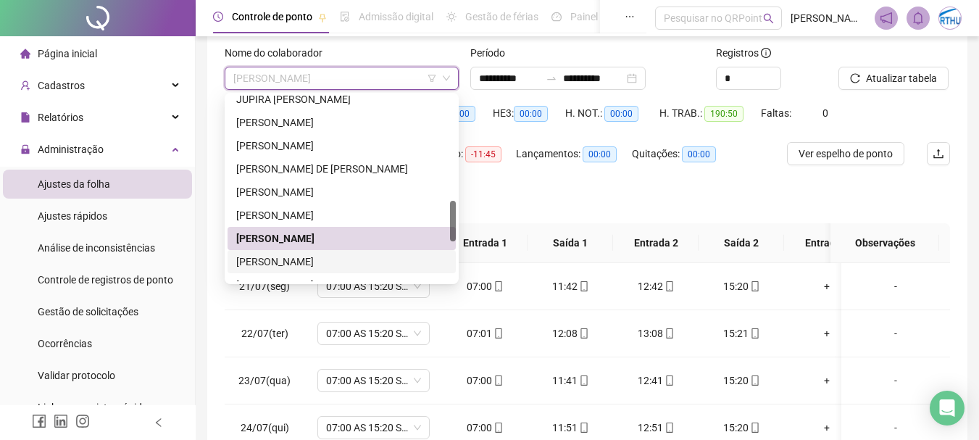
click at [348, 264] on div "PAULO MATOS DE OLIVEIRA" at bounding box center [341, 262] width 211 height 16
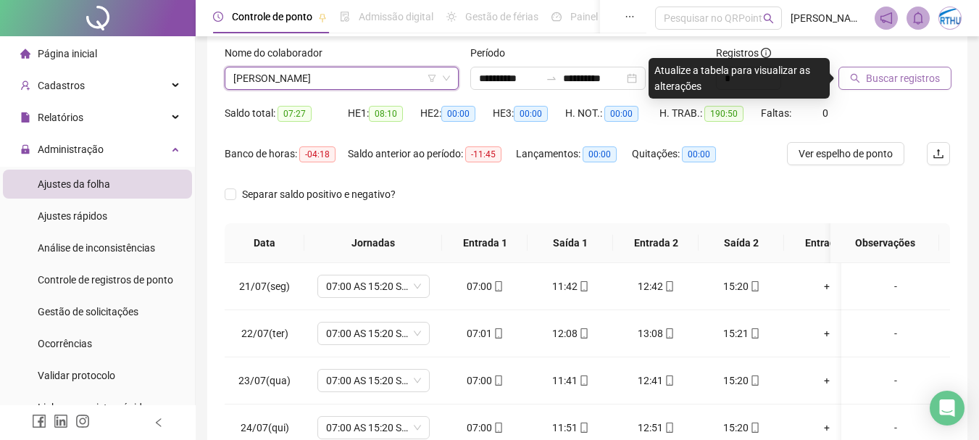
click at [874, 78] on span "Buscar registros" at bounding box center [903, 78] width 74 height 16
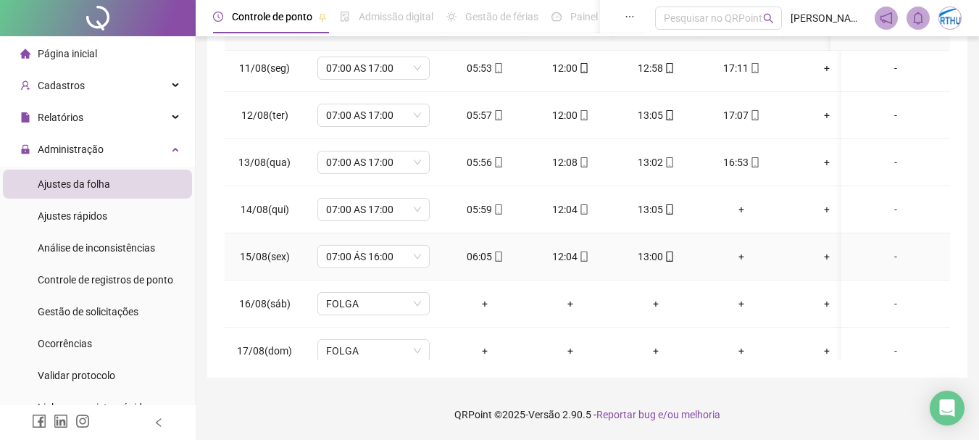
scroll to position [1067, 0]
